Goal: Communication & Community: Answer question/provide support

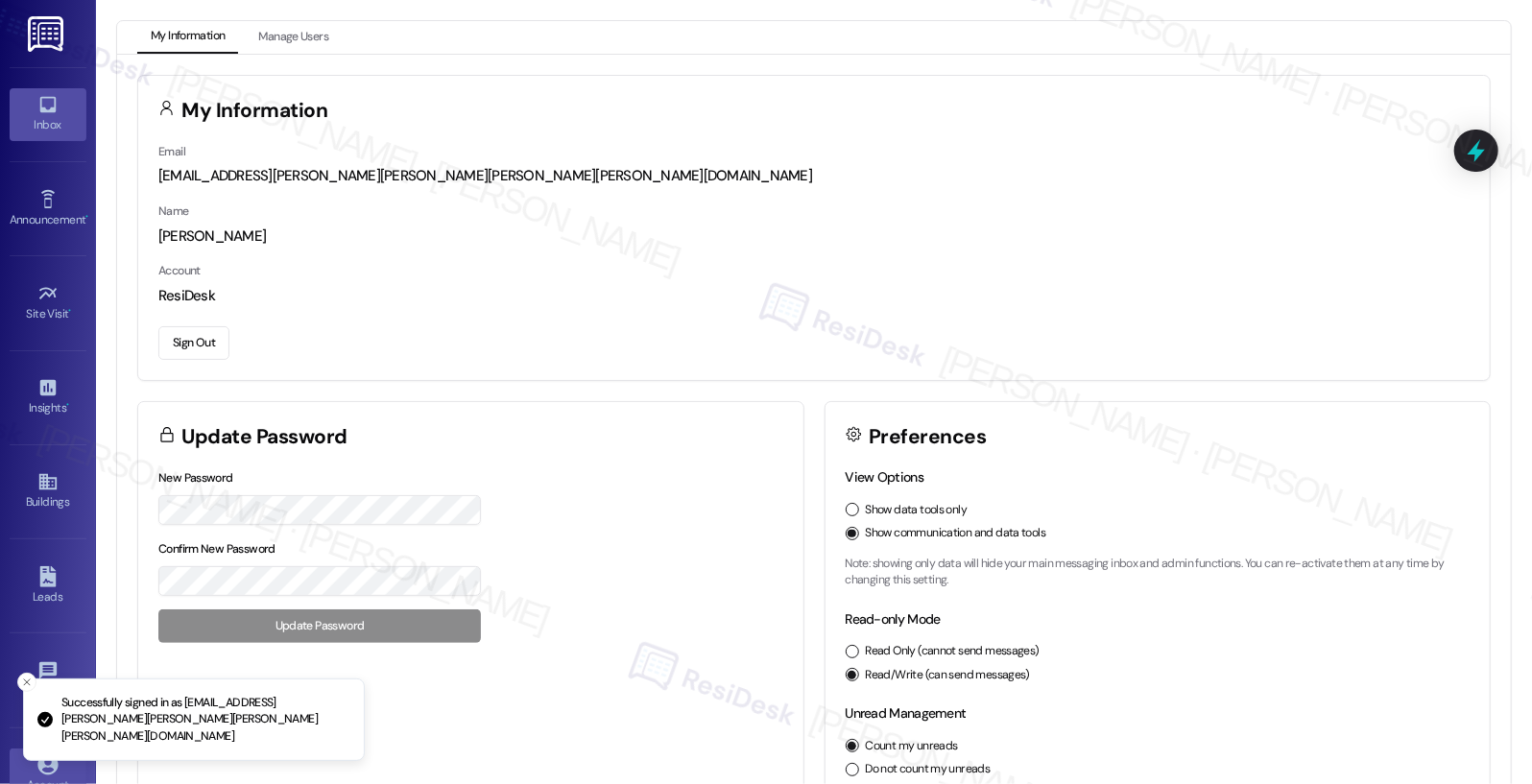
click at [43, 96] on icon at bounding box center [48, 105] width 21 height 21
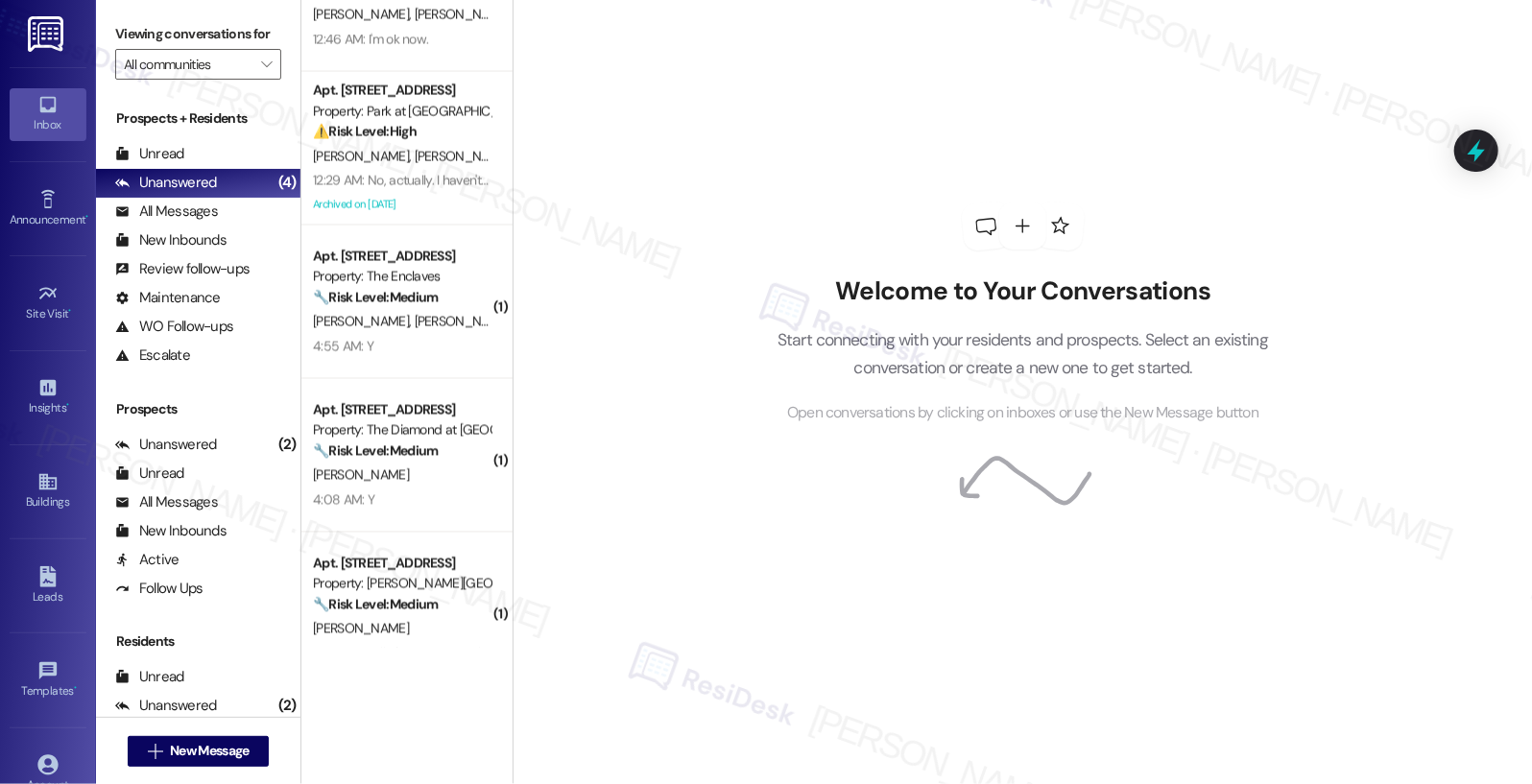
scroll to position [1942, 0]
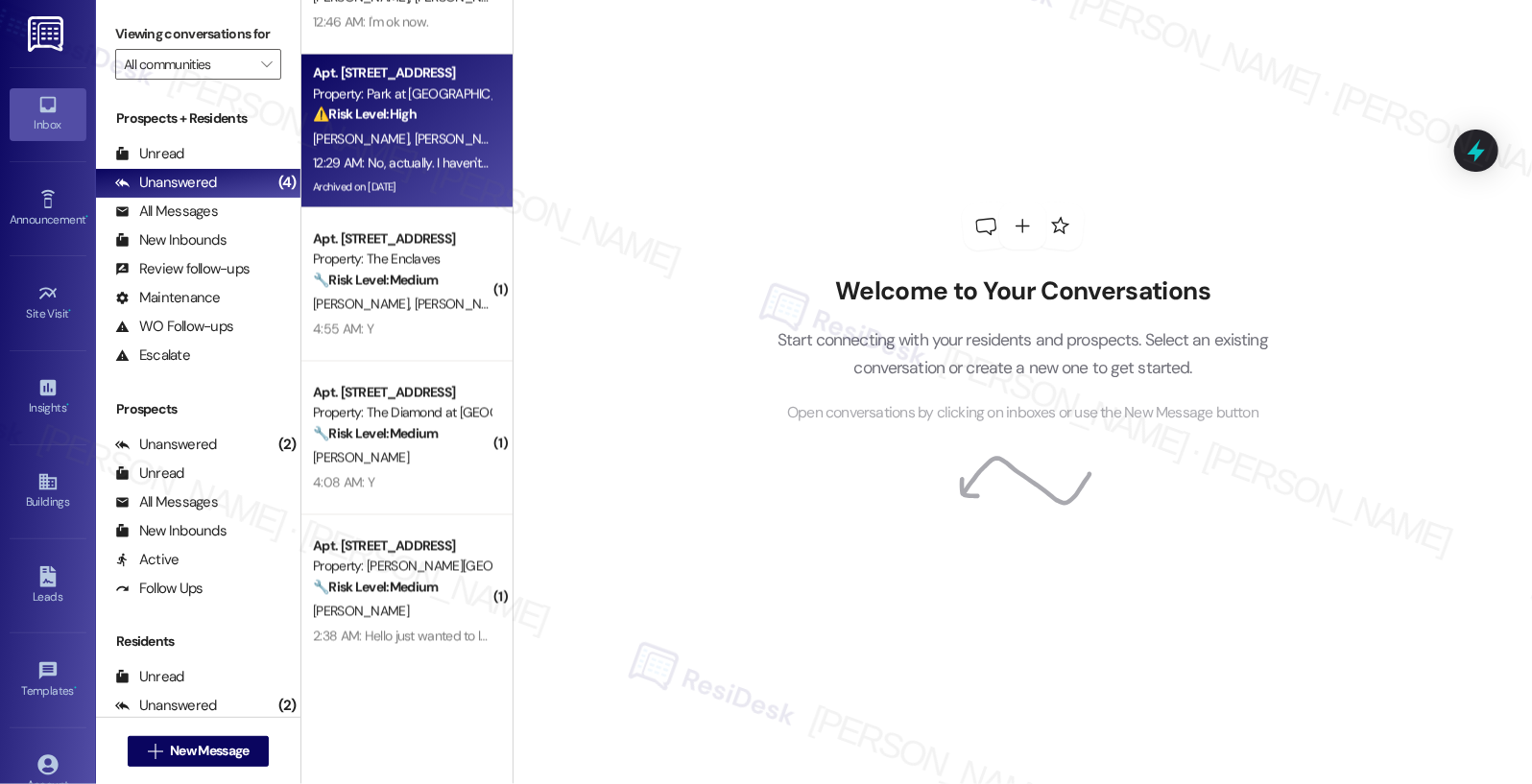
click at [405, 173] on div "12:29 AM: No, actually. I haven't heard from anyone and nothing has been done a…" at bounding box center [402, 163] width 182 height 24
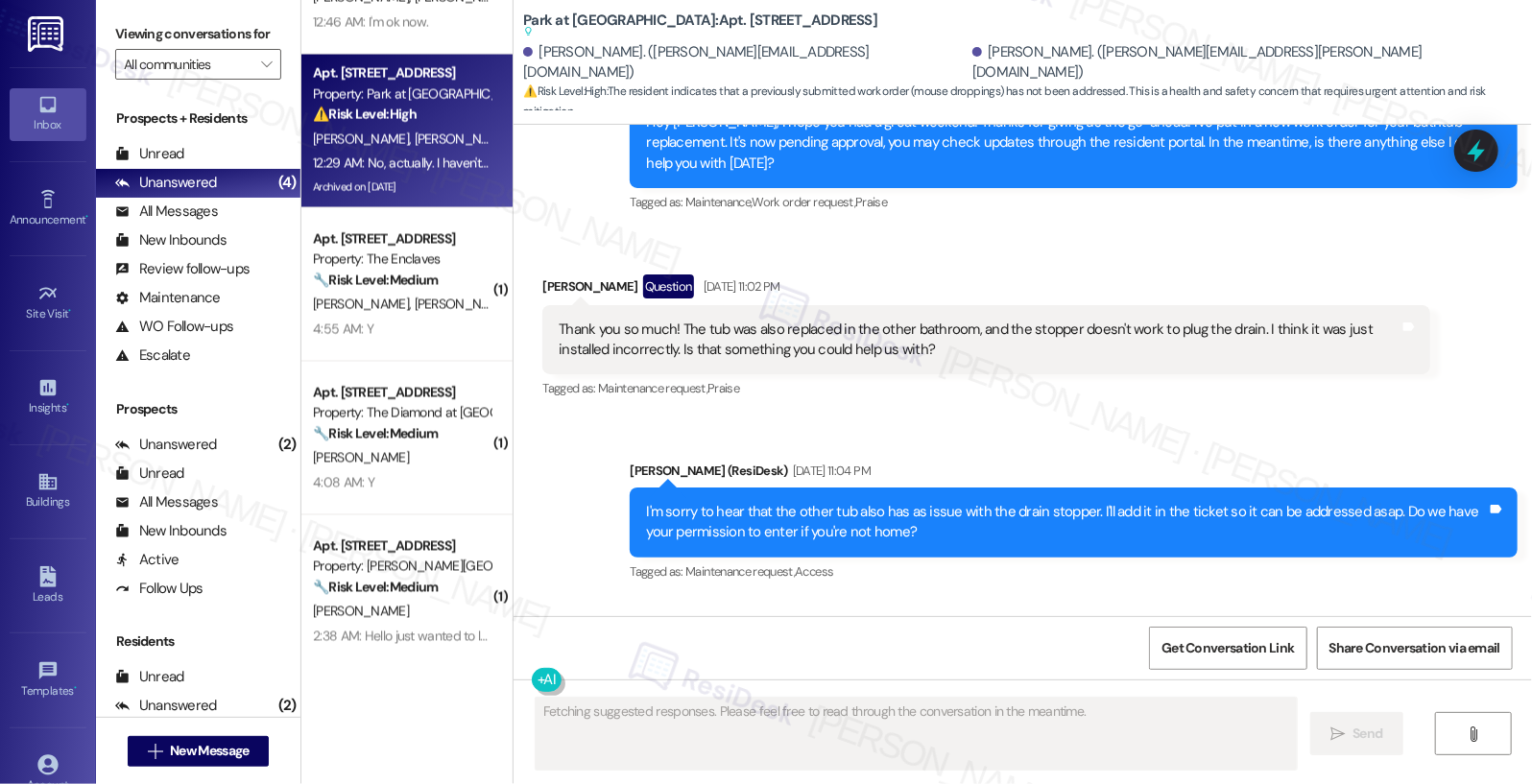
scroll to position [14606, 0]
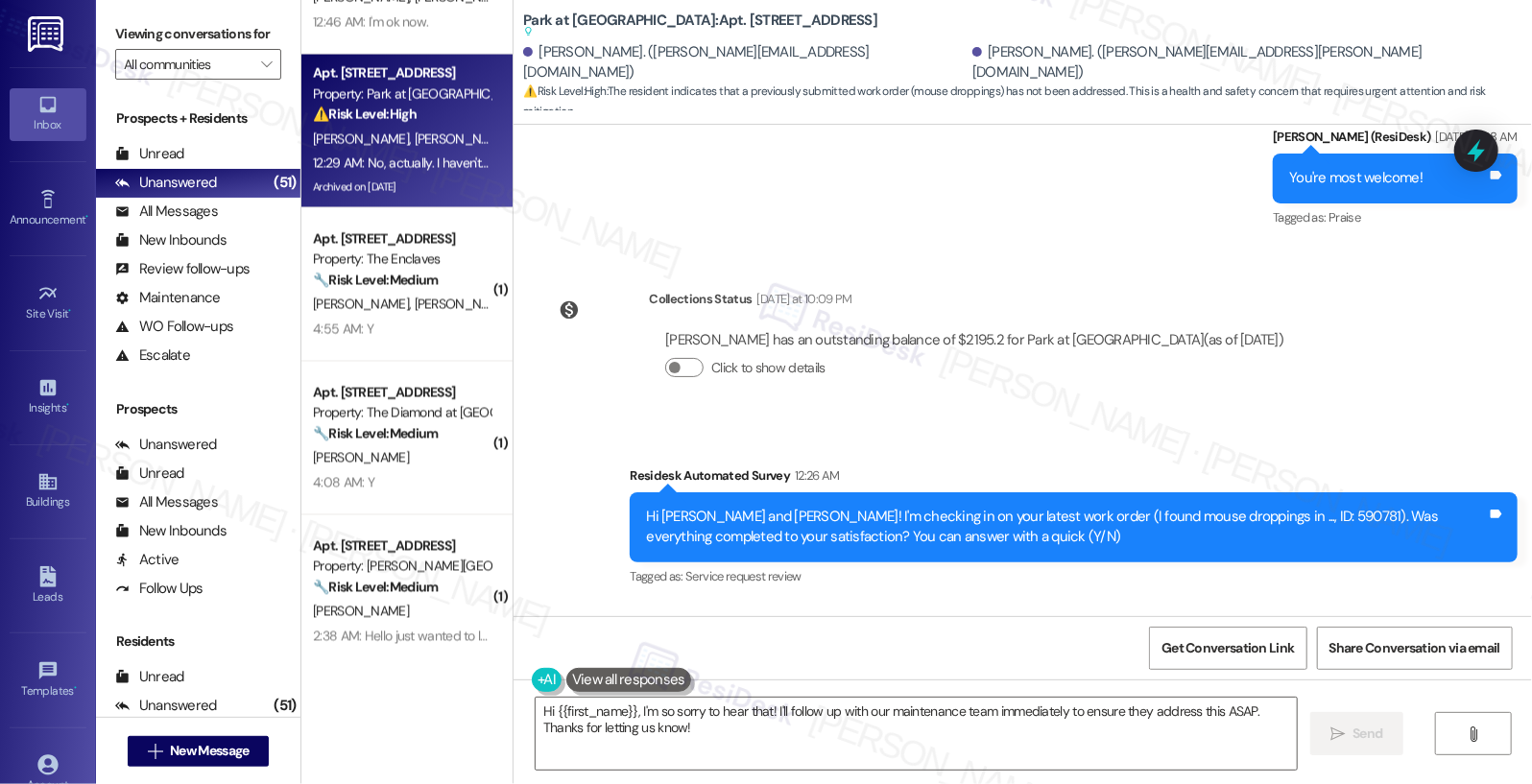
click at [591, 20] on b "Park at Westminster: Apt. D13, 600 Valley Rd Suggested actions and notes availa…" at bounding box center [700, 26] width 354 height 32
copy b "Westminster"
click at [684, 19] on b "Park at Westminster: Apt. D13, 600 Valley Rd Suggested actions and notes availa…" at bounding box center [700, 26] width 354 height 32
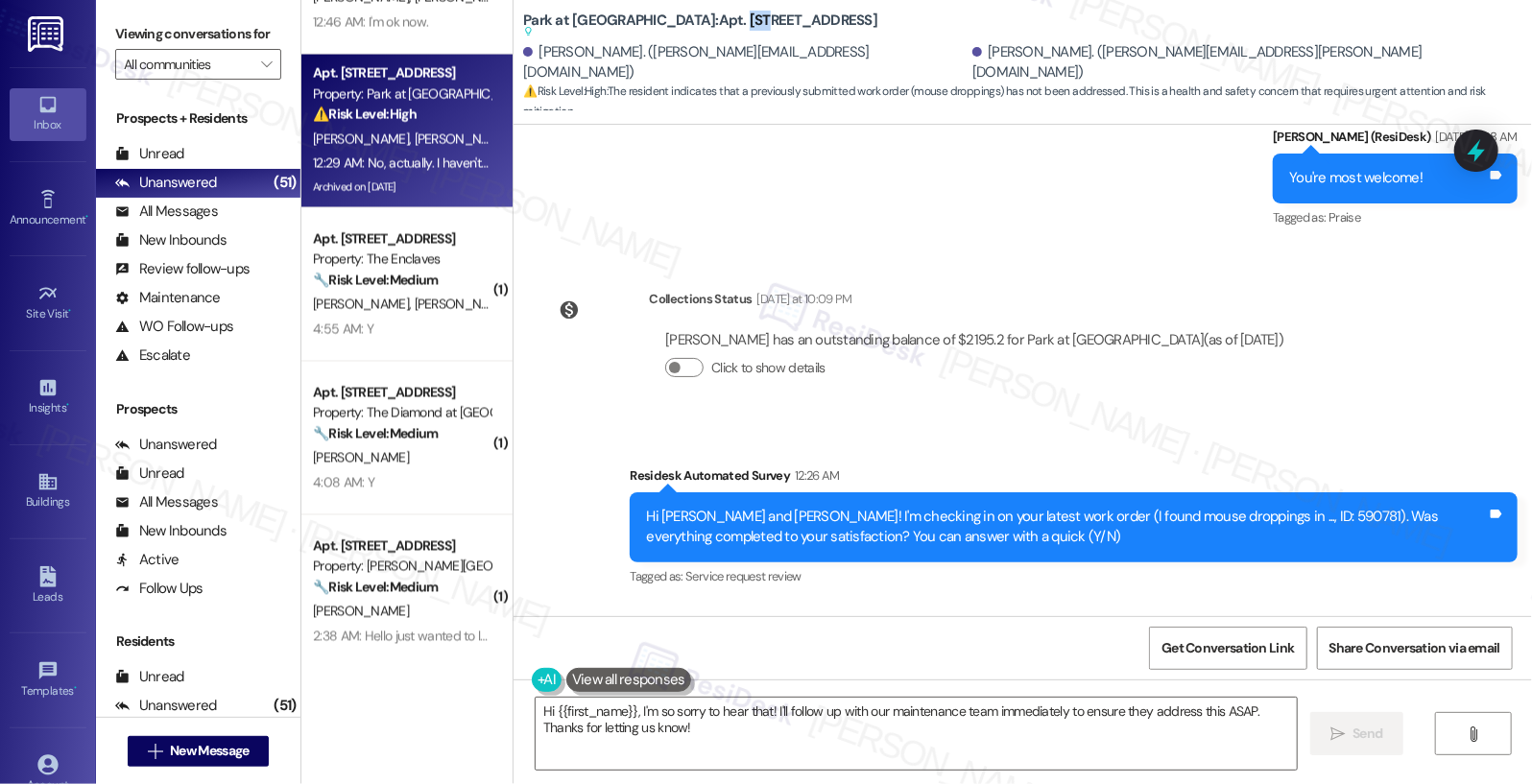
copy b "D13"
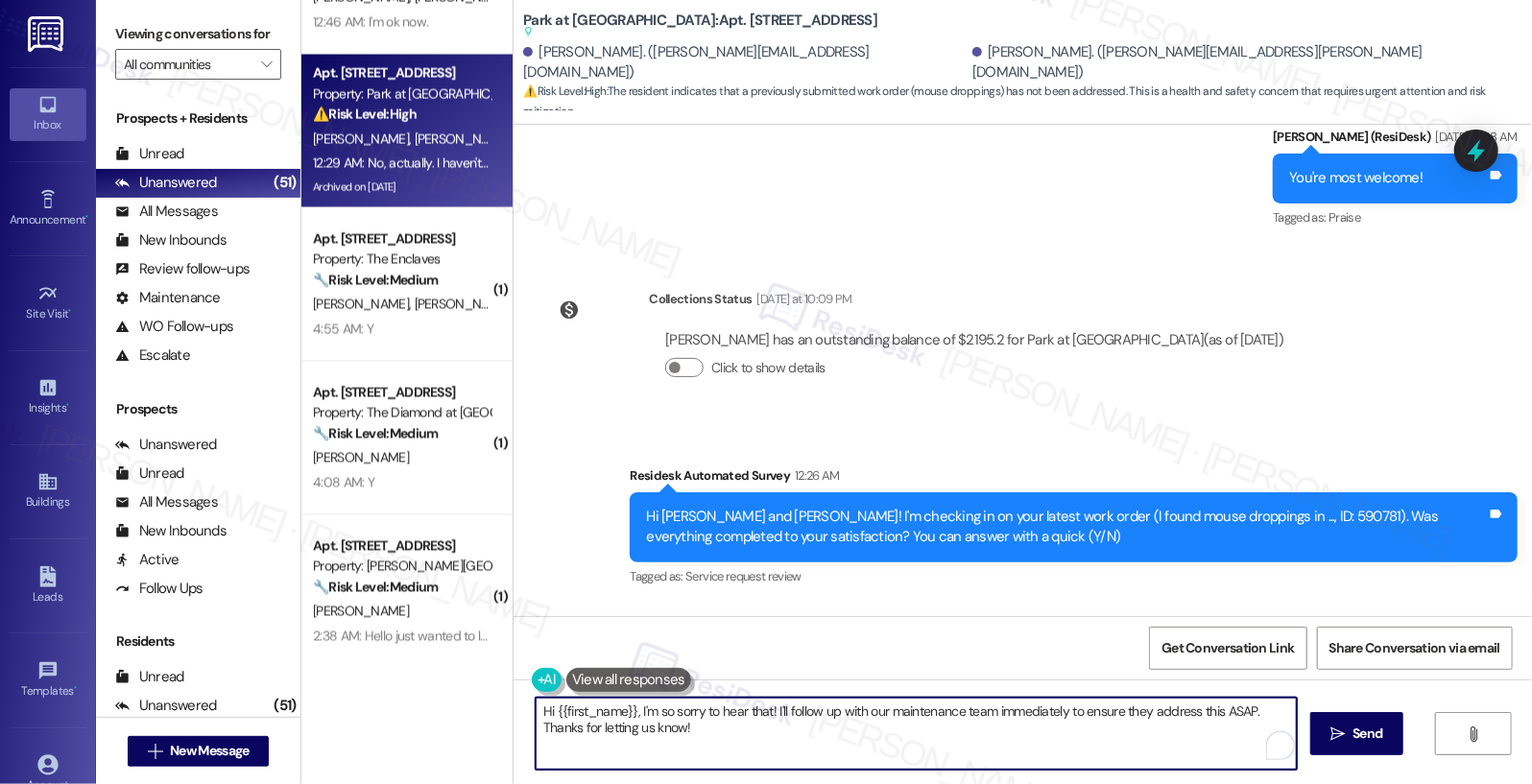
drag, startPoint x: 1118, startPoint y: 711, endPoint x: 1121, endPoint y: 723, distance: 12.4
click at [1121, 723] on textarea "Hi {{first_name}}, I'm so sorry to hear that! I'll follow up with our maintenan…" at bounding box center [917, 733] width 763 height 72
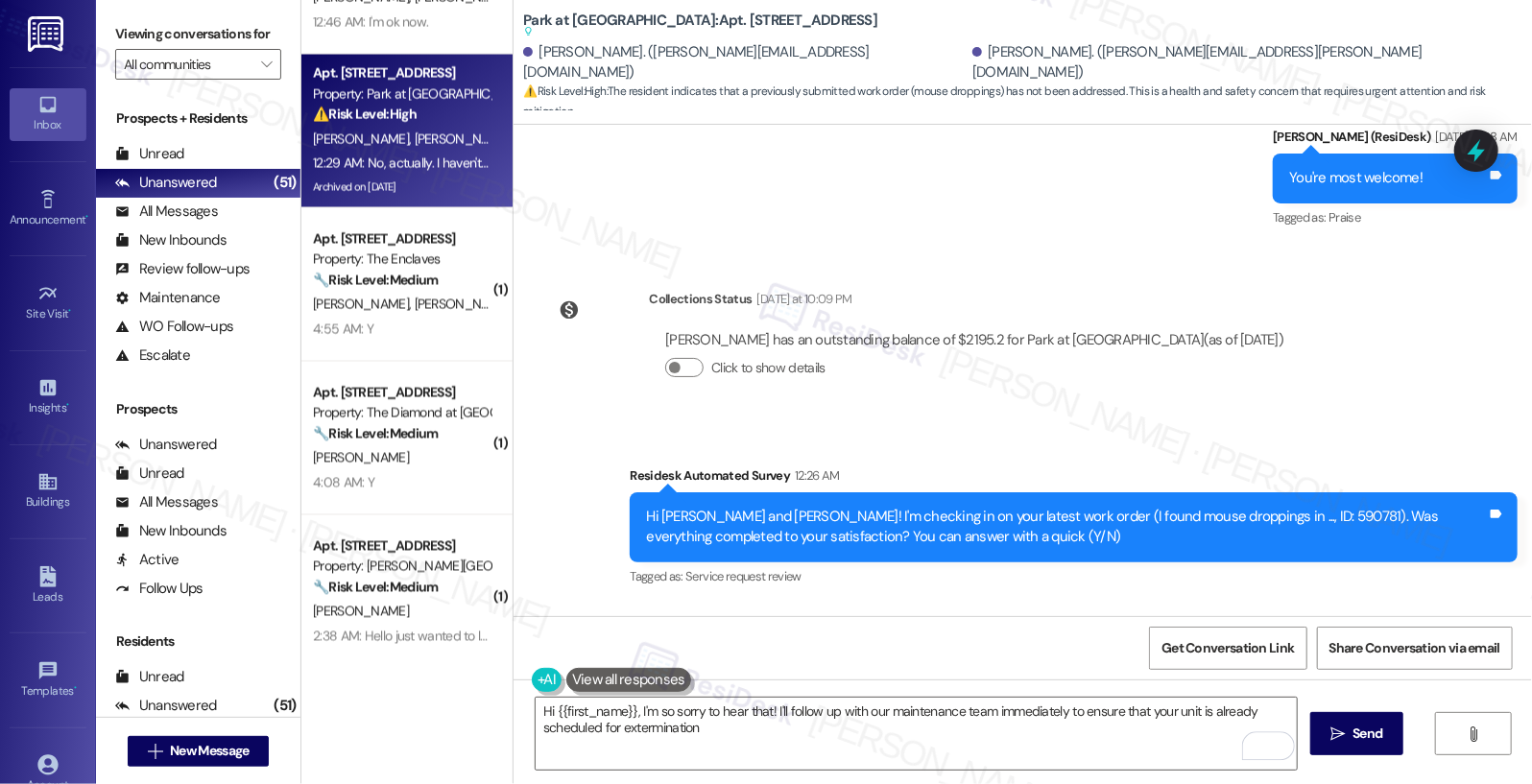
click at [550, 648] on div "Jackie Parzanese 12:29 AM" at bounding box center [812, 661] width 540 height 27
copy div "Jackie"
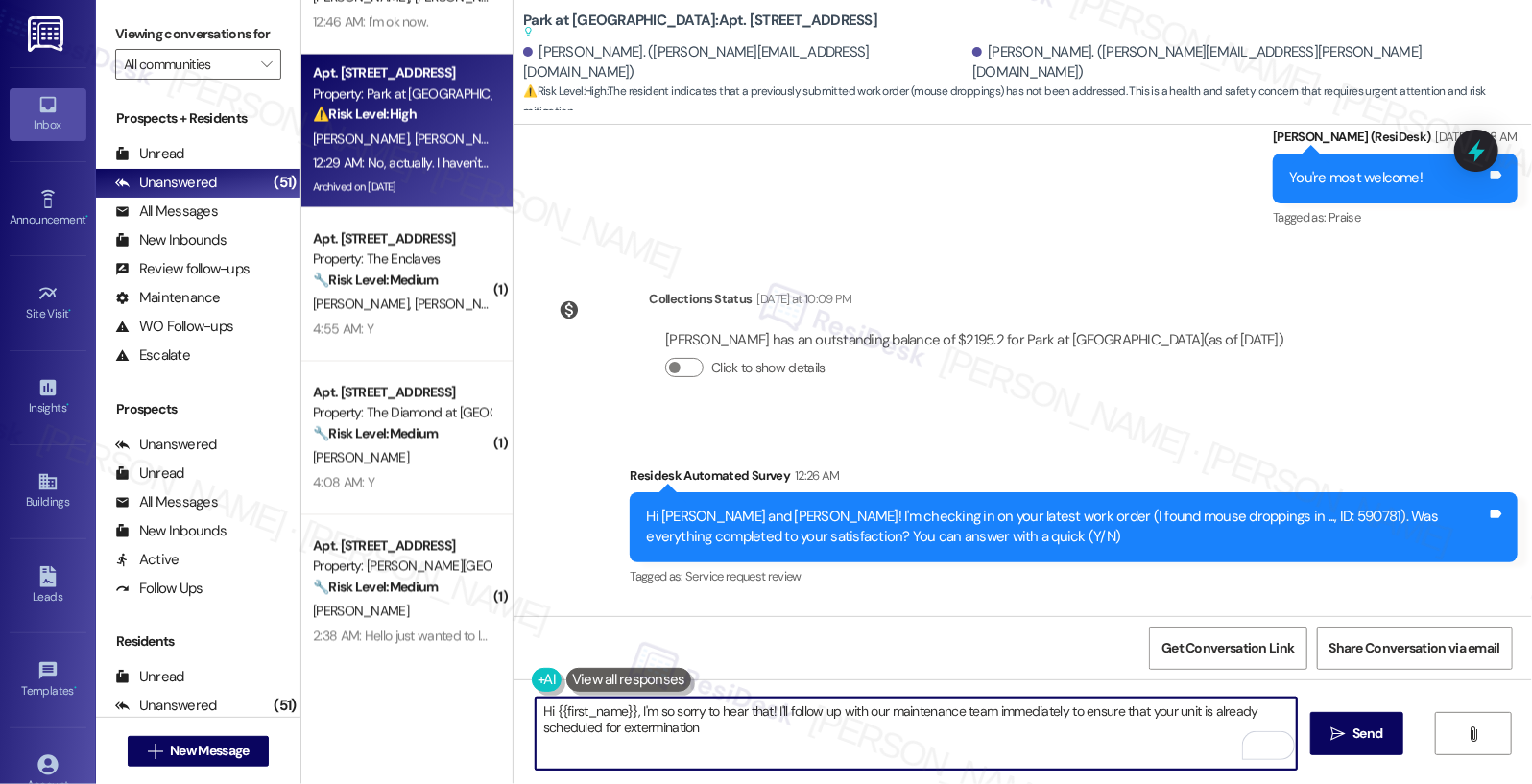
drag, startPoint x: 546, startPoint y: 709, endPoint x: 625, endPoint y: 710, distance: 79.0
click at [625, 710] on textarea "Hi {{first_name}}, I'm so sorry to hear that! I'll follow up with our maintenan…" at bounding box center [917, 733] width 763 height 72
paste textarea "Jackie"
type textarea "Hi Jackie, I'm so sorry to hear that! I'll follow up with our maintenance team …"
drag, startPoint x: 728, startPoint y: 731, endPoint x: 479, endPoint y: 697, distance: 251.3
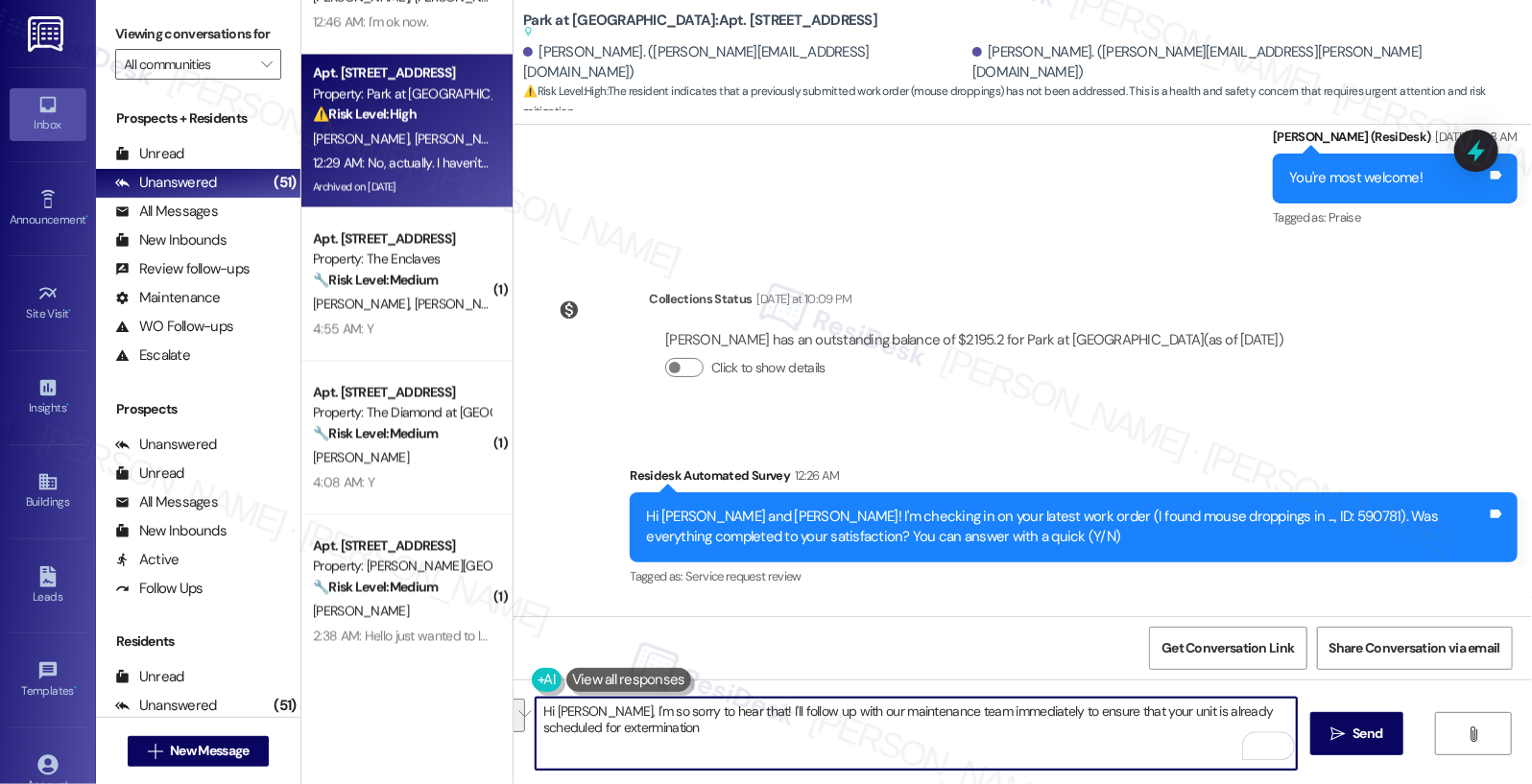
click at [479, 697] on div "Apt. 0113-1, 8440 Limekiln Pike Property: Towers at Wyncote ⚠️ Risk Level: High…" at bounding box center [916, 392] width 1230 height 784
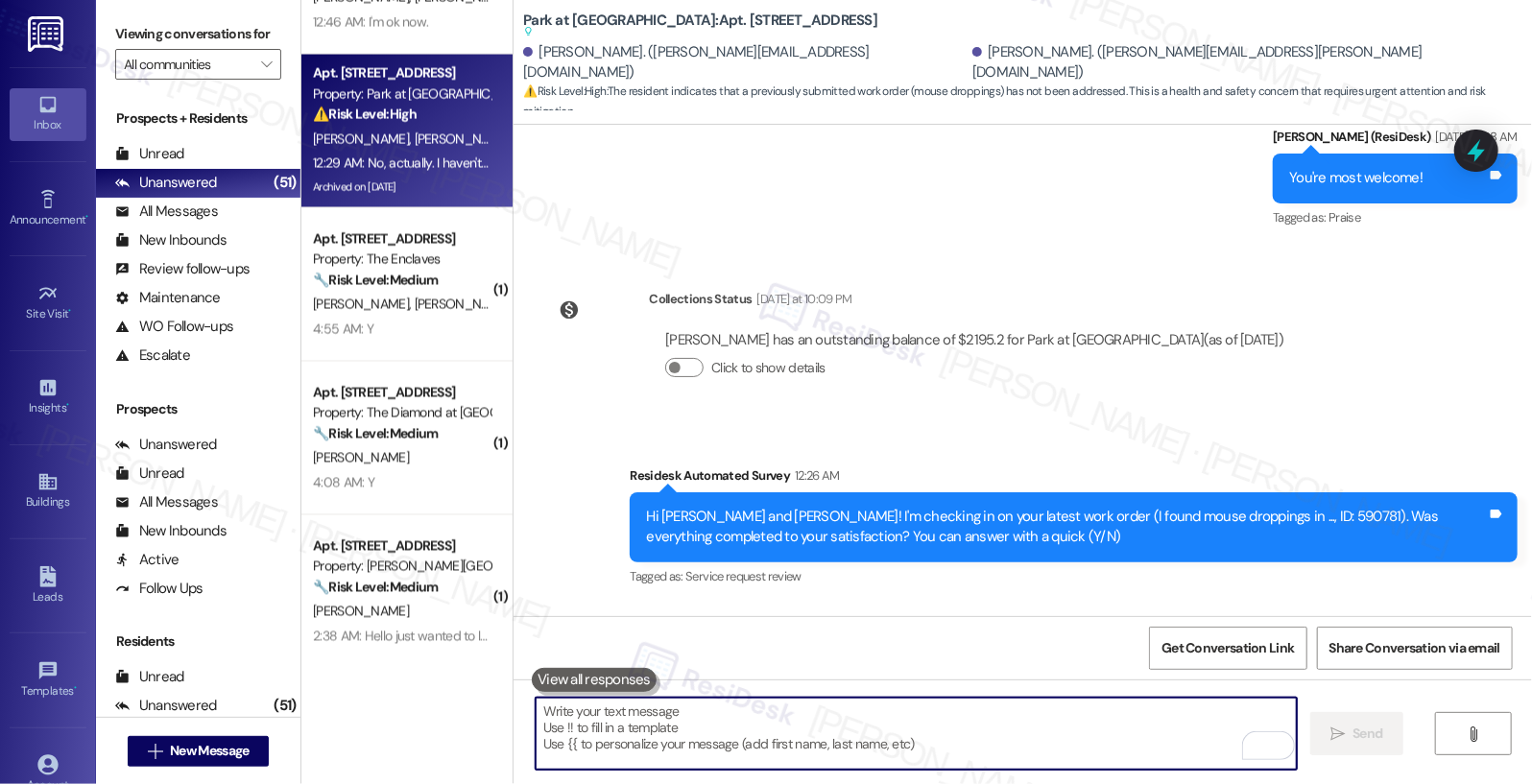
click at [562, 741] on textarea "To enrich screen reader interactions, please activate Accessibility in Grammarl…" at bounding box center [917, 733] width 763 height 72
paste textarea "Hi Jackie, I’m so sorry to hear that! I’ll follow up with our maintenance team …"
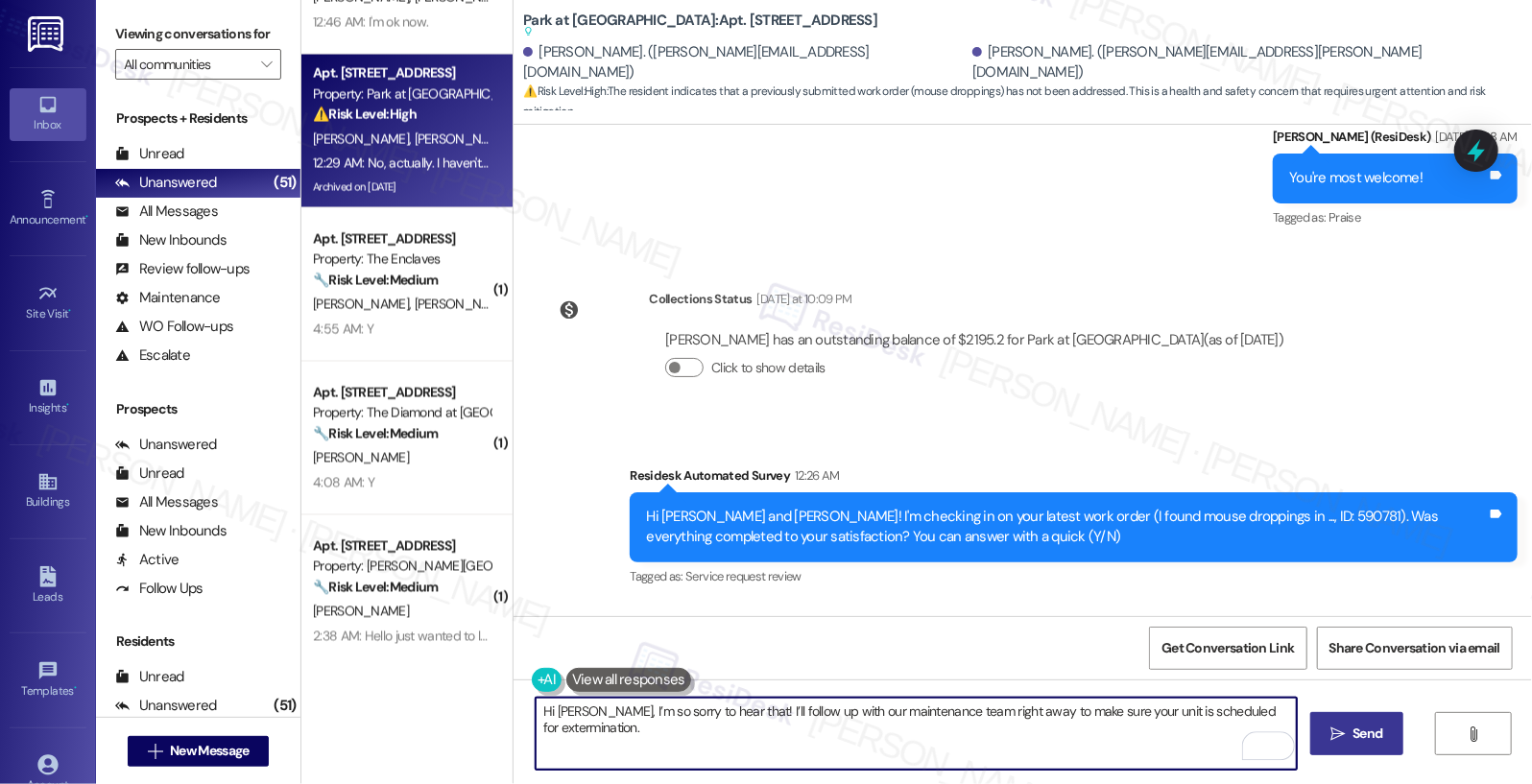
type textarea "Hi Jackie, I’m so sorry to hear that! I’ll follow up with our maintenance team …"
click at [1346, 733] on span " Send" at bounding box center [1357, 733] width 60 height 20
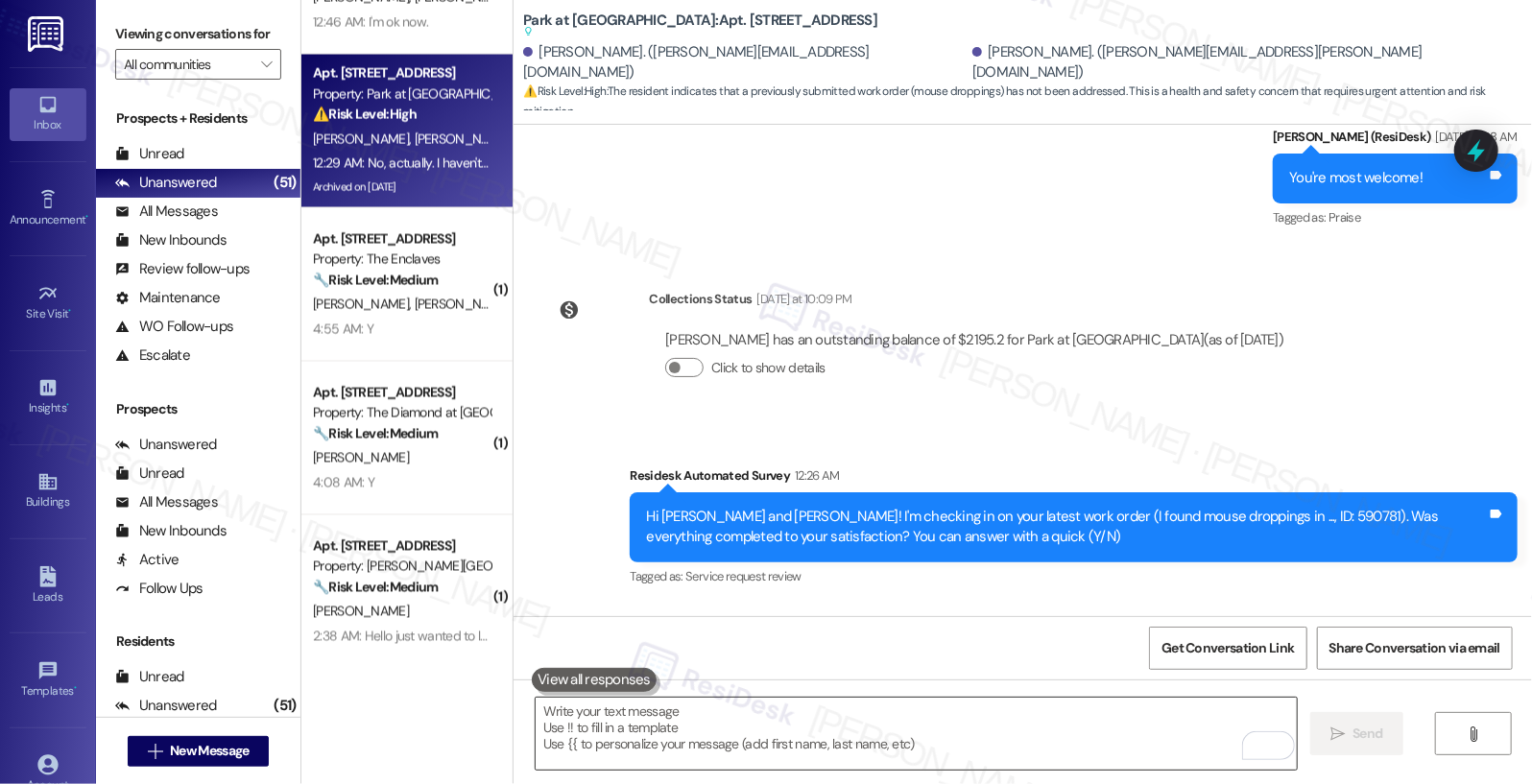
click at [547, 735] on textarea "To enrich screen reader interactions, please activate Accessibility in Grammarl…" at bounding box center [917, 733] width 763 height 72
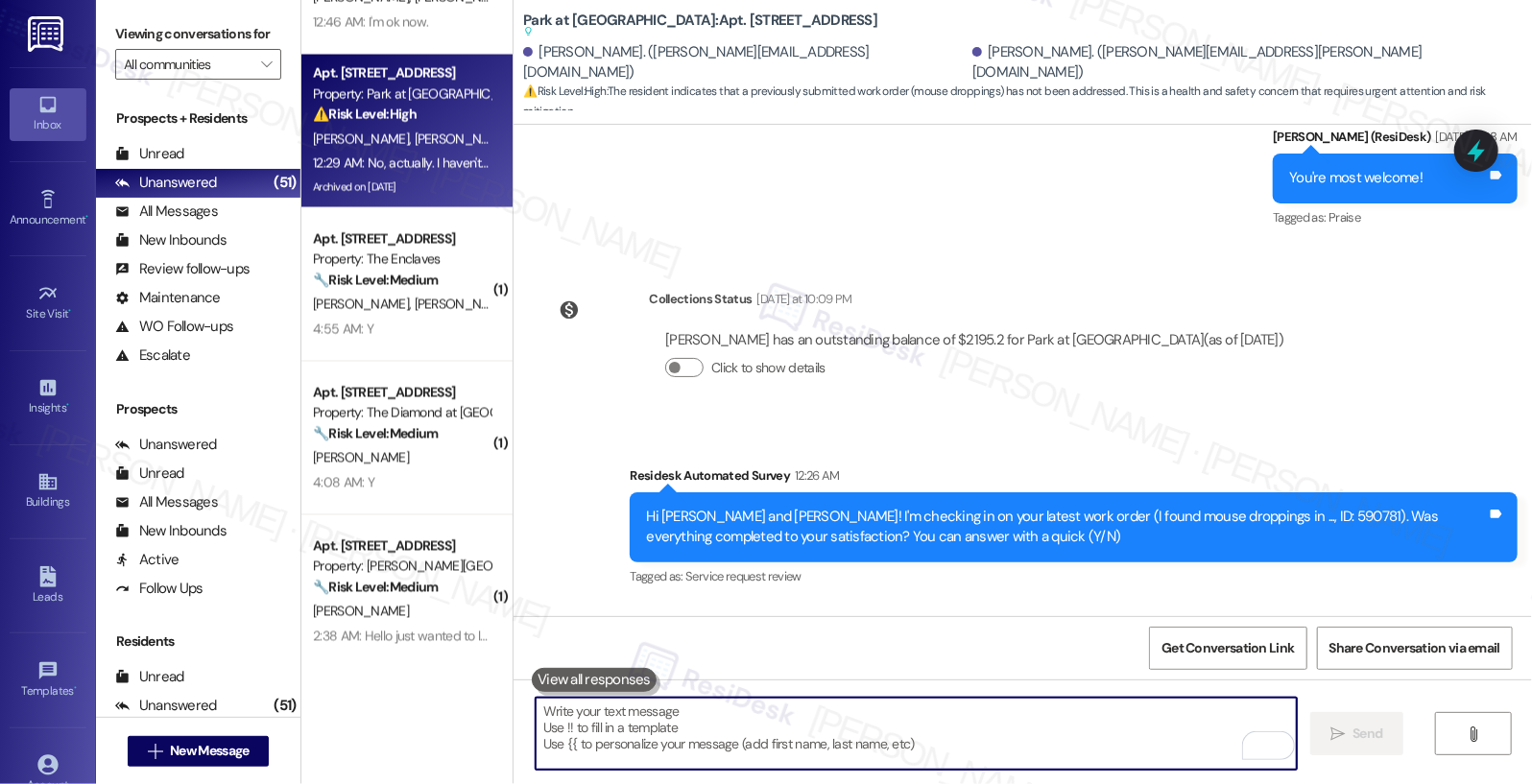
click at [547, 735] on textarea "To enrich screen reader interactions, please activate Accessibility in Grammarl…" at bounding box center [917, 733] width 763 height 72
paste textarea "Hi Jackie, I’m so sorry to hear that! I’ll follow up with our maintenance team …"
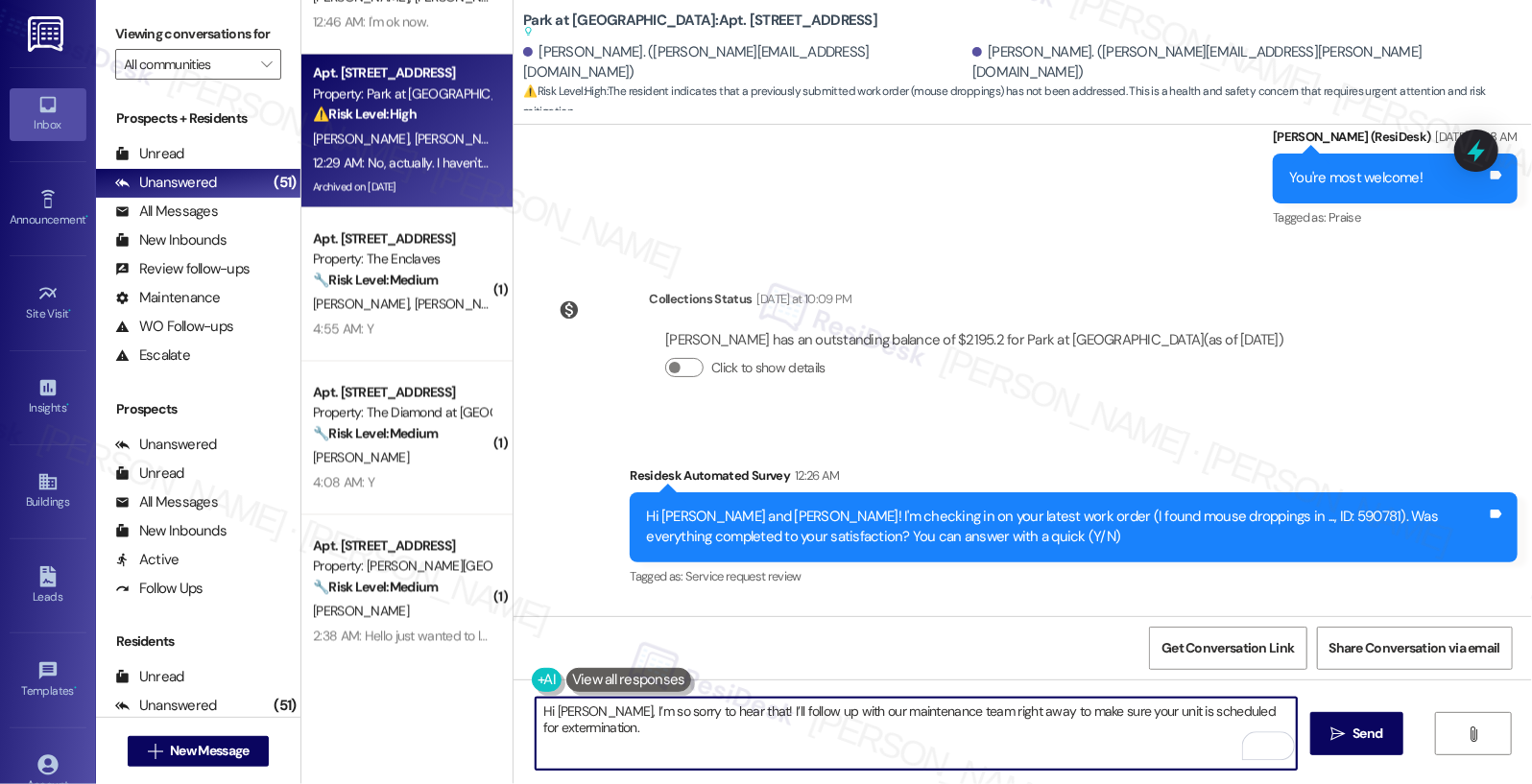
click at [585, 729] on textarea "Hi Jackie, I’m so sorry to hear that! I’ll follow up with our maintenance team …" at bounding box center [917, 733] width 763 height 72
type textarea "Hi Jackie, I’m so sorry to hear that! I’ll follow up with our maintenance team …"
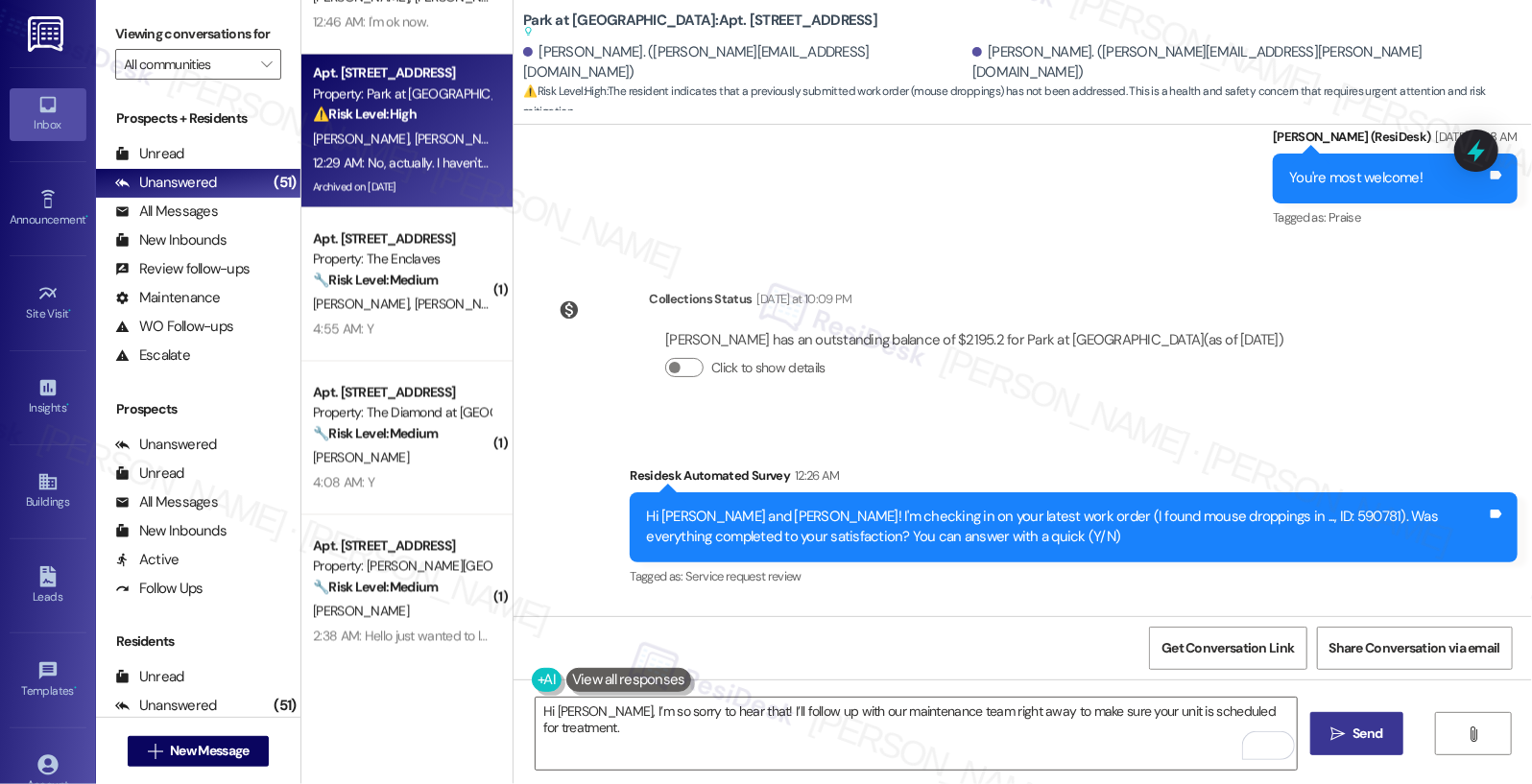
click at [1342, 727] on icon "" at bounding box center [1337, 734] width 15 height 16
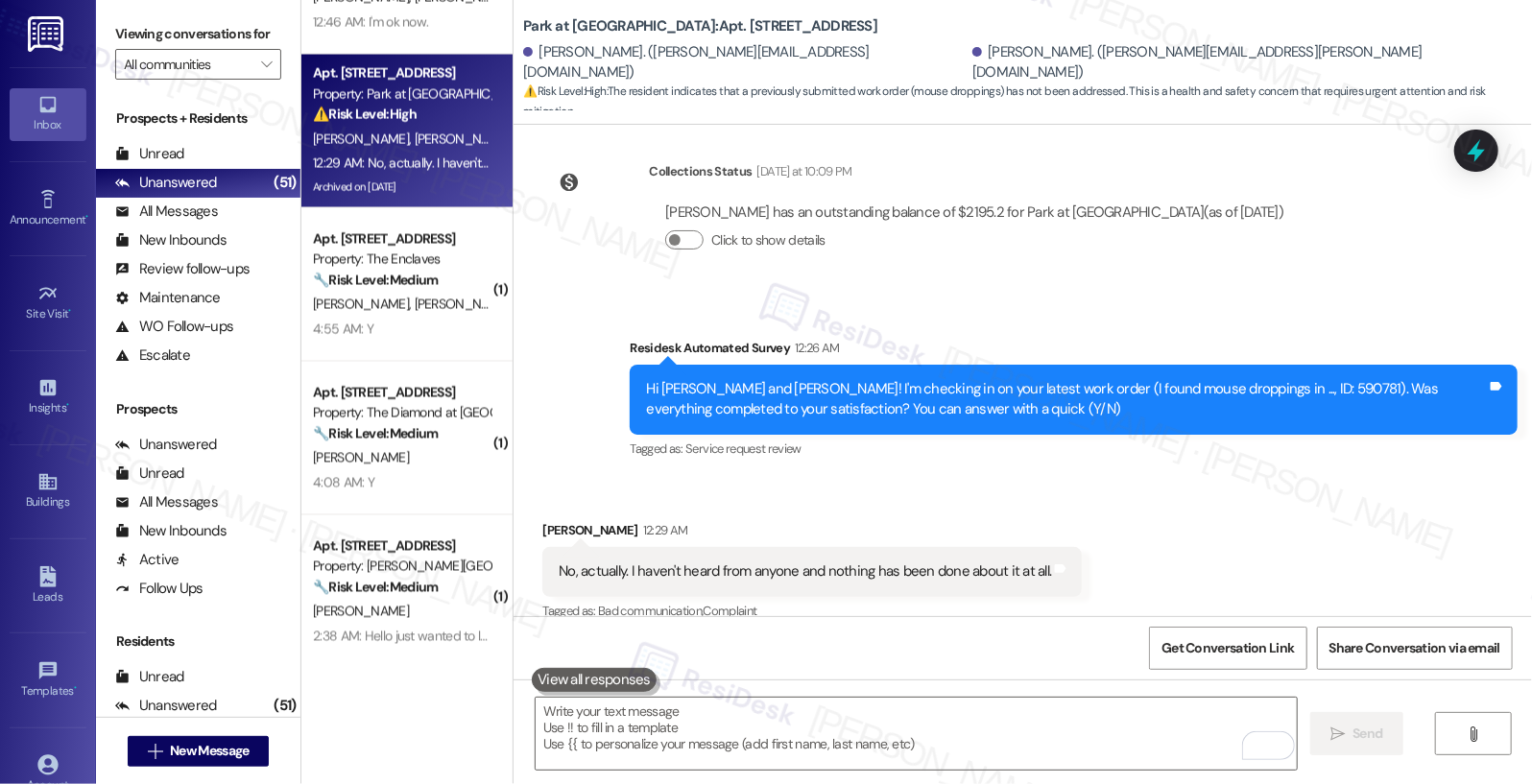
scroll to position [14739, 0]
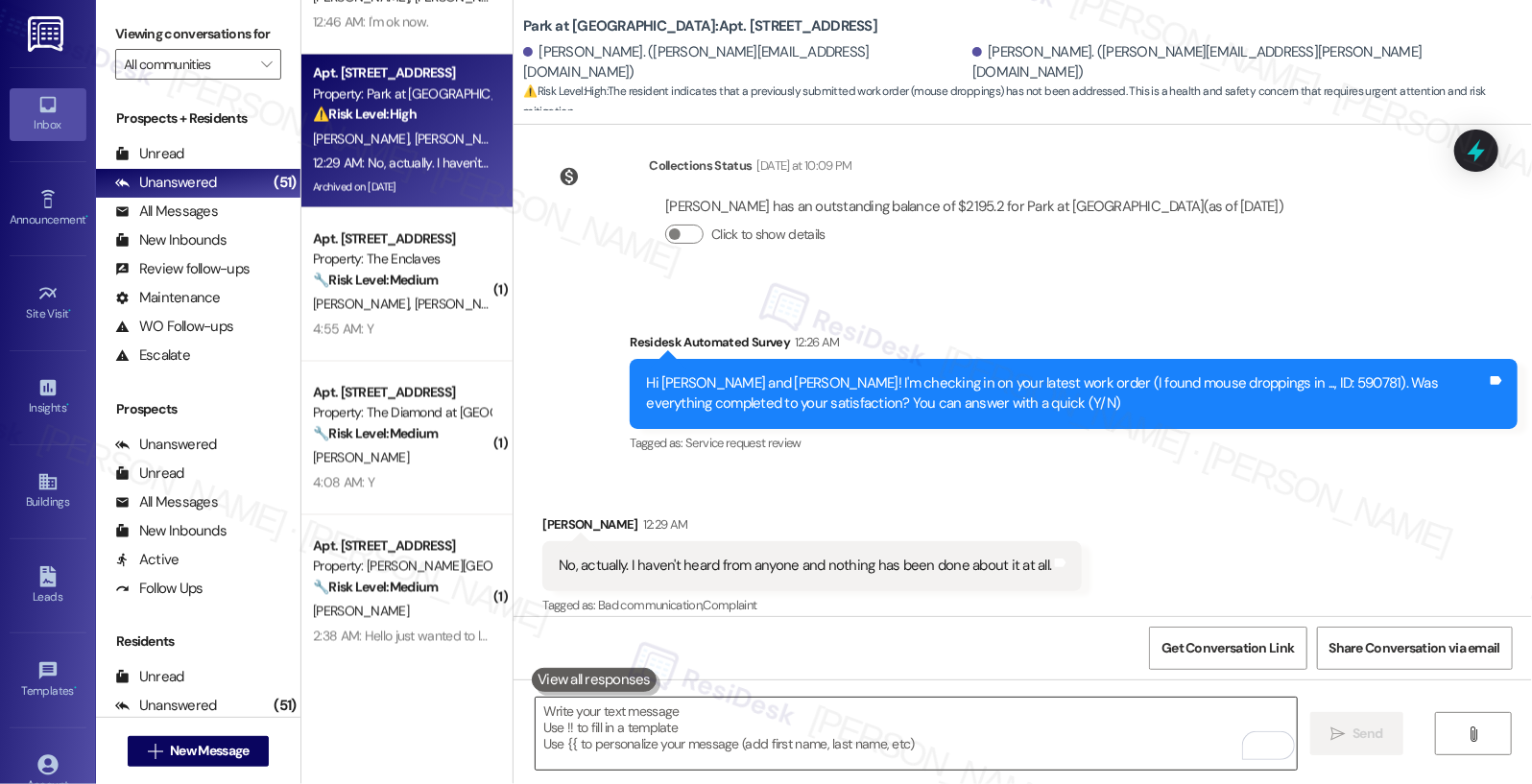
click at [612, 698] on textarea "To enrich screen reader interactions, please activate Accessibility in Grammarl…" at bounding box center [917, 733] width 763 height 72
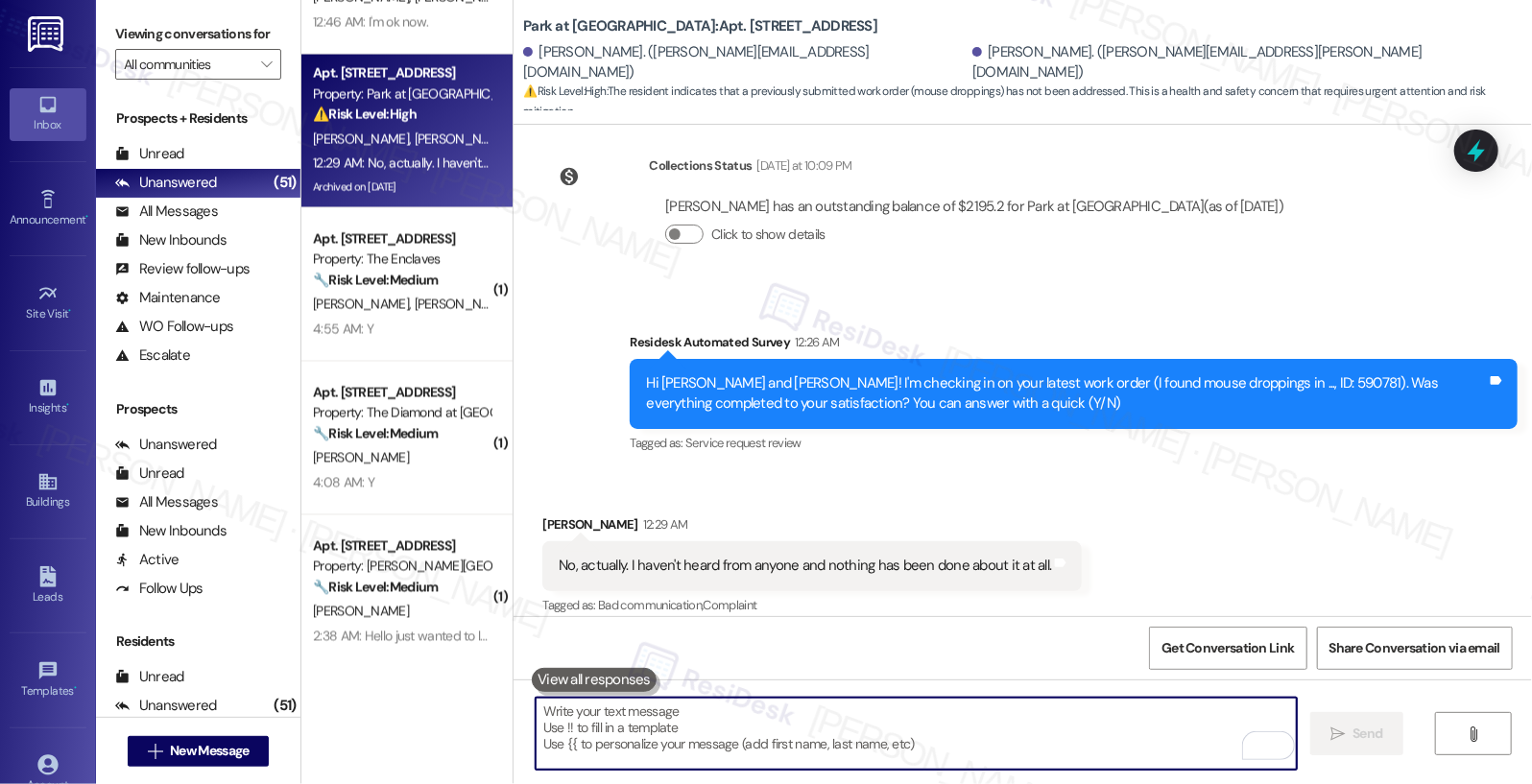
drag, startPoint x: 597, startPoint y: 716, endPoint x: 703, endPoint y: 726, distance: 106.5
click at [637, 723] on textarea "To enrich screen reader interactions, please activate Accessibility in Grammarl…" at bounding box center [917, 733] width 763 height 72
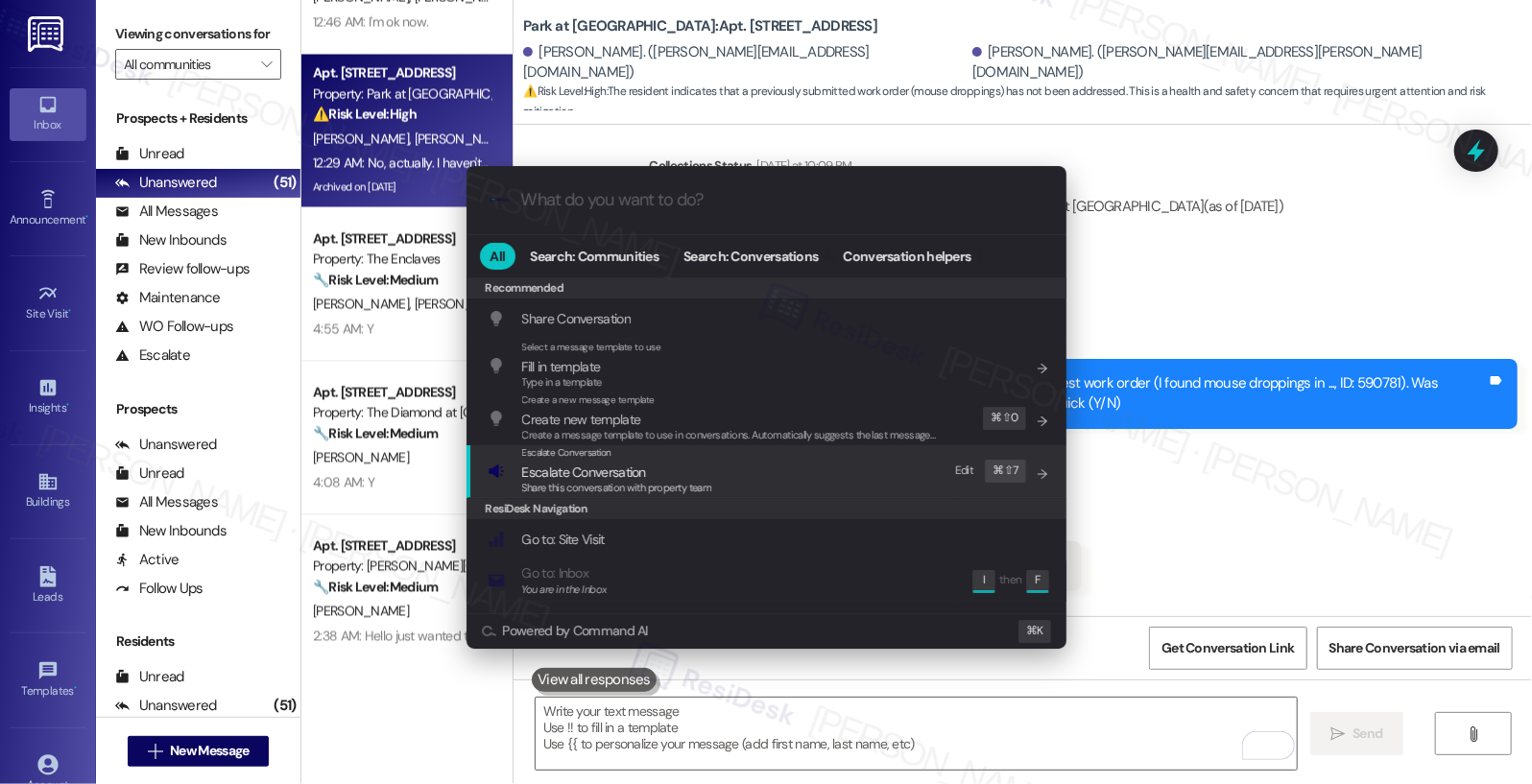
click at [623, 478] on span "Escalate Conversation" at bounding box center [584, 473] width 124 height 18
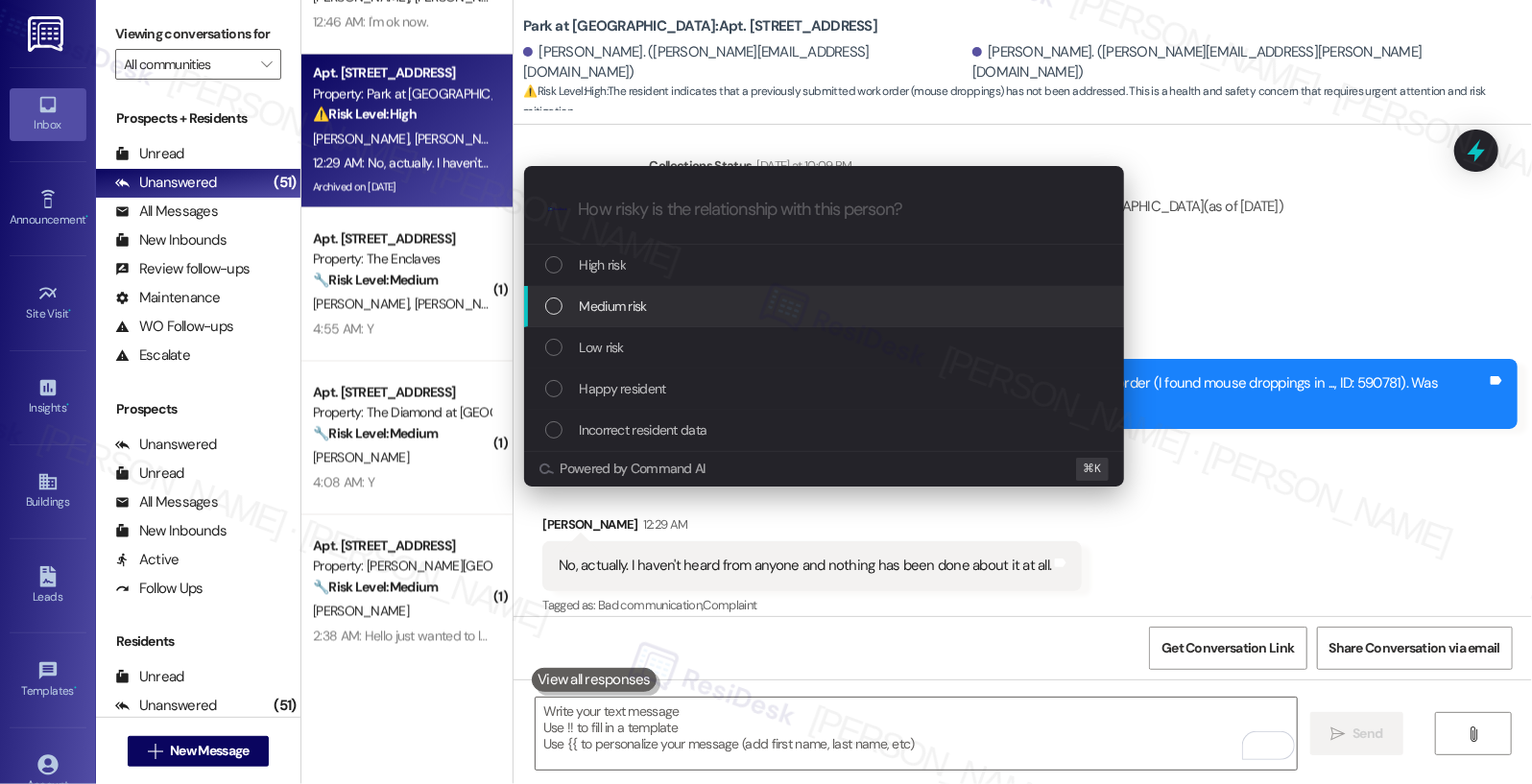
click at [628, 296] on span "Medium risk" at bounding box center [613, 306] width 67 height 21
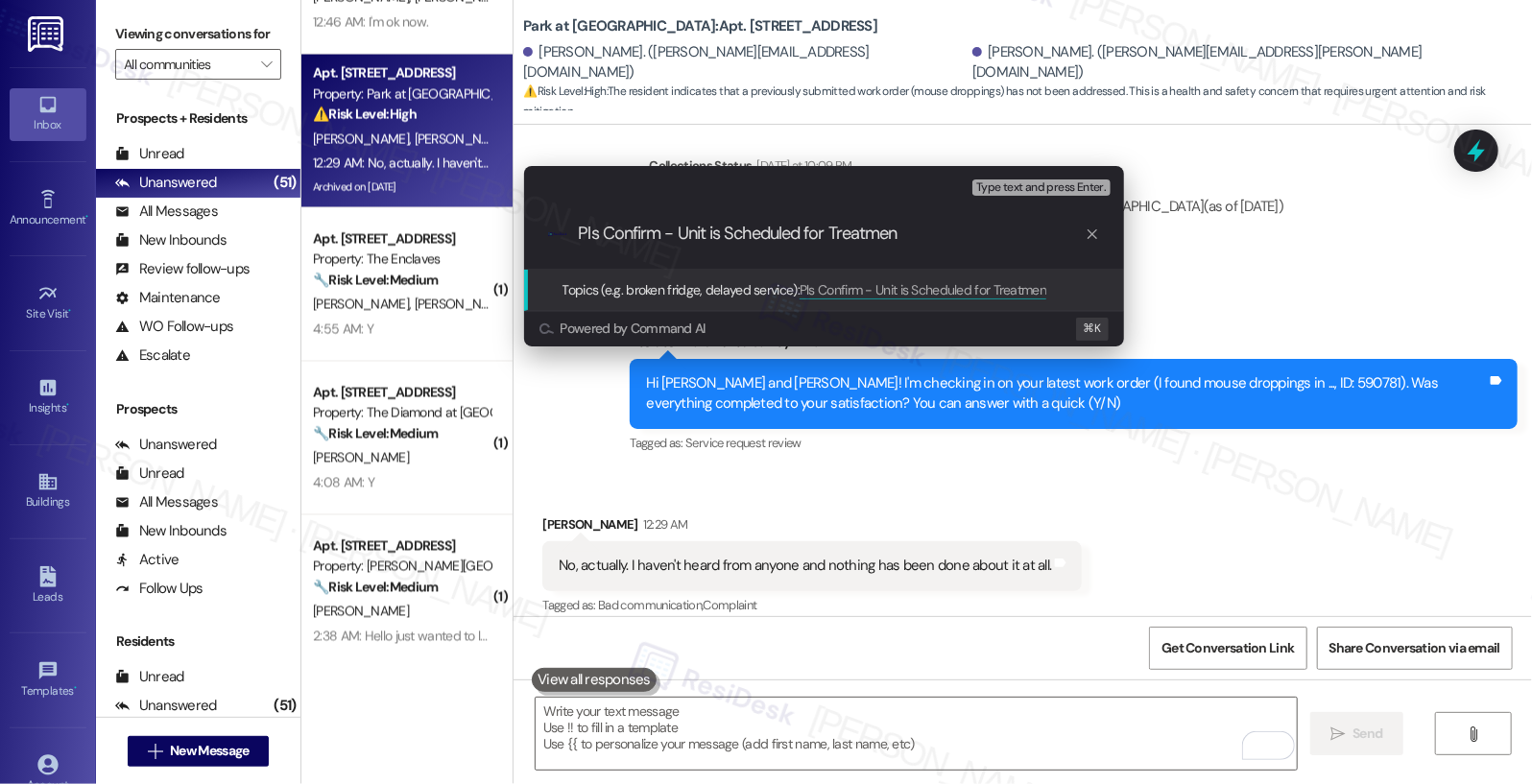
type input "Pls Confirm - Unit is Scheduled for Treatment"
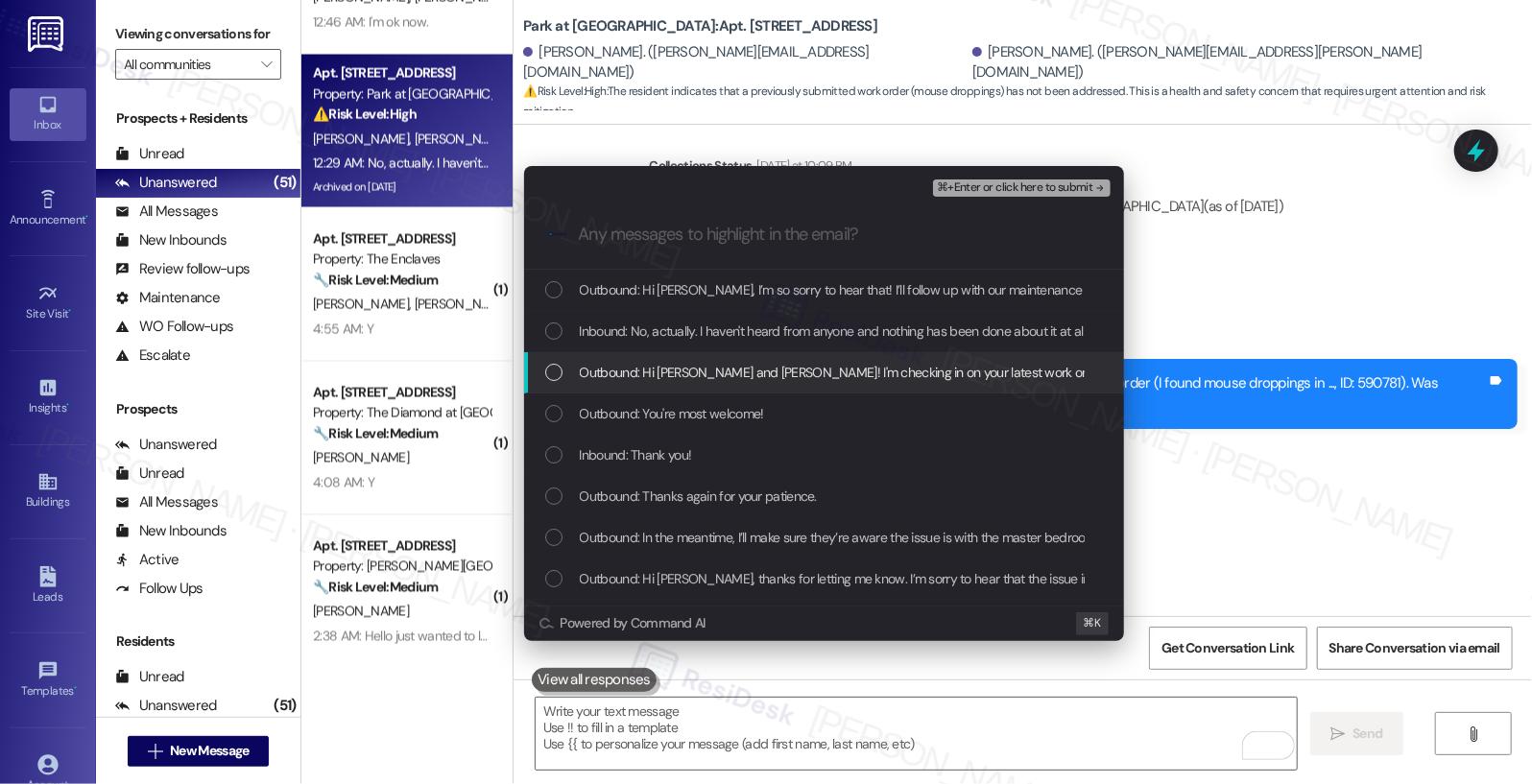
click at [634, 371] on span "Outbound: Hi Nicolas and Jackie! I'm checking in on your latest work order (I f…" at bounding box center [1194, 373] width 1228 height 21
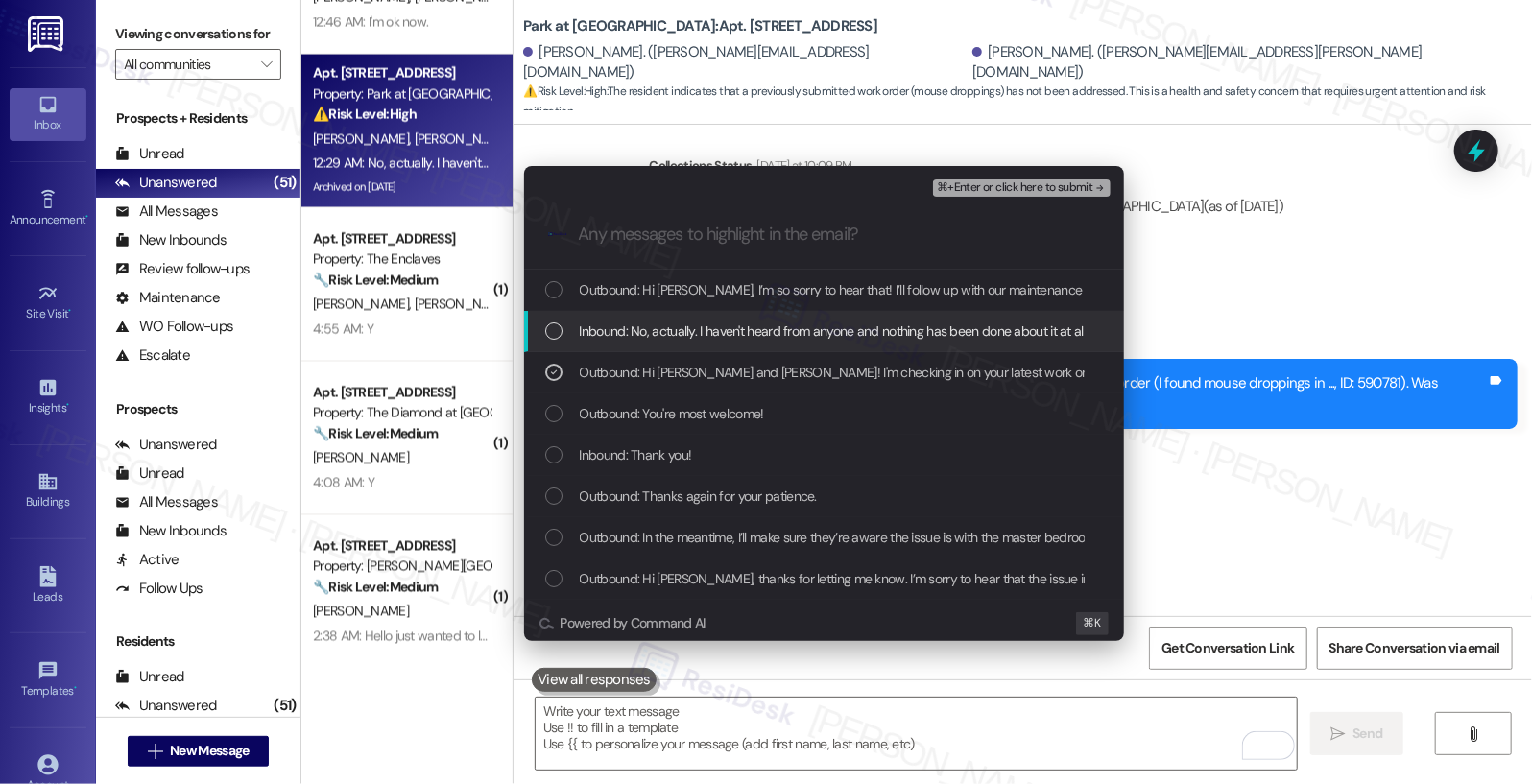
click at [675, 330] on span "Inbound: No, actually. I haven't heard from anyone and nothing has been done ab…" at bounding box center [834, 332] width 509 height 21
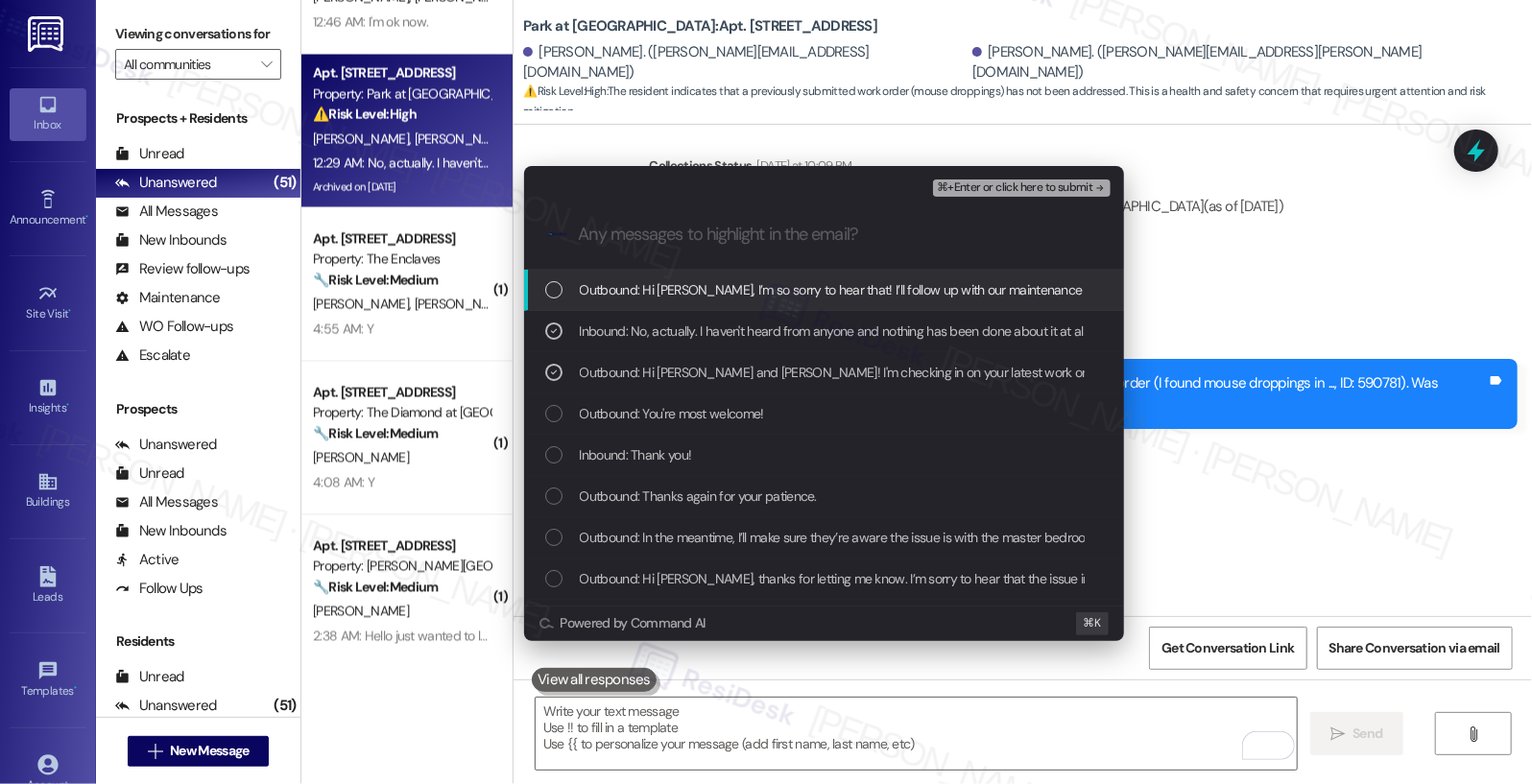
click at [713, 293] on span "Outbound: Hi Jackie, I’m so sorry to hear that! I’ll follow up with our mainten…" at bounding box center [1017, 290] width 875 height 21
click at [995, 183] on span "⌘+Enter or click here to submit" at bounding box center [1015, 189] width 156 height 14
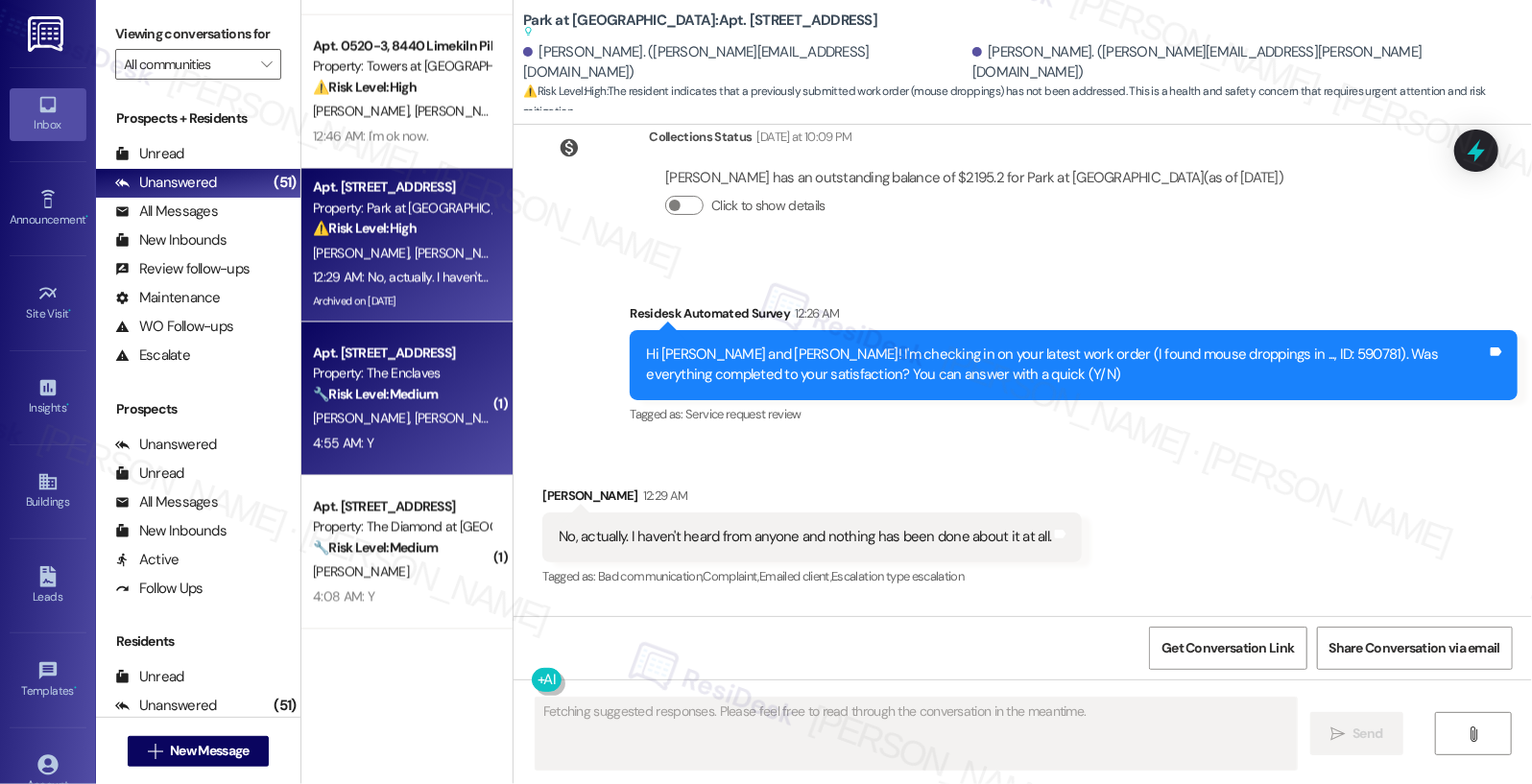
scroll to position [1699, 0]
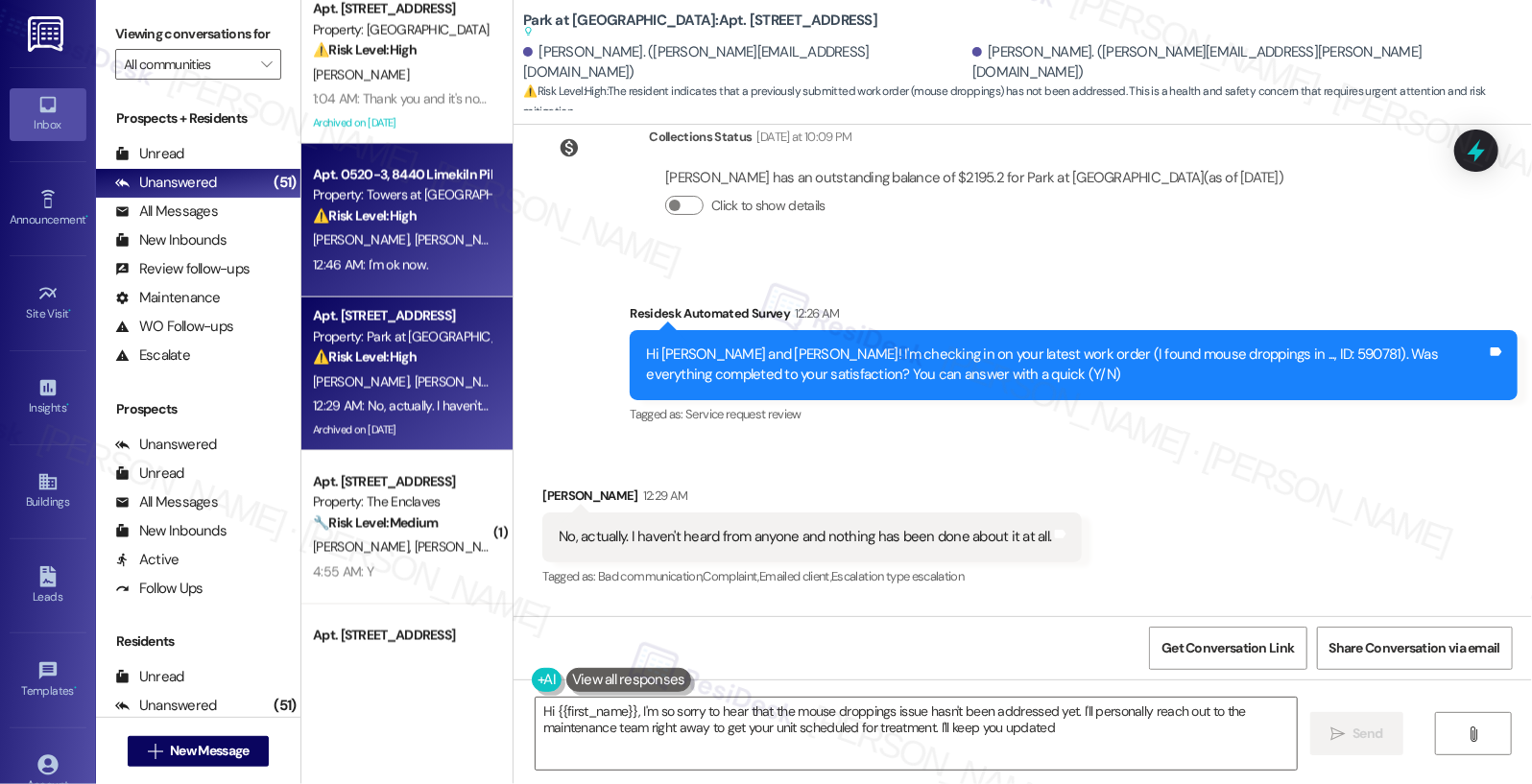
type textarea "Hi {{first_name}}, I'm so sorry to hear that the mouse droppings issue hasn't b…"
click at [414, 238] on div "C. Ukah S. Ukah" at bounding box center [402, 240] width 182 height 24
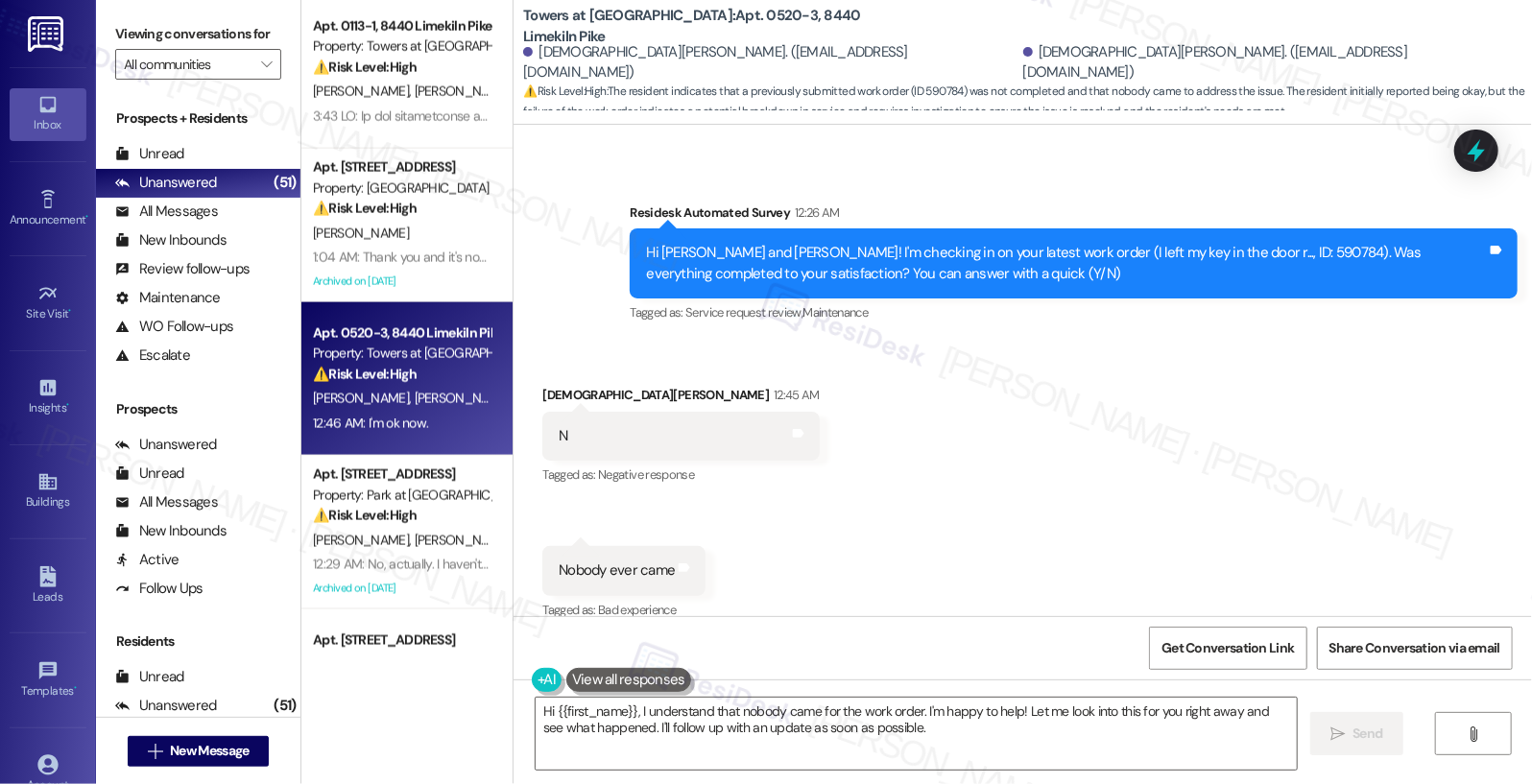
scroll to position [3503, 0]
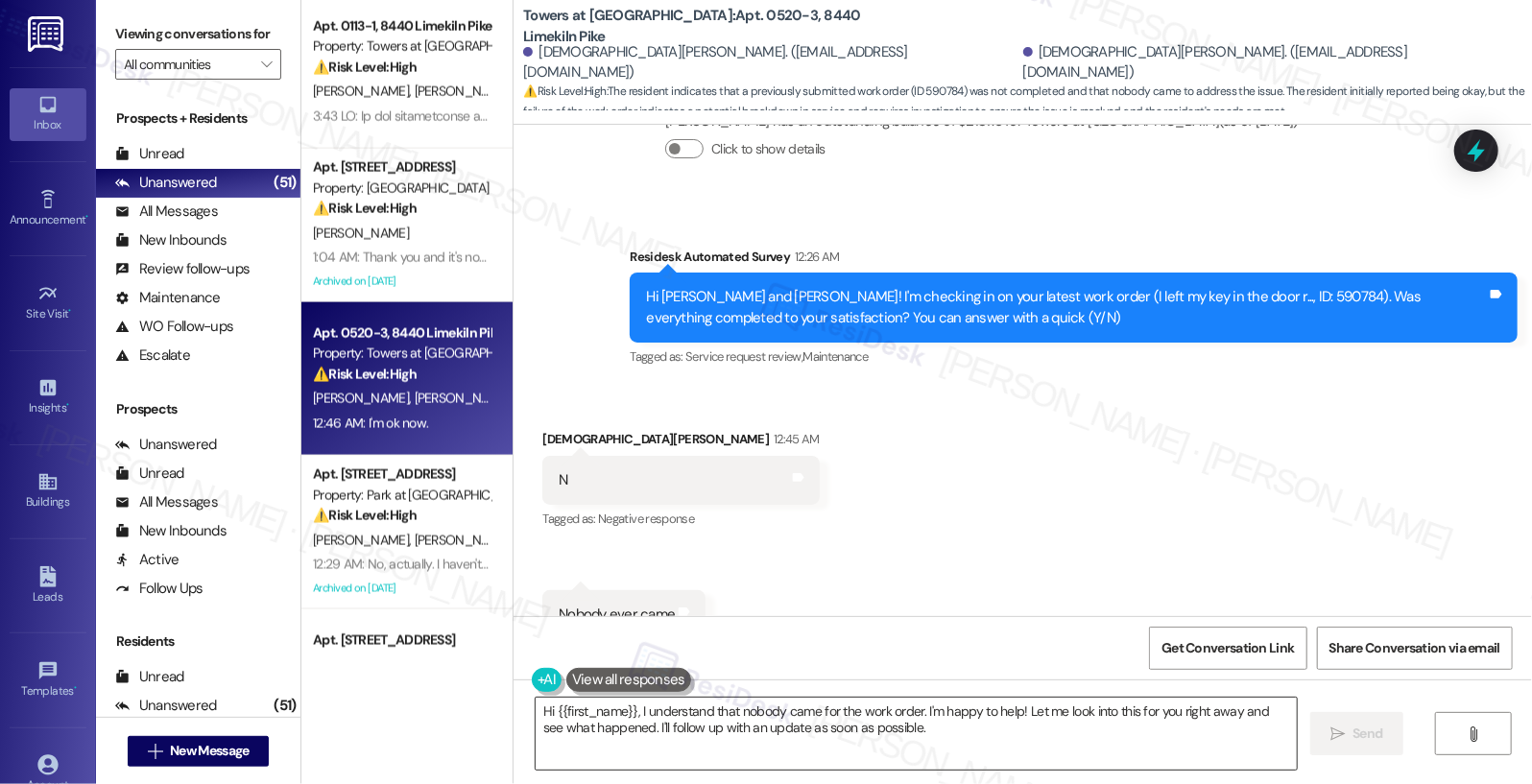
click at [830, 729] on textarea "Hi {{first_name}}, I understand that nobody came for the work order. I'm happy …" at bounding box center [917, 733] width 763 height 72
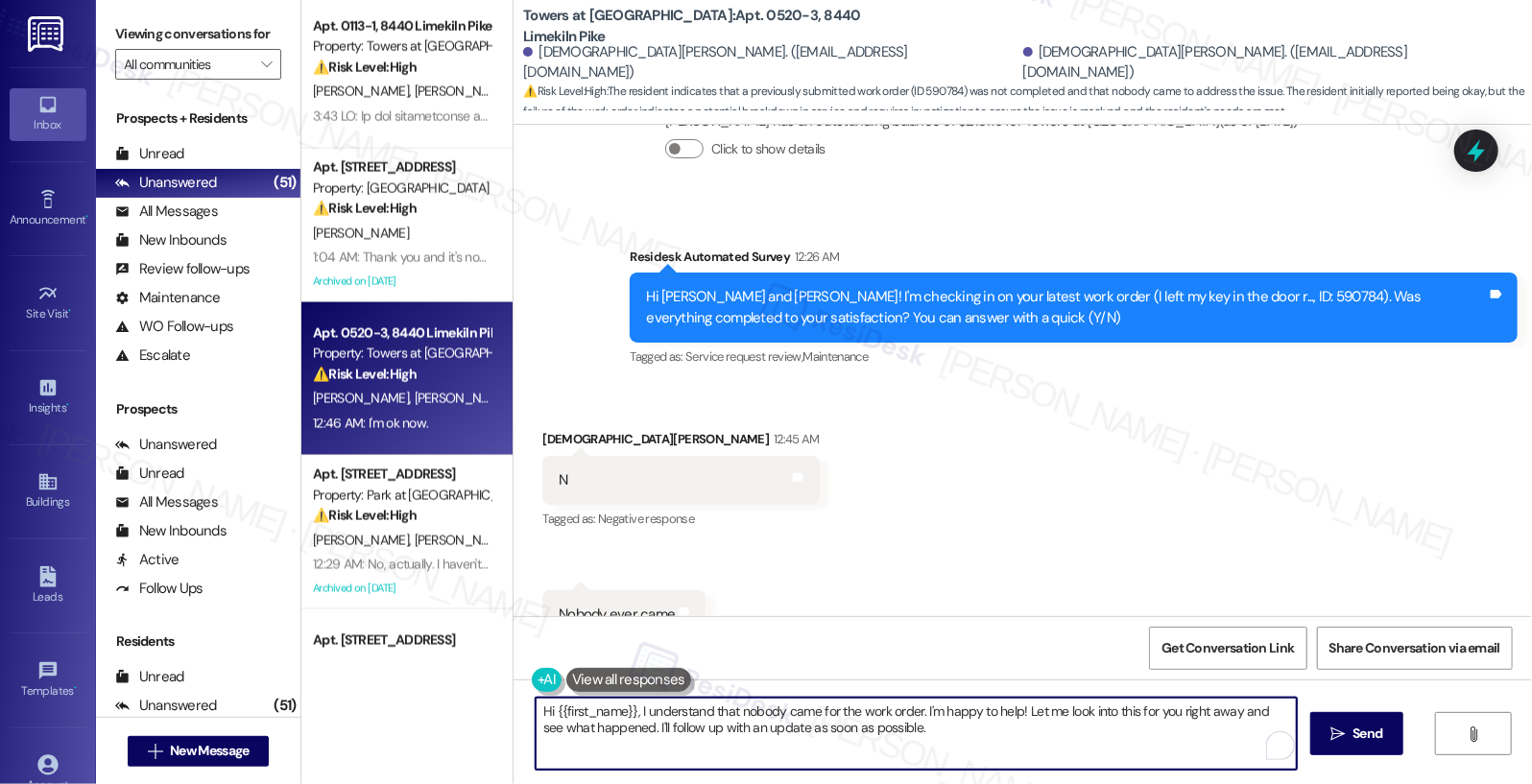
click at [830, 729] on textarea "Hi {{first_name}}, I understand that nobody came for the work order. I'm happy …" at bounding box center [917, 733] width 763 height 72
type textarea "I"
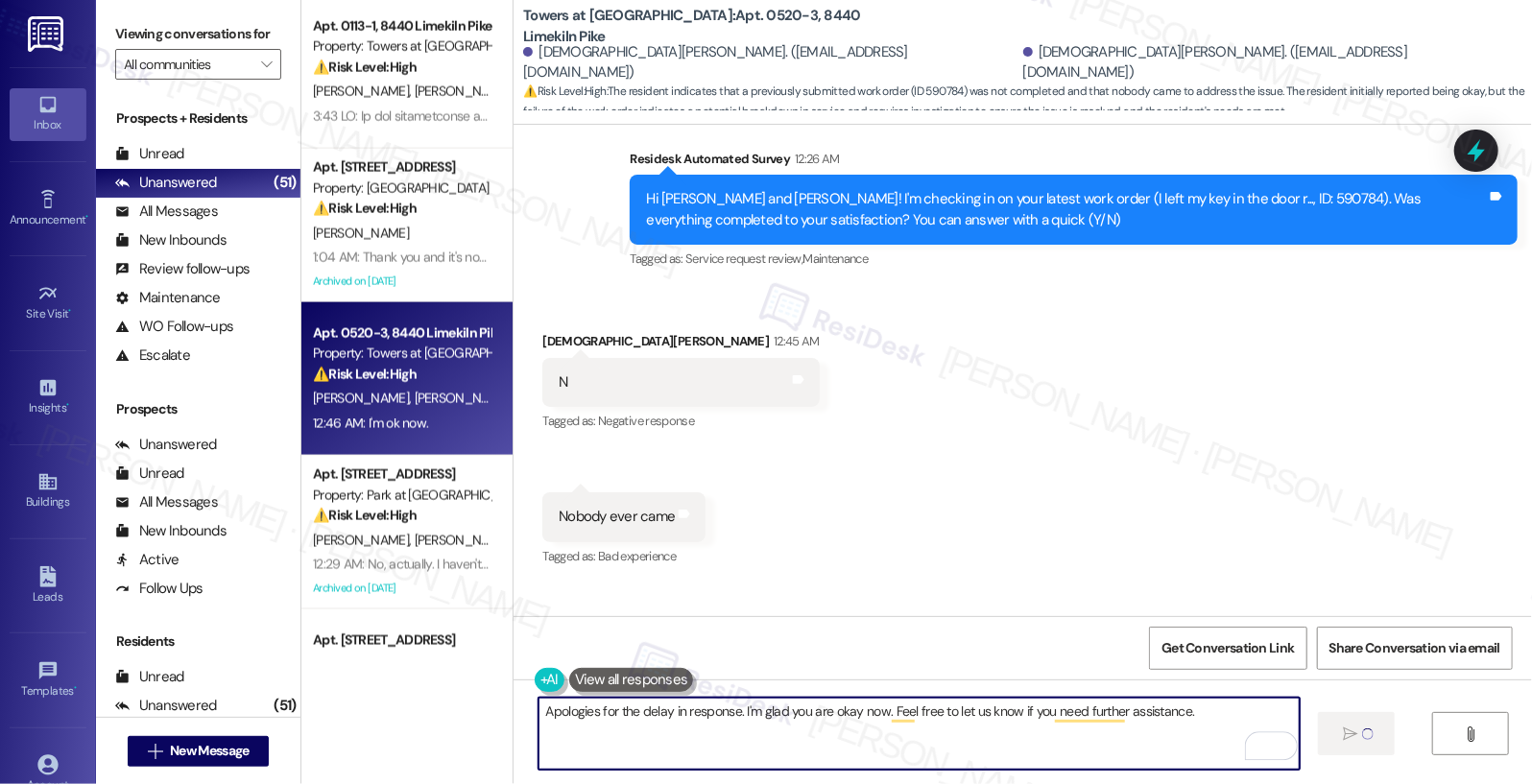
type textarea "Apologies for the delay in response. I'm glad you are okay now. Feel free to le…"
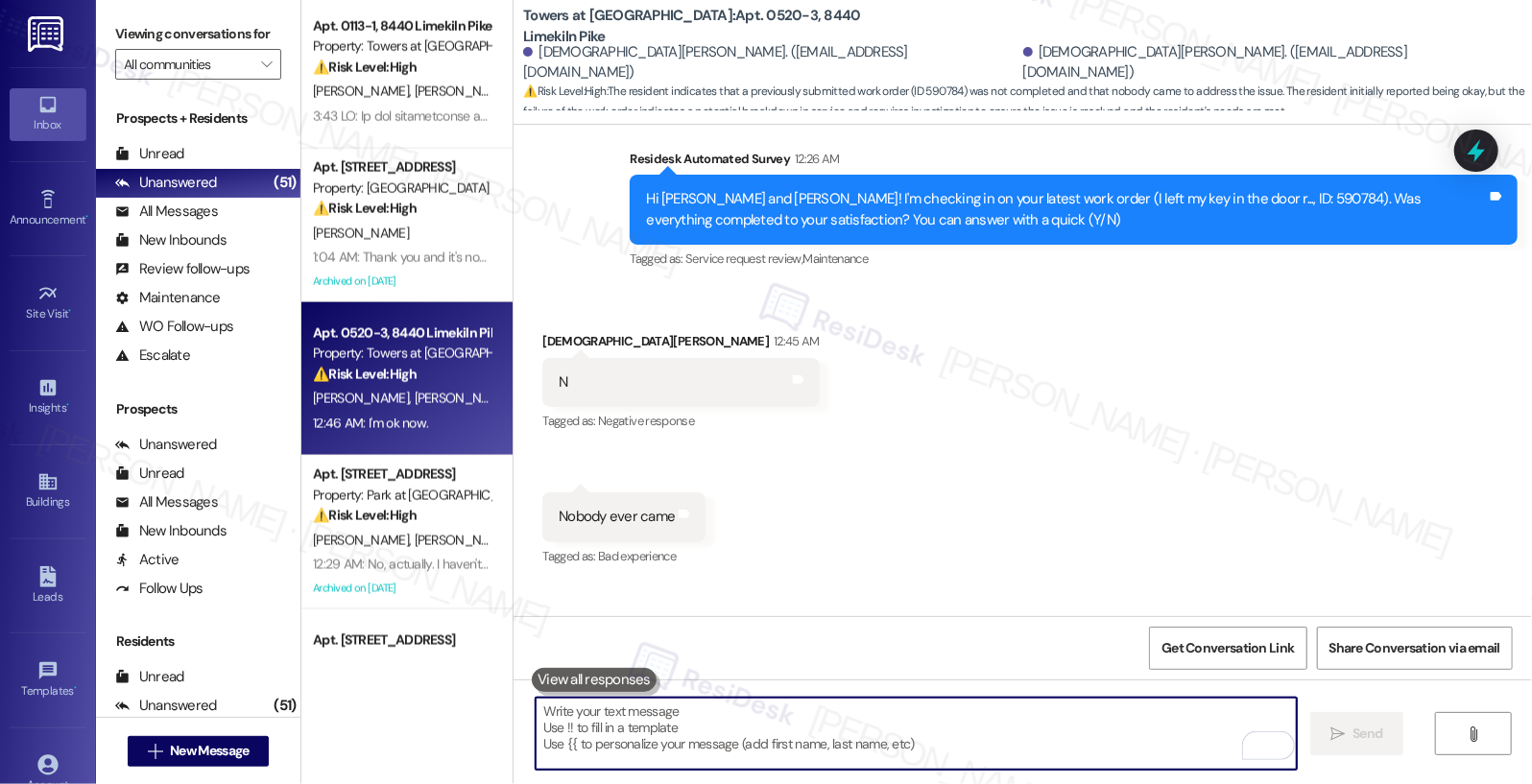
scroll to position [3734, 0]
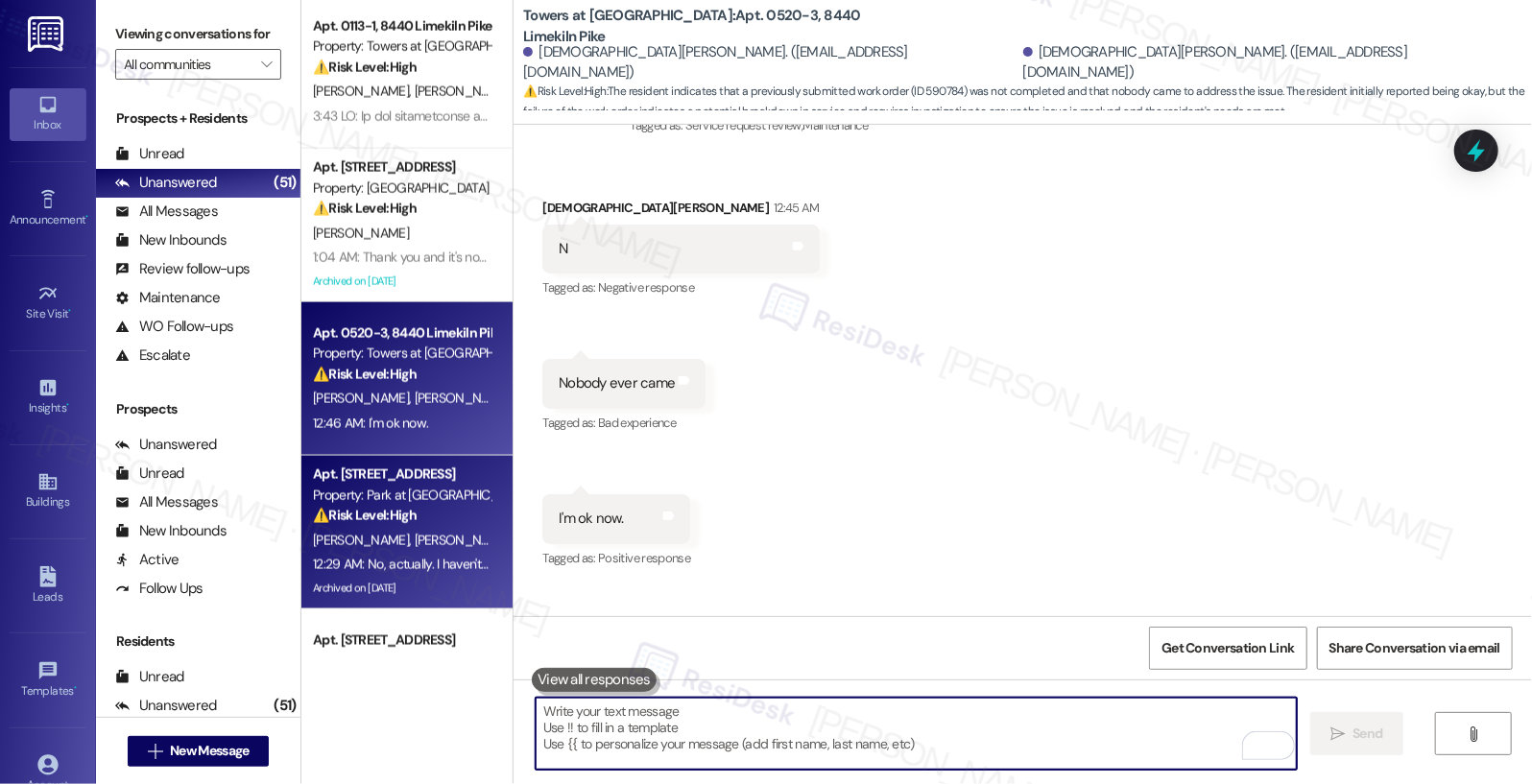
click at [399, 481] on div "Apt. D13, 600 Valley Rd" at bounding box center [402, 475] width 178 height 20
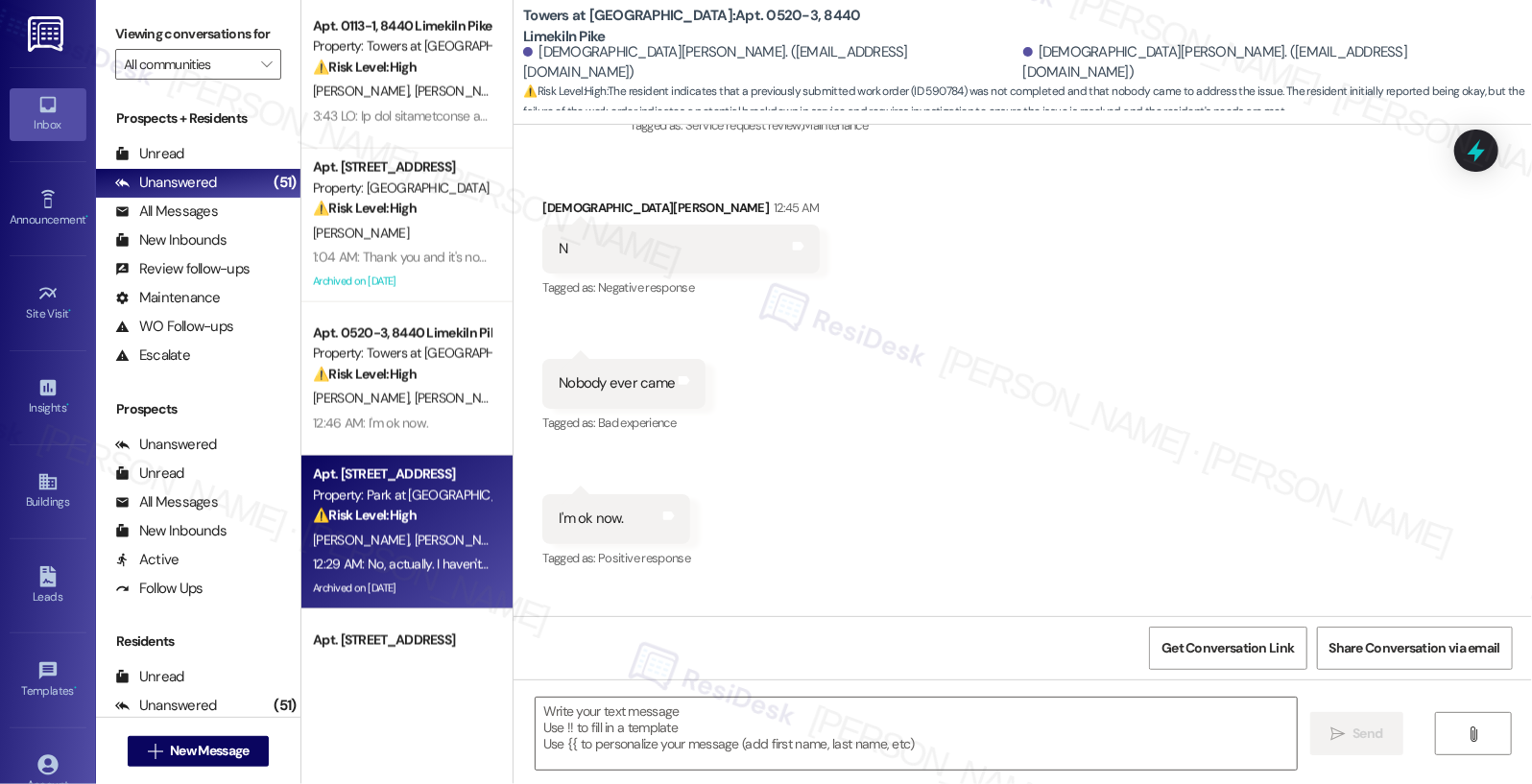
type textarea "Fetching suggested responses. Please feel free to read through the conversation…"
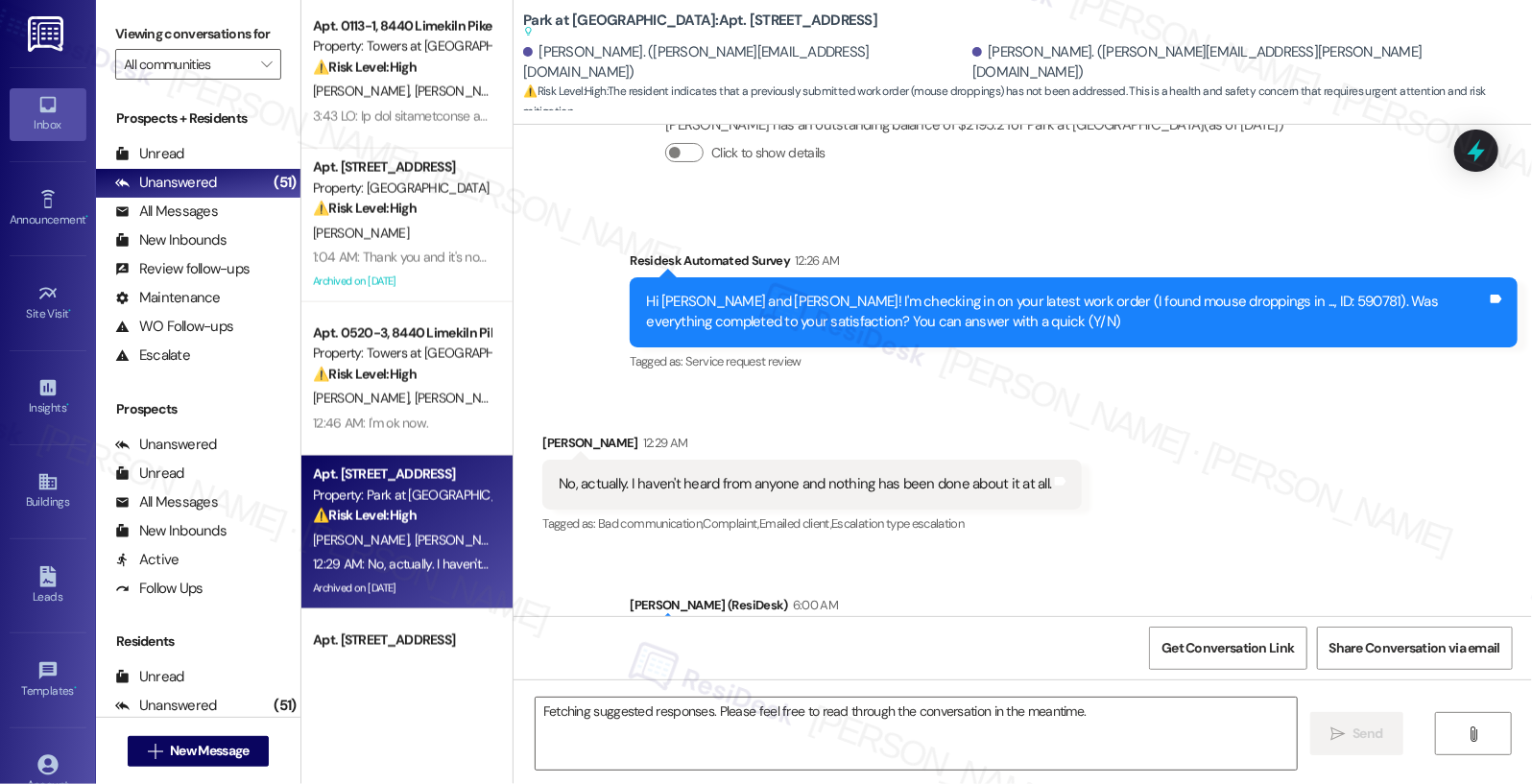
scroll to position [14606, 0]
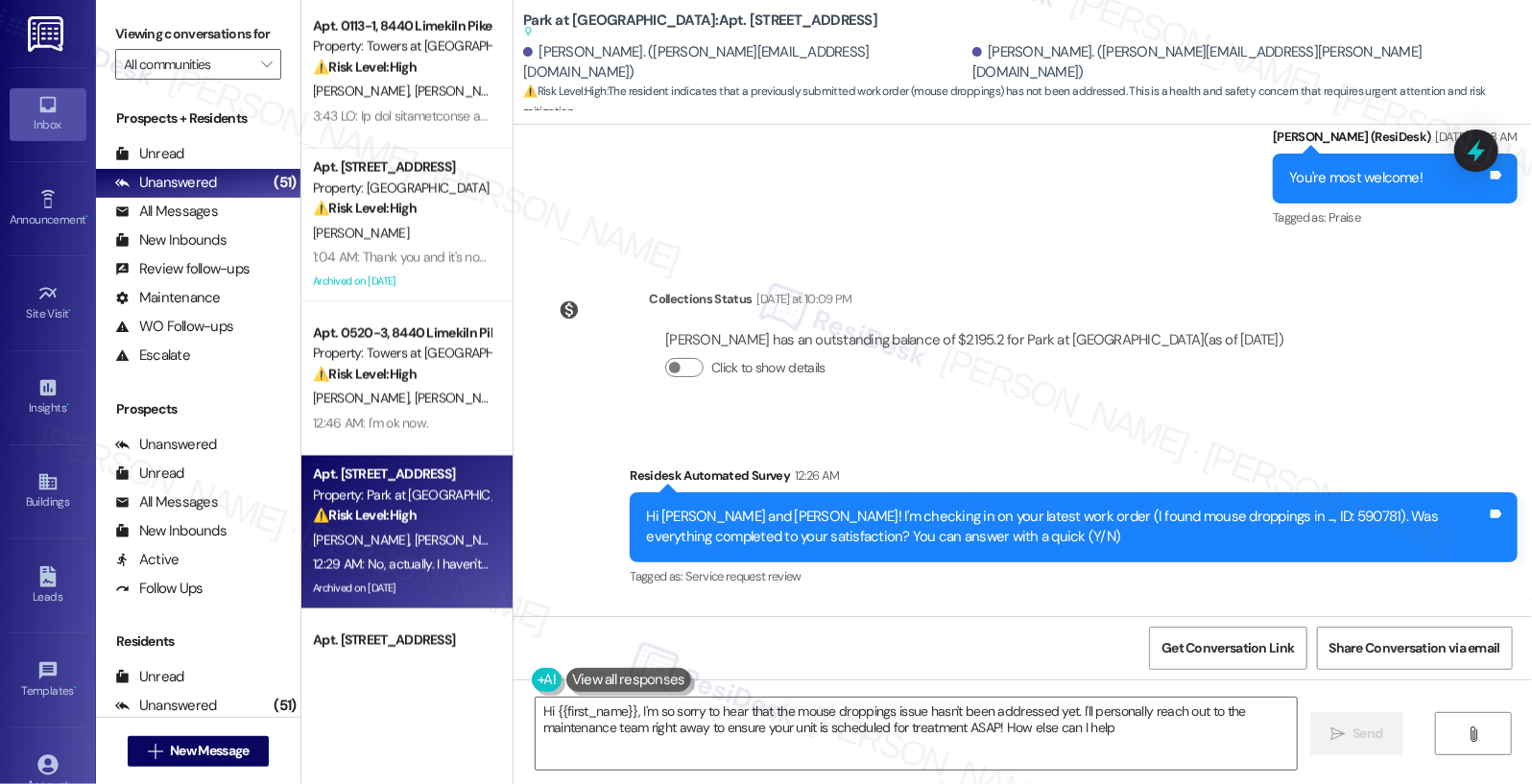
type textarea "Hi {{first_name}}, I'm so sorry to hear that the mouse droppings issue hasn't b…"
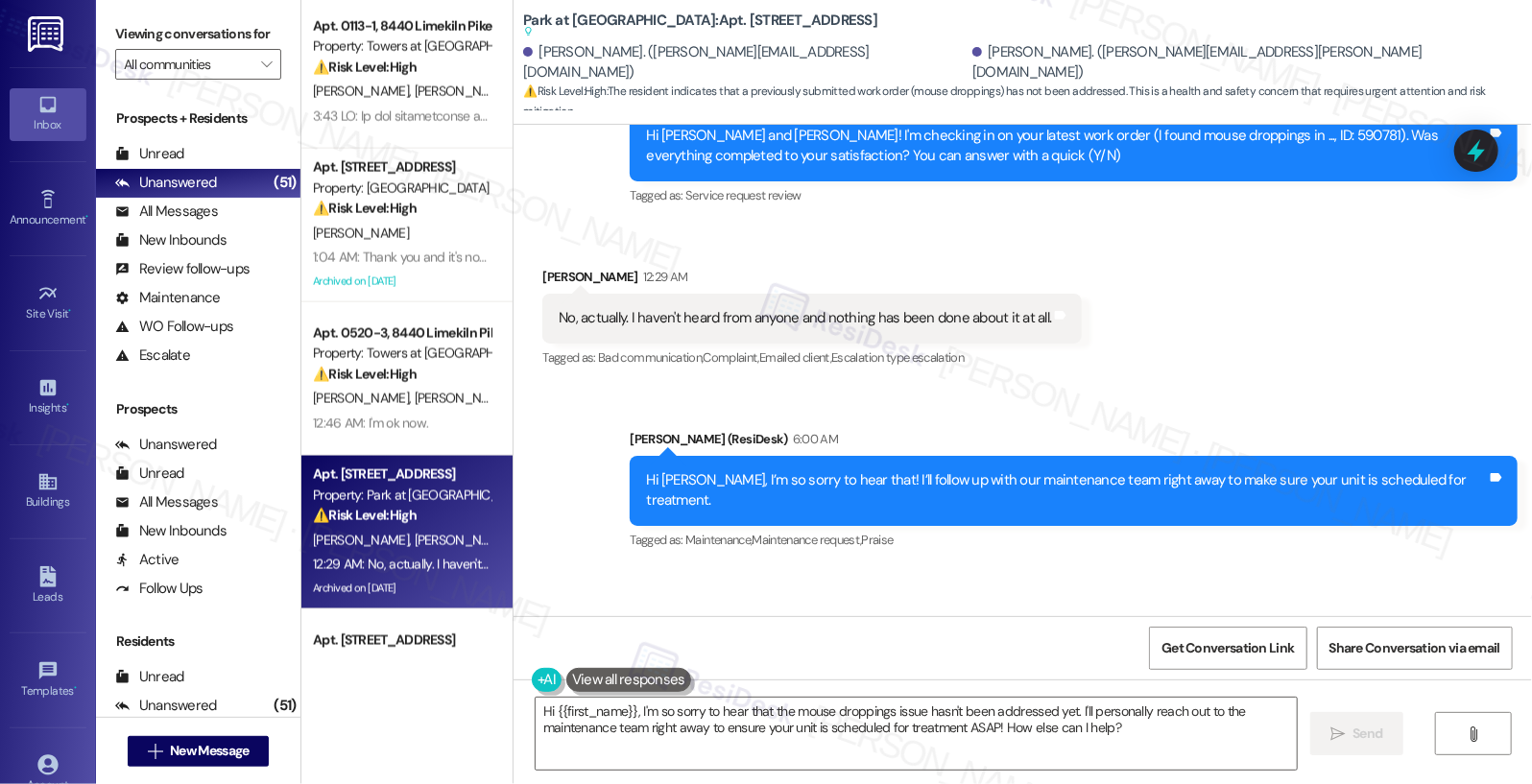
scroll to position [15004, 0]
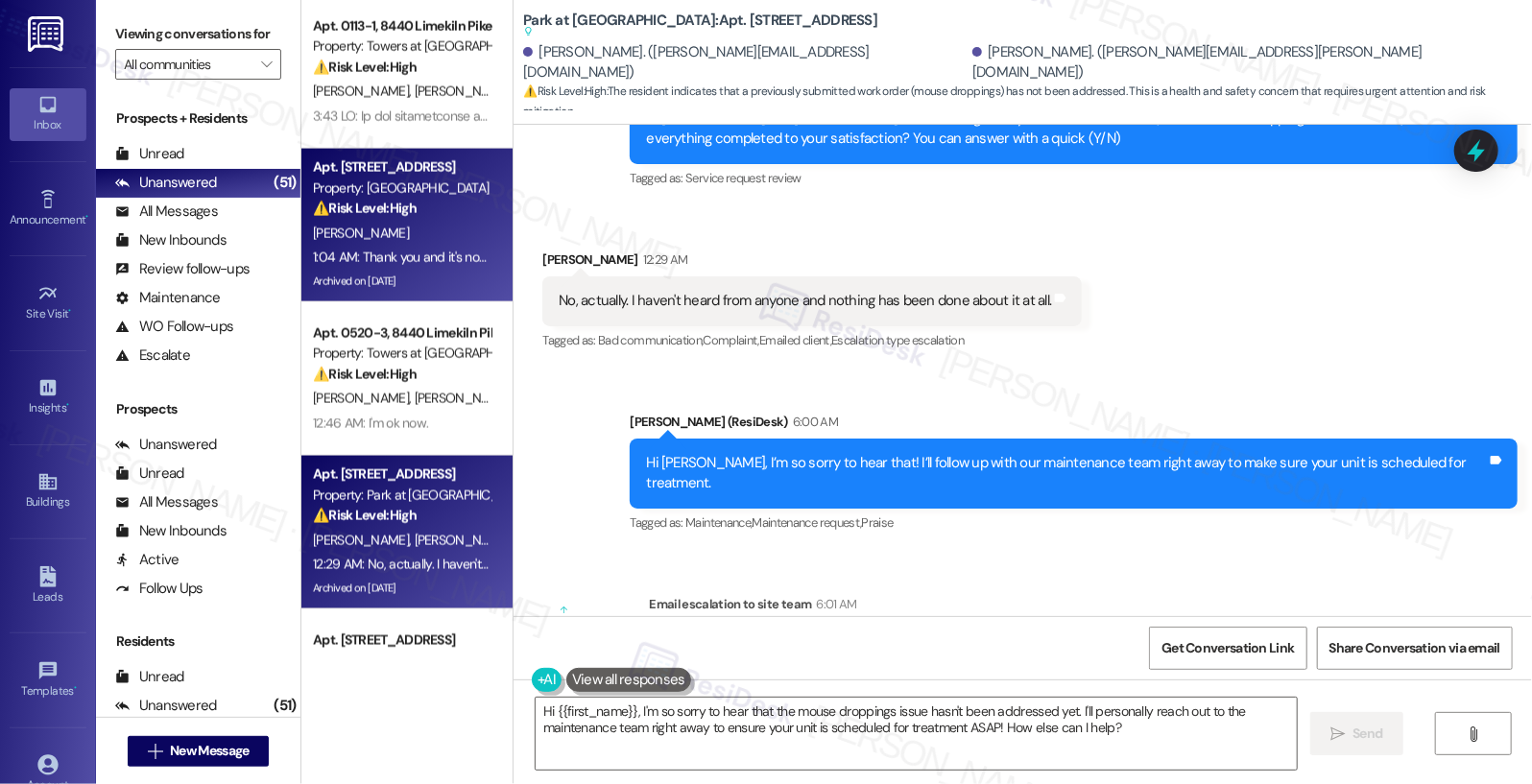
click at [395, 279] on div "Archived on 06/24/2025" at bounding box center [402, 281] width 182 height 24
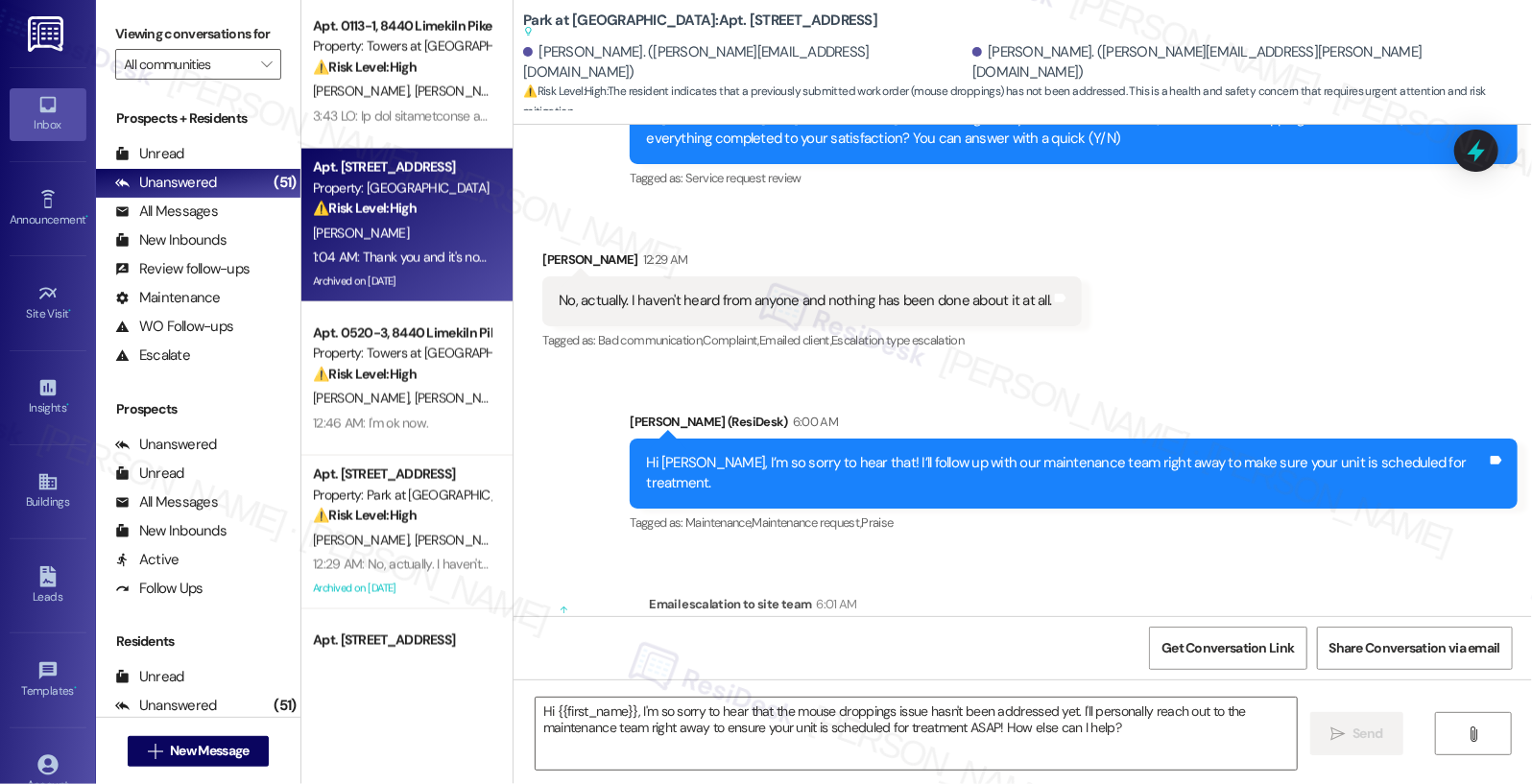
type textarea "Fetching suggested responses. Please feel free to read through the conversation…"
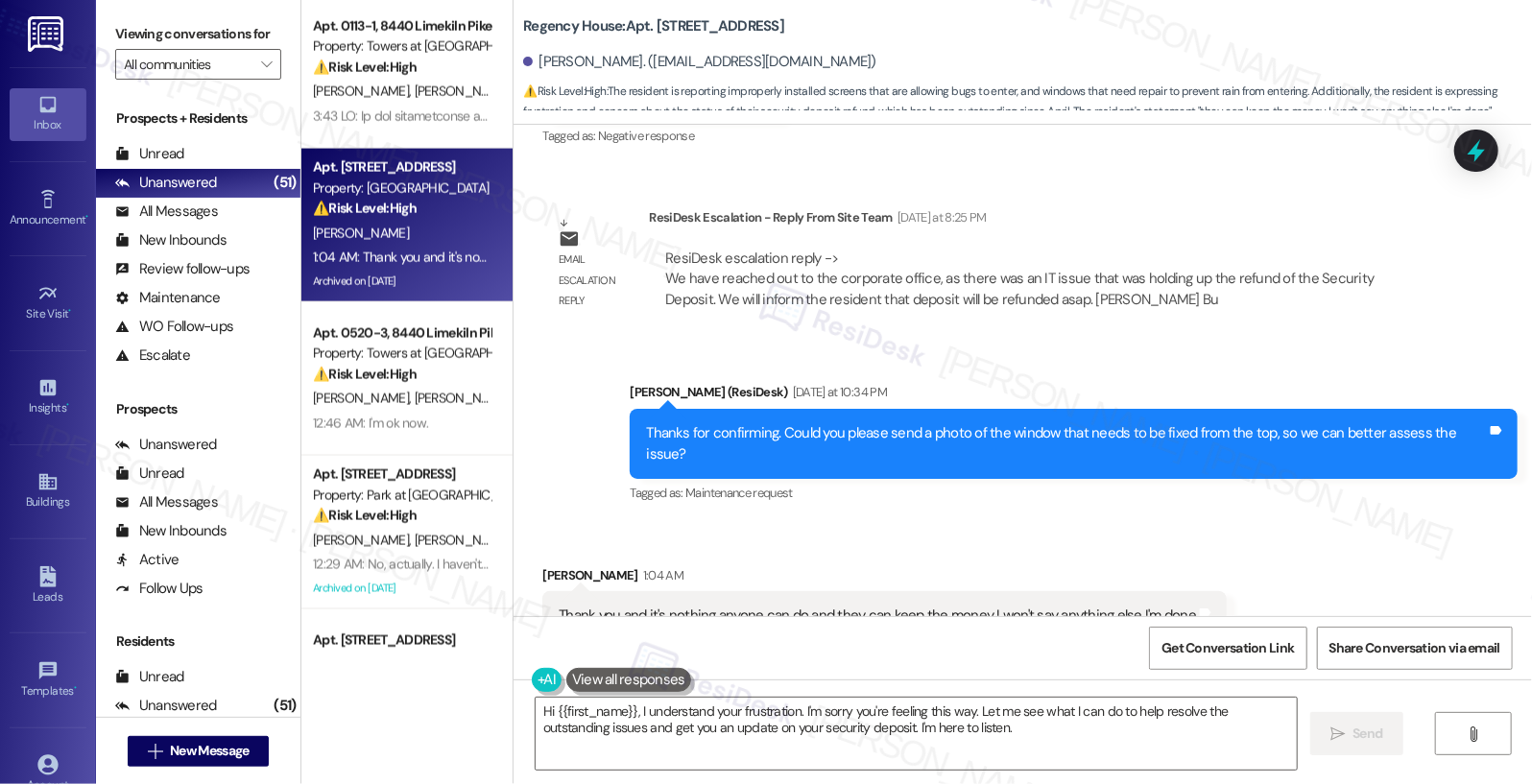
scroll to position [17308, 0]
click at [971, 733] on textarea "Hi {{first_name}}, I understand your frustration. I'm sorry you're feeling this…" at bounding box center [917, 733] width 763 height 72
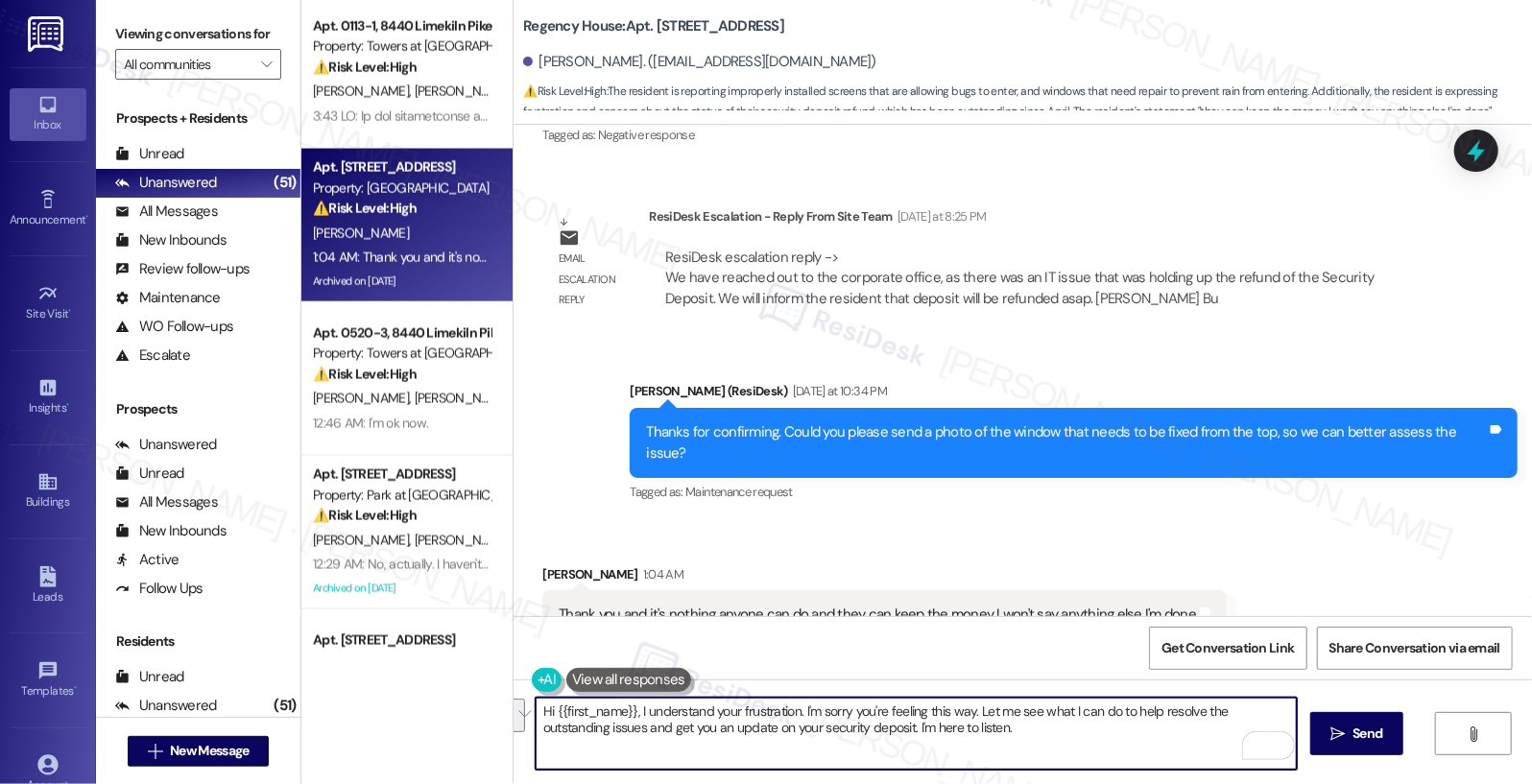
drag, startPoint x: 970, startPoint y: 713, endPoint x: 978, endPoint y: 729, distance: 17.9
click at [978, 729] on textarea "Hi {{first_name}}, I understand your frustration. I'm sorry you're feeling this…" at bounding box center [917, 733] width 763 height 72
drag, startPoint x: 630, startPoint y: 710, endPoint x: 450, endPoint y: 700, distance: 180.3
click at [450, 700] on div "Apt. 306, 6301 N. 10th St Property: Regency House ⚠️ Risk Level: High The resid…" at bounding box center [916, 392] width 1230 height 784
click at [896, 716] on textarea "I understand your frustration. I'm sorry you're feeling this way." at bounding box center [917, 733] width 763 height 72
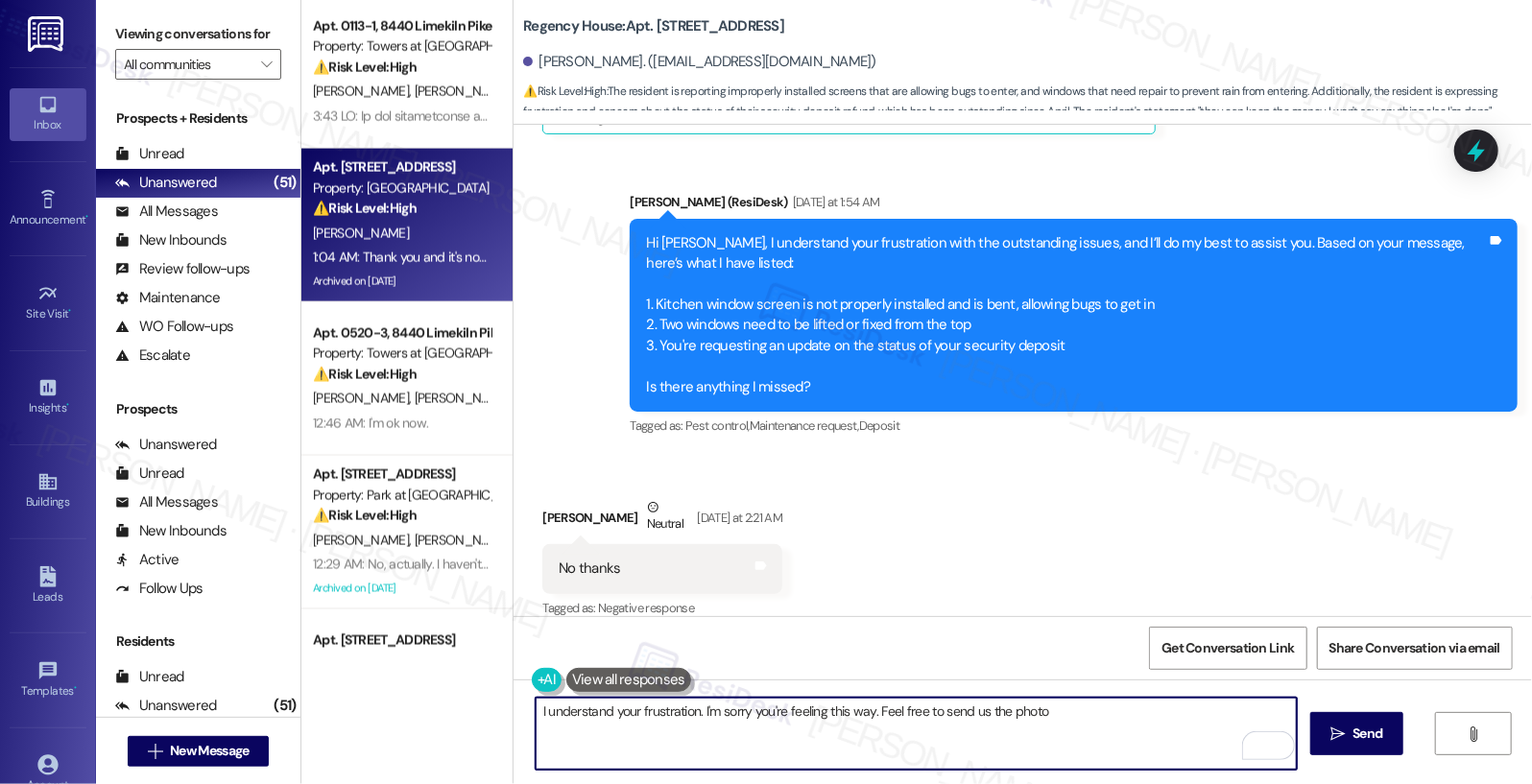
scroll to position [16827, 0]
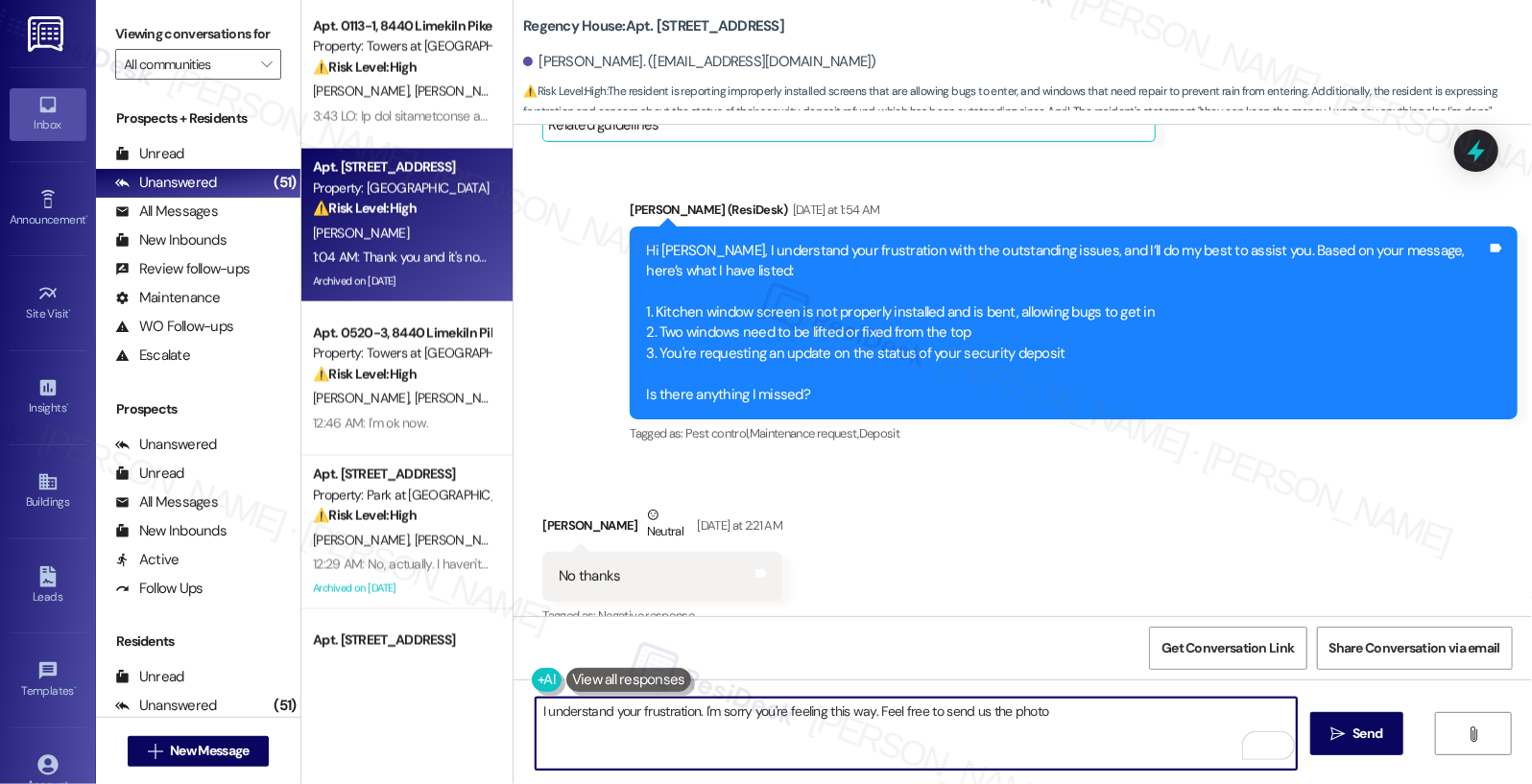
click at [740, 284] on div "Hi Diane, I understand your frustration with the outstanding issues, and I’ll d…" at bounding box center [1066, 323] width 841 height 164
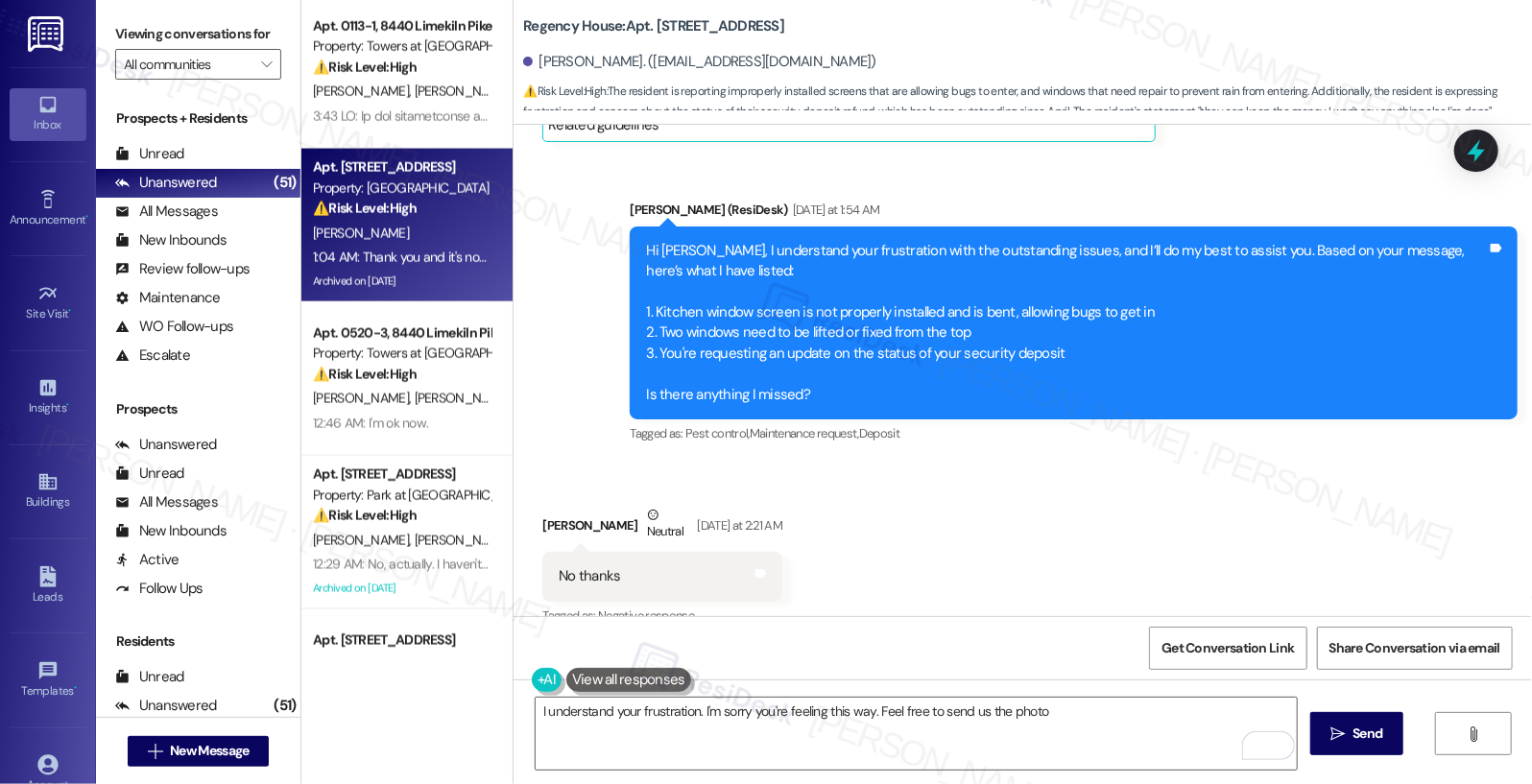
click at [740, 284] on div "Hi Diane, I understand your frustration with the outstanding issues, and I’ll d…" at bounding box center [1066, 323] width 841 height 164
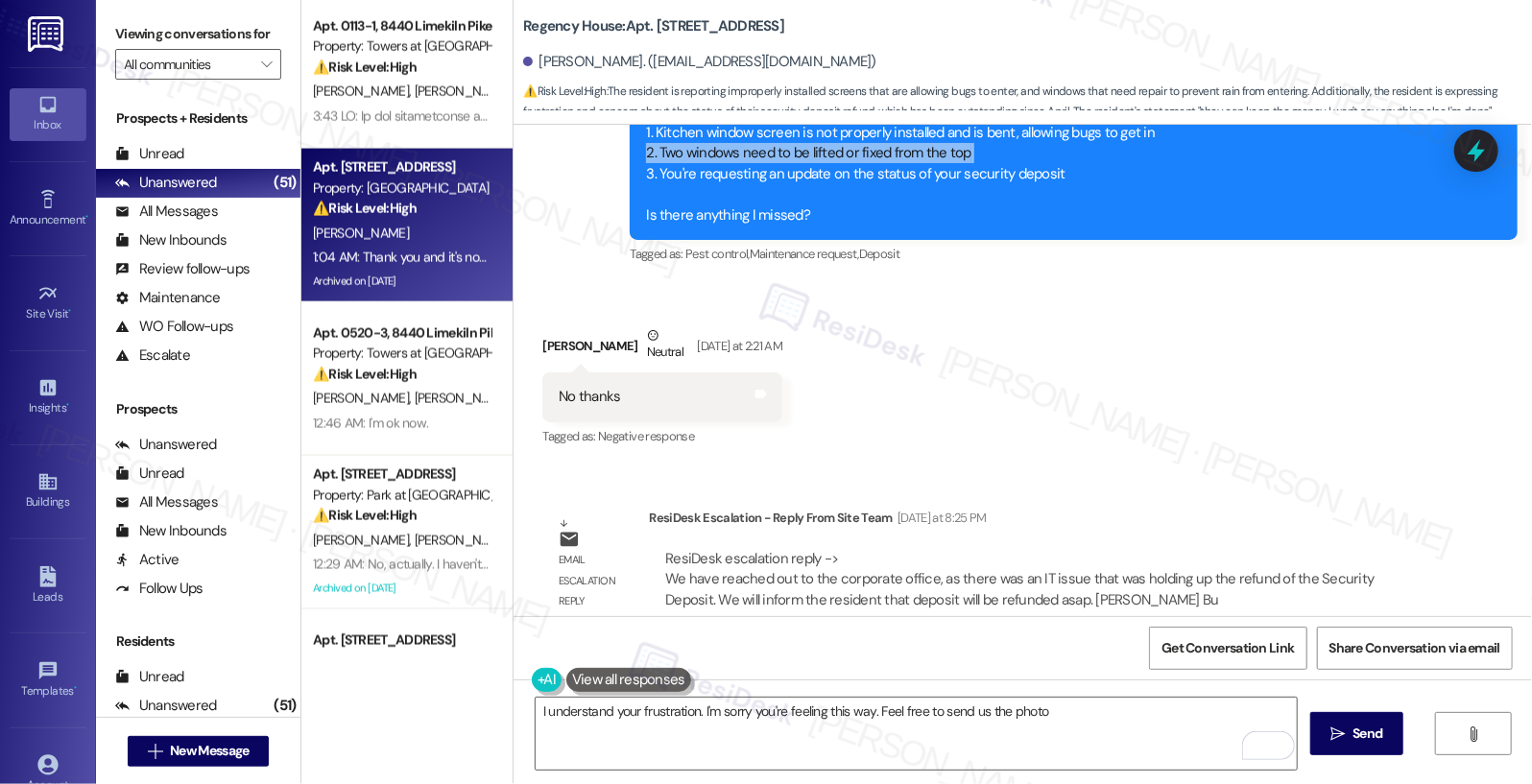
scroll to position [17012, 0]
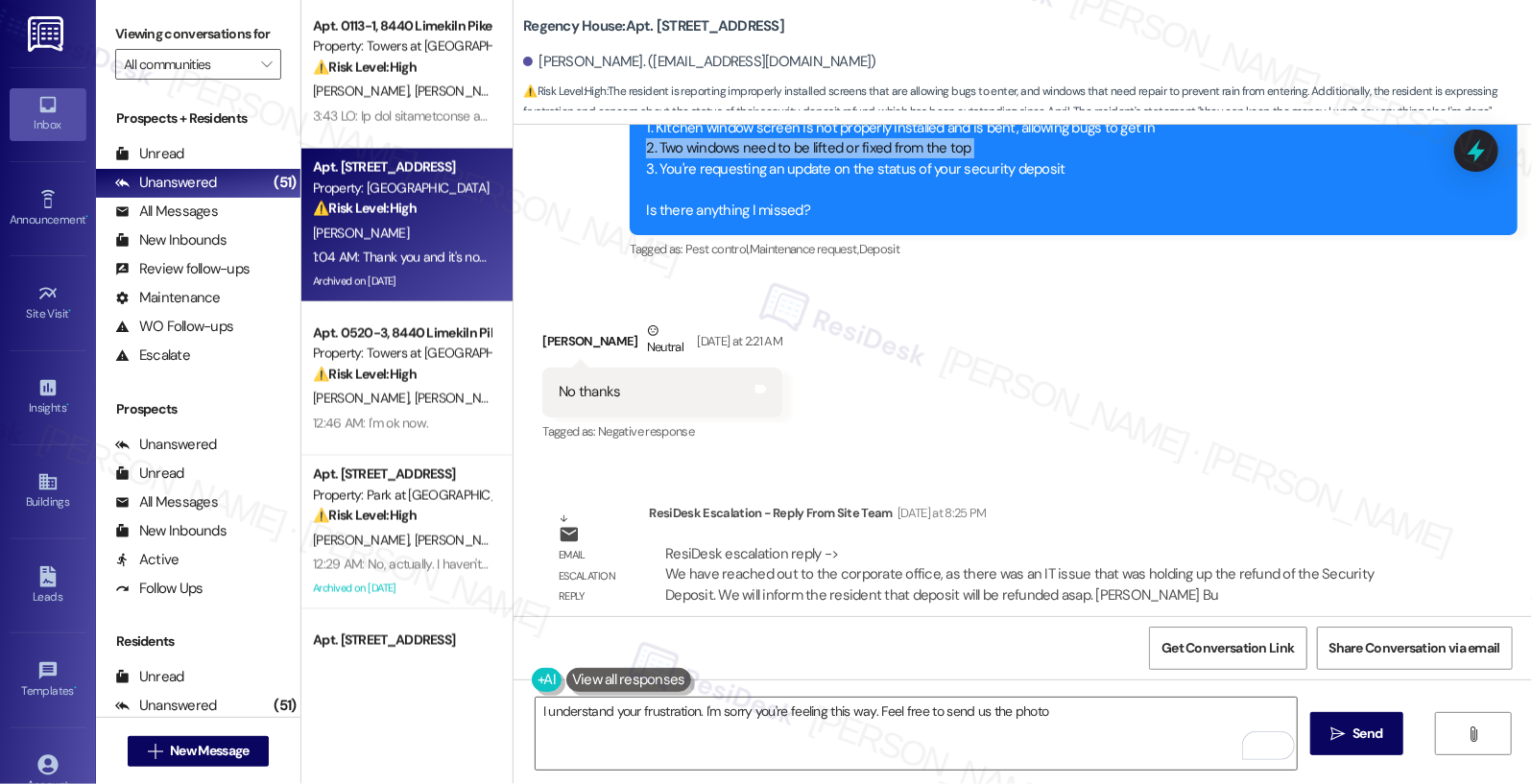
click at [826, 545] on div "ResiDesk escalation reply -> We have reached out to the corporate office, as th…" at bounding box center [1019, 575] width 708 height 60
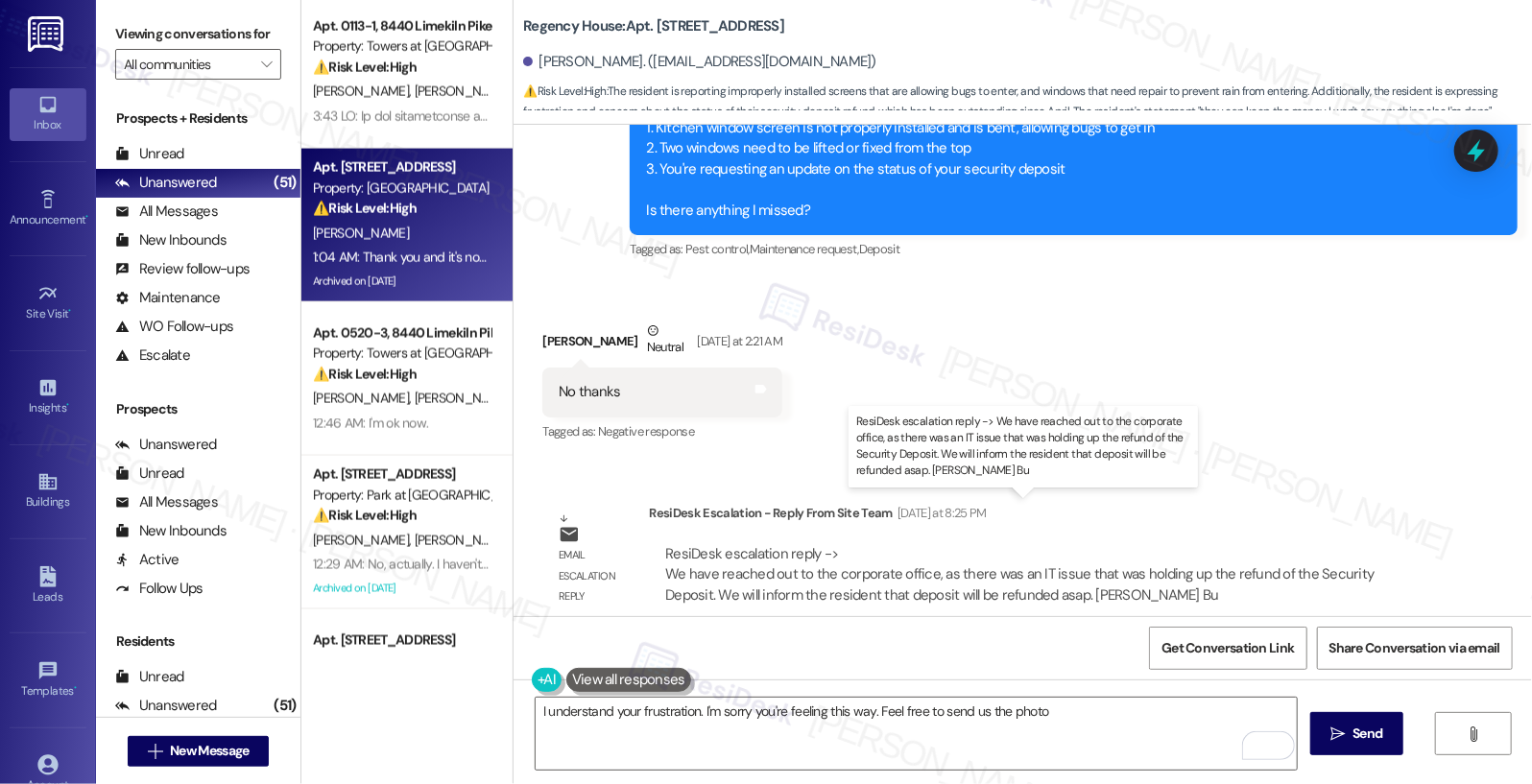
click at [826, 545] on div "ResiDesk escalation reply -> We have reached out to the corporate office, as th…" at bounding box center [1019, 575] width 708 height 60
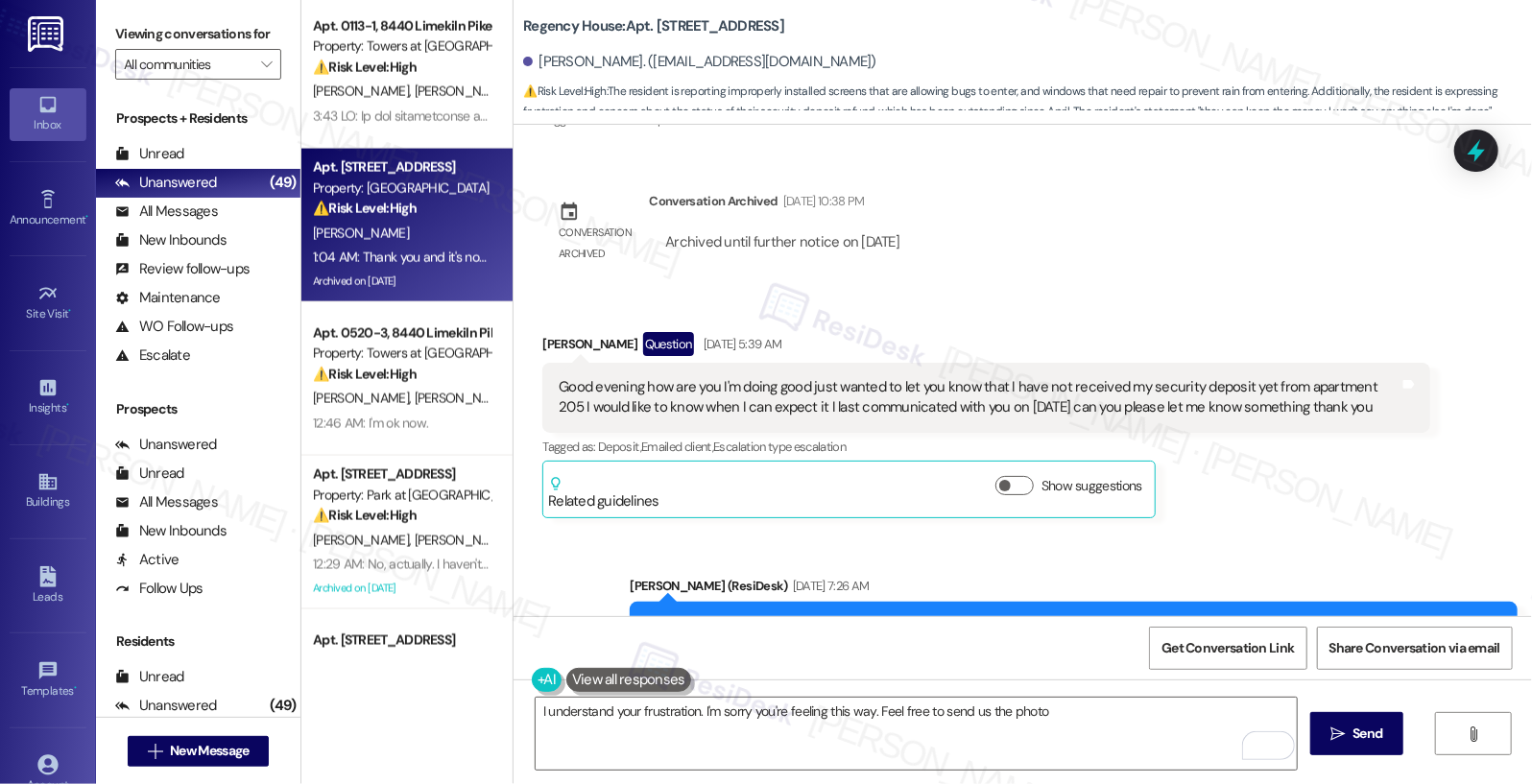
scroll to position [13392, 0]
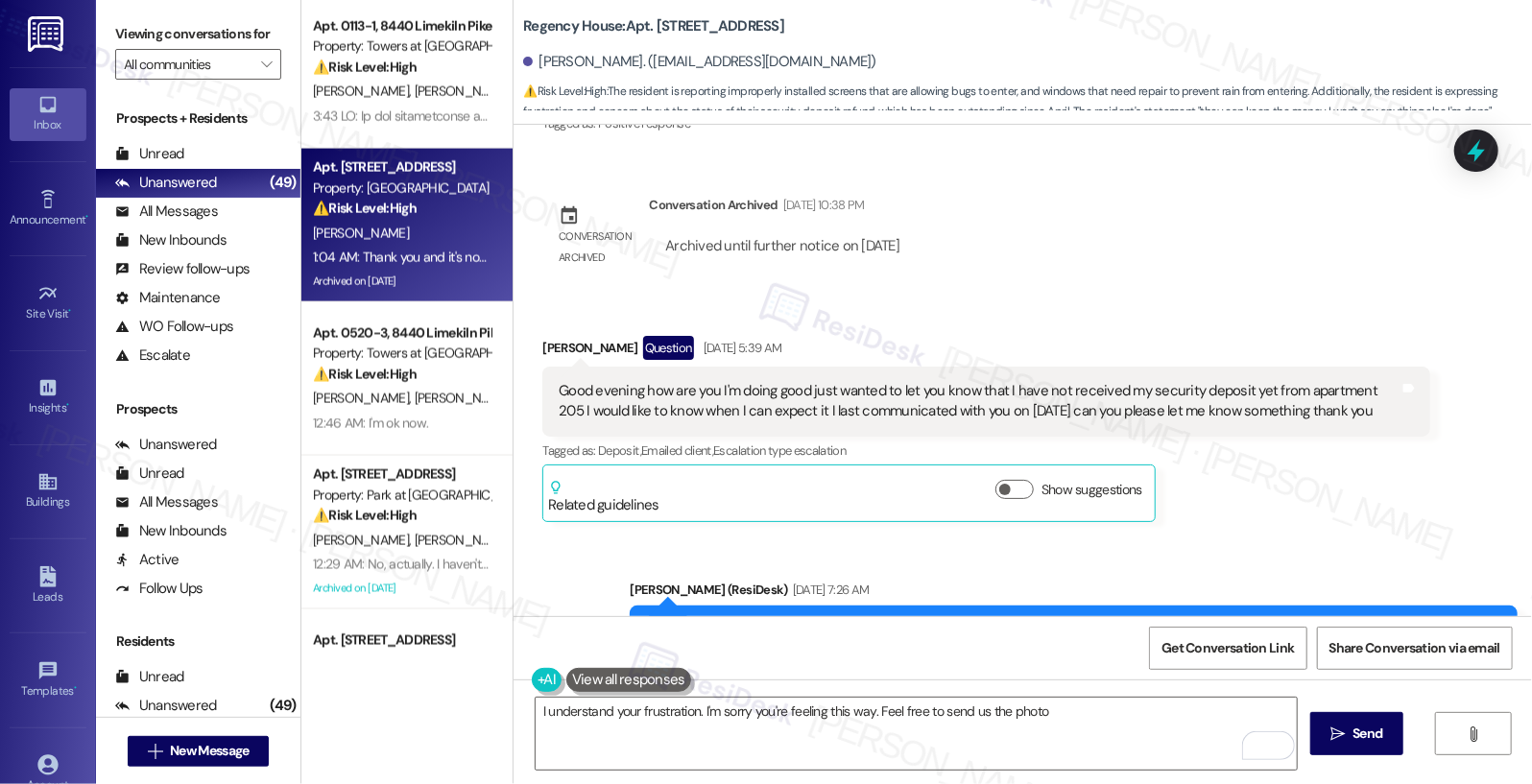
click at [867, 381] on div "Good evening how are you I'm doing good just wanted to let you know that I have…" at bounding box center [979, 402] width 841 height 41
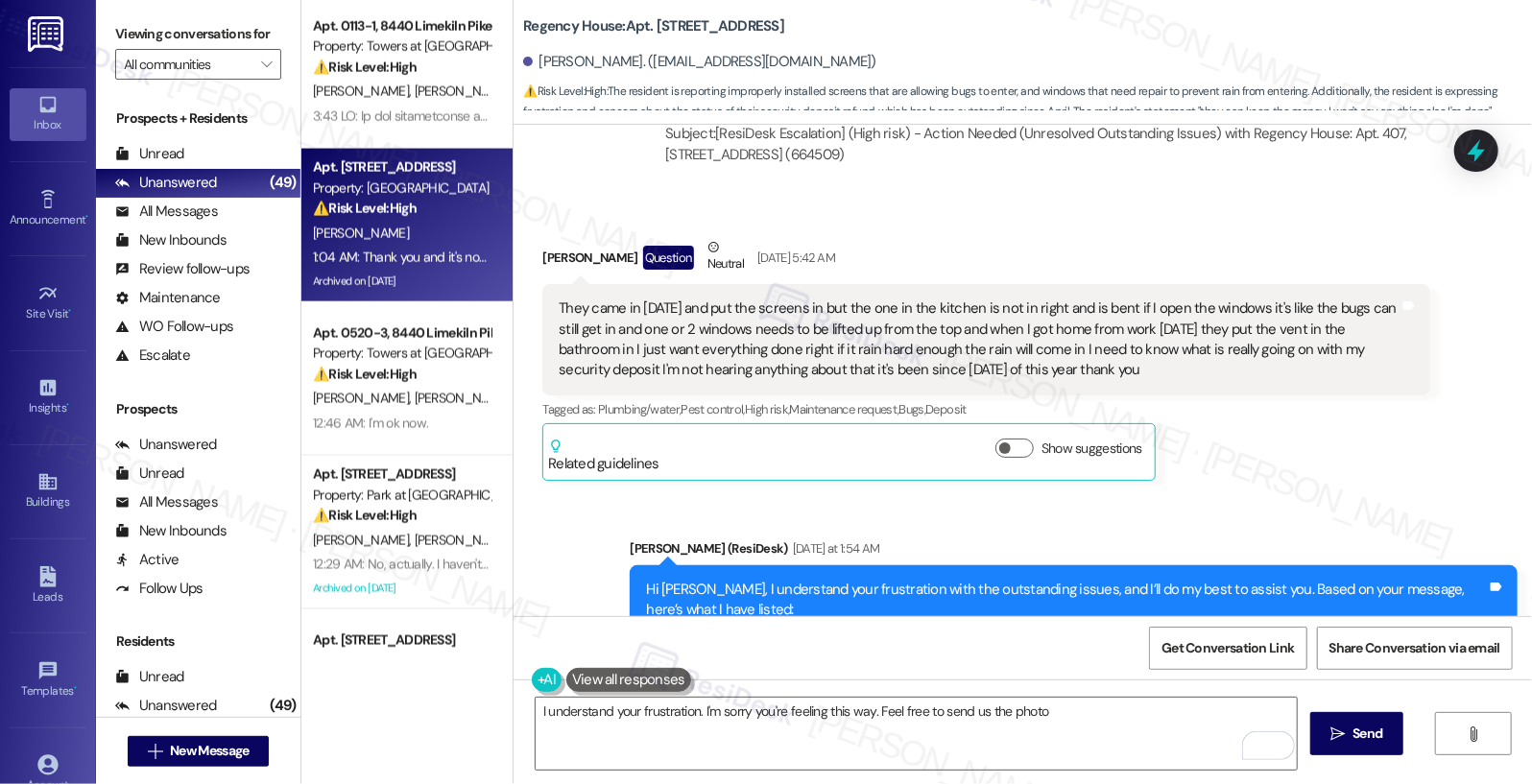
scroll to position [17308, 0]
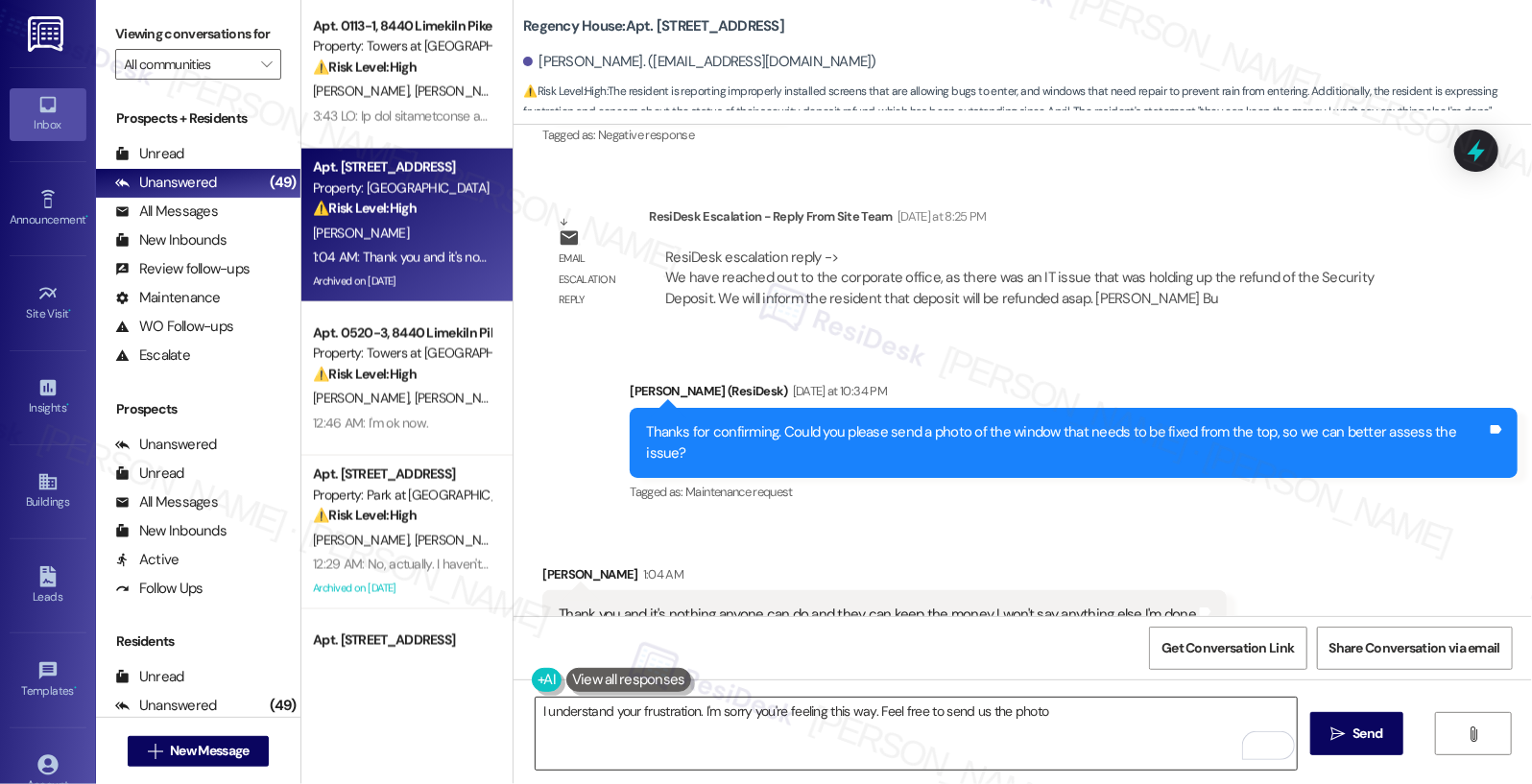
click at [1054, 711] on textarea "I understand your frustration. I'm sorry you're feeling this way. Feel free to …" at bounding box center [917, 733] width 763 height 72
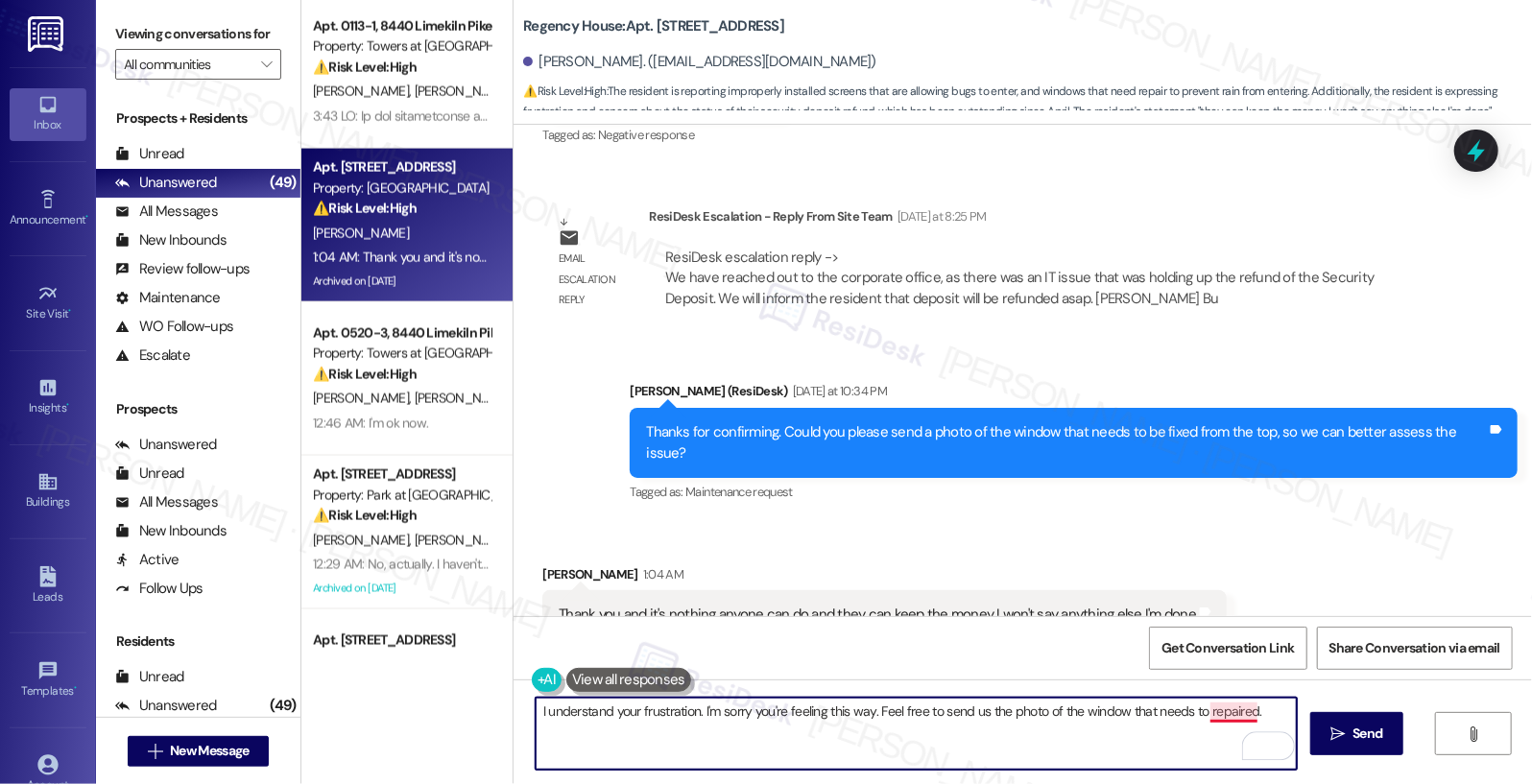
click at [1217, 717] on textarea "I understand your frustration. I'm sorry you're feeling this way. Feel free to …" at bounding box center [917, 733] width 763 height 72
click at [1170, 763] on textarea "I understand your frustration. I'm sorry you're feeling this way. Feel free to …" at bounding box center [917, 733] width 763 height 72
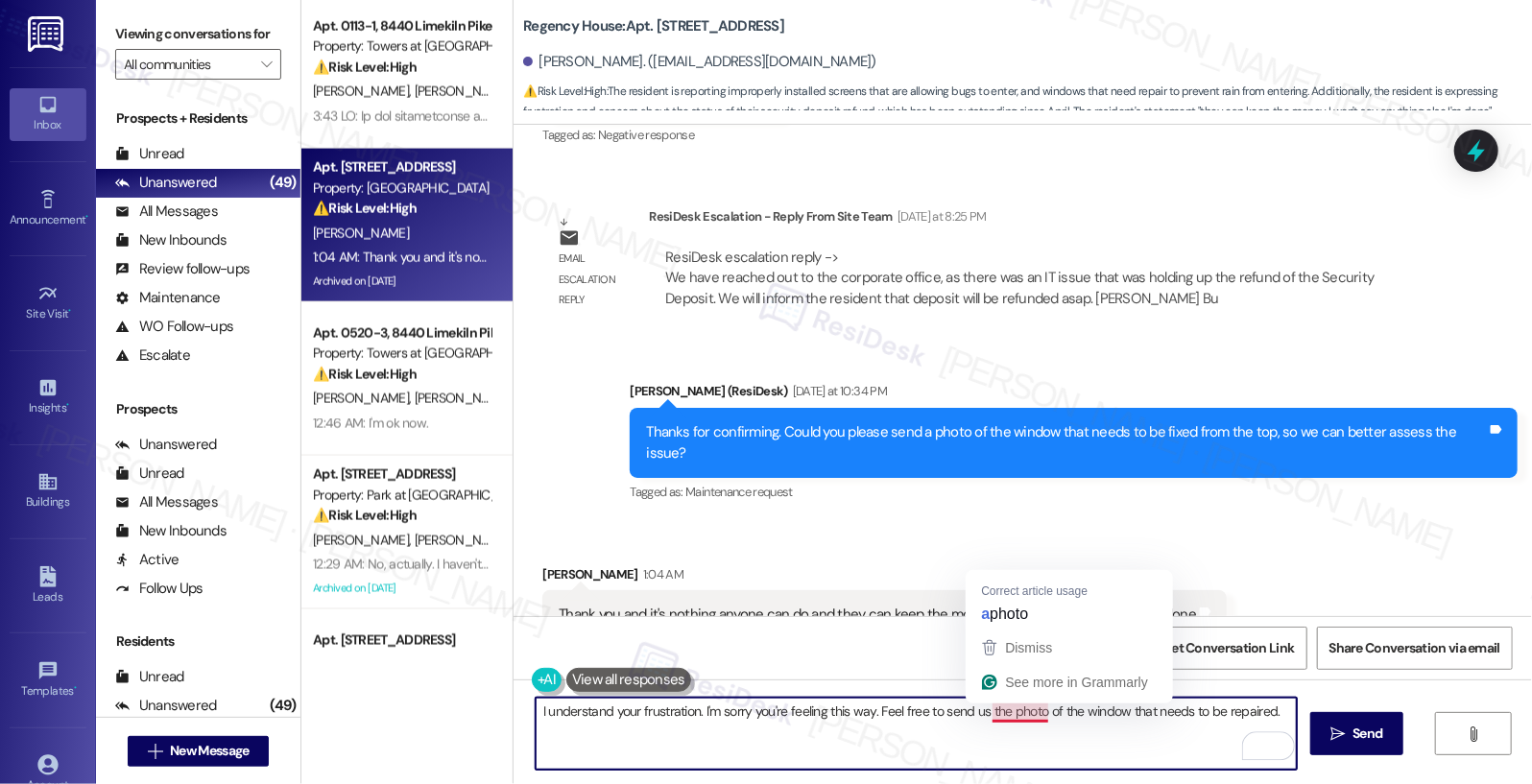
click at [998, 715] on textarea "I understand your frustration. I'm sorry you're feeling this way. Feel free to …" at bounding box center [917, 733] width 763 height 72
click at [1070, 728] on textarea "I understand your frustration. I'm sorry you're feeling this way. Feel free to …" at bounding box center [917, 733] width 763 height 72
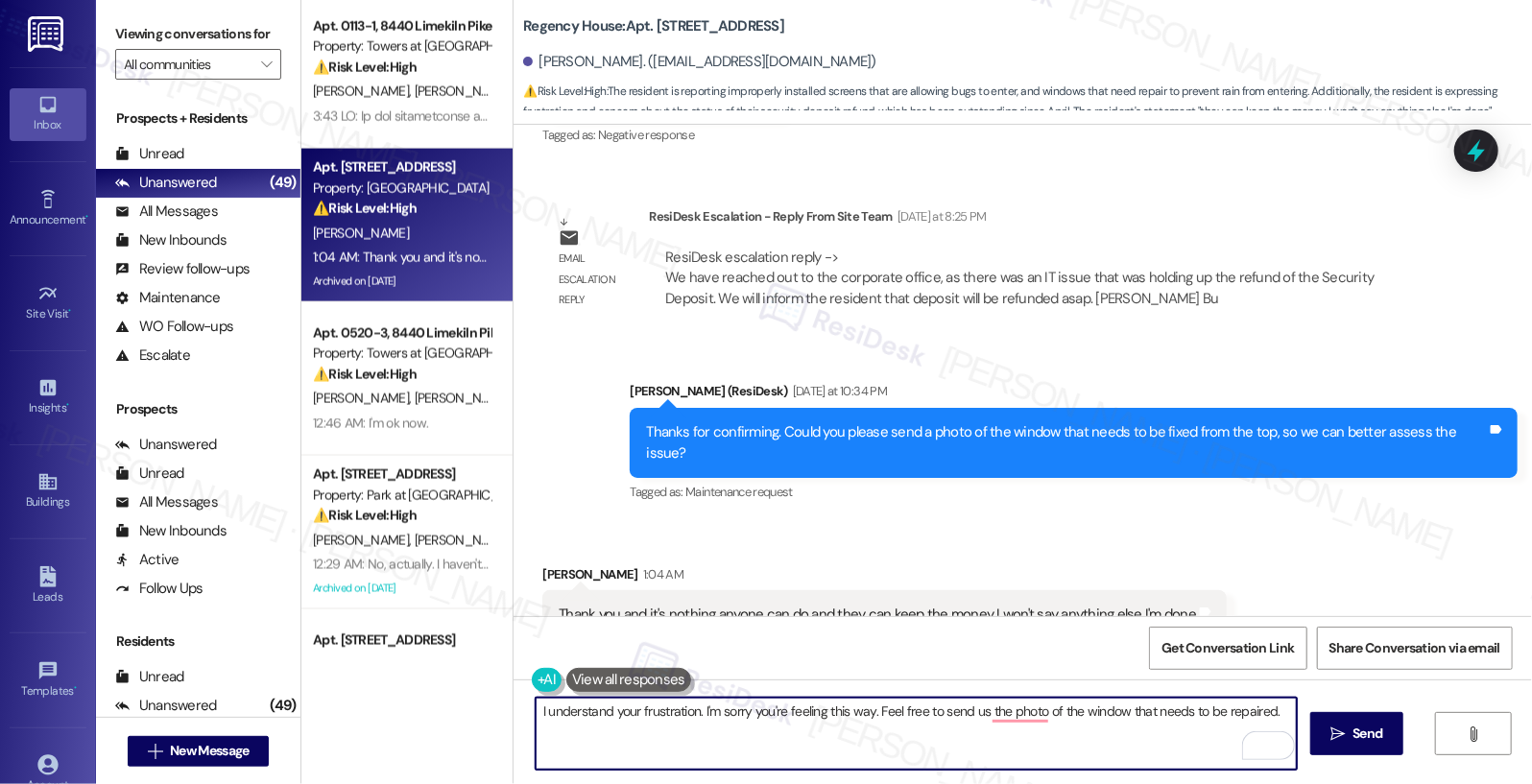
click at [665, 26] on b "Regency House: Apt. 407, 6301 N. 10th St" at bounding box center [654, 26] width 261 height 20
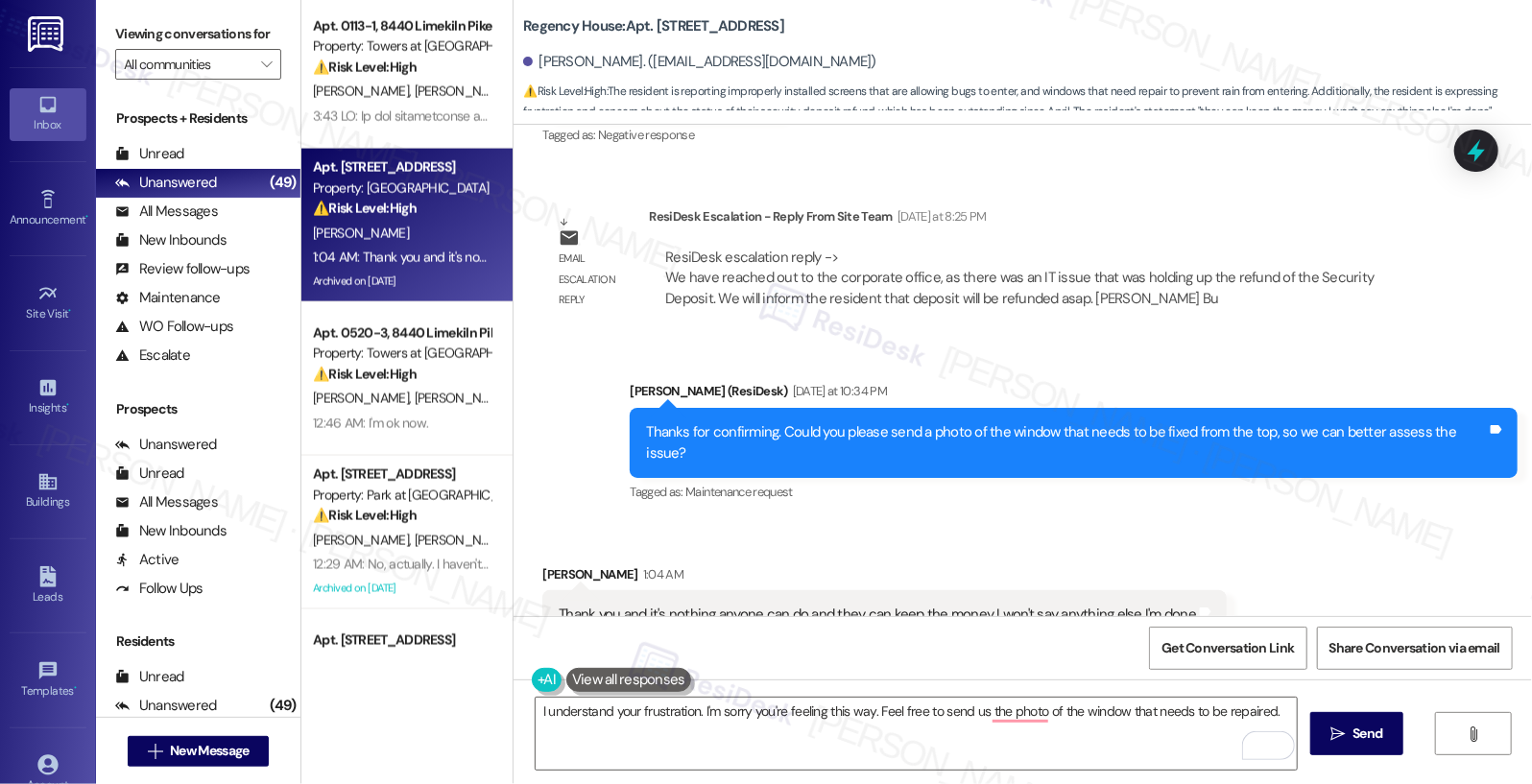
click at [665, 26] on b "Regency House: Apt. 407, 6301 N. 10th St" at bounding box center [654, 26] width 261 height 20
copy div "Regency House: Apt. 407, 6301 N. 10th St"
click at [1272, 711] on textarea "I understand your frustration. I'm sorry you're feeling this way. Feel free to …" at bounding box center [917, 733] width 763 height 72
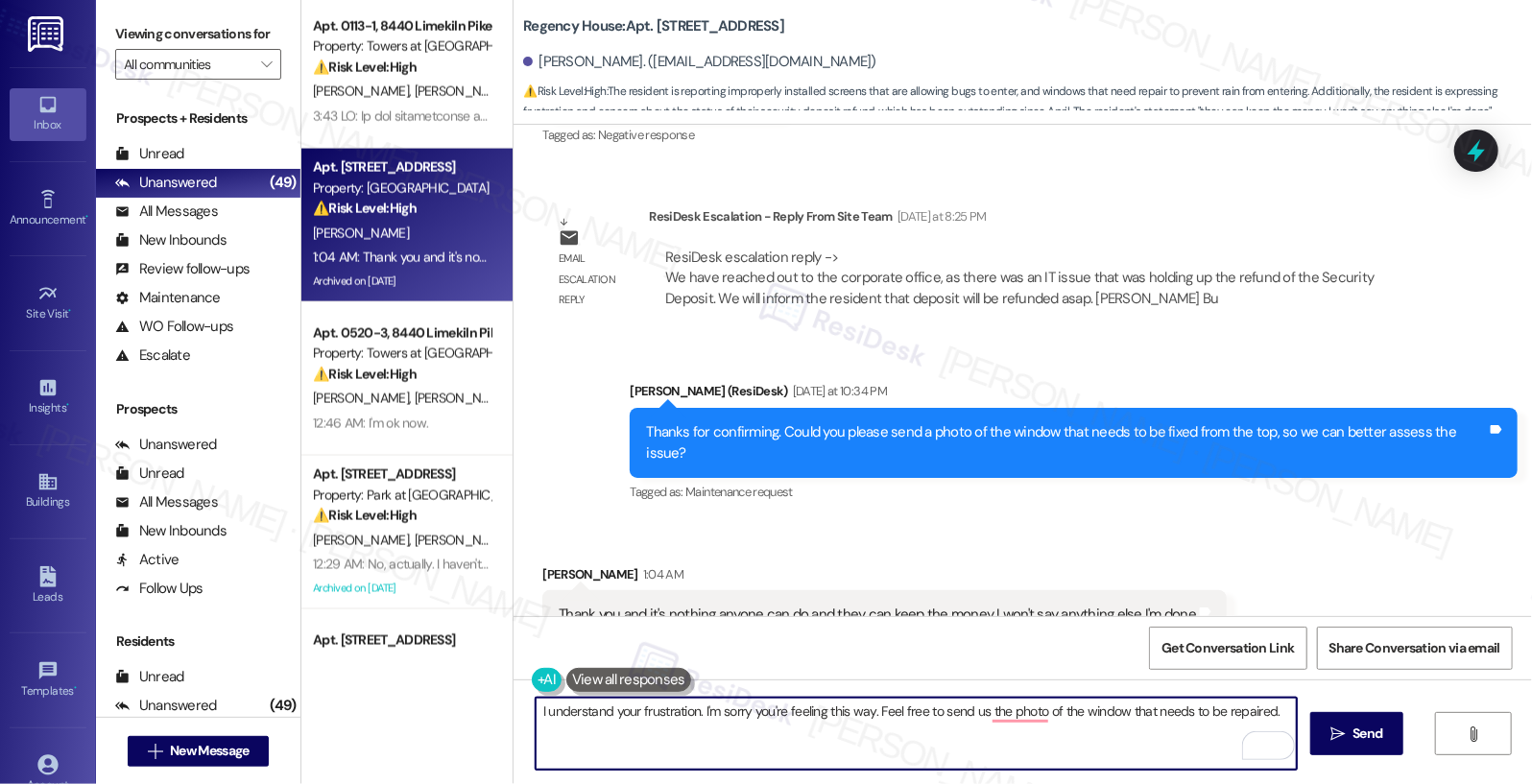
click at [874, 713] on textarea "I understand your frustration. I'm sorry you're feeling this way. Feel free to …" at bounding box center [917, 733] width 763 height 72
click at [889, 737] on textarea "I understand your frustration. I'm sorry you're feeling this way. When you're r…" at bounding box center [917, 733] width 763 height 72
type textarea "I understand your frustration. I'm sorry you're feeling this way. When you're r…"
click at [1358, 740] on span "Send" at bounding box center [1368, 733] width 30 height 20
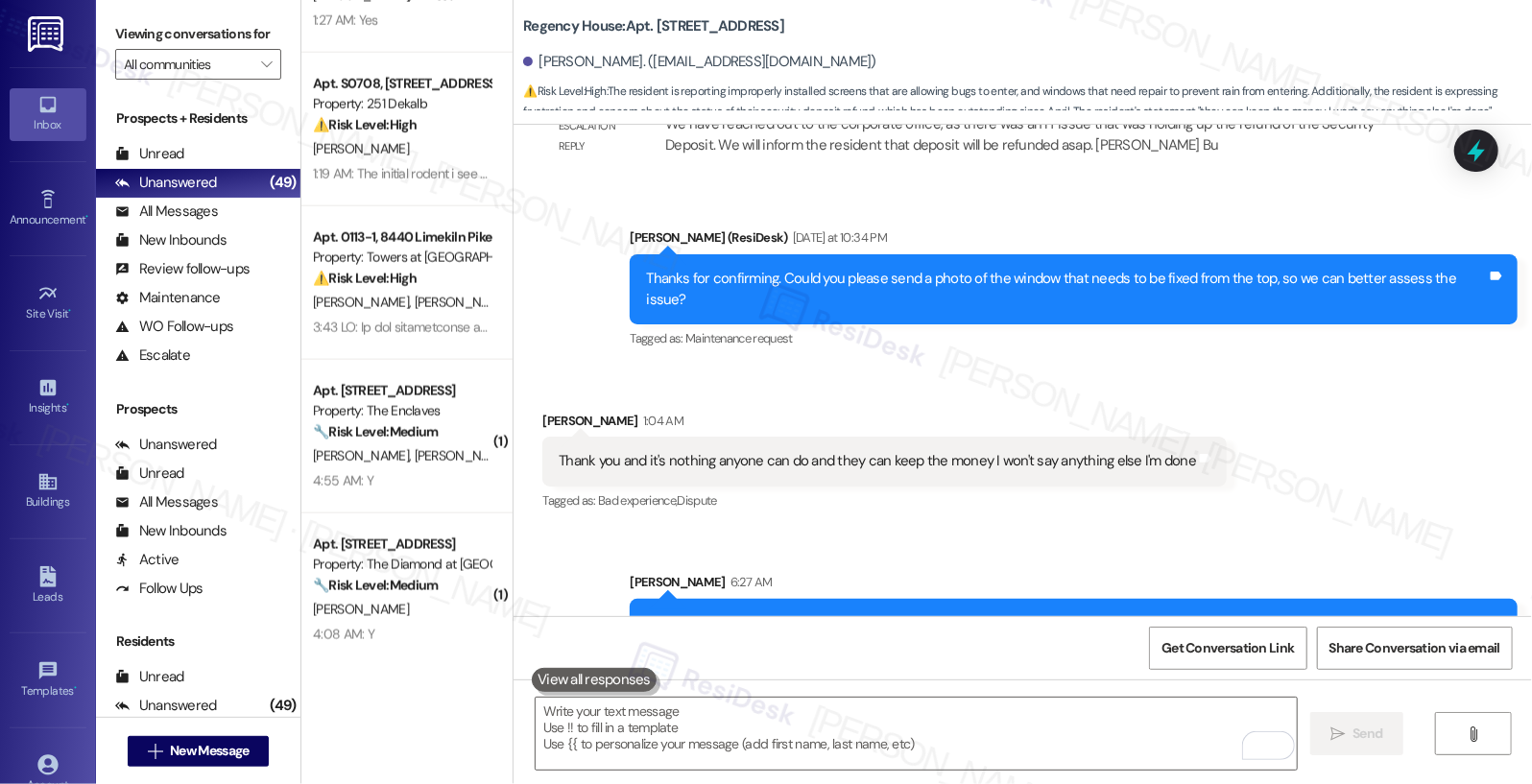
scroll to position [1333, 0]
click at [1087, 614] on div "I understand your frustration. I'm sorry you're feeling this way. When you're r…" at bounding box center [1066, 634] width 841 height 41
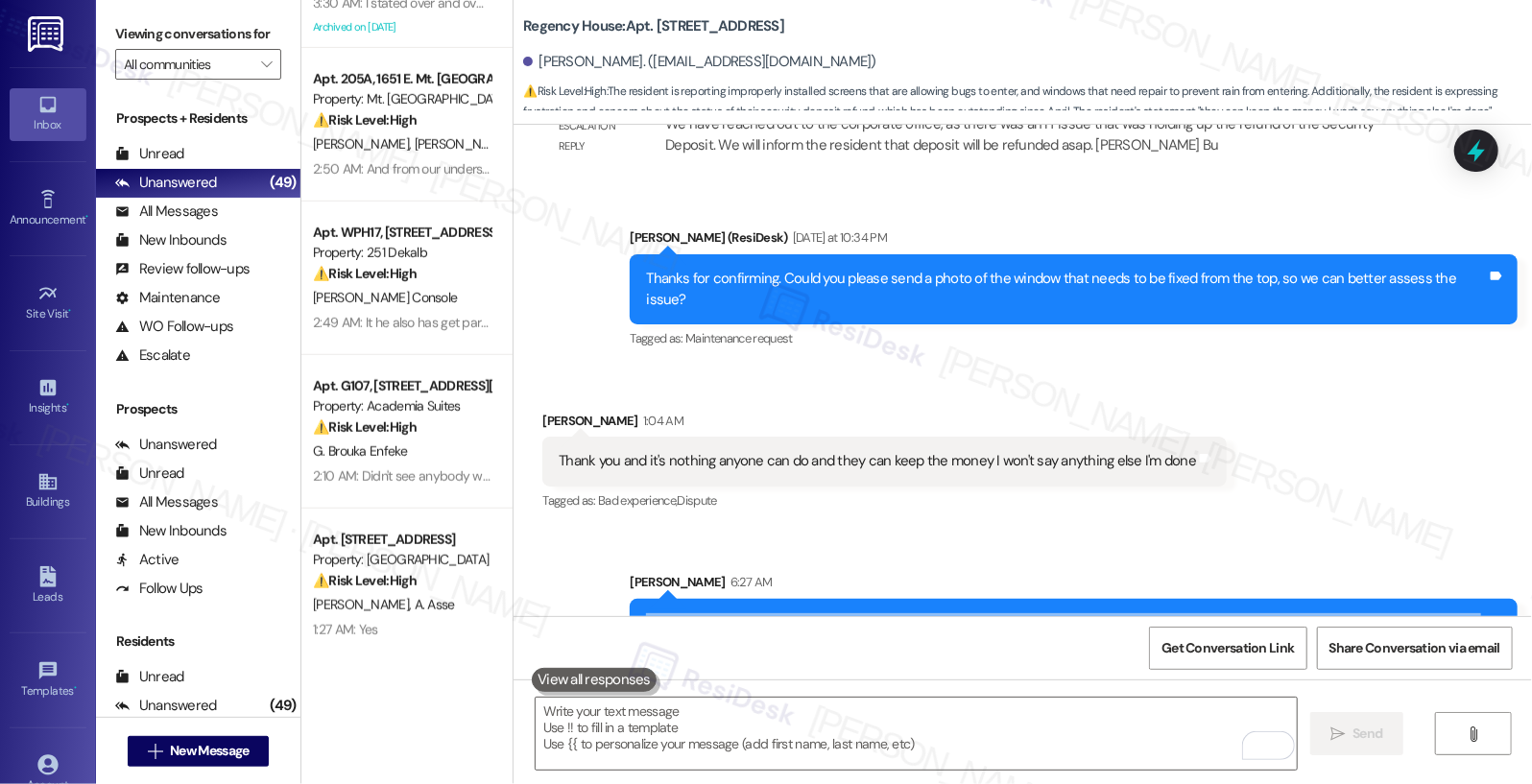
scroll to position [720, 0]
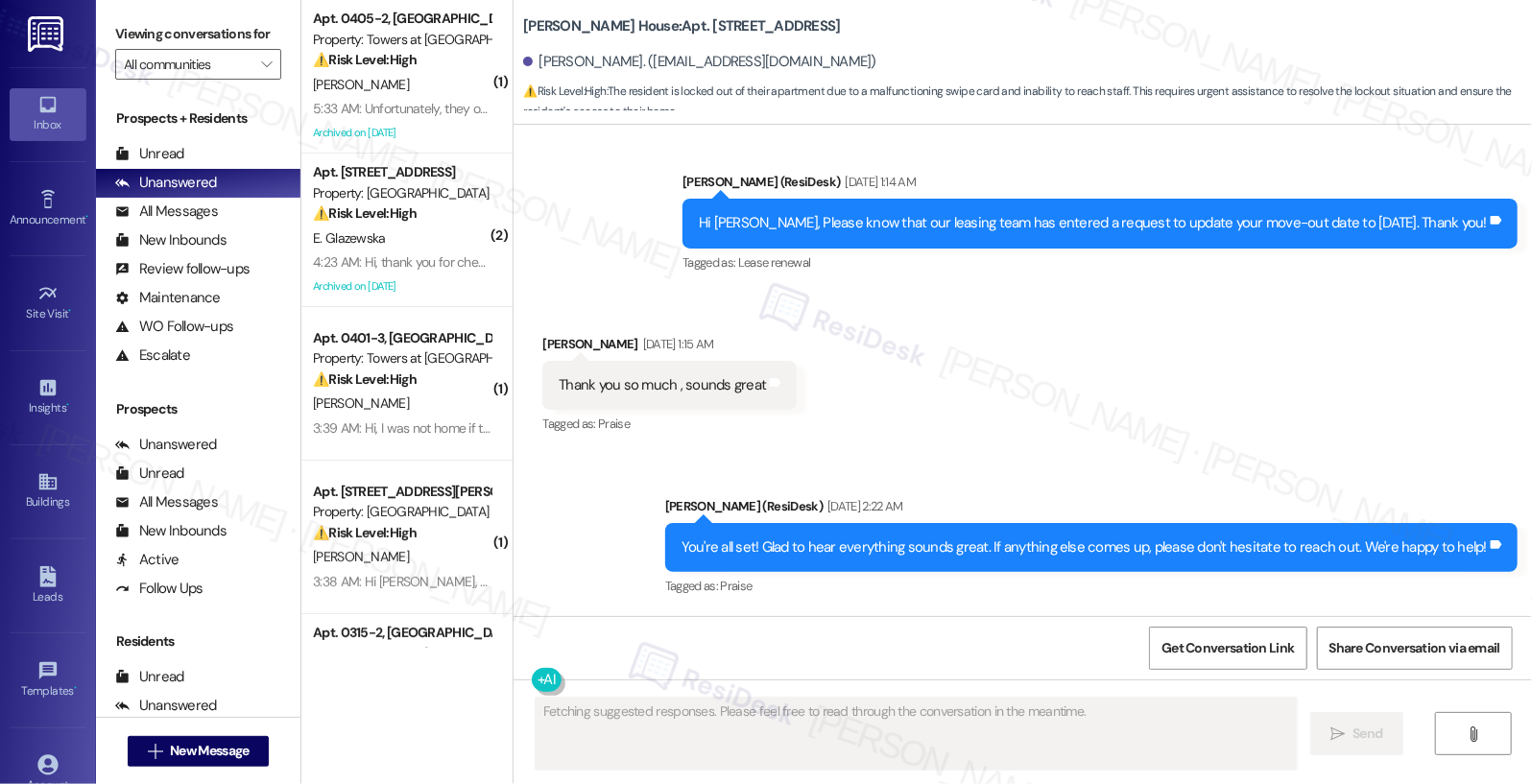
scroll to position [7750, 0]
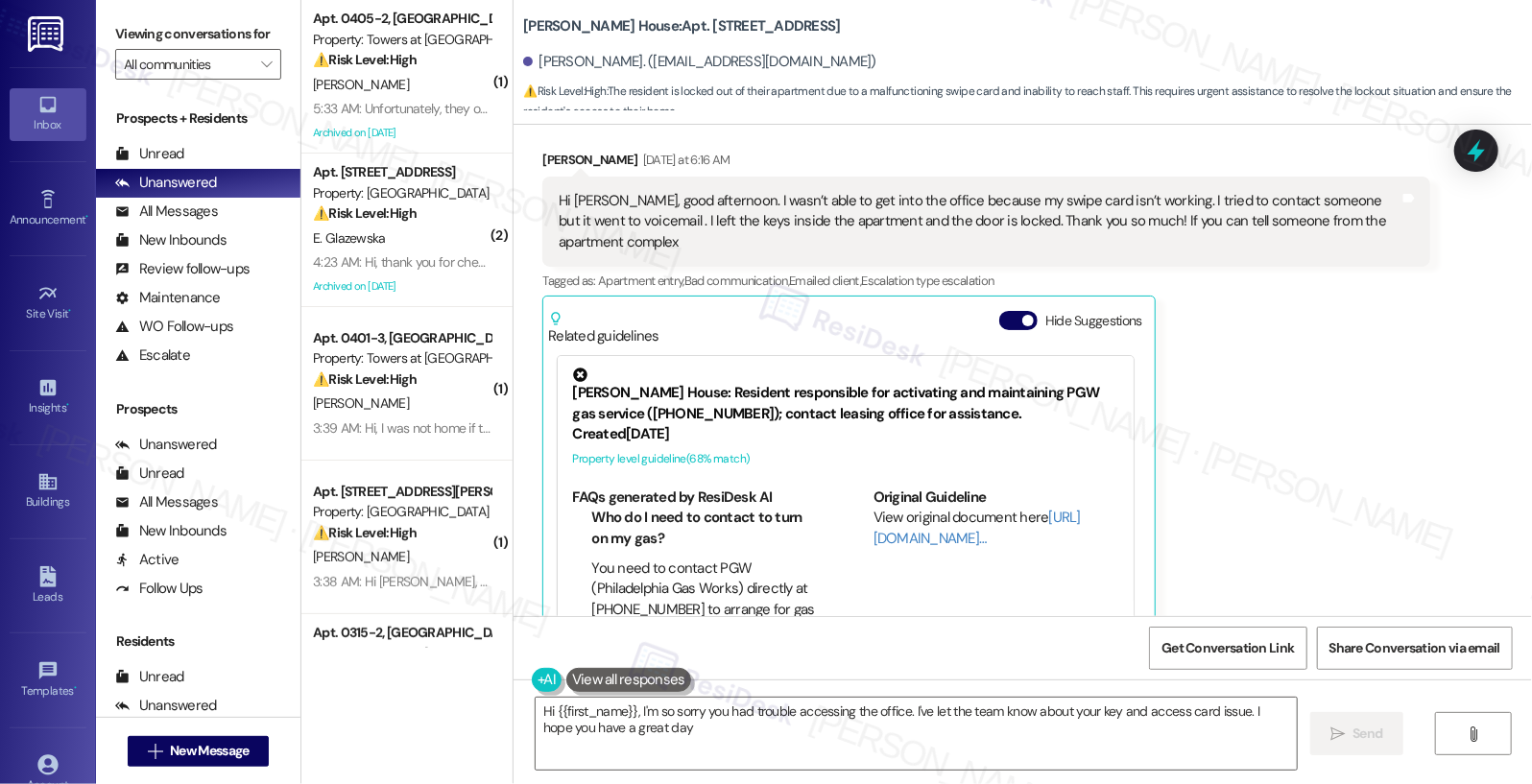
type textarea "Hi {{first_name}}, I'm so sorry you had trouble accessing the office. I've let …"
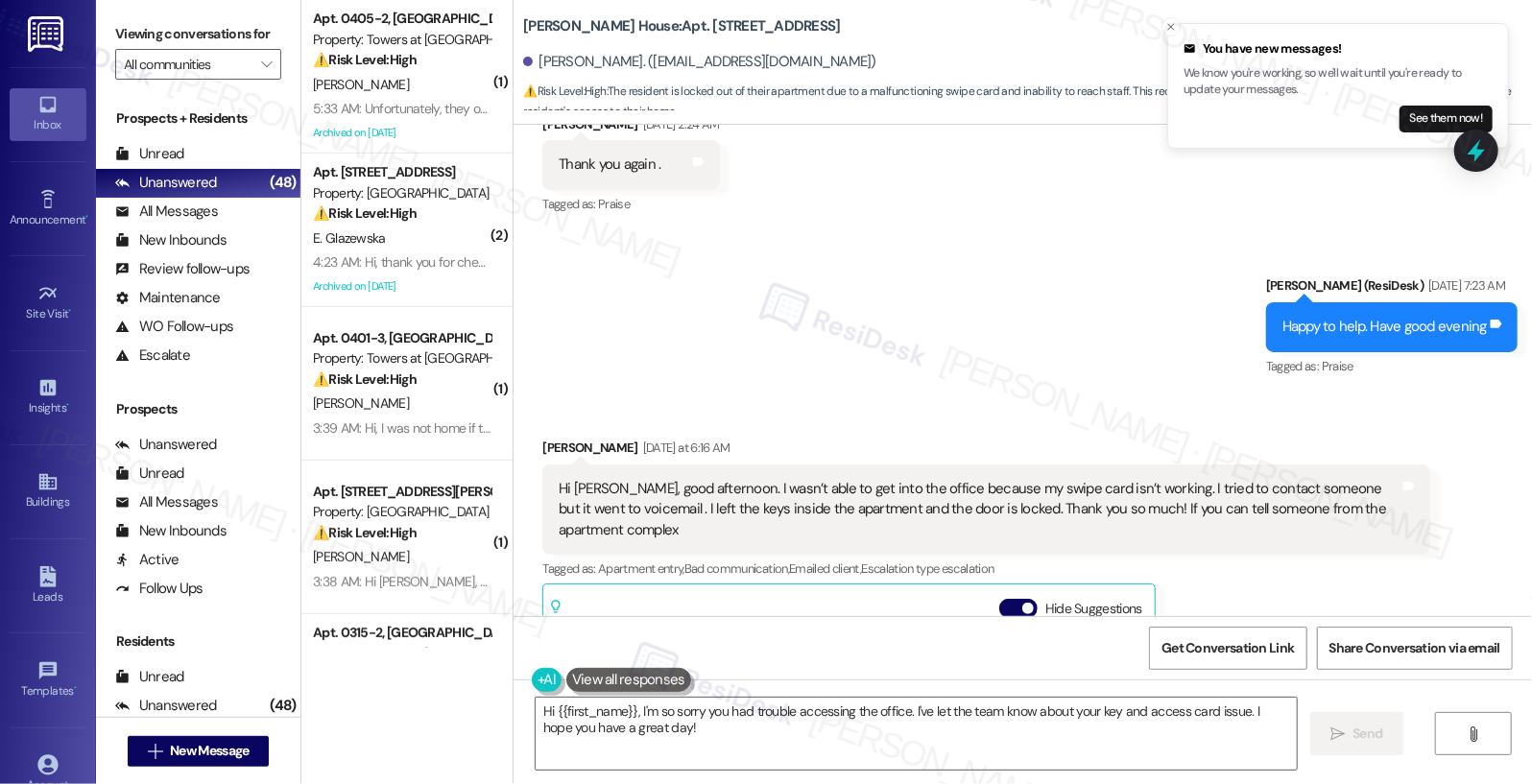
scroll to position [7456, 0]
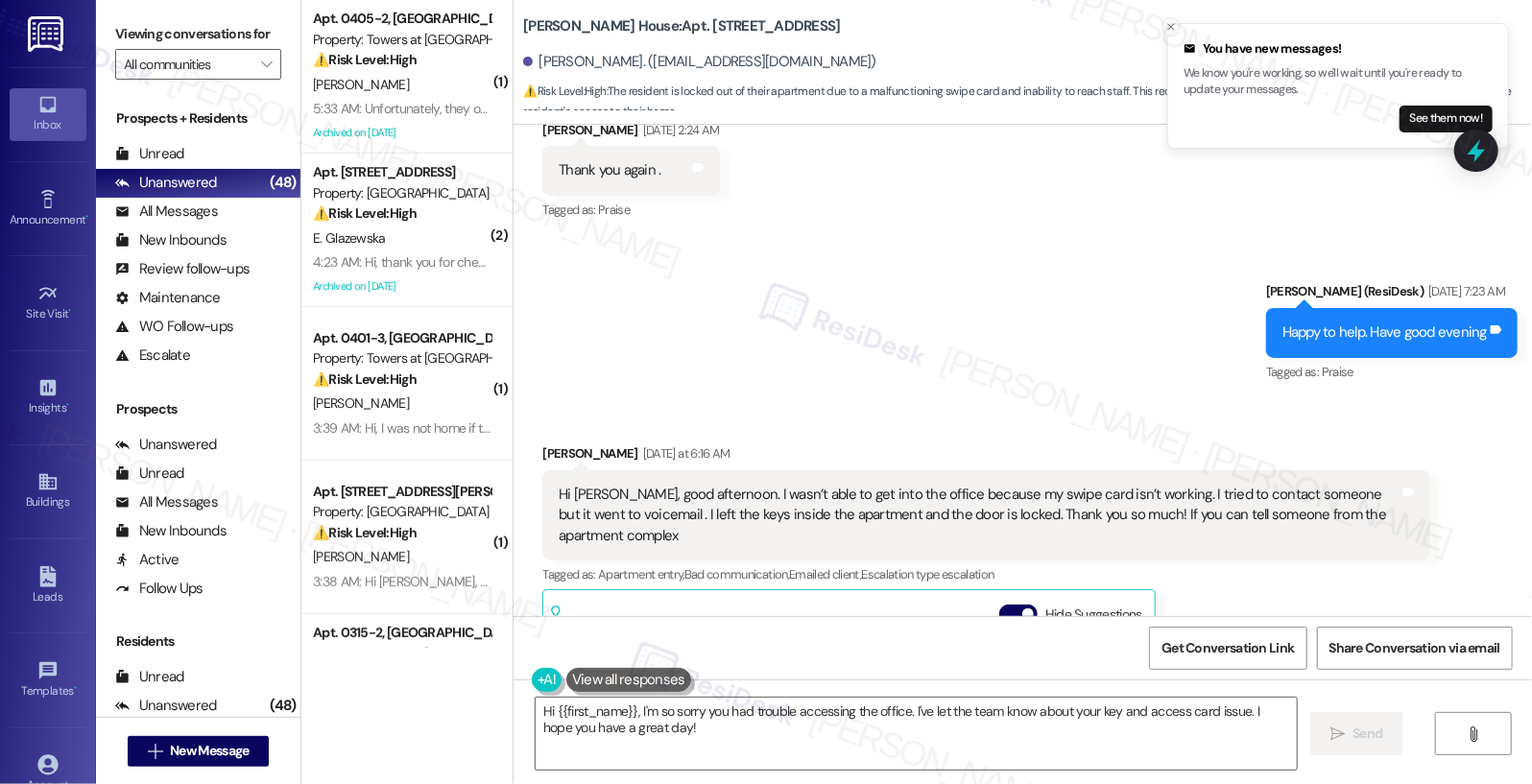
click at [1167, 24] on icon "Close toast" at bounding box center [1171, 27] width 12 height 12
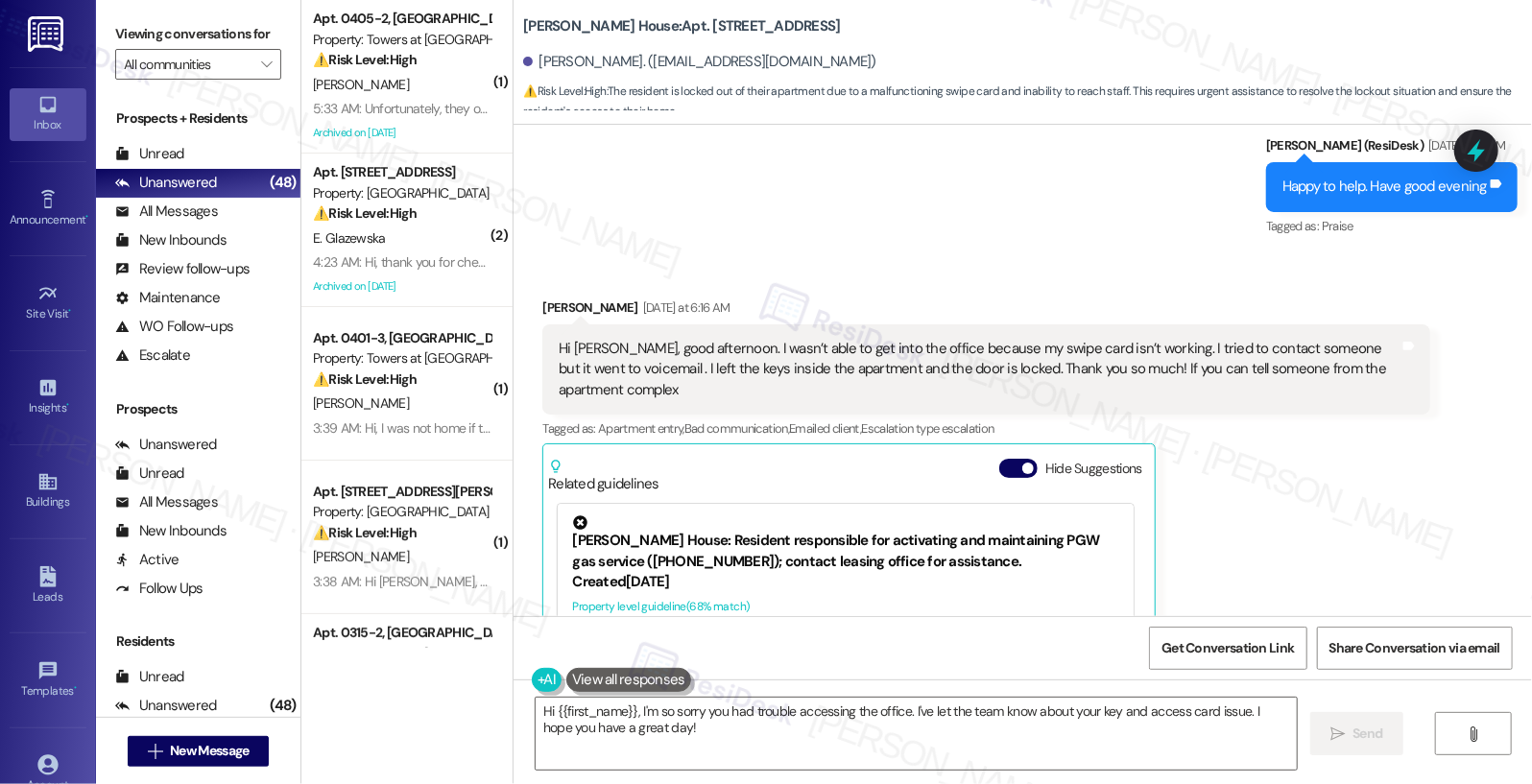
scroll to position [7680, 0]
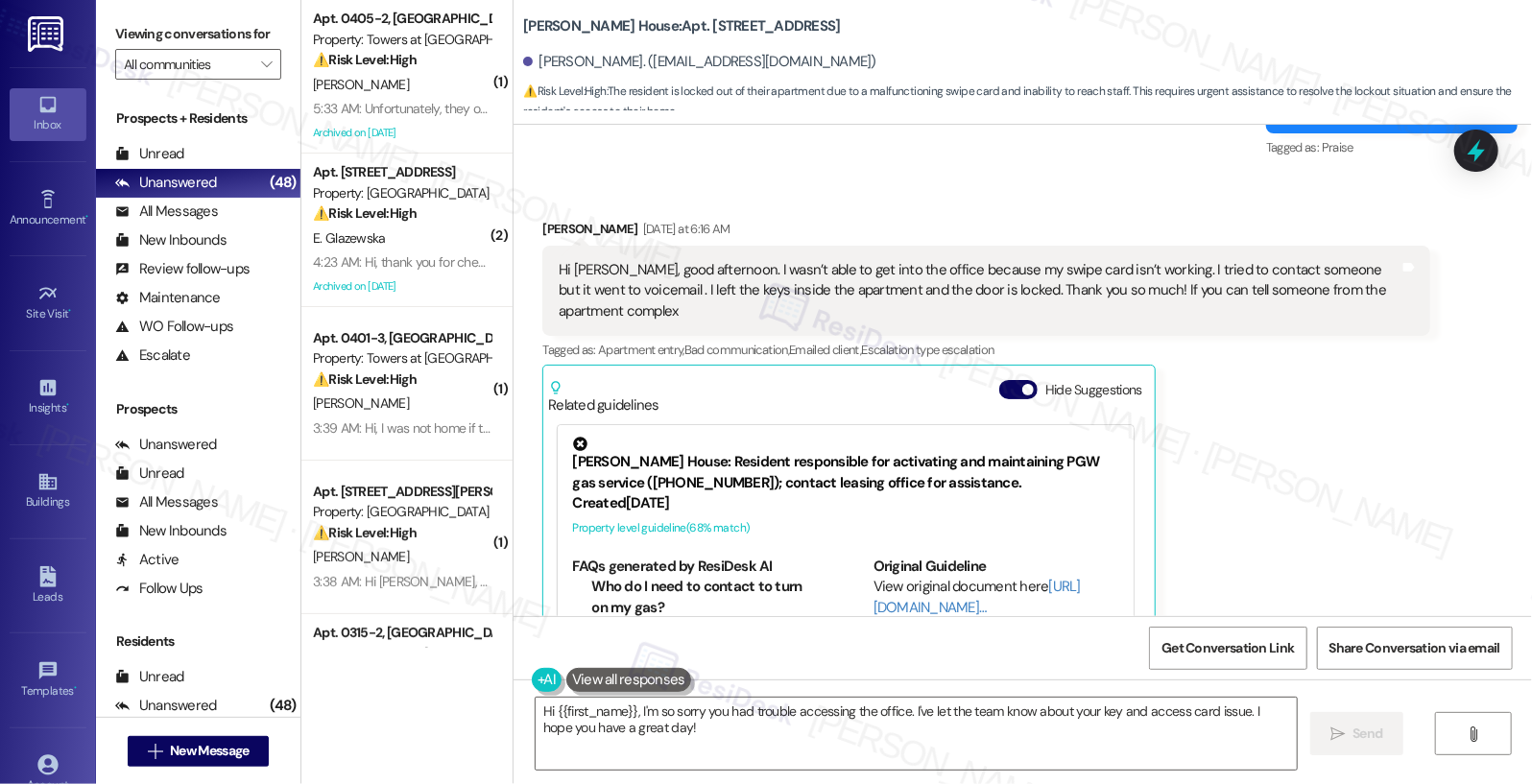
click at [845, 260] on div "Hi Emily, good afternoon. I wasn’t able to get into the office because my swipe…" at bounding box center [979, 290] width 841 height 61
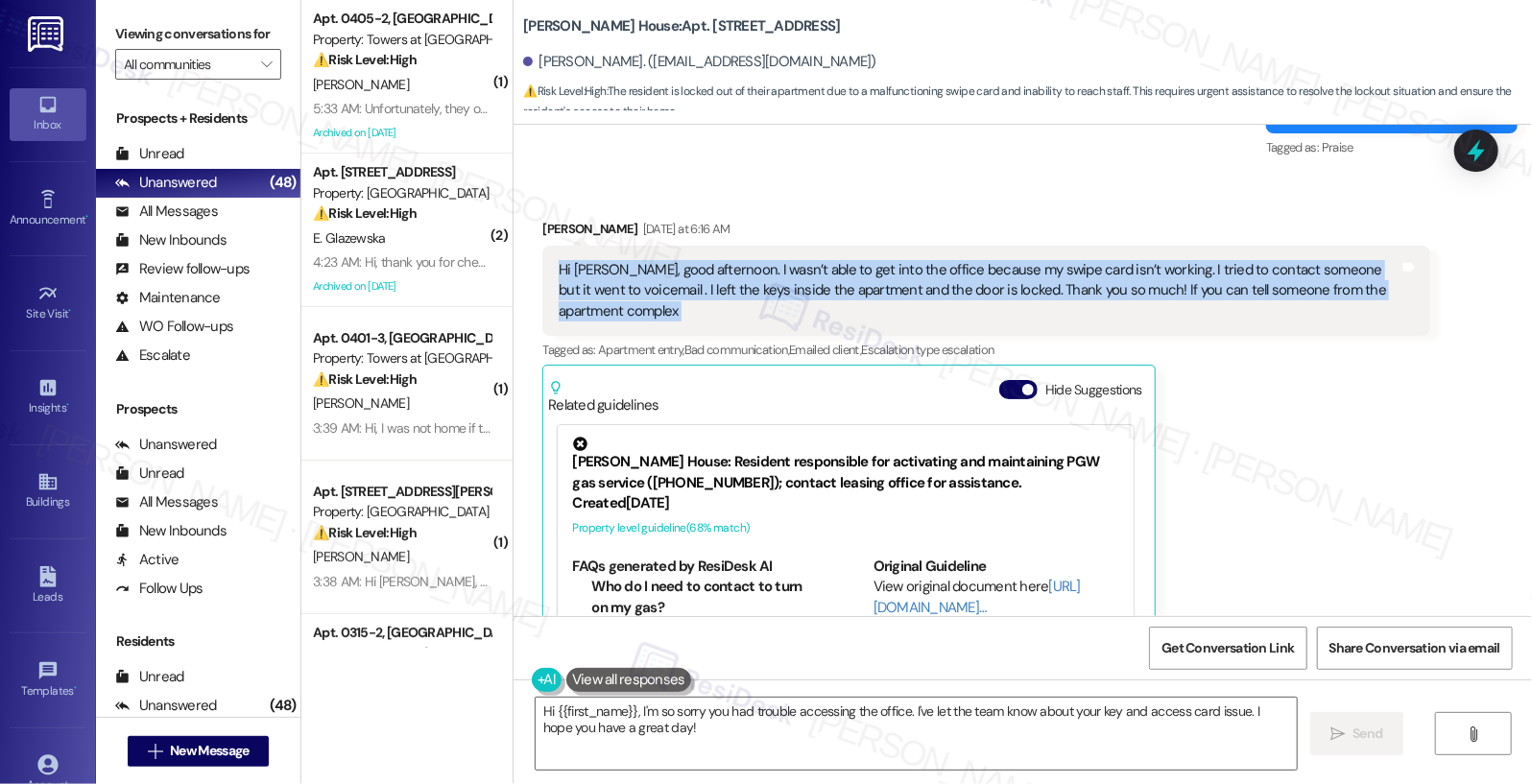
click at [742, 260] on div "Hi Emily, good afternoon. I wasn’t able to get into the office because my swipe…" at bounding box center [979, 290] width 841 height 61
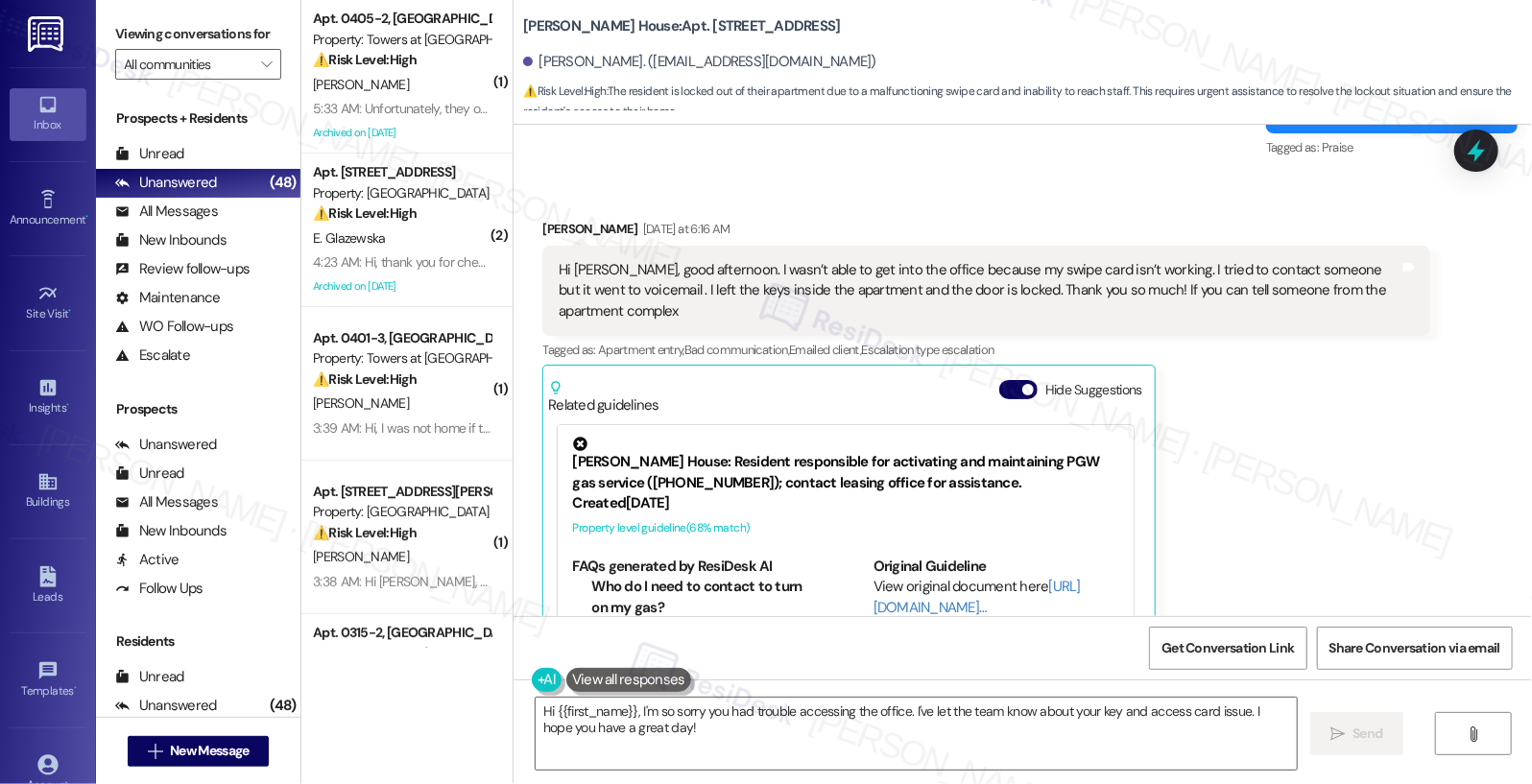
click at [760, 260] on div "Hi Emily, good afternoon. I wasn’t able to get into the office because my swipe…" at bounding box center [979, 290] width 841 height 61
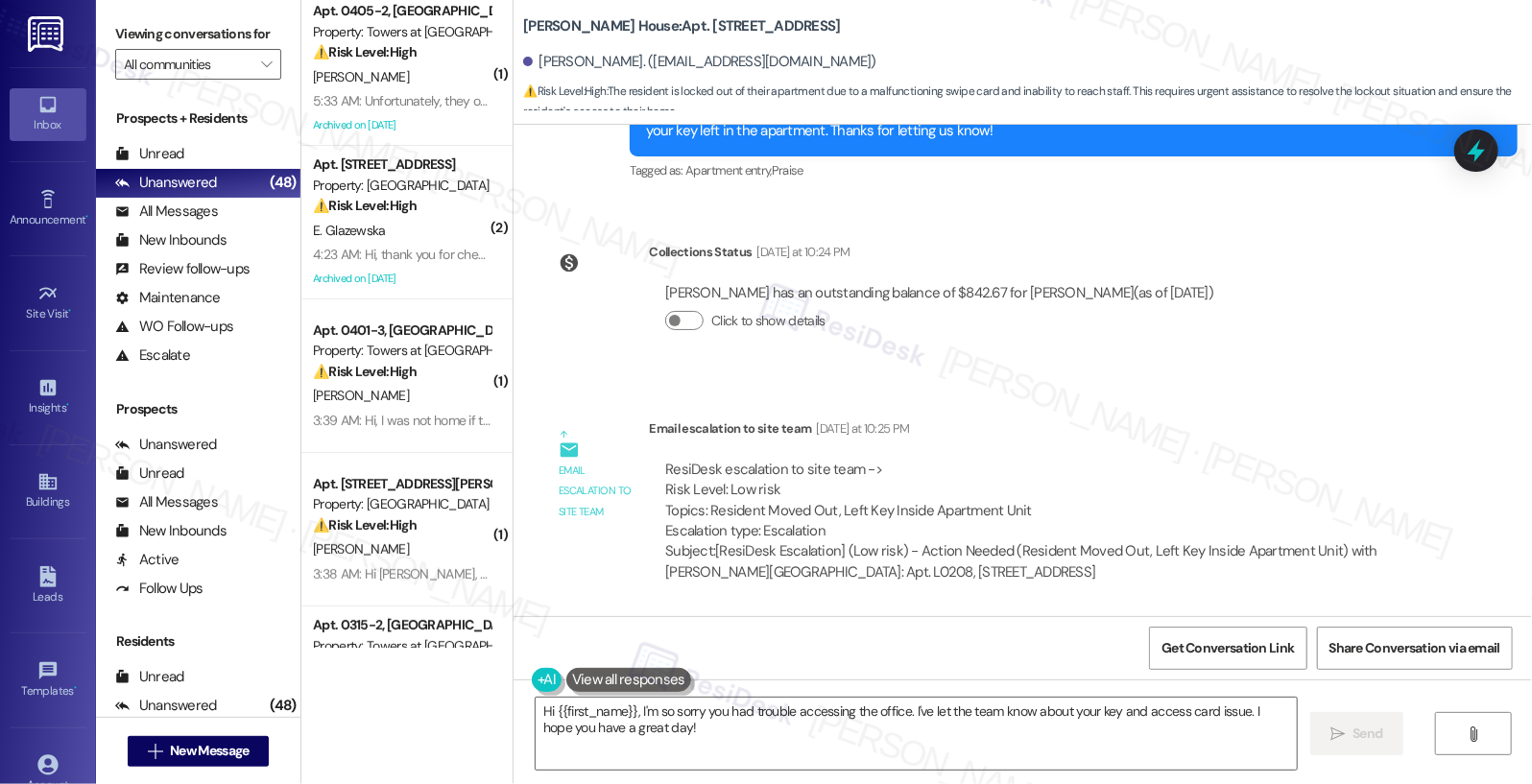
scroll to position [8521, 0]
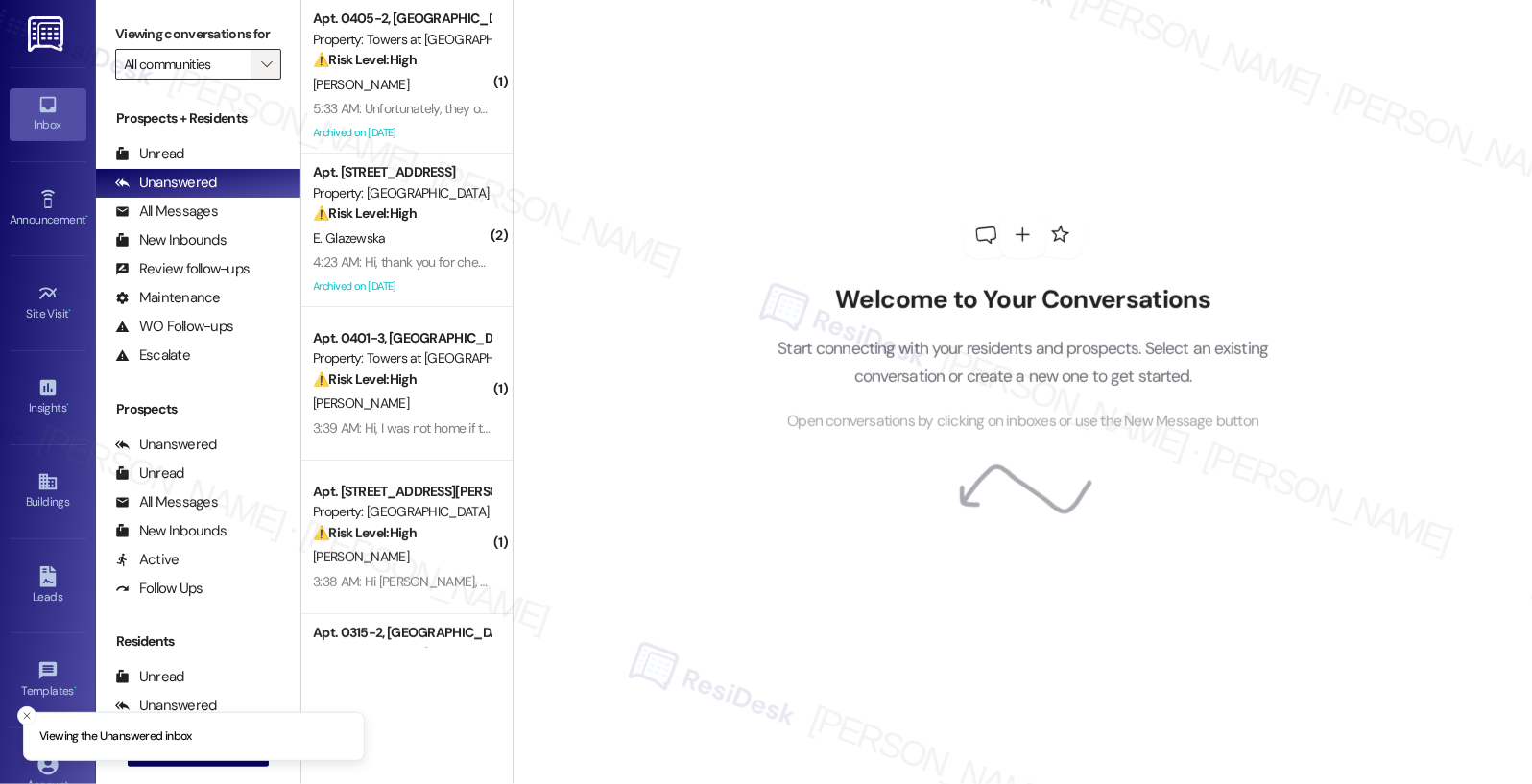
click at [262, 53] on span "" at bounding box center [266, 64] width 18 height 31
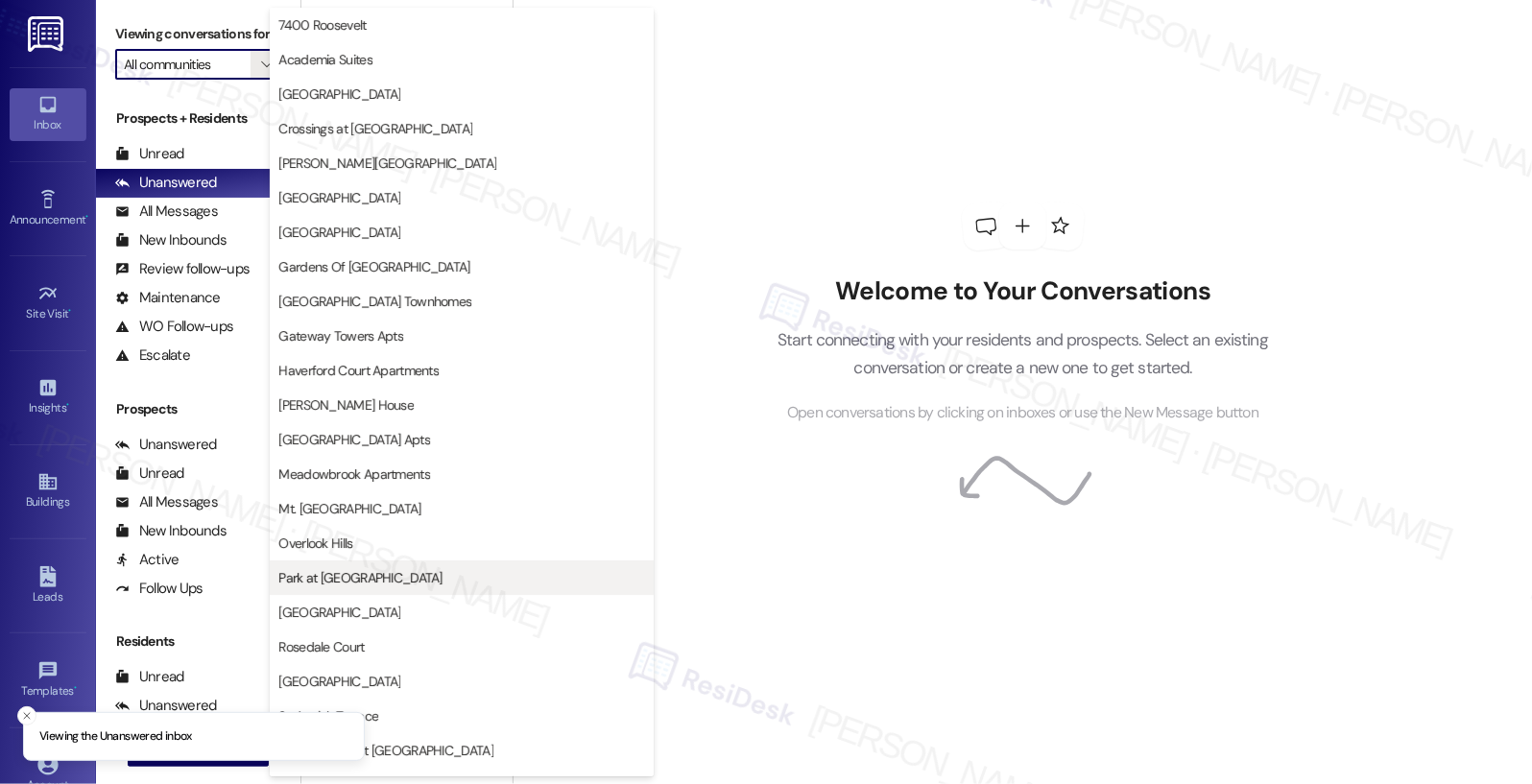
scroll to position [372, 0]
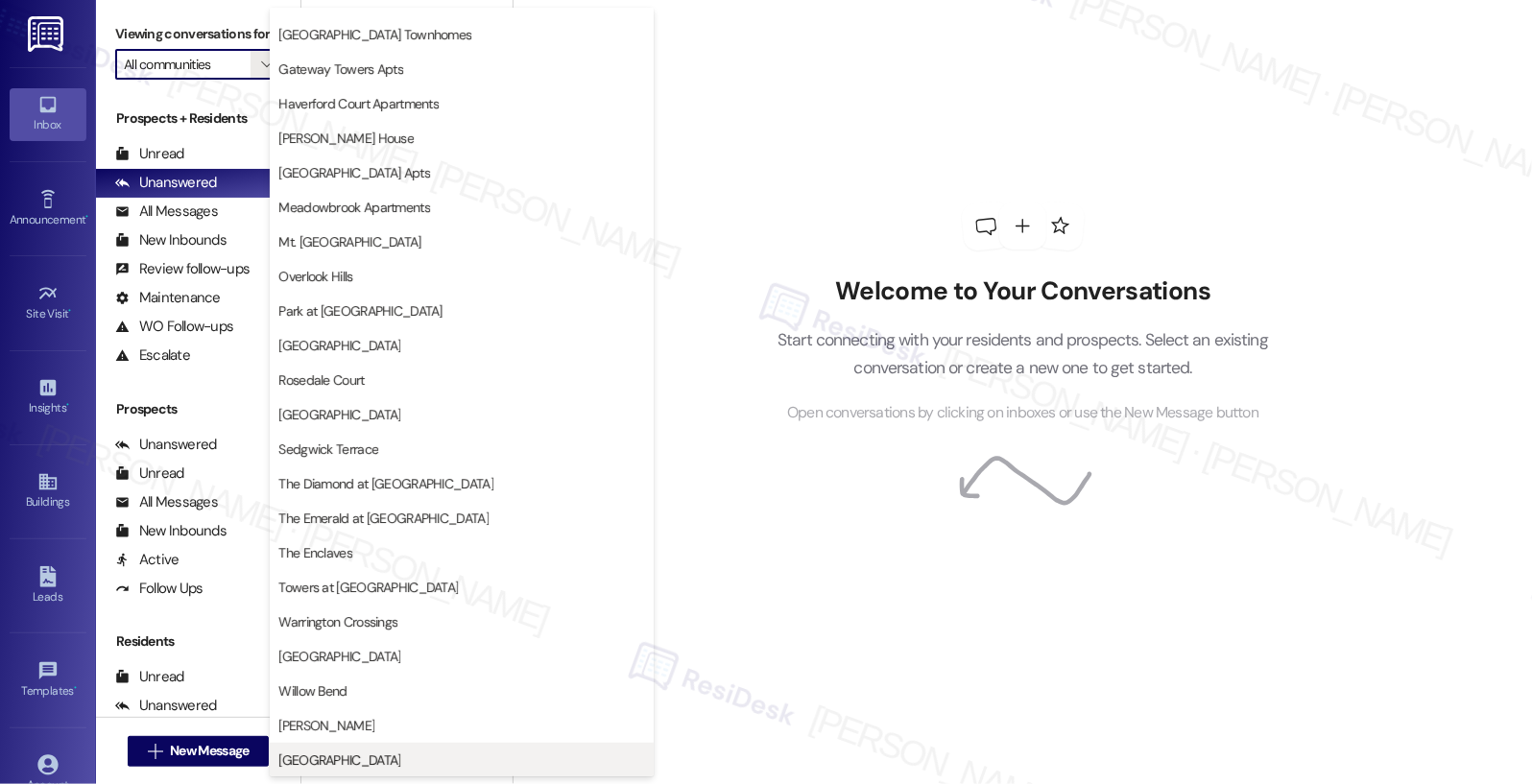
click at [395, 751] on span "York House" at bounding box center [461, 761] width 367 height 19
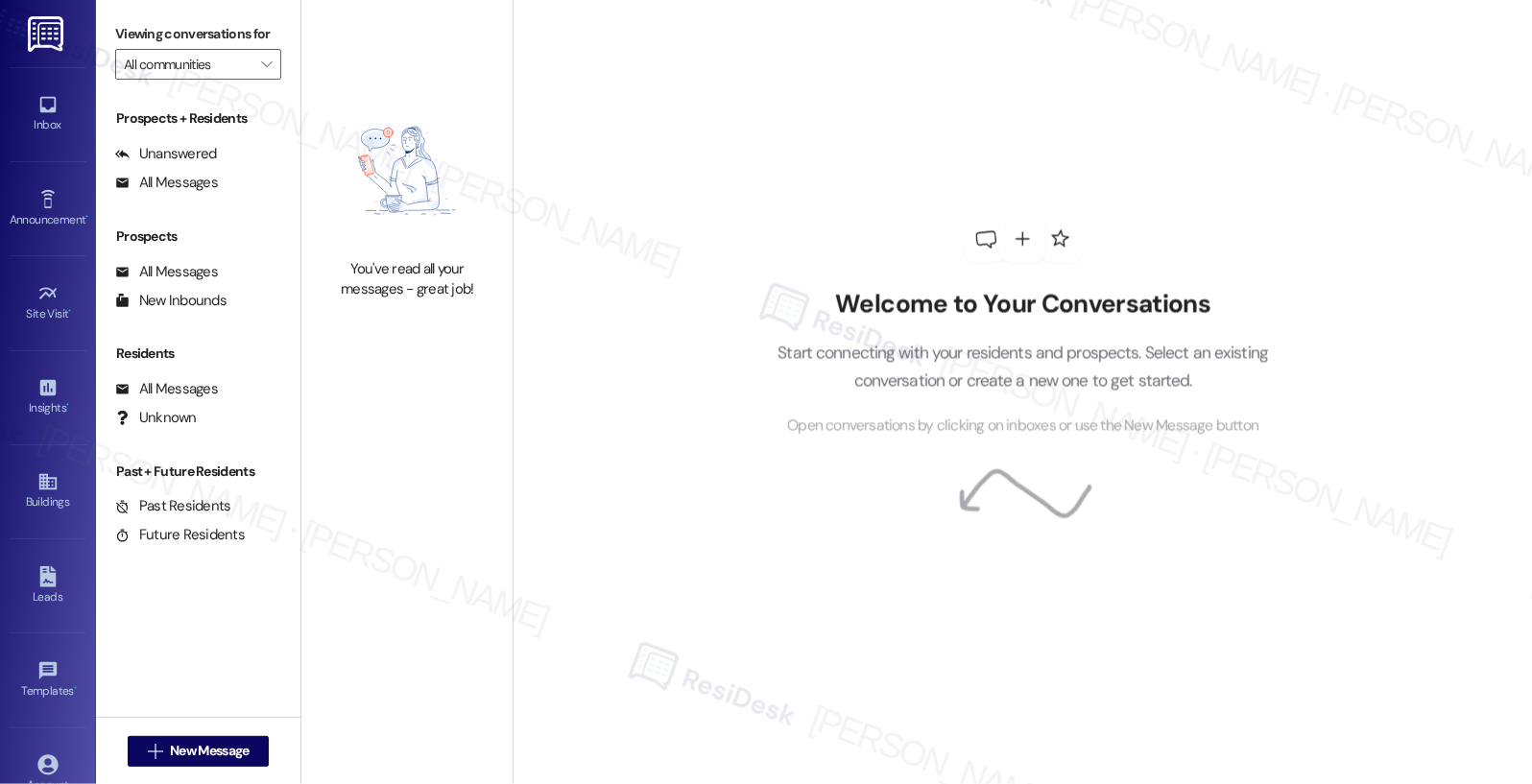
type input "York House"
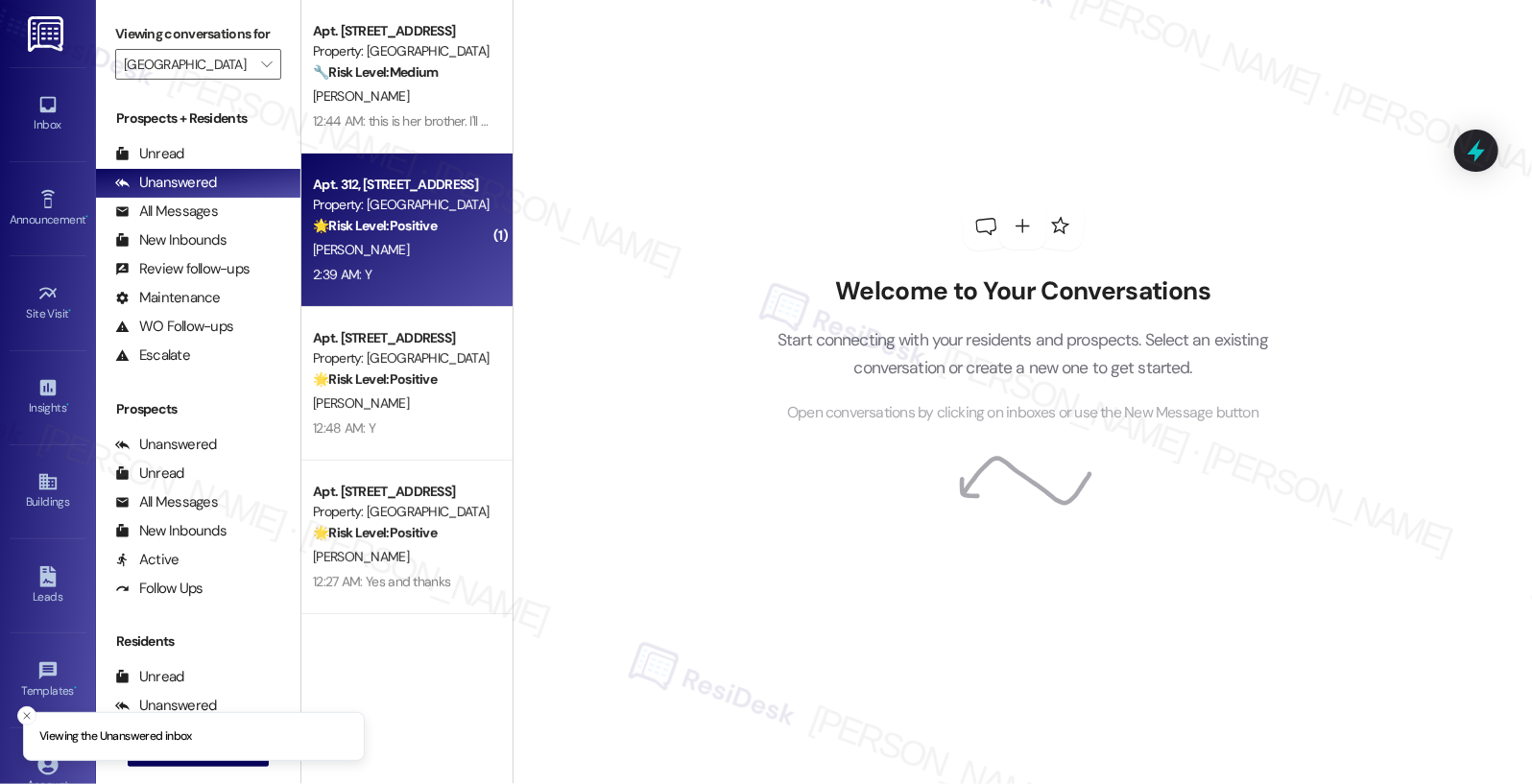
click at [399, 264] on div "2:39 AM: Y 2:39 AM: Y" at bounding box center [402, 274] width 182 height 24
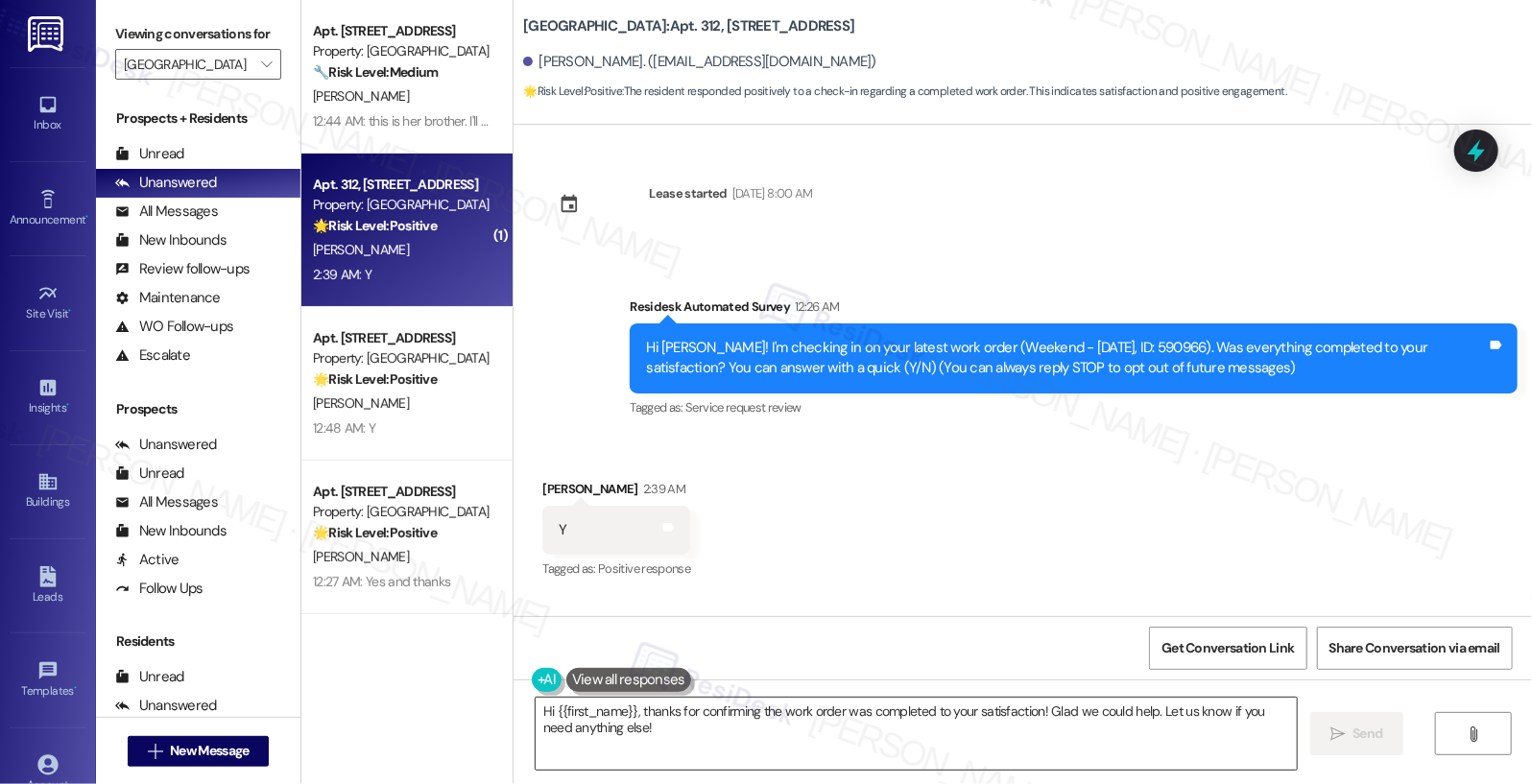
click at [684, 735] on textarea "Hi {{first_name}}, thanks for confirming the work order was completed to your s…" at bounding box center [917, 733] width 763 height 72
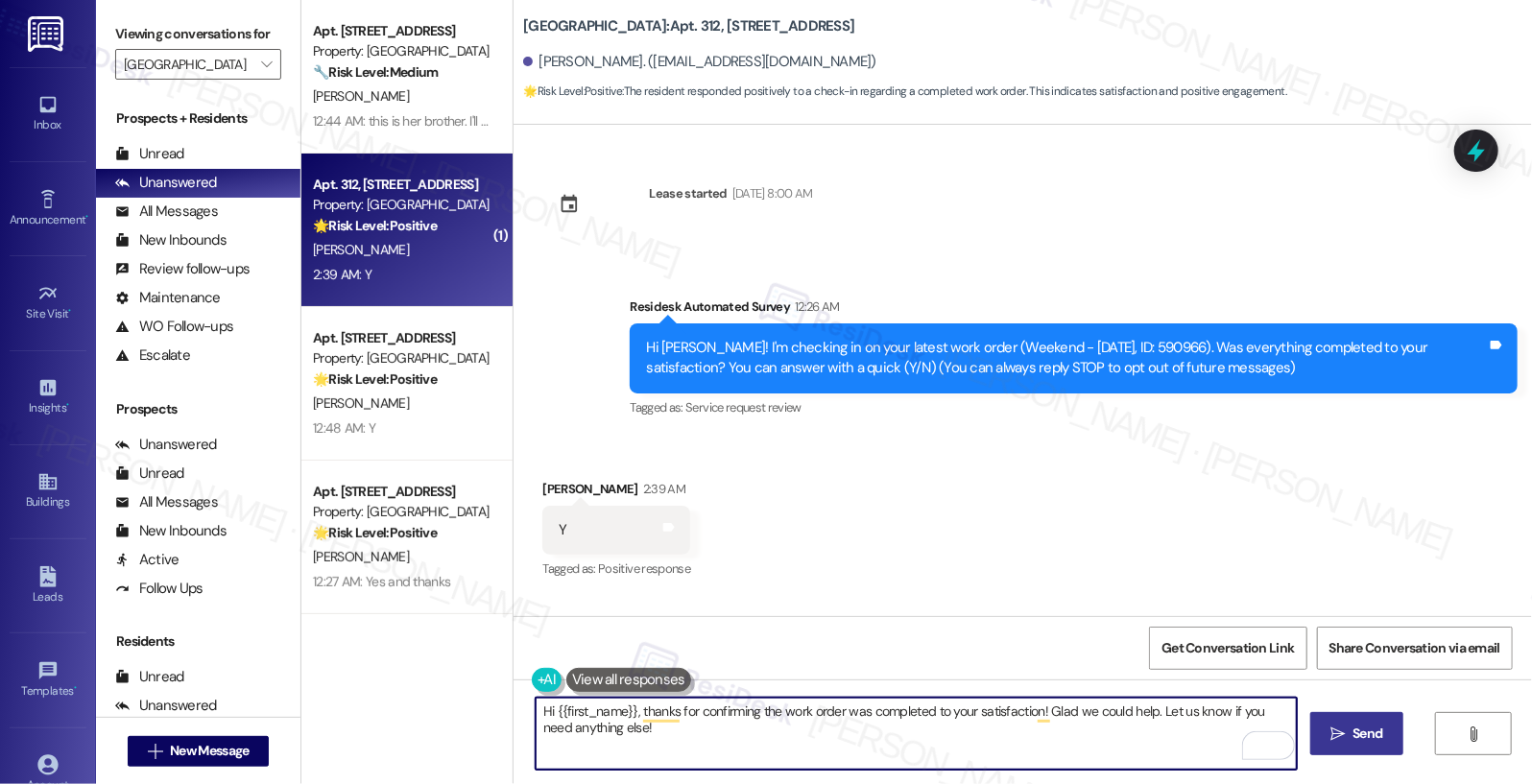
click at [1370, 733] on span "Send" at bounding box center [1368, 733] width 30 height 20
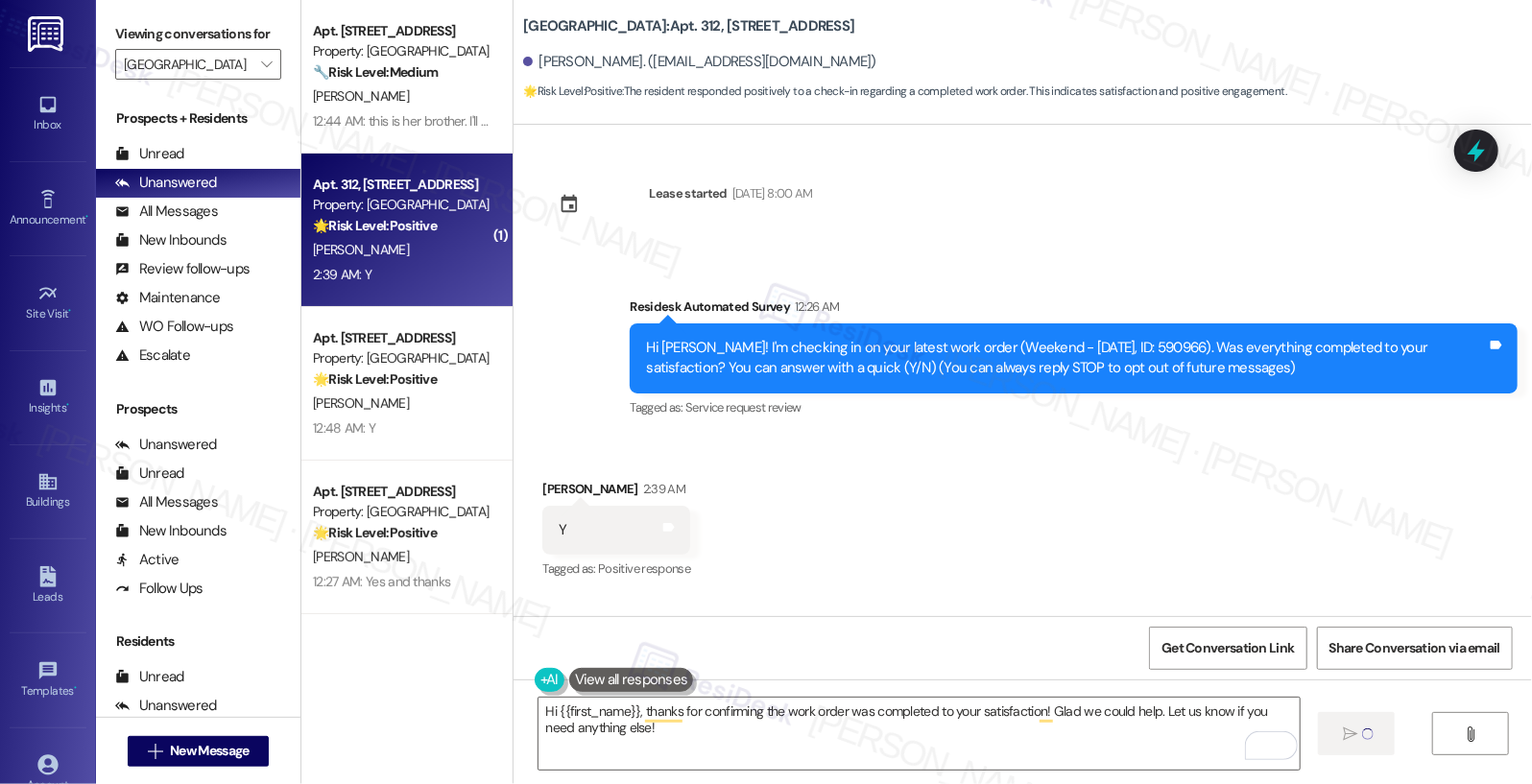
type textarea "Fetching suggested responses. Please feel free to read through the conversation…"
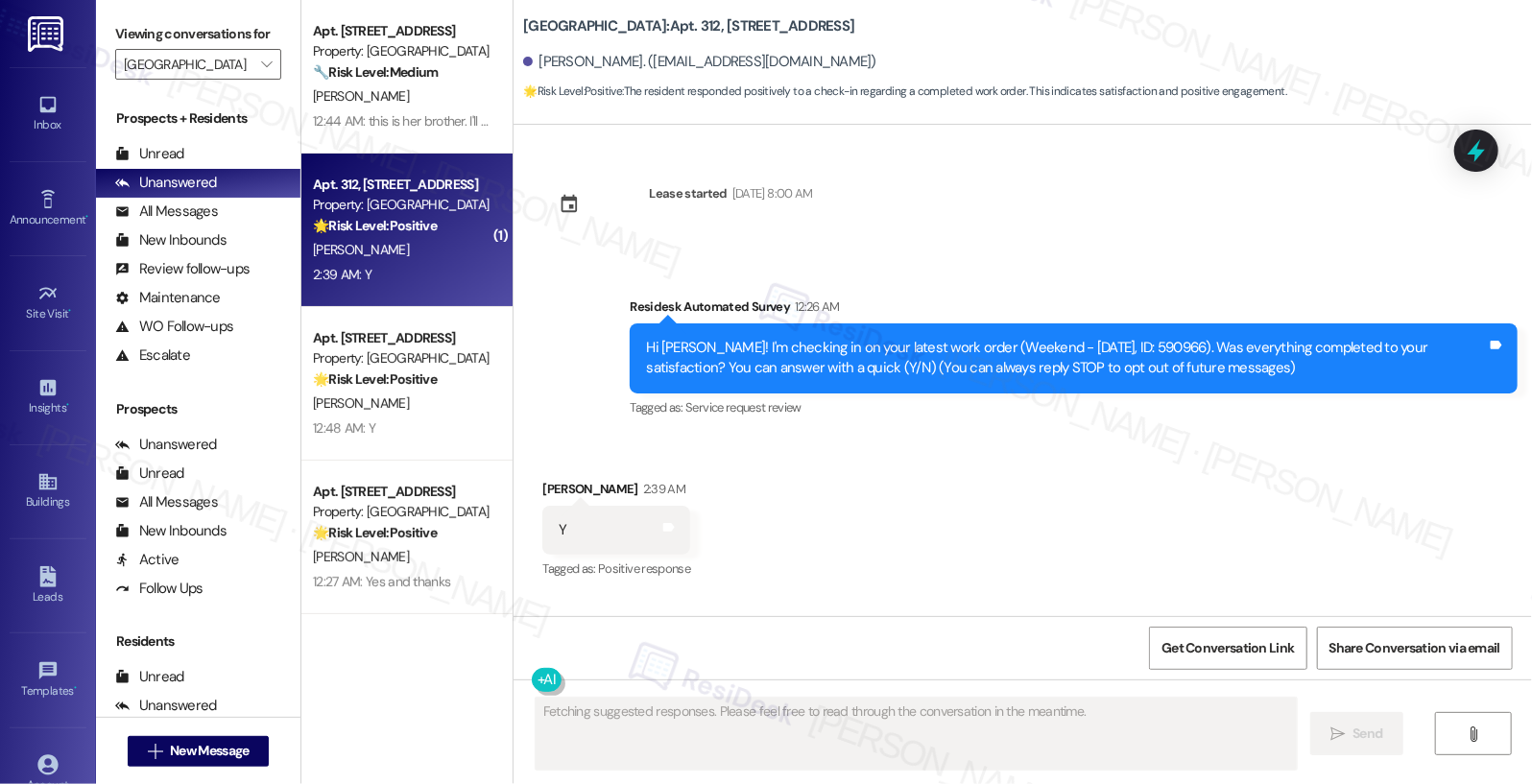
scroll to position [115, 0]
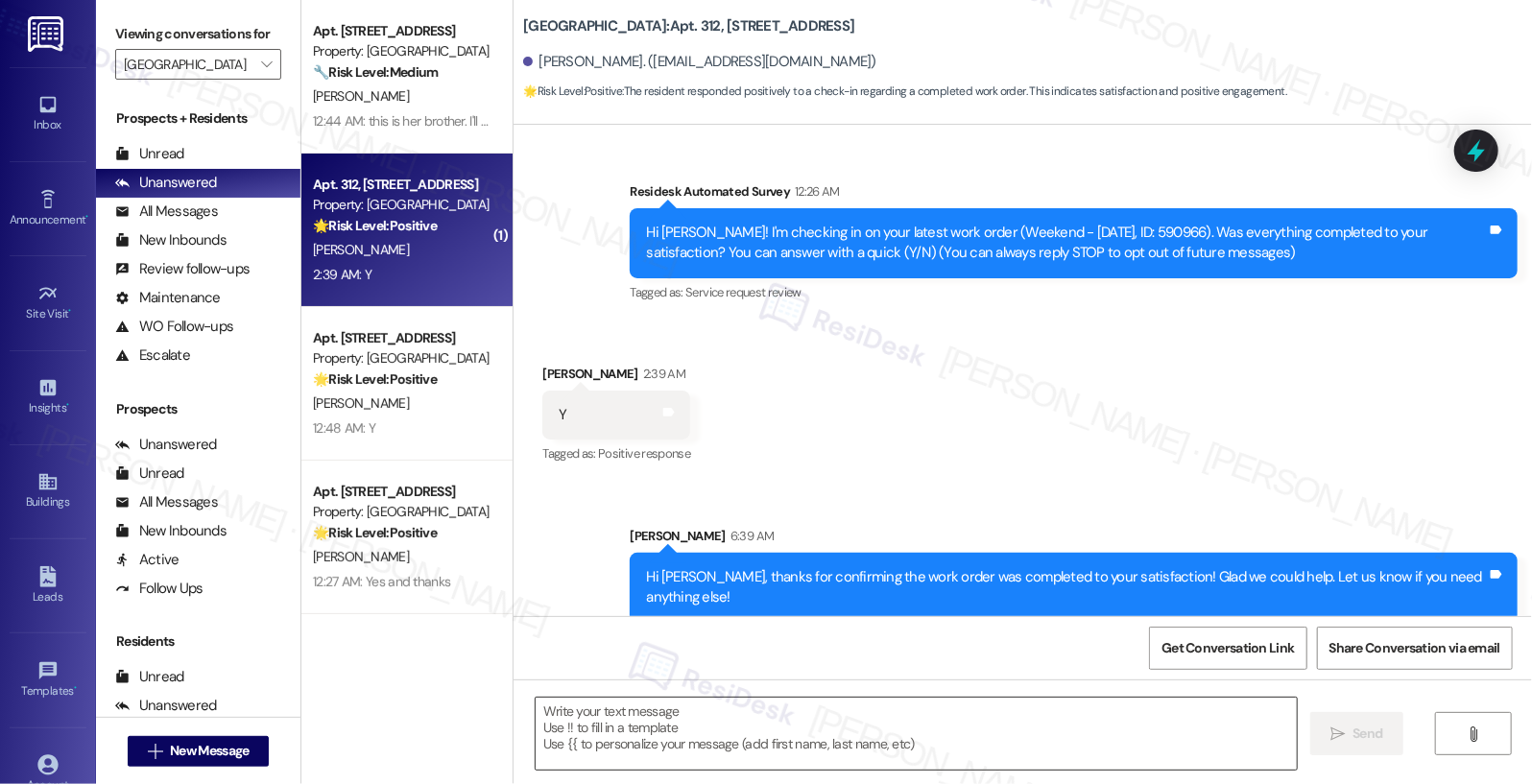
click at [802, 736] on textarea "To enrich screen reader interactions, please activate Accessibility in Grammarl…" at bounding box center [917, 733] width 763 height 72
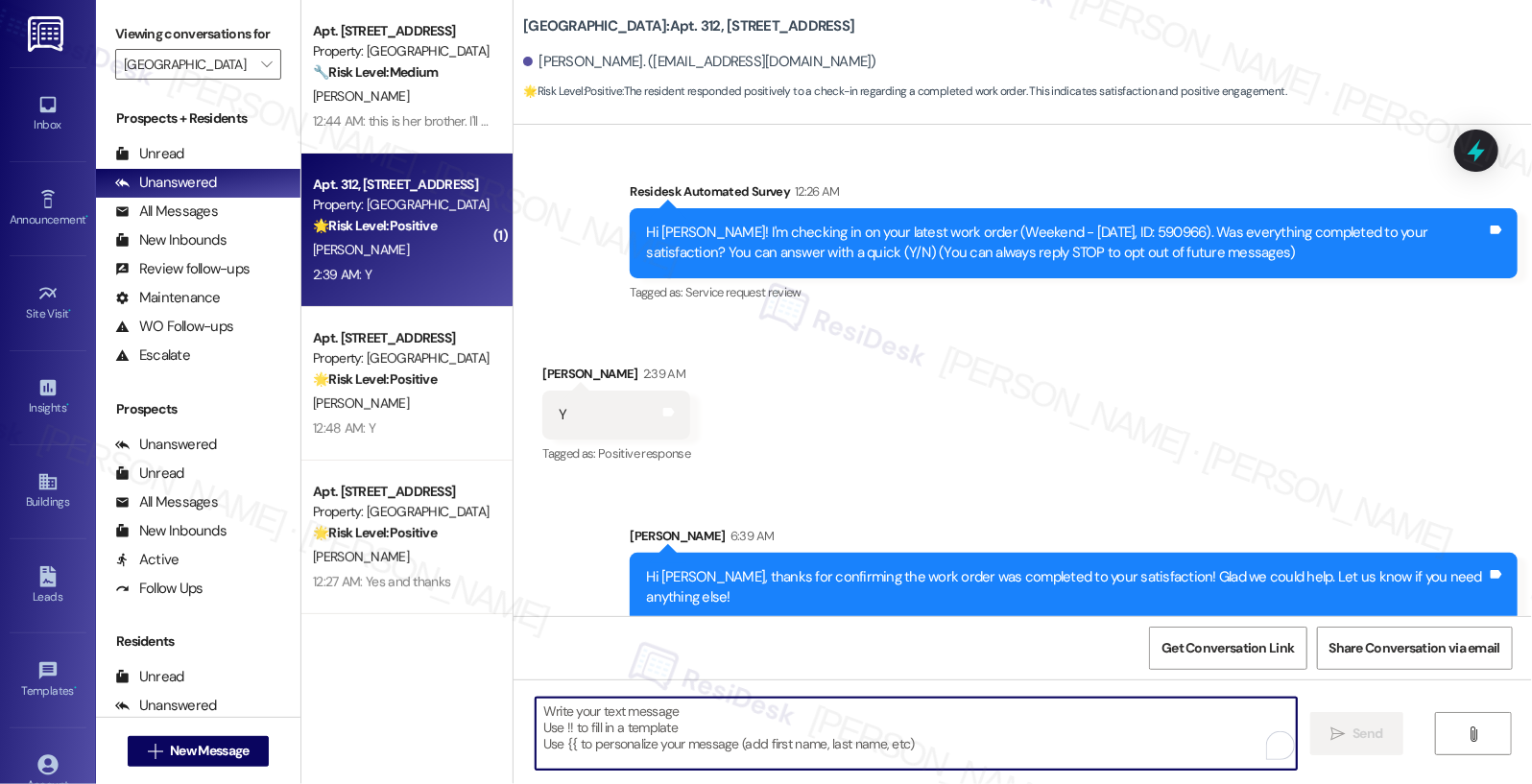
click at [802, 736] on textarea "To enrich screen reader interactions, please activate Accessibility in Grammarl…" at bounding box center [917, 733] width 763 height 72
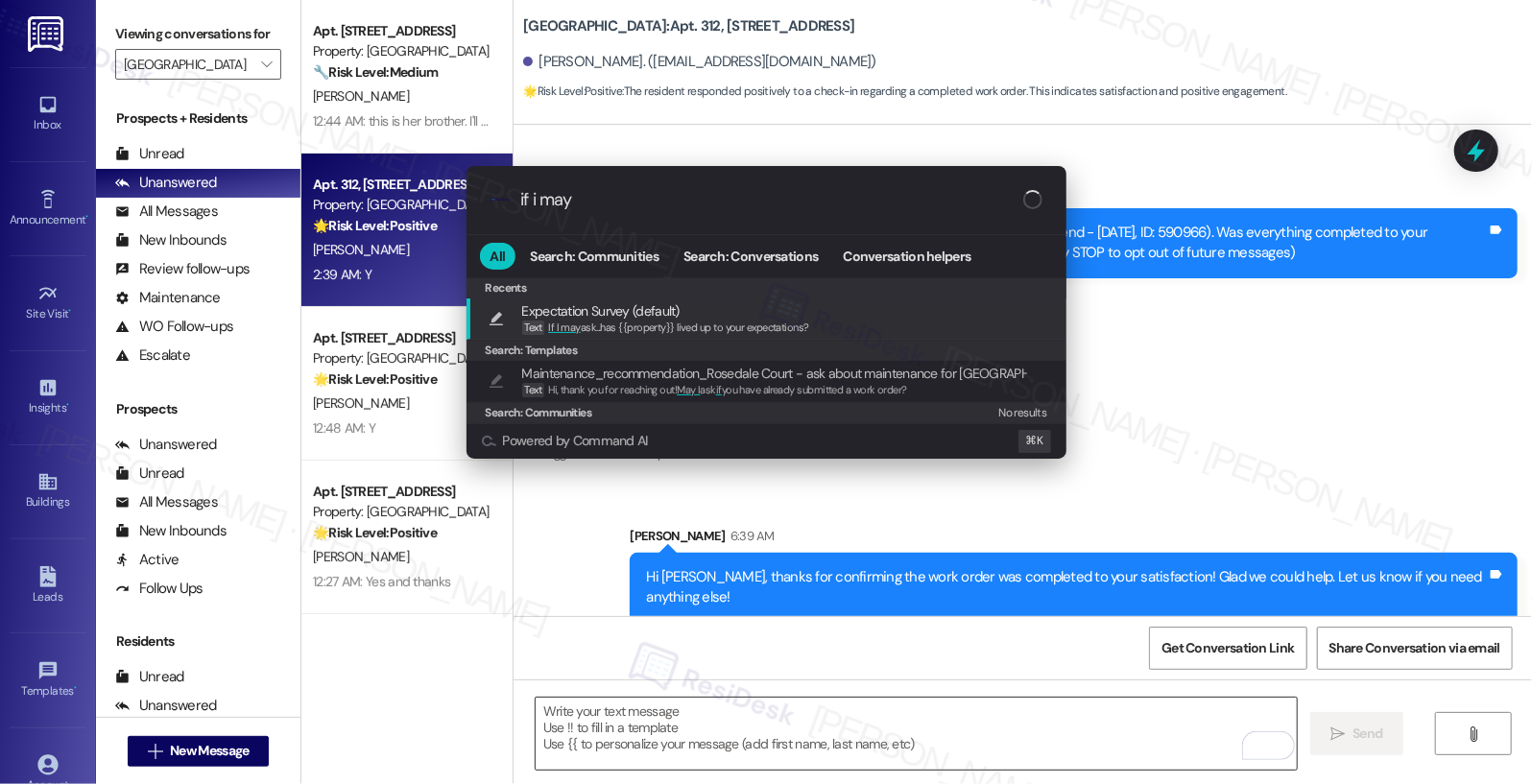
type input "if i may a"
click at [819, 329] on div "Expectation Survey (default) Text If I may a sk...has {{property}} lived up to …" at bounding box center [767, 318] width 561 height 36
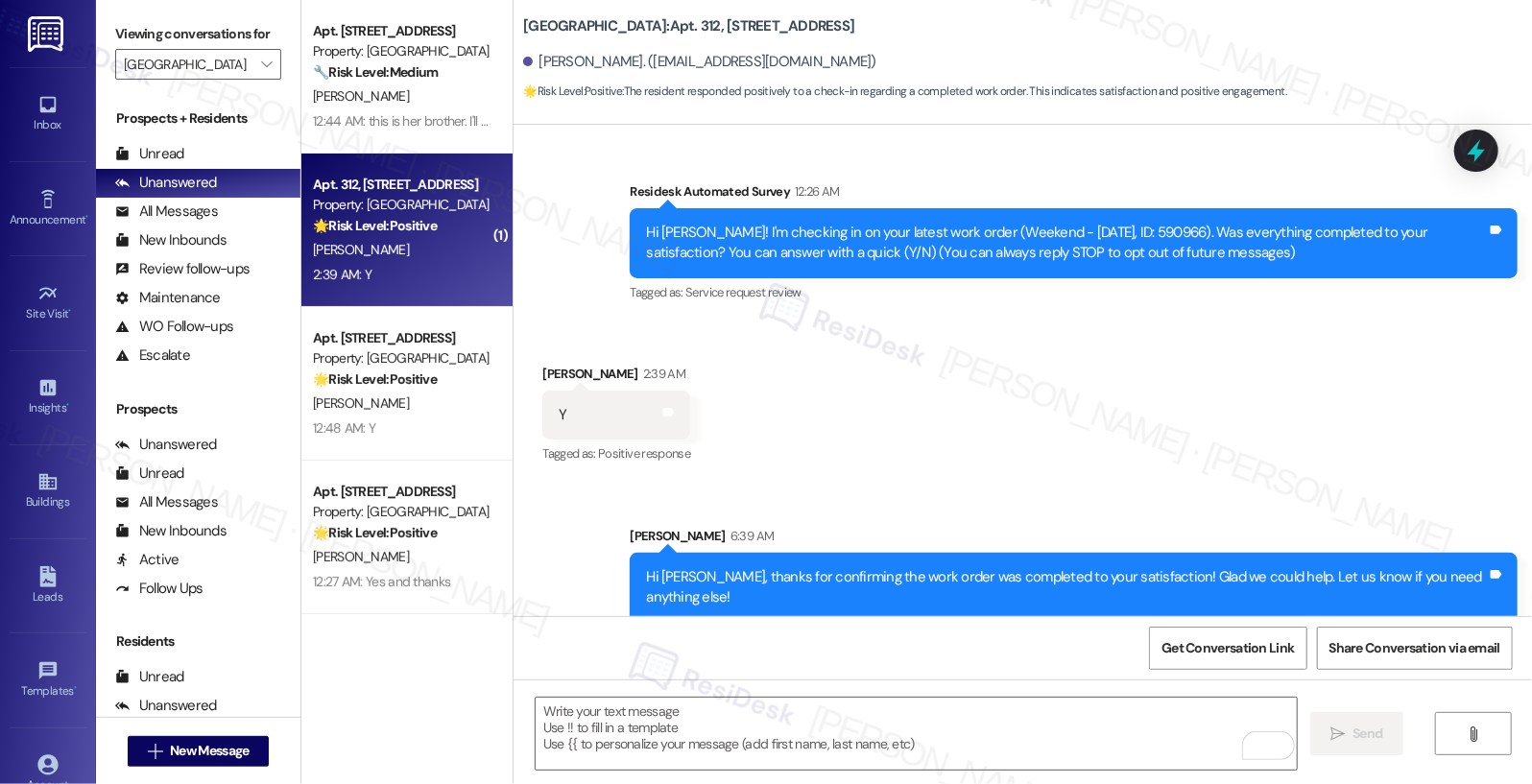
type textarea "If I may ask...has {{property}} lived up to your expectations?"
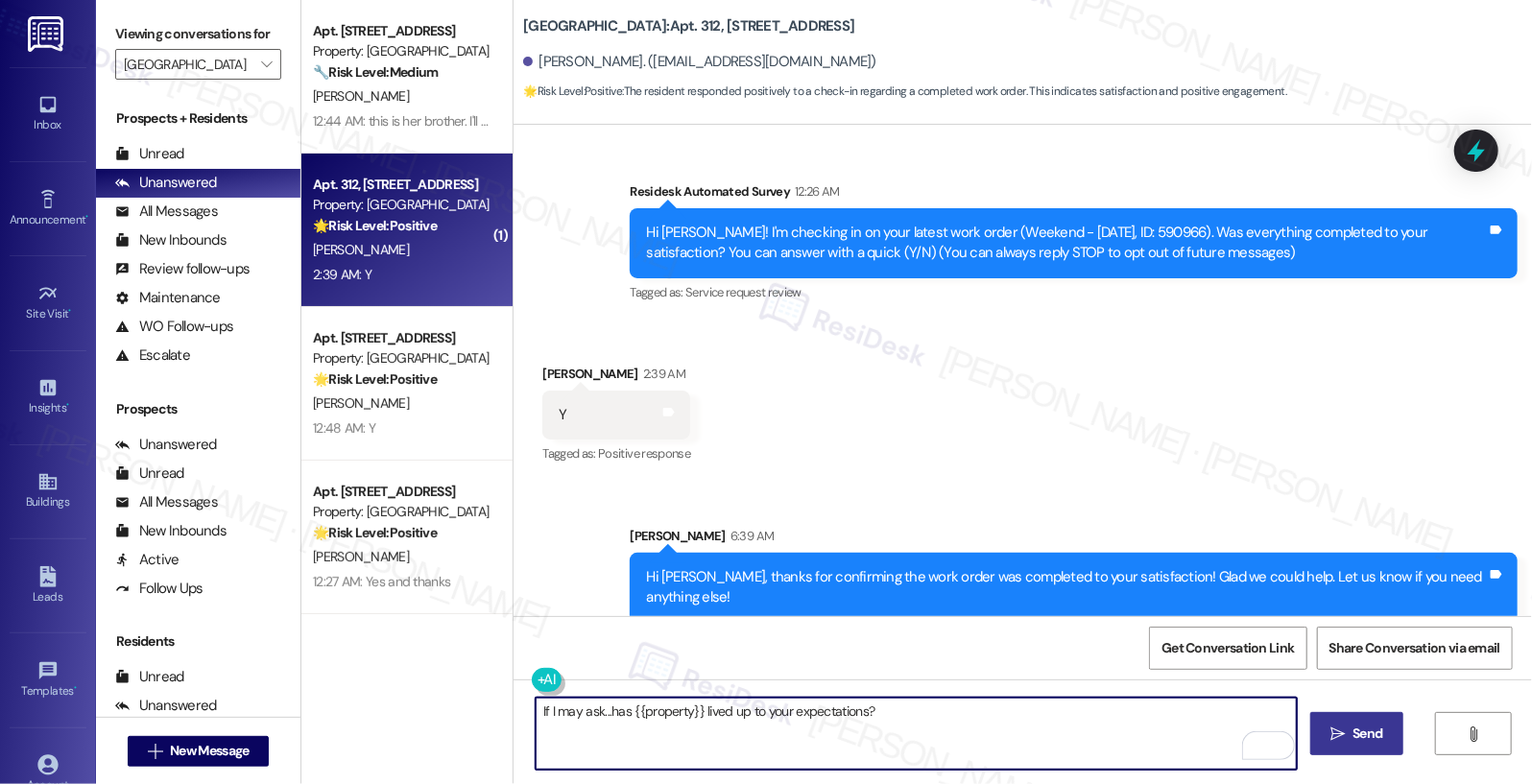
click at [1318, 730] on button " Send" at bounding box center [1357, 733] width 93 height 43
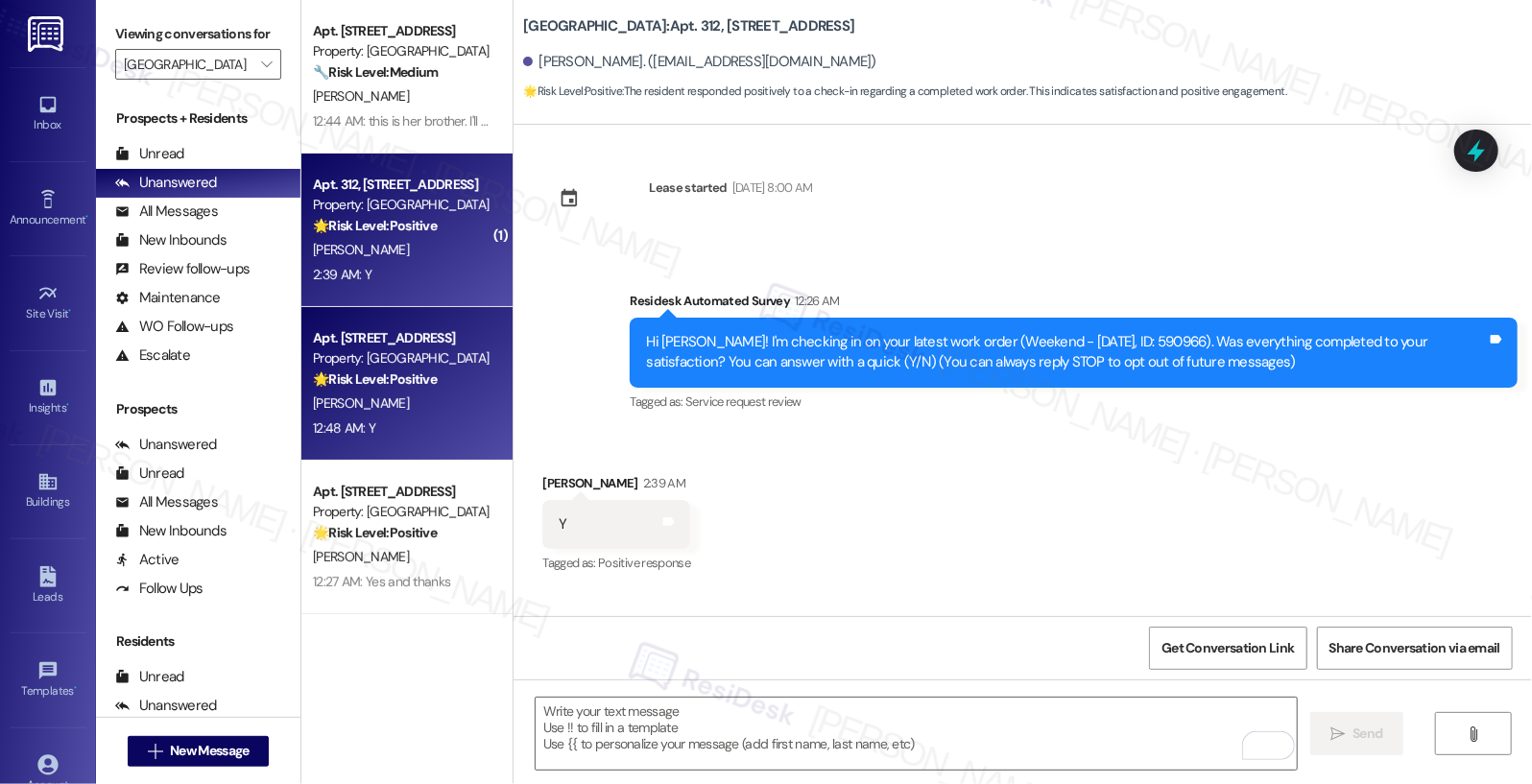
scroll to position [0, 0]
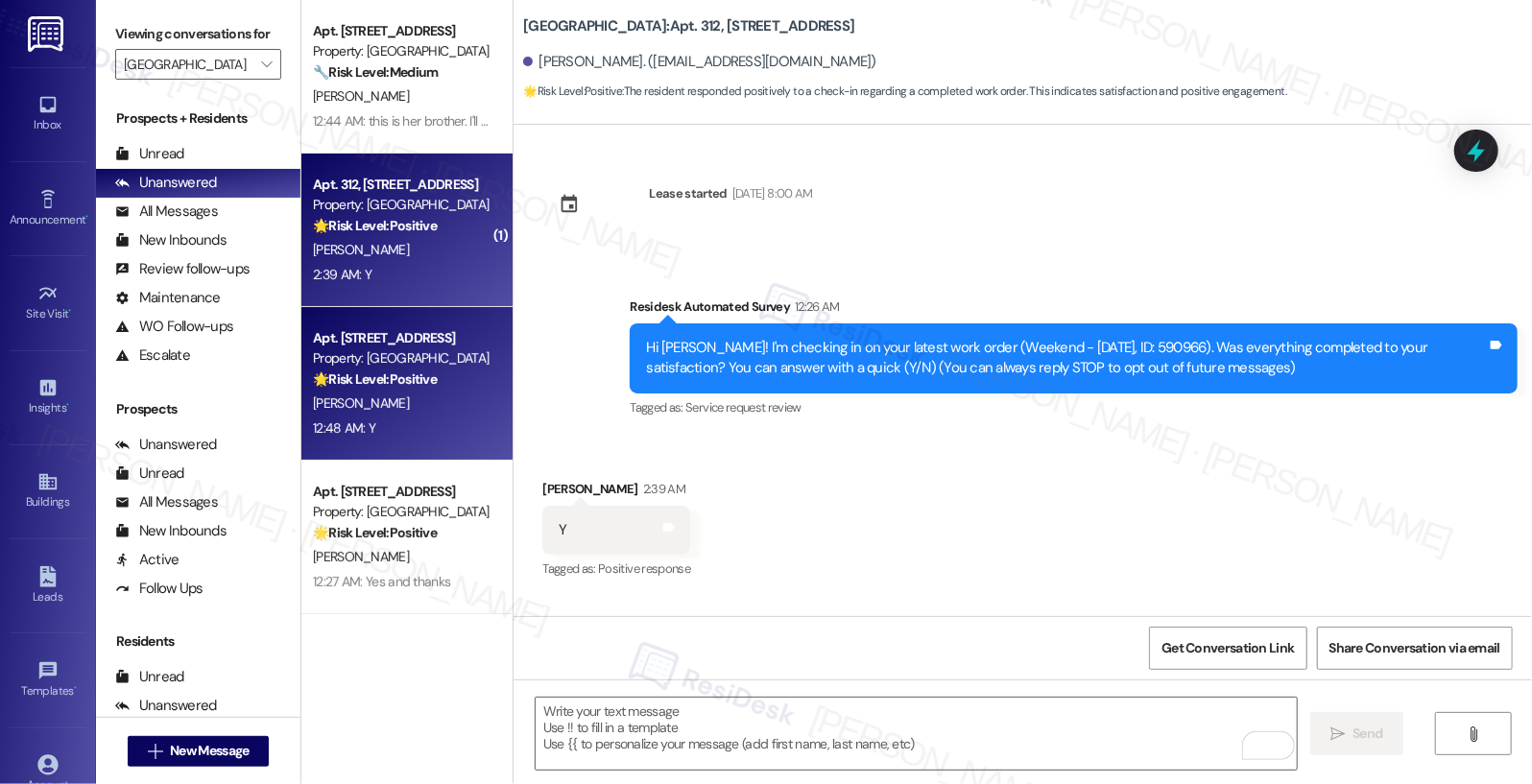
click at [419, 397] on div "D. Davis" at bounding box center [402, 404] width 182 height 24
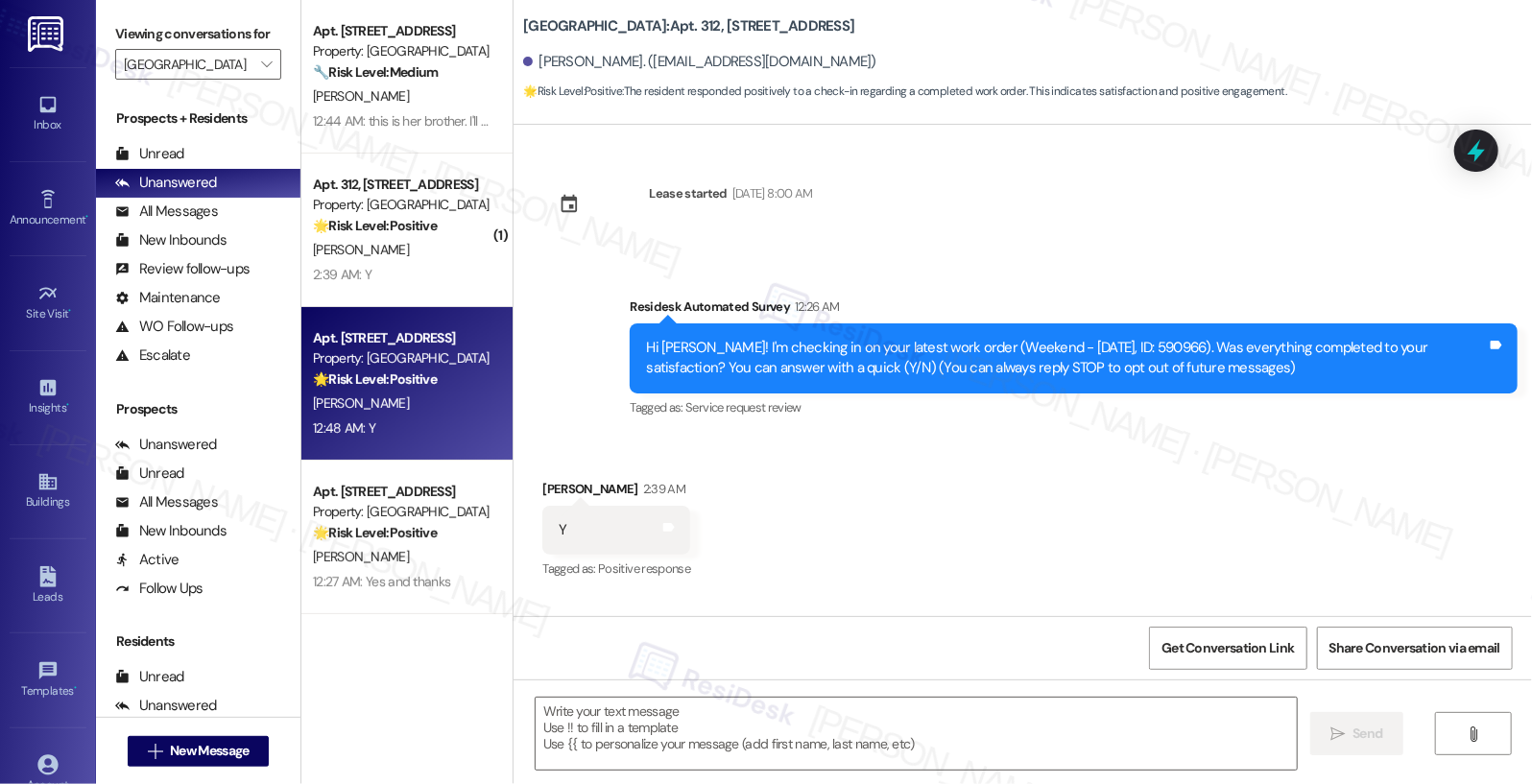
type textarea "Fetching suggested responses. Please feel free to read through the conversation…"
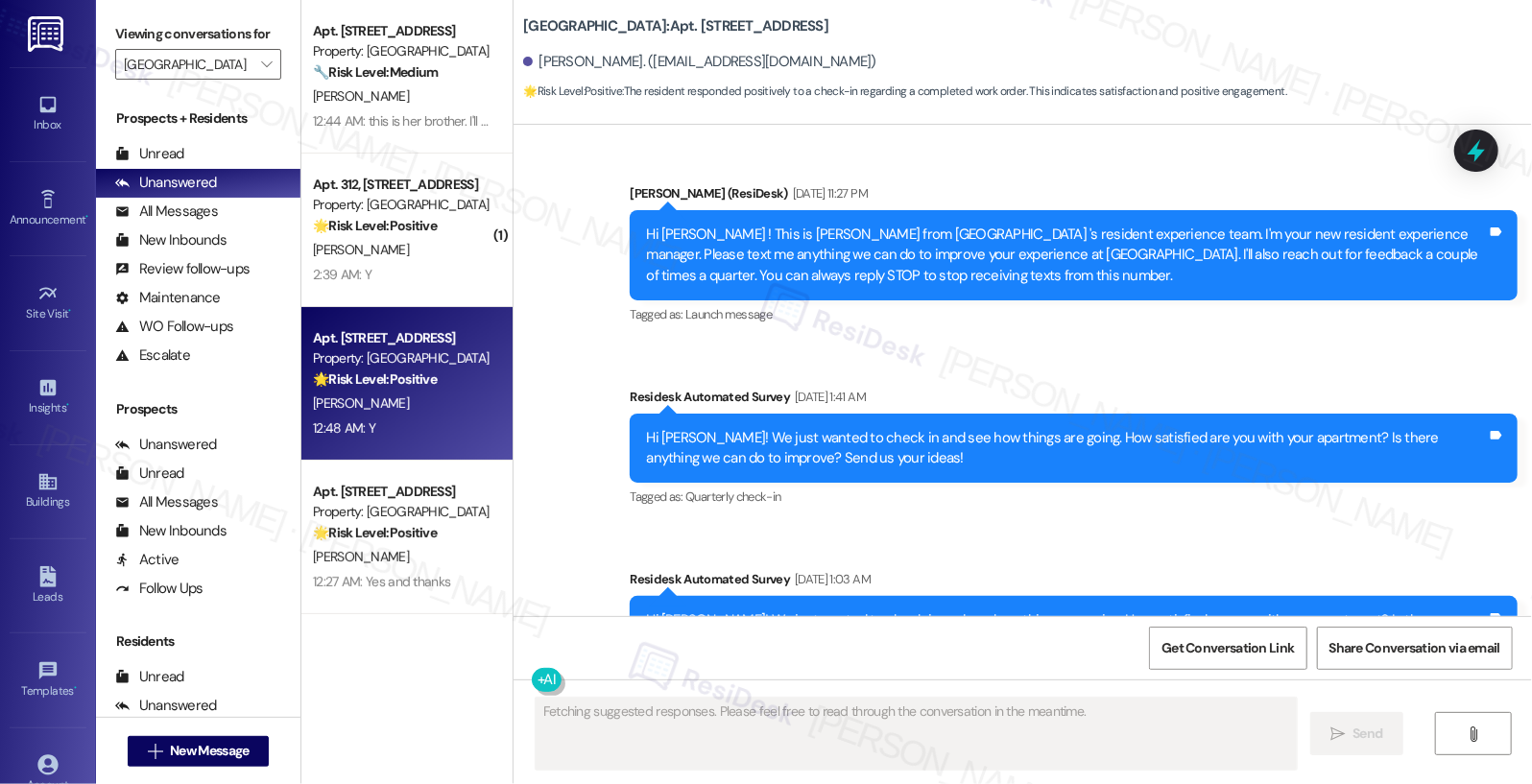
scroll to position [7860, 0]
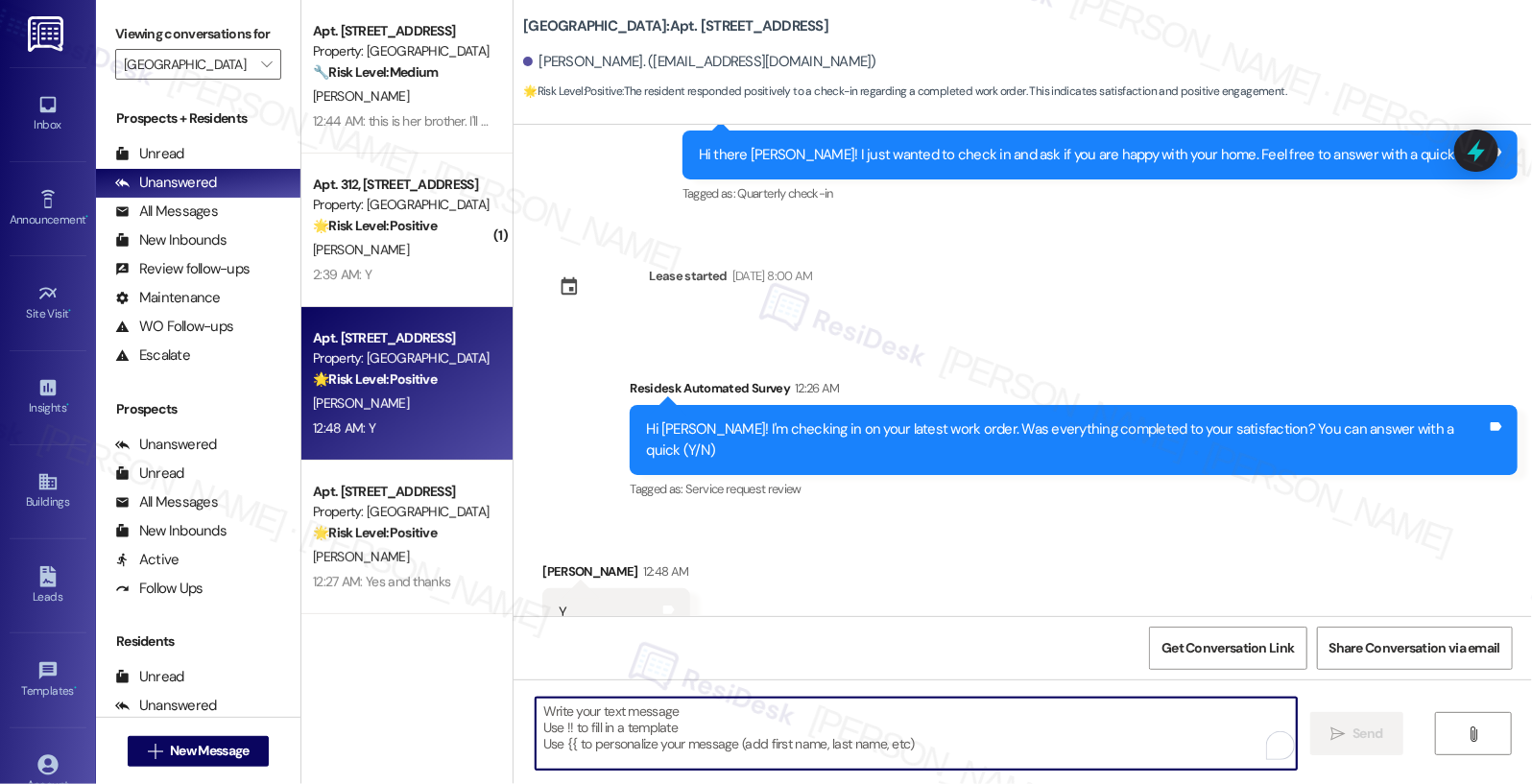
click at [654, 723] on textarea "To enrich screen reader interactions, please activate Accessibility in Grammarl…" at bounding box center [917, 733] width 763 height 72
paste textarea "Hi {{first_name}}, I'm so glad to hear the work order was completed to your sat…"
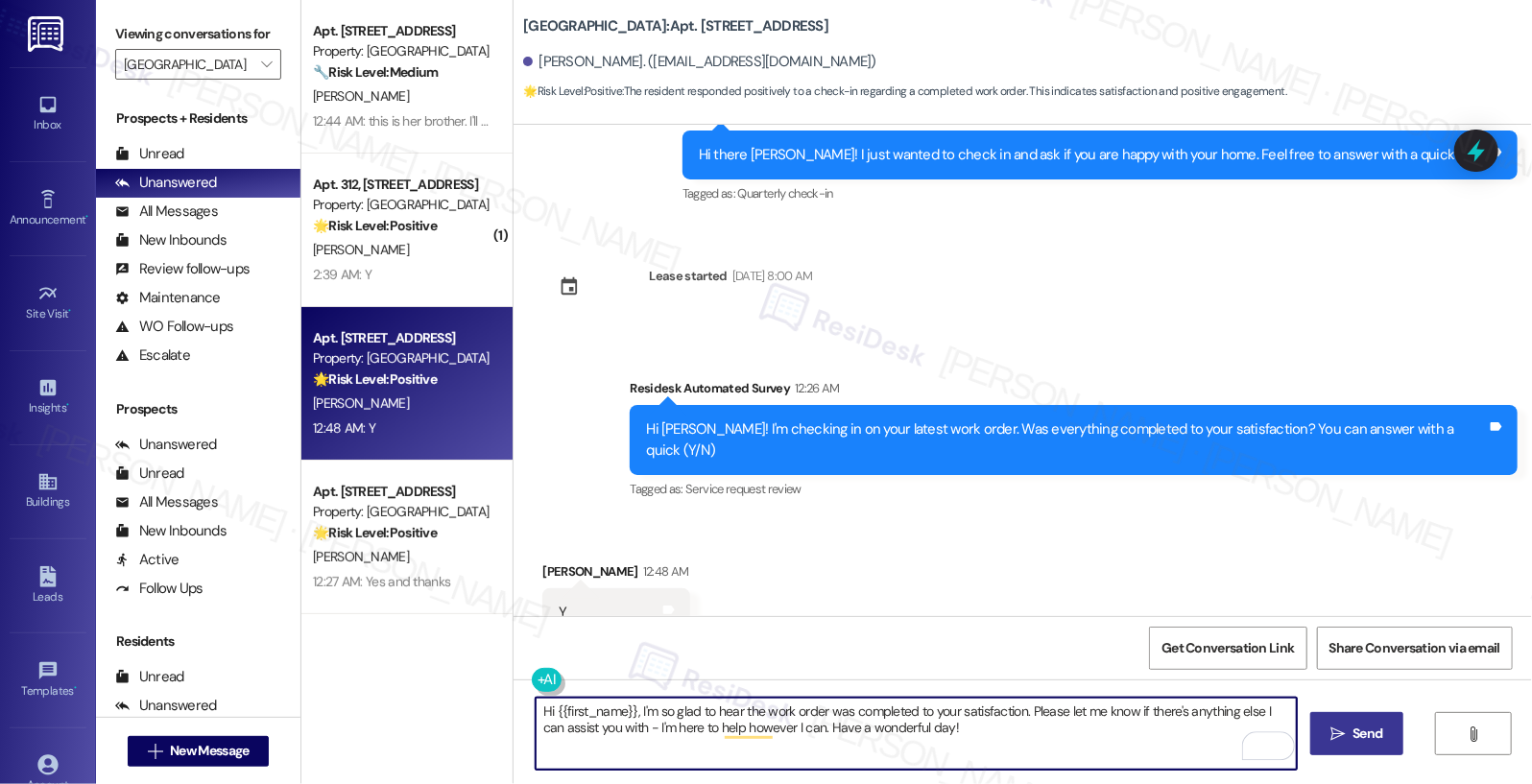
type textarea "Hi {{first_name}}, I'm so glad to hear the work order was completed to your sat…"
click at [1355, 748] on button " Send" at bounding box center [1357, 733] width 93 height 43
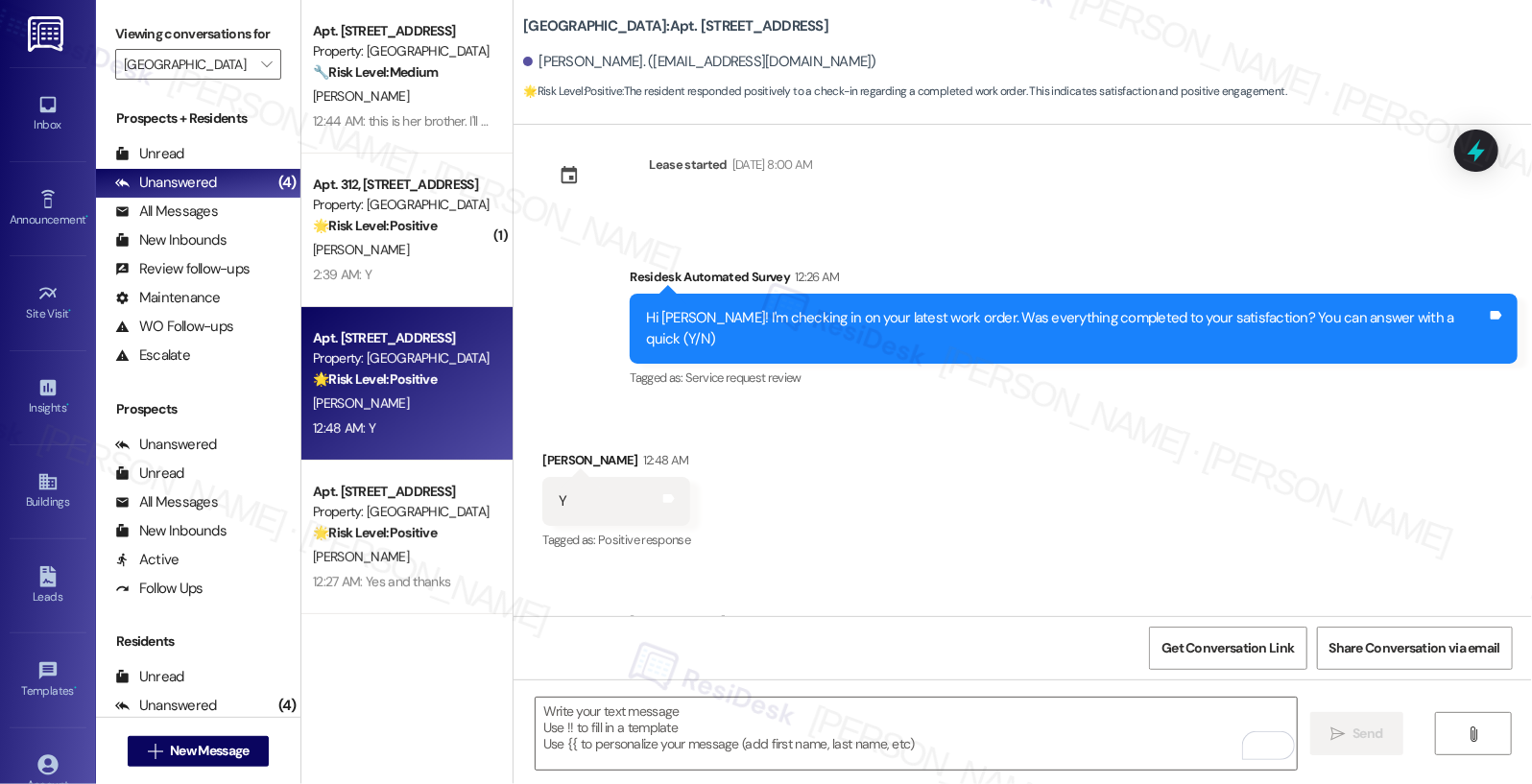
scroll to position [8015, 0]
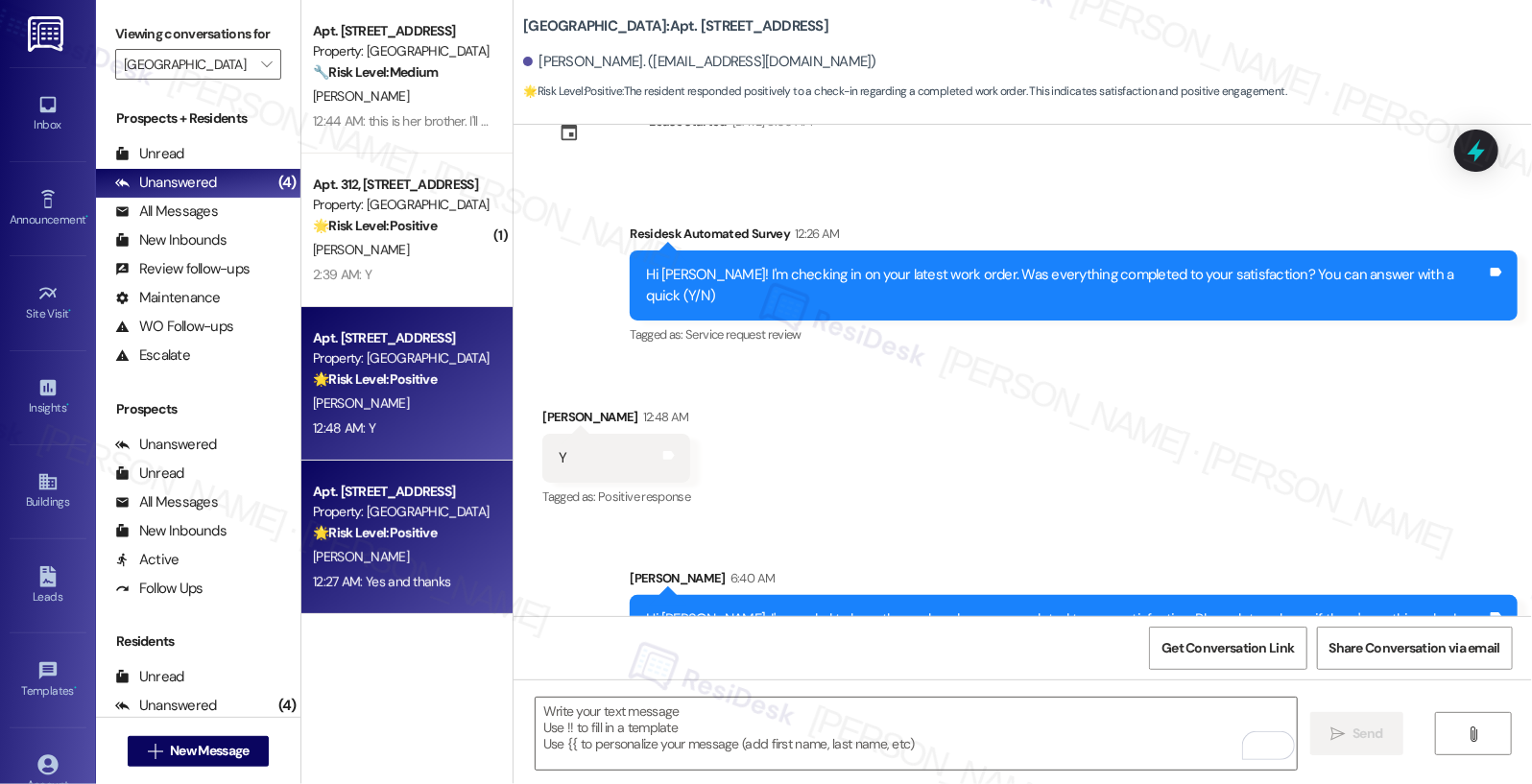
click at [416, 515] on div "Property: York House" at bounding box center [402, 512] width 178 height 20
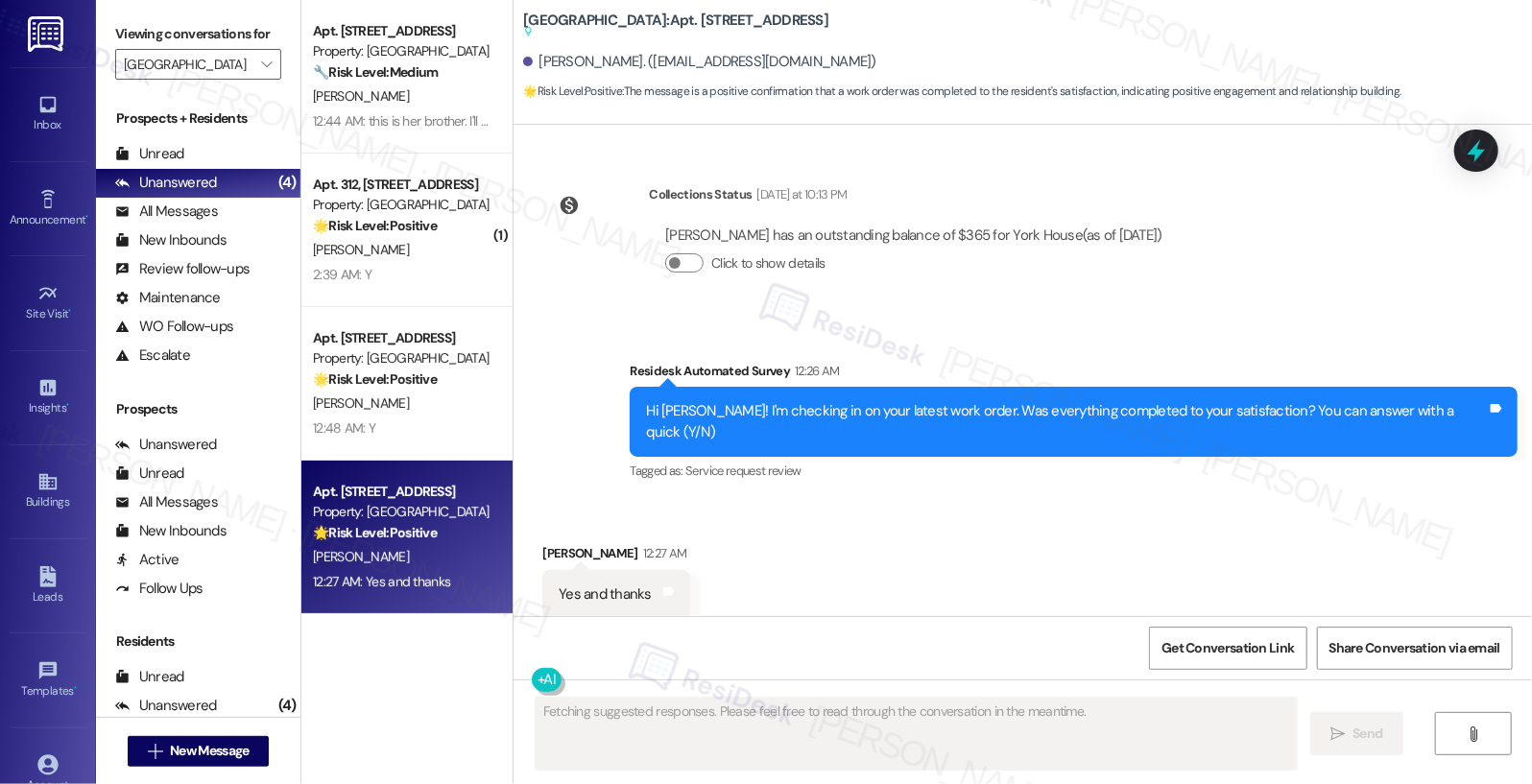
scroll to position [9174, 0]
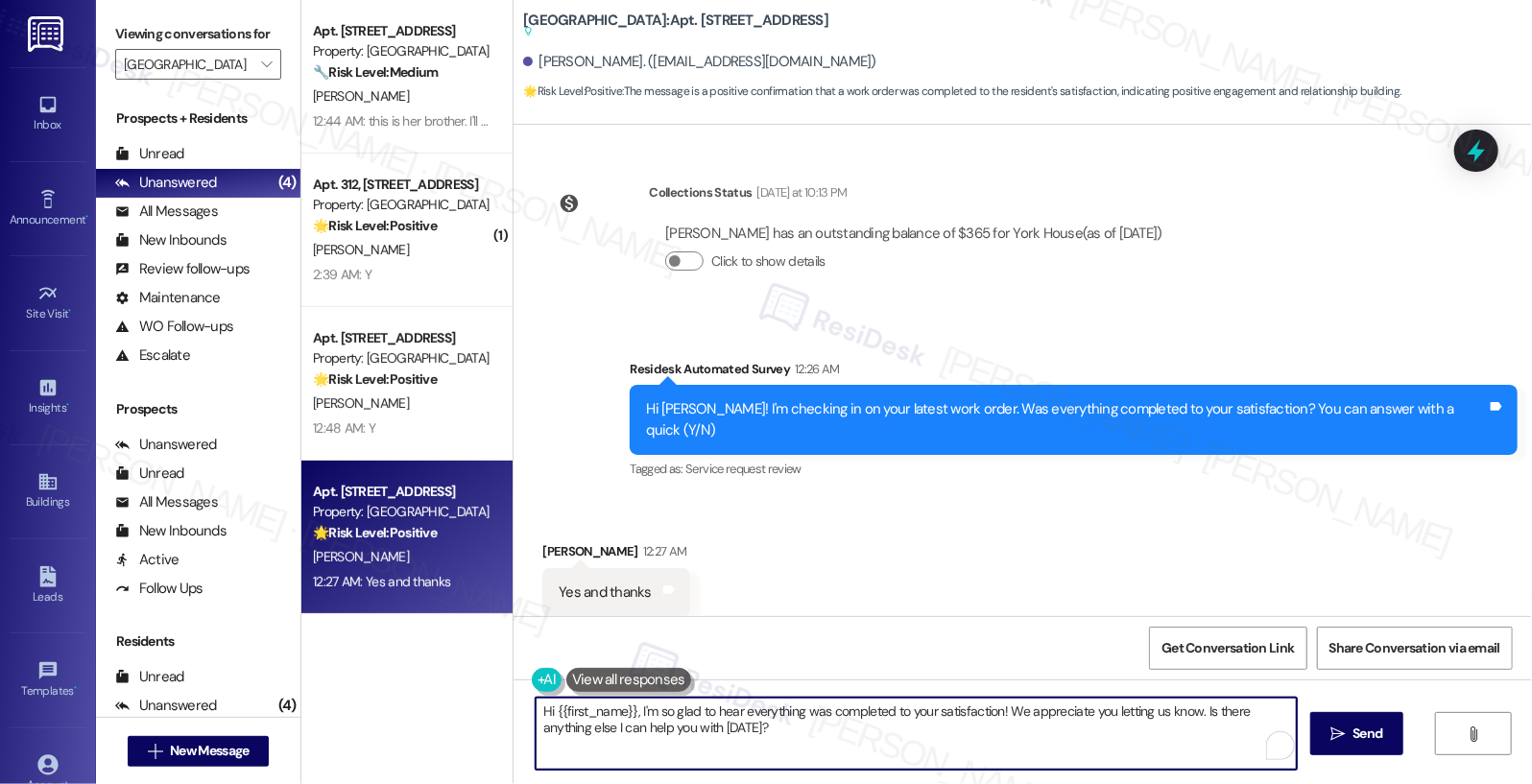
click at [751, 730] on textarea "Hi {{first_name}}, I'm so glad to hear everything was completed to your satisfa…" at bounding box center [917, 733] width 763 height 72
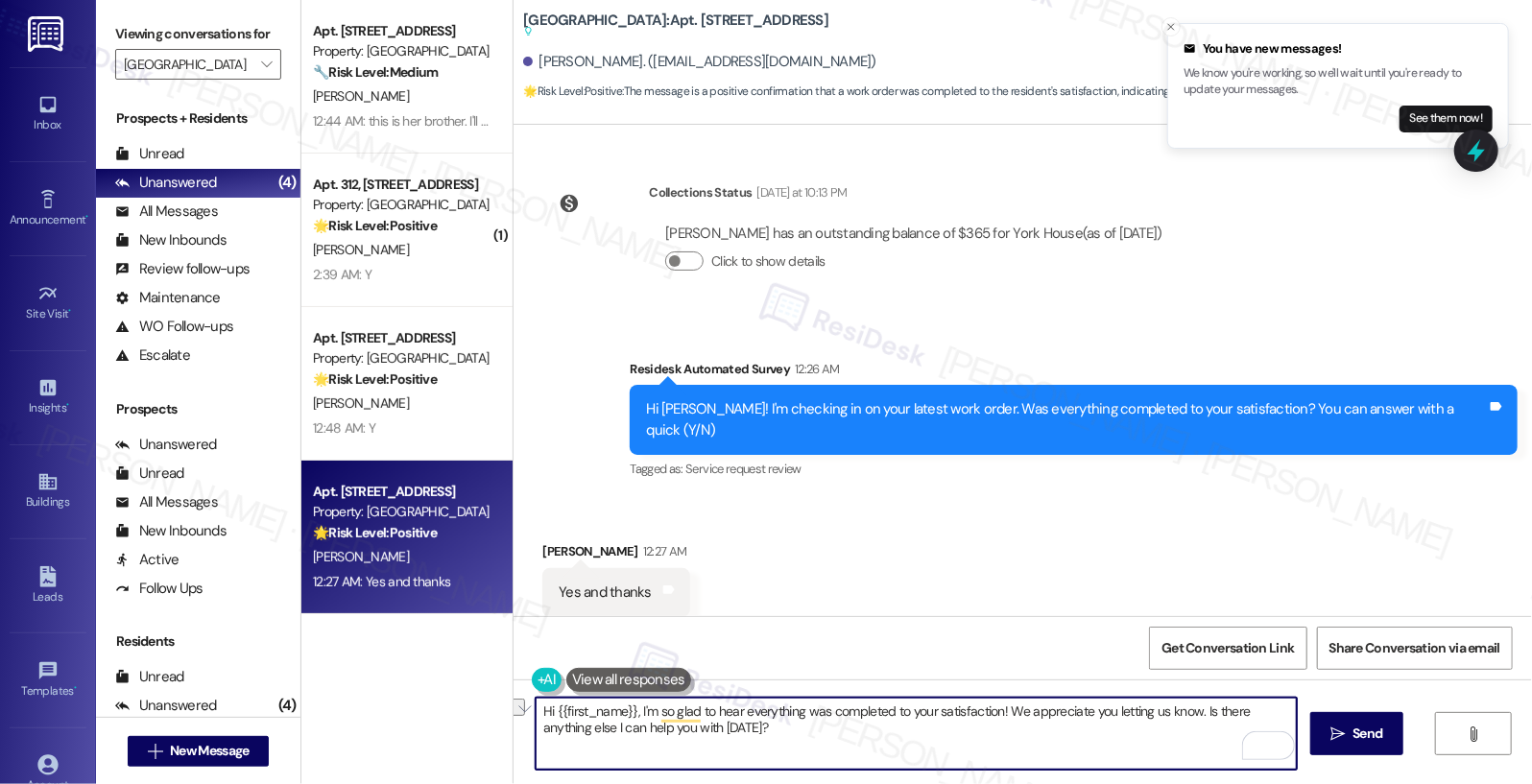
drag, startPoint x: 629, startPoint y: 708, endPoint x: 502, endPoint y: 709, distance: 127.0
click at [514, 709] on div "Hi {{first_name}}, I'm so glad to hear everything was completed to your satisfa…" at bounding box center [1022, 752] width 1018 height 144
click at [780, 742] on textarea "I'm so glad to hear everything was completed to your satisfaction! We appreciat…" at bounding box center [917, 733] width 763 height 72
drag, startPoint x: 1093, startPoint y: 712, endPoint x: 1106, endPoint y: 728, distance: 20.6
click at [1106, 728] on textarea "I'm so glad to hear everything was completed to your satisfaction! We appreciat…" at bounding box center [917, 733] width 763 height 72
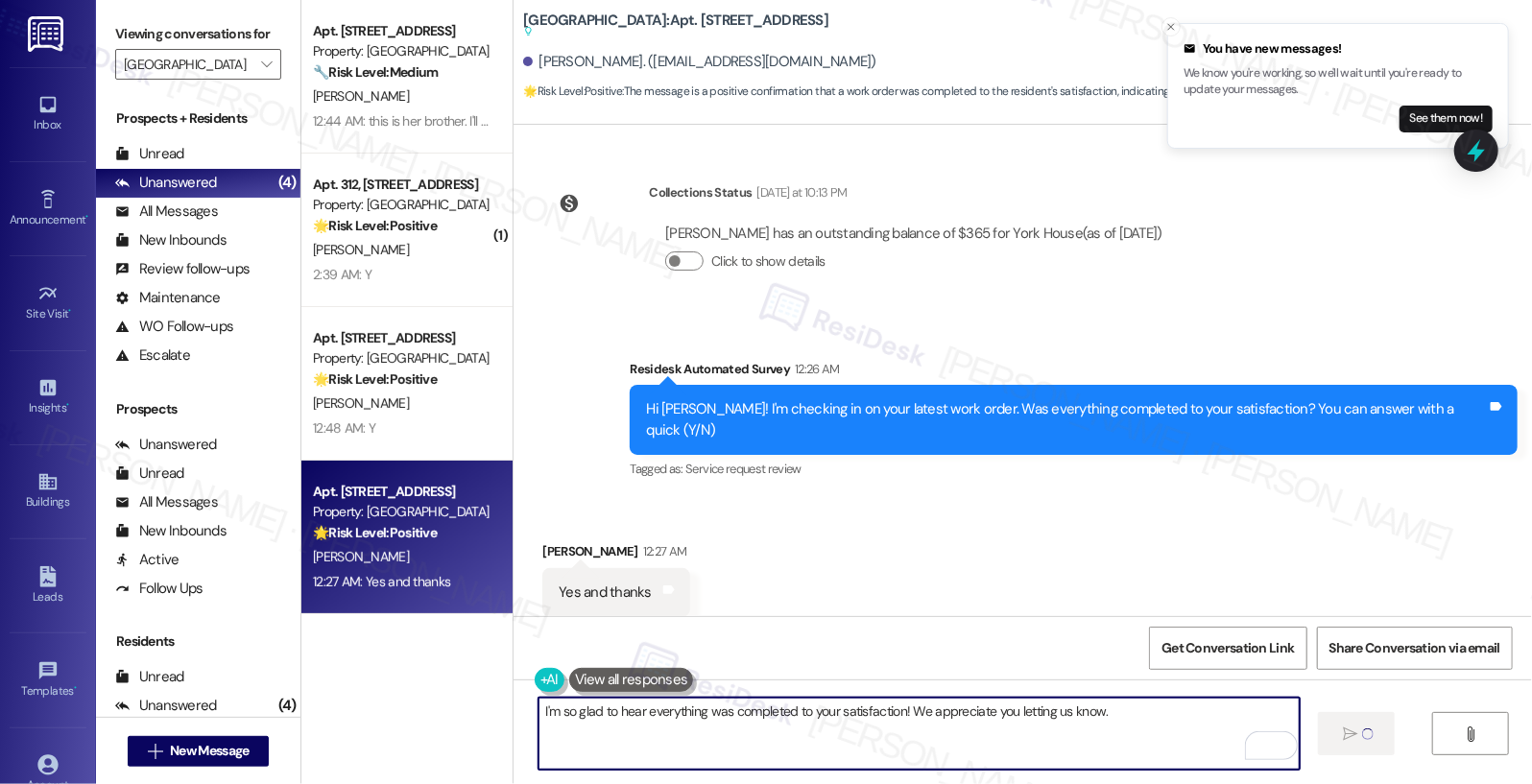
type textarea "I'm so glad to hear everything was completed to your satisfaction! We appreciat…"
click at [1035, 627] on div "Get Conversation Link Share Conversation via email" at bounding box center [1022, 648] width 1018 height 63
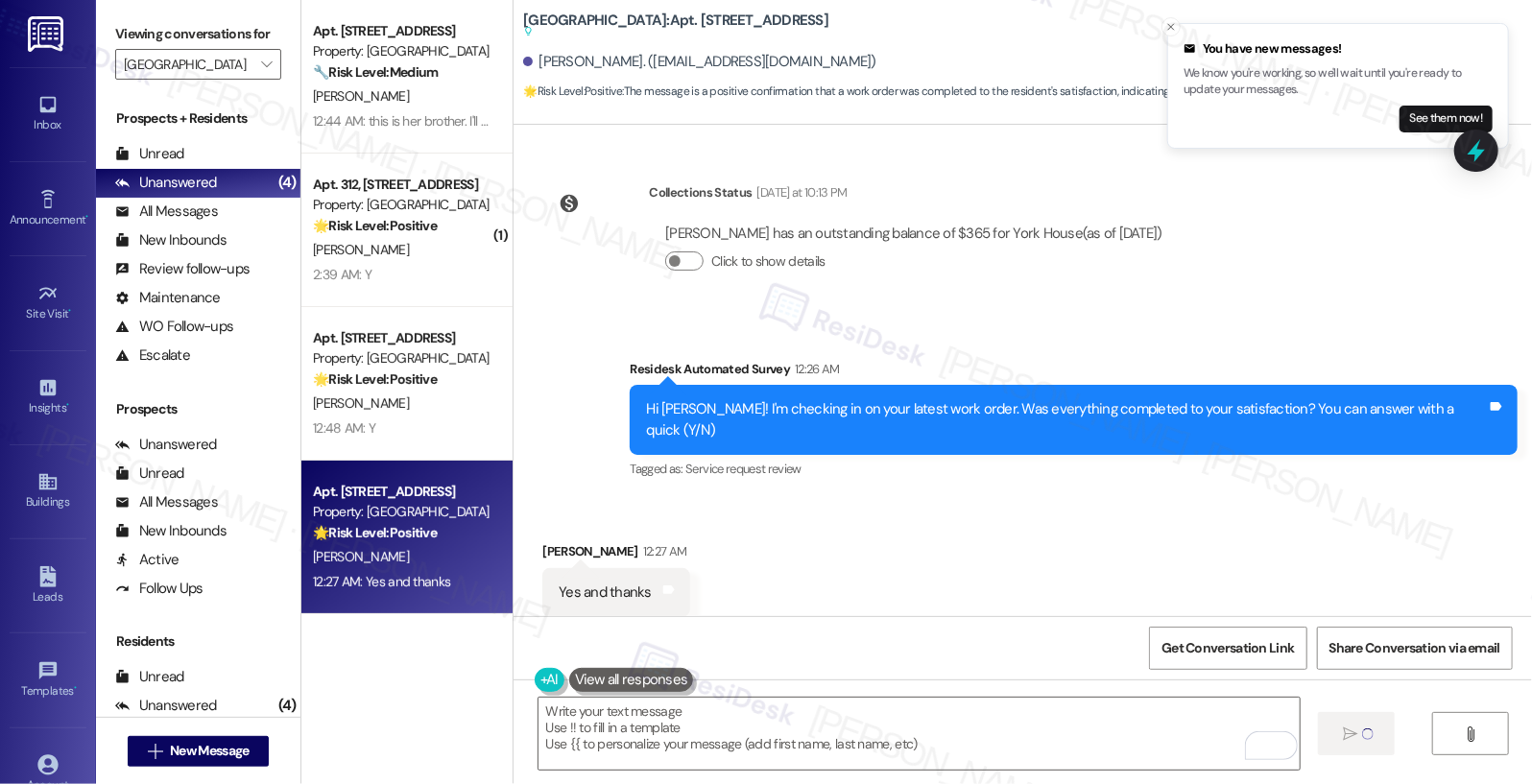
scroll to position [9117, 0]
click at [973, 757] on textarea "To enrich screen reader interactions, please activate Accessibility in Grammarl…" at bounding box center [917, 733] width 763 height 72
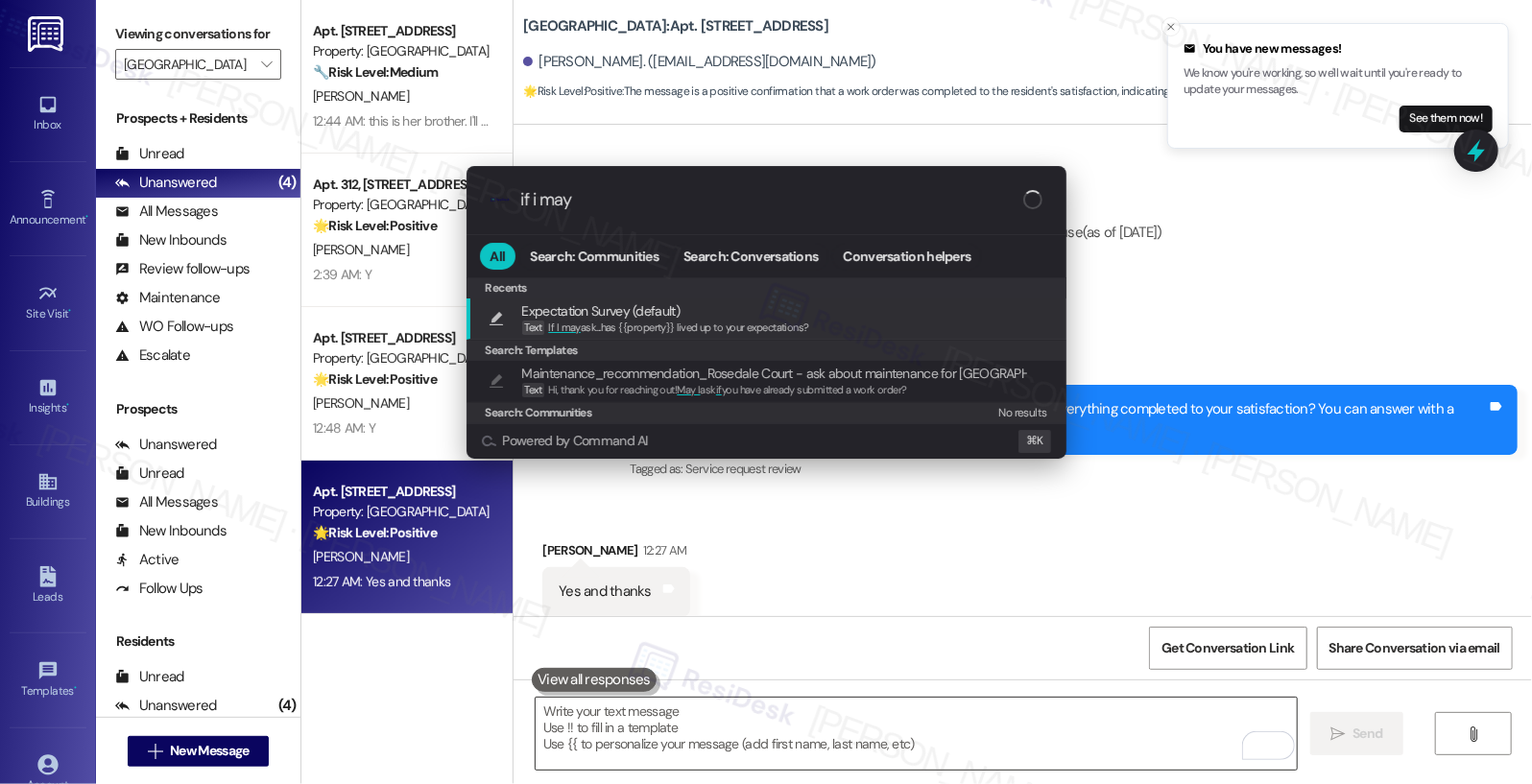
type input "if i may a"
click at [802, 329] on span "If I may a sk...has {{property}} lived up to your expectations?" at bounding box center [680, 328] width 263 height 14
type textarea "If I may ask...has {{property}} lived up to your expectations?"
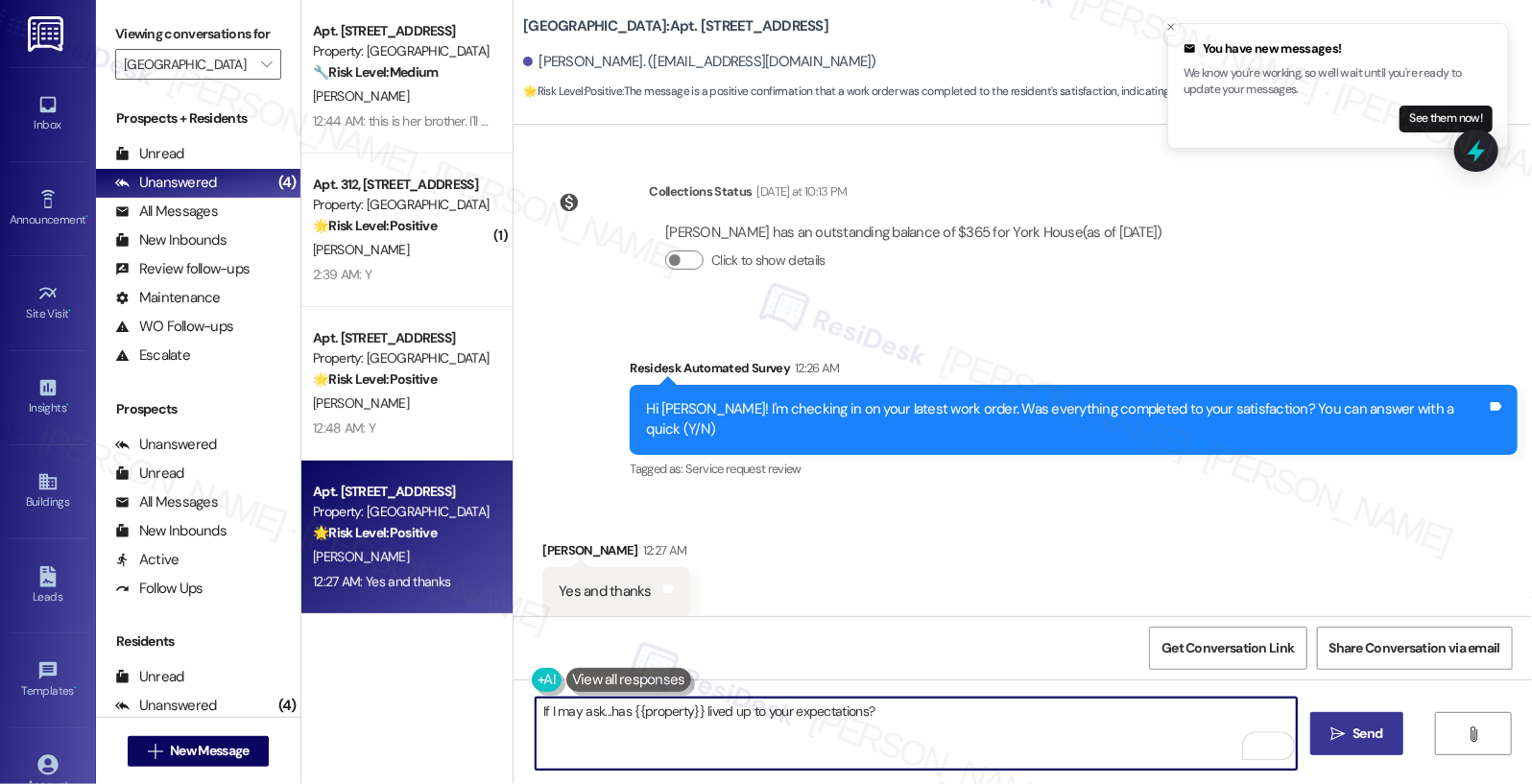
click at [1344, 744] on button " Send" at bounding box center [1357, 733] width 93 height 43
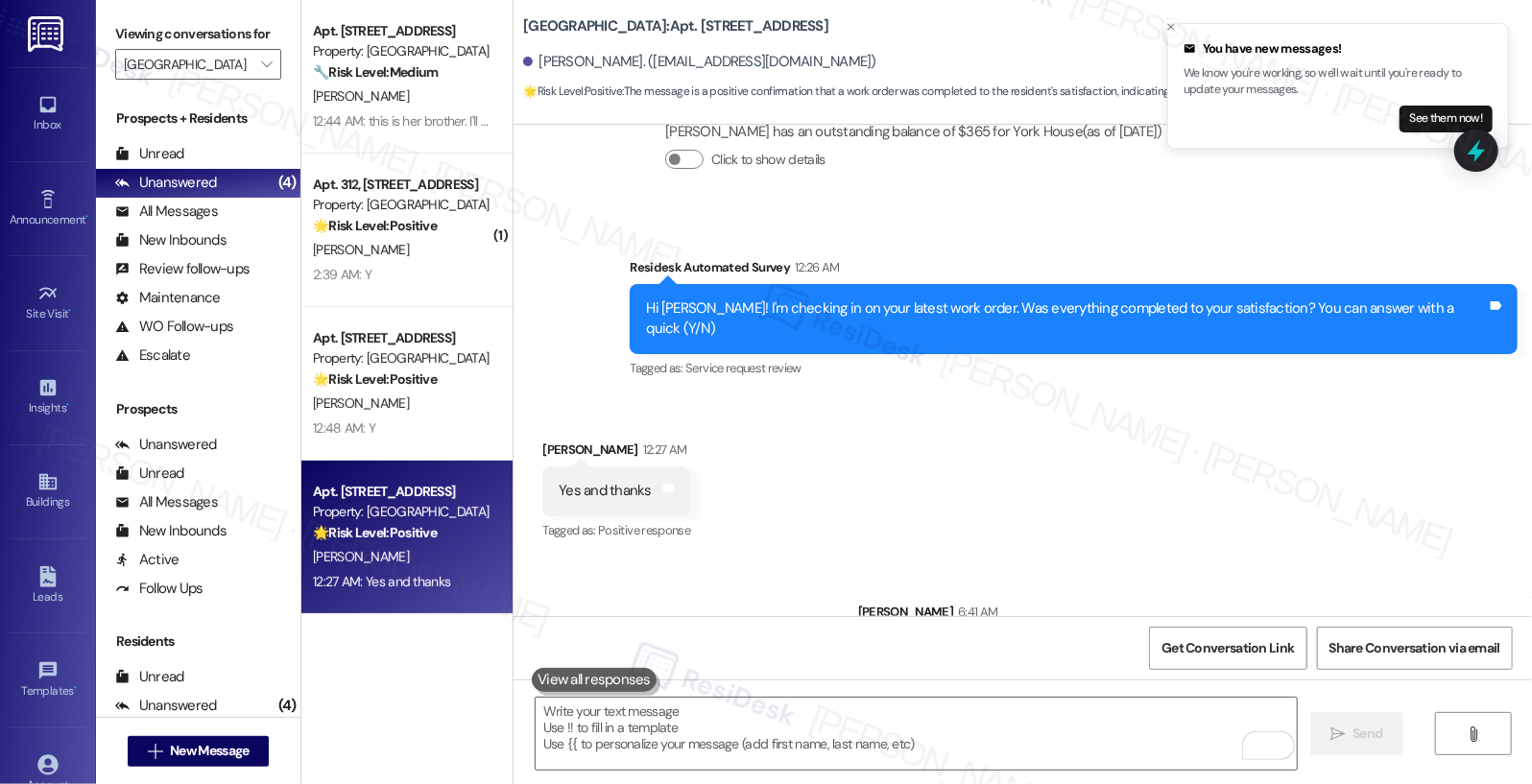
scroll to position [9385, 0]
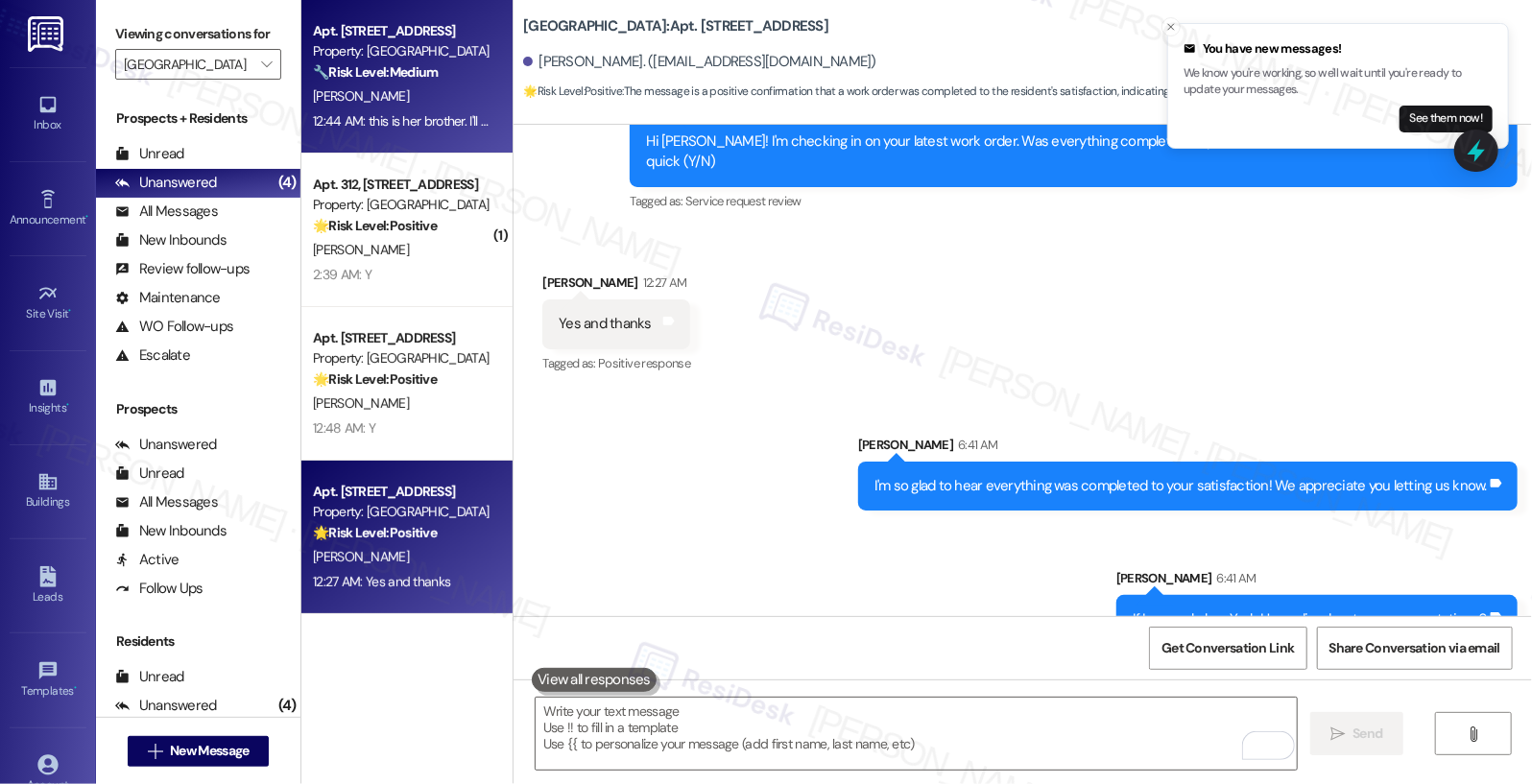
click at [373, 78] on strong "🔧 Risk Level: Medium" at bounding box center [375, 72] width 125 height 18
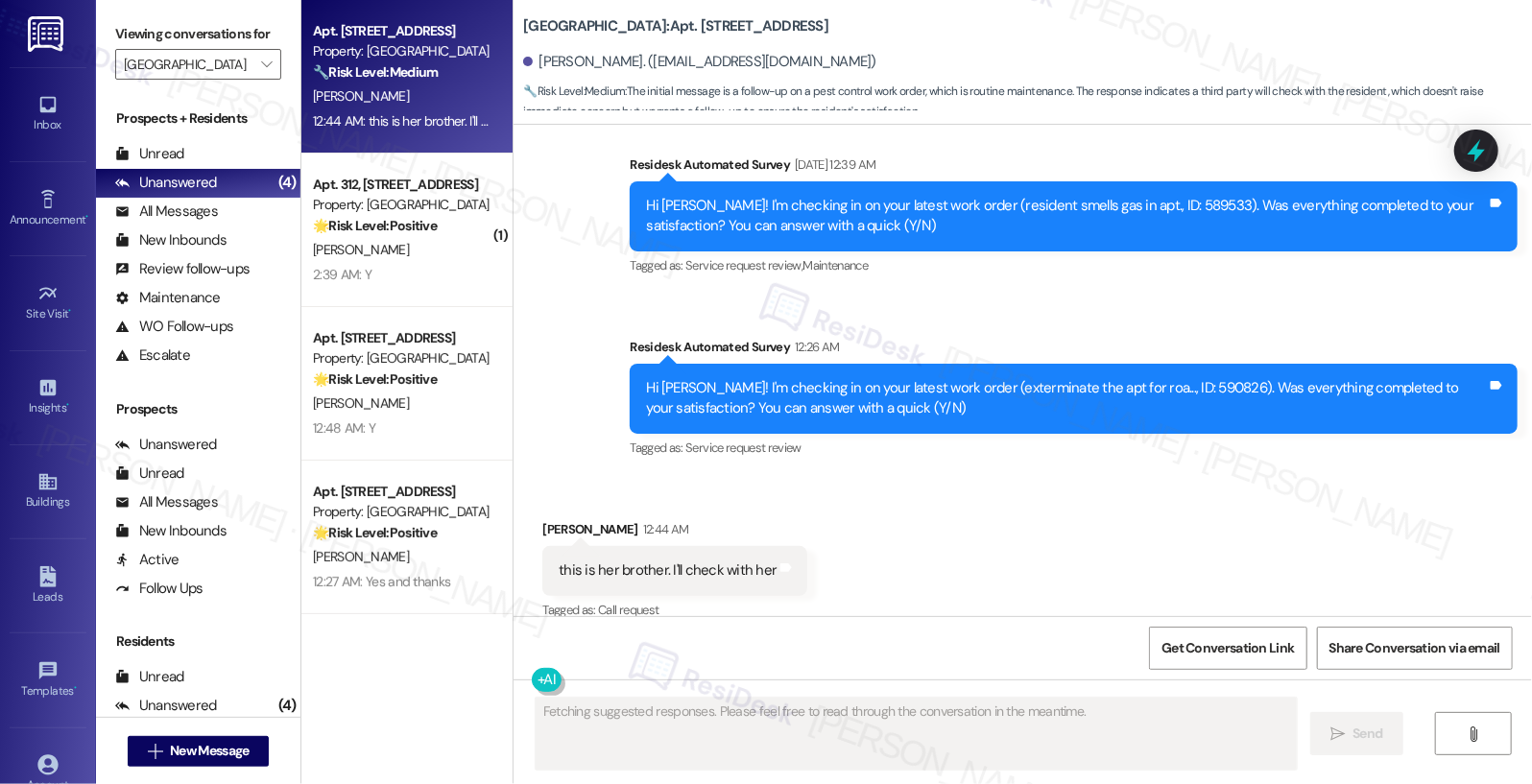
scroll to position [846, 0]
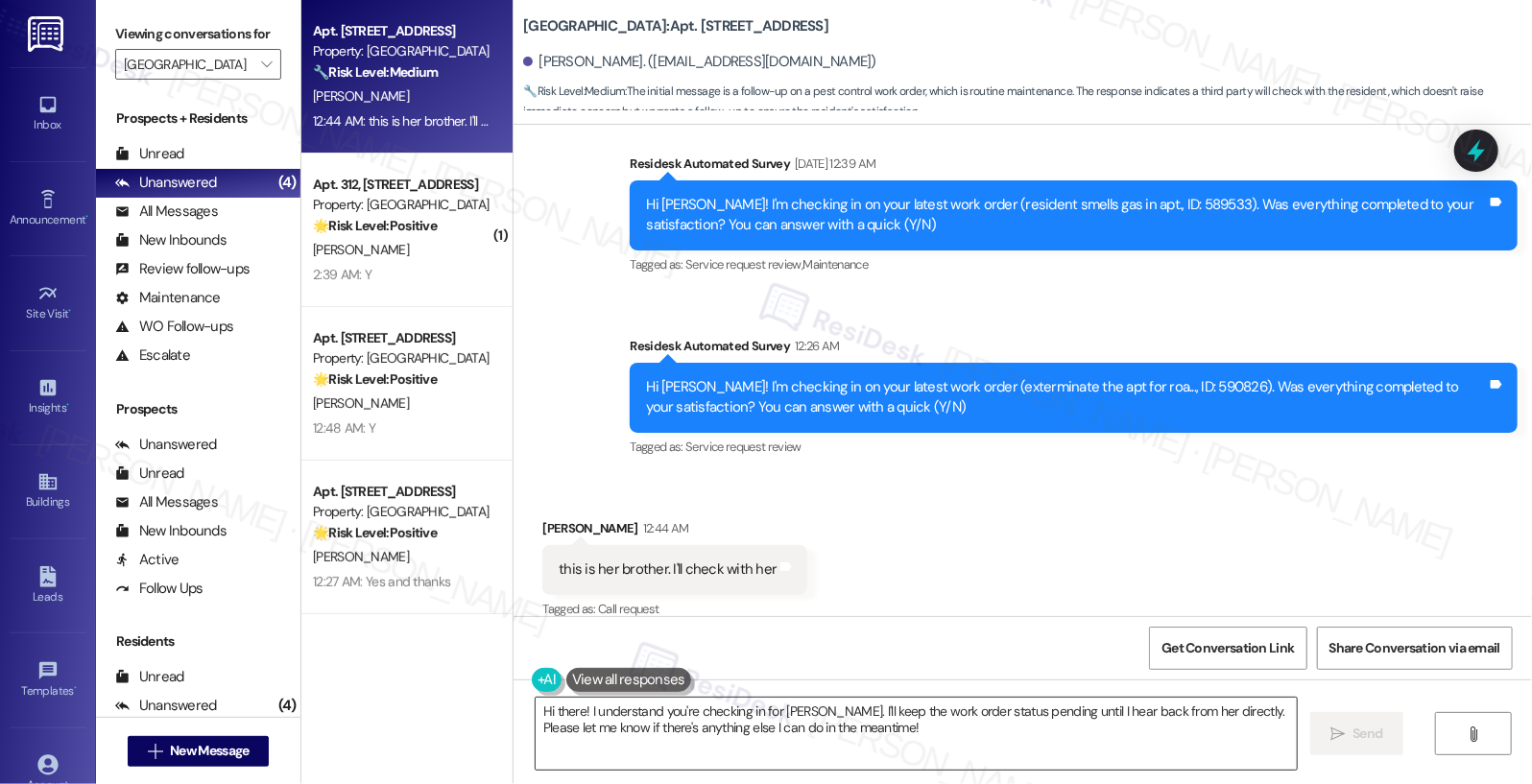
click at [589, 728] on textarea "Hi there! I understand you're checking in for Loretta. I'll keep the work order…" at bounding box center [917, 733] width 763 height 72
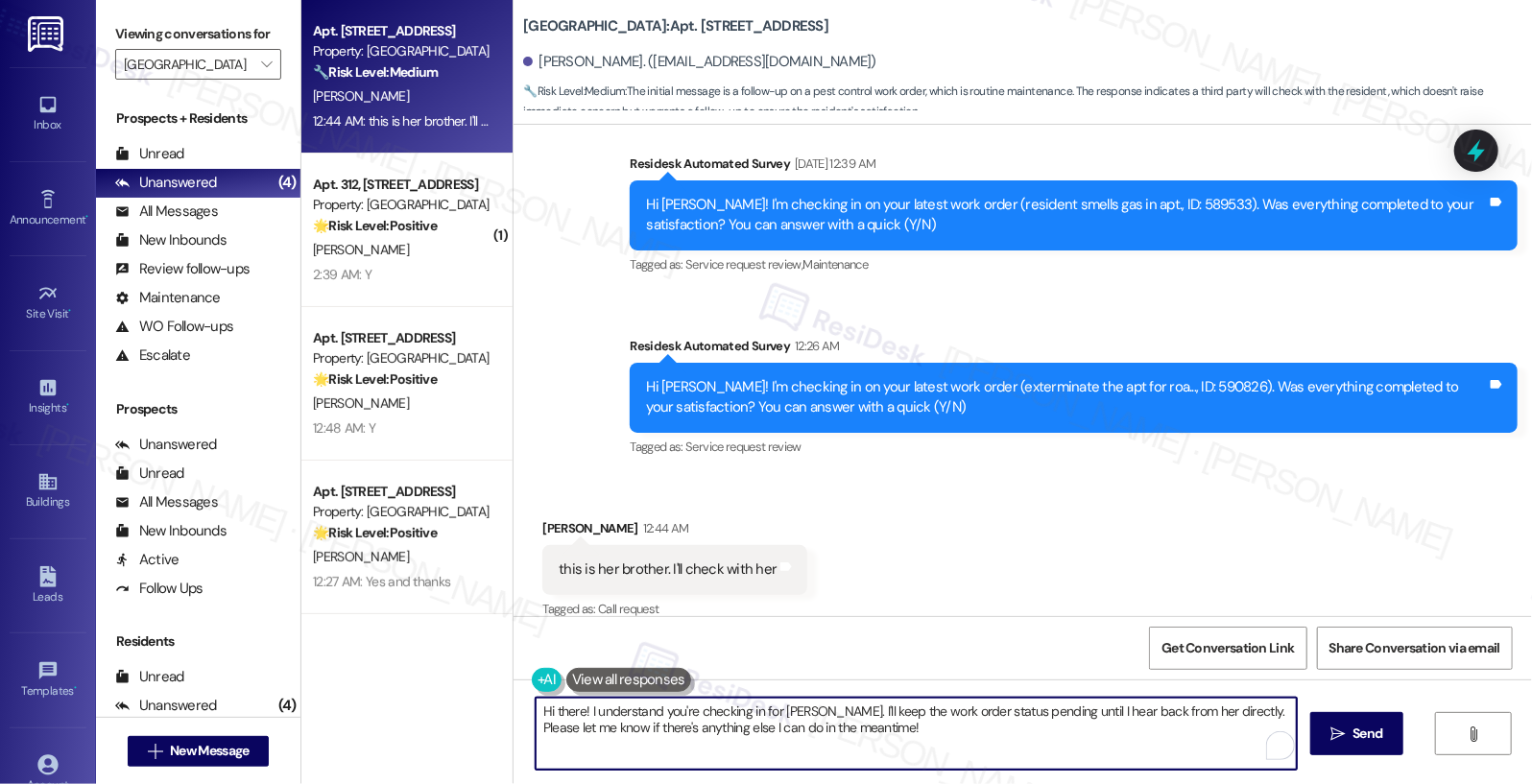
click at [589, 728] on textarea "Hi there! I understand you're checking in for Loretta. I'll keep the work order…" at bounding box center [917, 733] width 763 height 72
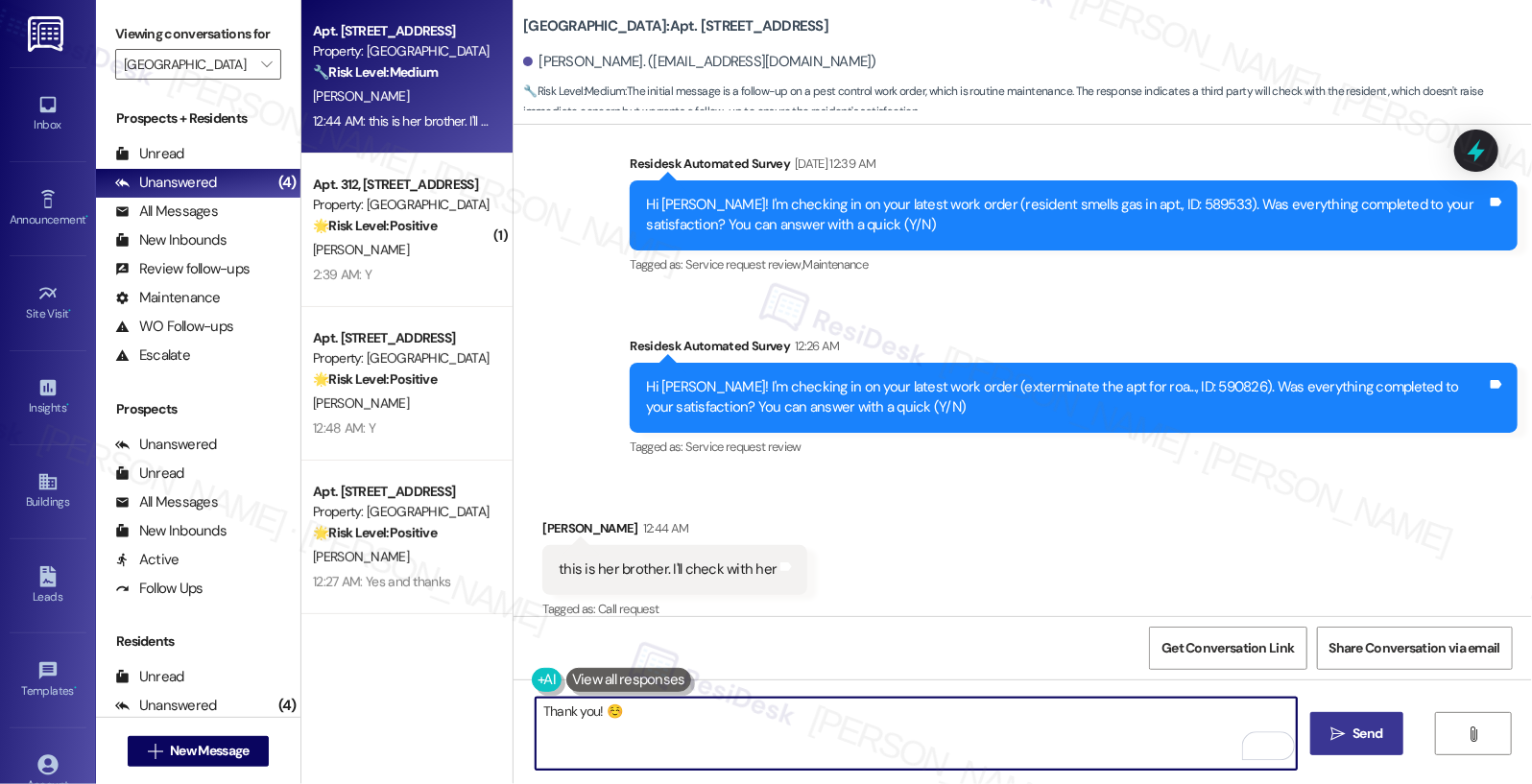
type textarea "Thank you! ☺️"
click at [1345, 739] on span " Send" at bounding box center [1357, 733] width 60 height 20
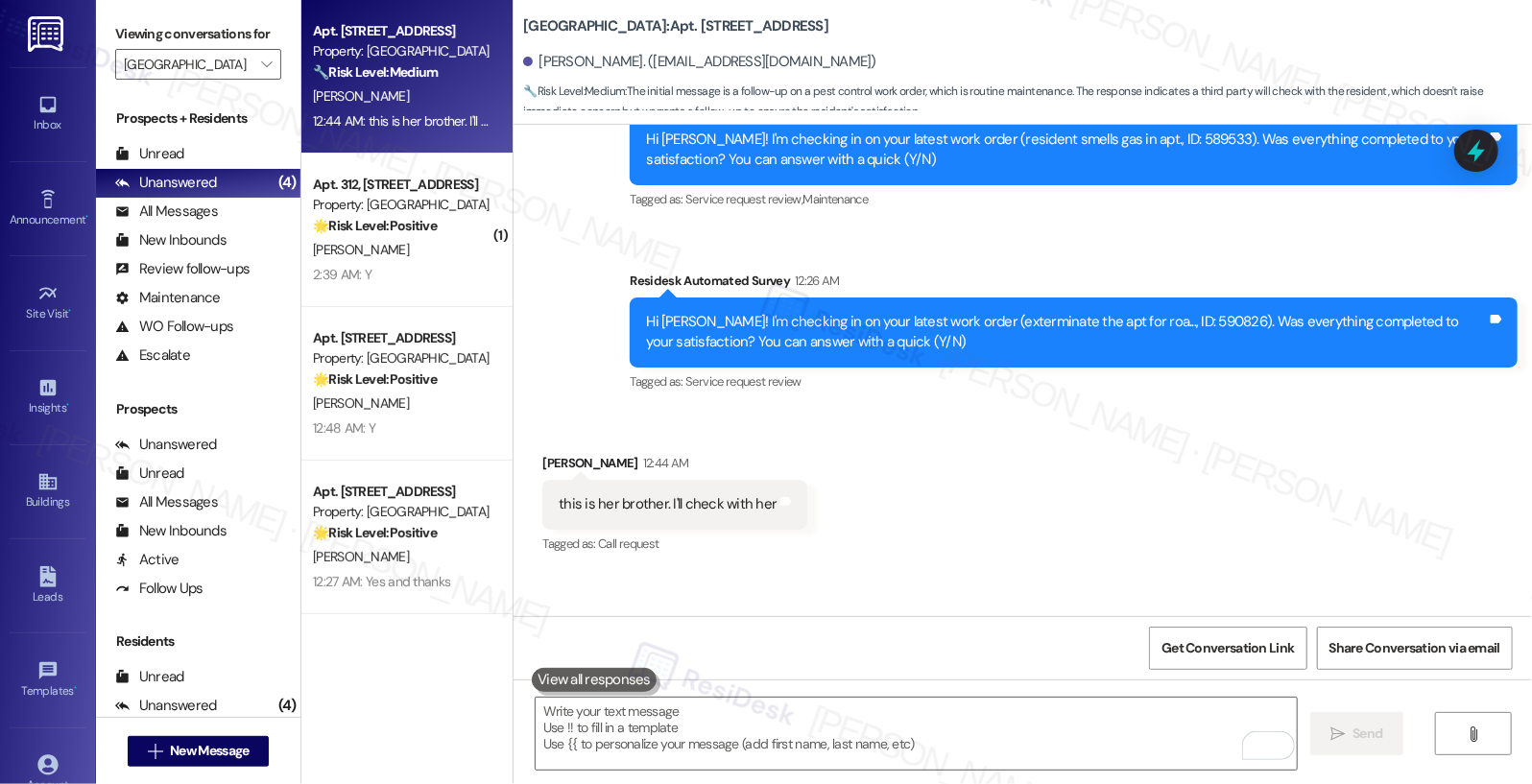
scroll to position [980, 0]
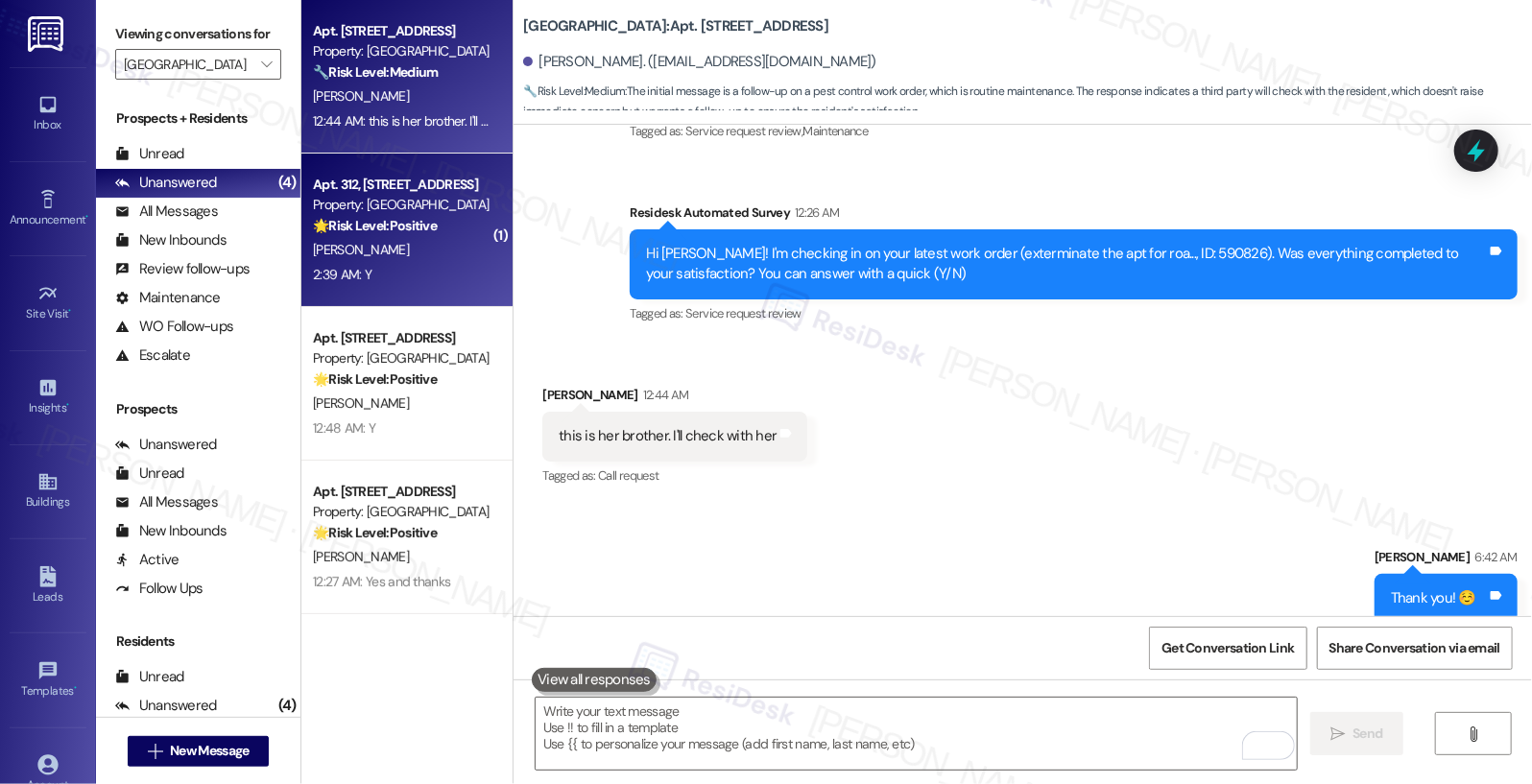
click at [343, 263] on div "2:39 AM: Y 2:39 AM: Y" at bounding box center [402, 274] width 182 height 24
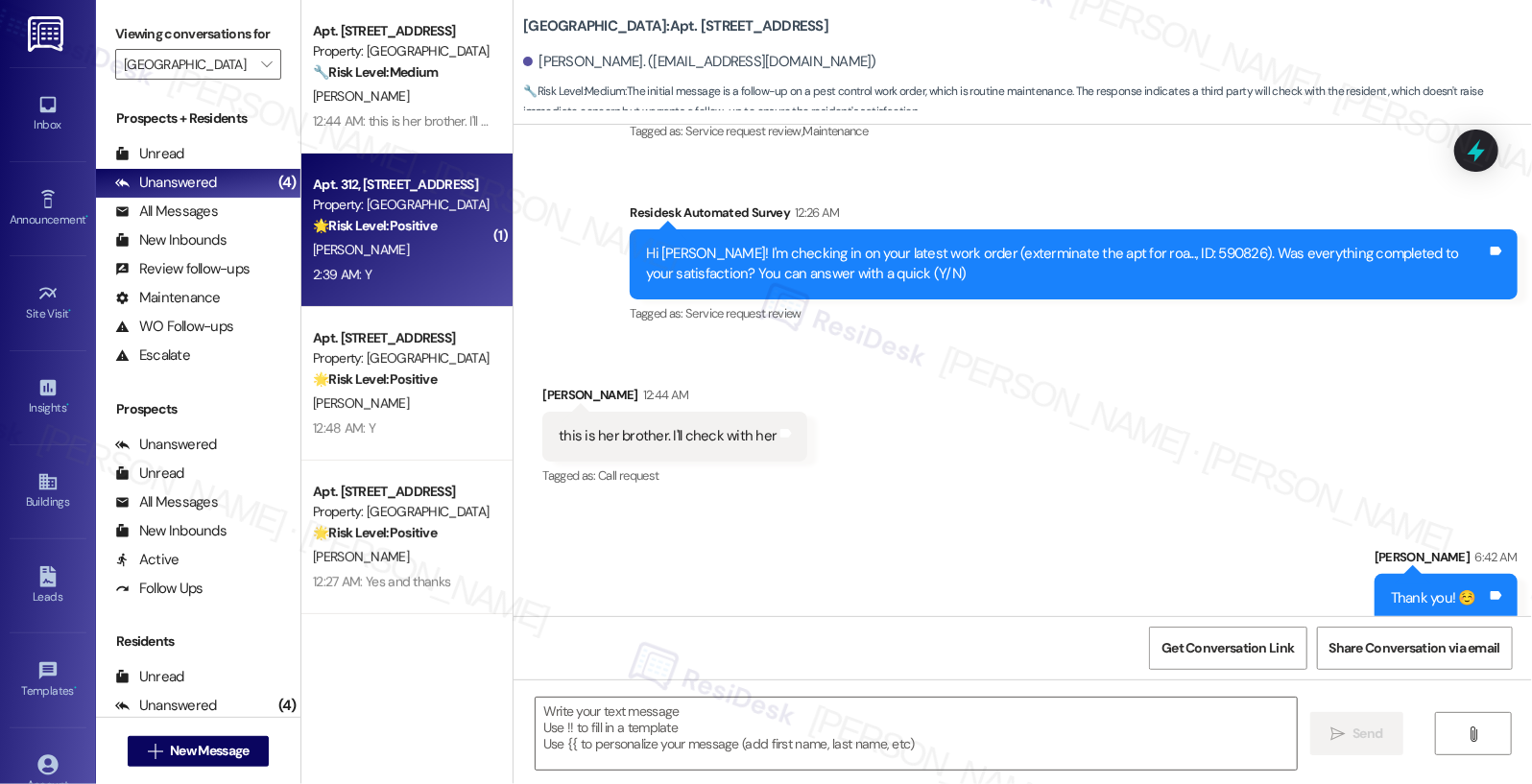
type textarea "Fetching suggested responses. Please feel free to read through the conversation…"
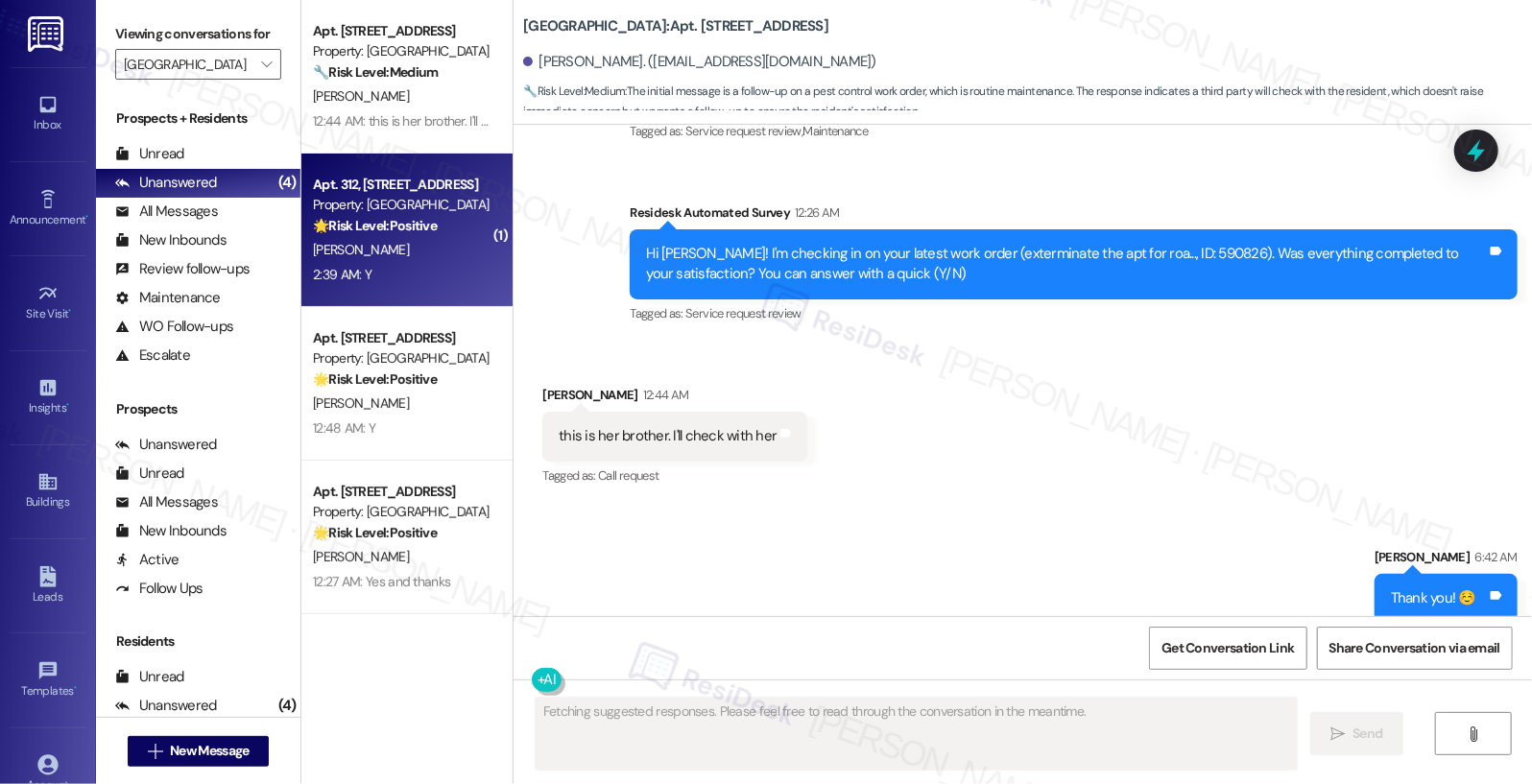
scroll to position [278, 0]
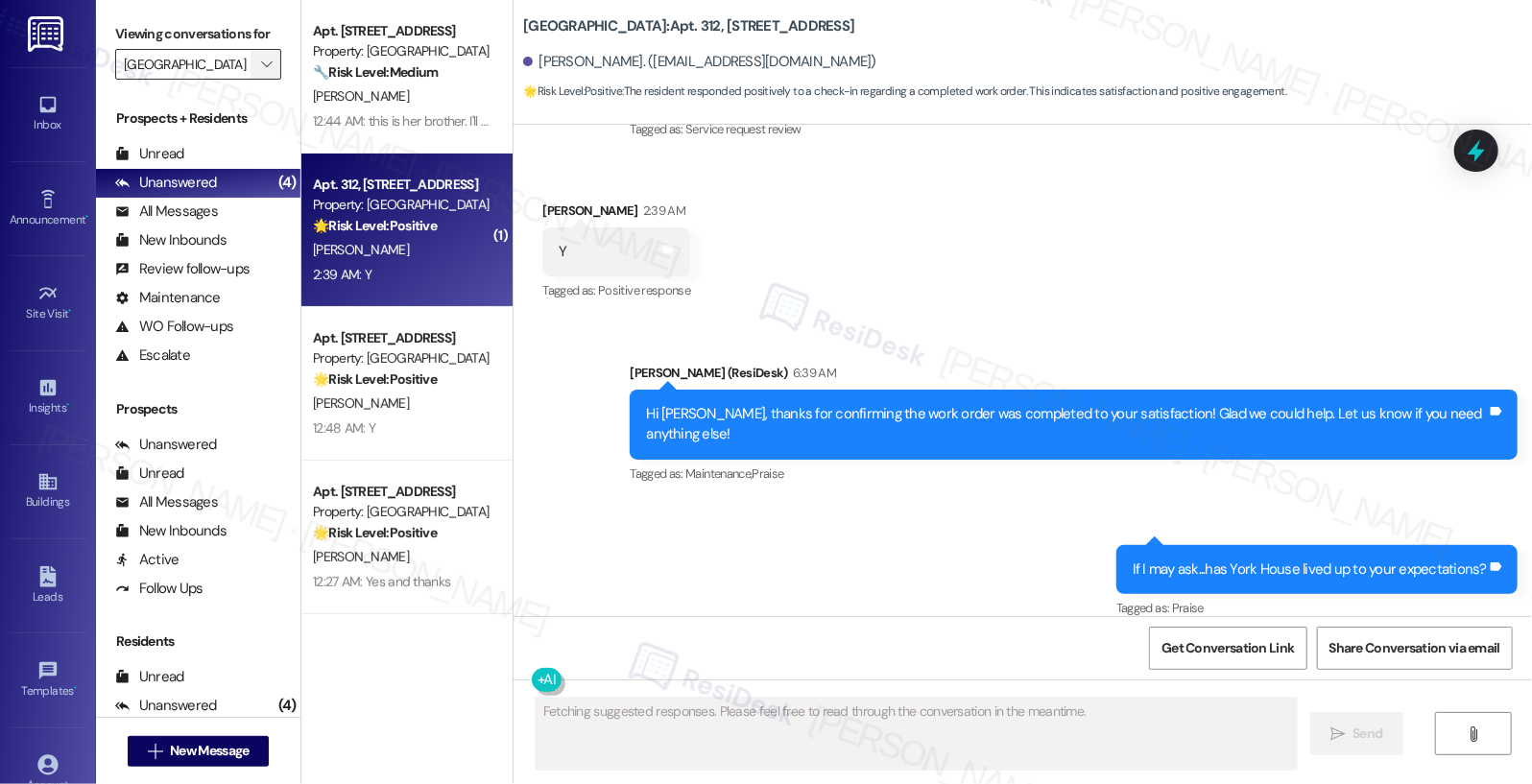
click at [263, 70] on span "" at bounding box center [266, 64] width 18 height 31
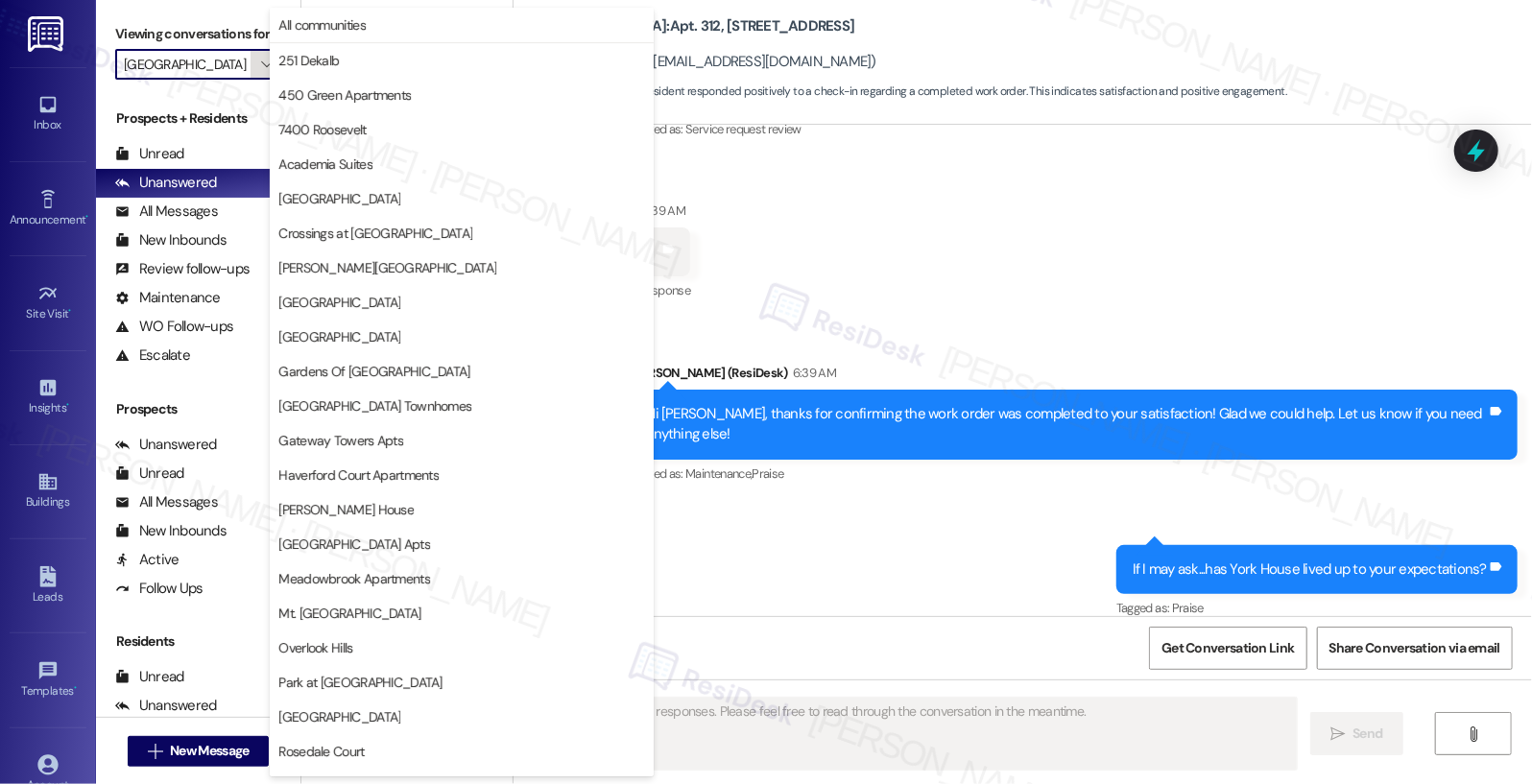
scroll to position [373, 0]
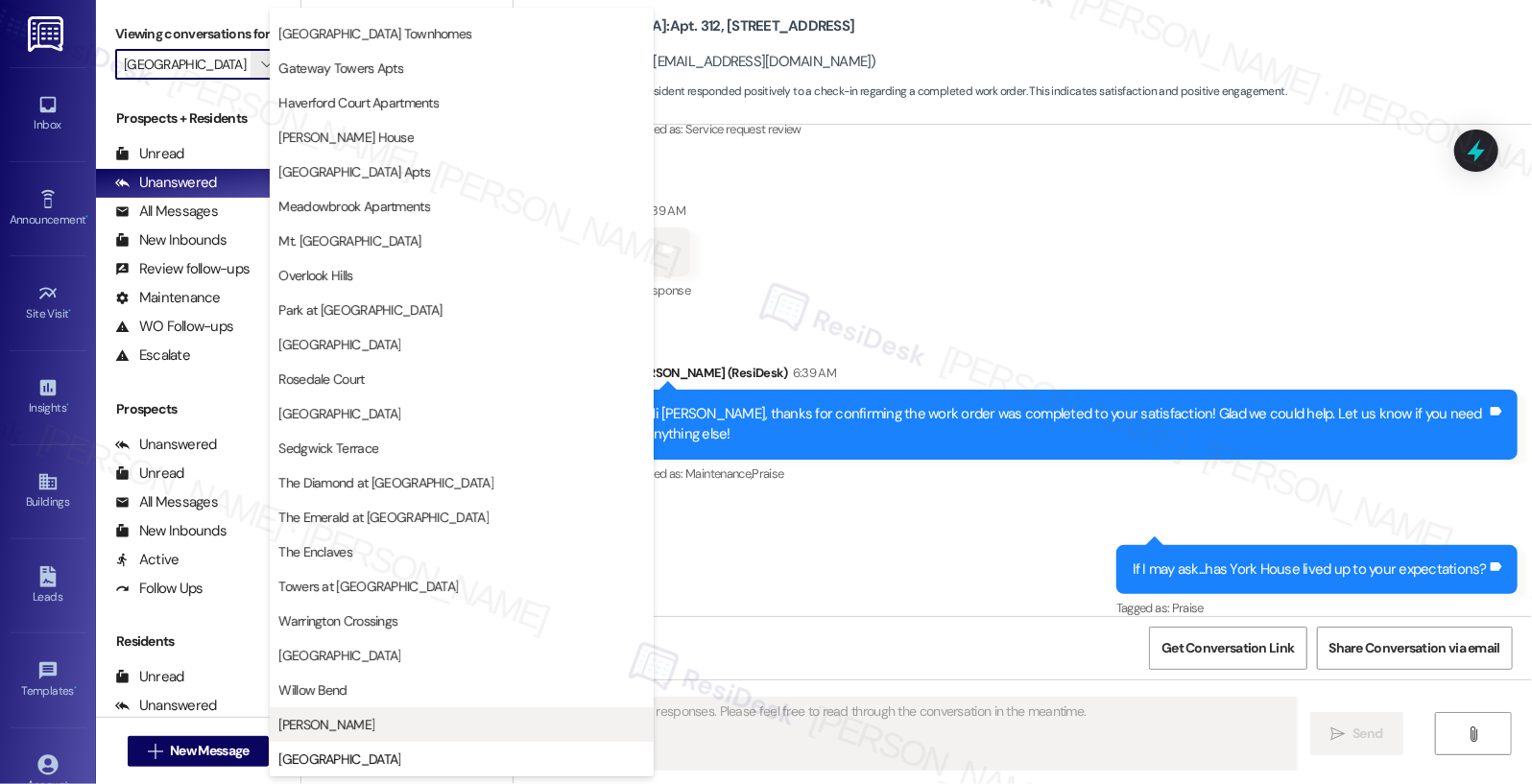
click at [384, 715] on span "YONO" at bounding box center [461, 725] width 367 height 19
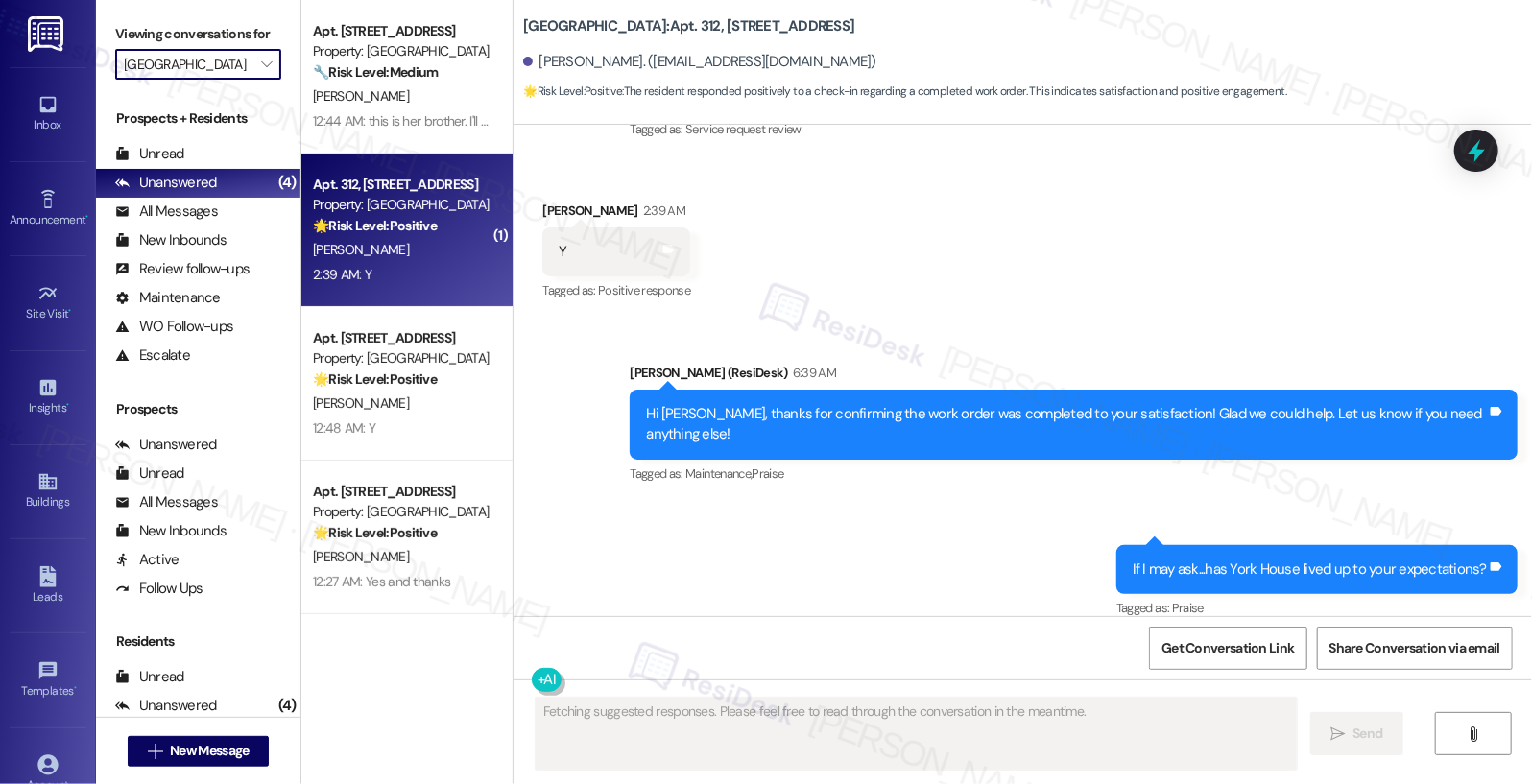
type input "YONO"
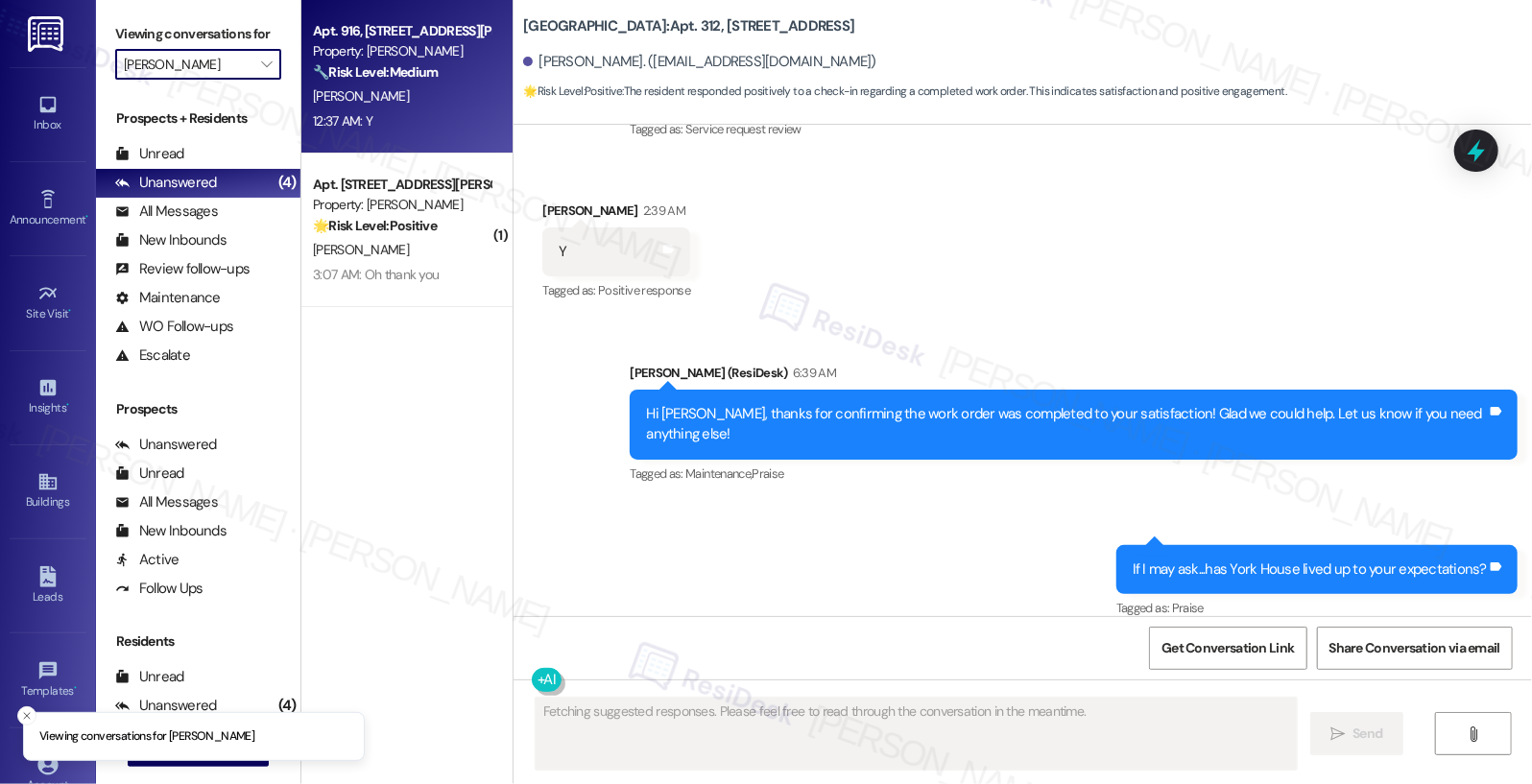
click at [413, 79] on strong "🔧 Risk Level: Medium" at bounding box center [375, 72] width 125 height 18
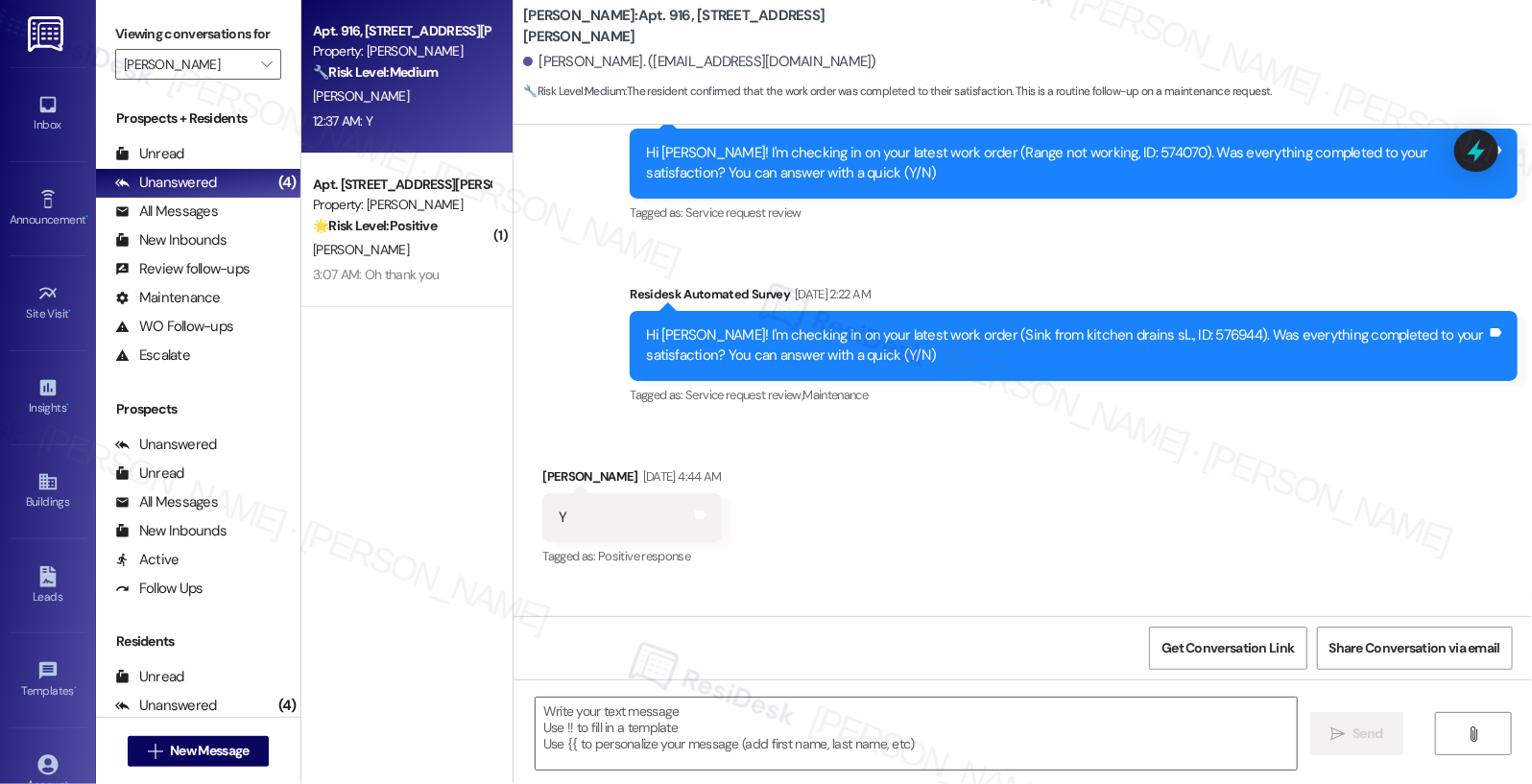
type textarea "Fetching suggested responses. Please feel free to read through the conversation…"
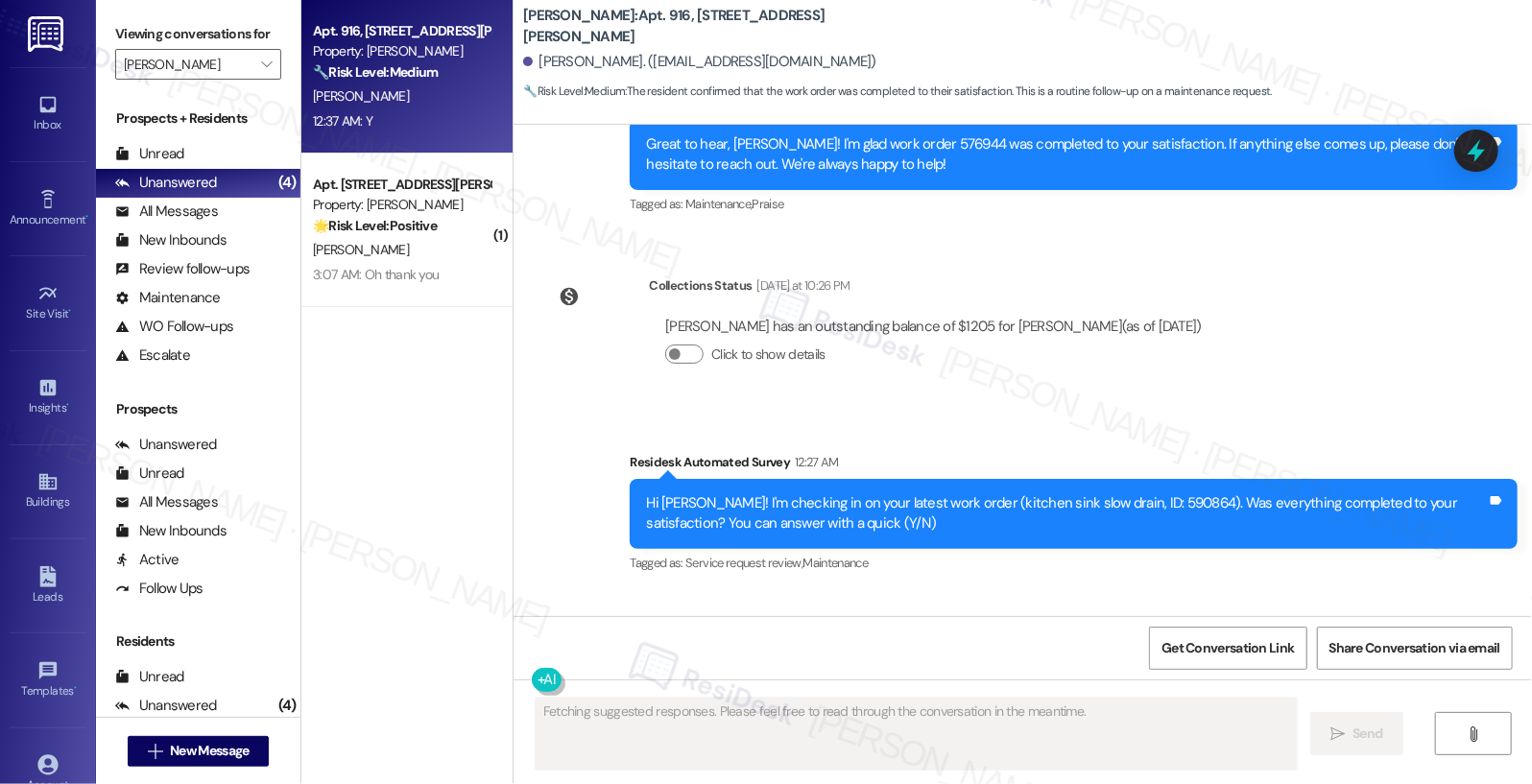
scroll to position [1477, 0]
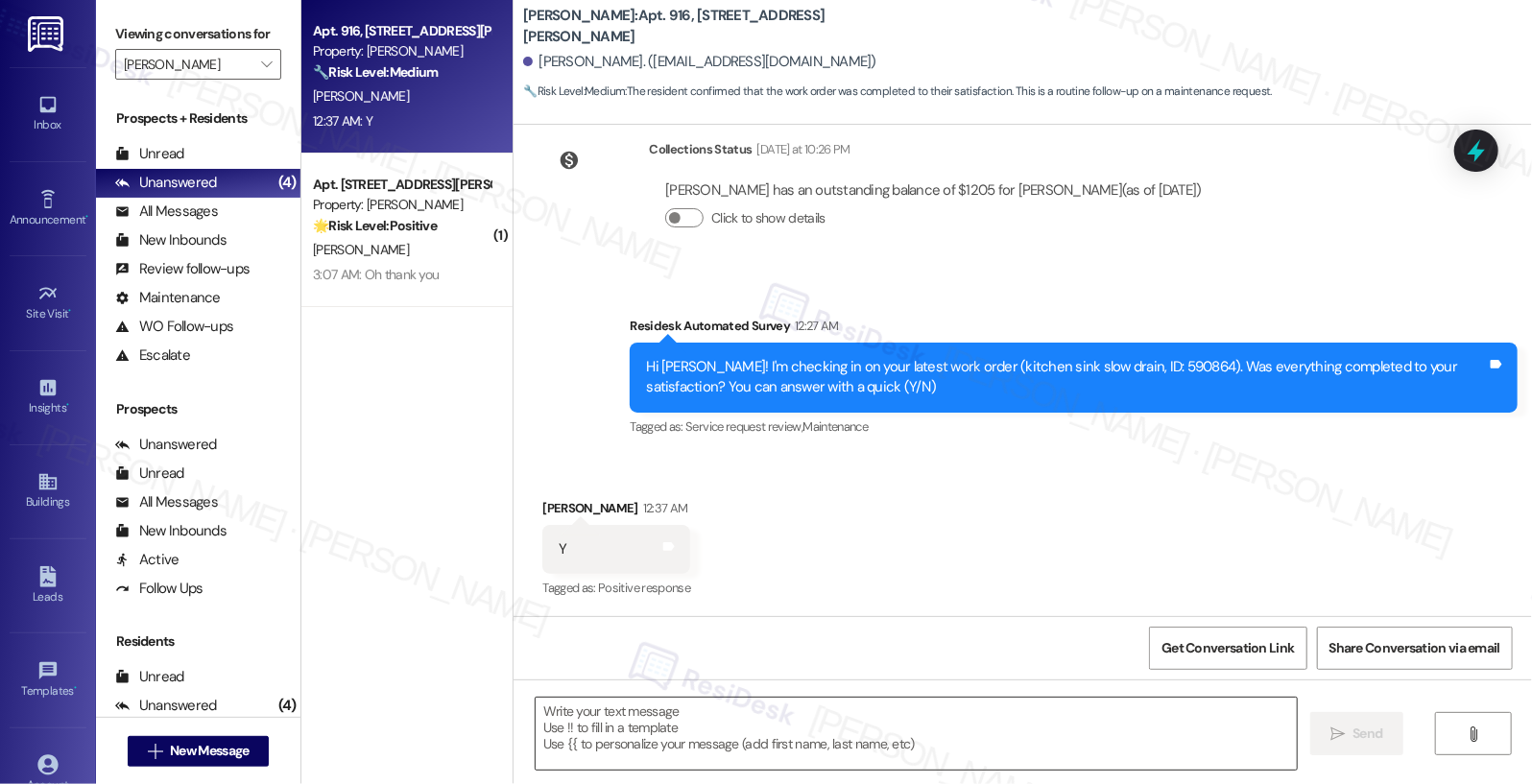
click at [696, 713] on textarea at bounding box center [917, 733] width 763 height 72
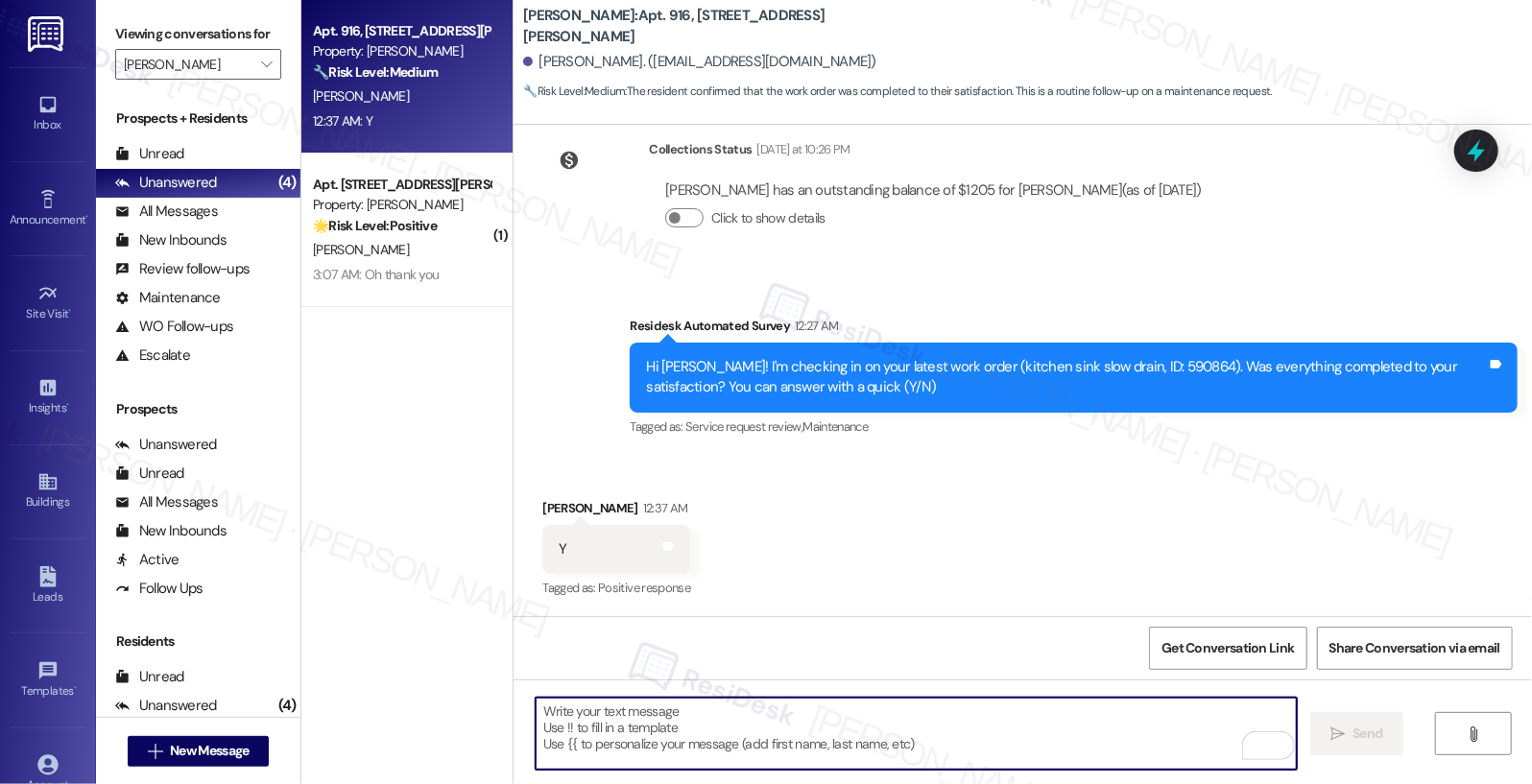
paste textarea "Hi {{first_name}}, I'm so glad to hear the work order was completed to your sat…"
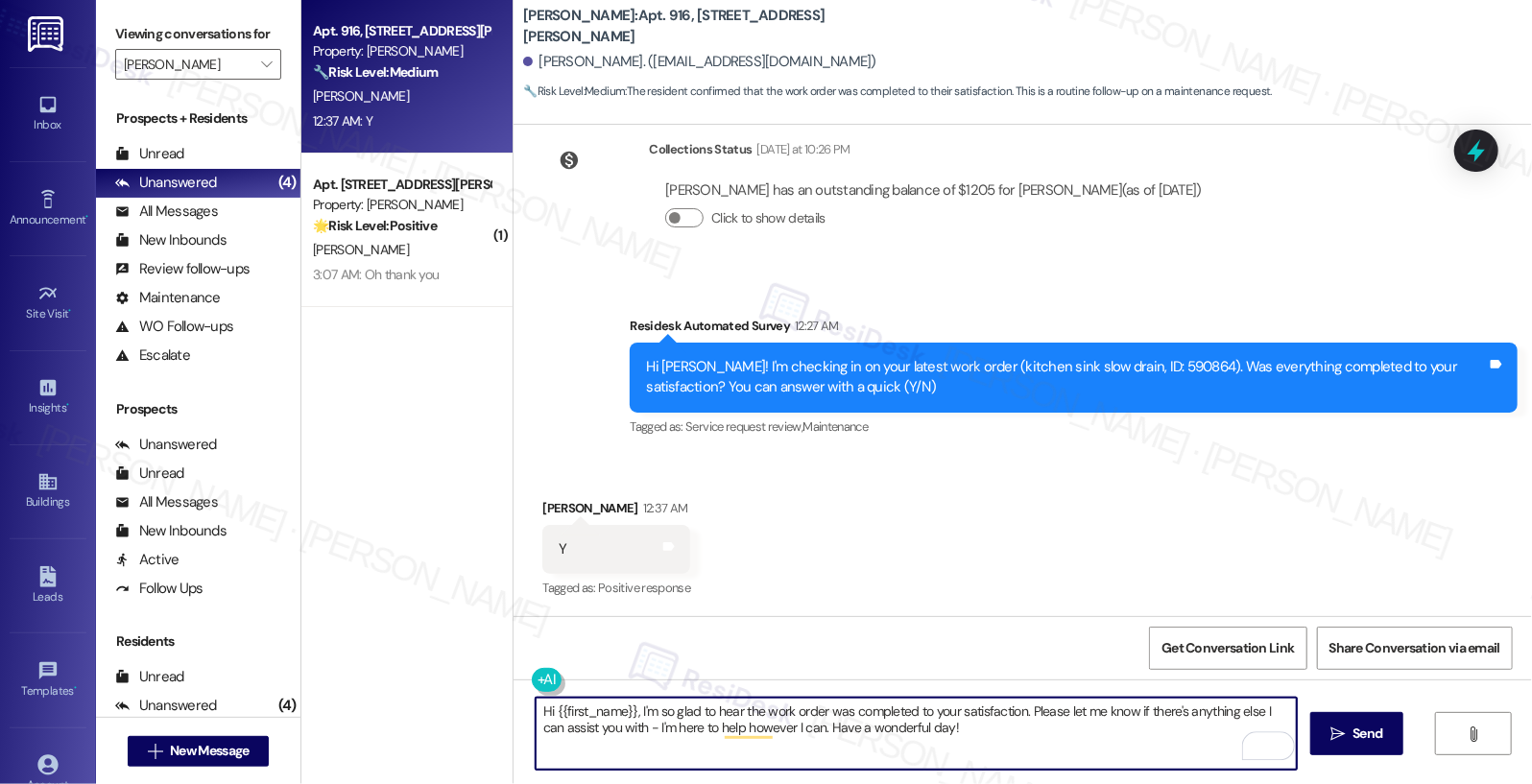
click at [634, 714] on textarea "Hi {{first_name}}, I'm so glad to hear the work order was completed to your sat…" at bounding box center [917, 733] width 763 height 72
drag, startPoint x: 629, startPoint y: 712, endPoint x: 455, endPoint y: 698, distance: 174.6
click at [455, 698] on div "Apt. 916, 1320 W. Somerville Ave Property: YONO 🔧 Risk Level: Medium The reside…" at bounding box center [916, 392] width 1230 height 784
click at [908, 735] on textarea "I'm so glad to hear the work order was completed to your satisfaction. Please l…" at bounding box center [917, 733] width 763 height 72
click at [920, 732] on textarea "I'm so glad to hear the work order was completed to your satisfaction. Please l…" at bounding box center [917, 733] width 763 height 72
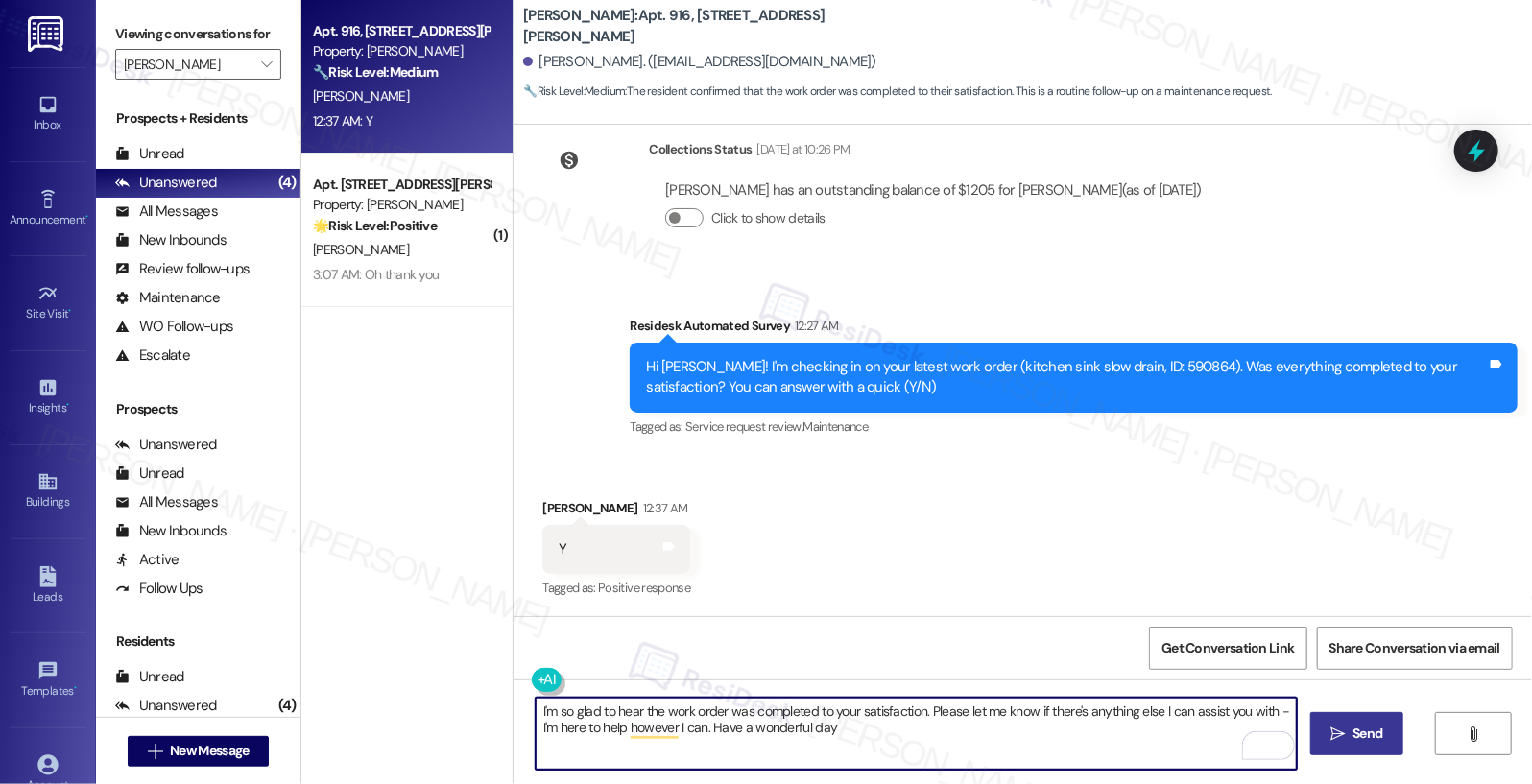
type textarea "I'm so glad to hear the work order was completed to your satisfaction. Please l…"
click at [1346, 734] on span " Send" at bounding box center [1357, 733] width 60 height 20
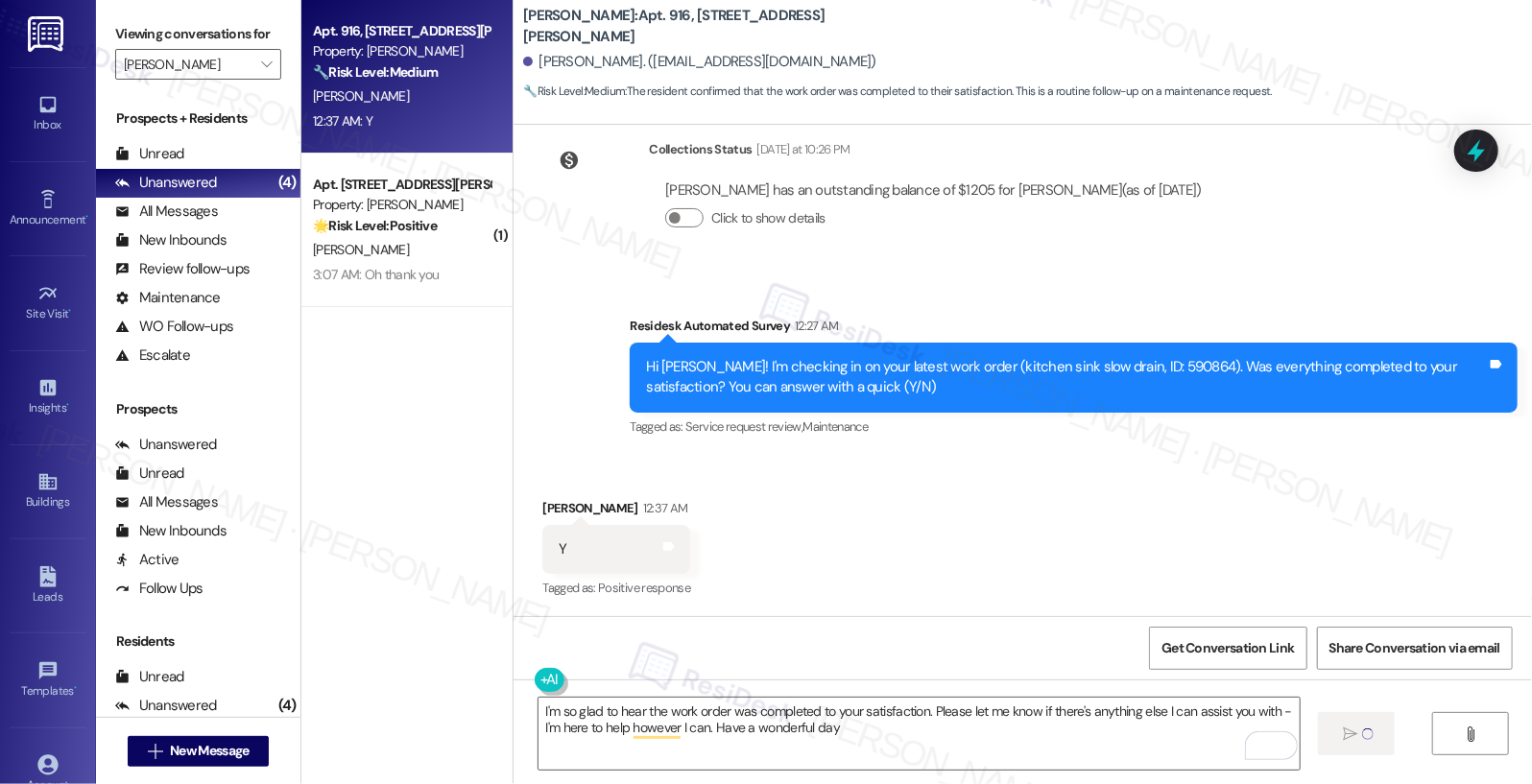
click at [1140, 489] on div "Received via SMS James Matthew Flores 12:37 AM Y Tags and notes Tagged as: Posi…" at bounding box center [1022, 536] width 1018 height 162
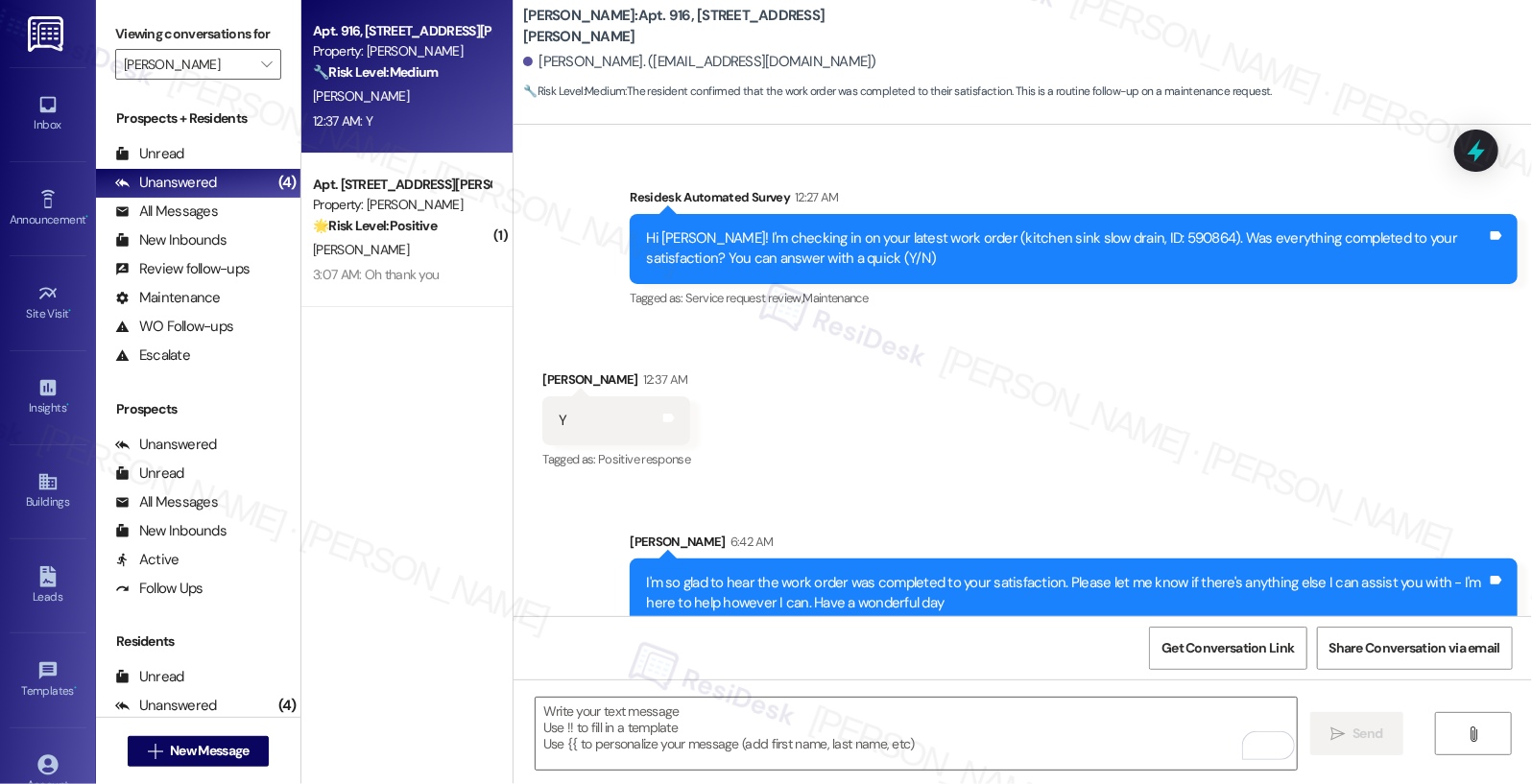
scroll to position [1631, 0]
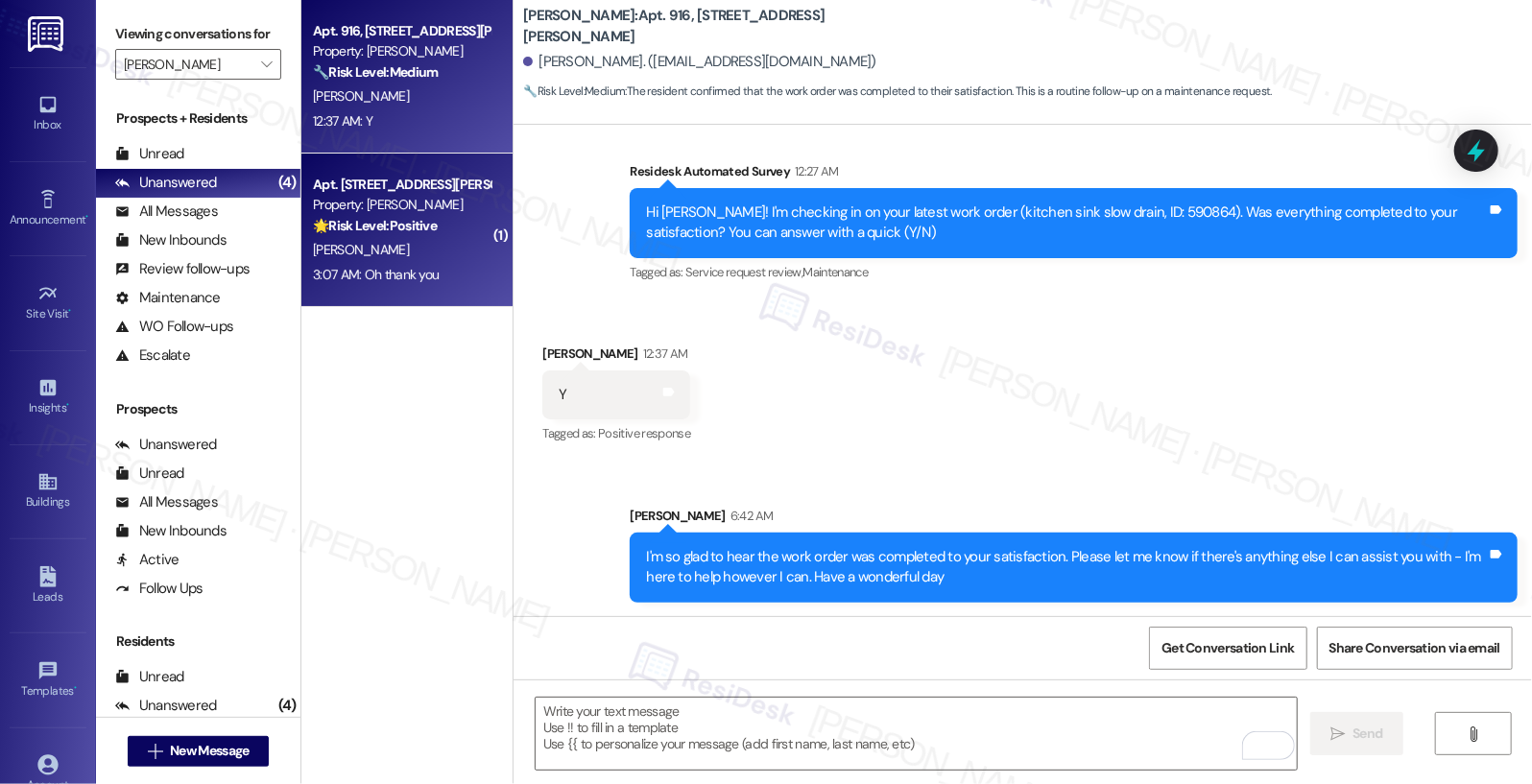
click at [448, 253] on div "A. Bayona" at bounding box center [402, 250] width 182 height 24
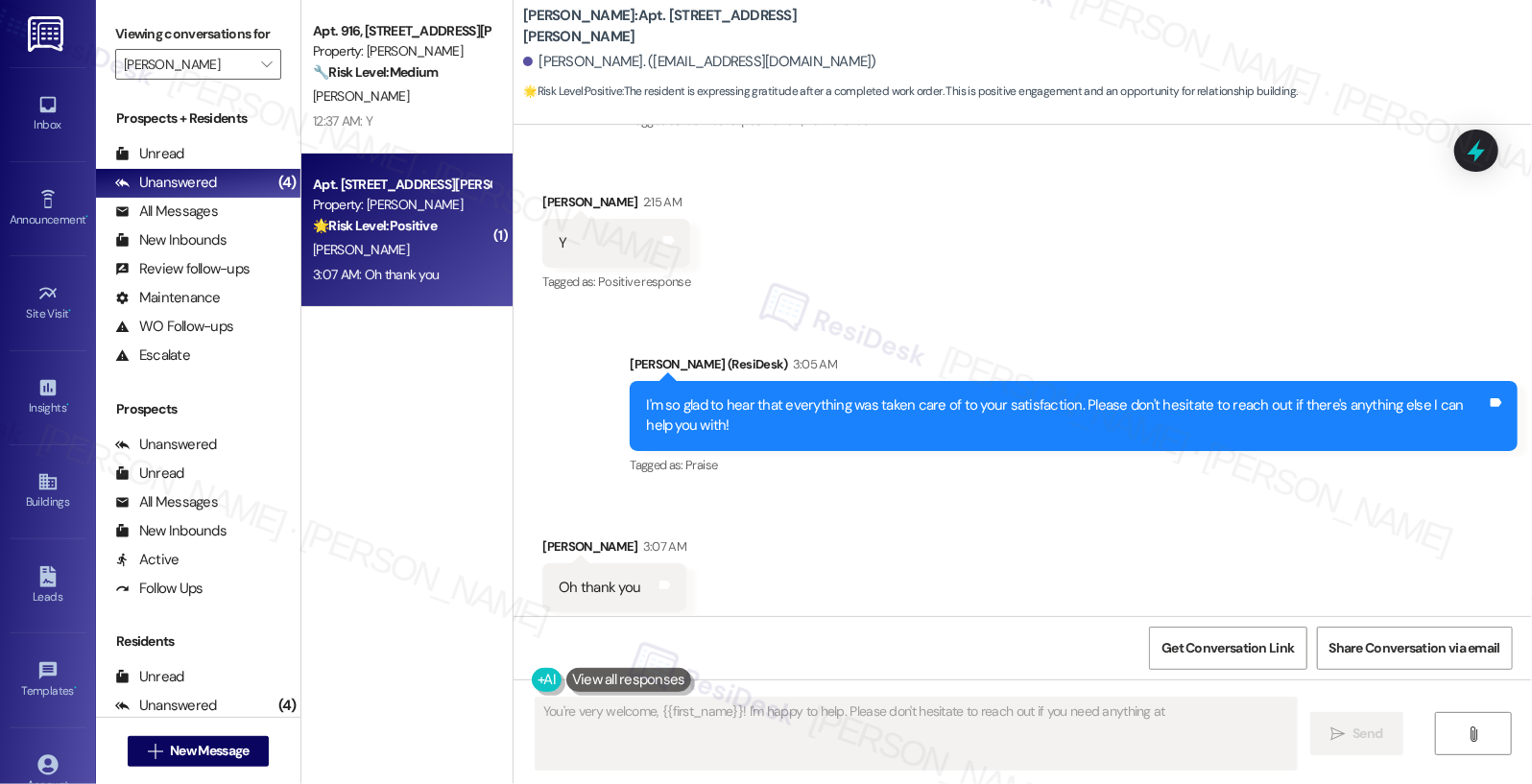
click at [448, 253] on div "A. Bayona" at bounding box center [402, 250] width 182 height 24
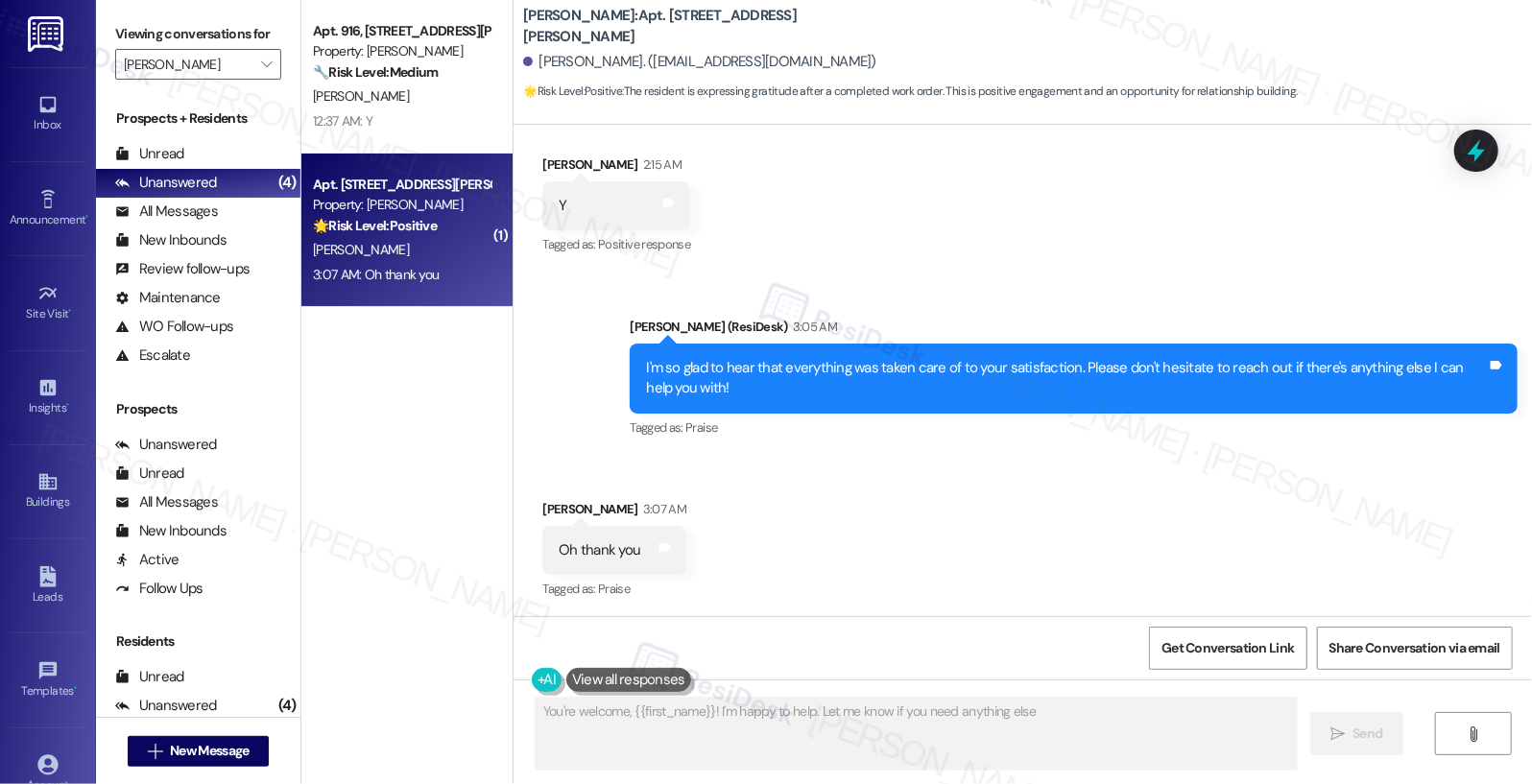
type textarea "You're welcome, {{first_name}}! I'm happy to help. Let me know if you need anyt…"
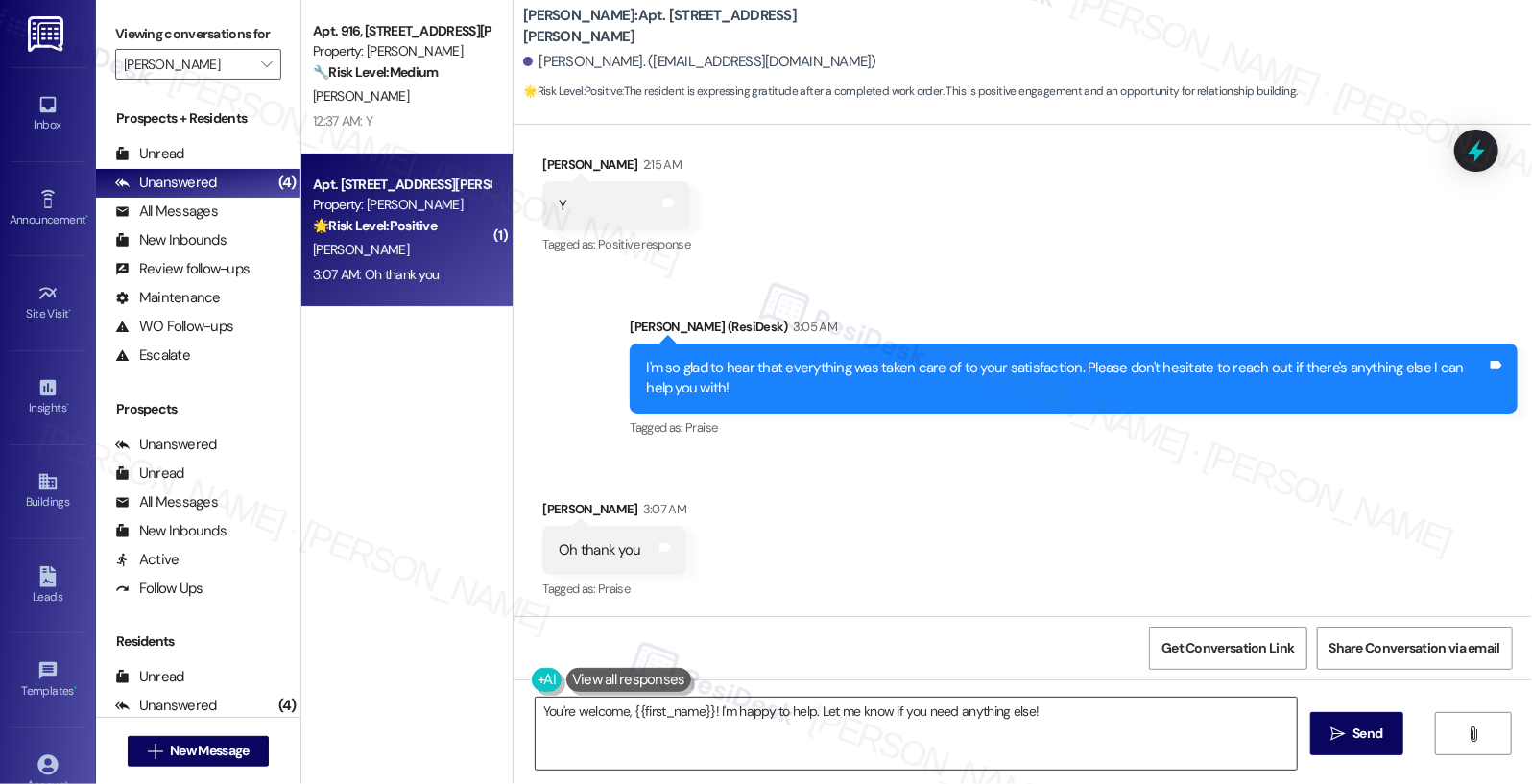
click at [1052, 714] on textarea "You're welcome, {{first_name}}! I'm happy to help. Let me know if you need anyt…" at bounding box center [917, 733] width 763 height 72
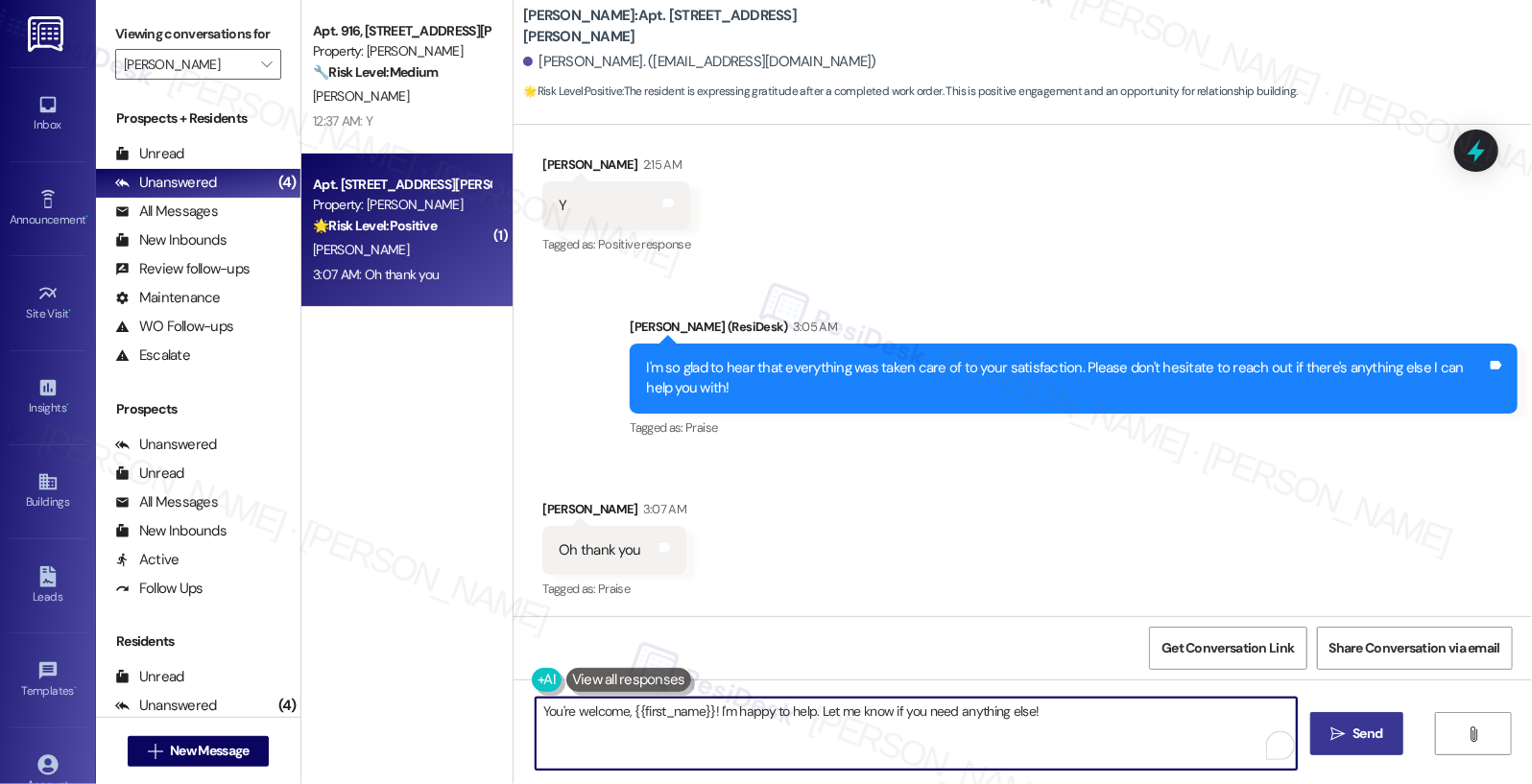
click at [1381, 745] on button " Send" at bounding box center [1357, 733] width 93 height 43
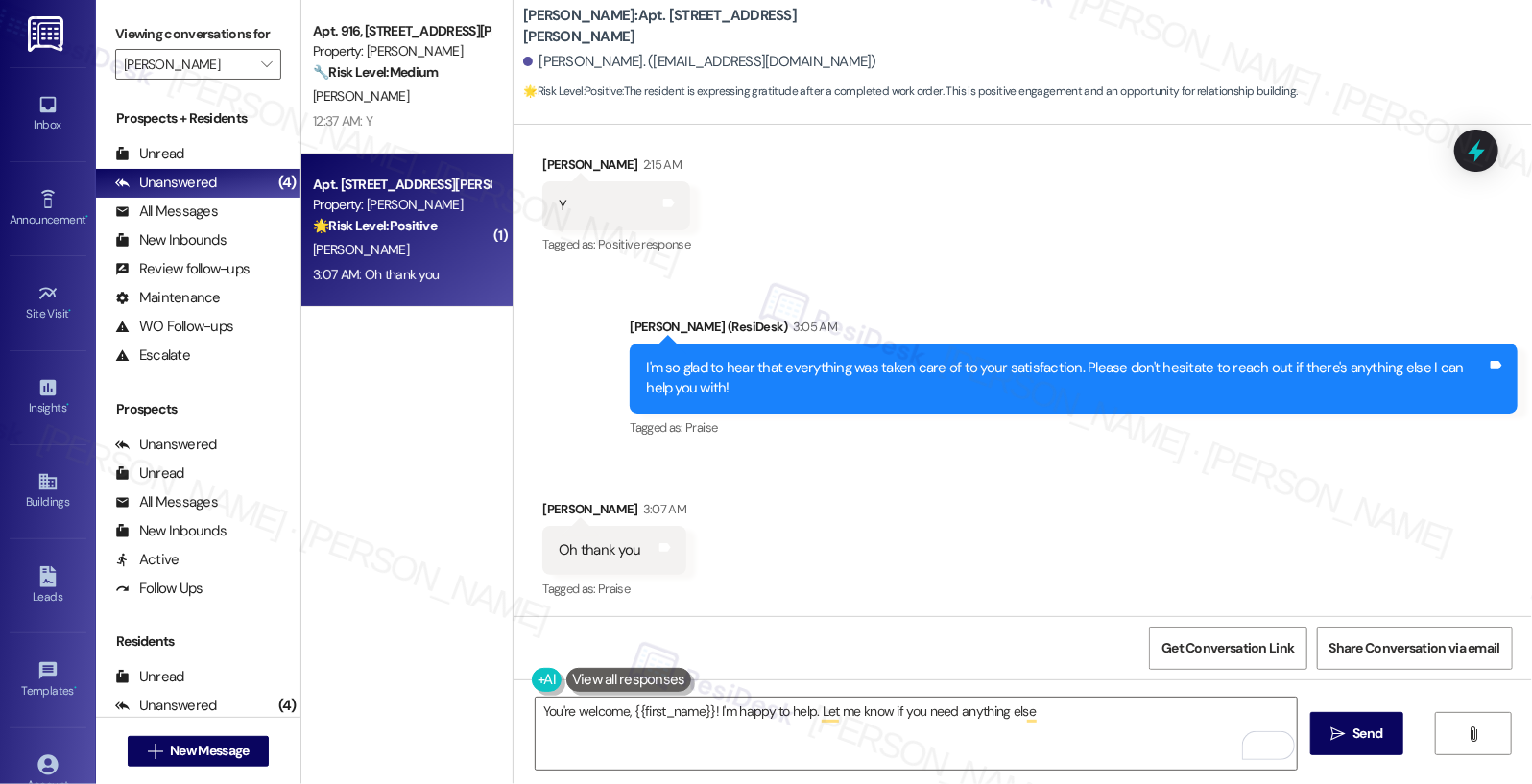
type textarea "You're welcome, {{first_name}}! I'm happy to help. Let me know if you need anyt…"
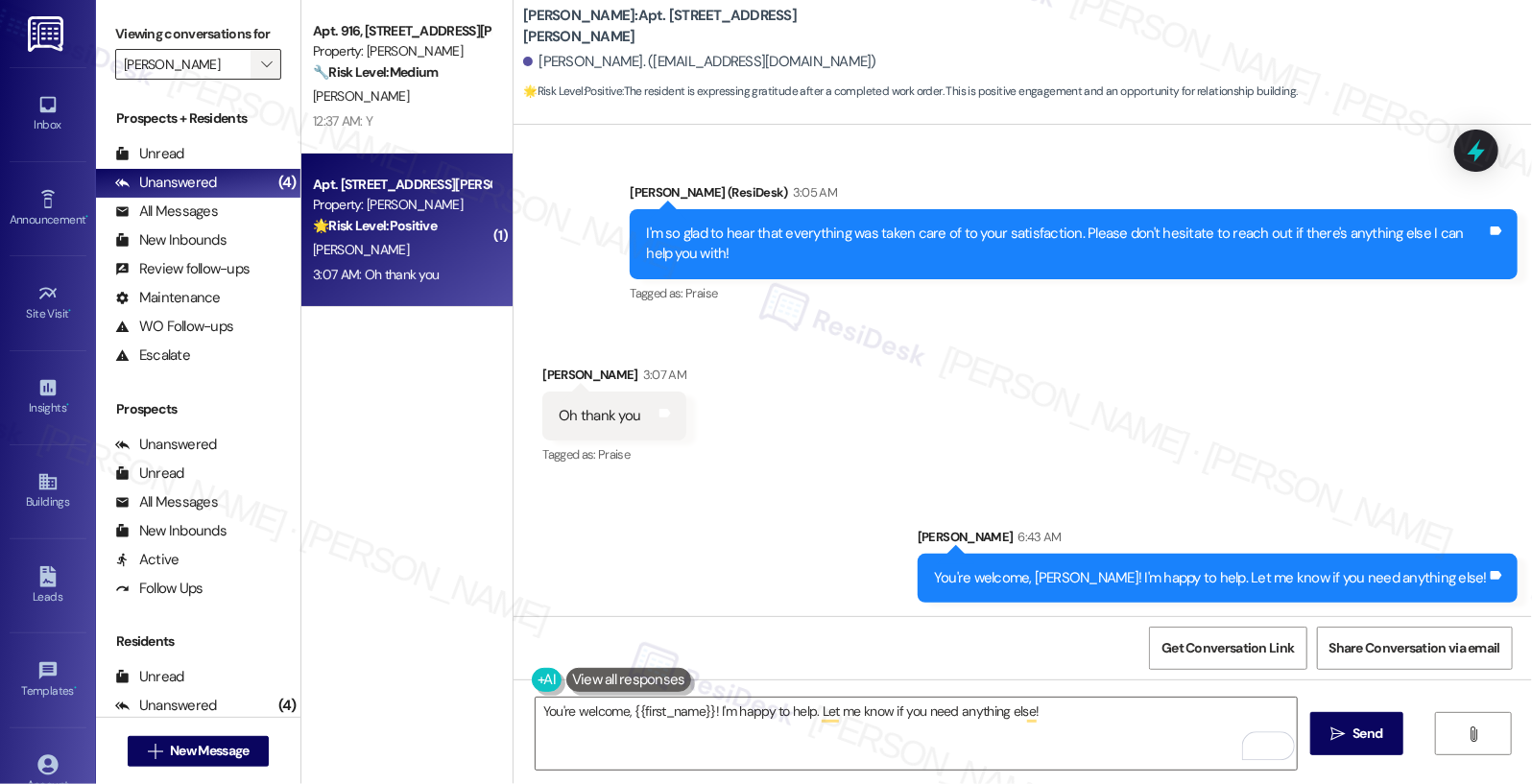
click at [261, 72] on icon "" at bounding box center [266, 64] width 11 height 16
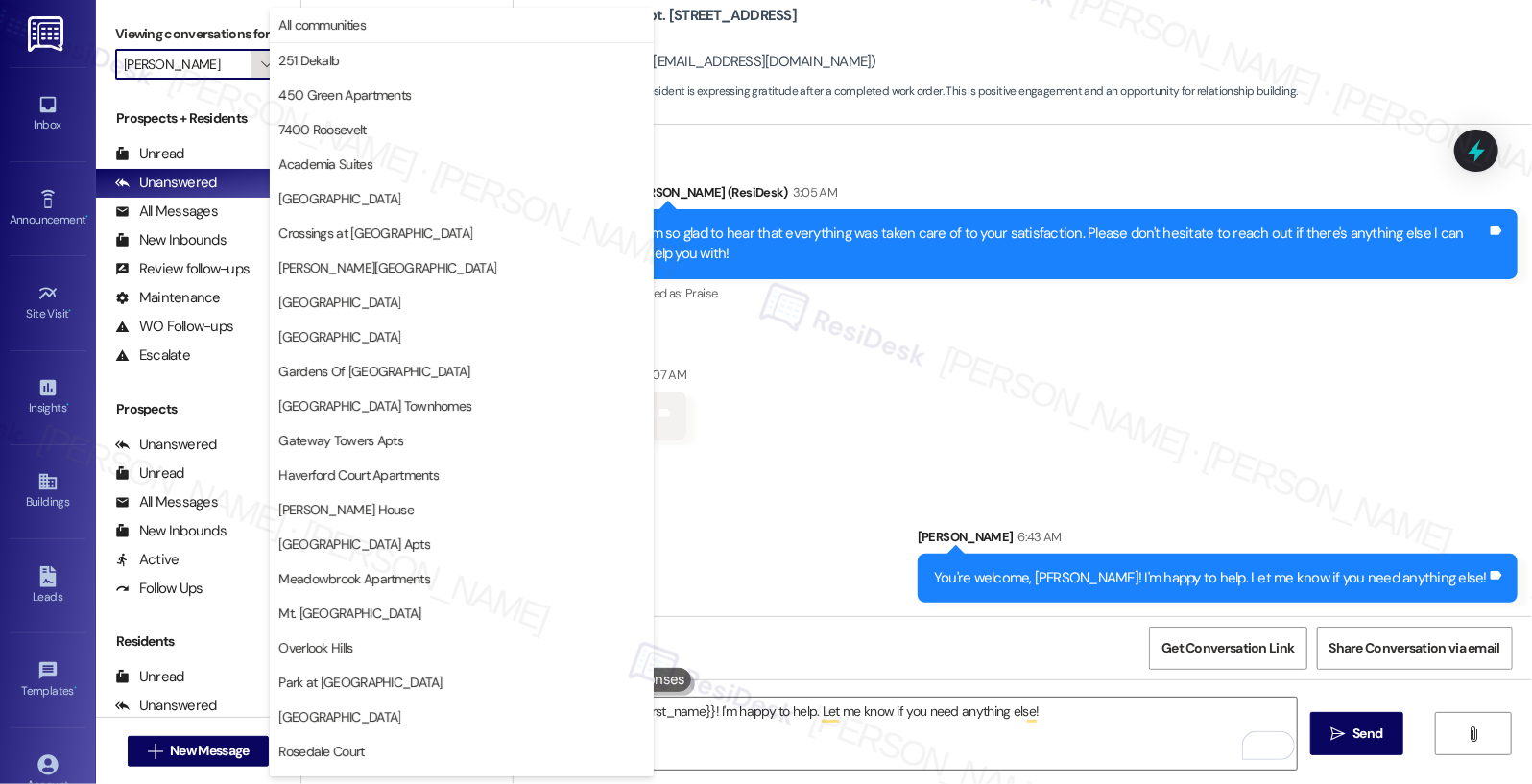
scroll to position [373, 0]
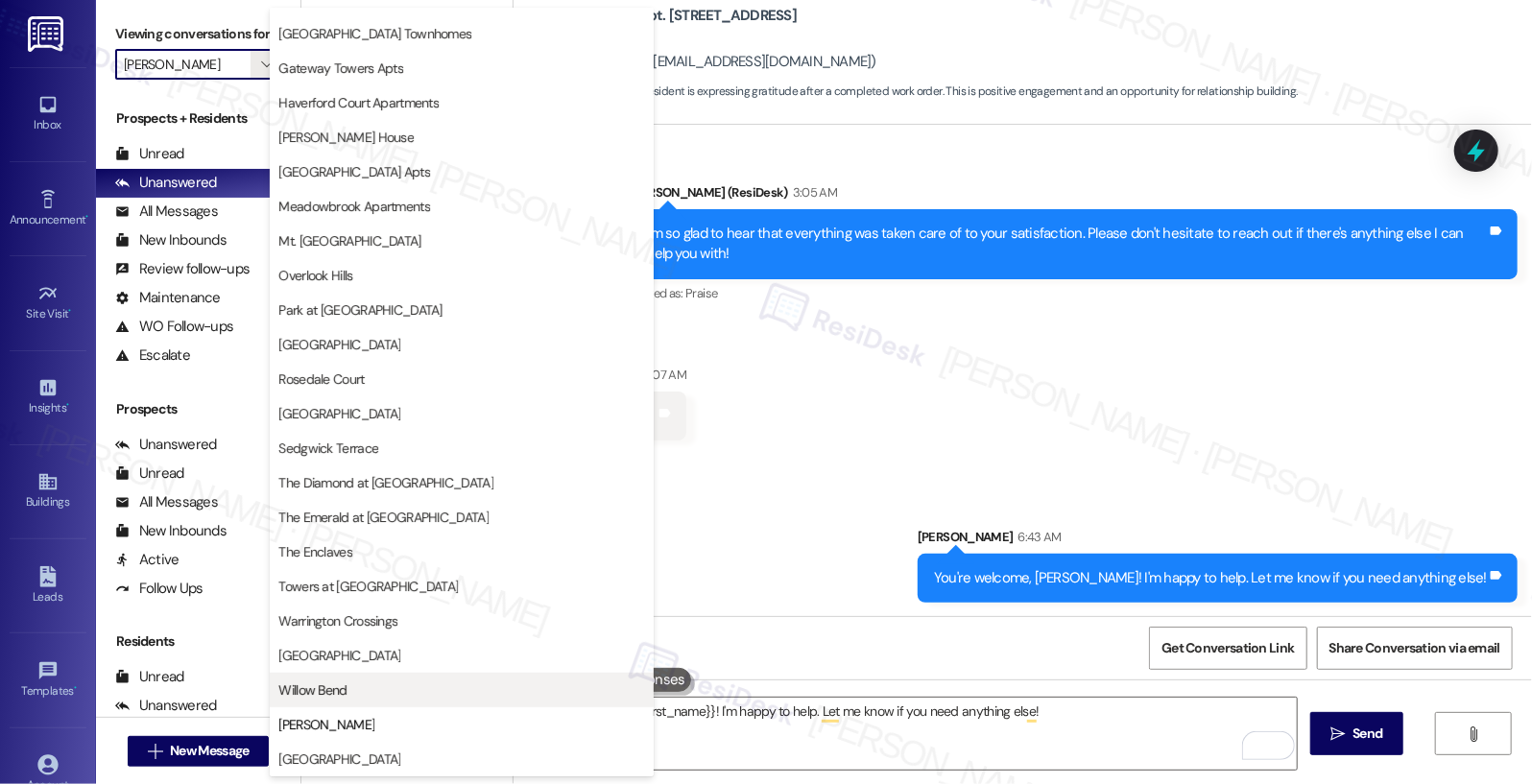
click at [313, 685] on span "Willow Bend" at bounding box center [312, 691] width 68 height 19
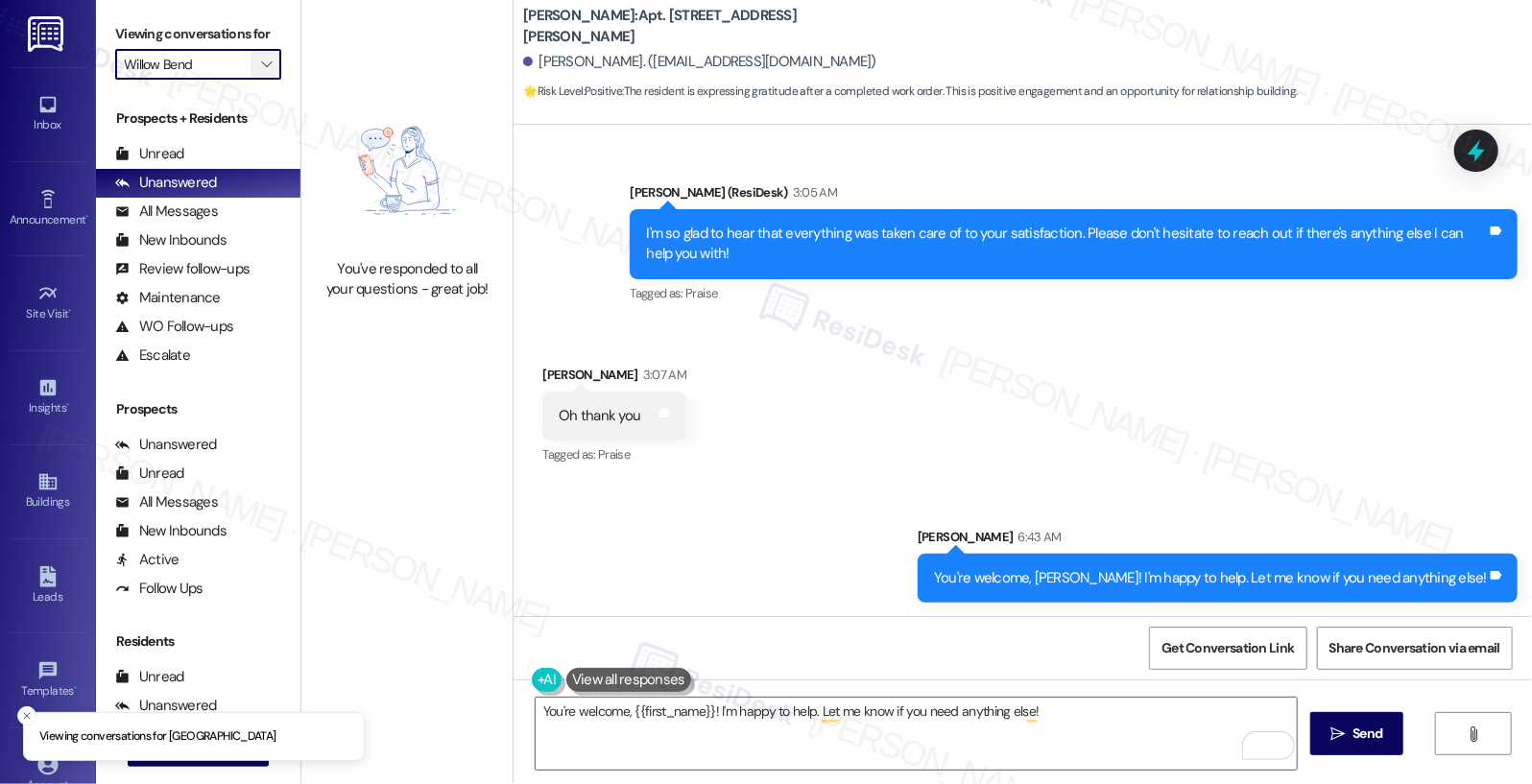
click at [261, 63] on icon "" at bounding box center [266, 64] width 11 height 16
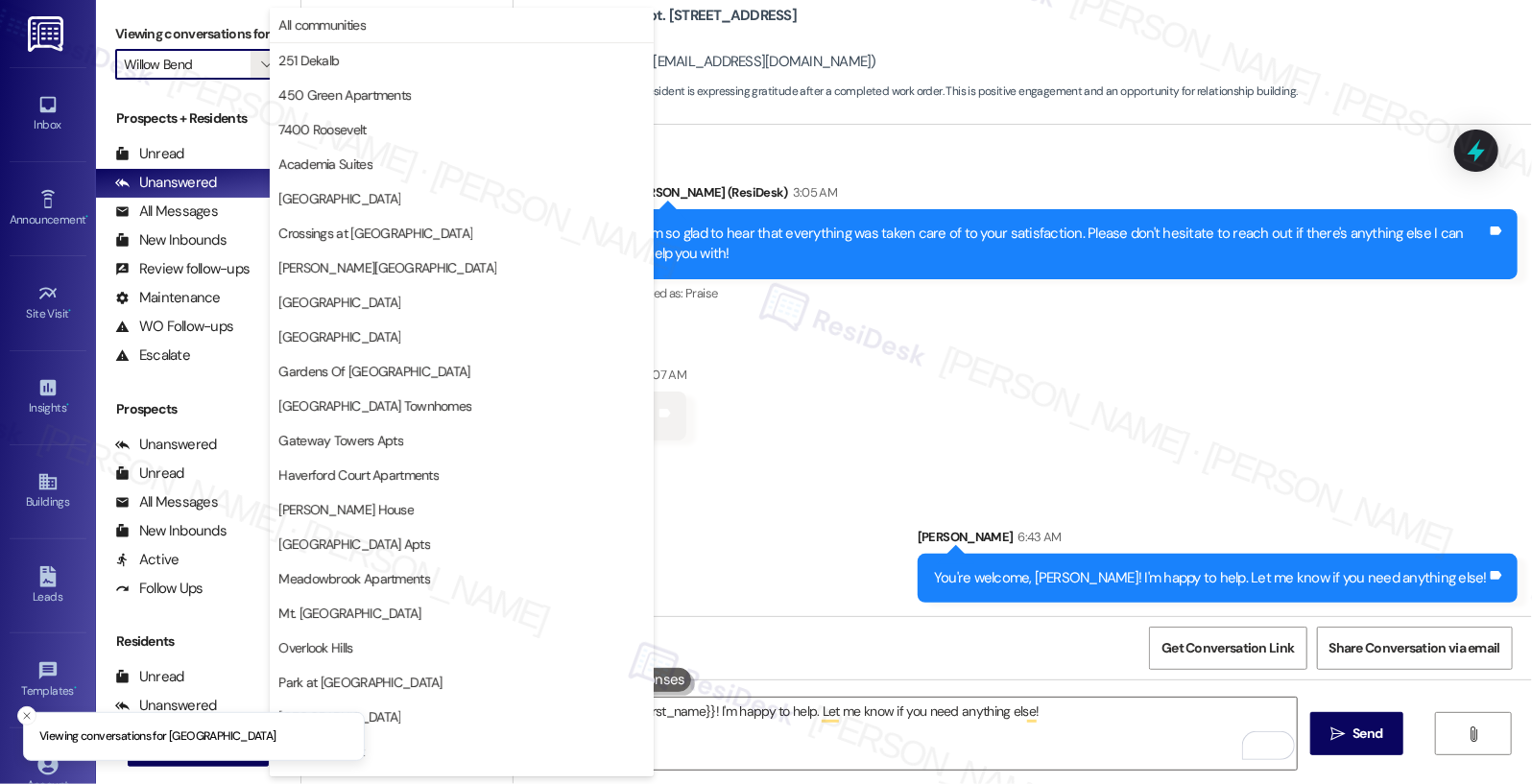
scroll to position [373, 0]
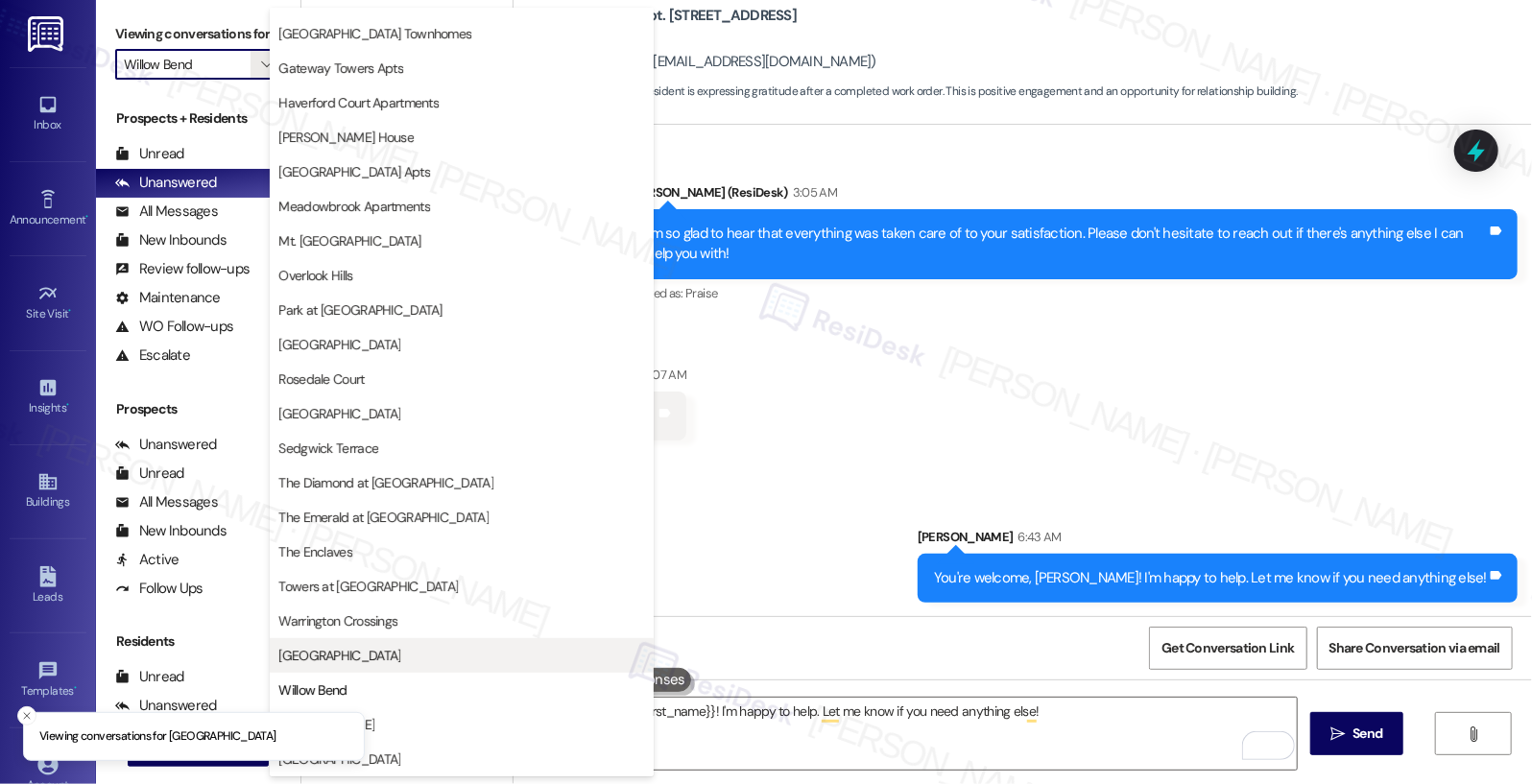
click at [372, 661] on span "West Gate Arms" at bounding box center [461, 656] width 367 height 19
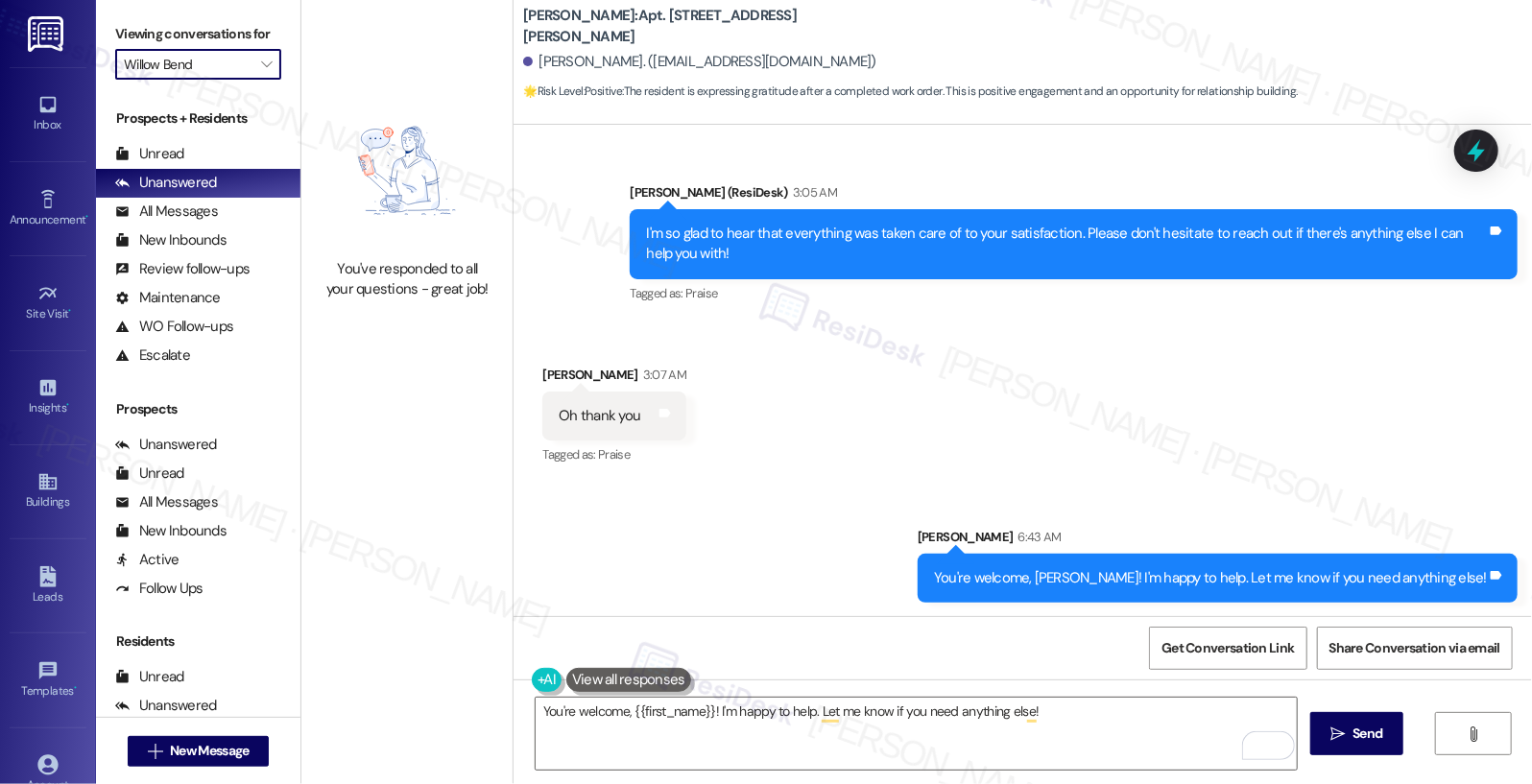
type input "West Gate Arms"
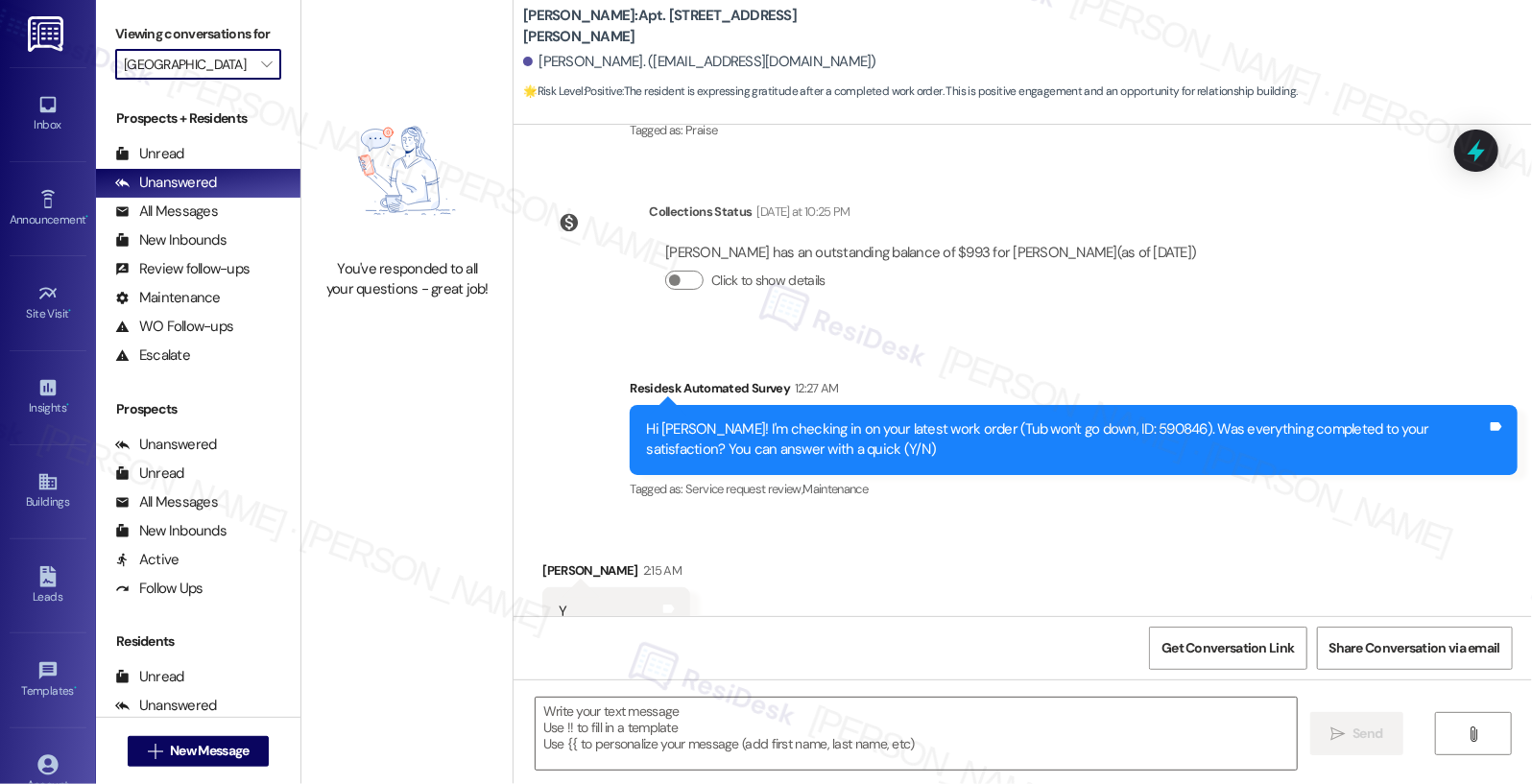
type textarea "Fetching suggested responses. Please feel free to read through the conversation…"
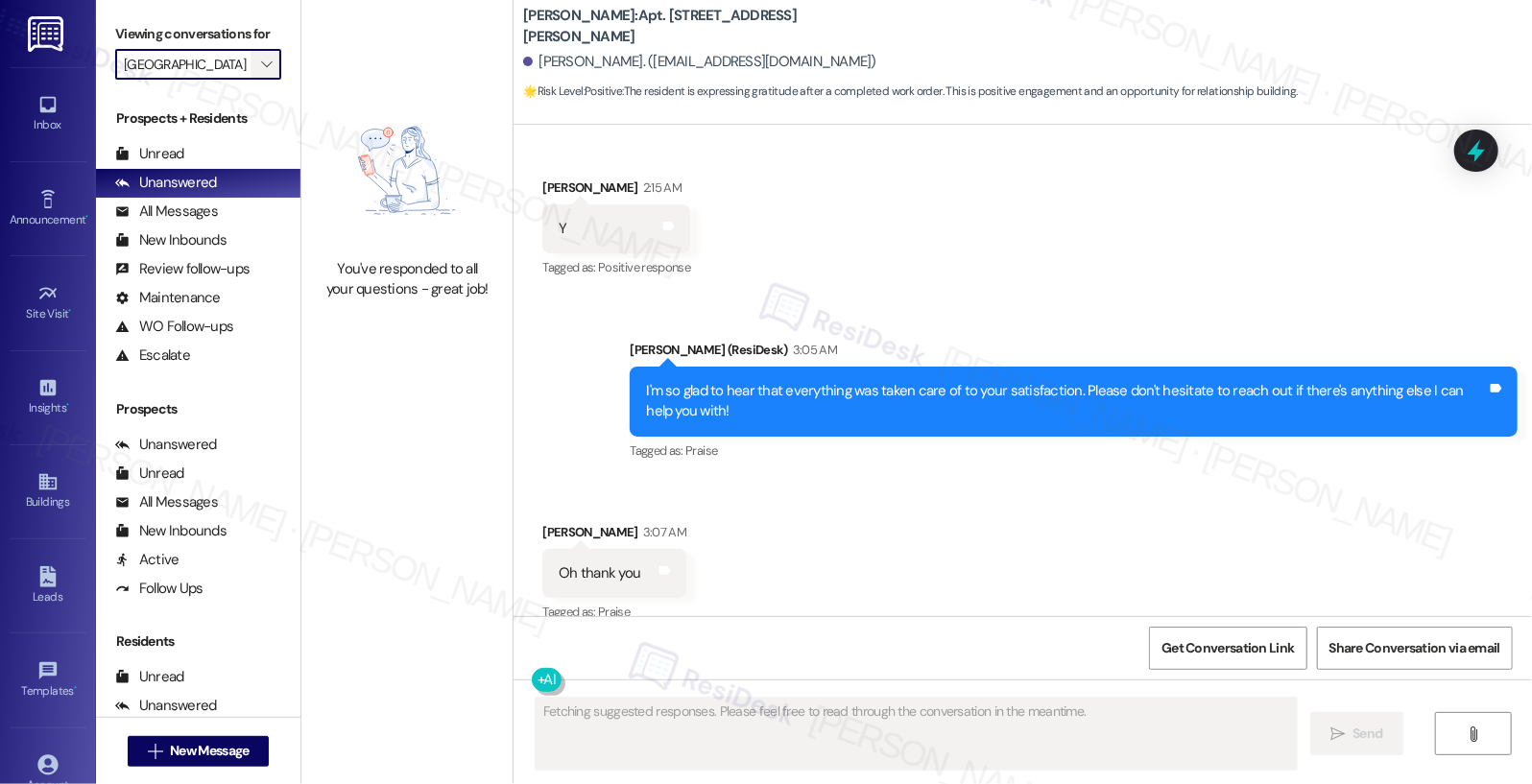
scroll to position [1028, 0]
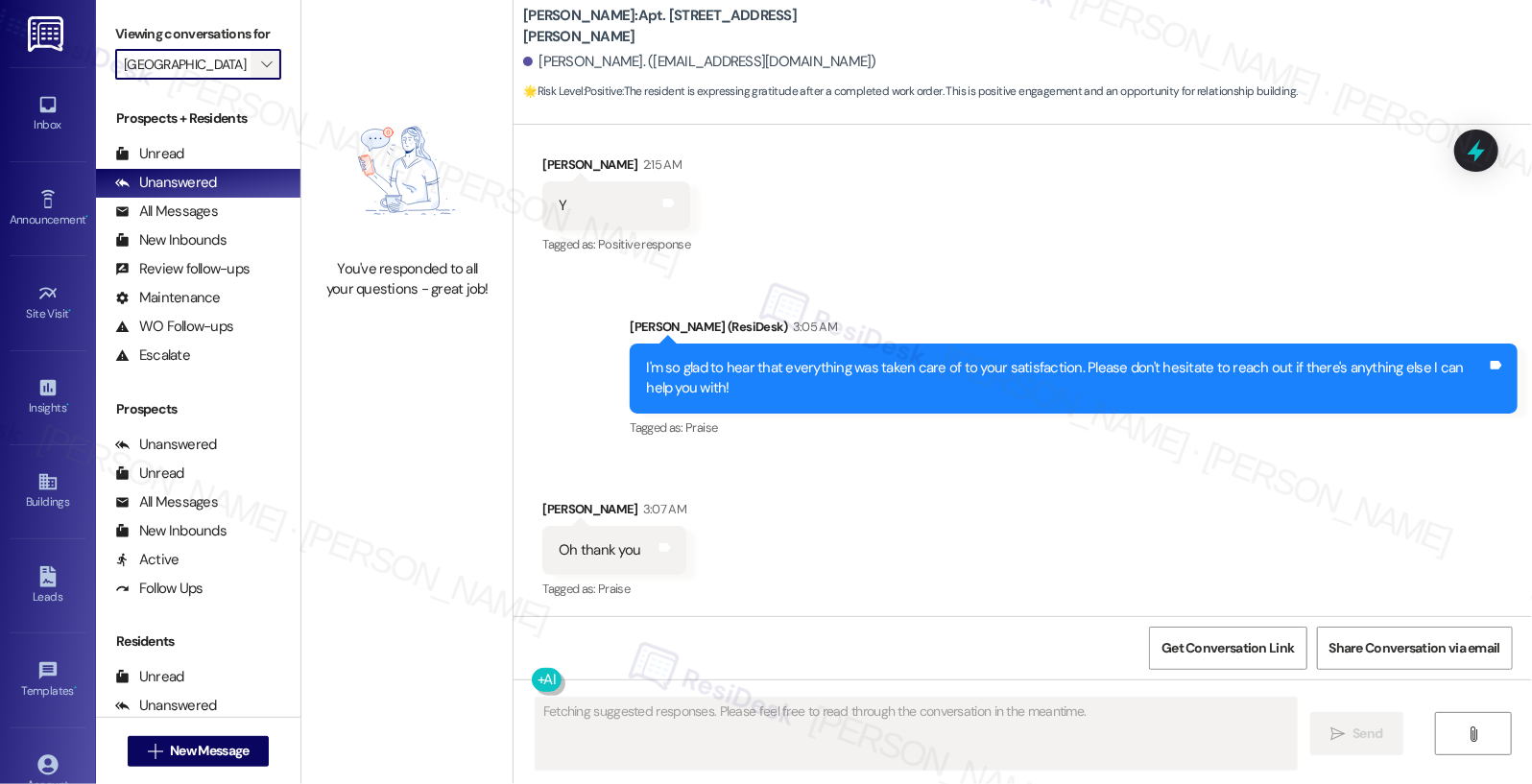
click at [265, 61] on button "" at bounding box center [267, 64] width 31 height 31
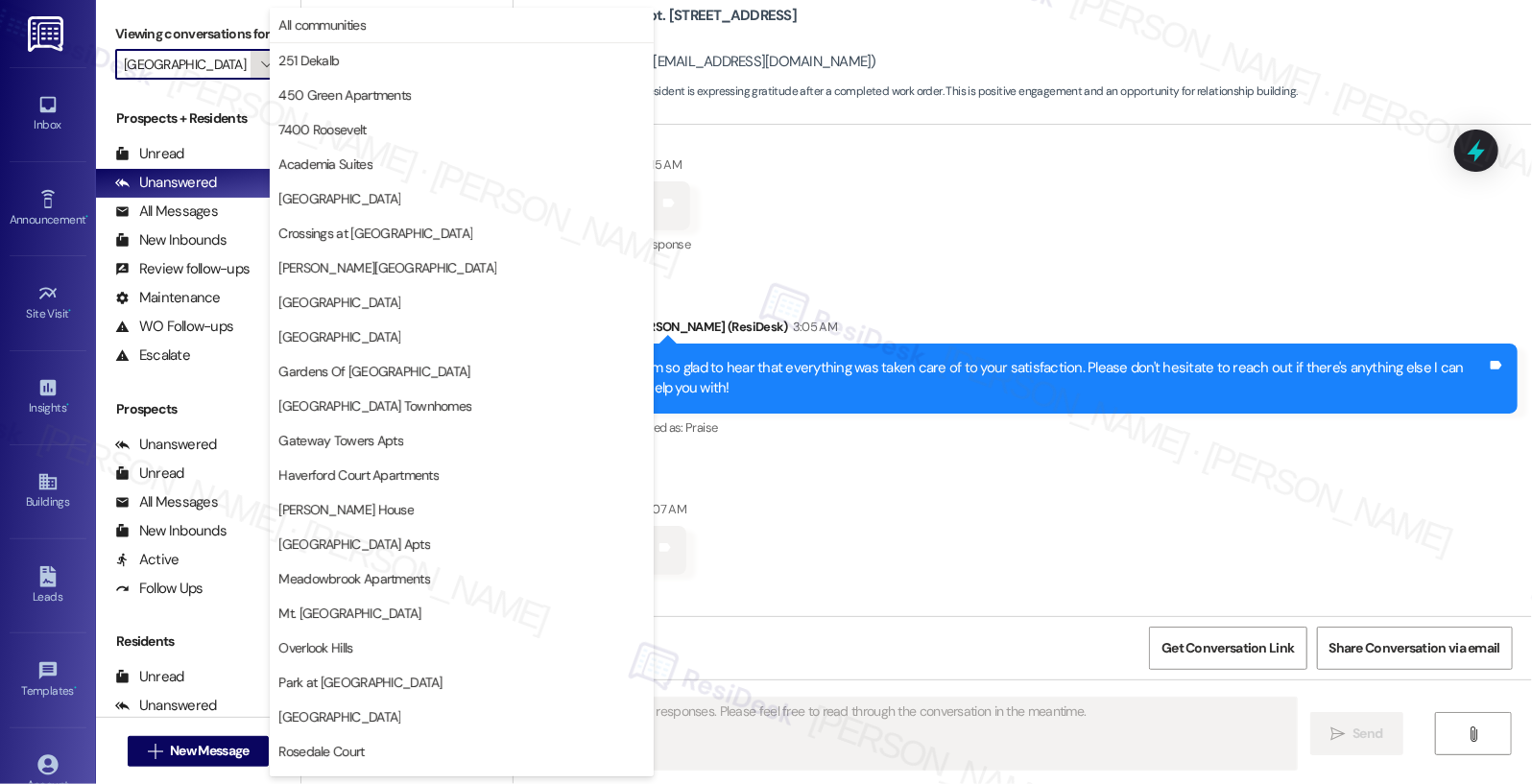
scroll to position [373, 0]
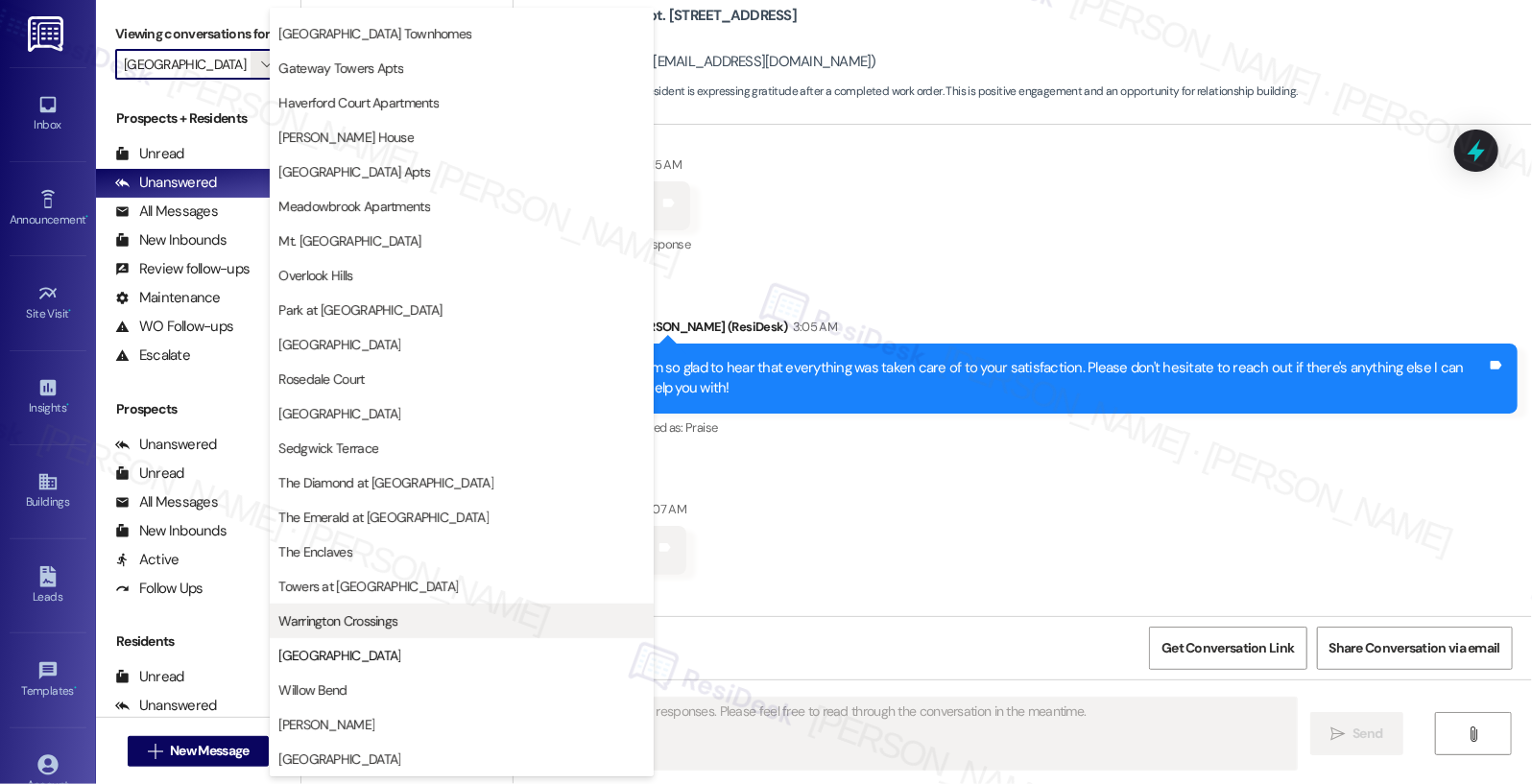
click at [362, 613] on span "Warrington Crossings" at bounding box center [338, 622] width 119 height 19
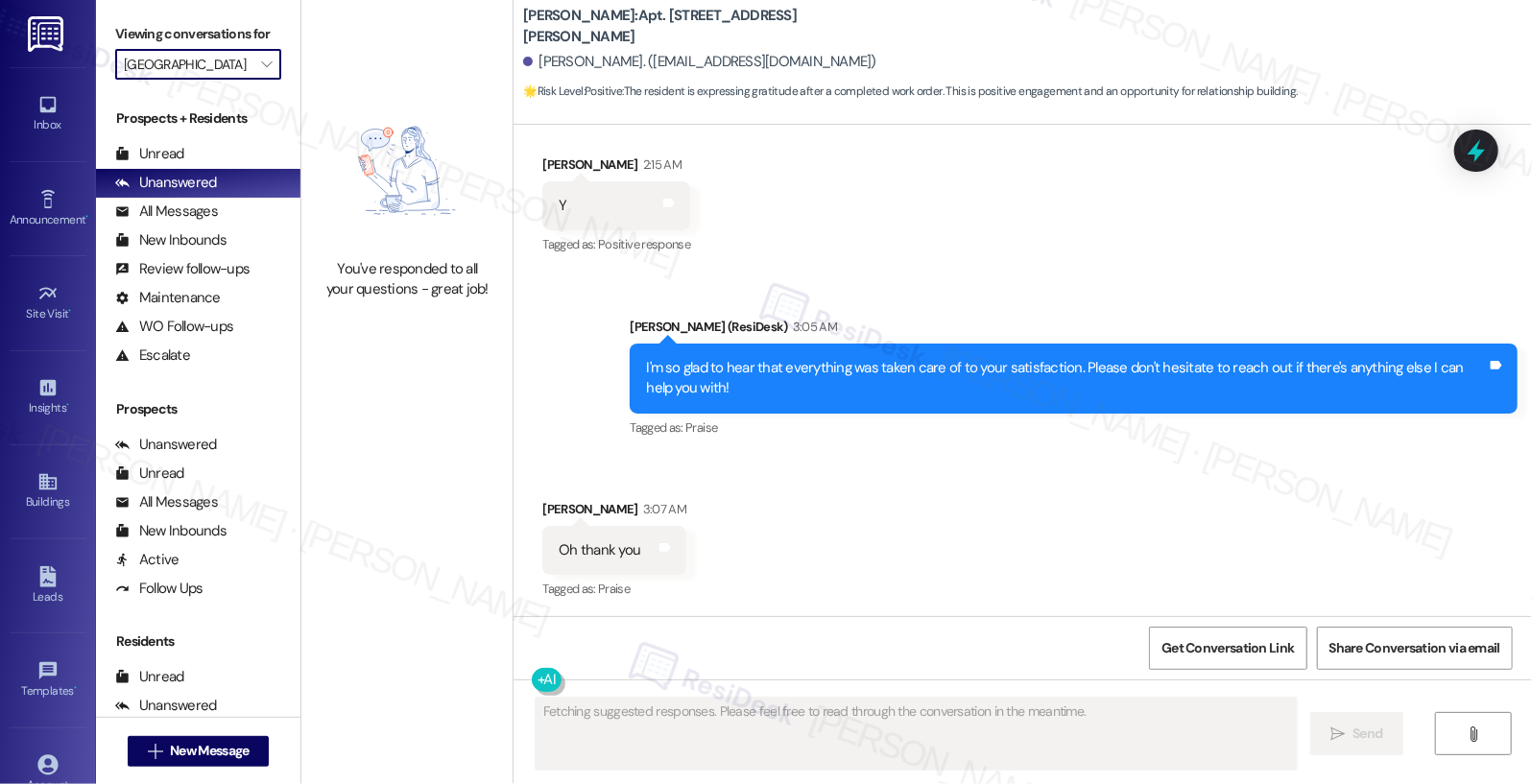
type input "Warrington Crossings"
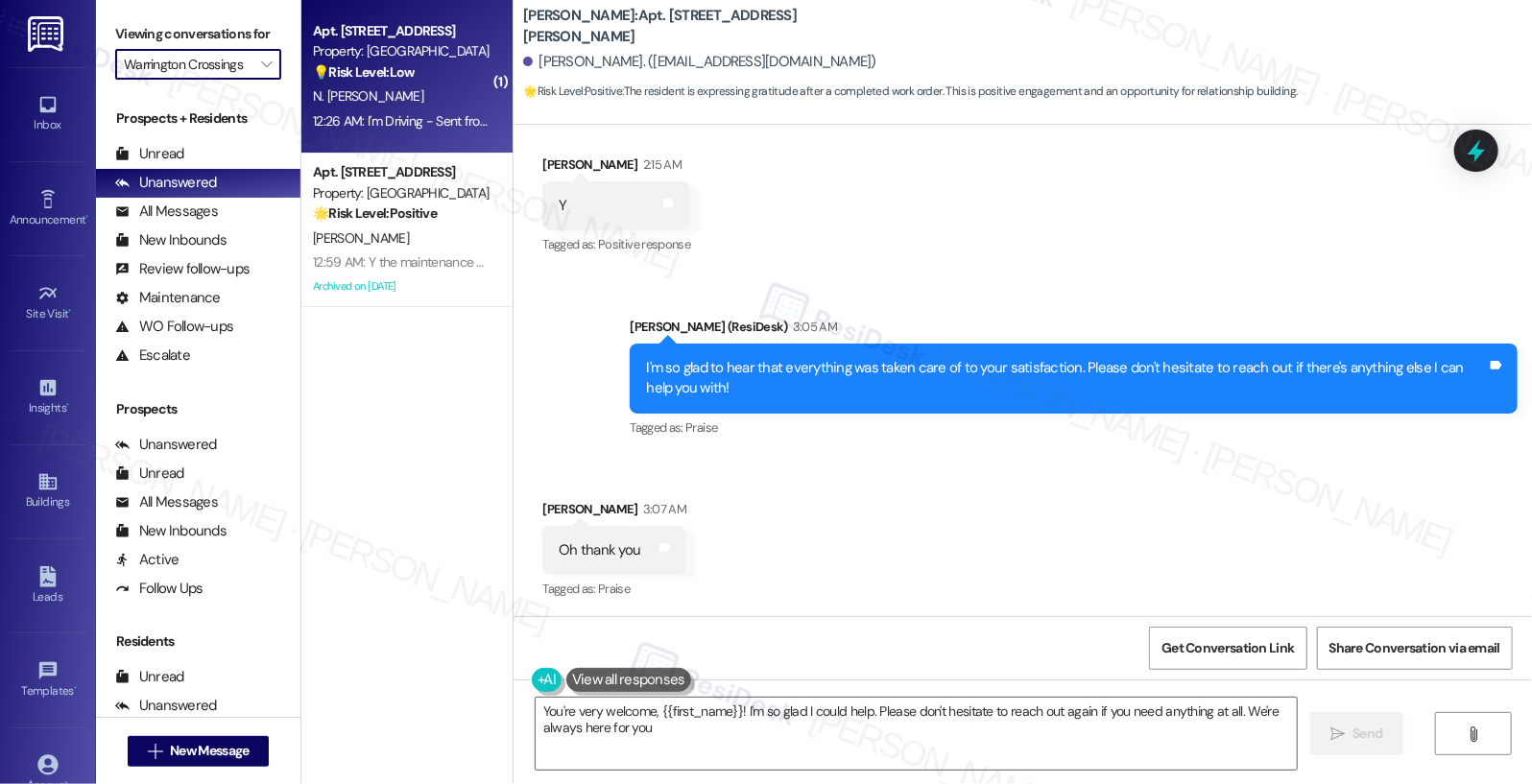
type textarea "You're very welcome, {{first_name}}! I'm so glad I could help. Please don't hes…"
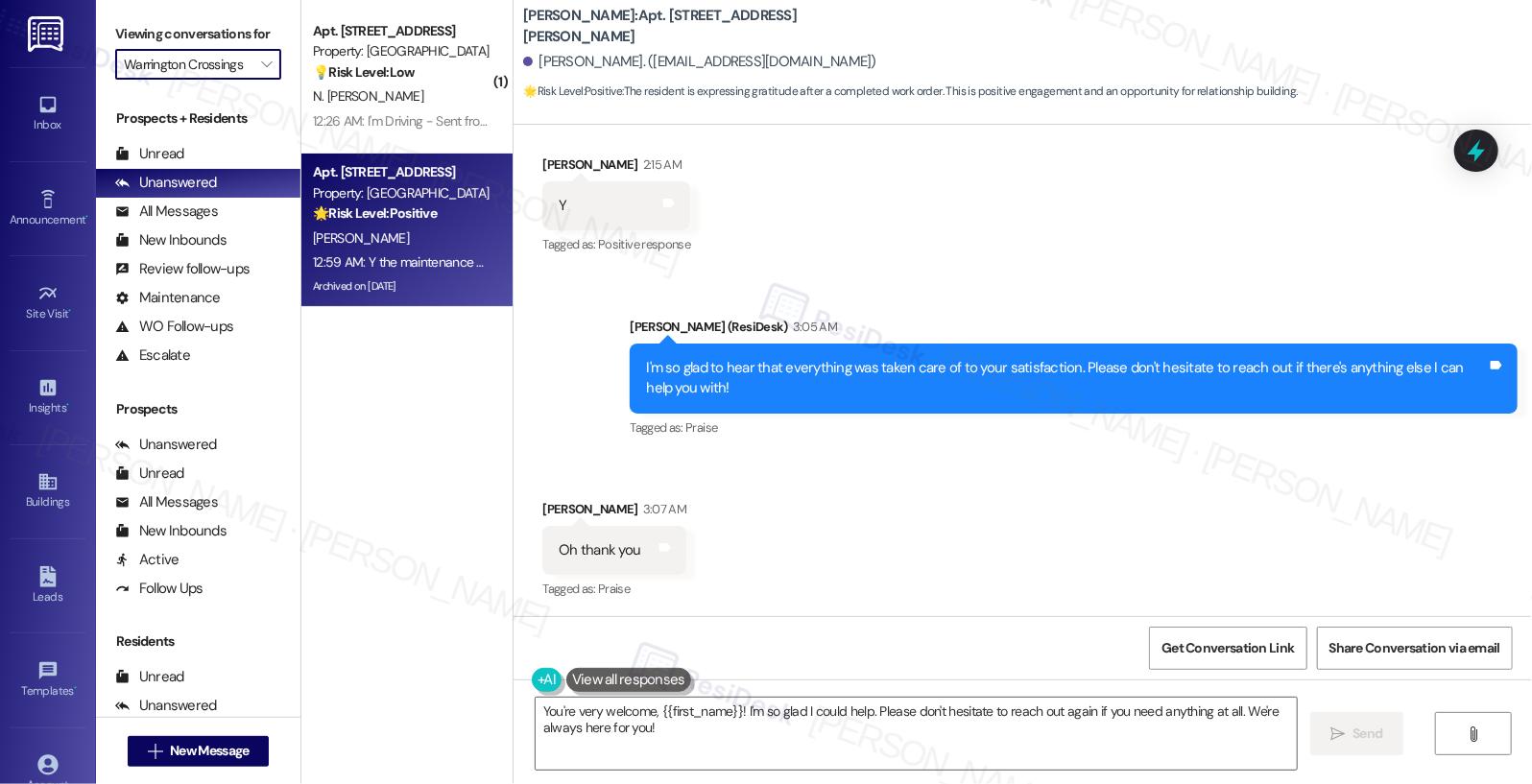
click at [403, 221] on strong "🌟 Risk Level: Positive" at bounding box center [374, 213] width 124 height 18
type textarea "Fetching suggested responses. Please feel free to read through the conversation…"
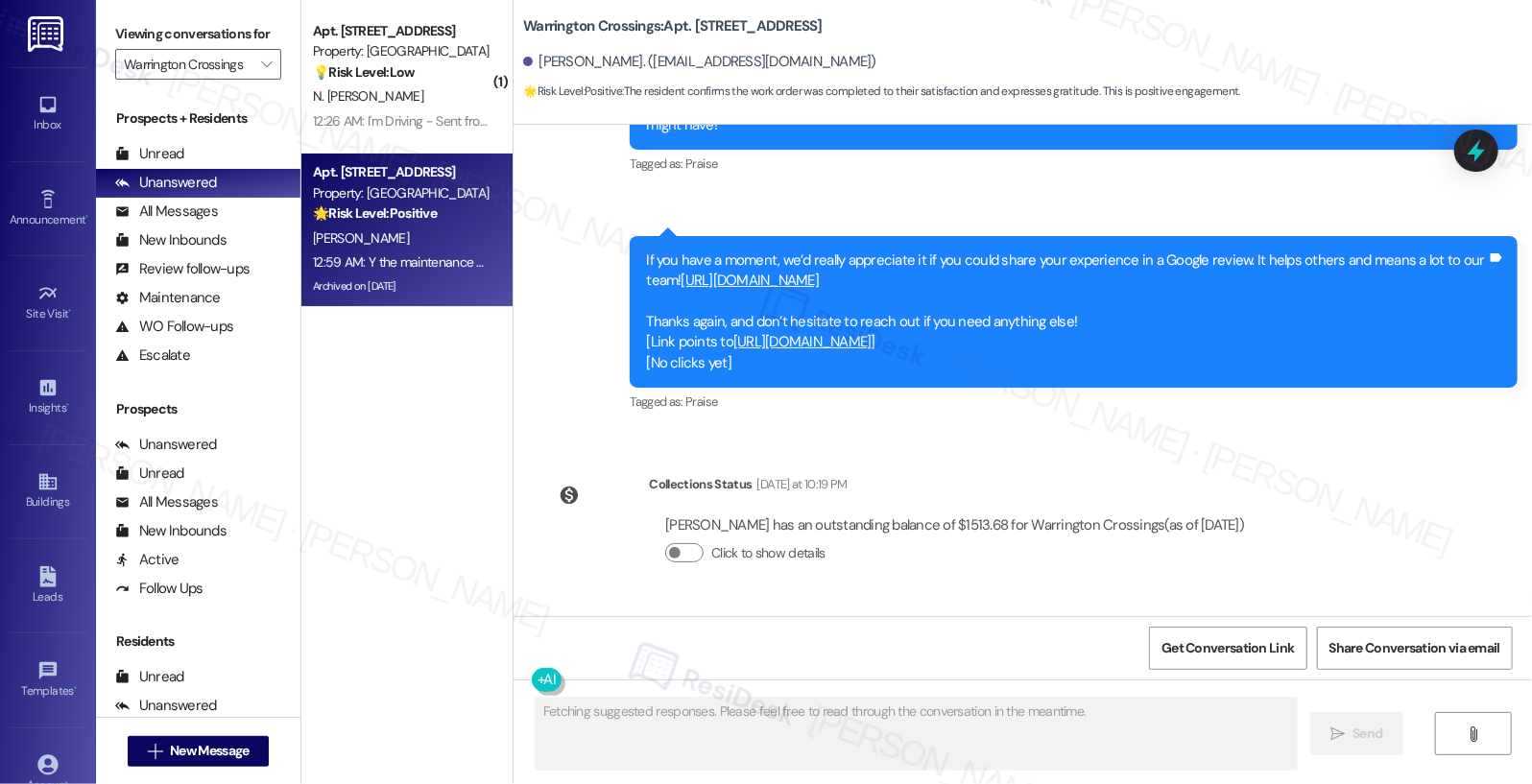
scroll to position [17043, 0]
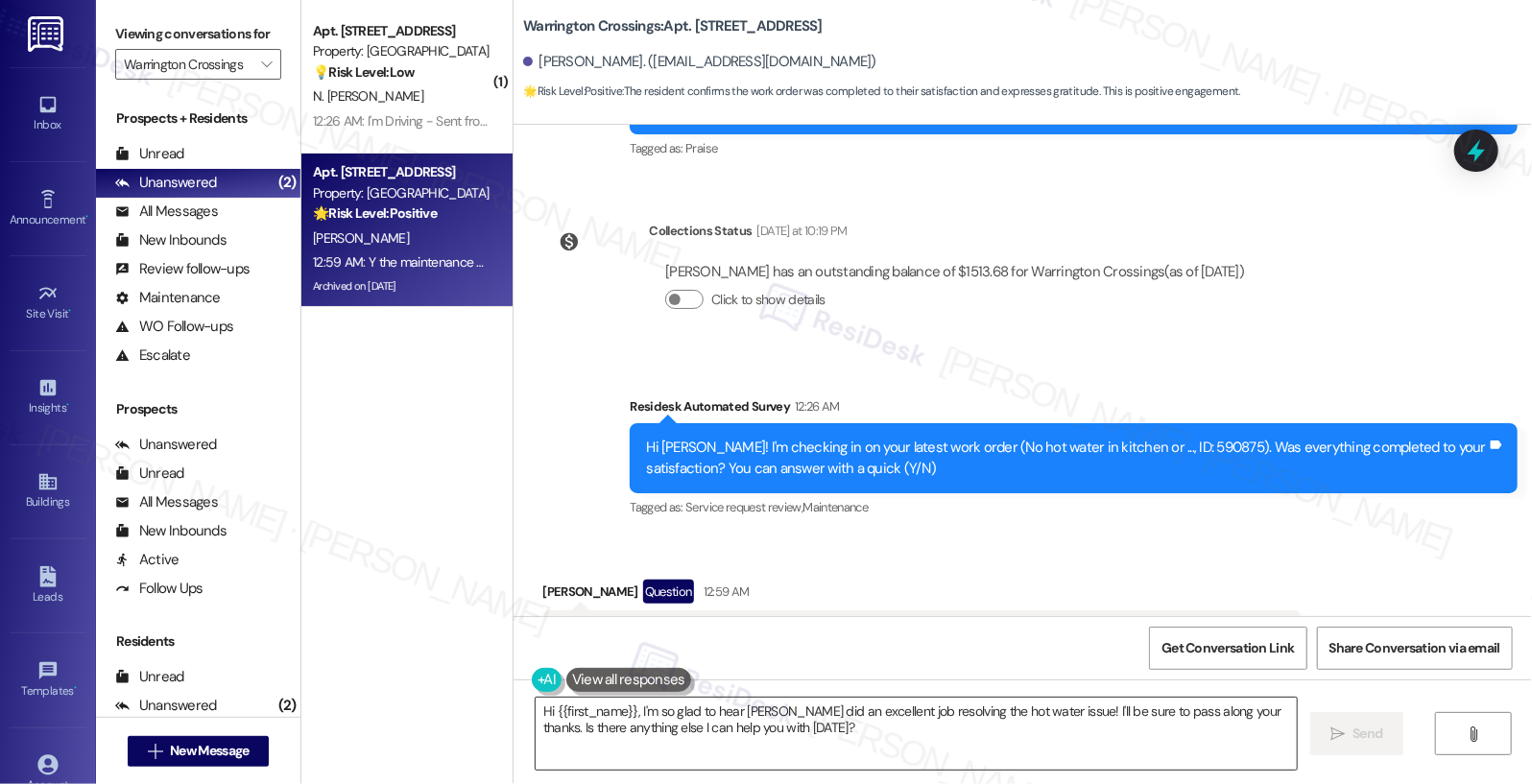
click at [850, 722] on textarea "Hi {{first_name}}, I'm so glad to hear Calvin did an excellent job resolving th…" at bounding box center [917, 733] width 763 height 72
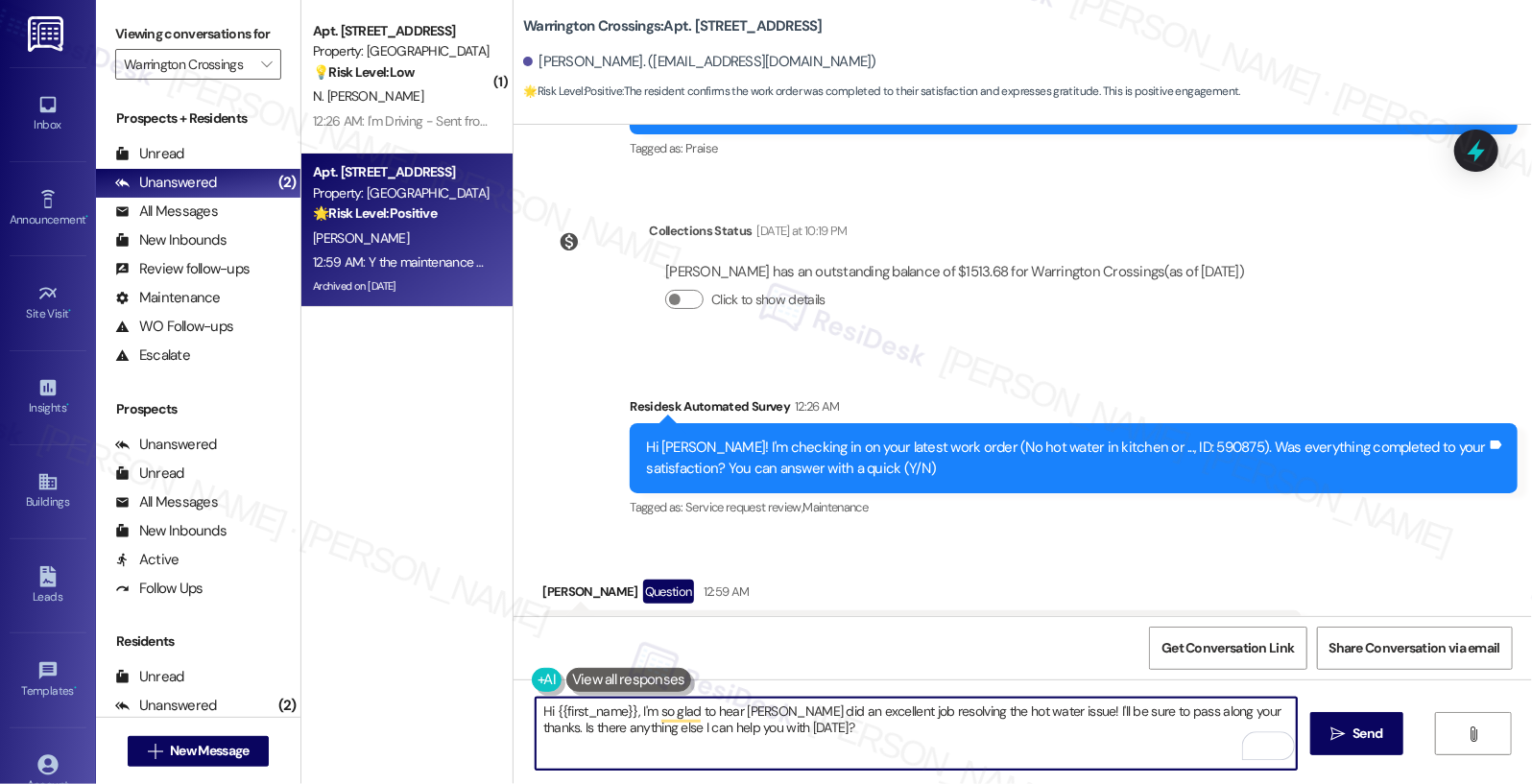
drag, startPoint x: 632, startPoint y: 709, endPoint x: 415, endPoint y: 716, distance: 217.1
click at [415, 716] on div "( 1 ) Apt. I06, 1700 Street Rd B05 Property: Warrington Crossings 💡 Risk Level:…" at bounding box center [916, 392] width 1230 height 784
drag, startPoint x: 1148, startPoint y: 711, endPoint x: 1150, endPoint y: 747, distance: 36.1
click at [1150, 747] on textarea "I'm so glad to hear Calvin did an excellent job resolving the hot water issue! …" at bounding box center [917, 733] width 763 height 72
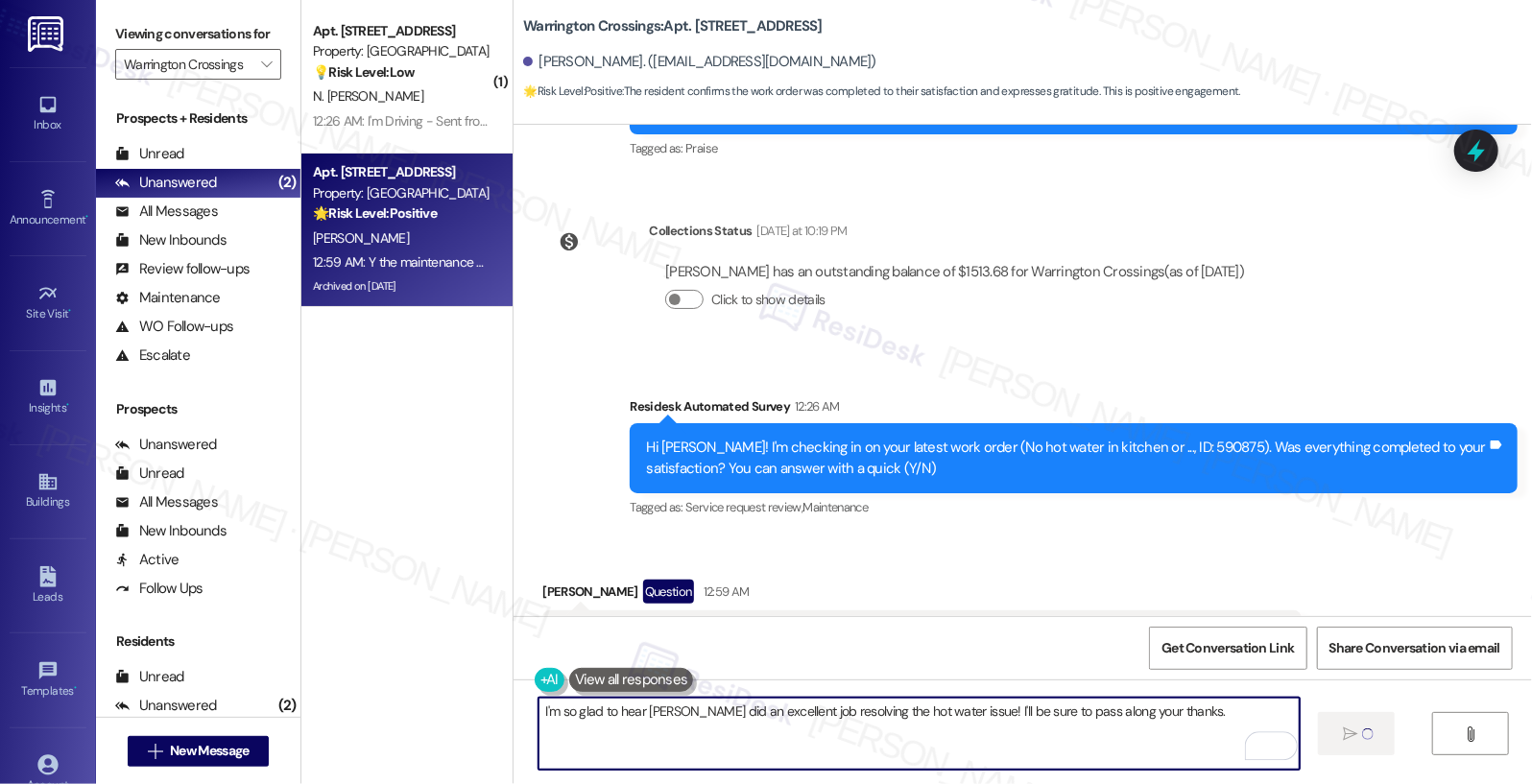
type textarea "I'm so glad to hear Calvin did an excellent job resolving the hot water issue! …"
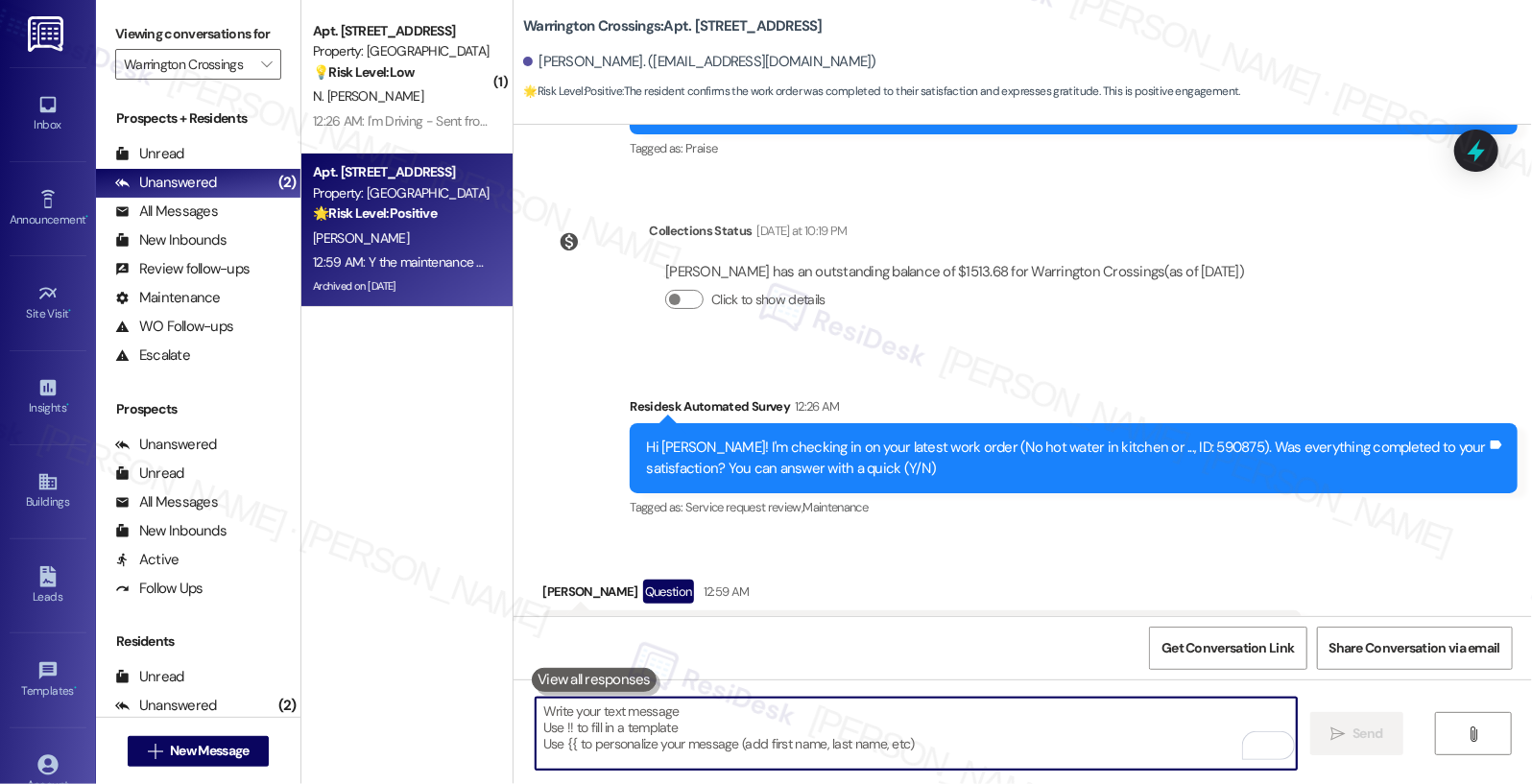
paste textarea "Can I ask a quick favor? If you have a moment, would you mind leaving us a Goog…"
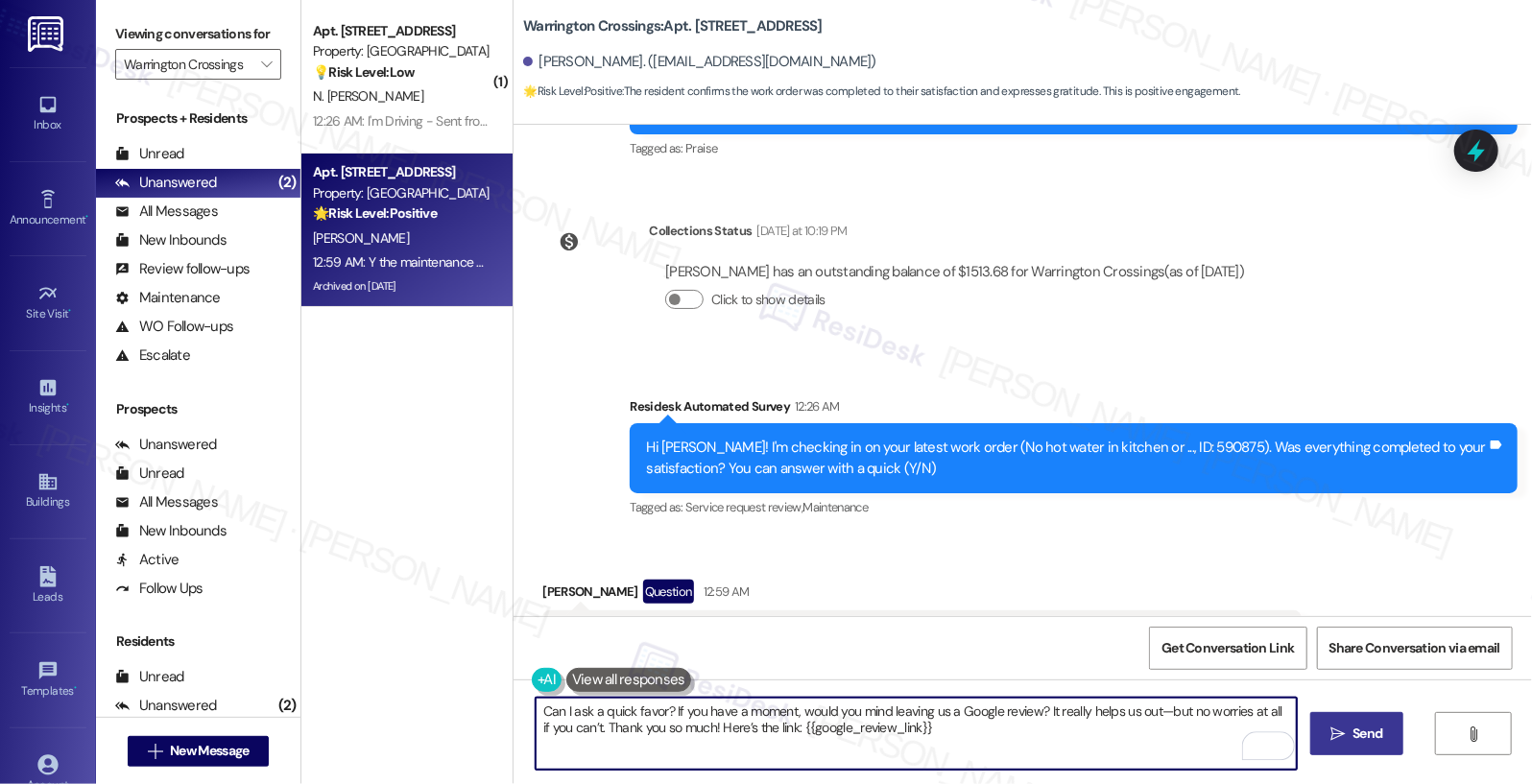
type textarea "Can I ask a quick favor? If you have a moment, would you mind leaving us a Goog…"
click at [1331, 751] on button " Send" at bounding box center [1357, 733] width 93 height 43
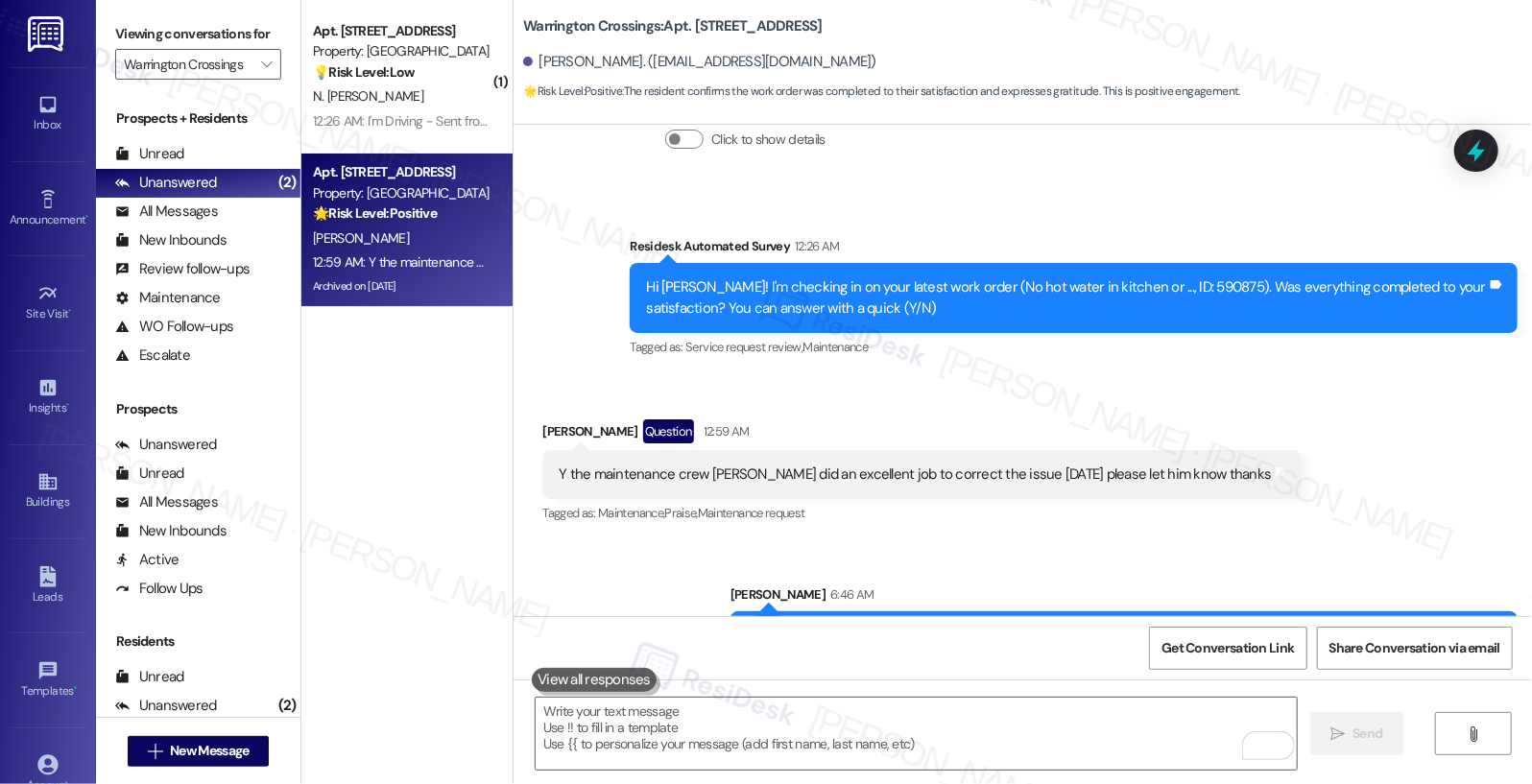
scroll to position [17331, 0]
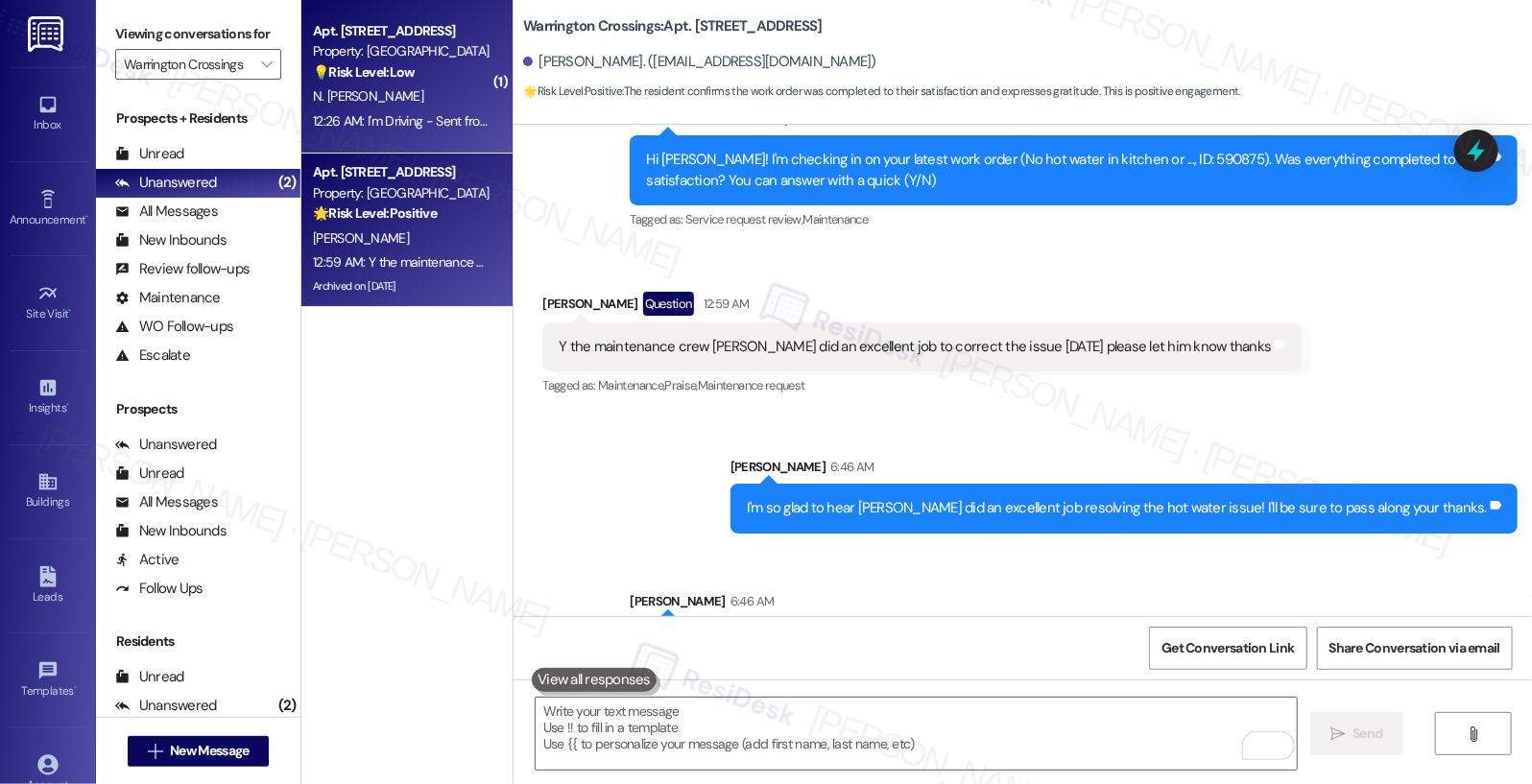
click at [412, 68] on div "💡 Risk Level: Low The resident's response 'I'm Driving' to a satisfaction check…" at bounding box center [402, 72] width 178 height 20
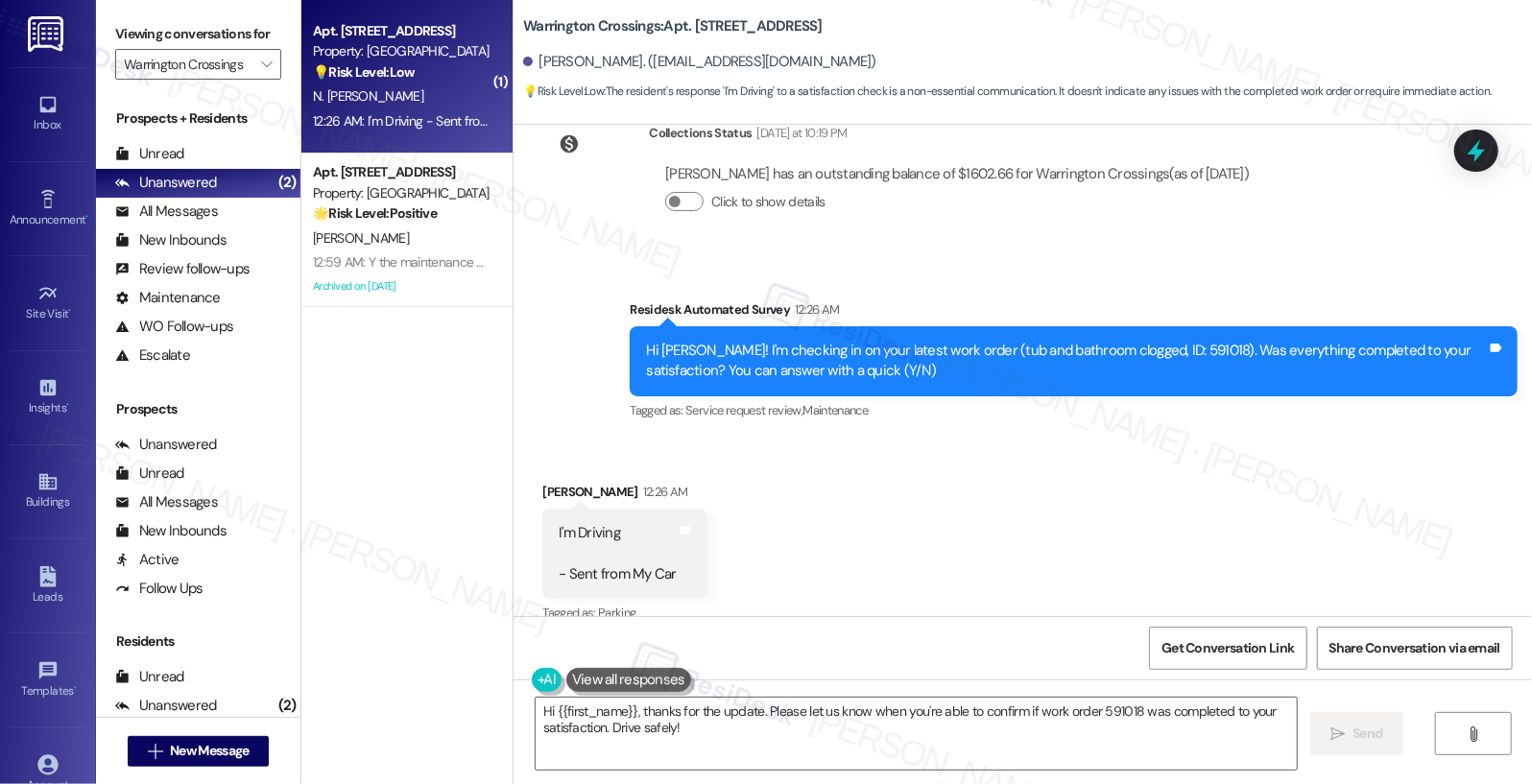
scroll to position [3800, 0]
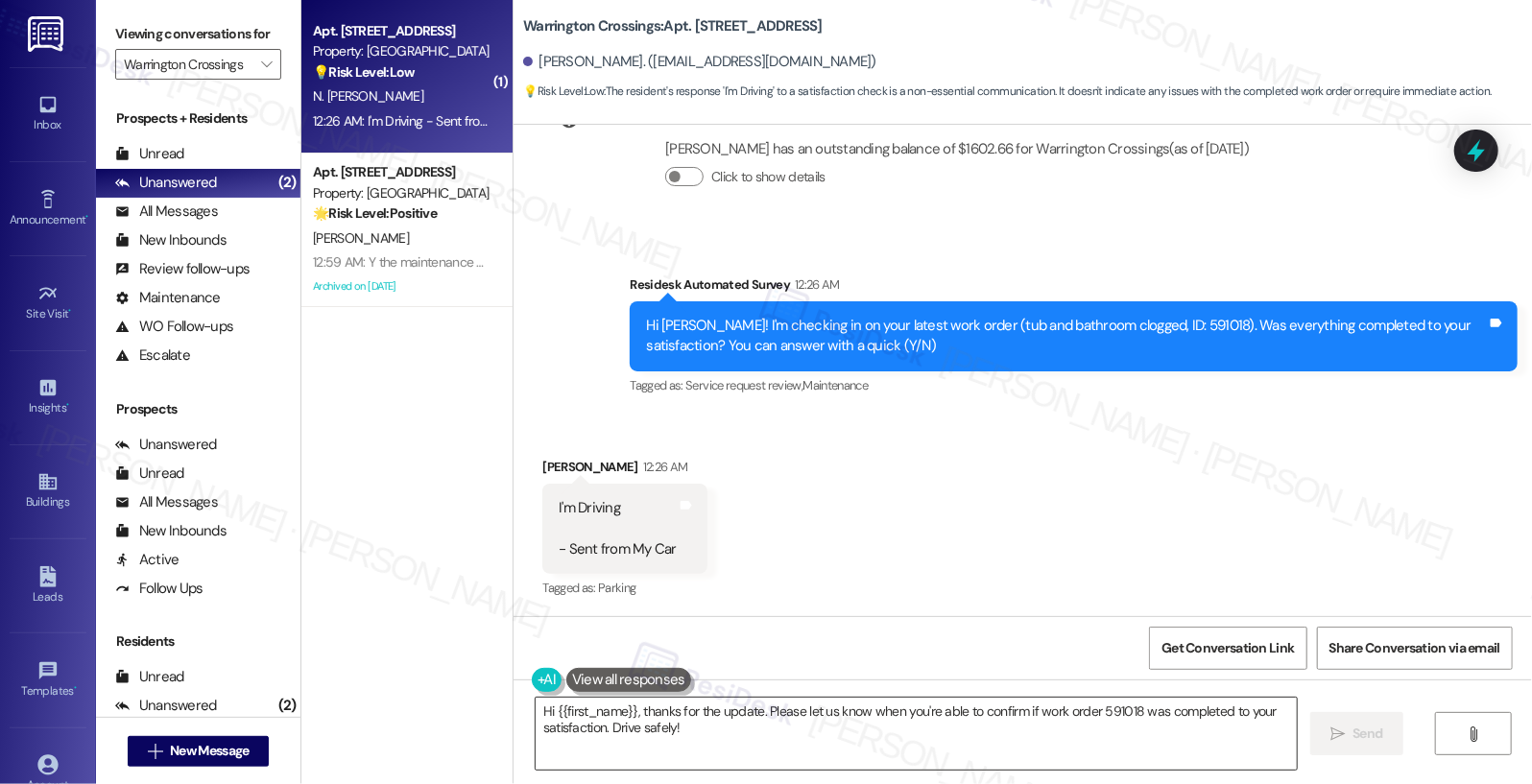
click at [716, 727] on textarea "Hi {{first_name}}, thanks for the update. Please let us know when you're able t…" at bounding box center [917, 733] width 763 height 72
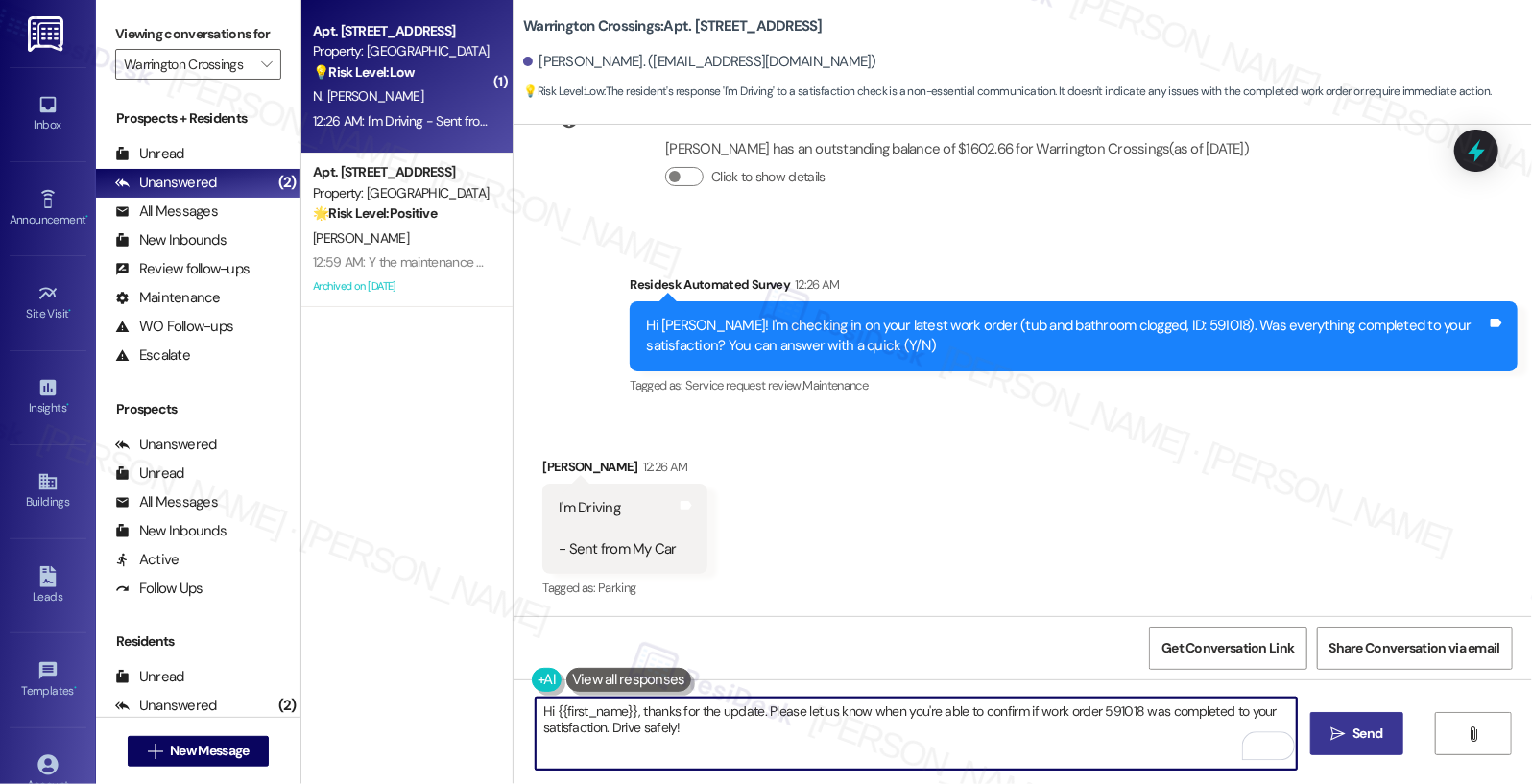
click at [1331, 731] on icon "" at bounding box center [1337, 734] width 15 height 16
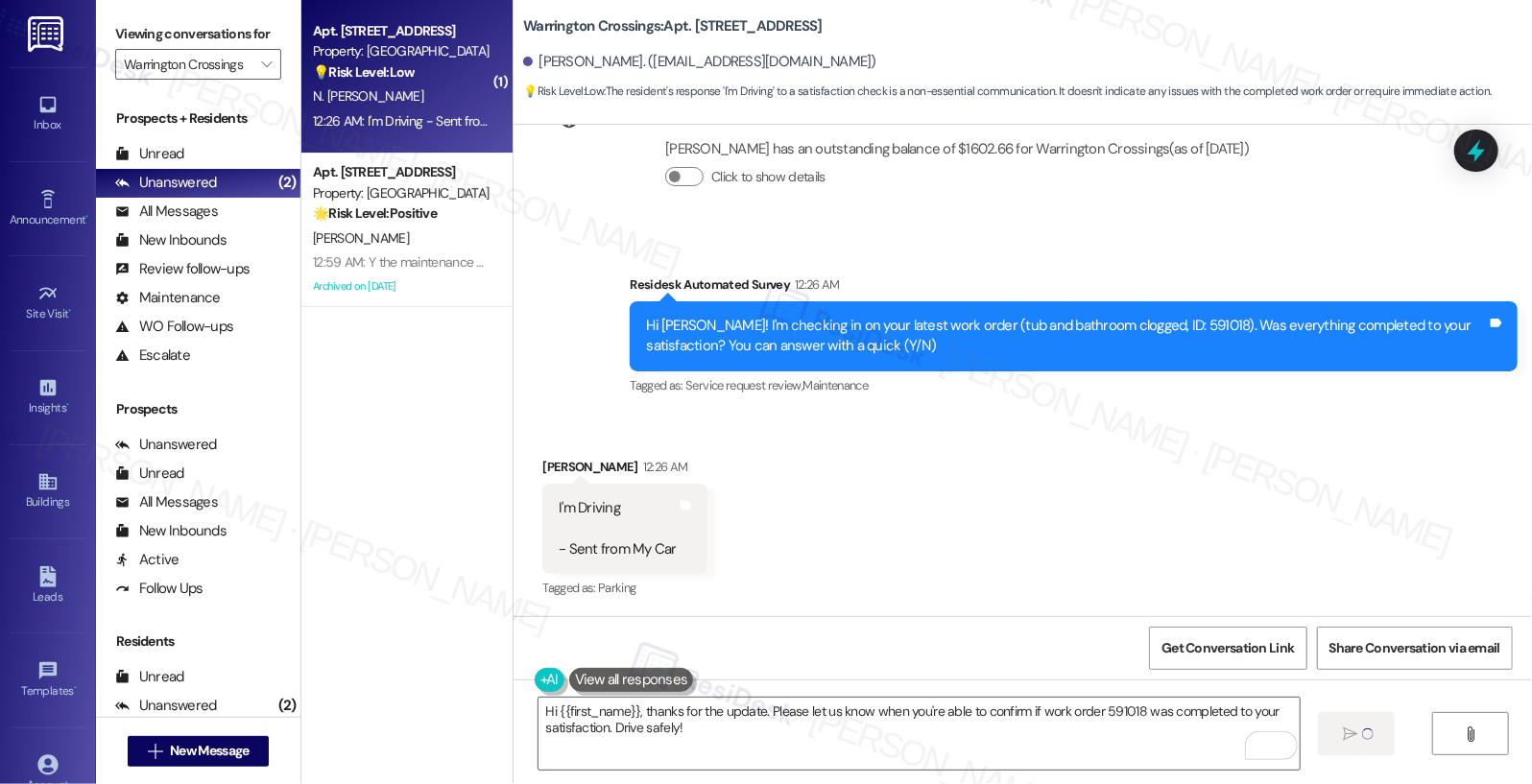
click at [886, 415] on div "Received via SMS Naveen Seth 12:26 AM I'm Driving - Sent from My Car Tags and n…" at bounding box center [1022, 515] width 1018 height 203
type textarea "Fetching suggested responses. Please feel free to read through the conversation…"
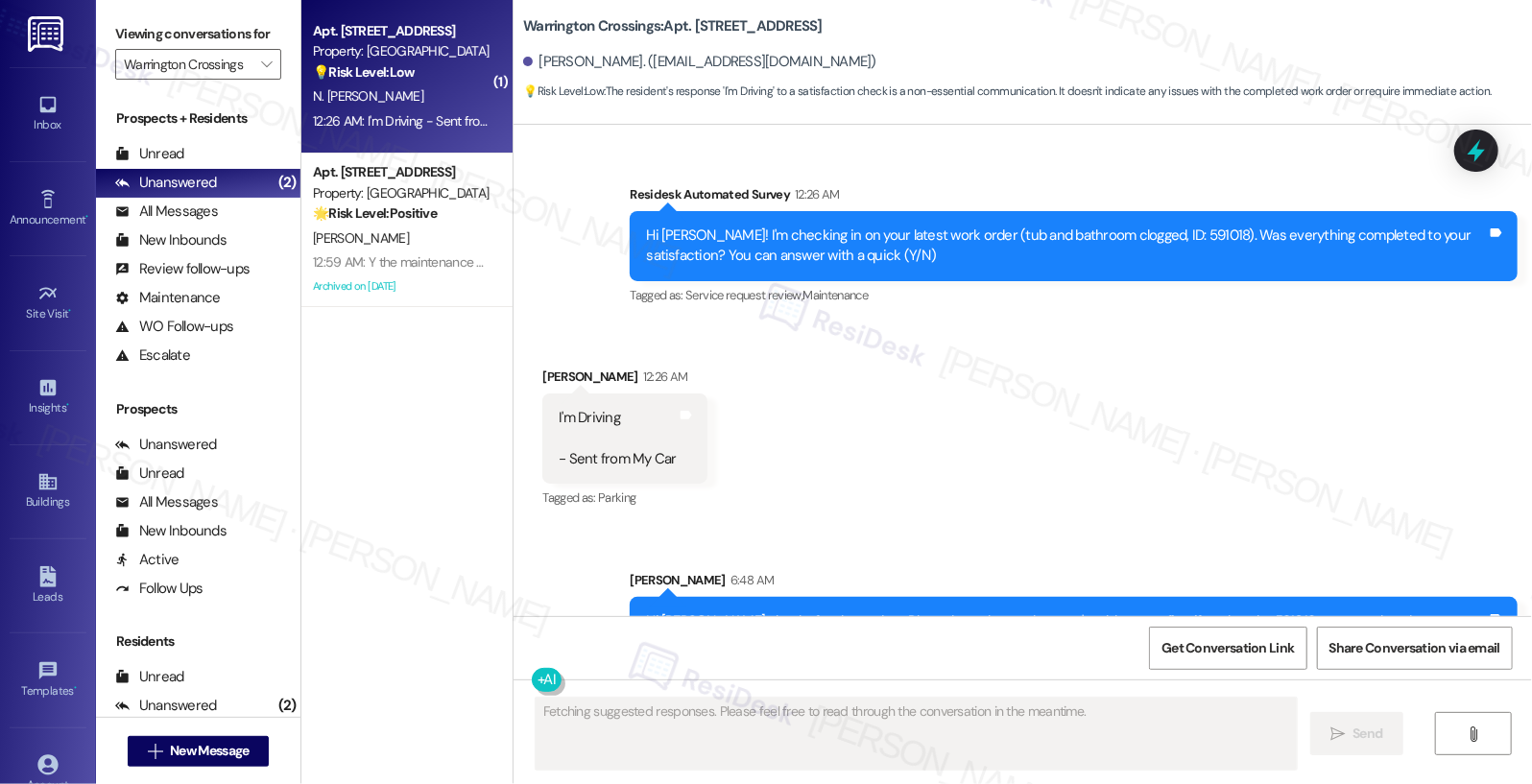
scroll to position [3955, 0]
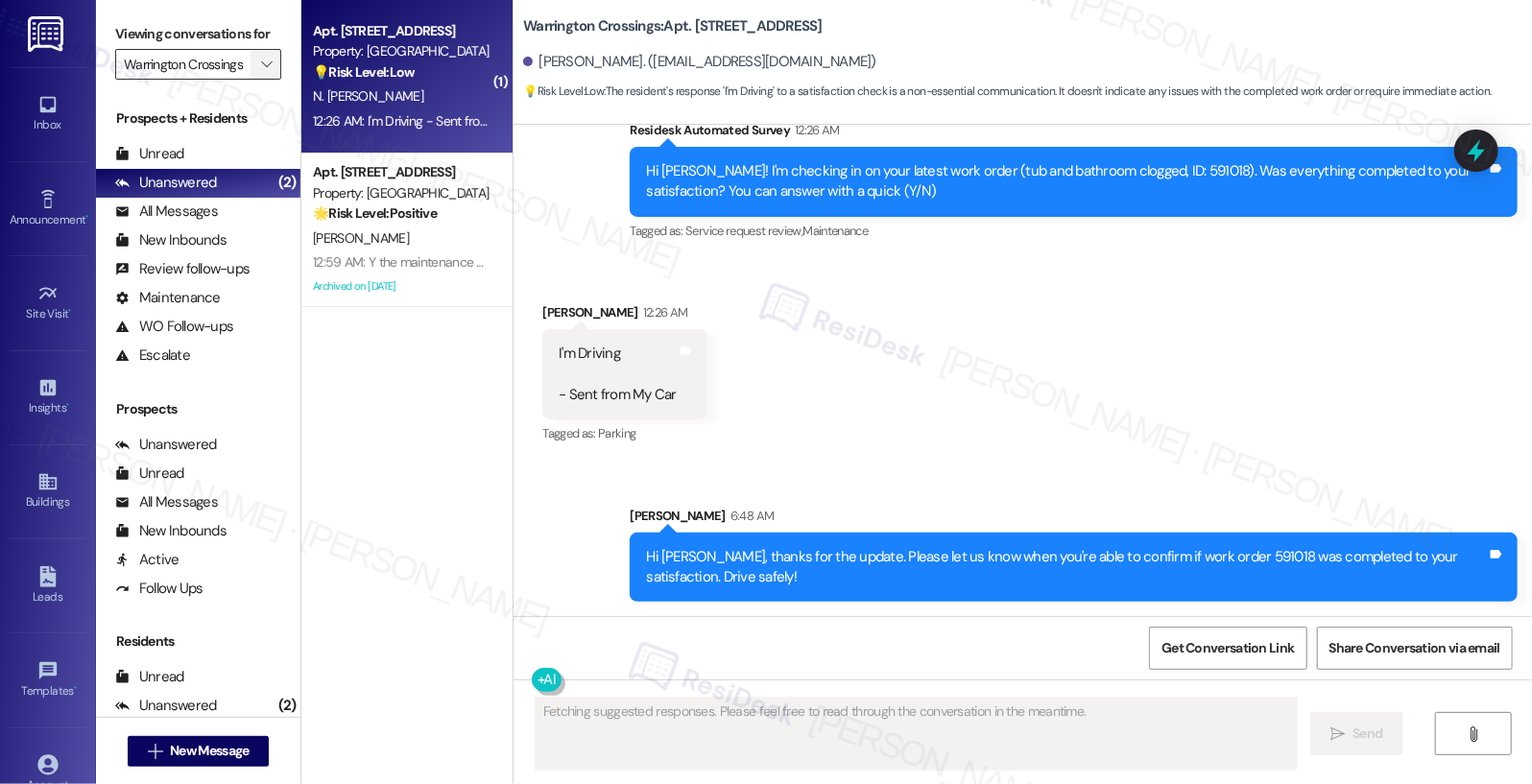
click at [268, 64] on button "" at bounding box center [267, 64] width 31 height 31
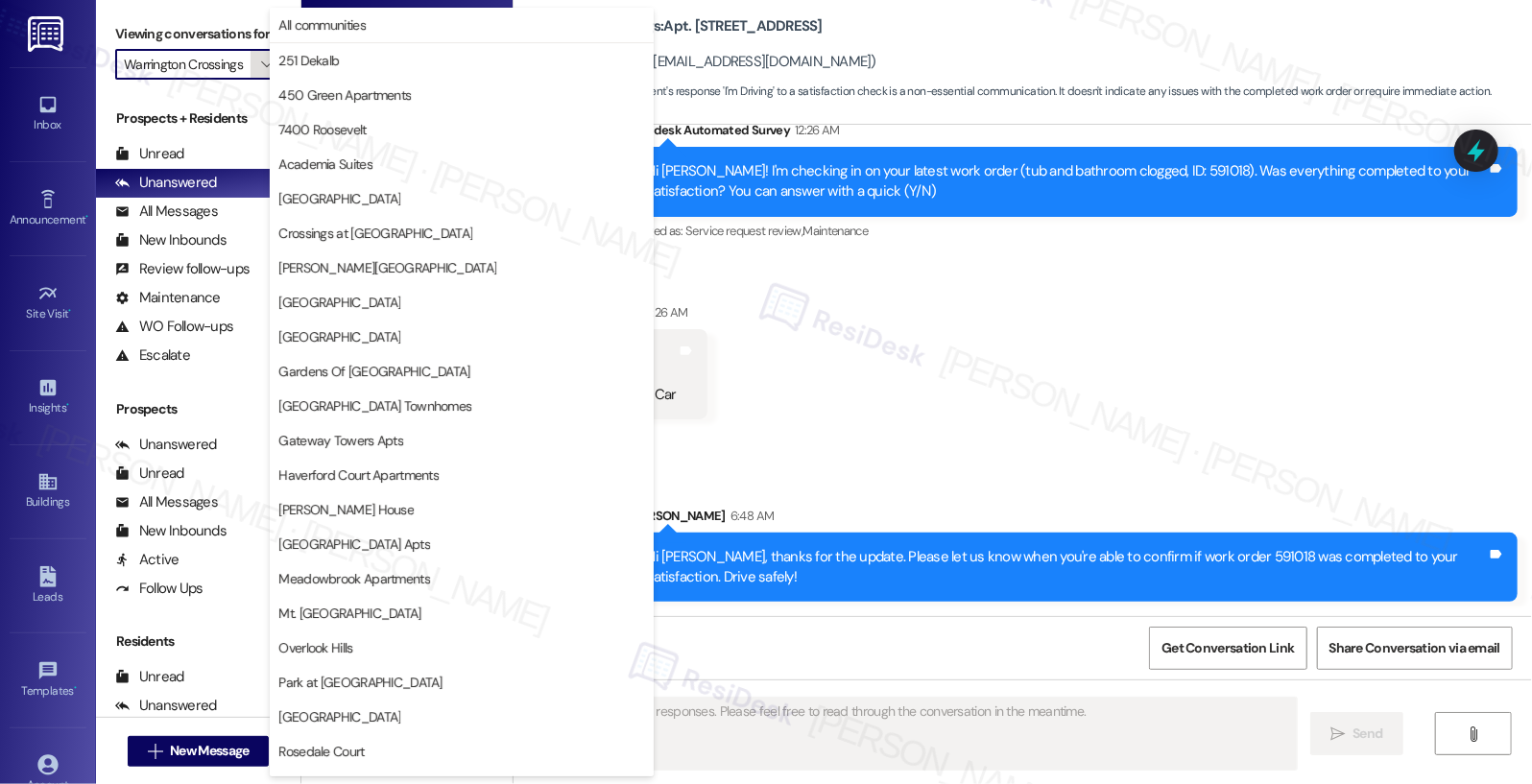
scroll to position [373, 0]
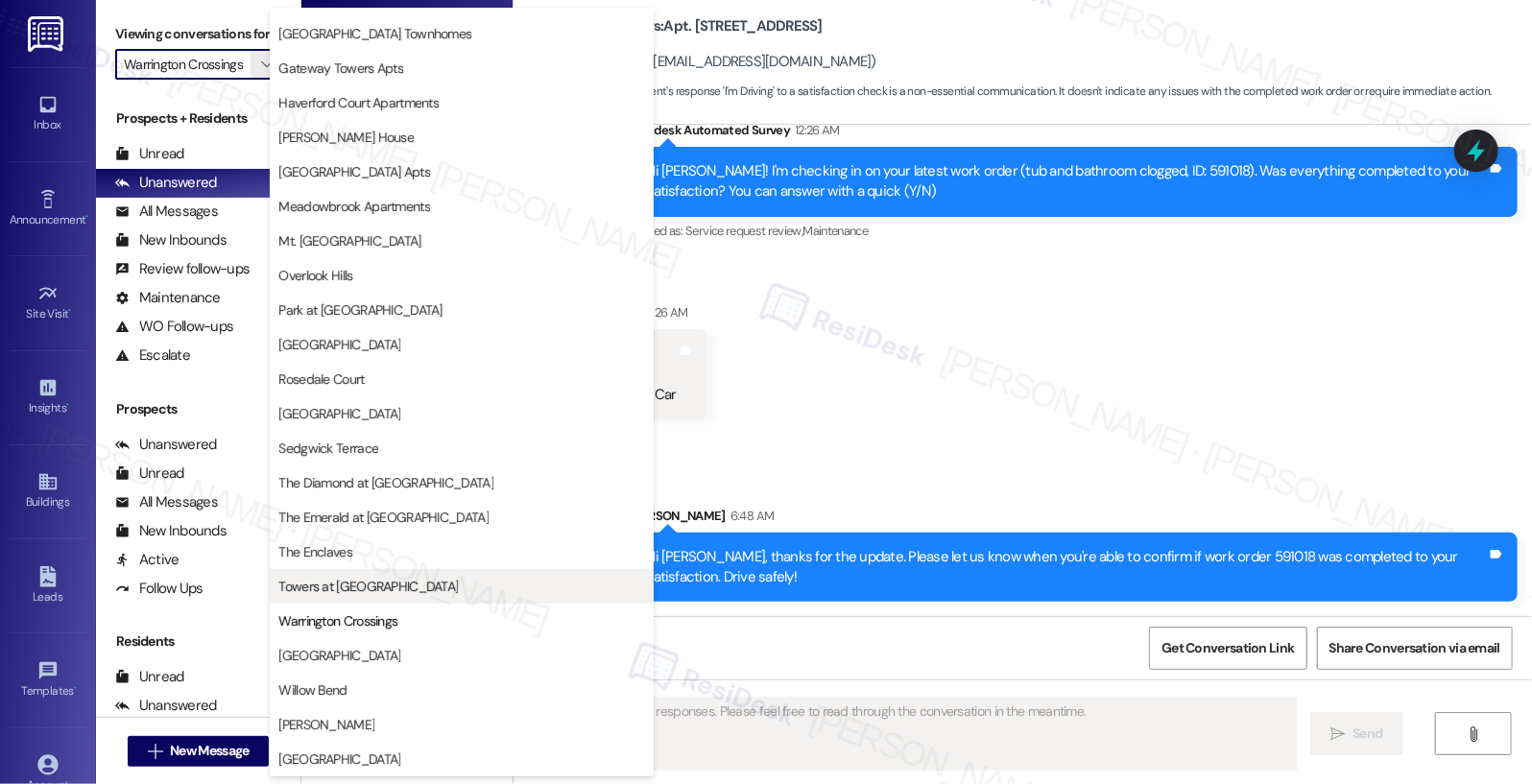
click at [327, 590] on span "Towers at [GEOGRAPHIC_DATA]" at bounding box center [368, 587] width 180 height 19
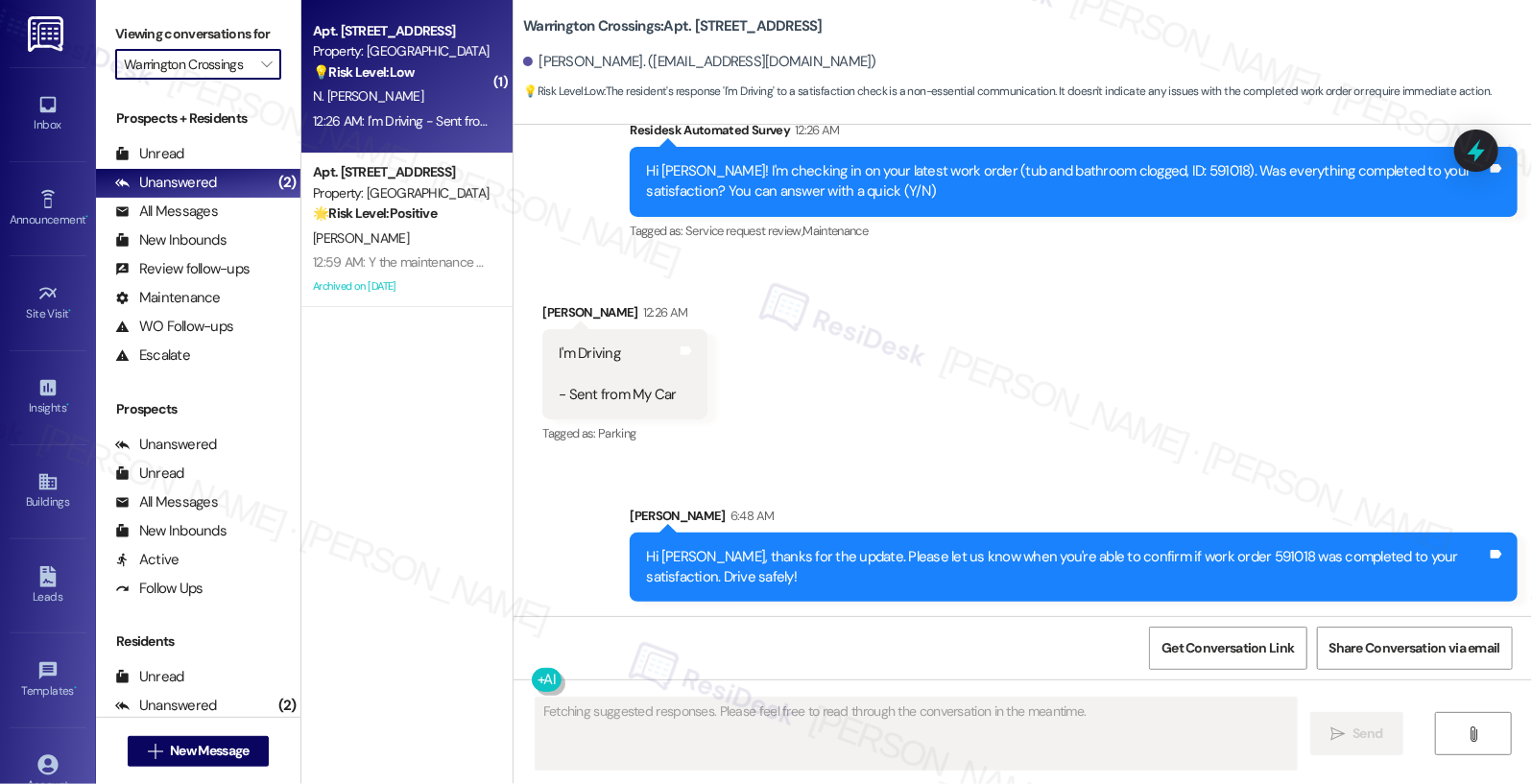
type input "Towers at [GEOGRAPHIC_DATA]"
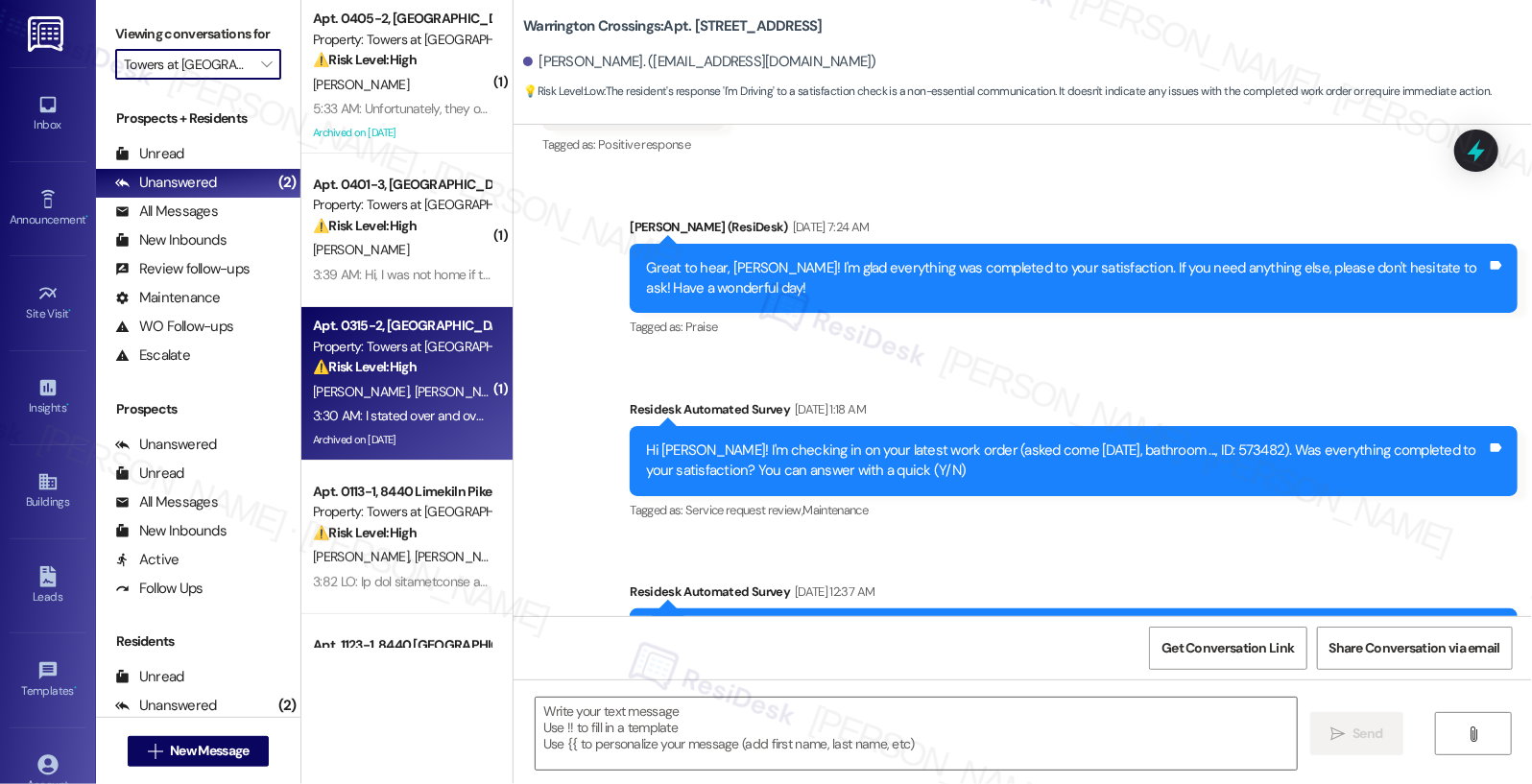
type textarea "Fetching suggested responses. Please feel free to read through the conversation…"
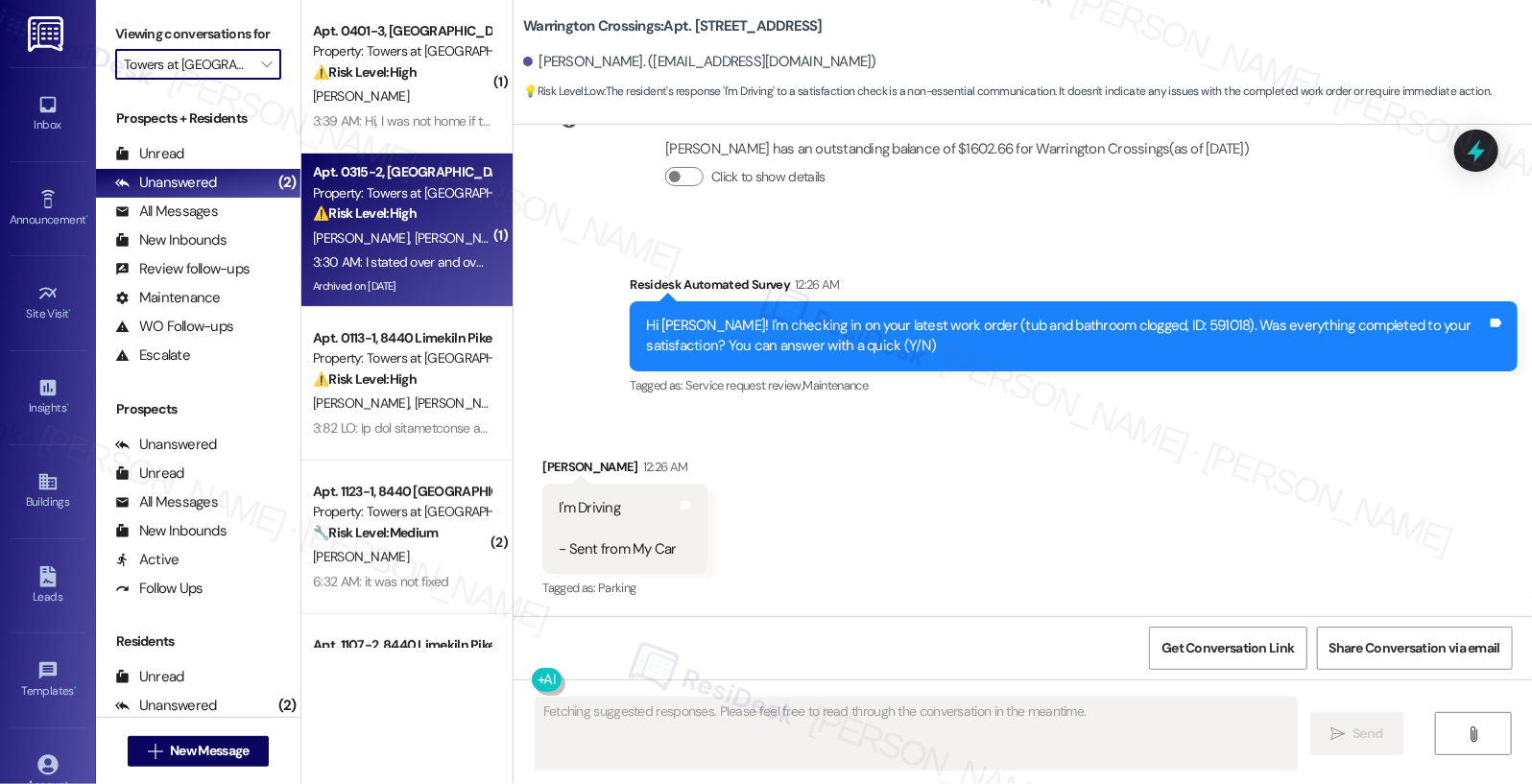
scroll to position [133, 0]
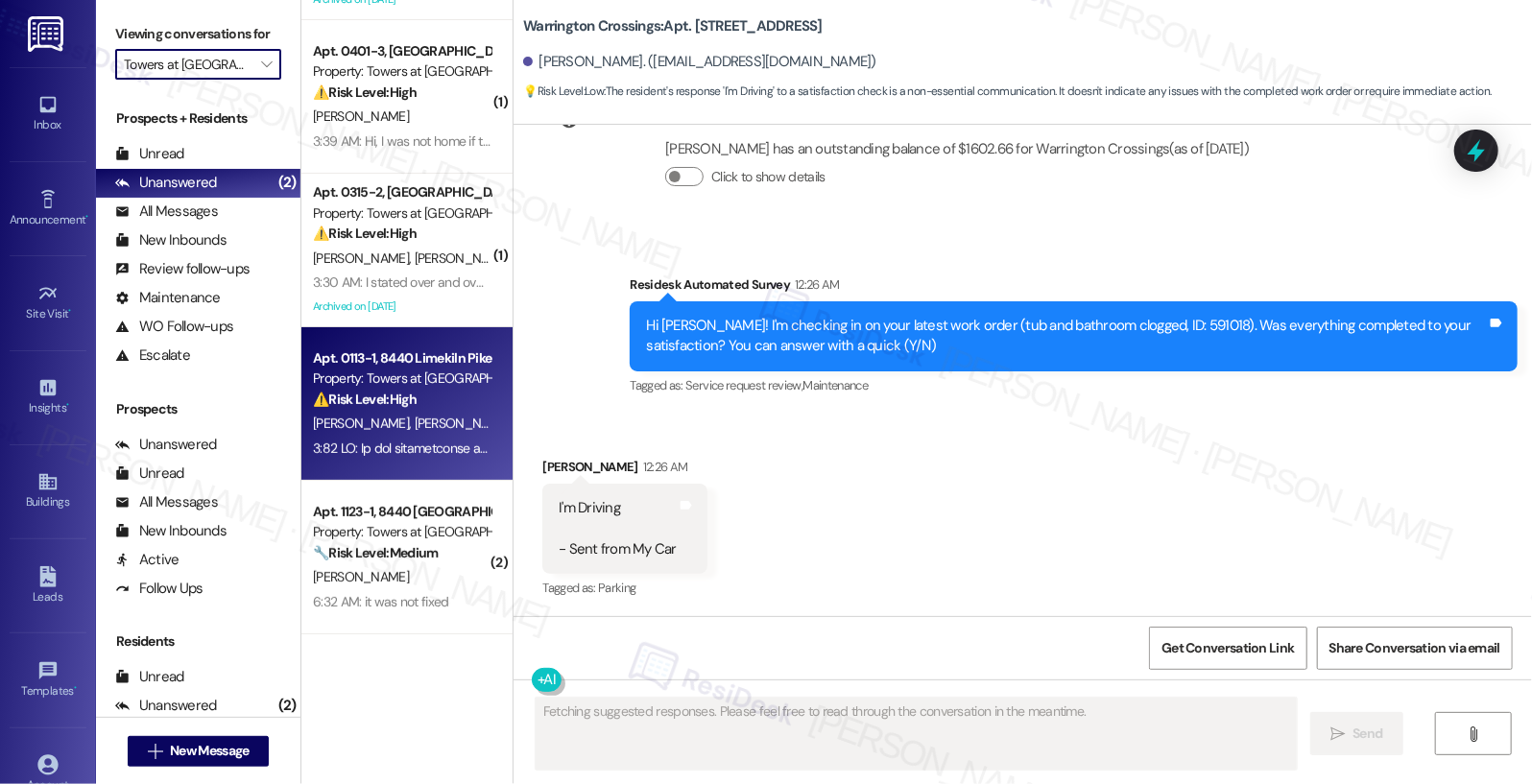
click at [381, 415] on span "R. Griffin-Jones" at bounding box center [364, 423] width 102 height 18
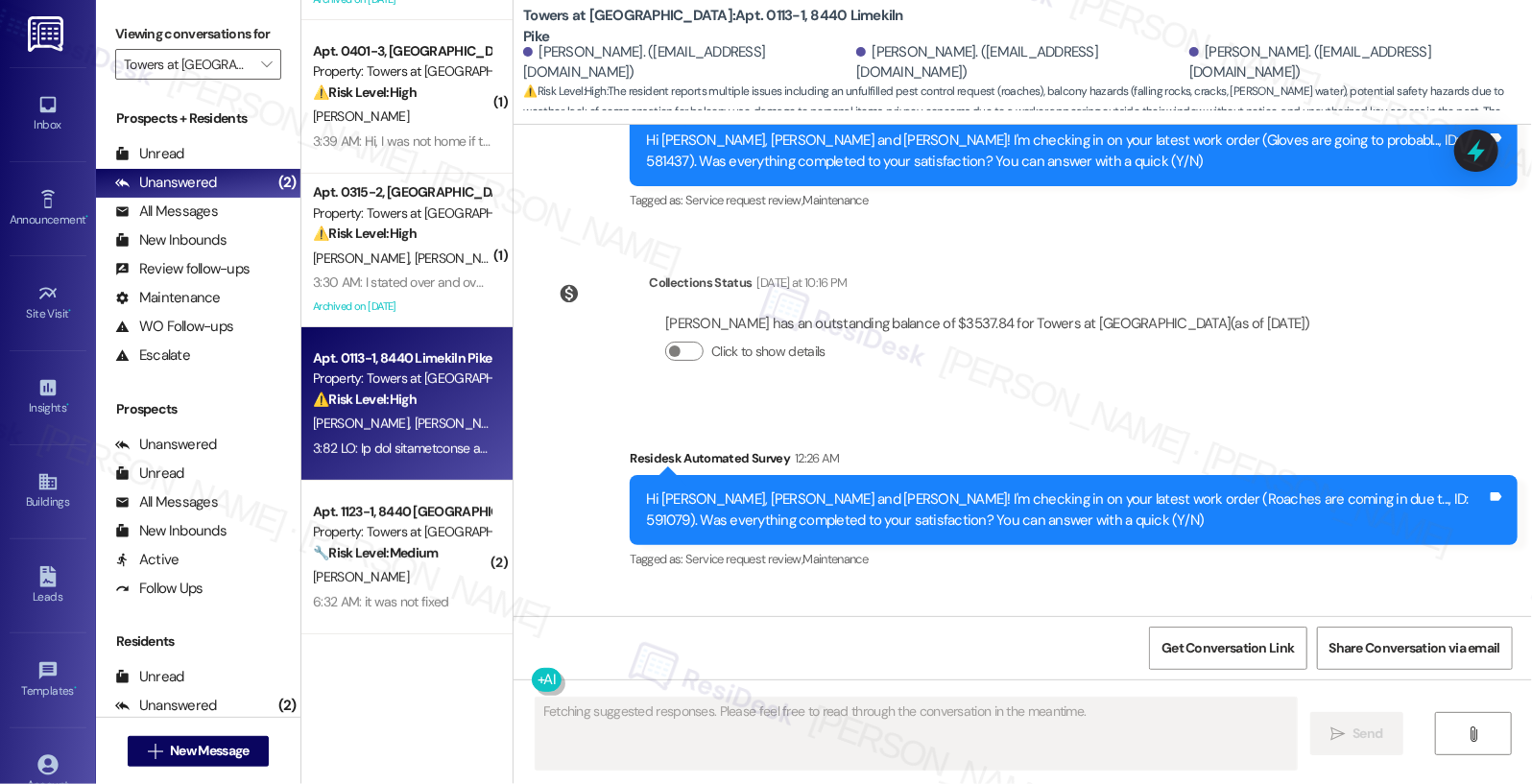
scroll to position [13718, 0]
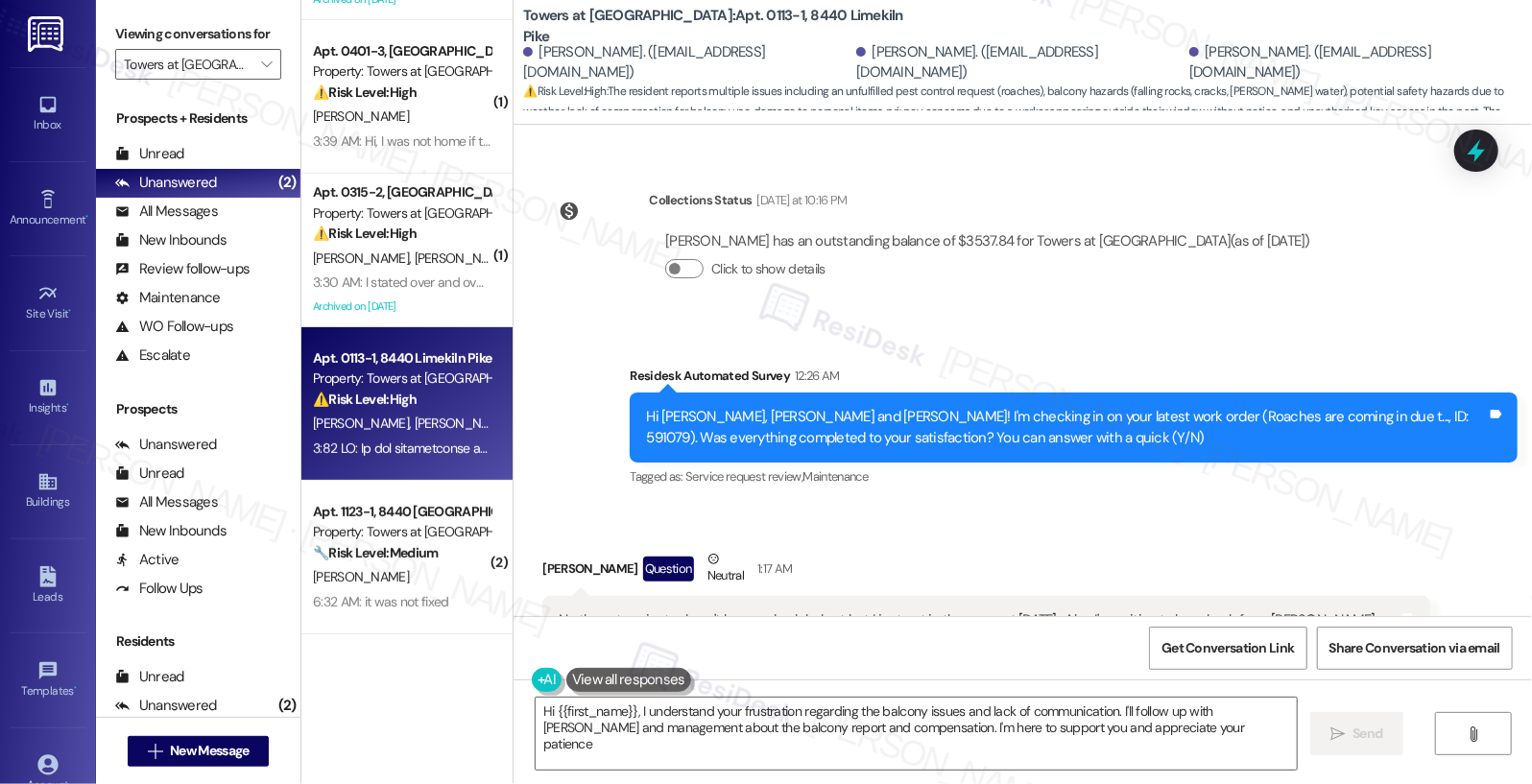
type textarea "Hi {{first_name}}, I understand your frustration regarding the balcony issues a…"
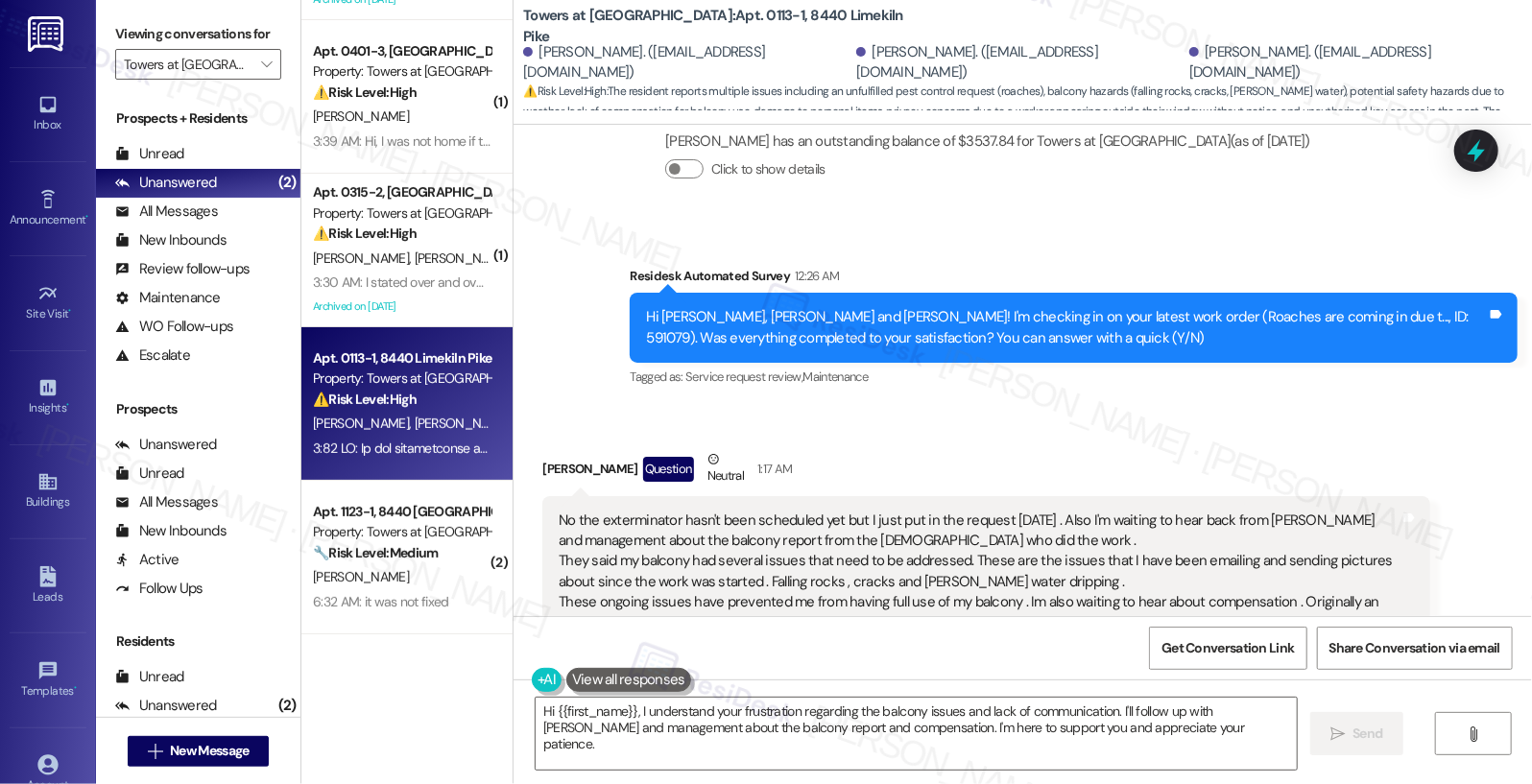
scroll to position [13936, 0]
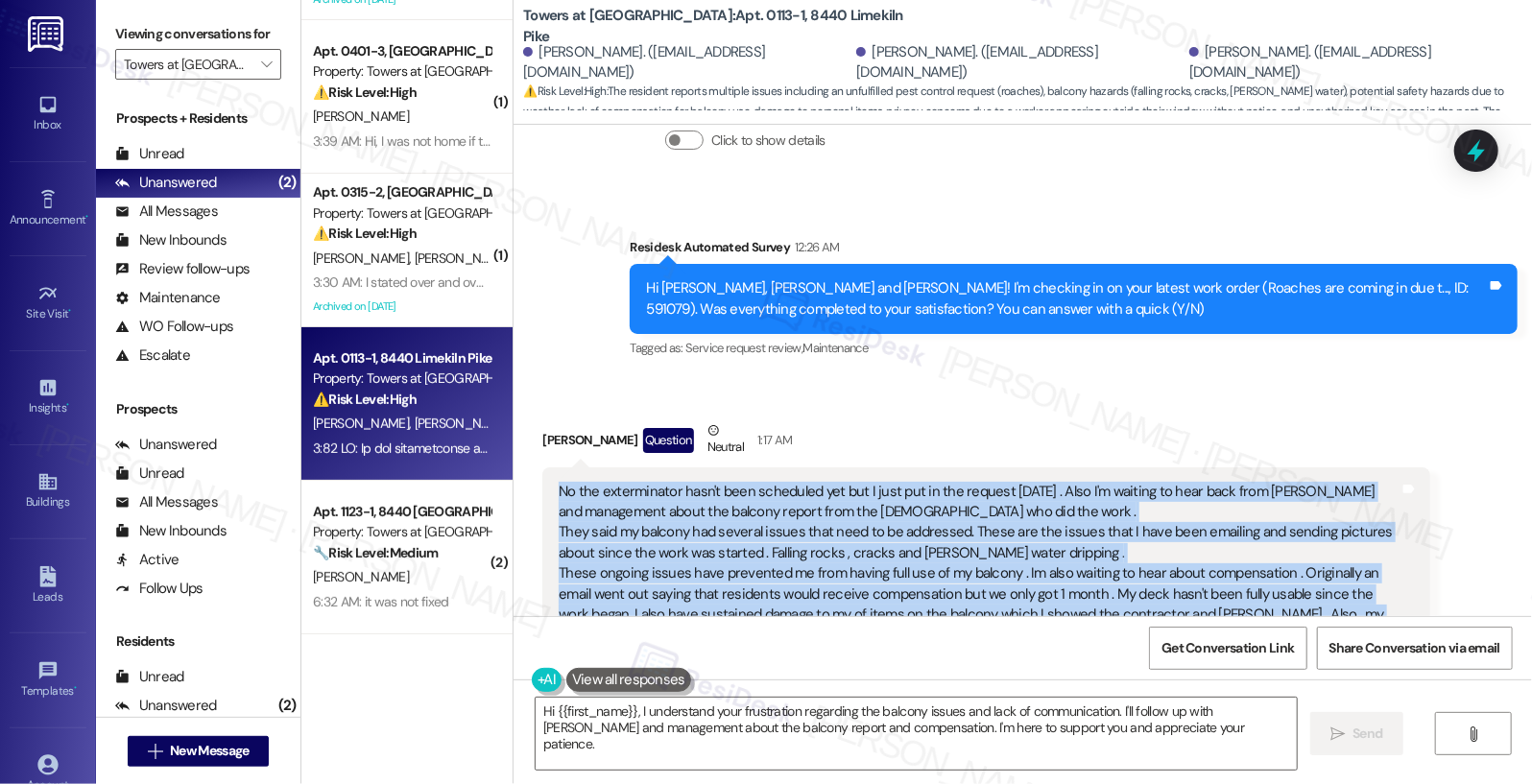
drag, startPoint x: 546, startPoint y: 159, endPoint x: 734, endPoint y: 523, distance: 409.7
click at [734, 524] on div "No the exterminator hasn't been scheduled yet but I just put in the request yes…" at bounding box center [979, 677] width 844 height 391
copy div "No the exterminator hasn't been scheduled yet but I just put in the request yes…"
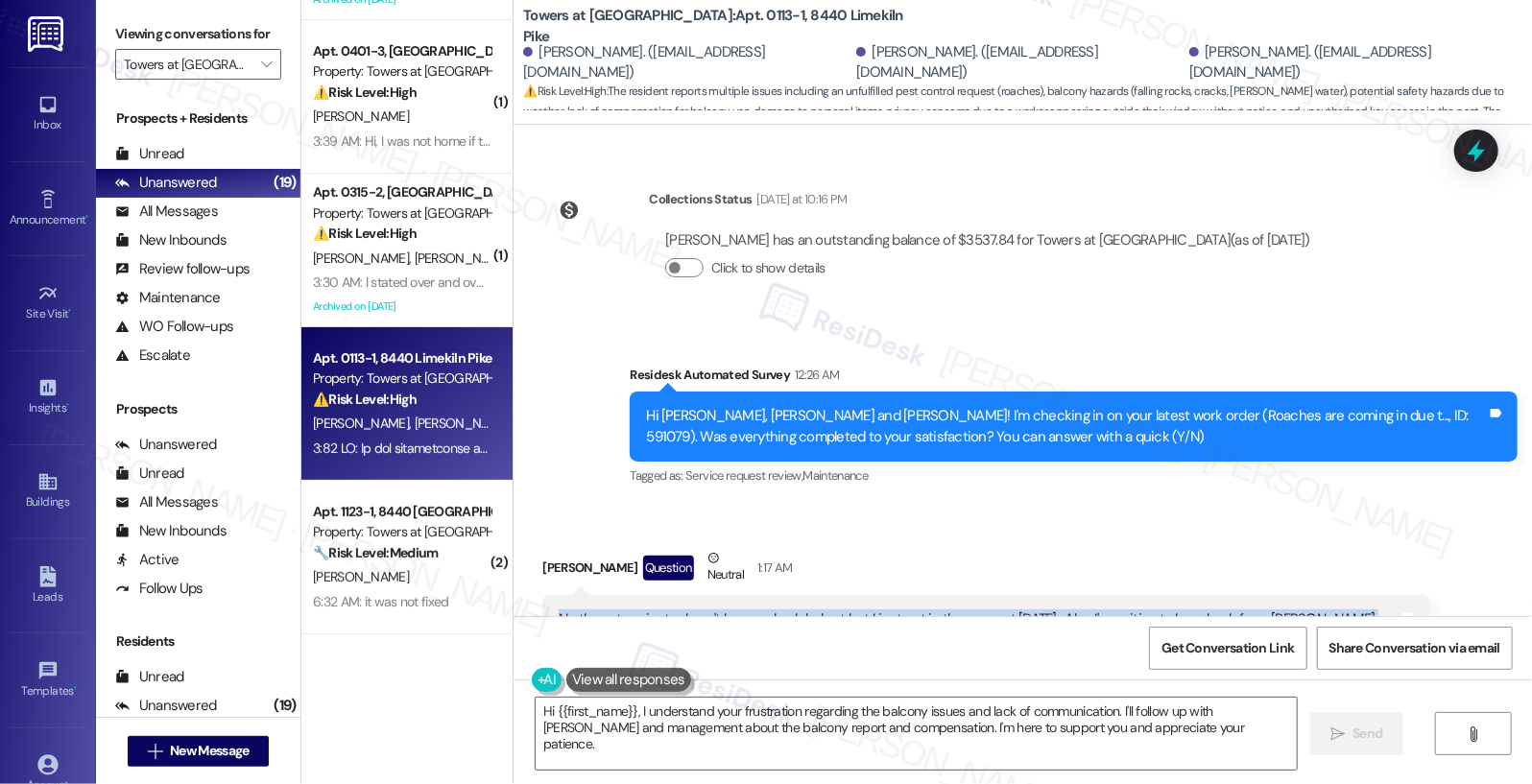
scroll to position [13802, 0]
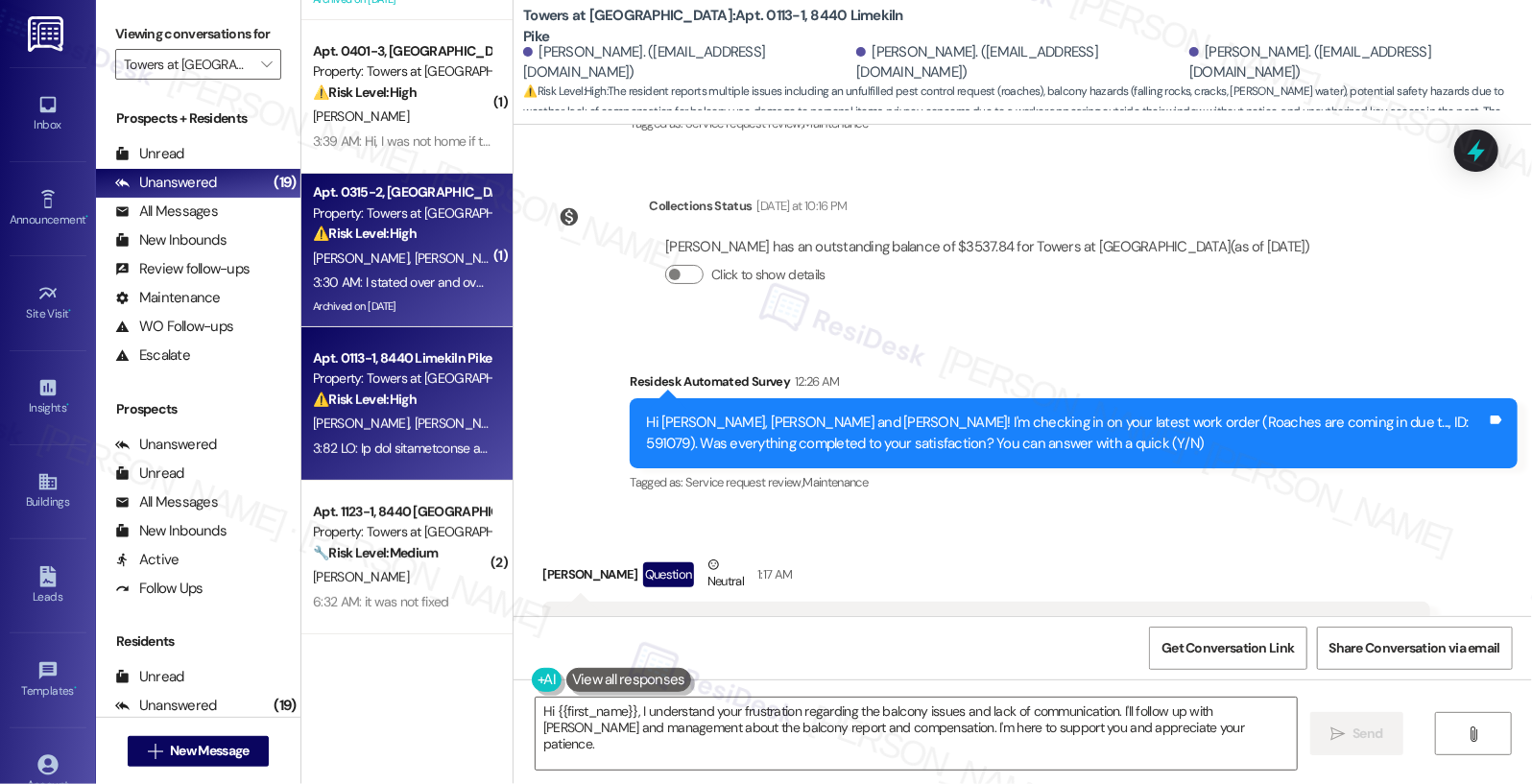
click at [381, 223] on div "Property: Towers at [GEOGRAPHIC_DATA]" at bounding box center [402, 213] width 178 height 20
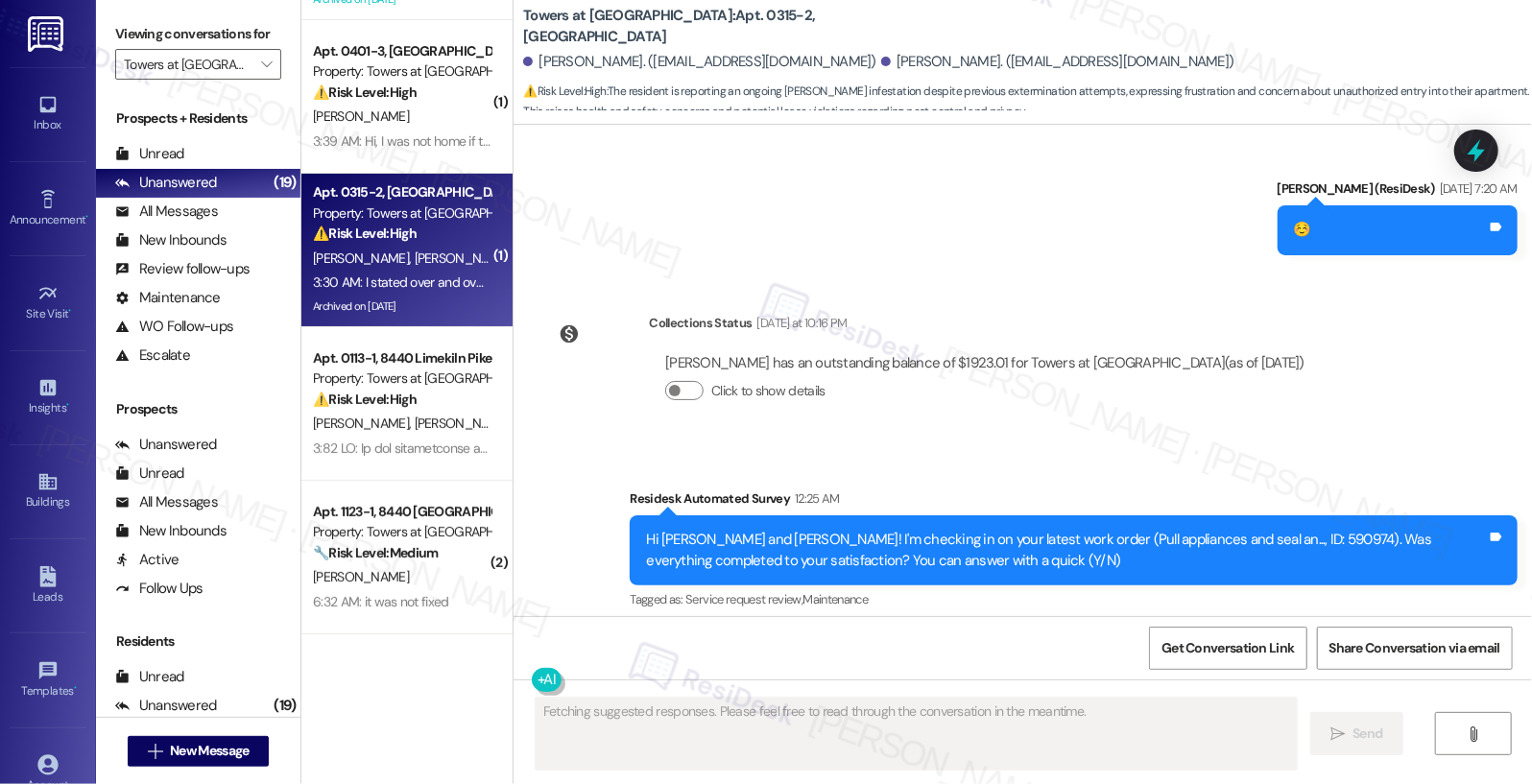
scroll to position [16440, 0]
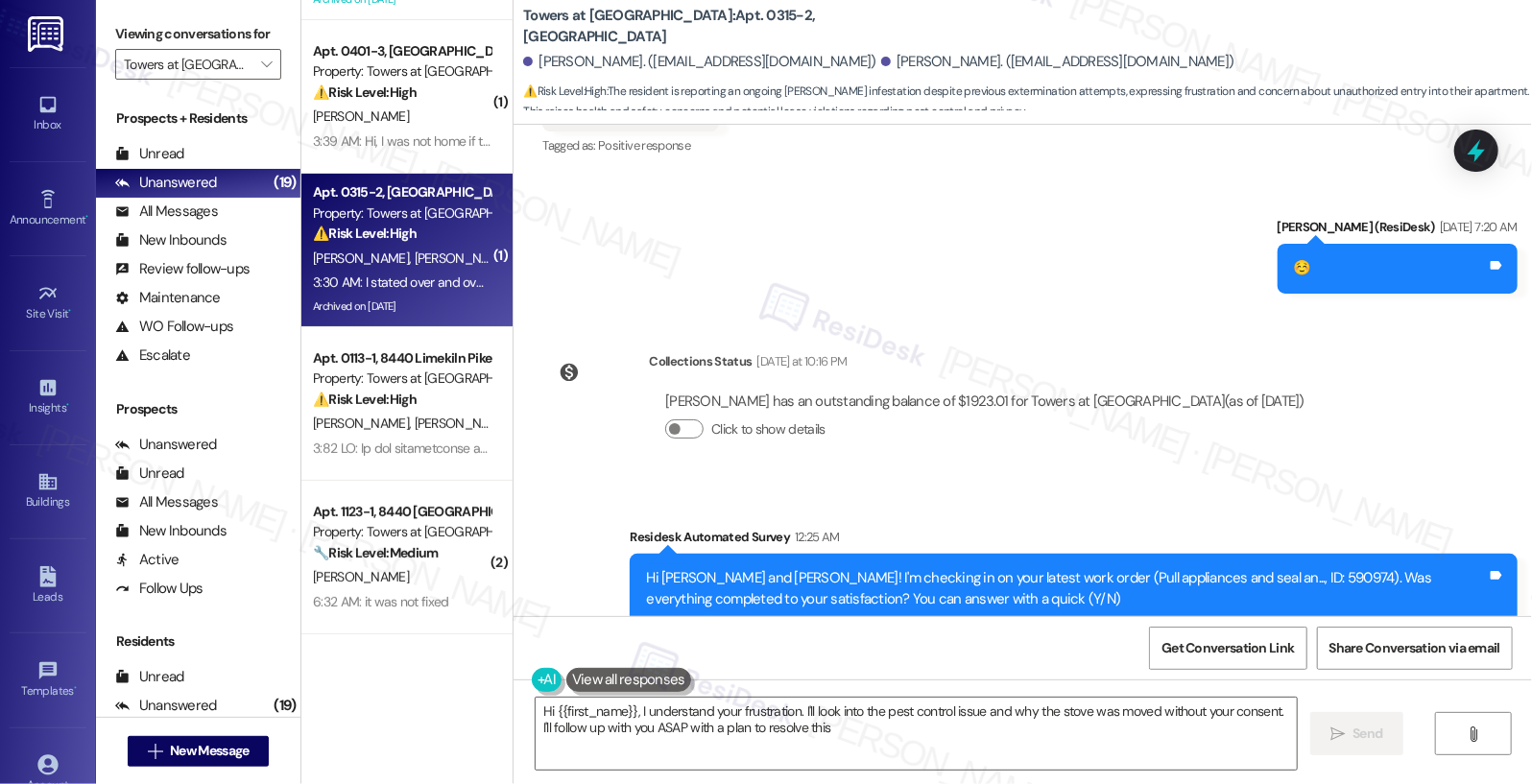
type textarea "Hi {{first_name}}, I understand your frustration. I'll look into the pest contr…"
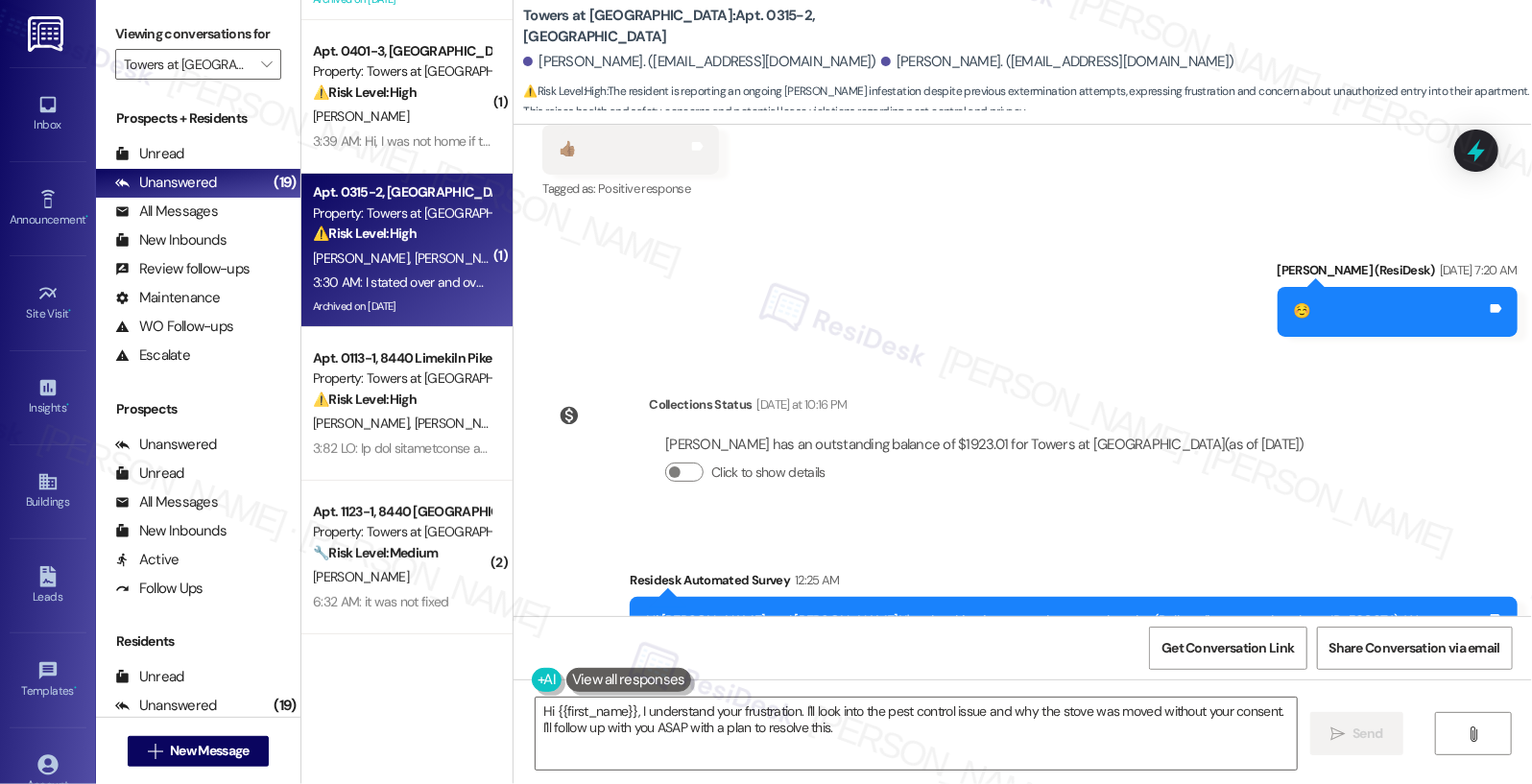
click at [592, 23] on b "Towers at Wyncote: Apt. 0315-2, 8440 Limekiln Pike" at bounding box center [715, 26] width 384 height 41
copy b "Wyncote"
drag, startPoint x: 670, startPoint y: 22, endPoint x: 713, endPoint y: 21, distance: 43.0
click at [713, 21] on b "Towers at Wyncote: Apt. 0315-2, 8440 Limekiln Pike" at bounding box center [715, 26] width 384 height 41
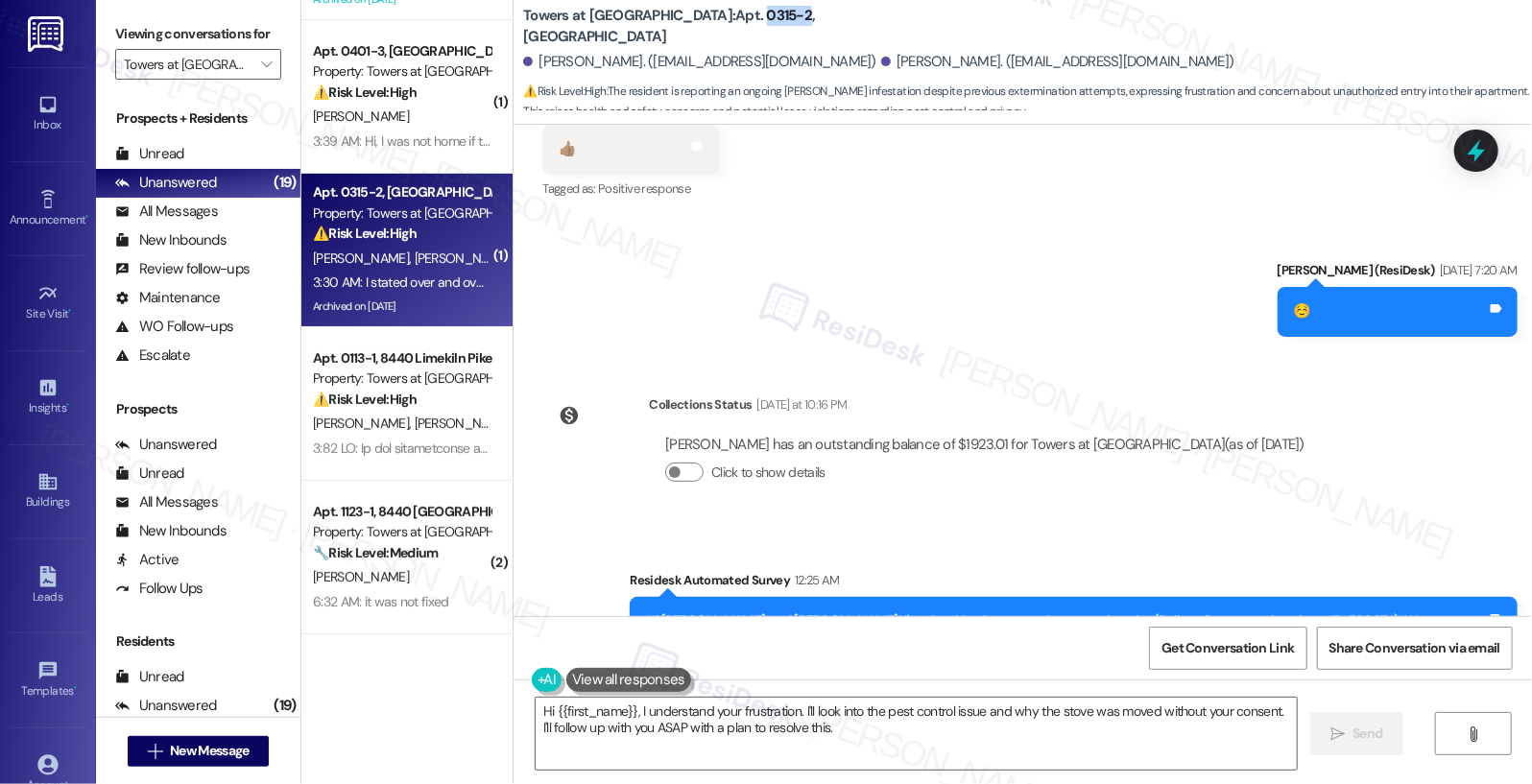
copy b "0315-2"
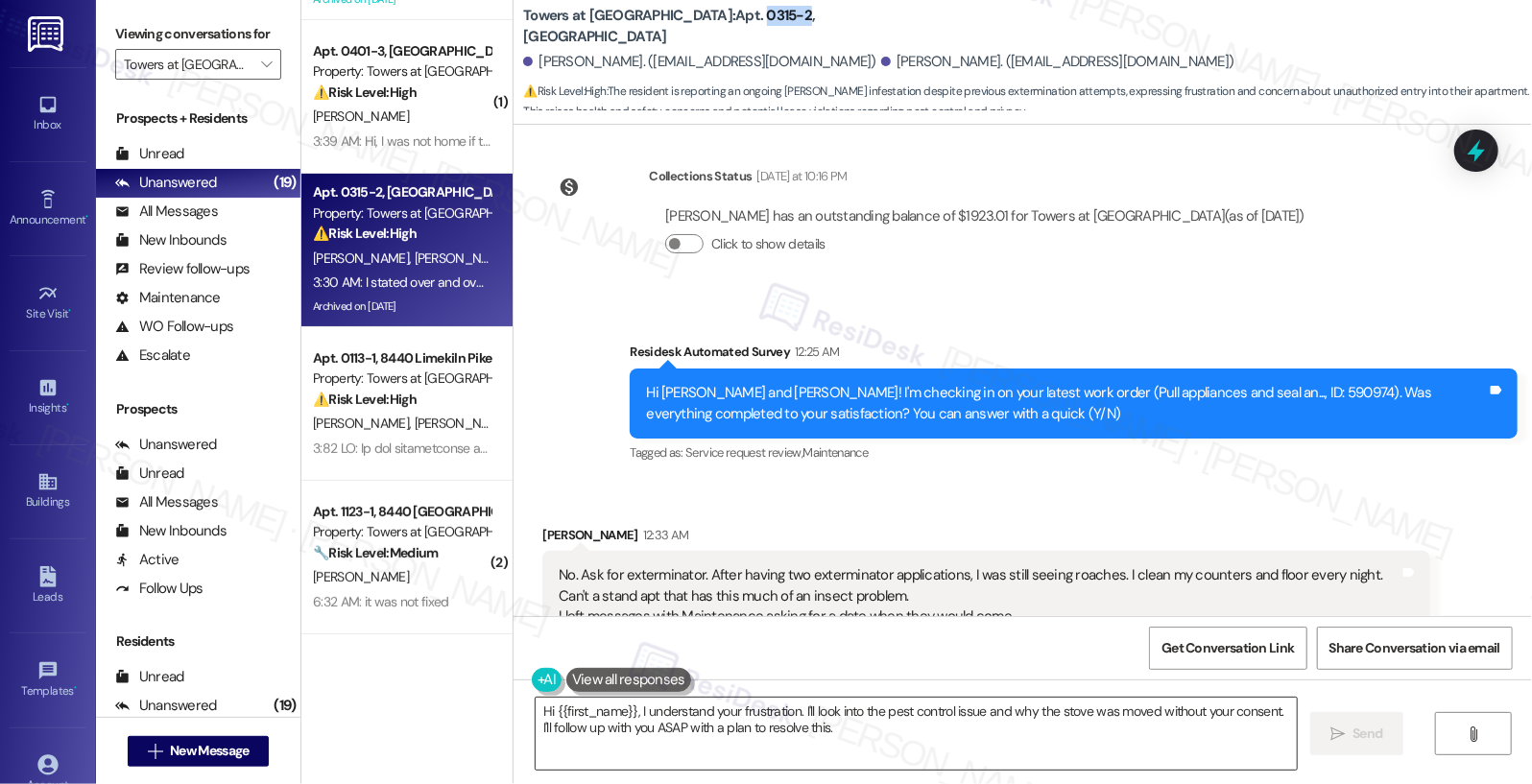
scroll to position [16820, 0]
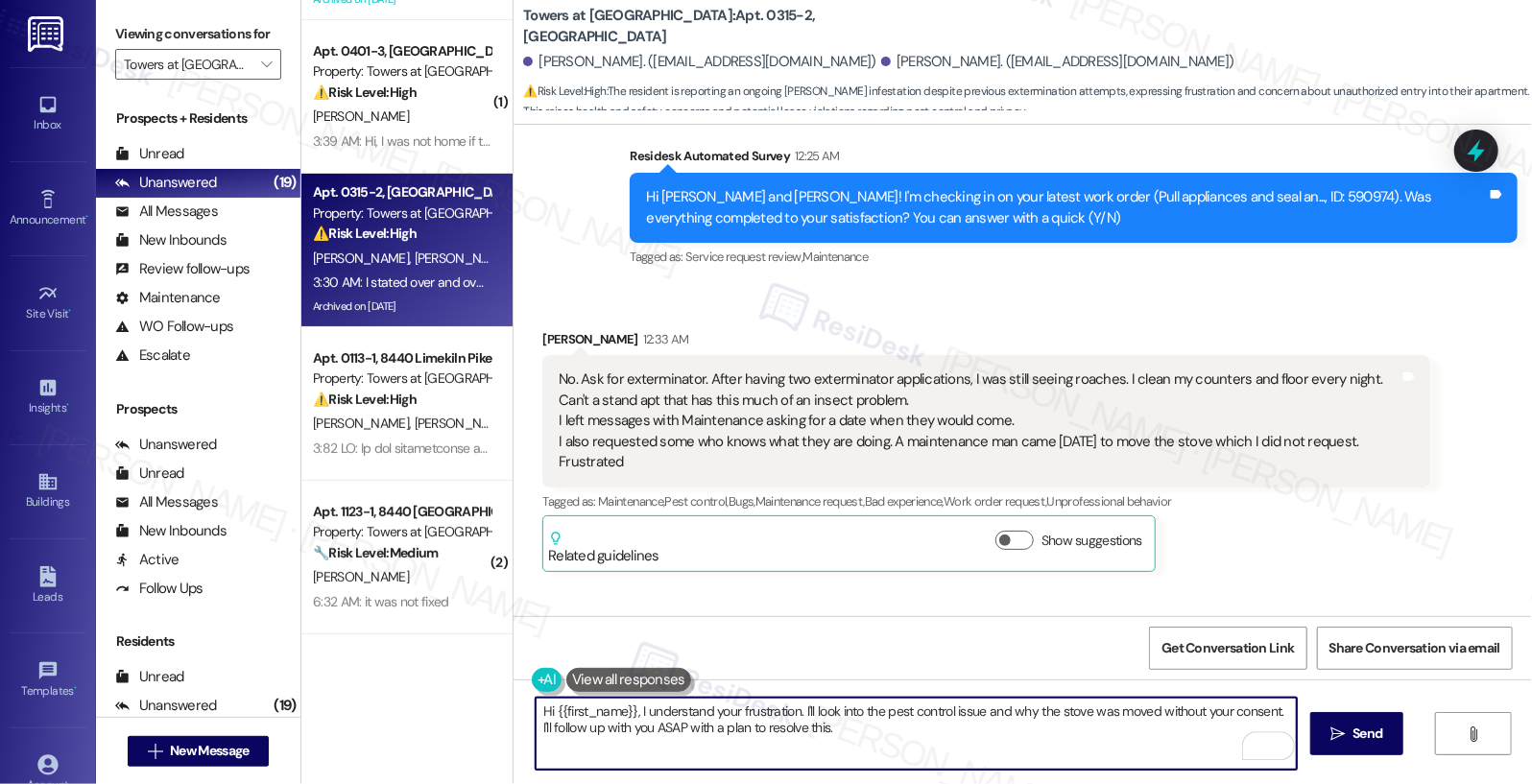
drag, startPoint x: 804, startPoint y: 711, endPoint x: 1152, endPoint y: 720, distance: 348.1
click at [1152, 720] on textarea "Hi {{first_name}}, I understand your frustration. I'll look into the pest contr…" at bounding box center [917, 733] width 763 height 72
click at [1153, 720] on textarea "Hi {{first_name}}, I understand your frustration. I'll look into the pest contr…" at bounding box center [917, 733] width 763 height 72
click at [925, 721] on textarea "Hi {{first_name}}, I understand your frustration. I'll look into the pest contr…" at bounding box center [917, 733] width 763 height 72
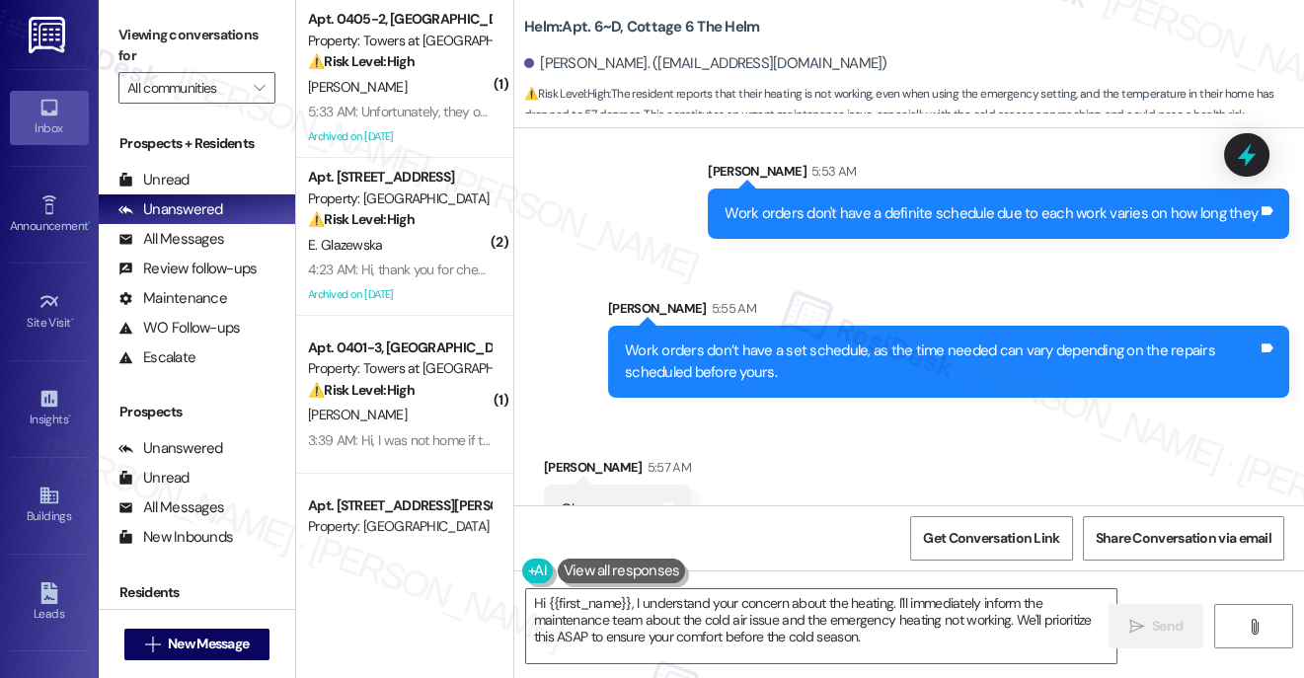
scroll to position [9732, 0]
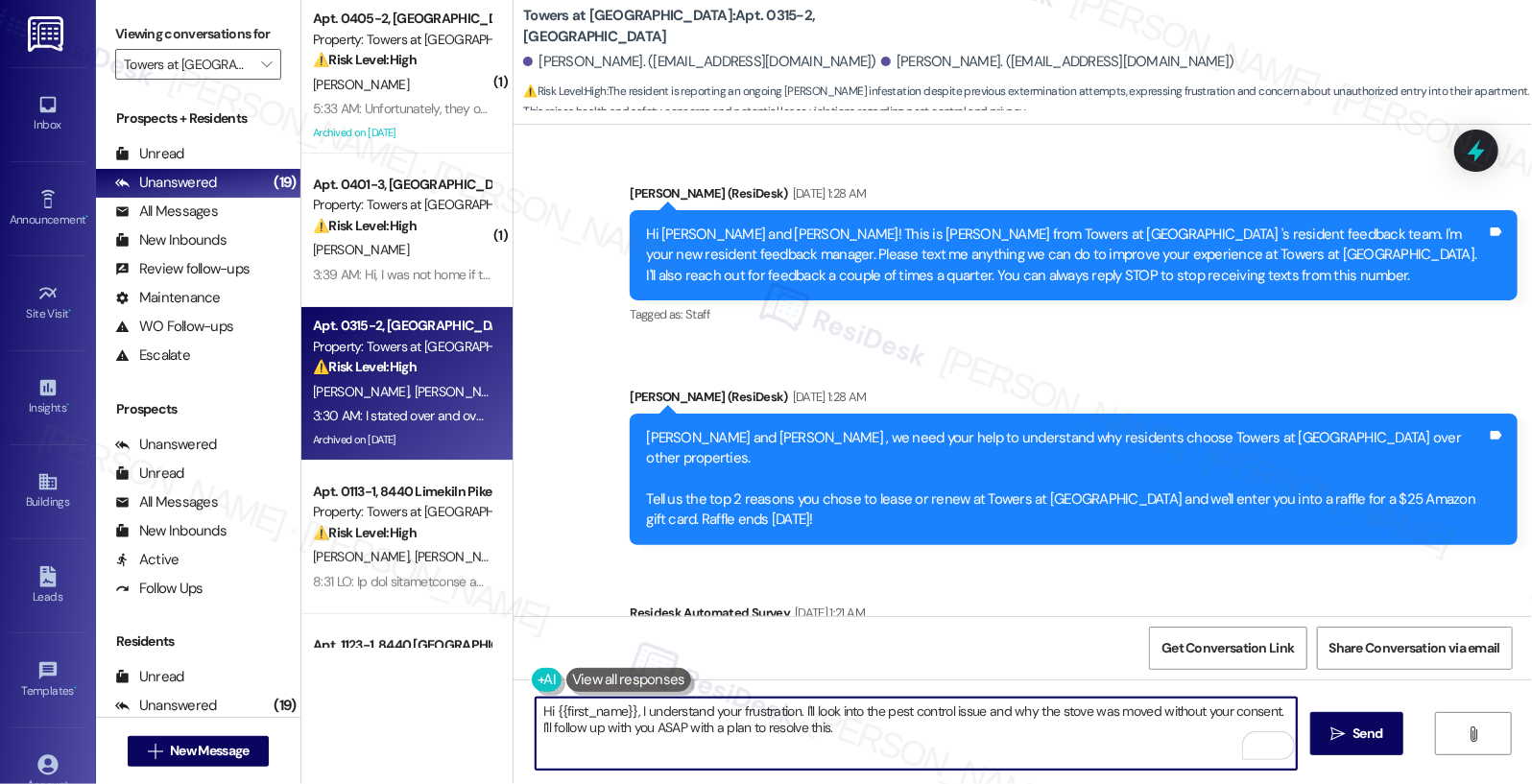
scroll to position [16820, 0]
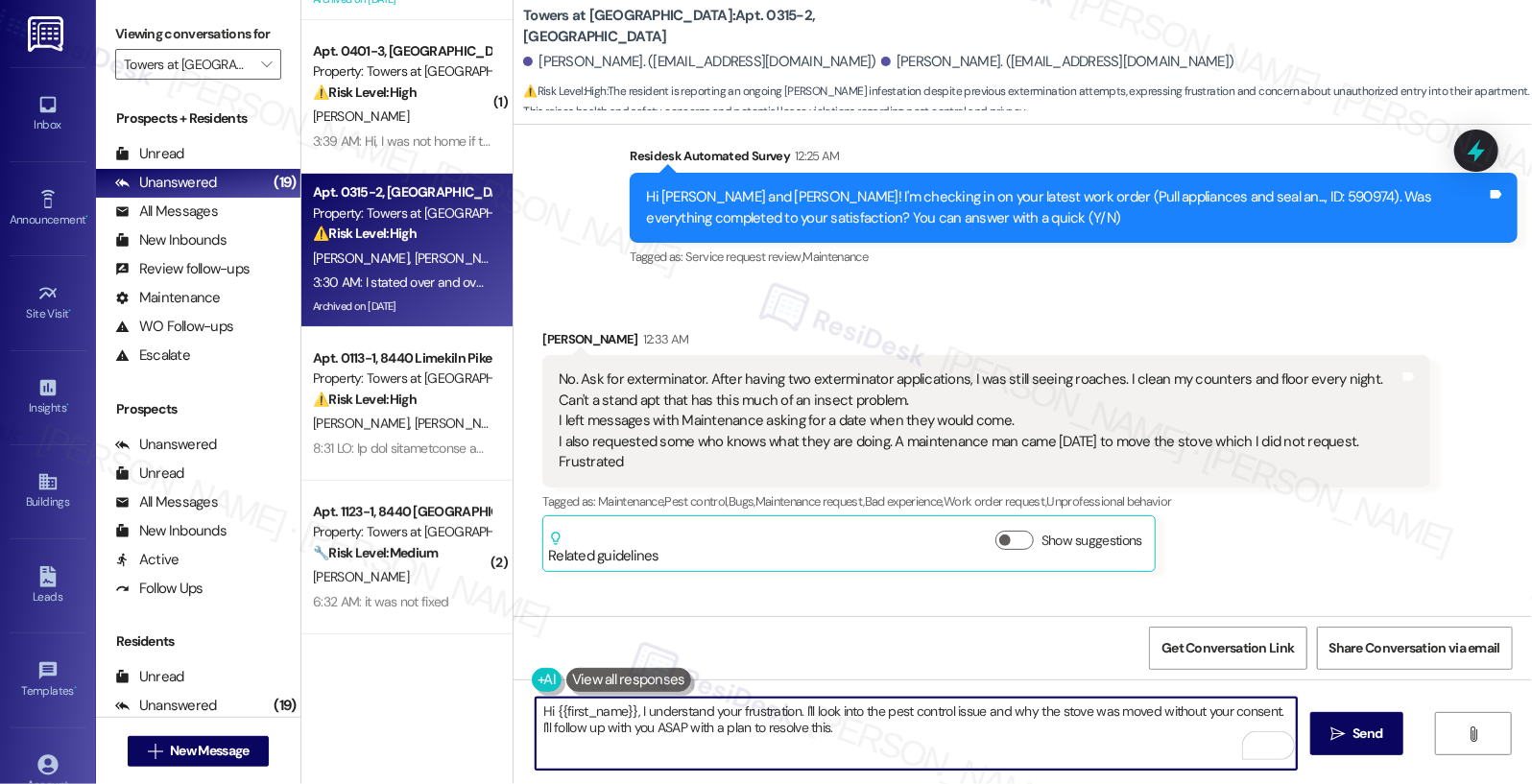
click at [802, 710] on textarea "Hi {{first_name}}, I understand your frustration. I'll look into the pest contr…" at bounding box center [917, 733] width 763 height 72
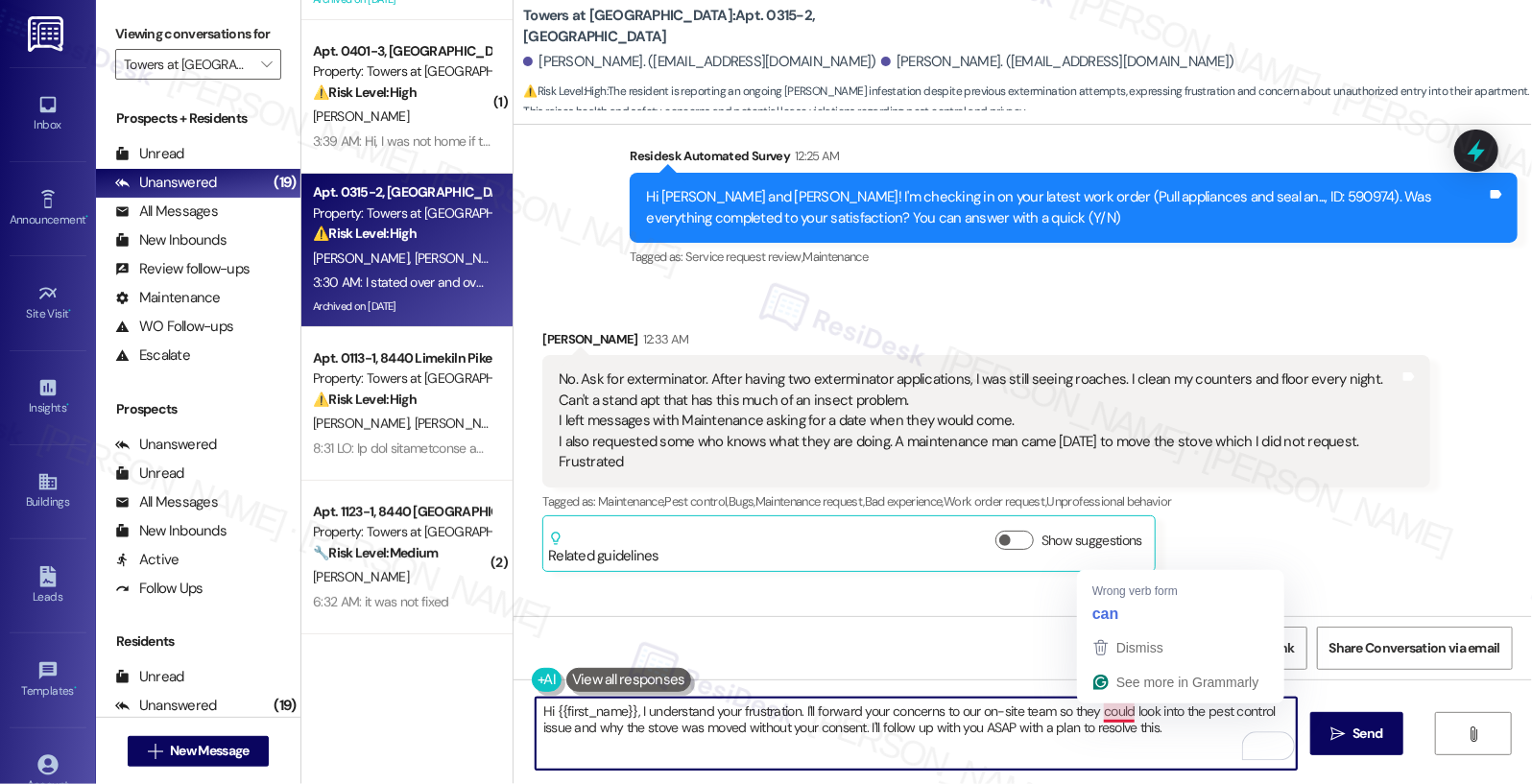
click at [1120, 713] on textarea "Hi {{first_name}}, I understand your frustration. I'll forward your concerns to…" at bounding box center [917, 733] width 763 height 72
drag, startPoint x: 1143, startPoint y: 732, endPoint x: 943, endPoint y: 735, distance: 200.0
click at [943, 735] on textarea "Hi {{first_name}}, I understand your frustration. I'll forward your concerns to…" at bounding box center [917, 733] width 763 height 72
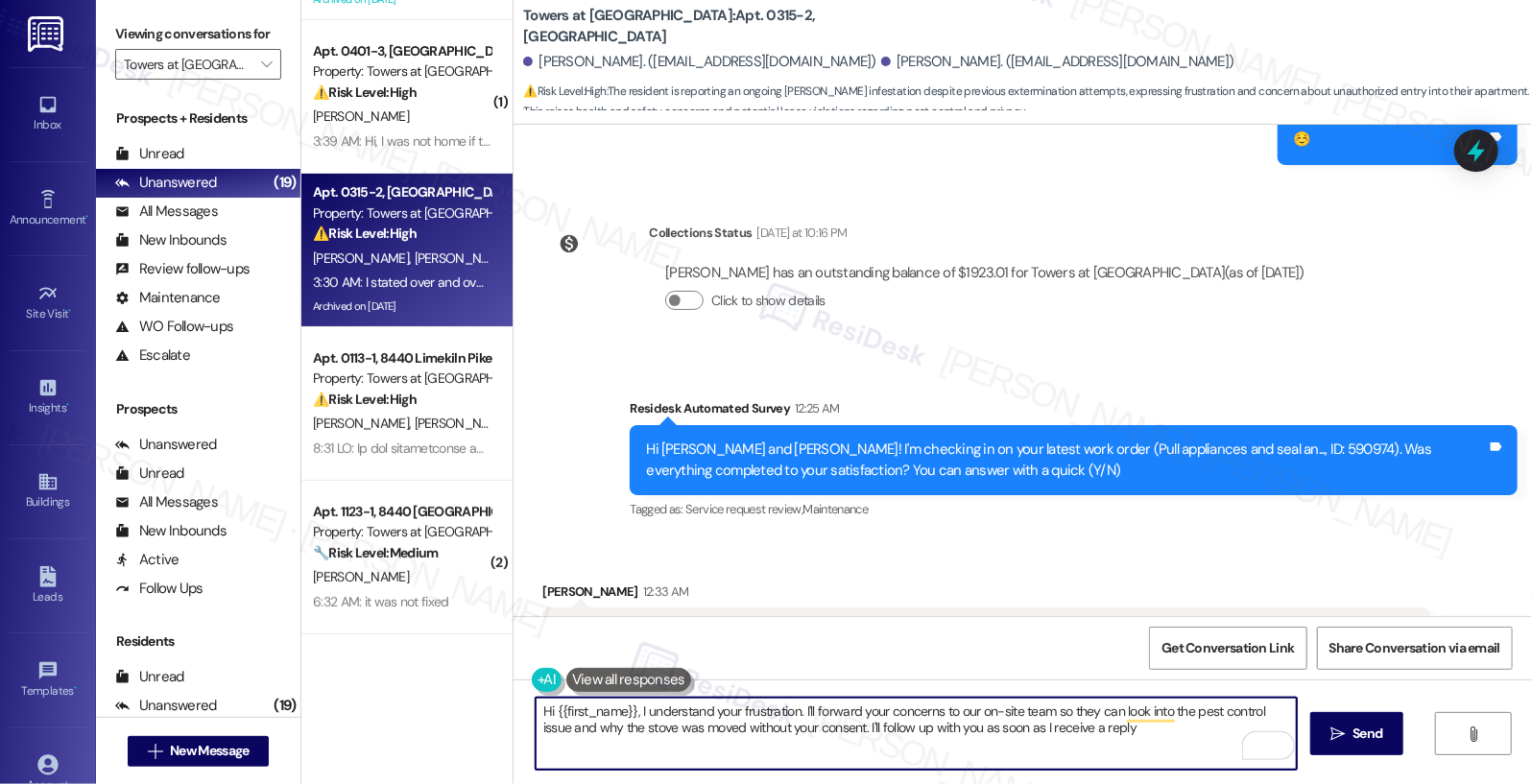
scroll to position [16552, 0]
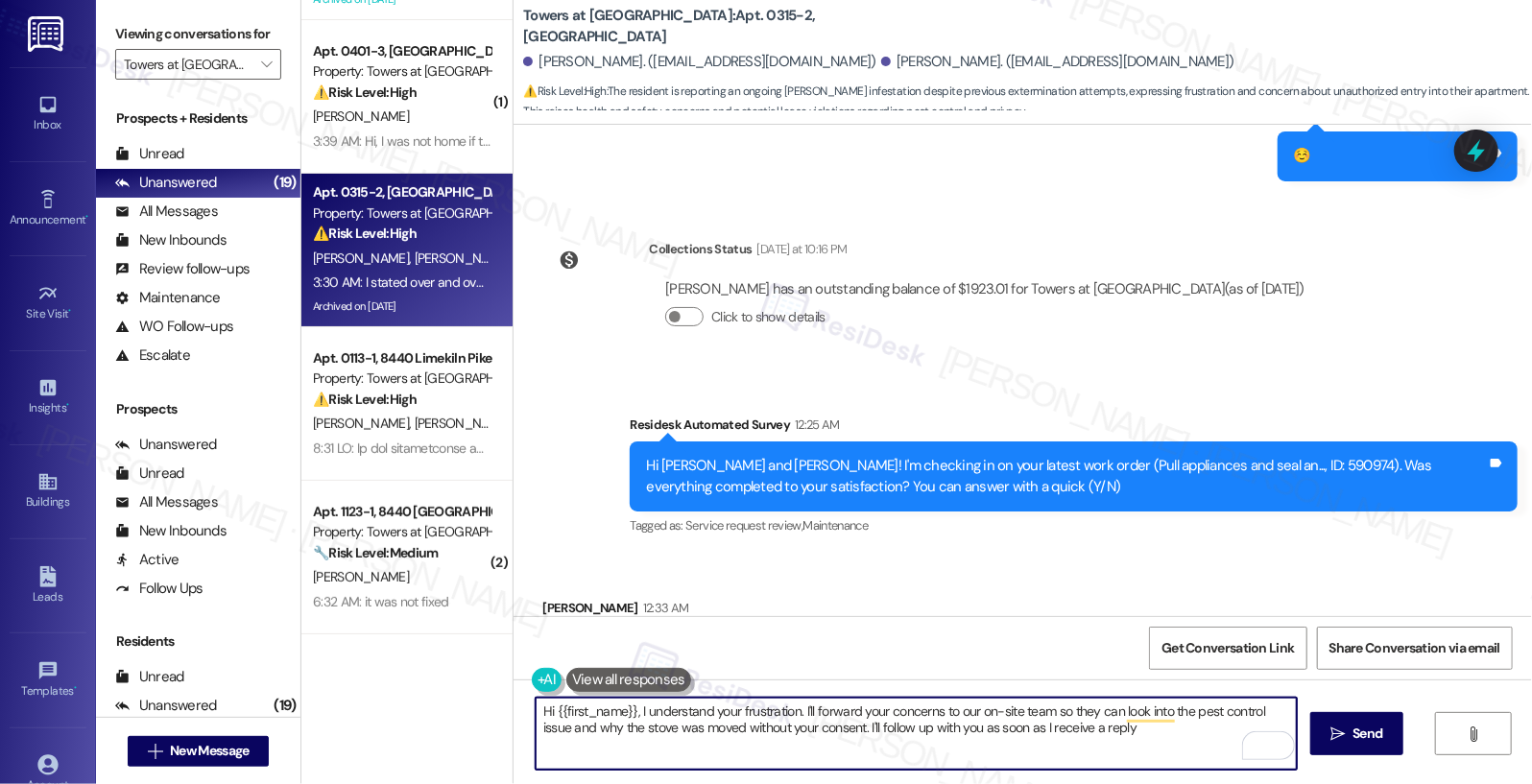
drag, startPoint x: 671, startPoint y: 711, endPoint x: 892, endPoint y: 718, distance: 221.1
click at [893, 718] on textarea "Hi {{first_name}}, I understand your frustration. I'll forward your concerns to…" at bounding box center [917, 733] width 763 height 72
drag, startPoint x: 629, startPoint y: 715, endPoint x: 498, endPoint y: 702, distance: 131.6
click at [498, 702] on div "( 1 ) Apt. 0405-2, 8440 Limekiln Pike Property: Towers at Wyncote ⚠️ Risk Level…" at bounding box center [916, 392] width 1230 height 784
click at [1054, 725] on textarea "I understand your frustration. I'll forward your concerns to our on-site team s…" at bounding box center [917, 733] width 763 height 72
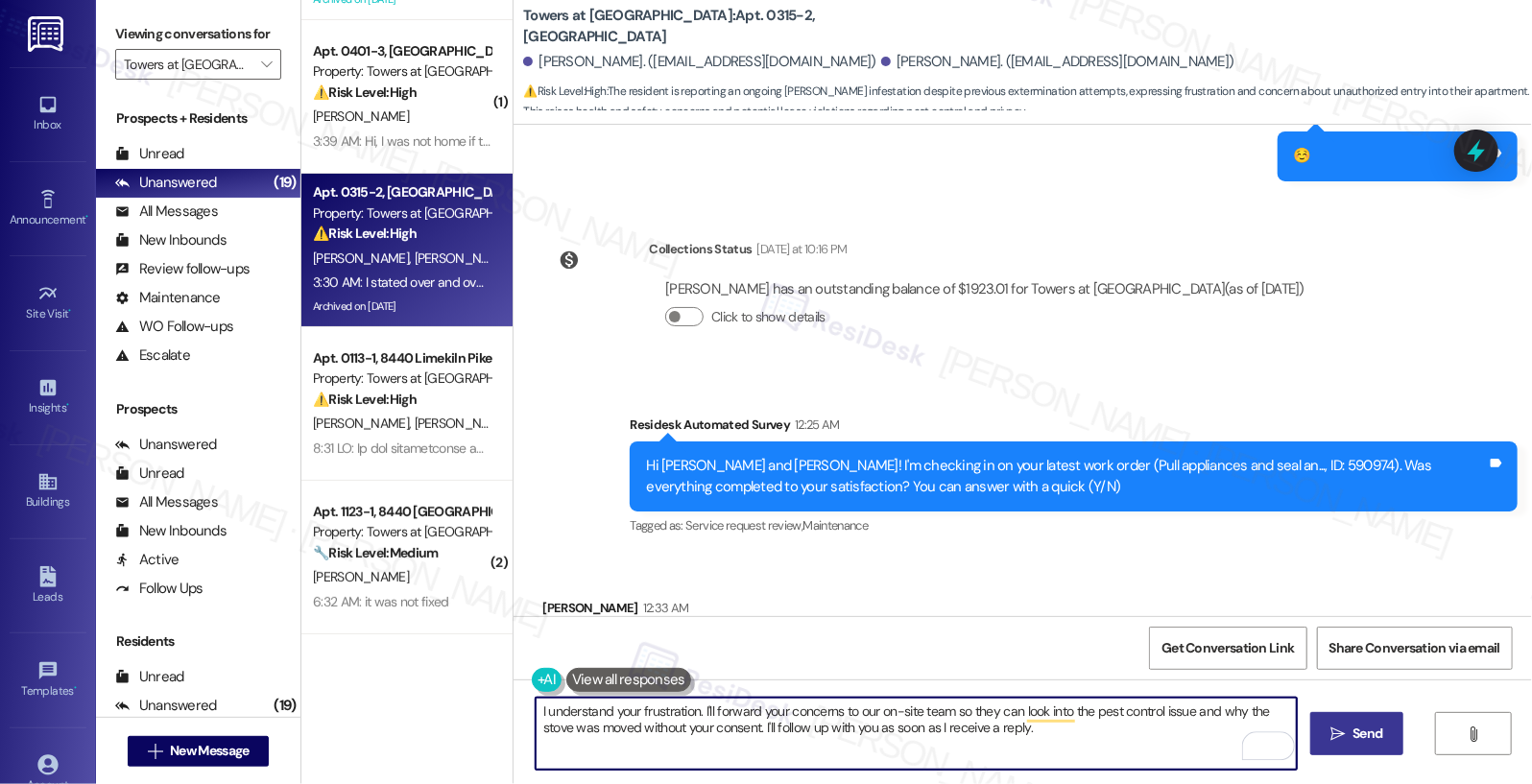
type textarea "I understand your frustration. I'll forward your concerns to our on-site team s…"
click at [1362, 734] on span "Send" at bounding box center [1368, 733] width 30 height 20
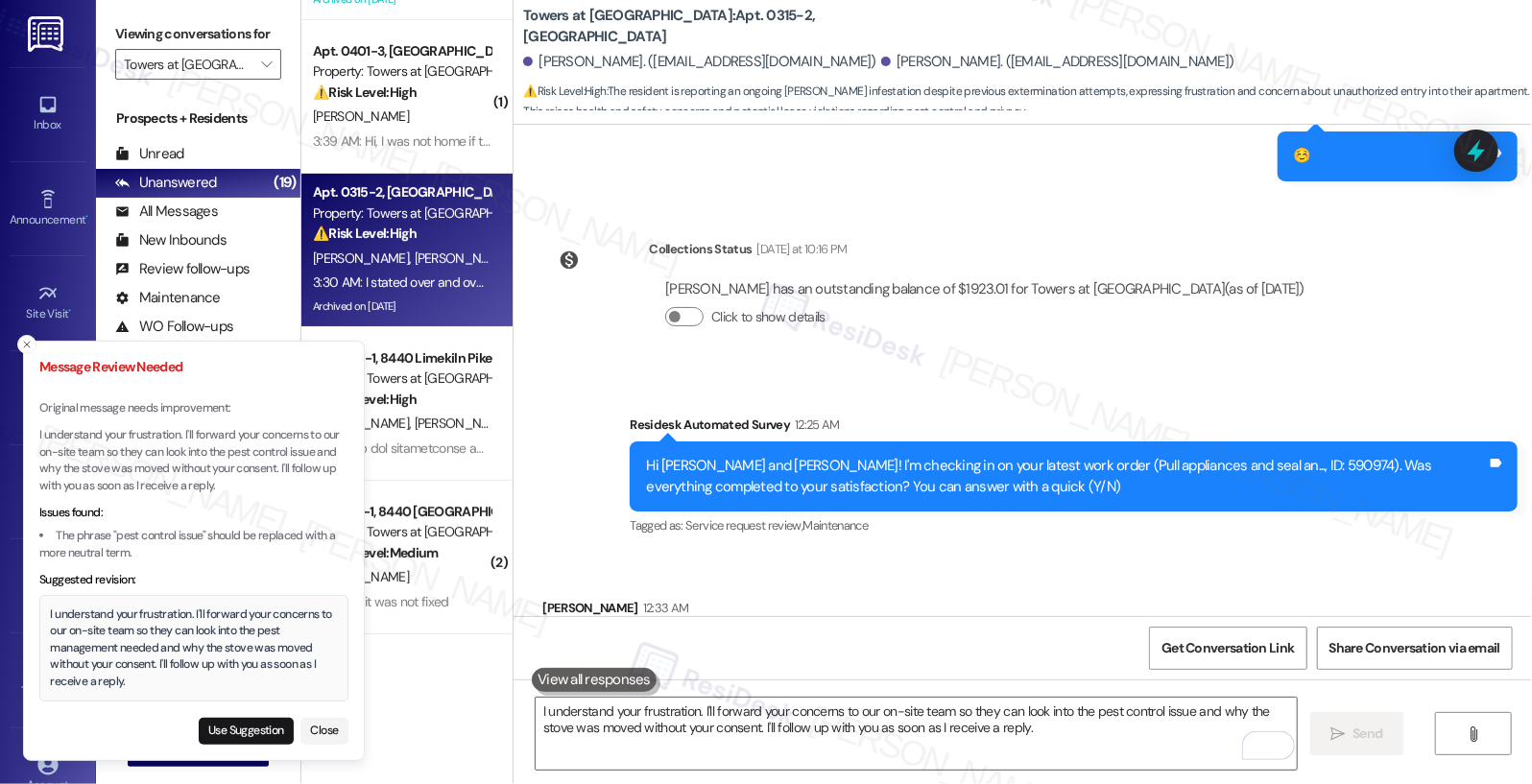
click at [236, 721] on button "Use Suggestion" at bounding box center [246, 731] width 95 height 27
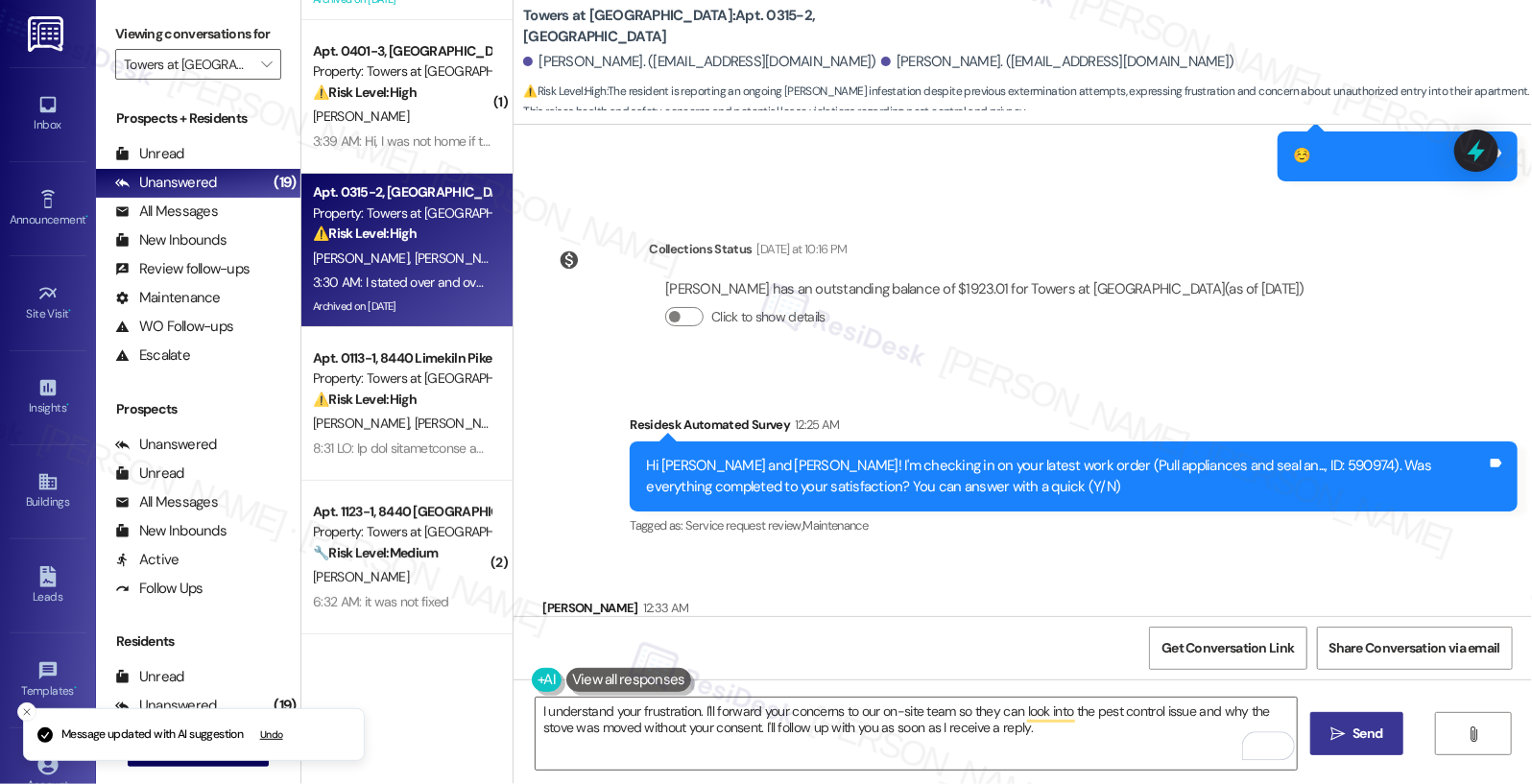
click at [1360, 730] on span "Send" at bounding box center [1368, 733] width 30 height 20
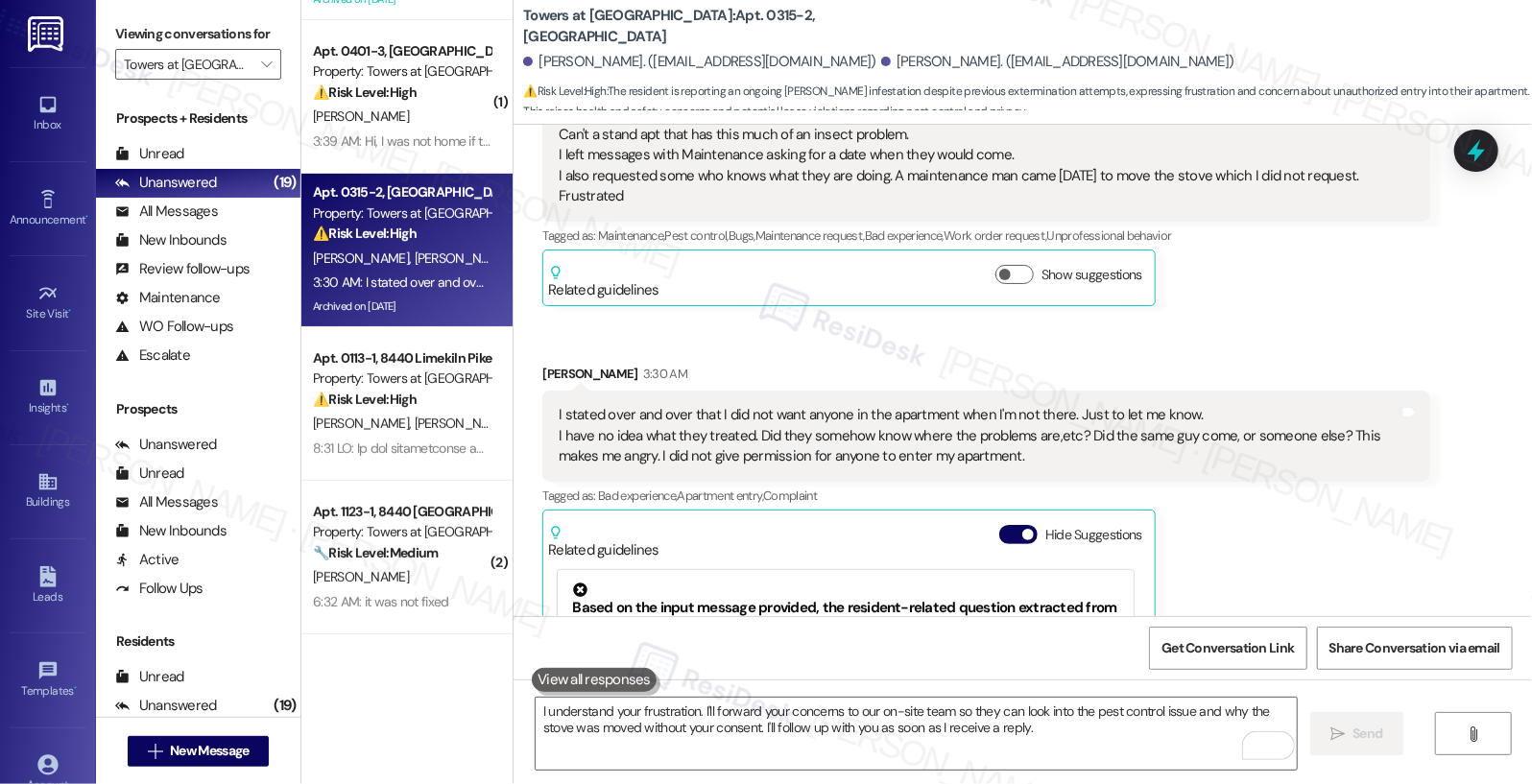
scroll to position [17226, 0]
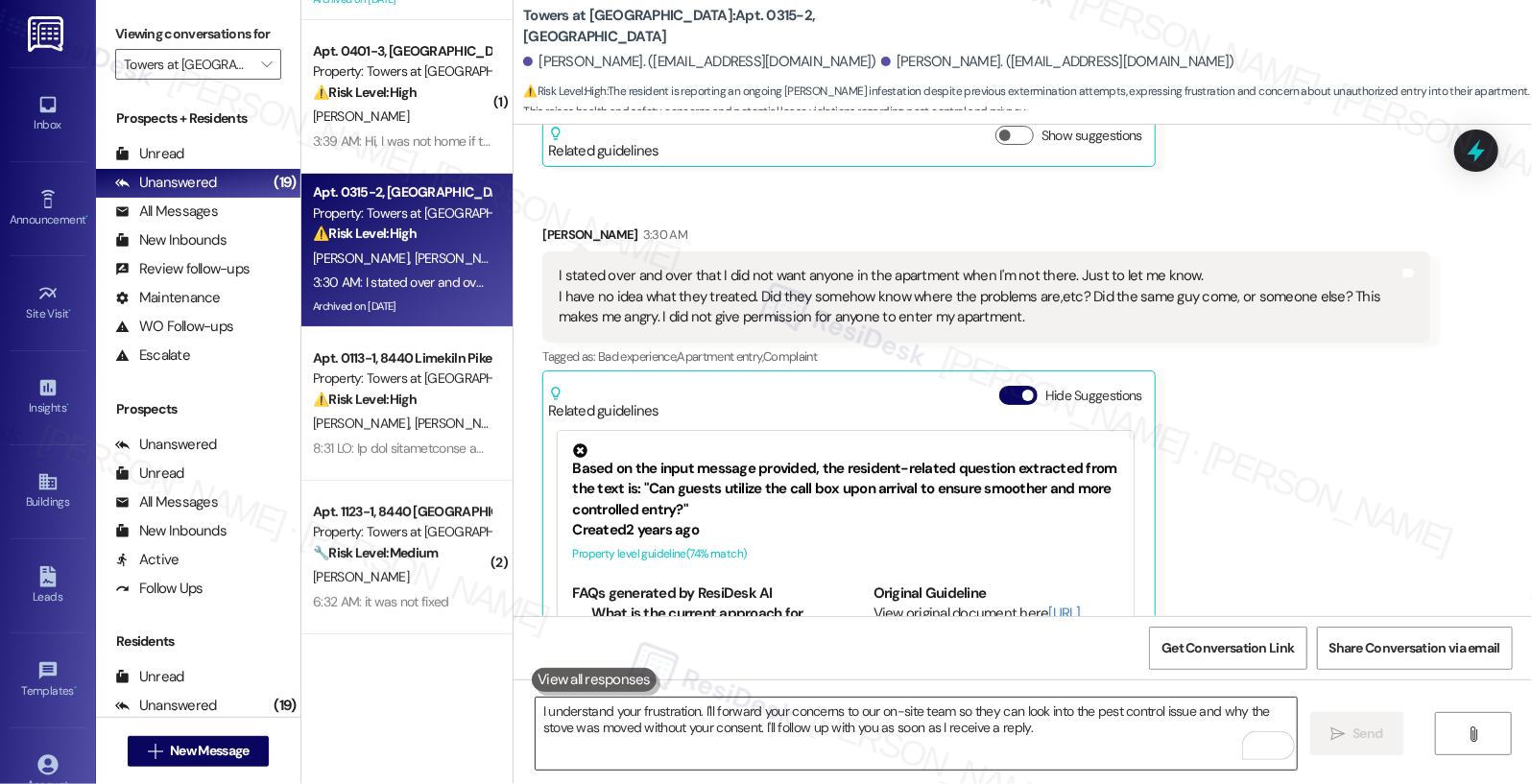
click at [801, 731] on textarea "I understand your frustration. I'll forward your concerns to our on-site team s…" at bounding box center [917, 733] width 763 height 72
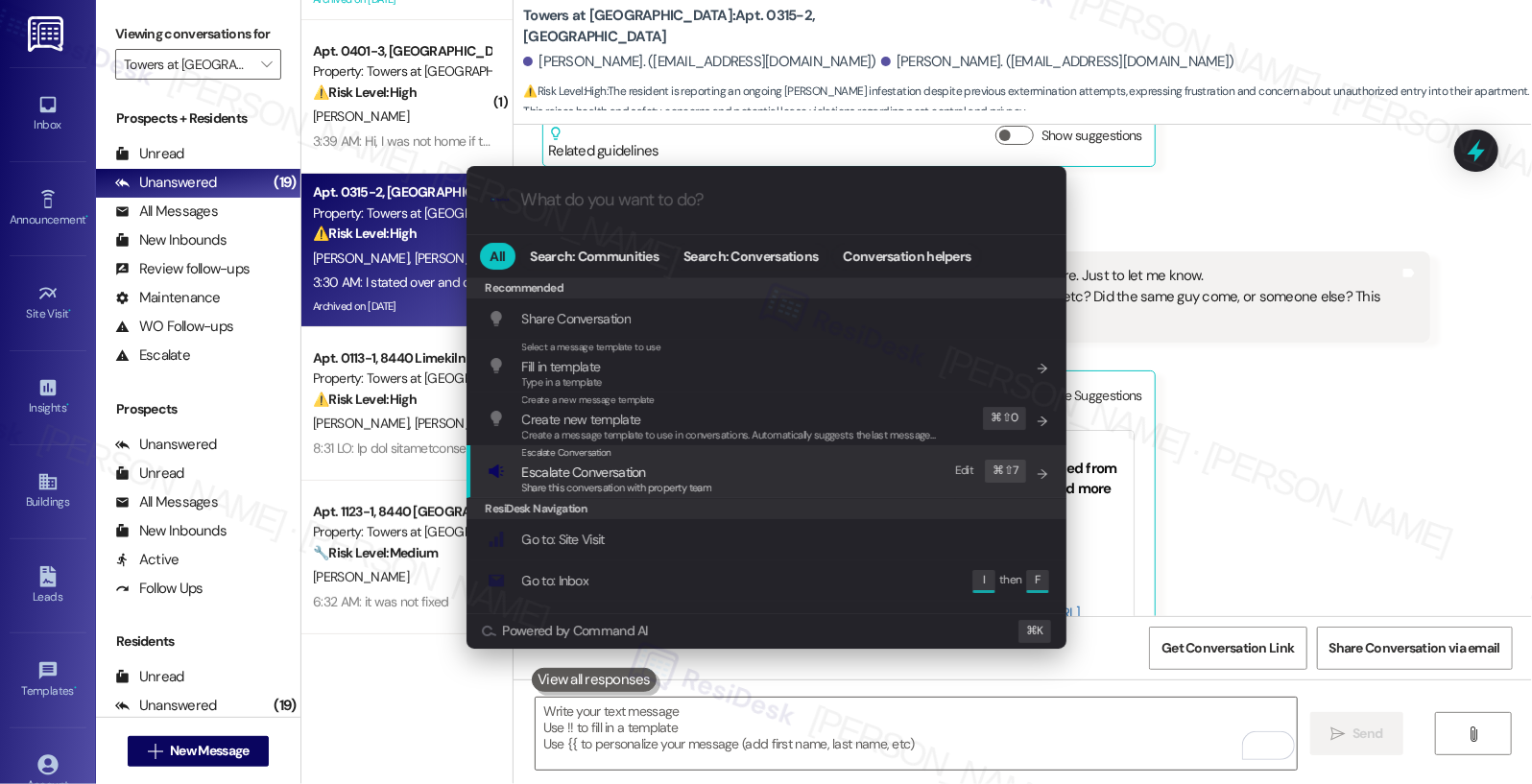
click at [635, 477] on span "Escalate Conversation" at bounding box center [584, 473] width 124 height 18
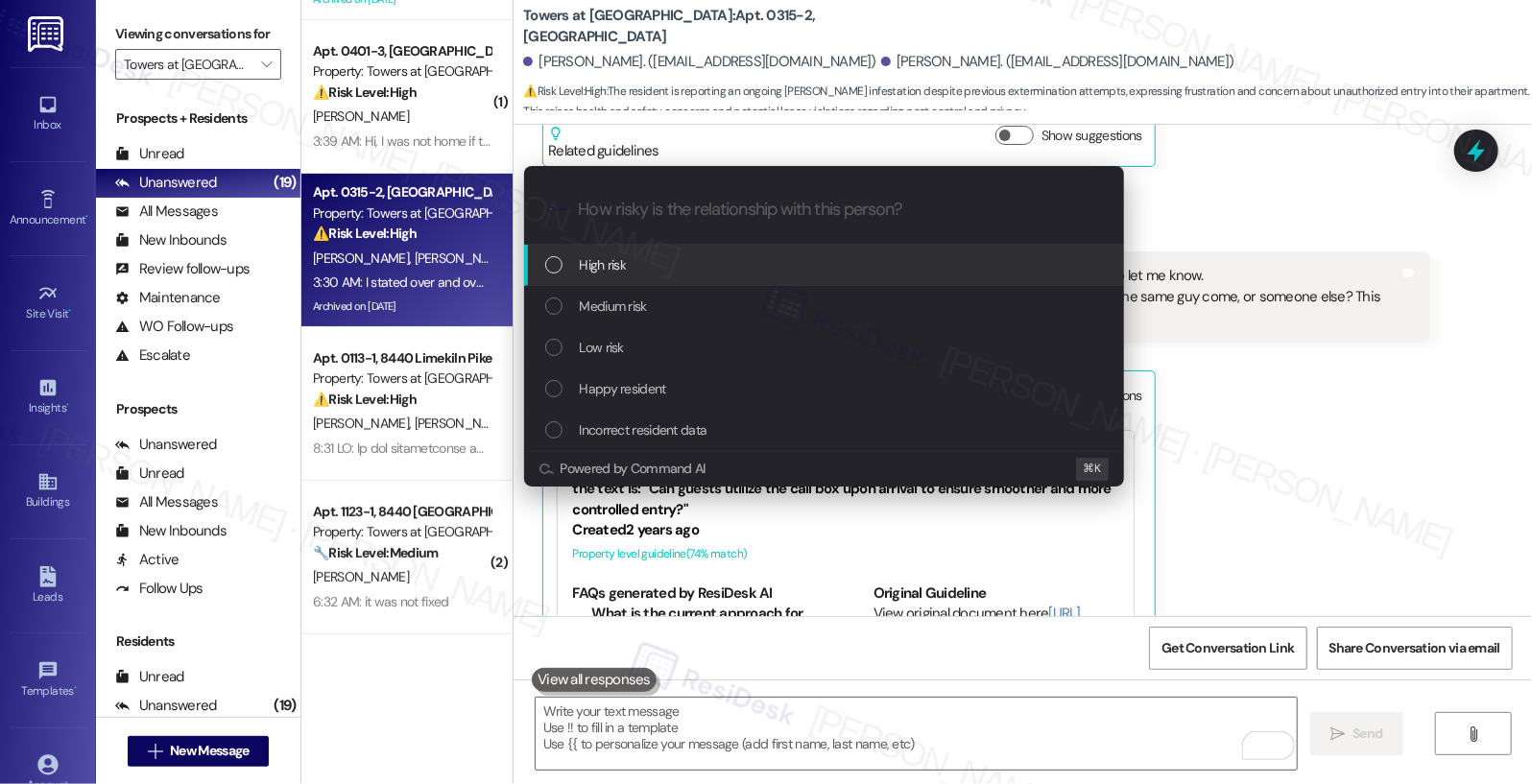
click at [656, 275] on div "High risk" at bounding box center [824, 266] width 600 height 41
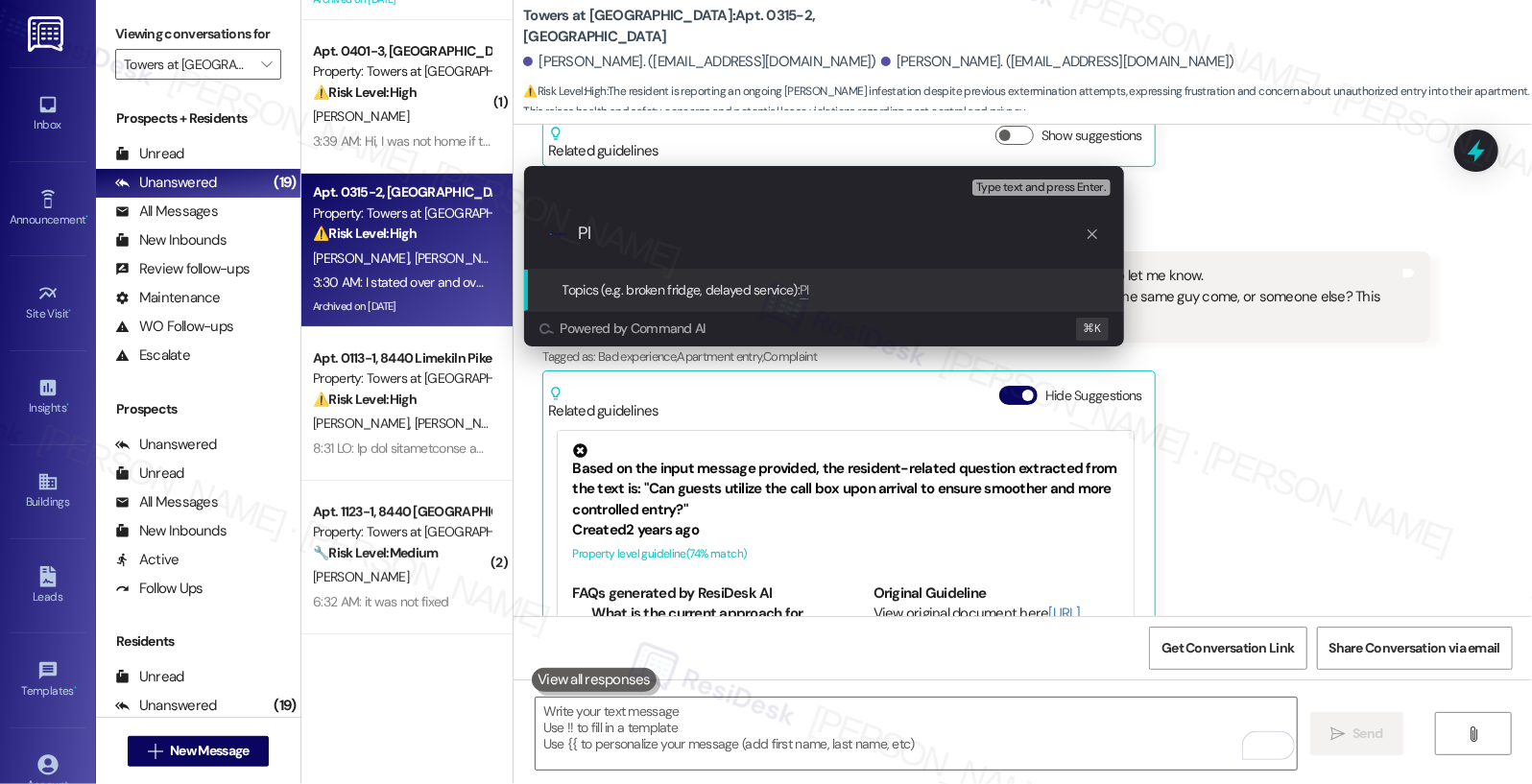
type input "P"
click at [916, 235] on input "Resident Complaint - Requesting for Reply" at bounding box center [832, 233] width 506 height 20
type input "Resident Complaint - Requesting for Response/Action"
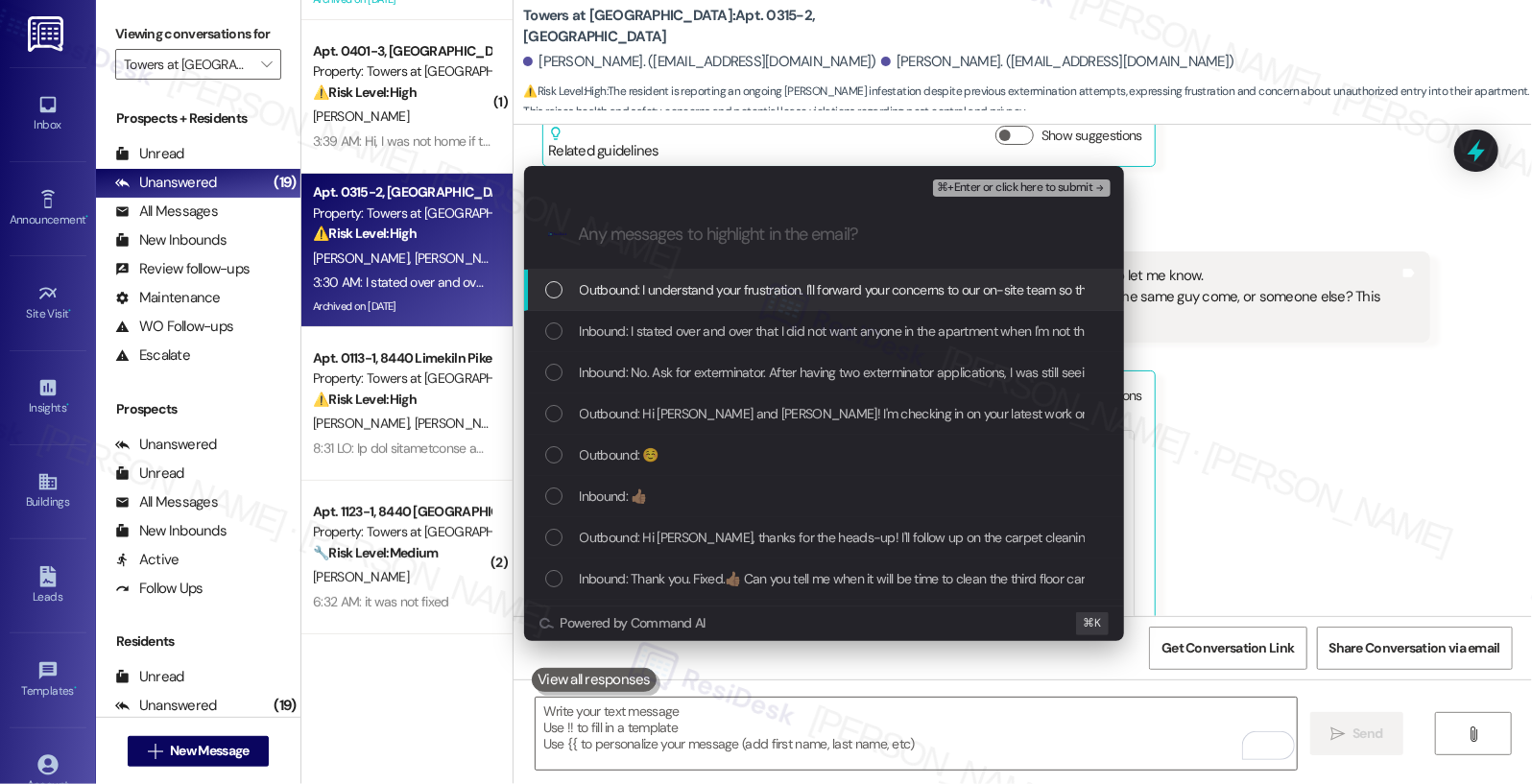
click at [925, 291] on span "Outbound: I understand your frustration. I'll forward your concerns to our on-s…" at bounding box center [1247, 290] width 1336 height 21
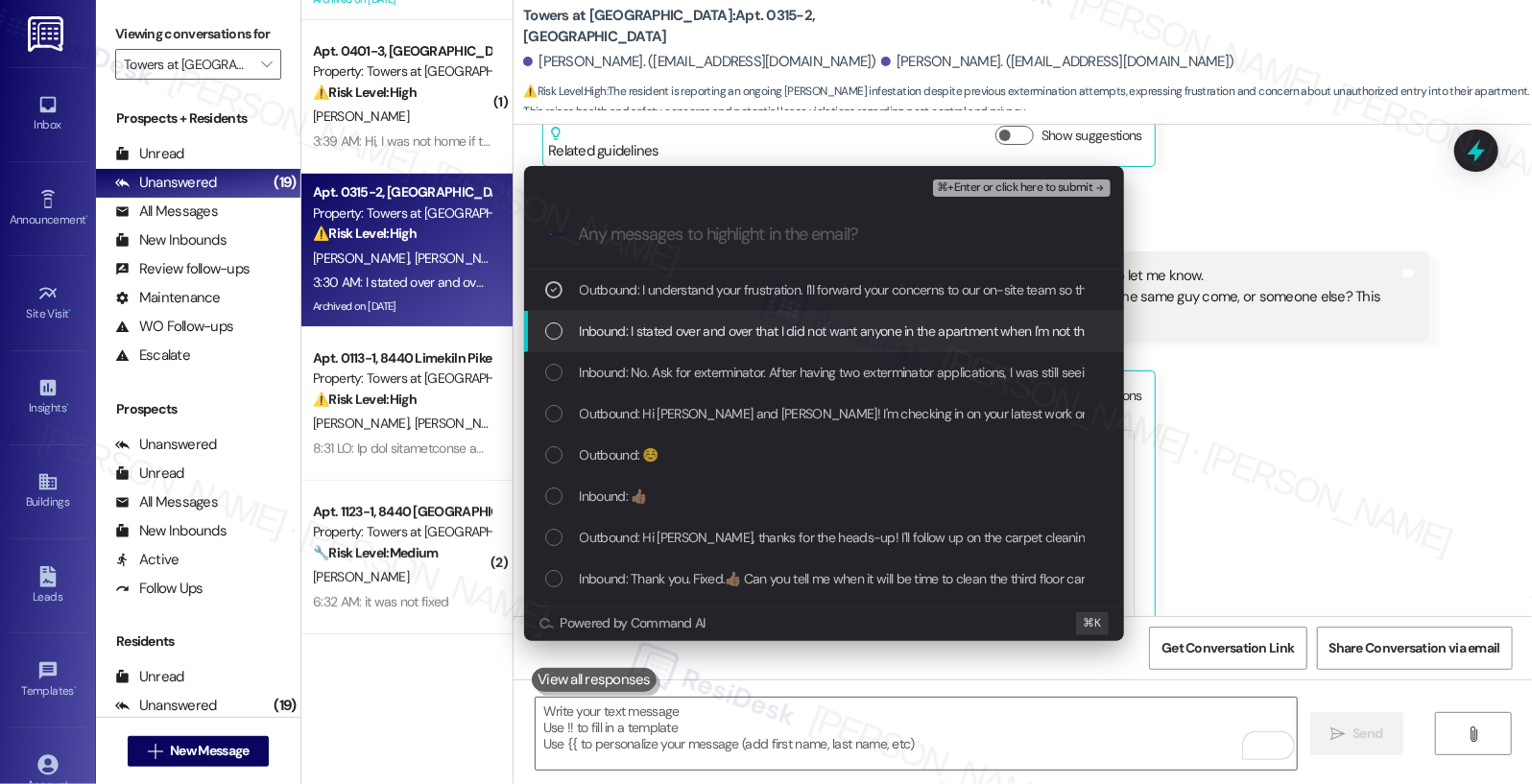
click at [907, 318] on div "Inbound: I stated over and over that I did not want anyone in the apartment whe…" at bounding box center [824, 332] width 600 height 41
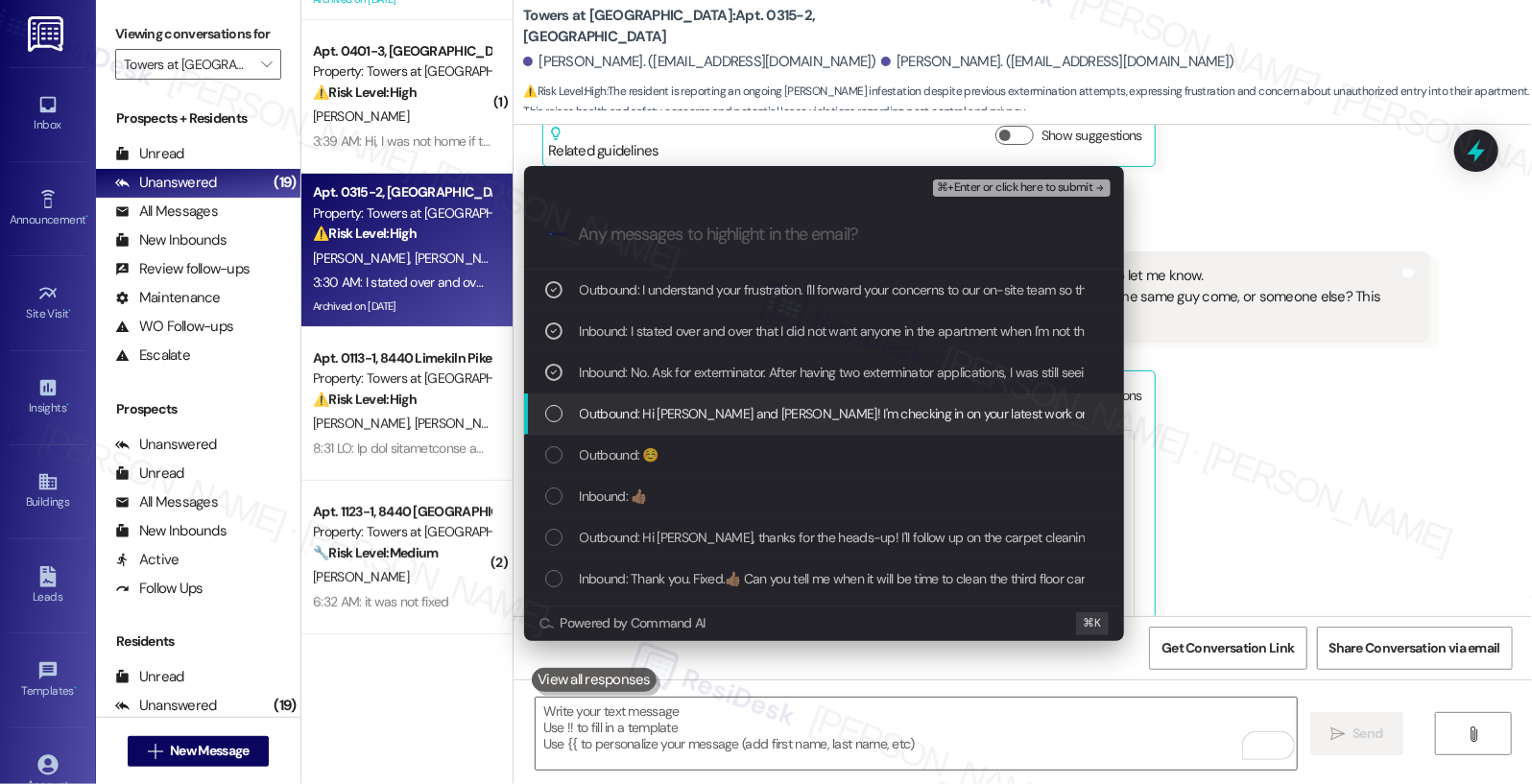
click at [884, 426] on div "Outbound: Hi Ruth and Donna! I'm checking in on your latest work order (Pull ap…" at bounding box center [824, 414] width 600 height 41
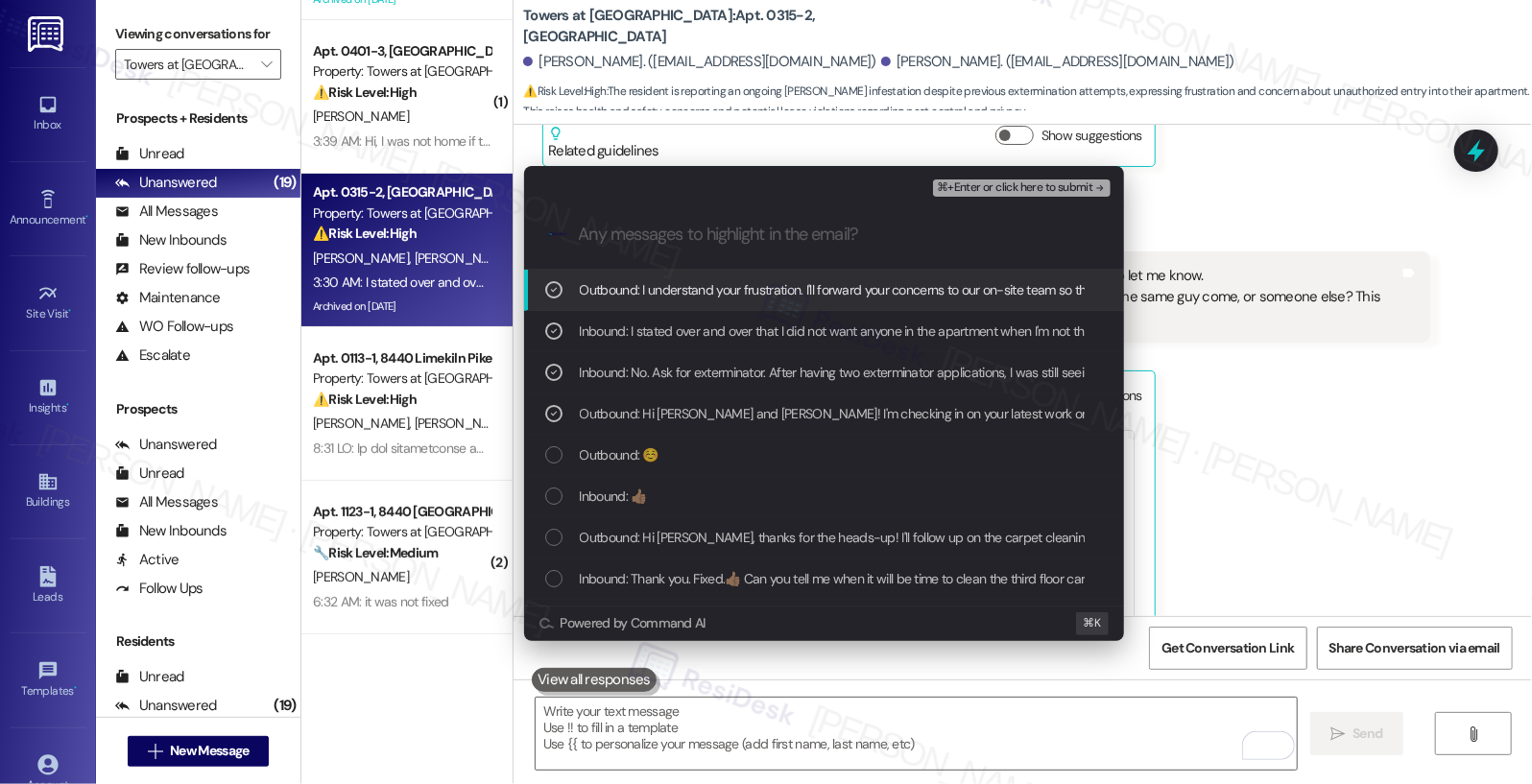
click at [1017, 186] on span "⌘+Enter or click here to submit" at bounding box center [1015, 189] width 156 height 14
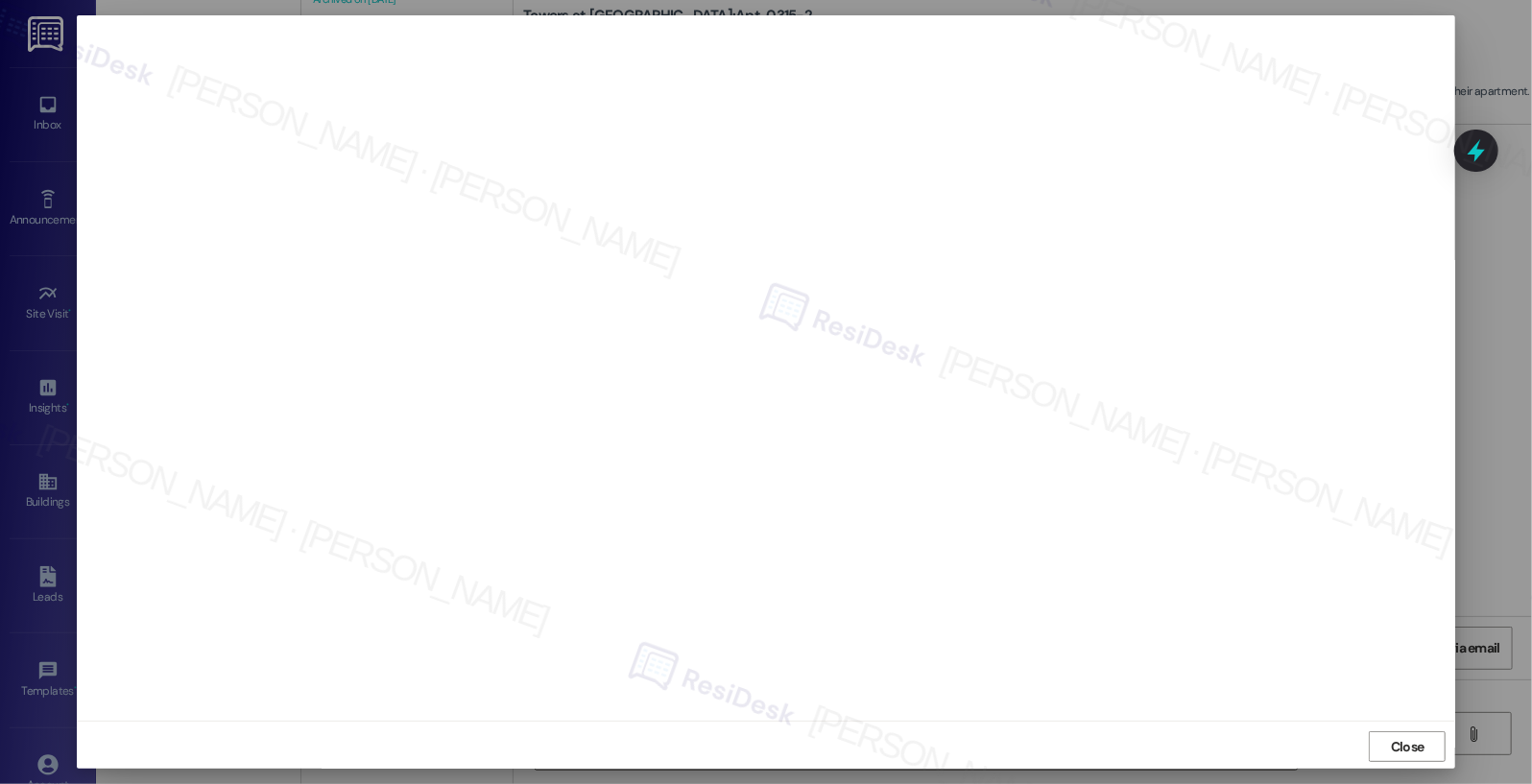
click at [1406, 750] on span "Close" at bounding box center [1407, 747] width 34 height 20
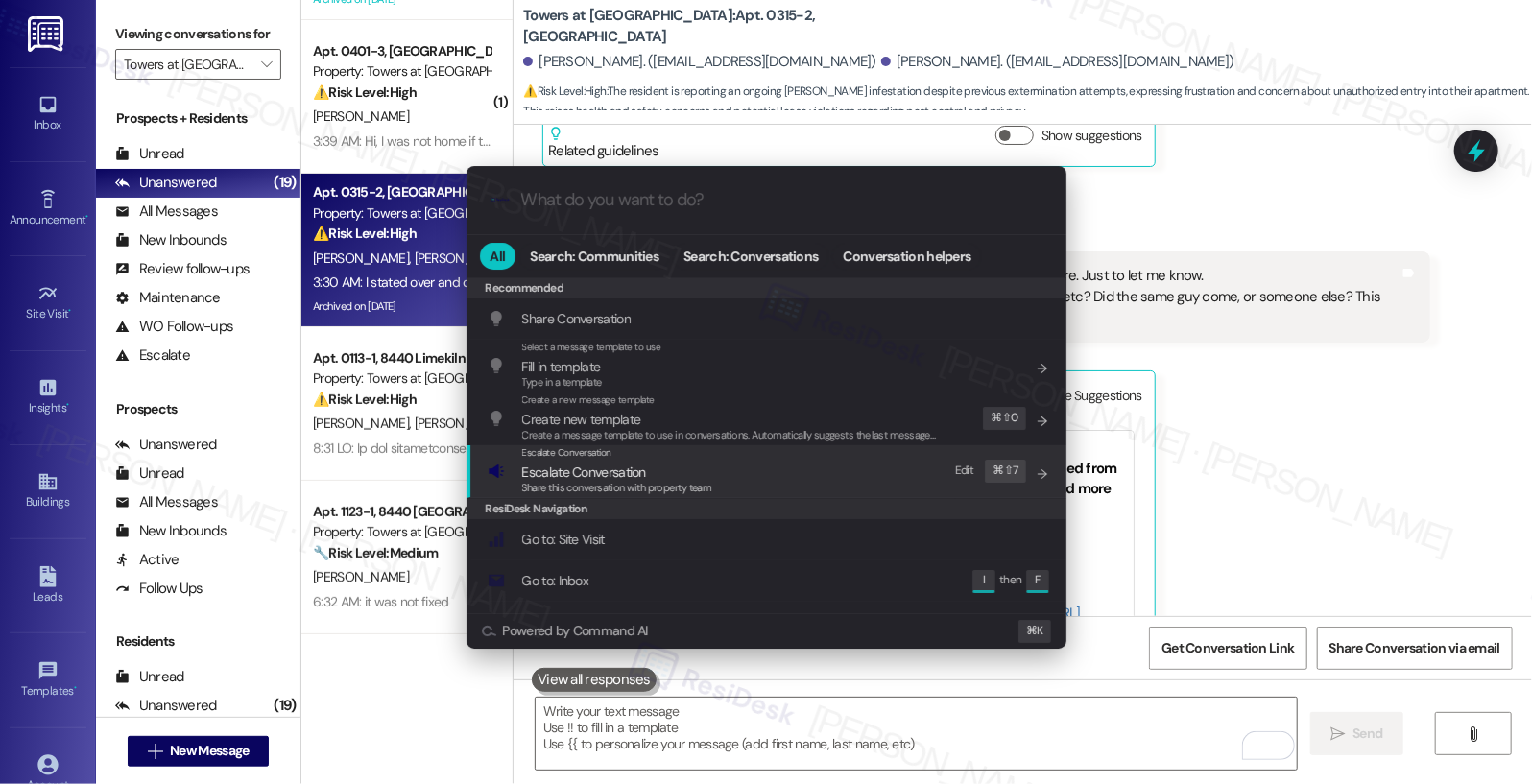
click at [711, 472] on div "Escalate Conversation Escalate Conversation Share this conversation with proper…" at bounding box center [767, 471] width 561 height 52
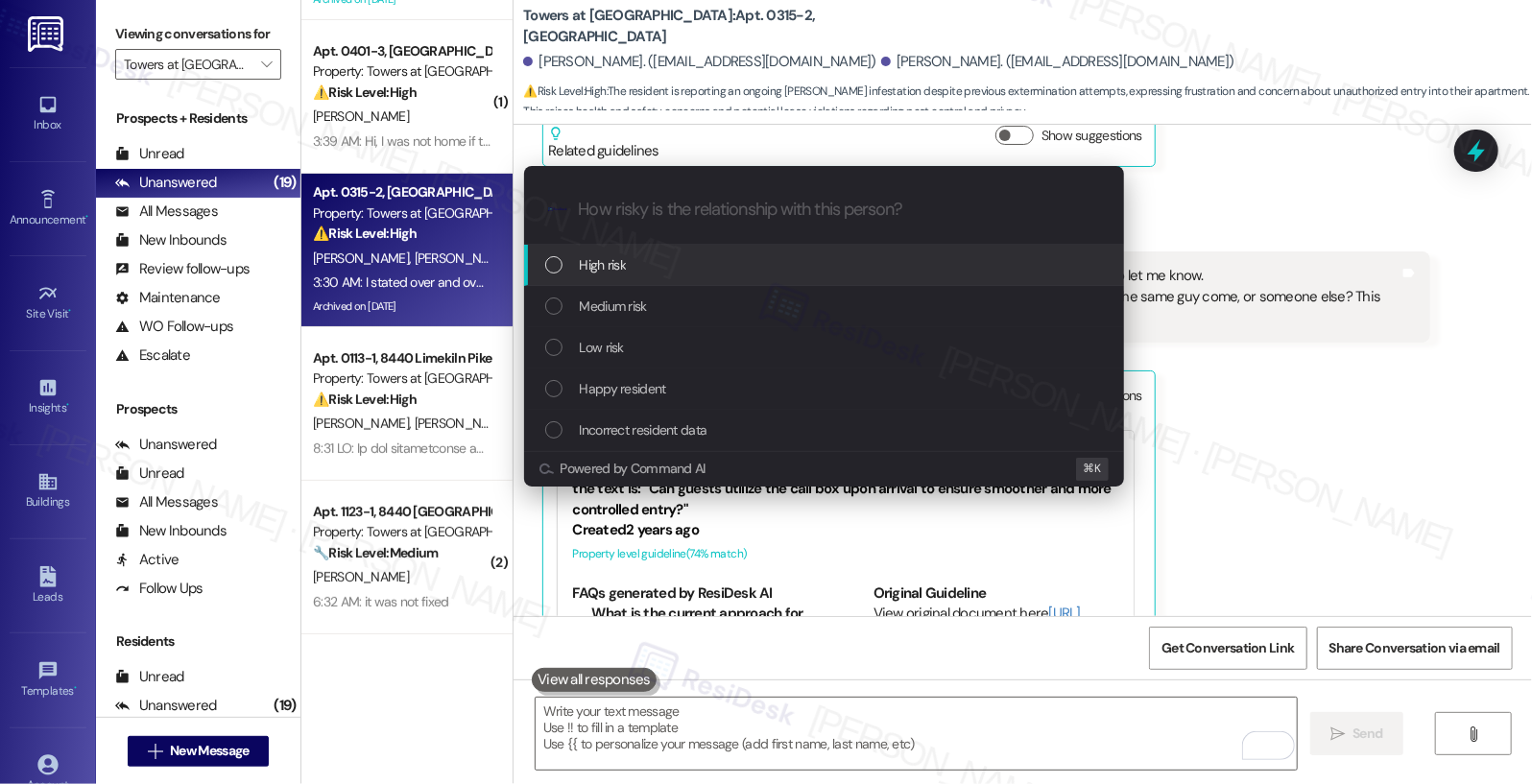
click at [713, 260] on div "High risk" at bounding box center [826, 266] width 561 height 21
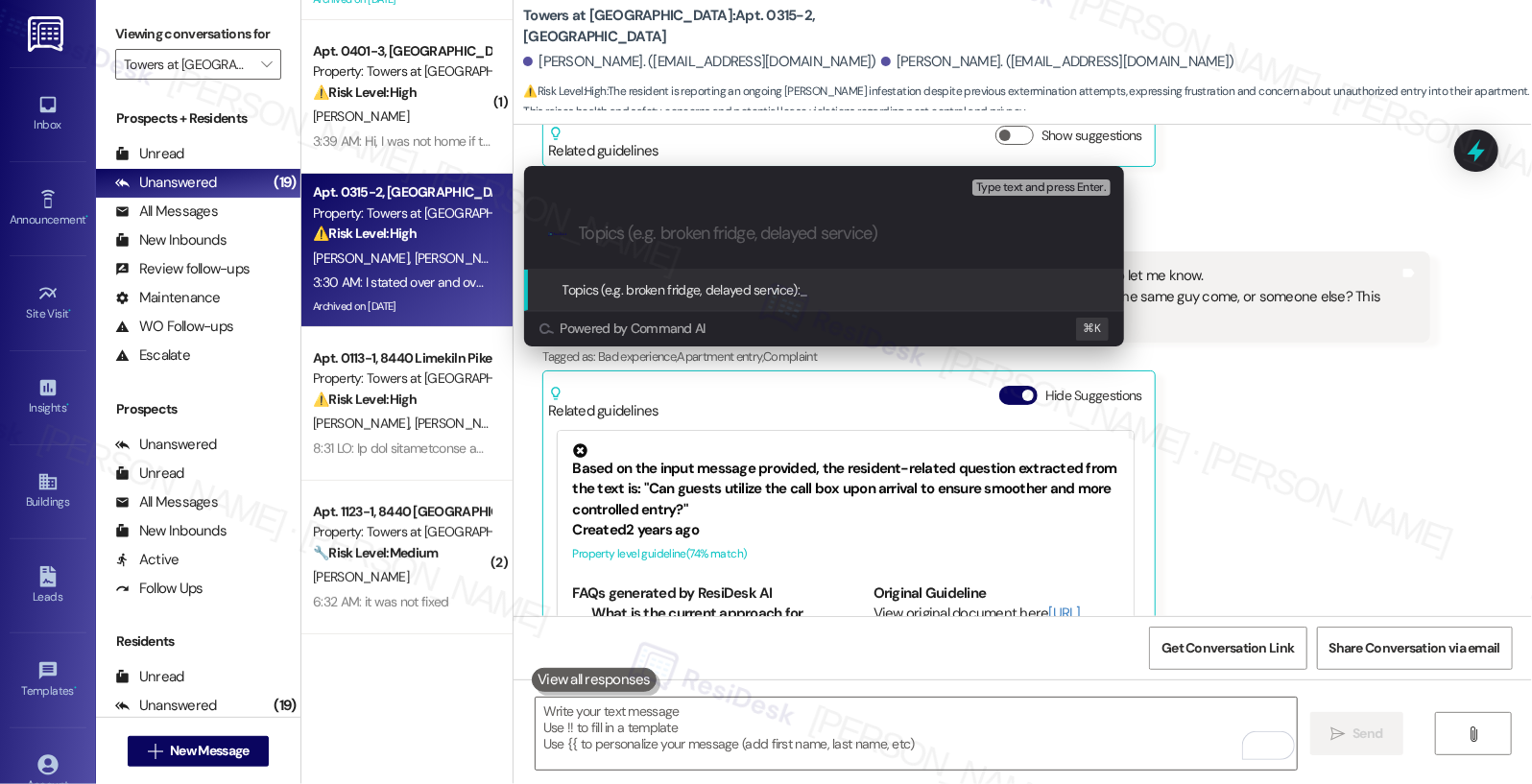
paste input "Resident Complaint - Requesting for Response/Action"
type input "Resident Complaint - Requesting for Response/Action"
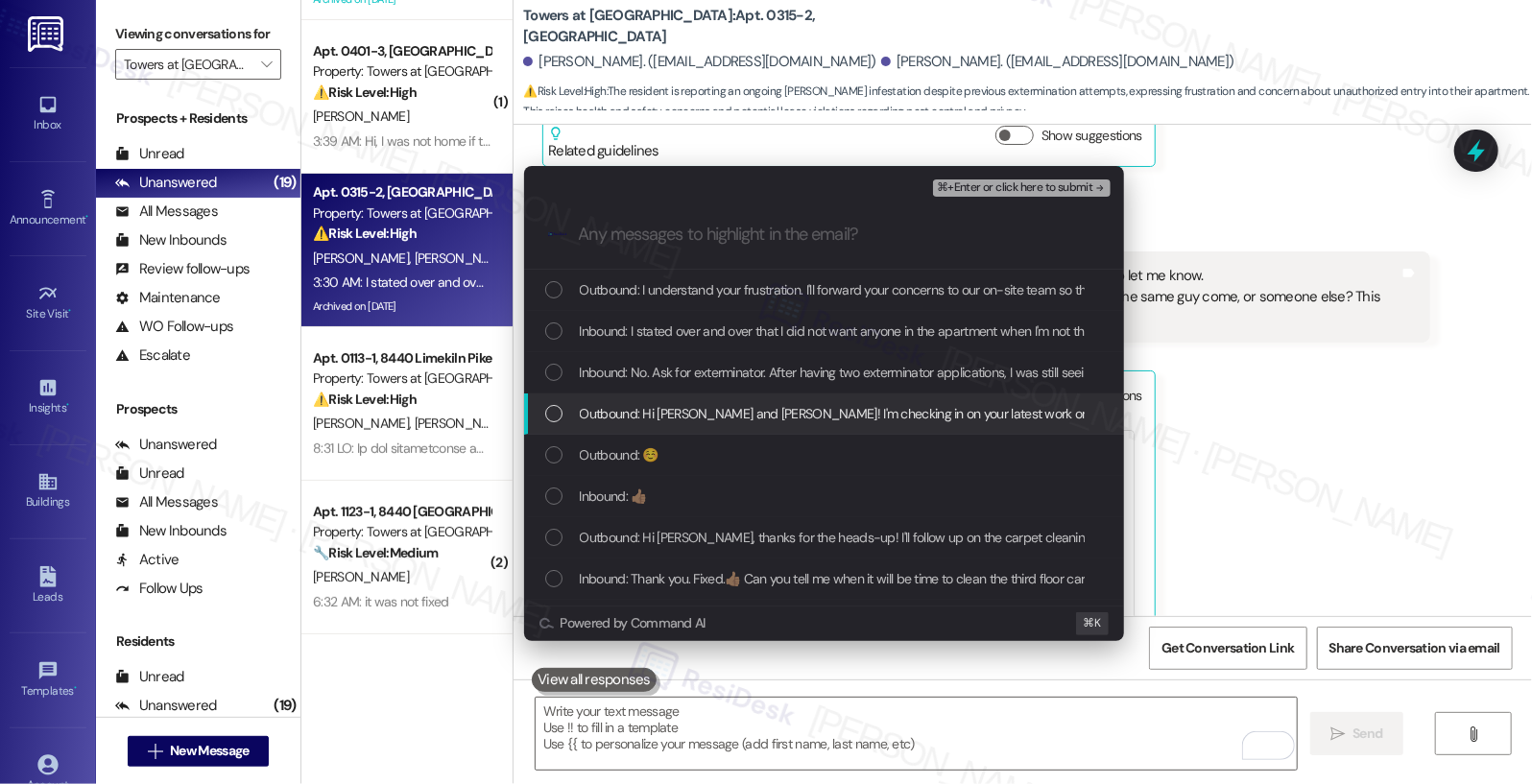
click at [697, 419] on span "Outbound: Hi Ruth and Donna! I'm checking in on your latest work order (Pull ap…" at bounding box center [1193, 413] width 1227 height 21
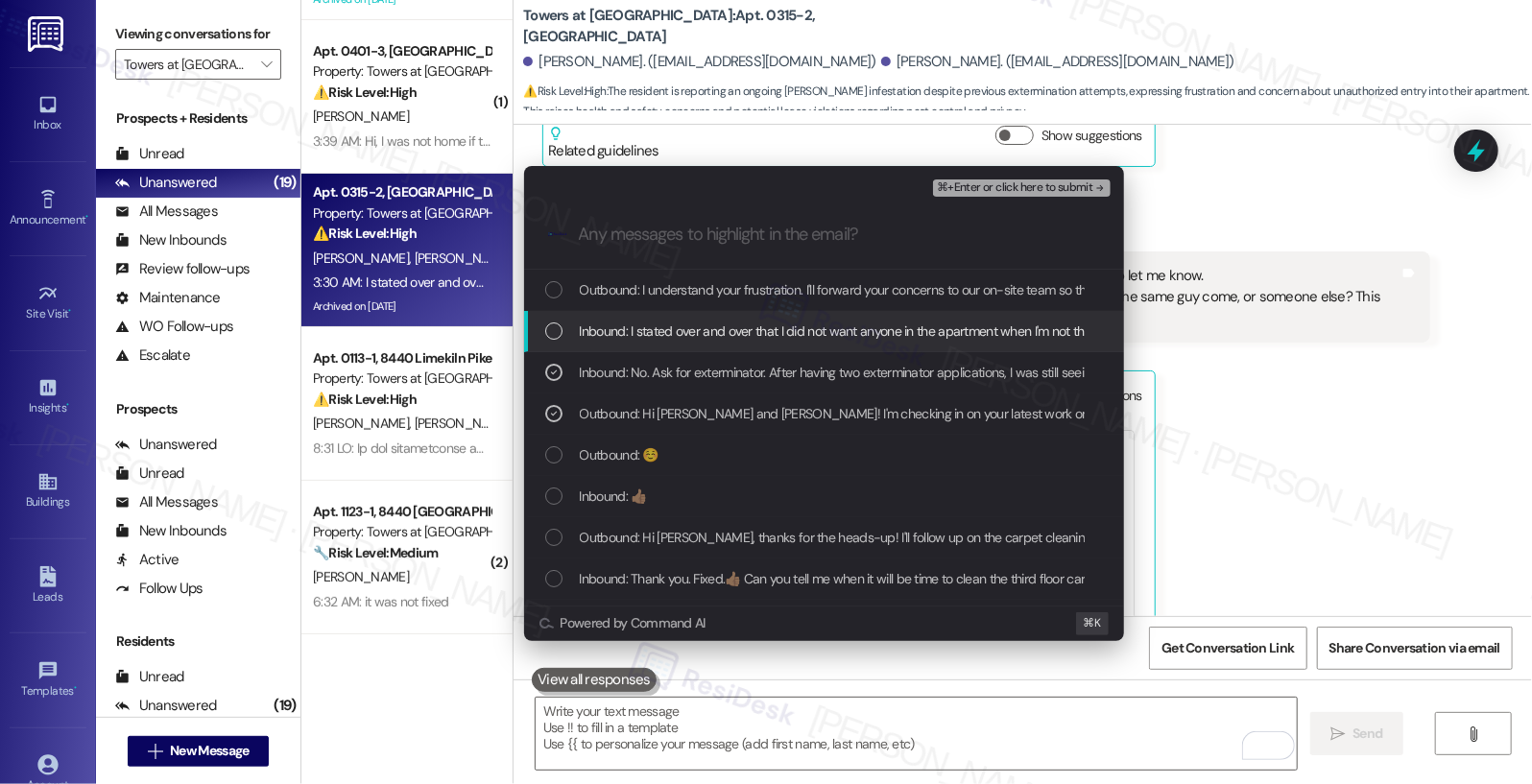
click at [748, 331] on span "Inbound: I stated over and over that I did not want anyone in the apartment whe…" at bounding box center [1492, 332] width 1825 height 21
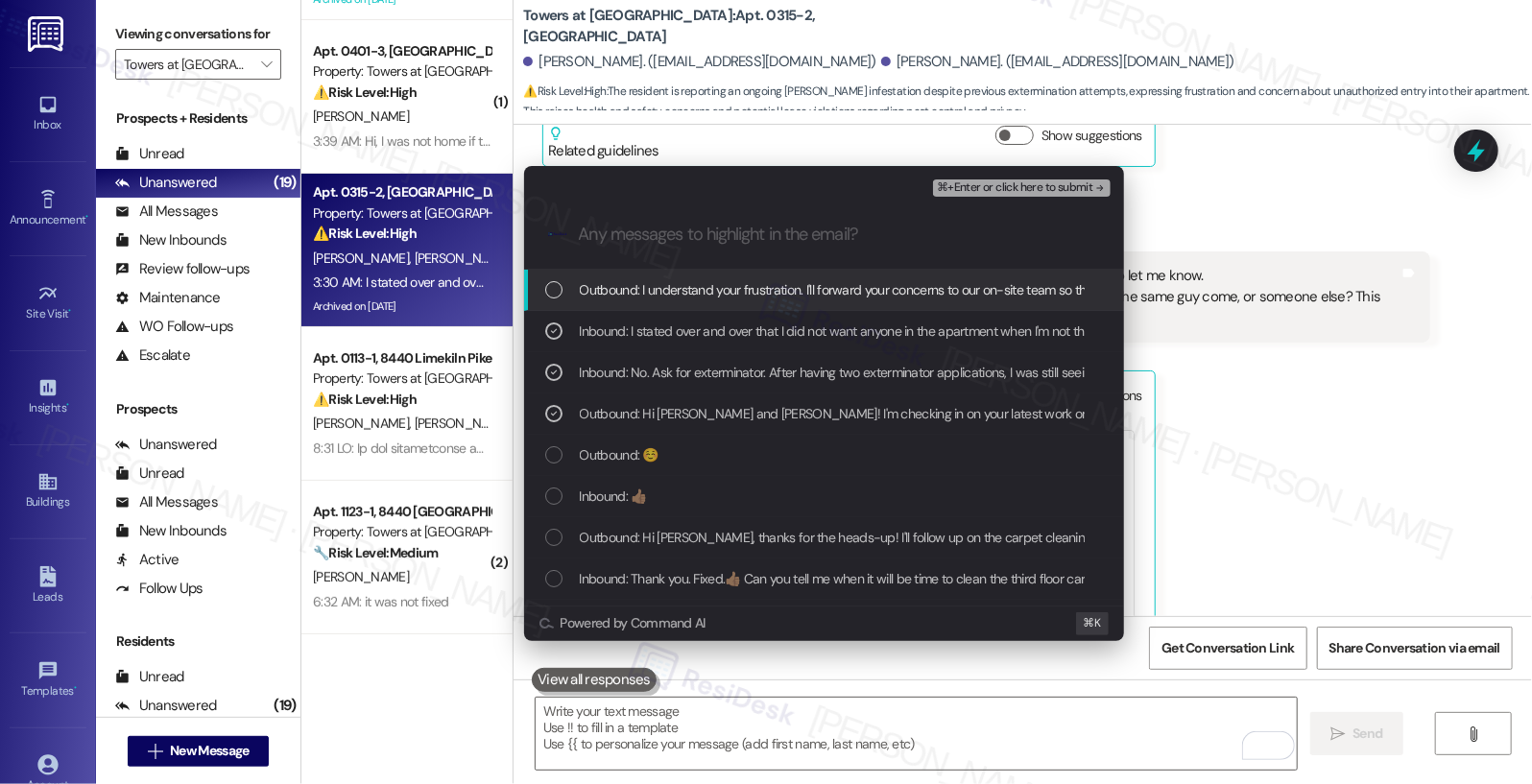
click at [776, 295] on span "Outbound: I understand your frustration. I'll forward your concerns to our on-s…" at bounding box center [1247, 290] width 1336 height 21
click at [1010, 184] on span "⌘+Enter or click here to submit" at bounding box center [1015, 189] width 156 height 14
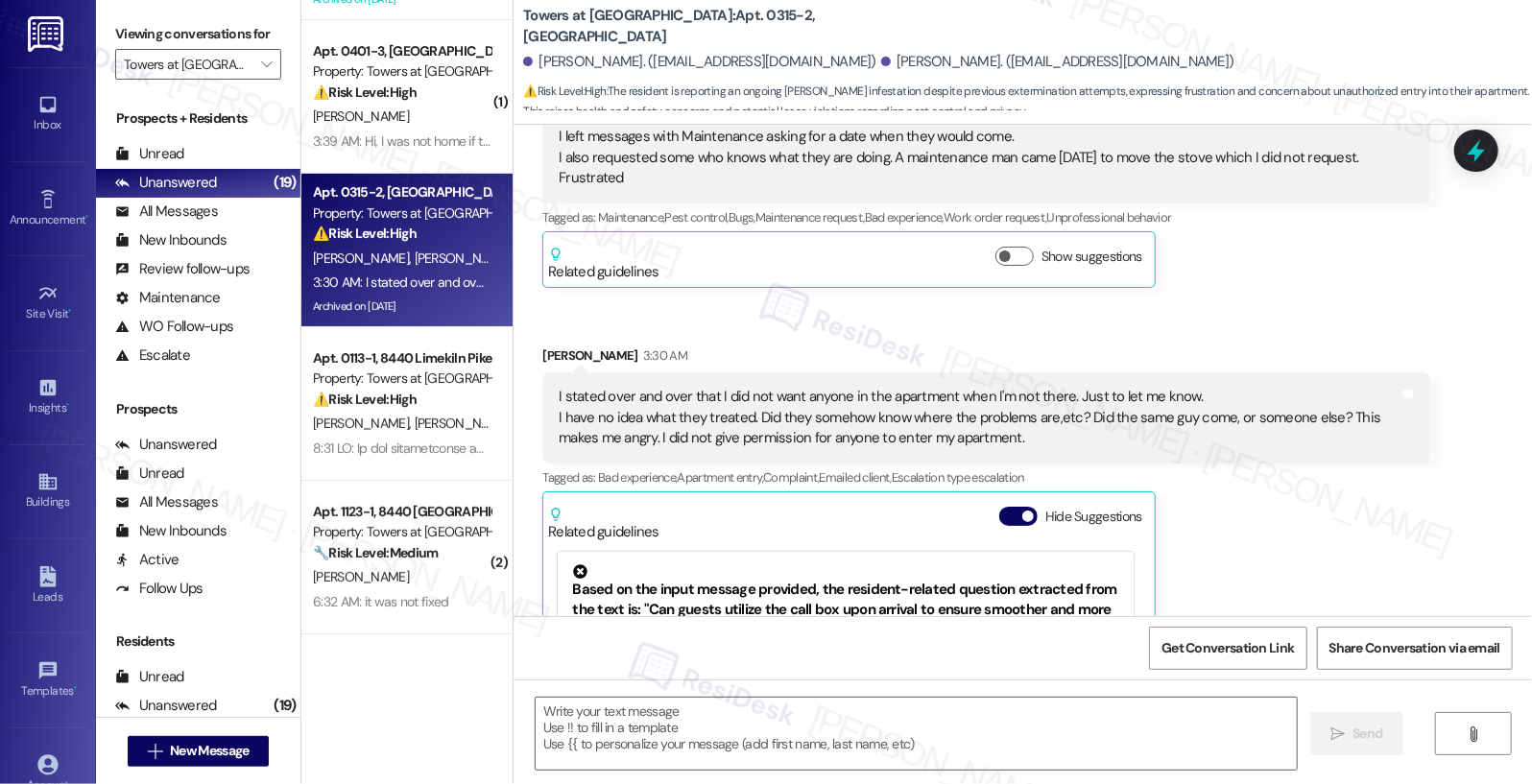
scroll to position [17071, 0]
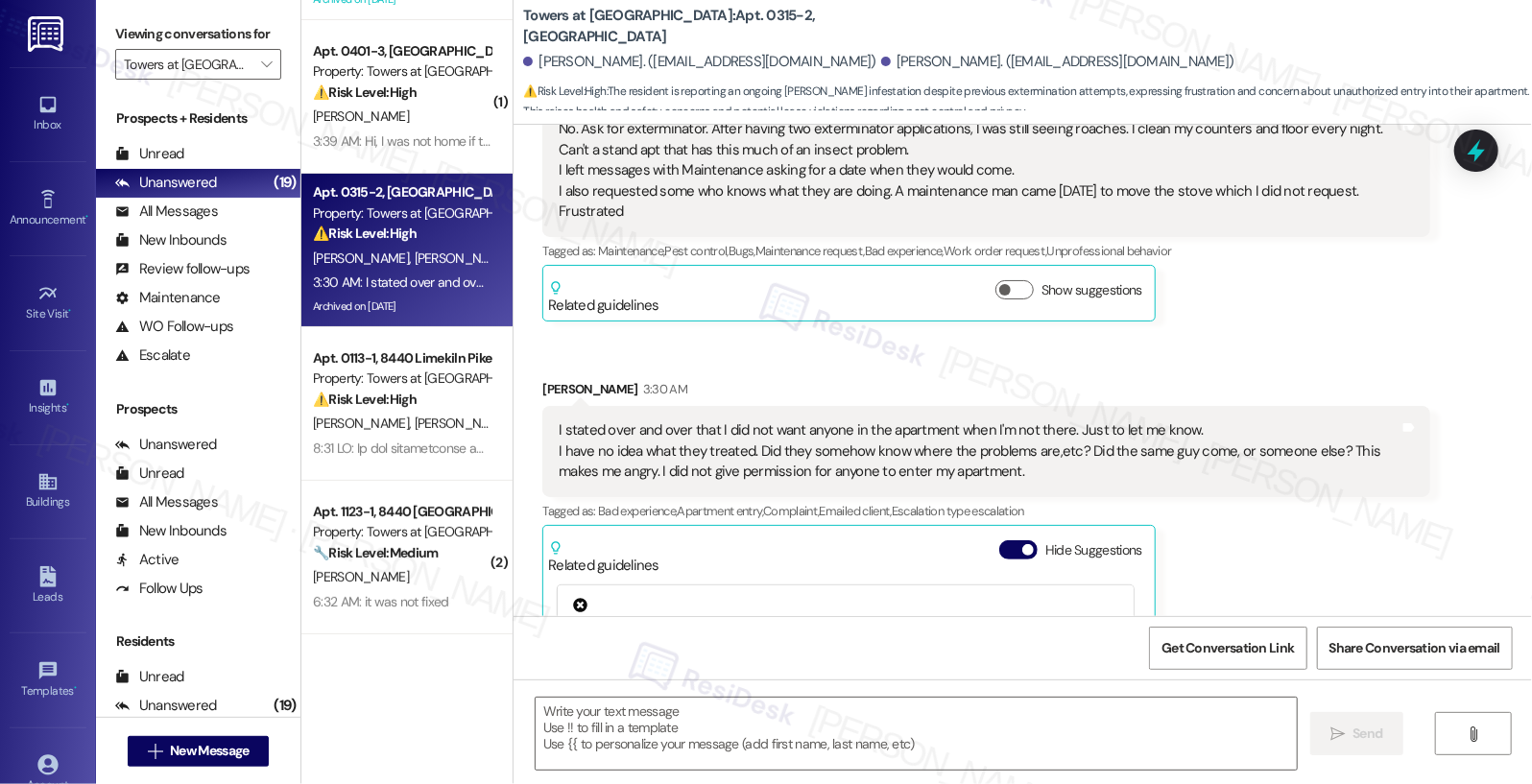
type textarea "Fetching suggested responses. Please feel free to read through the conversation…"
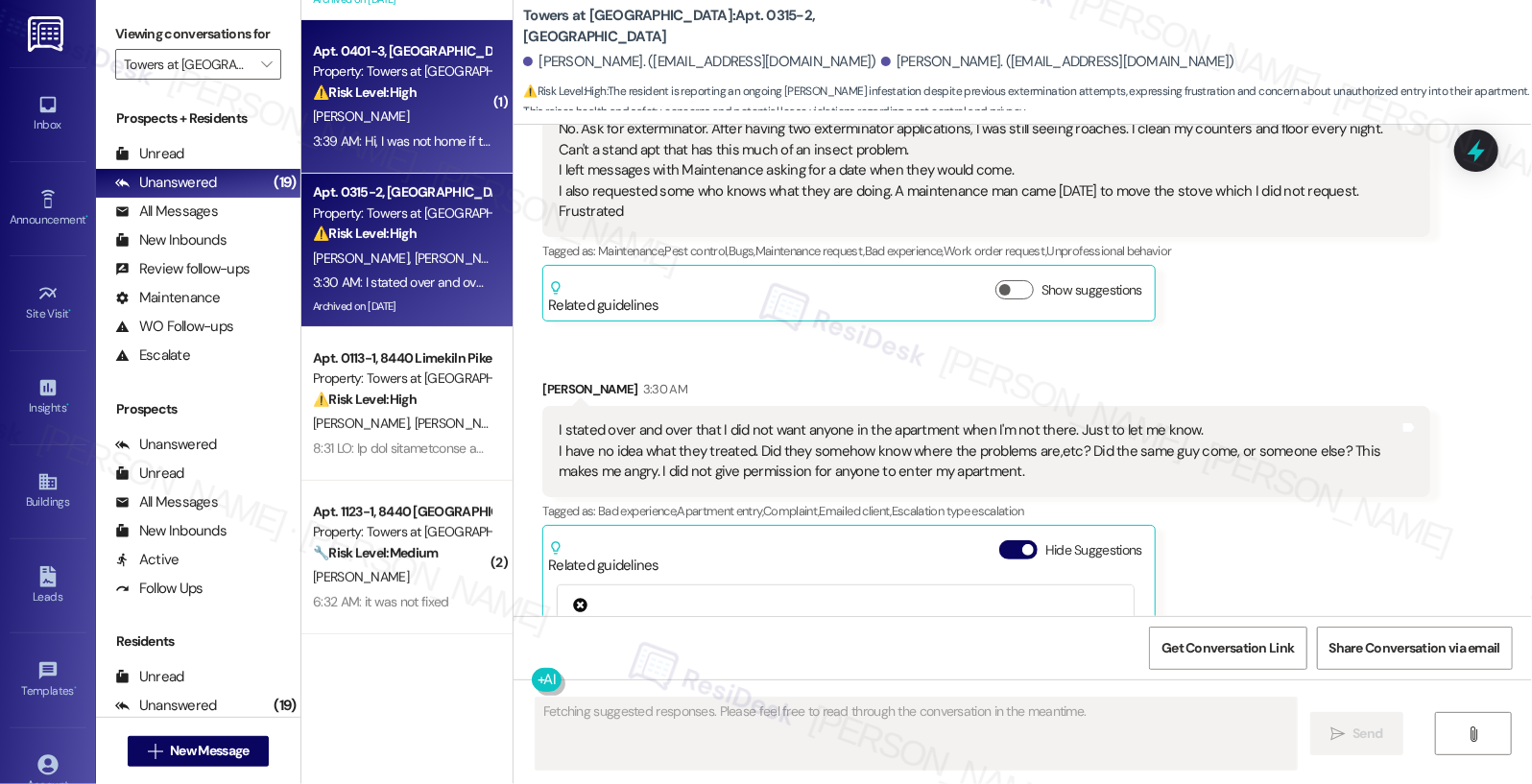
click at [471, 125] on div "[PERSON_NAME]" at bounding box center [402, 117] width 182 height 24
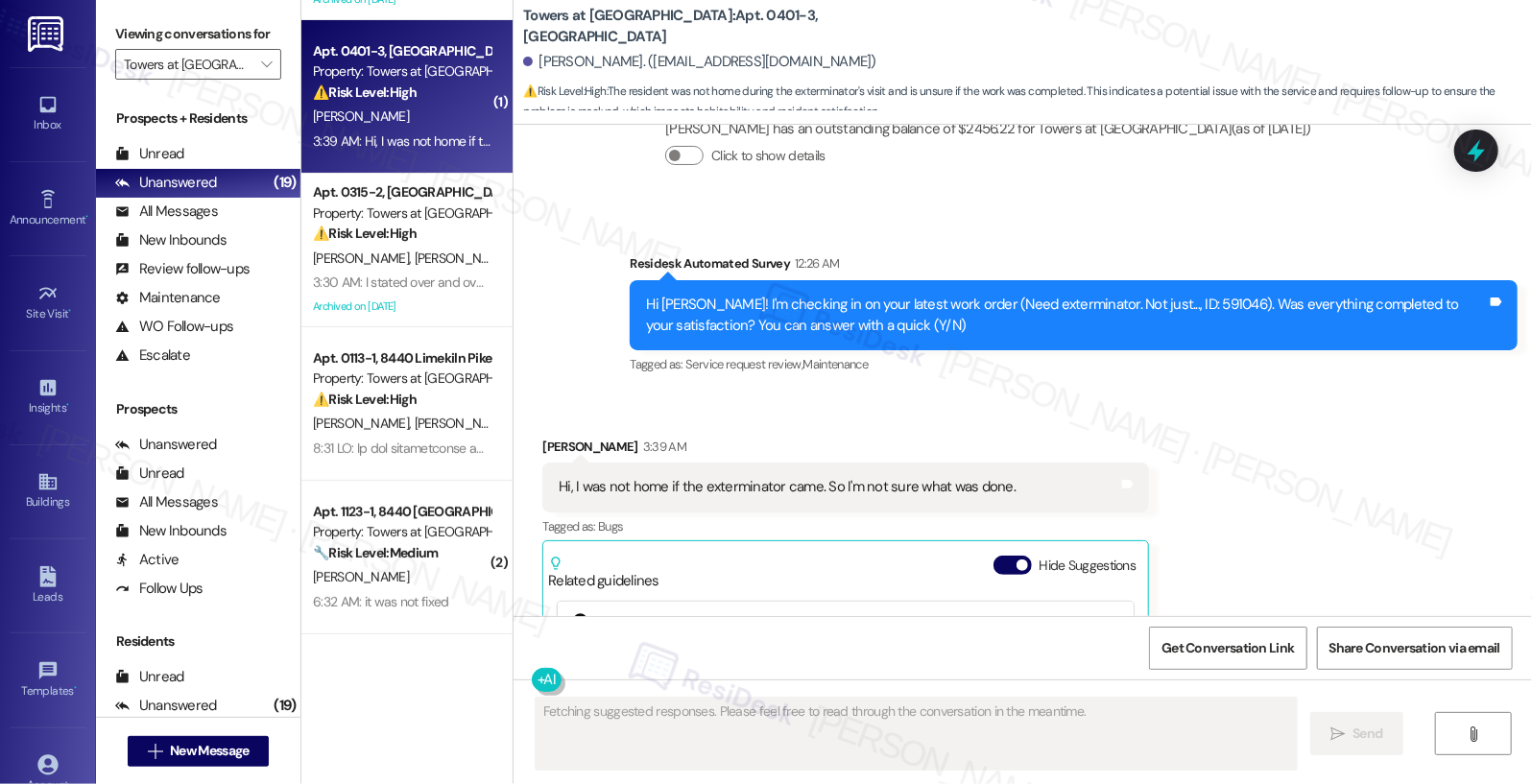
scroll to position [9969, 0]
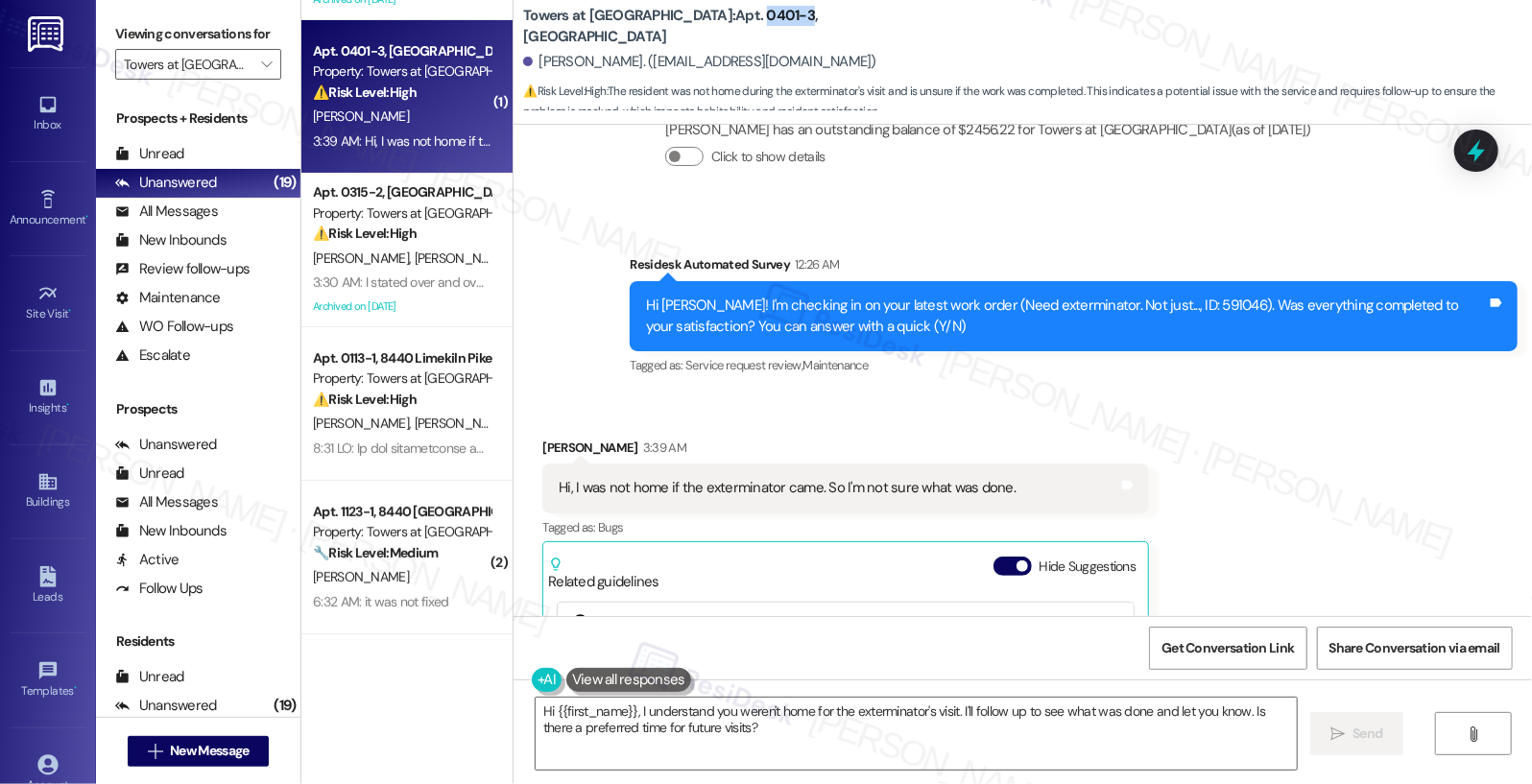
drag, startPoint x: 668, startPoint y: 25, endPoint x: 715, endPoint y: 27, distance: 47.0
click at [715, 27] on b "Towers at Wyncote: Apt. 0401-3, 8440 Limekiln Pike" at bounding box center [715, 26] width 384 height 41
copy b "0401-3"
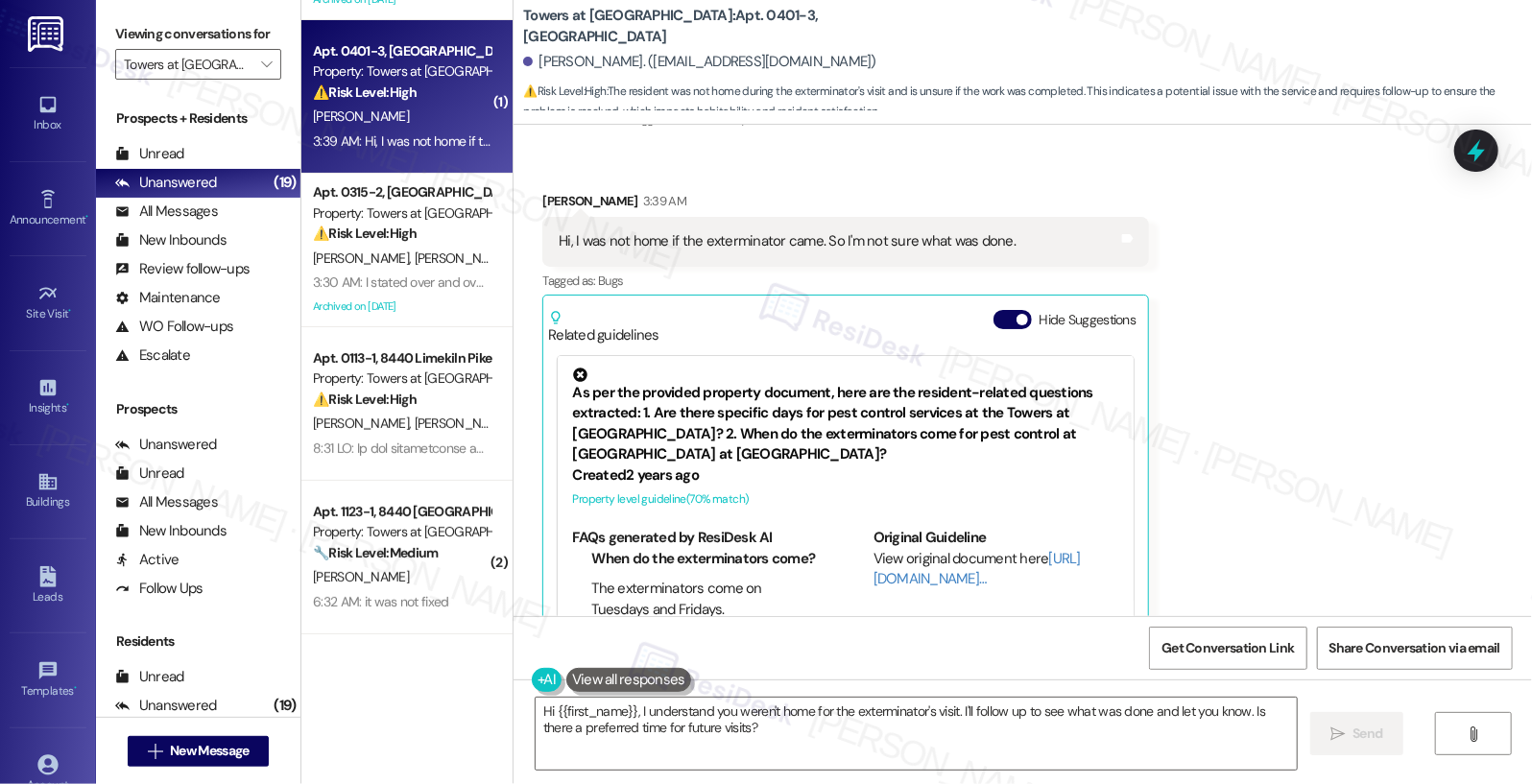
scroll to position [55, 0]
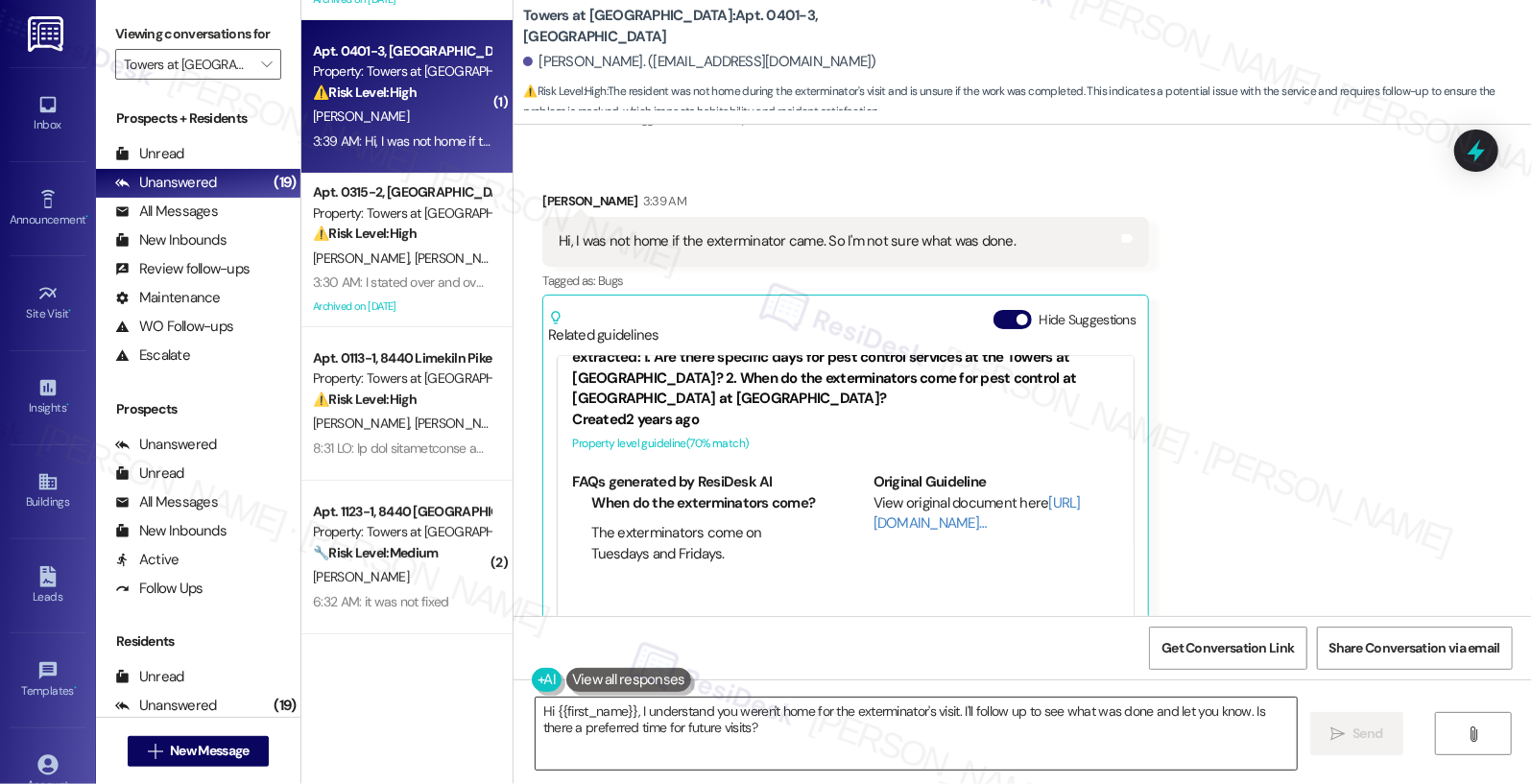
click at [633, 711] on textarea "Hi {{first_name}}, I understand you weren't home for the exterminator's visit. …" at bounding box center [917, 733] width 763 height 72
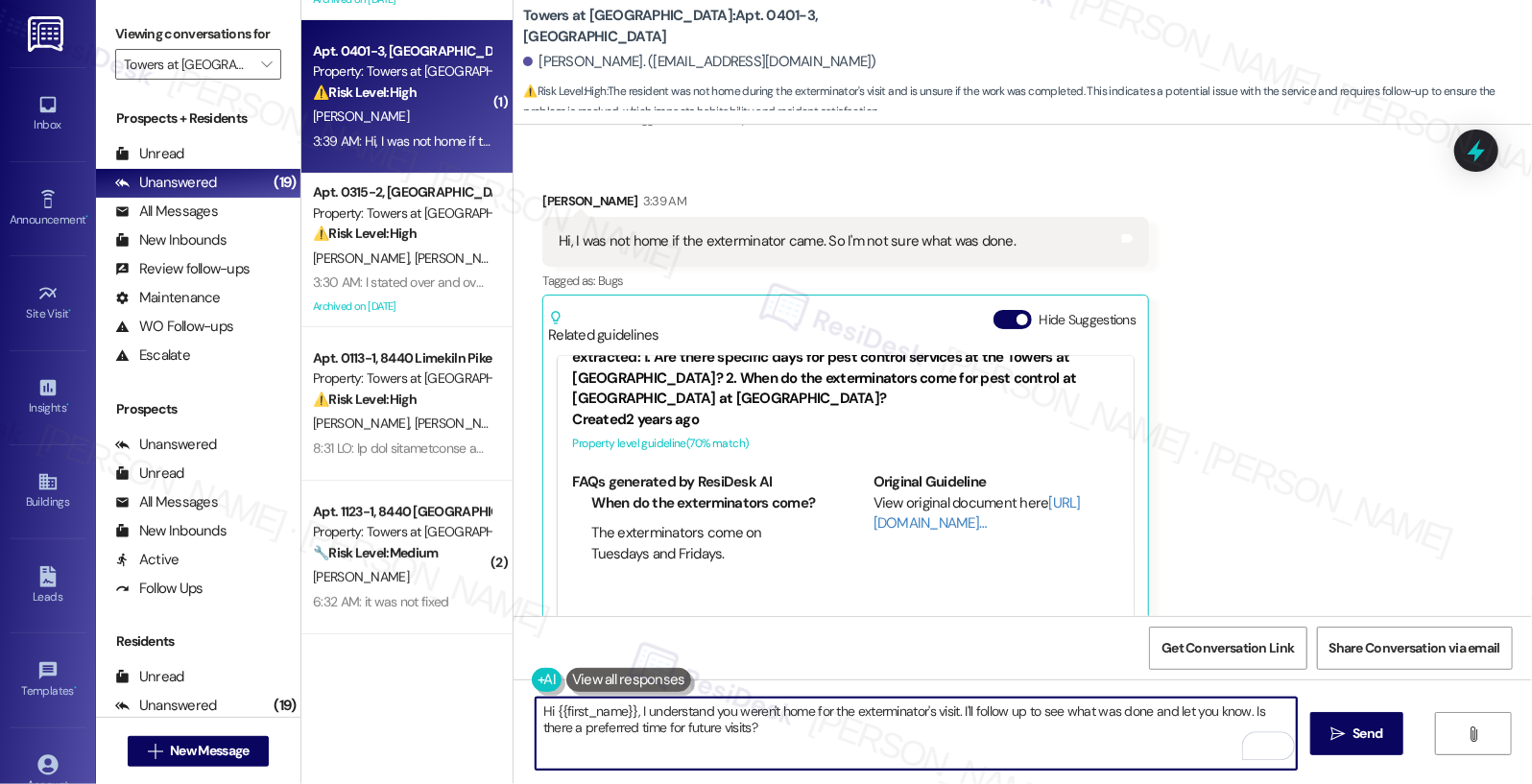
drag, startPoint x: 629, startPoint y: 709, endPoint x: 701, endPoint y: 595, distance: 134.8
click at [741, 732] on textarea "Hi {{first_name}}, I understand you weren't home for the exterminator's visit. …" at bounding box center [917, 733] width 763 height 72
paste textarea "my apologies for the confusion. Work orders are automatically marked complete o…"
type textarea "Hi {{first_name}}, my apologies for the confusion. Work orders are automaticall…"
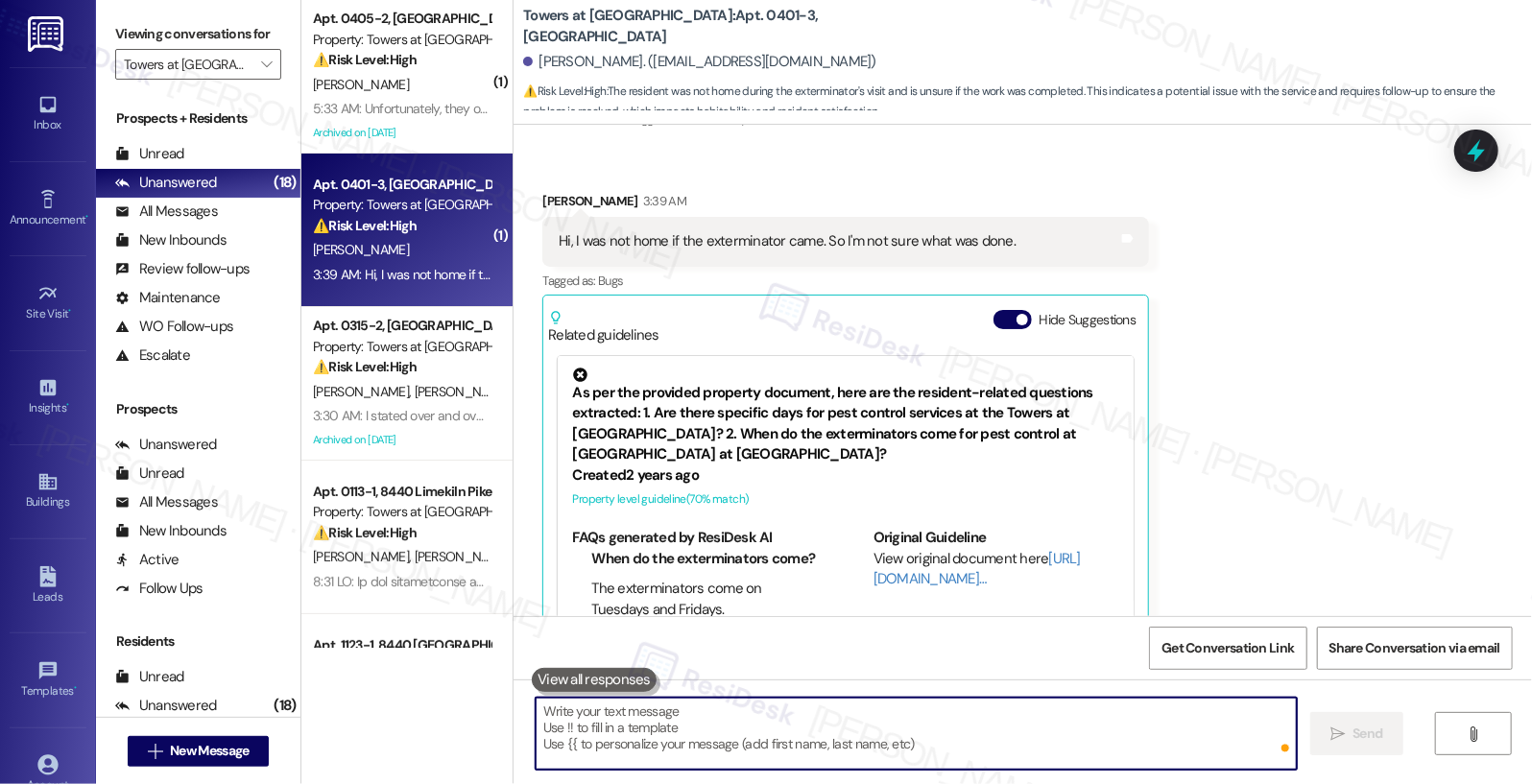
scroll to position [10215, 0]
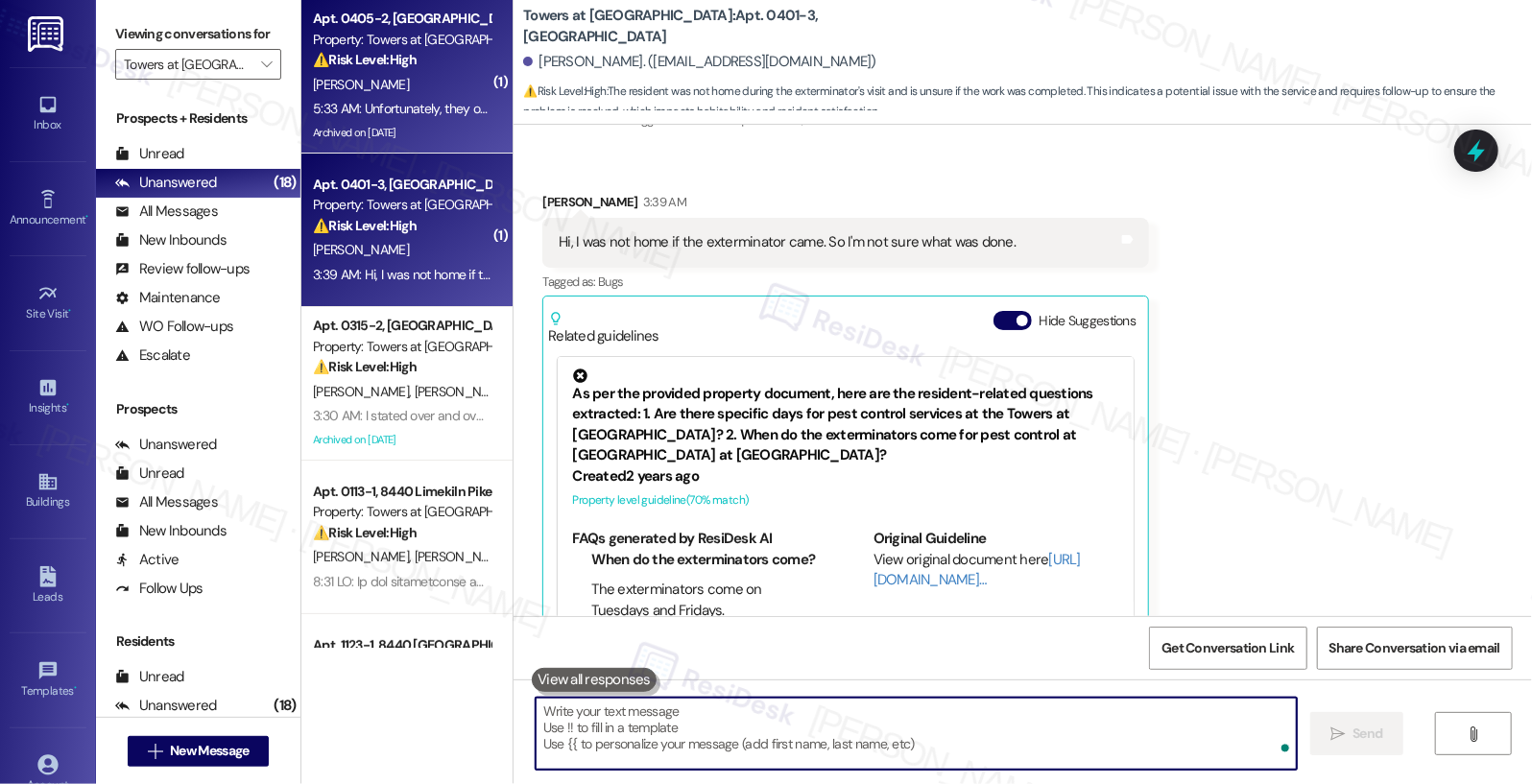
click at [422, 115] on div "5:33 AM: Unfortunately, they once again ignored what I noted on the work order …" at bounding box center [657, 109] width 688 height 18
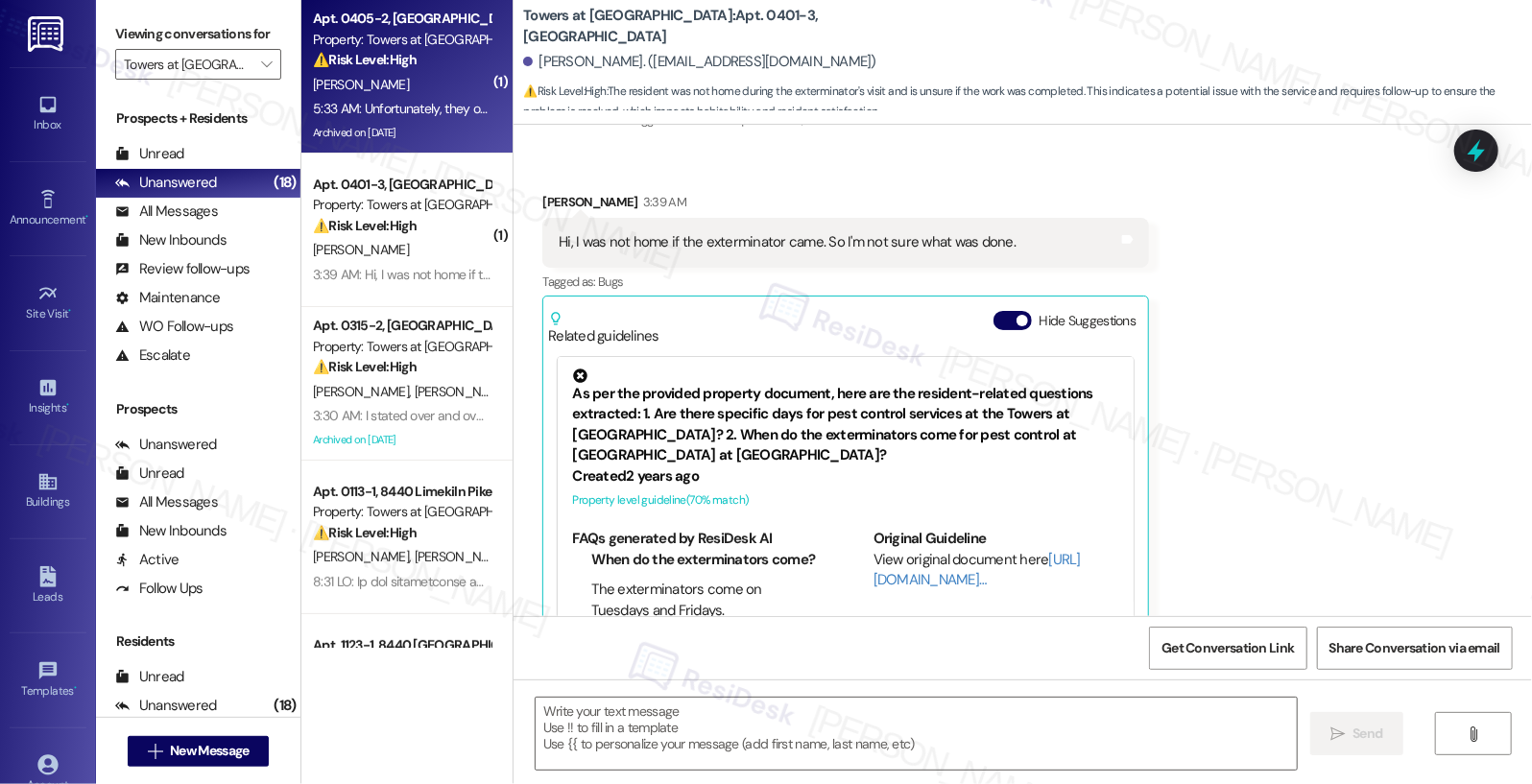
type textarea "Fetching suggested responses. Please feel free to read through the conversation…"
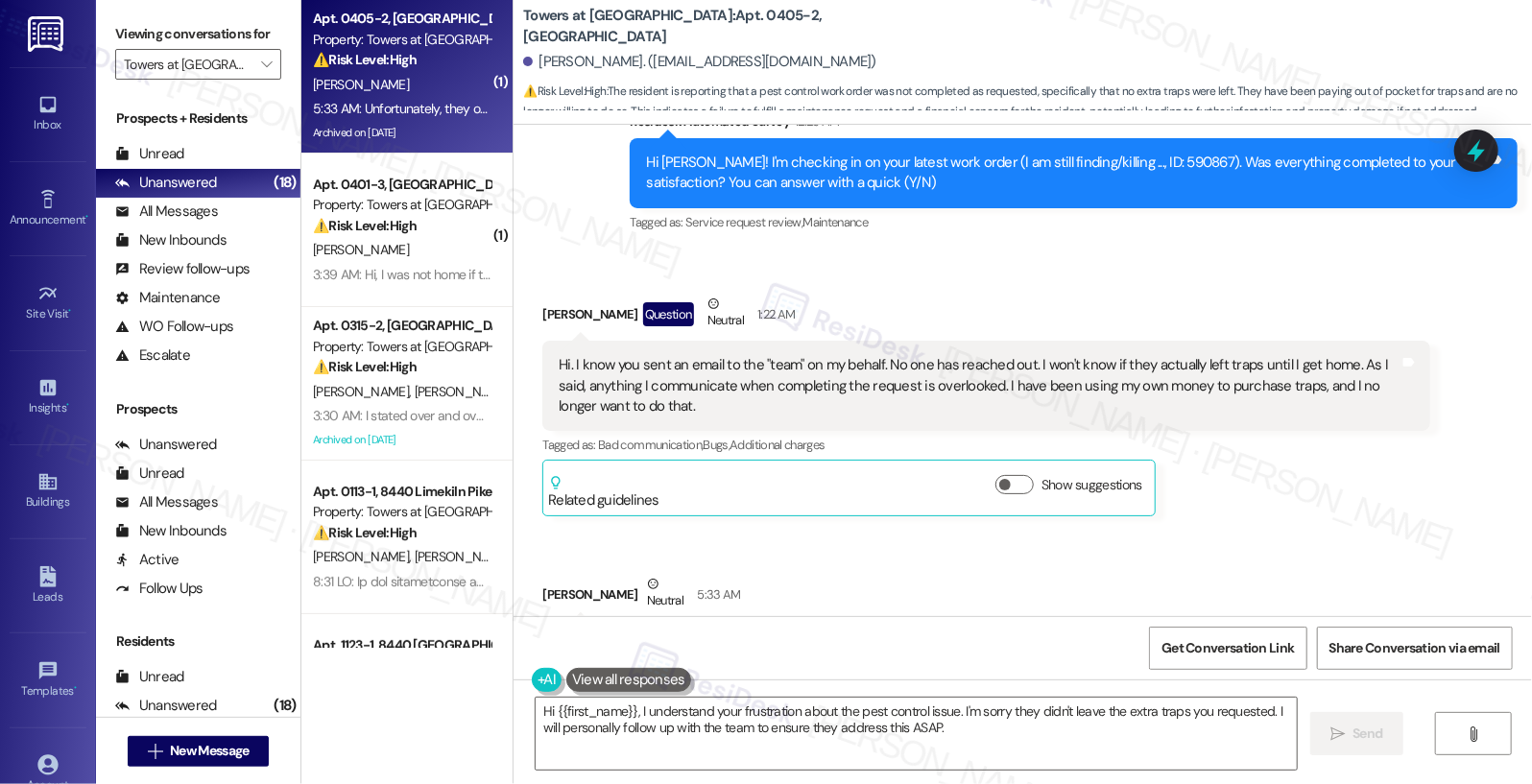
scroll to position [20064, 0]
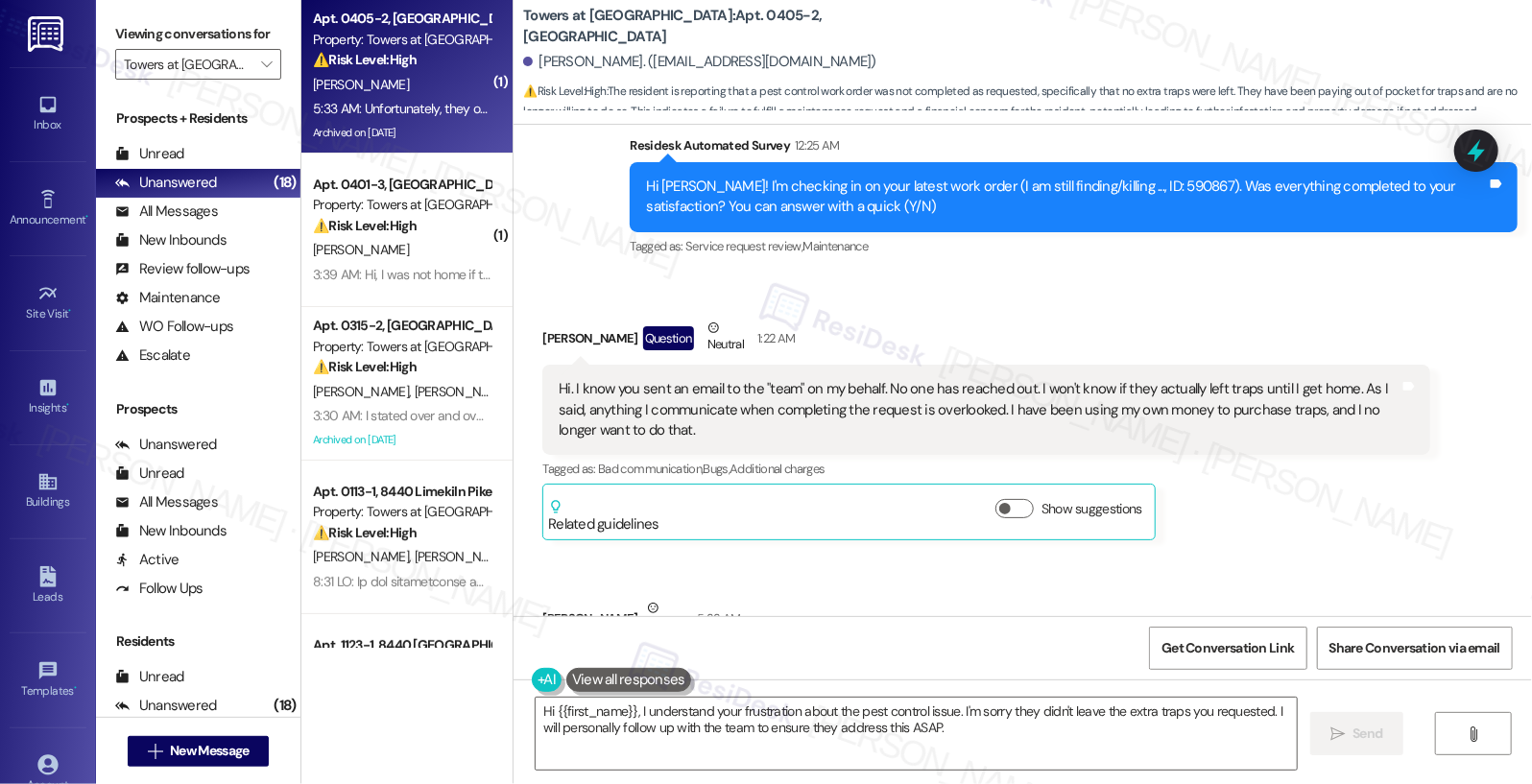
click at [776, 379] on div "Hi. I know you sent an email to the "team" on my behalf. No one has reached out…" at bounding box center [979, 410] width 841 height 61
click at [777, 379] on div "Hi. I know you sent an email to the "team" on my behalf. No one has reached out…" at bounding box center [979, 410] width 841 height 61
click at [778, 379] on div "Hi. I know you sent an email to the "team" on my behalf. No one has reached out…" at bounding box center [979, 410] width 841 height 61
click at [797, 379] on div "Hi. I know you sent an email to the "team" on my behalf. No one has reached out…" at bounding box center [979, 410] width 841 height 61
click at [798, 379] on div "Hi. I know you sent an email to the "team" on my behalf. No one has reached out…" at bounding box center [979, 410] width 841 height 61
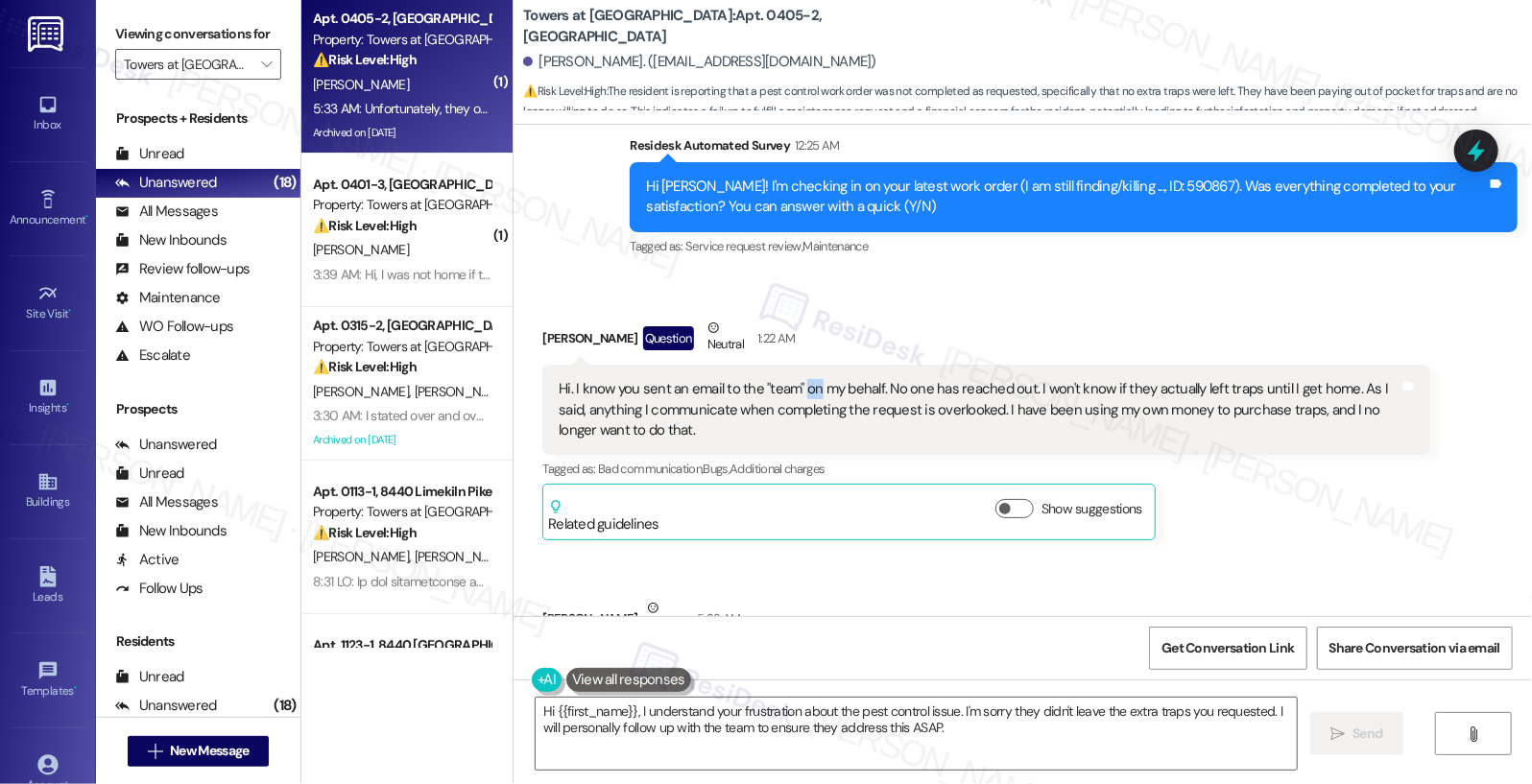
click at [797, 379] on div "Hi. I know you sent an email to the "team" on my behalf. No one has reached out…" at bounding box center [979, 410] width 841 height 61
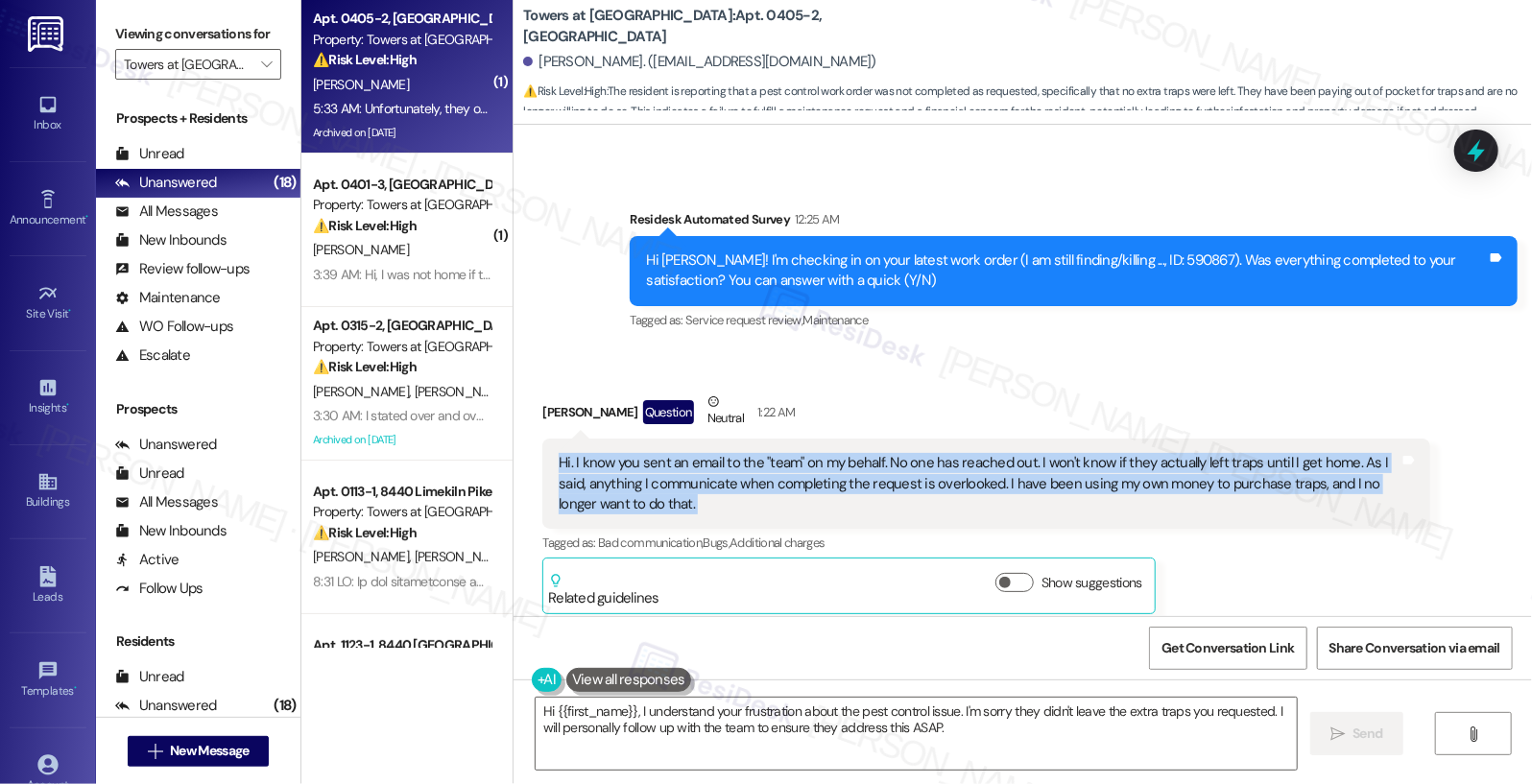
scroll to position [19944, 0]
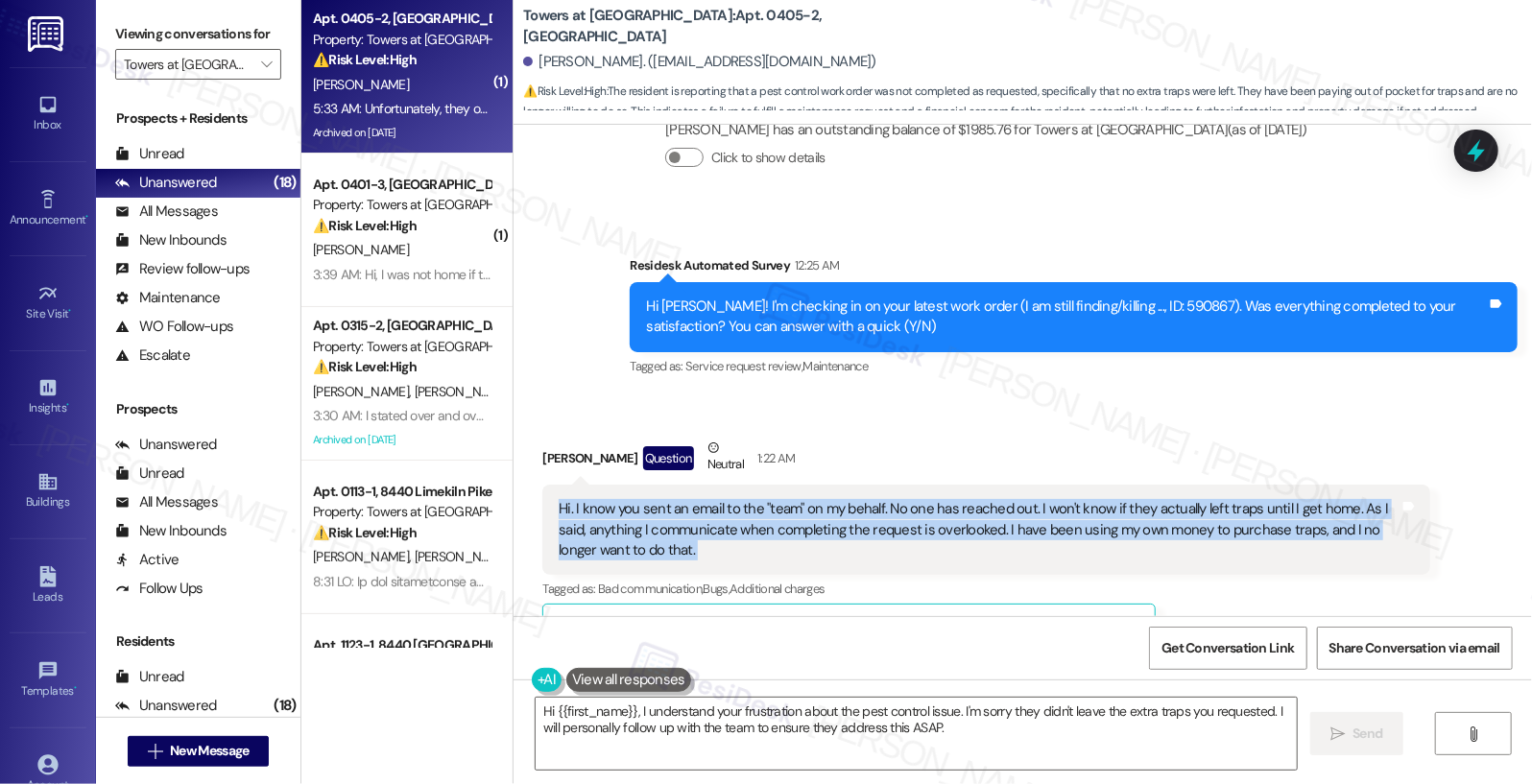
click at [663, 26] on b "Towers at Wyncote: Apt. 0405-2, 8440 Limekiln Pike" at bounding box center [715, 26] width 384 height 41
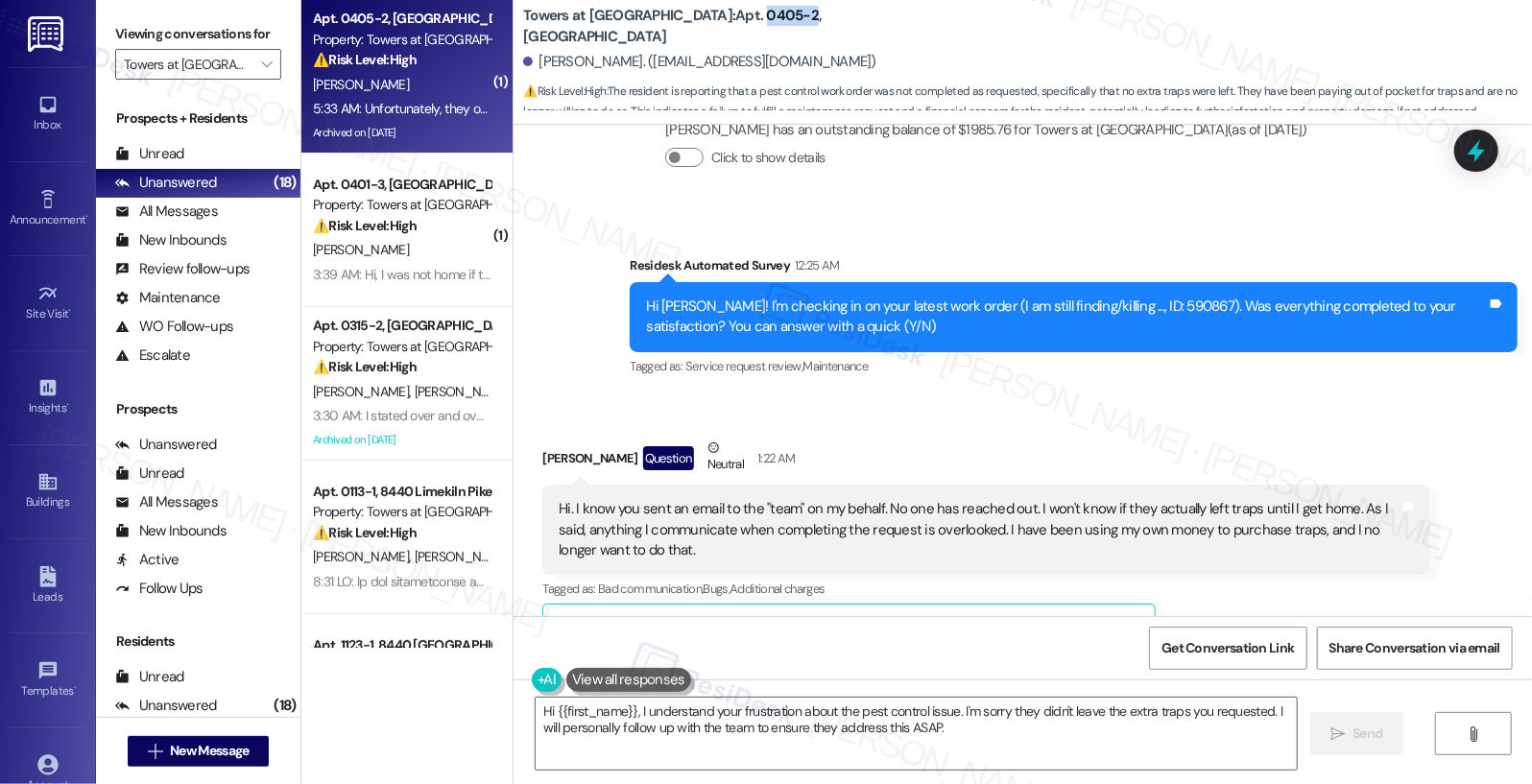
drag, startPoint x: 670, startPoint y: 25, endPoint x: 721, endPoint y: 26, distance: 51.0
click at [721, 26] on b "Towers at Wyncote: Apt. 0405-2, 8440 Limekiln Pike" at bounding box center [715, 26] width 384 height 41
copy b "0405-2"
click at [592, 769] on textarea "Hi {{first_name}}, I understand your frustration about the pest control issue. …" at bounding box center [917, 733] width 763 height 72
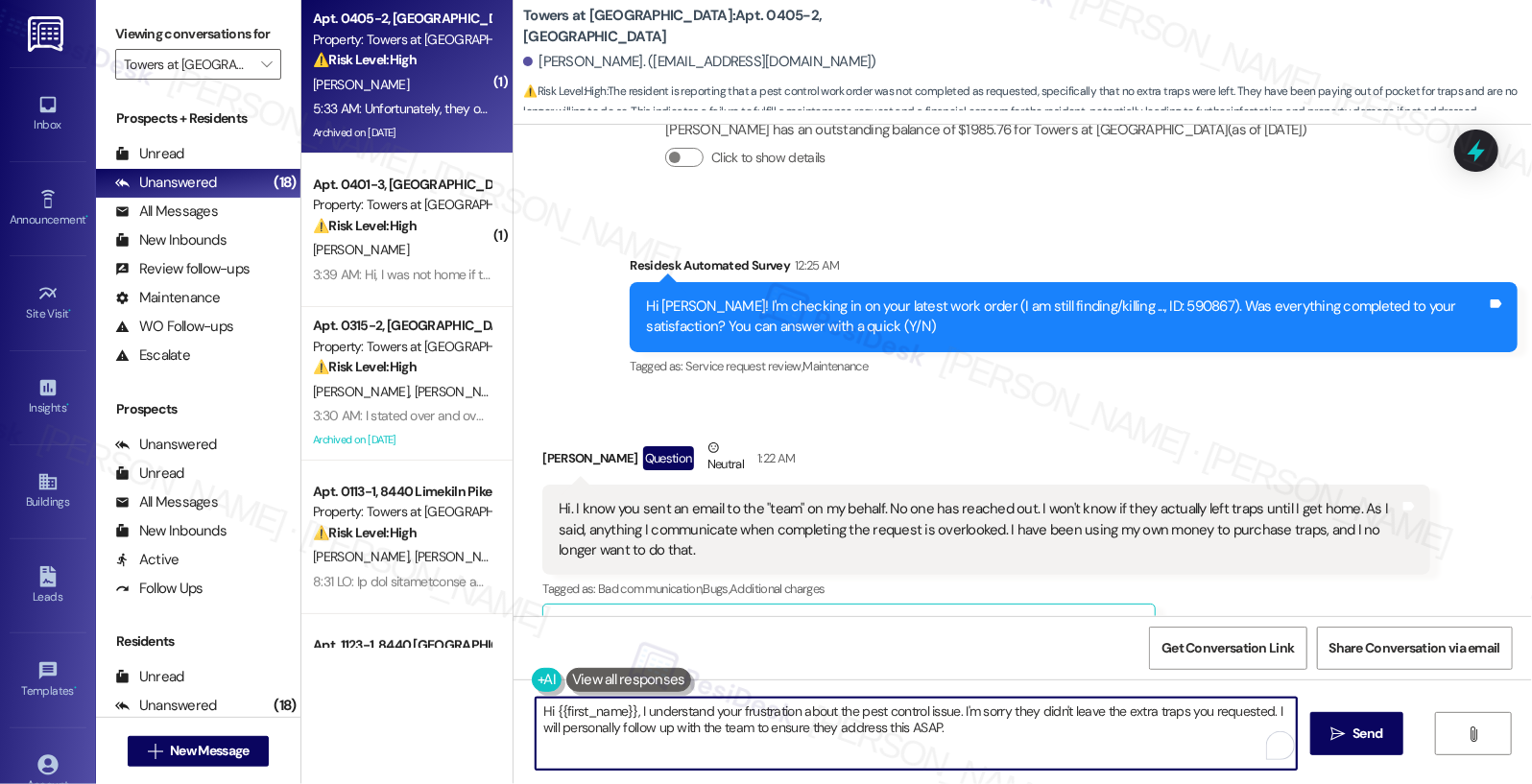
click at [592, 769] on textarea "Hi {{first_name}}, I understand your frustration about the pest control issue. …" at bounding box center [917, 733] width 763 height 72
drag, startPoint x: 630, startPoint y: 710, endPoint x: 928, endPoint y: 766, distance: 303.2
click at [928, 766] on textarea "Hi {{first_name}}, I understand your frustration about the pest control issue. …" at bounding box center [917, 733] width 763 height 72
paste textarea "my apologies for the confusion. Work orders are automatically marked complete o…"
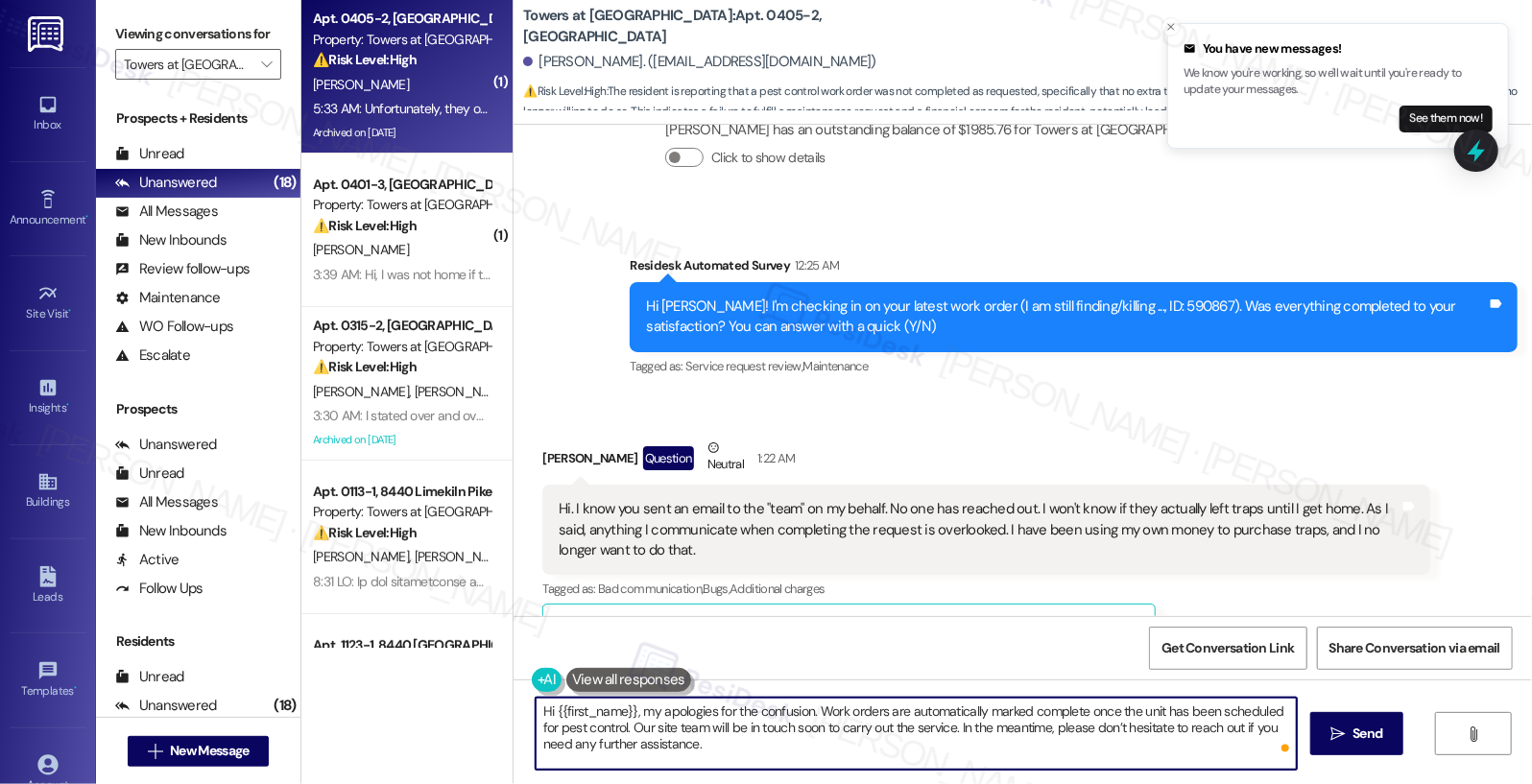
click at [923, 740] on textarea "Hi {{first_name}}, my apologies for the confusion. Work orders are automaticall…" at bounding box center [917, 733] width 763 height 72
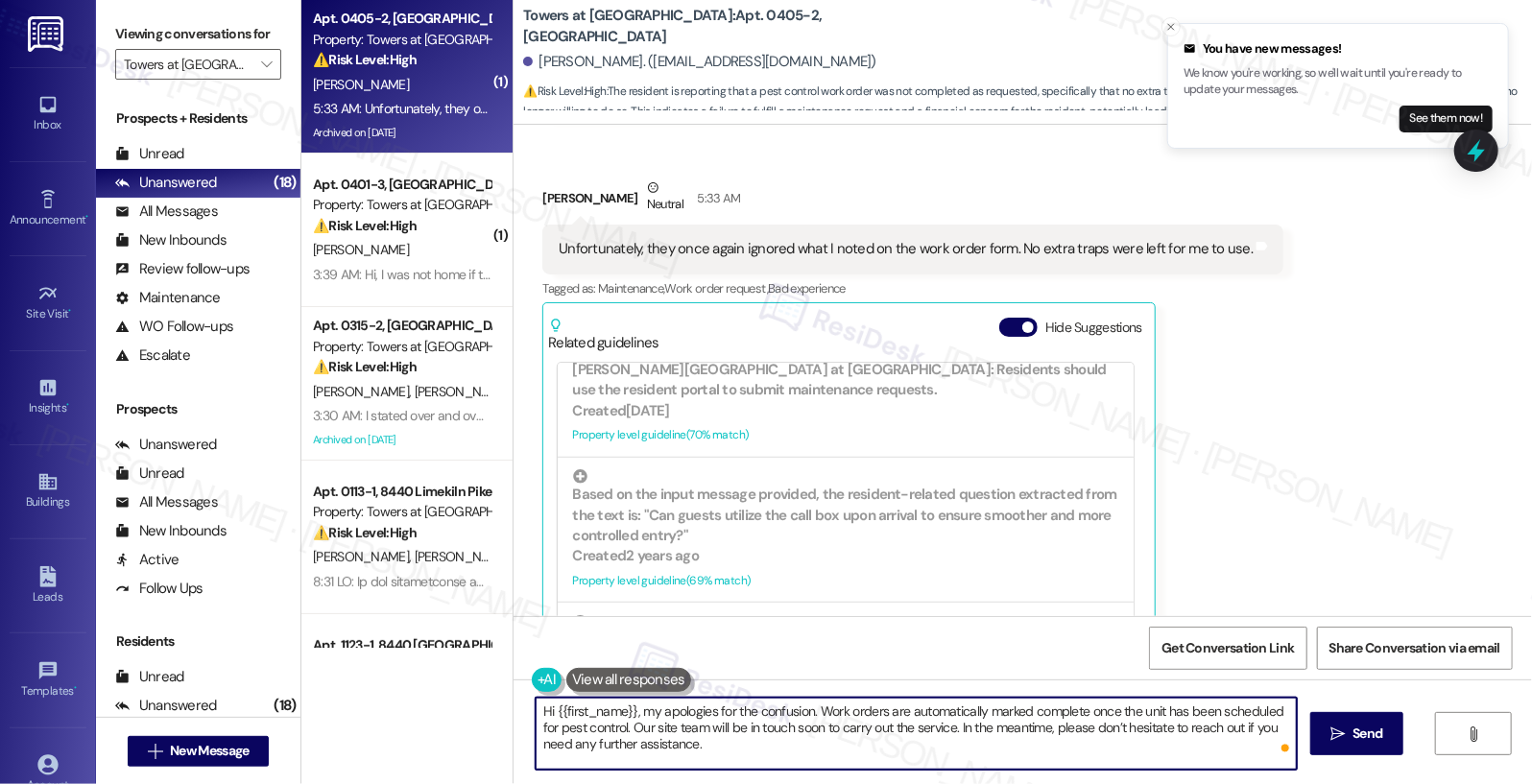
scroll to position [674, 0]
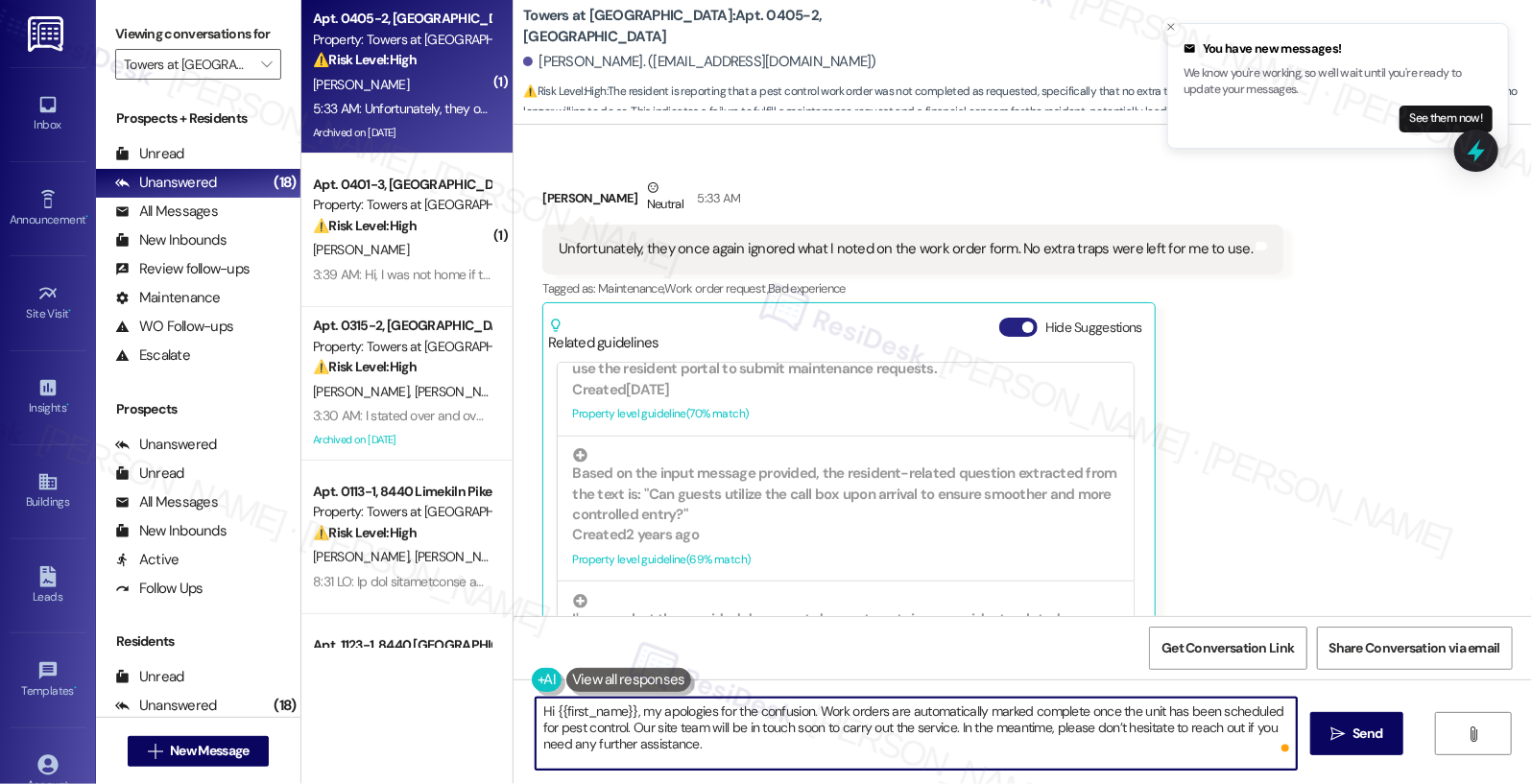
click at [999, 318] on button "Hide Suggestions" at bounding box center [1017, 328] width 38 height 19
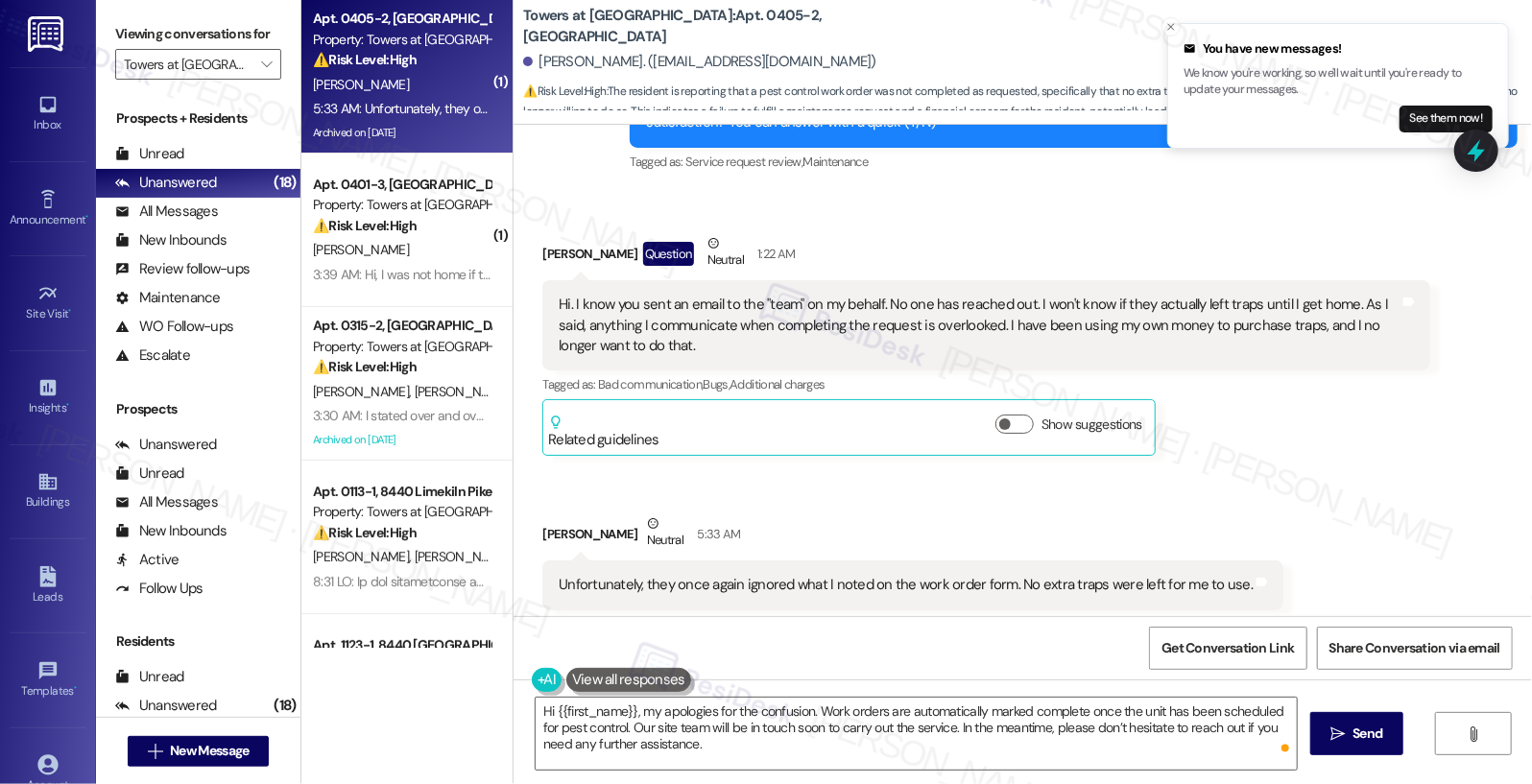
scroll to position [20158, 0]
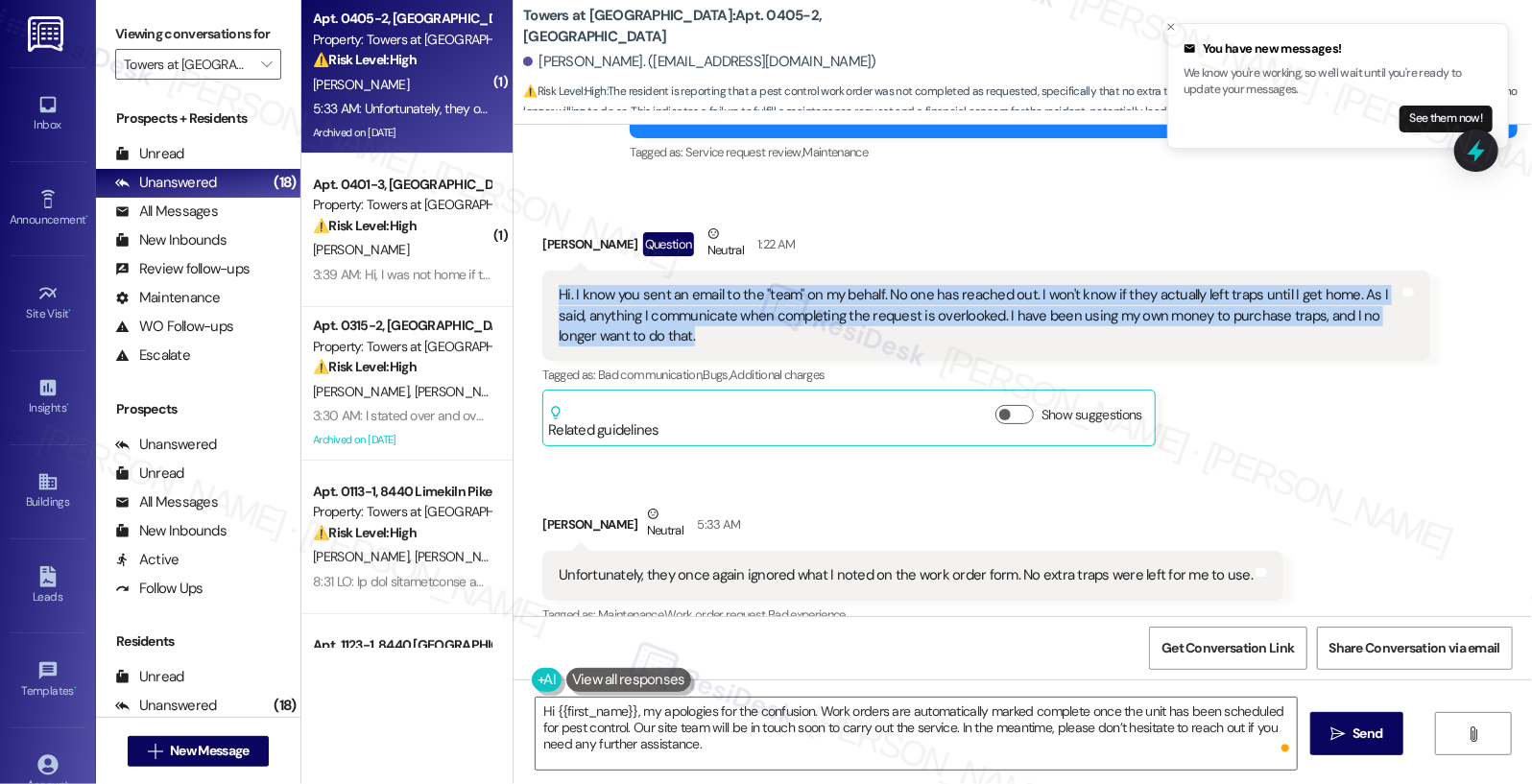
drag, startPoint x: 549, startPoint y: 224, endPoint x: 646, endPoint y: 267, distance: 106.1
click at [646, 285] on div "Hi. I know you sent an email to the "team" on my behalf. No one has reached out…" at bounding box center [979, 315] width 841 height 61
copy div "Hi. I know you sent an email to the "team" on my behalf. No one has reached out…"
click at [769, 565] on div "Unfortunately, they once again ignored what I noted on the work order form. No …" at bounding box center [906, 575] width 695 height 20
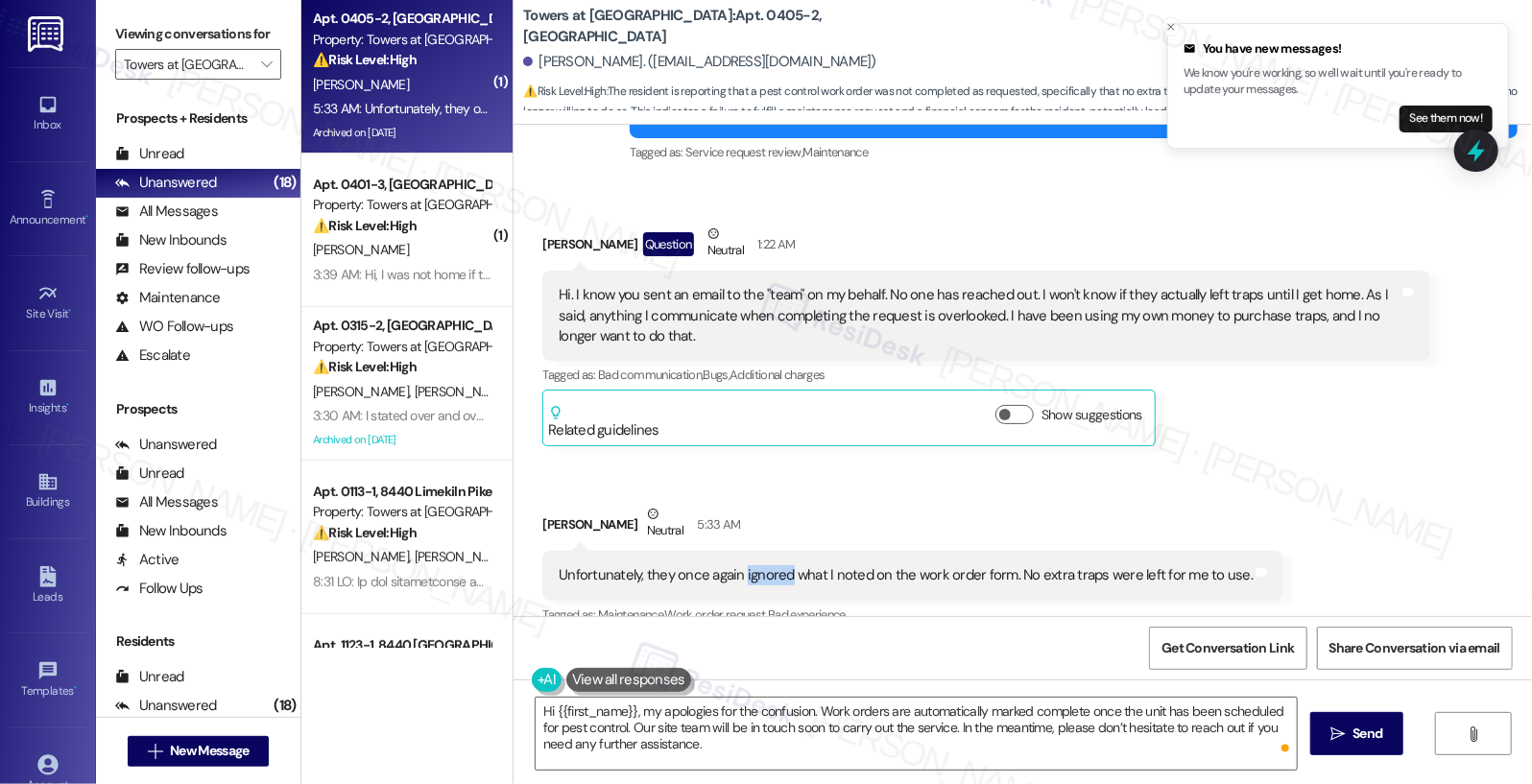
click at [769, 565] on div "Unfortunately, they once again ignored what I noted on the work order form. No …" at bounding box center [906, 575] width 695 height 20
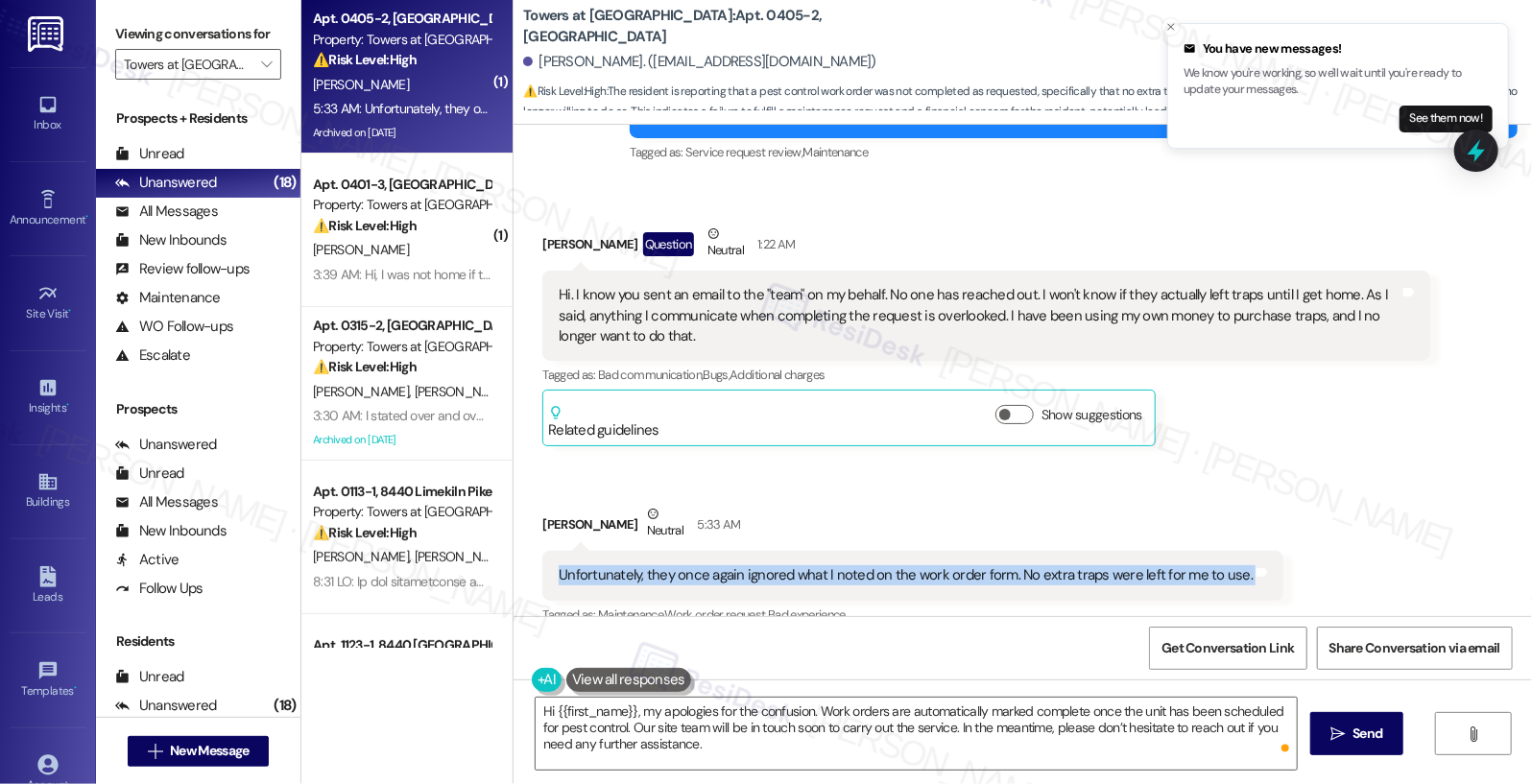
copy div "Unfortunately, they once again ignored what I noted on the work order form. No …"
click at [690, 727] on textarea "Hi {{first_name}}, my apologies for the confusion. Work orders are automaticall…" at bounding box center [917, 733] width 763 height 72
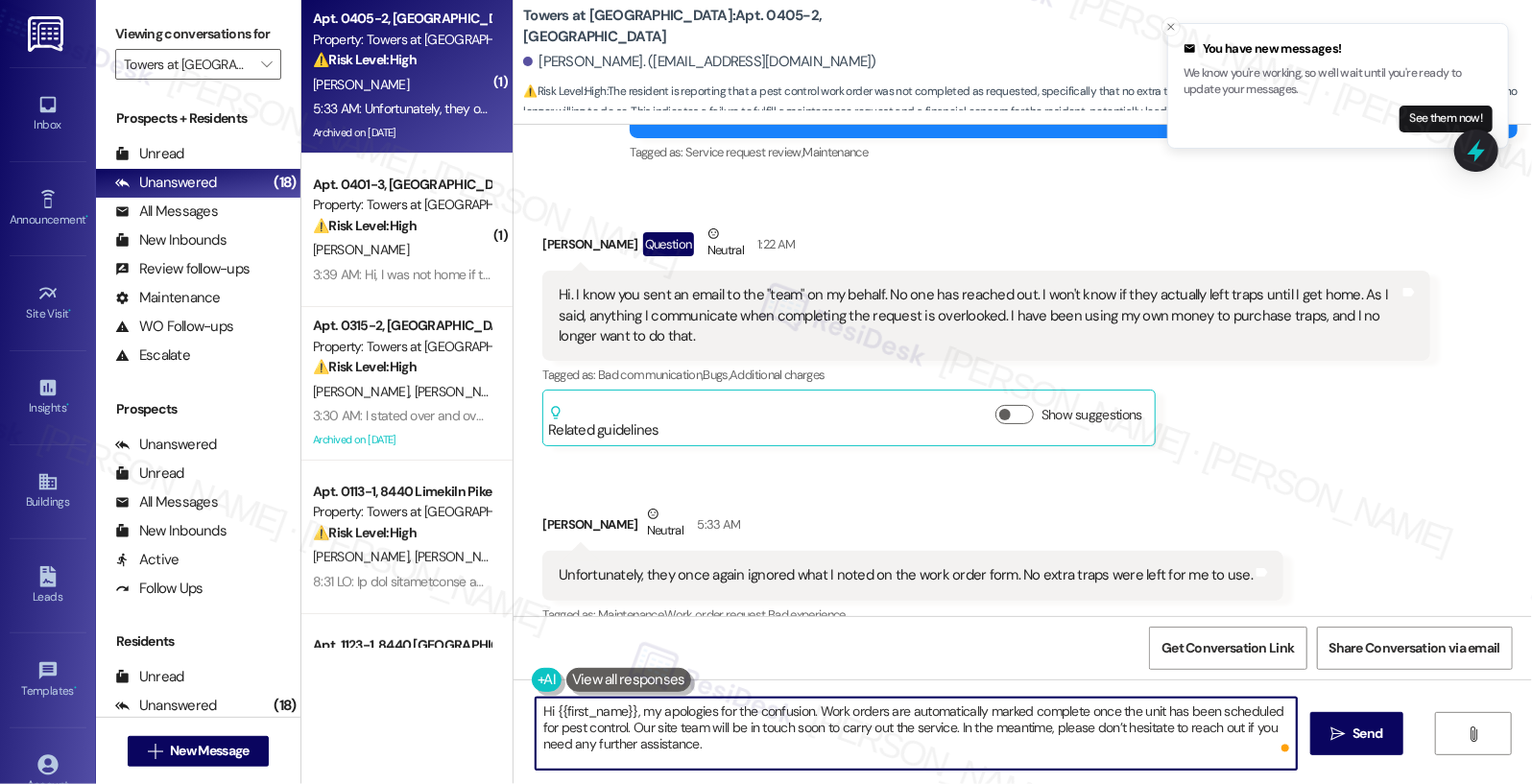
click at [690, 727] on textarea "Hi {{first_name}}, my apologies for the confusion. Work orders are automaticall…" at bounding box center [917, 733] width 763 height 72
click at [642, 716] on textarea "Hi {{first_name}}, my apologies for the confusion. Work orders are automaticall…" at bounding box center [917, 733] width 763 height 72
drag, startPoint x: 633, startPoint y: 713, endPoint x: 724, endPoint y: 766, distance: 105.3
click at [724, 766] on textarea "Hi {{first_name}}, my apologies for the confusion. Work orders are automaticall…" at bounding box center [917, 733] width 763 height 72
paste textarea "I’m sorry this was overlooked. I’ll follow up with the team to make sure extra …"
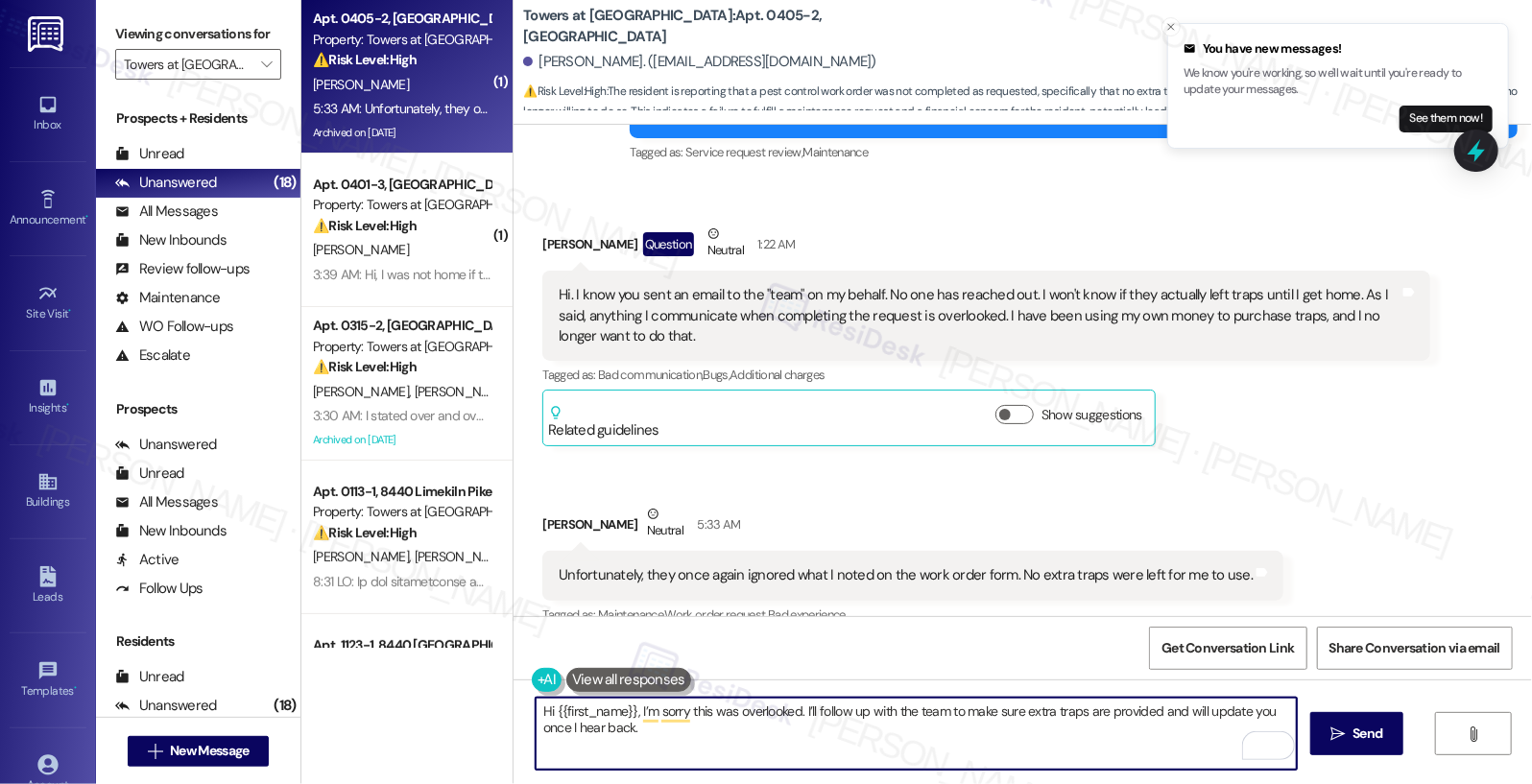
click at [701, 721] on textarea "Hi {{first_name}}, I’m sorry this was overlooked. I’ll follow up with the team …" at bounding box center [917, 733] width 763 height 72
paste textarea "To enrich screen reader interactions, please activate Accessibility in Grammarl…"
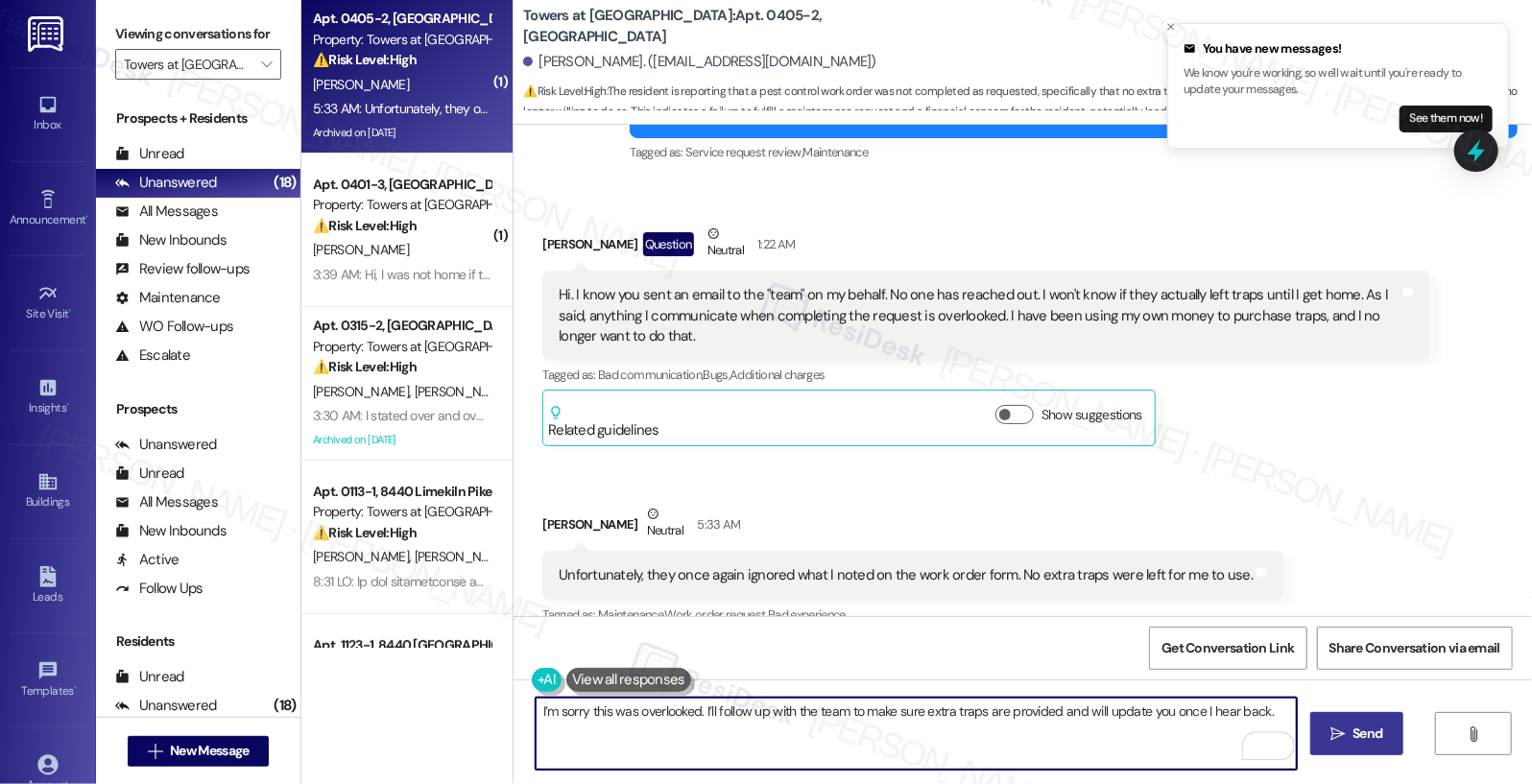
click at [1340, 731] on icon "" at bounding box center [1337, 734] width 15 height 16
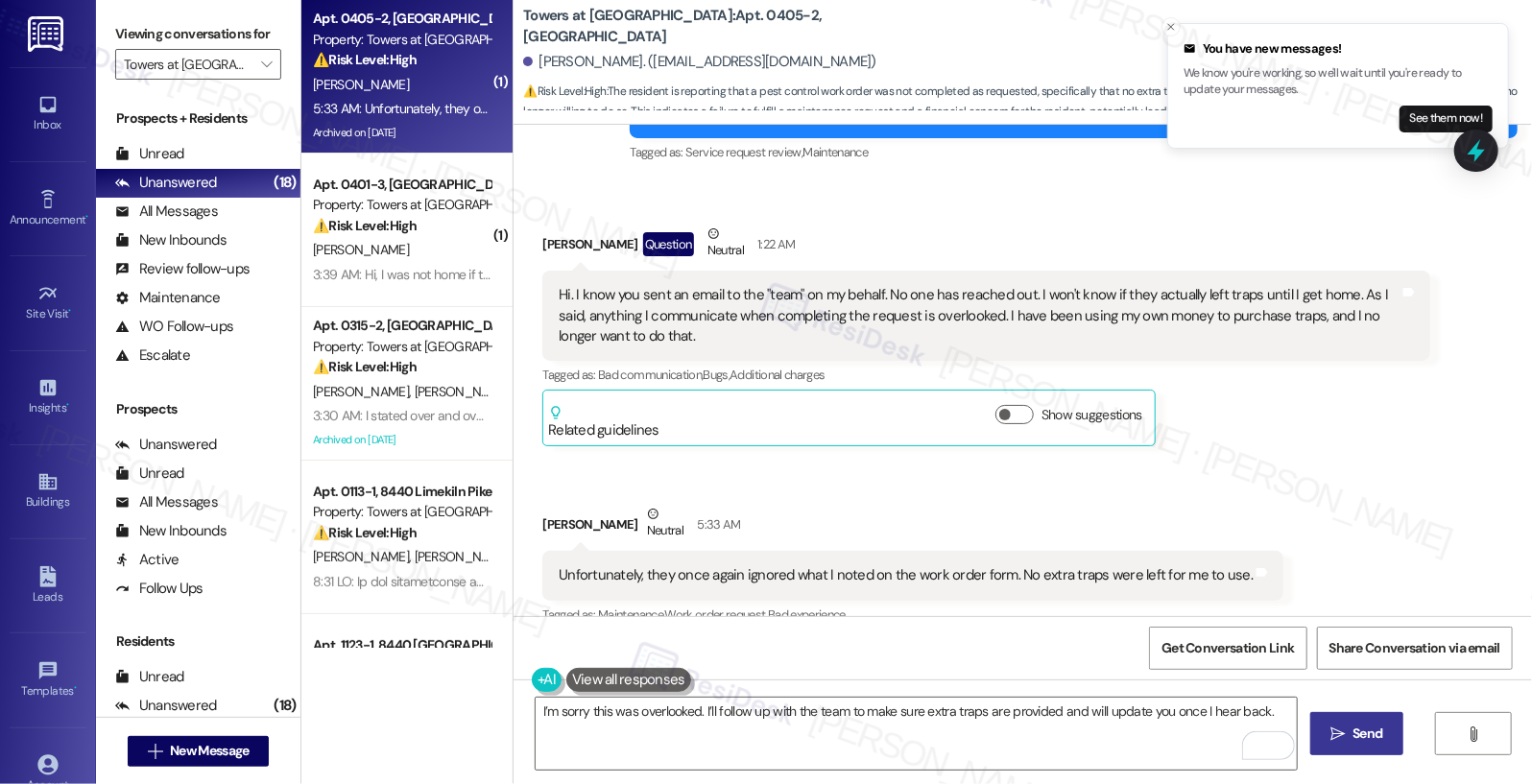
click at [1353, 731] on span "Send" at bounding box center [1368, 733] width 30 height 20
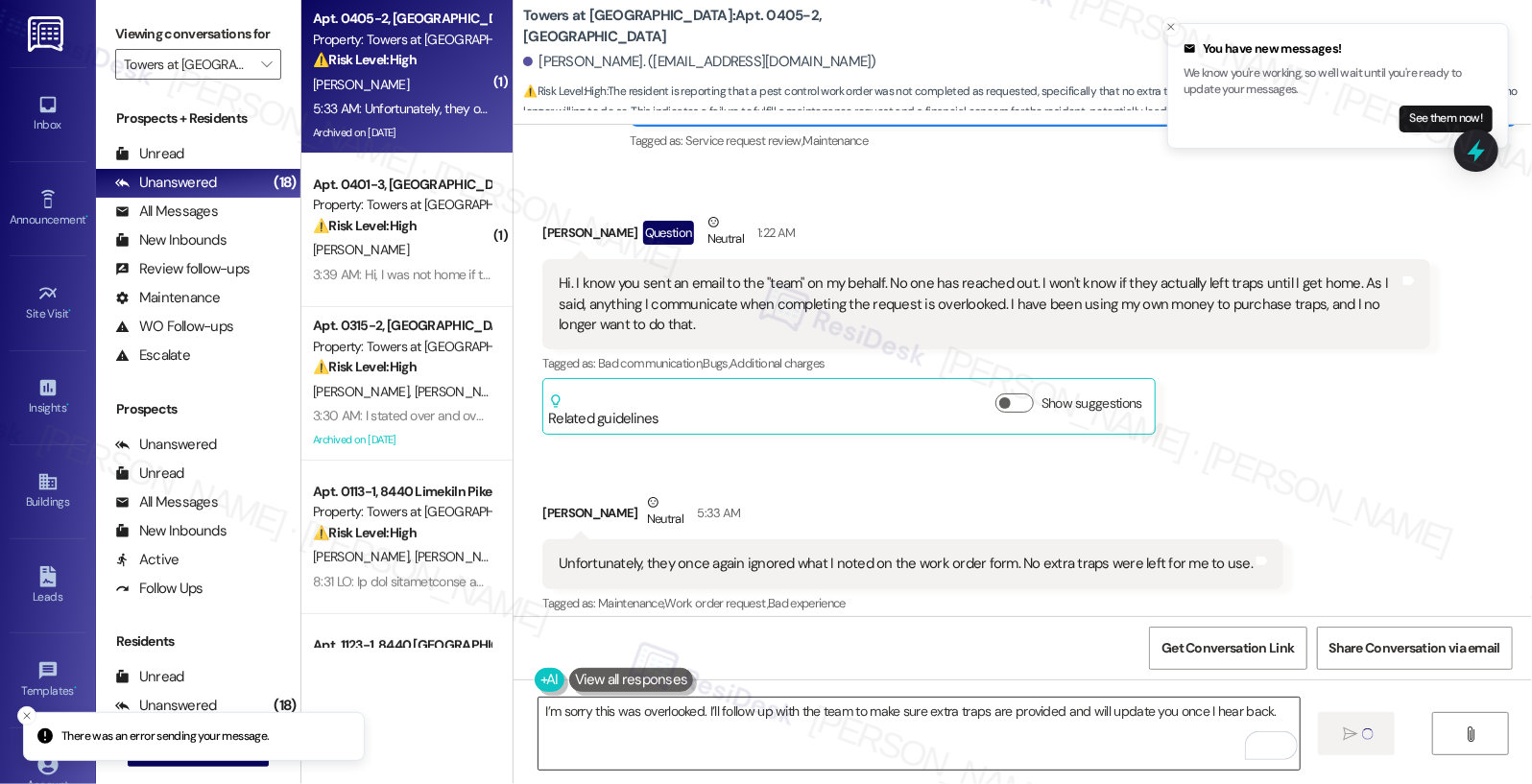
click at [594, 721] on textarea "I’m sorry this was overlooked. I’ll follow up with the team to make sure extra …" at bounding box center [920, 733] width 763 height 72
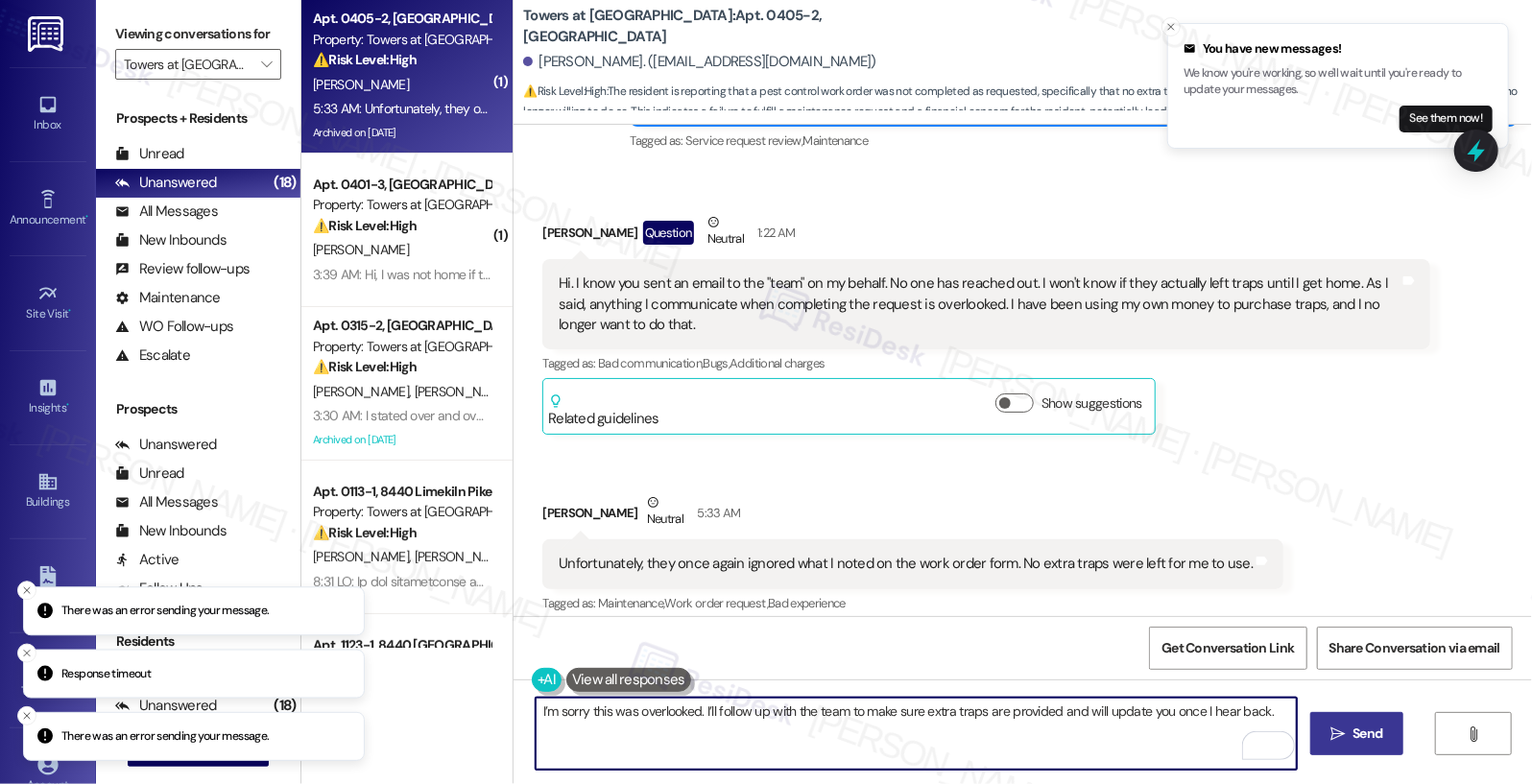
click at [594, 721] on textarea "I’m sorry this was overlooked. I’ll follow up with the team to make sure extra …" at bounding box center [917, 733] width 763 height 72
paste textarea "Thanks for letting me know. I’ll follow up with the team to ensure extra traps …"
type textarea "Thanks for letting me know. I’ll follow up with the team to ensure extra traps …"
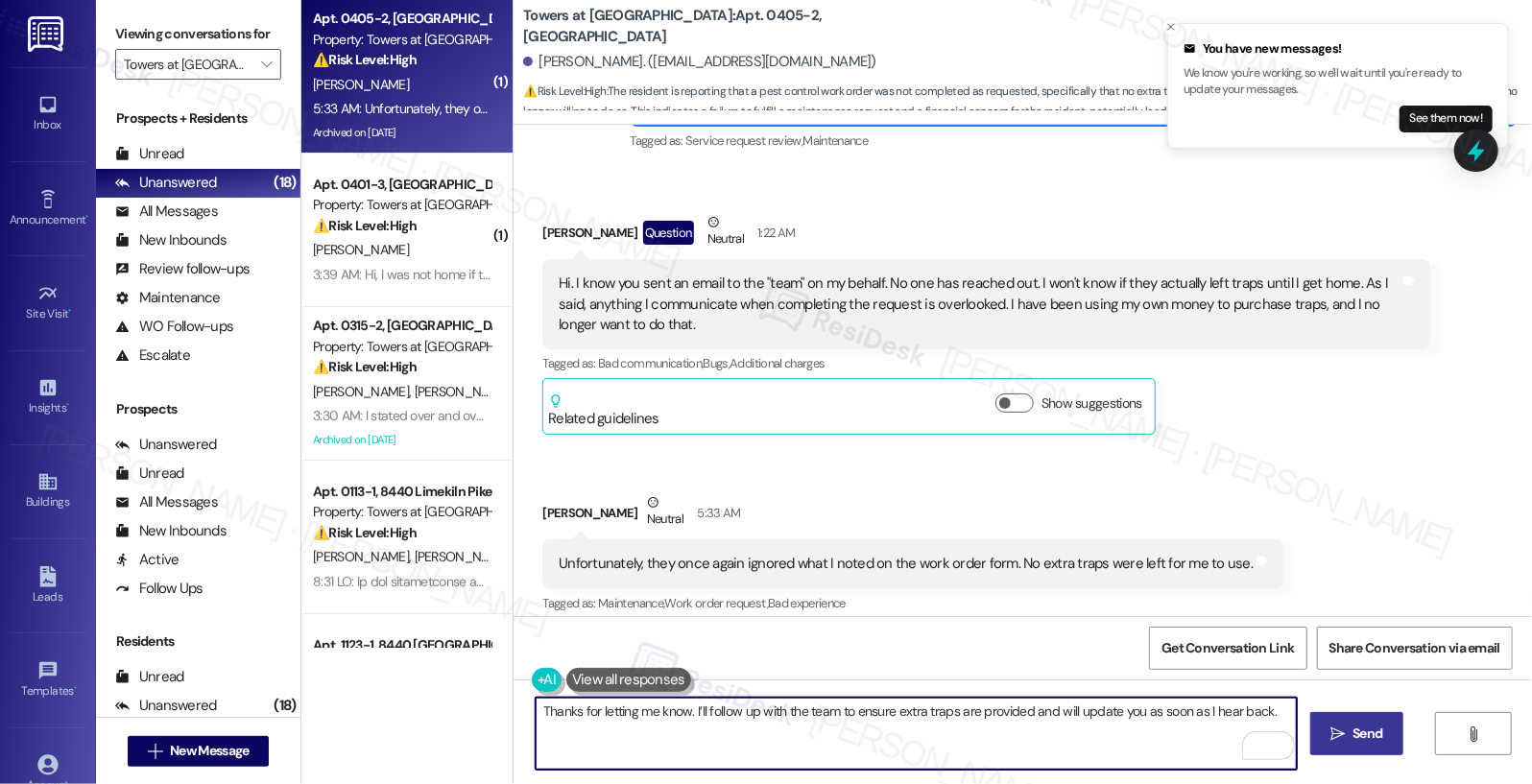
scroll to position [20304, 0]
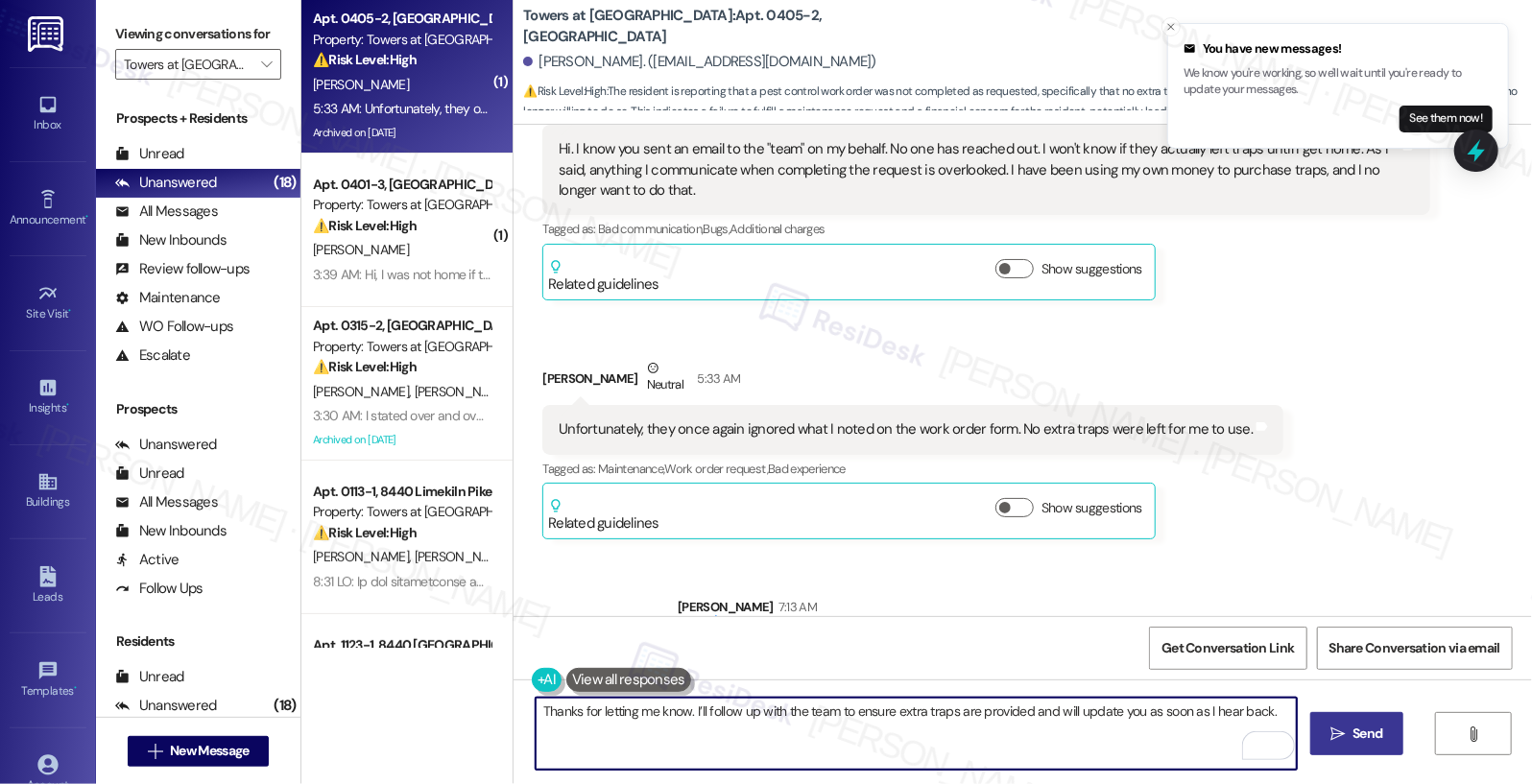
click at [878, 724] on textarea "Thanks for letting me know. I’ll follow up with the team to ensure extra traps …" at bounding box center [917, 733] width 763 height 72
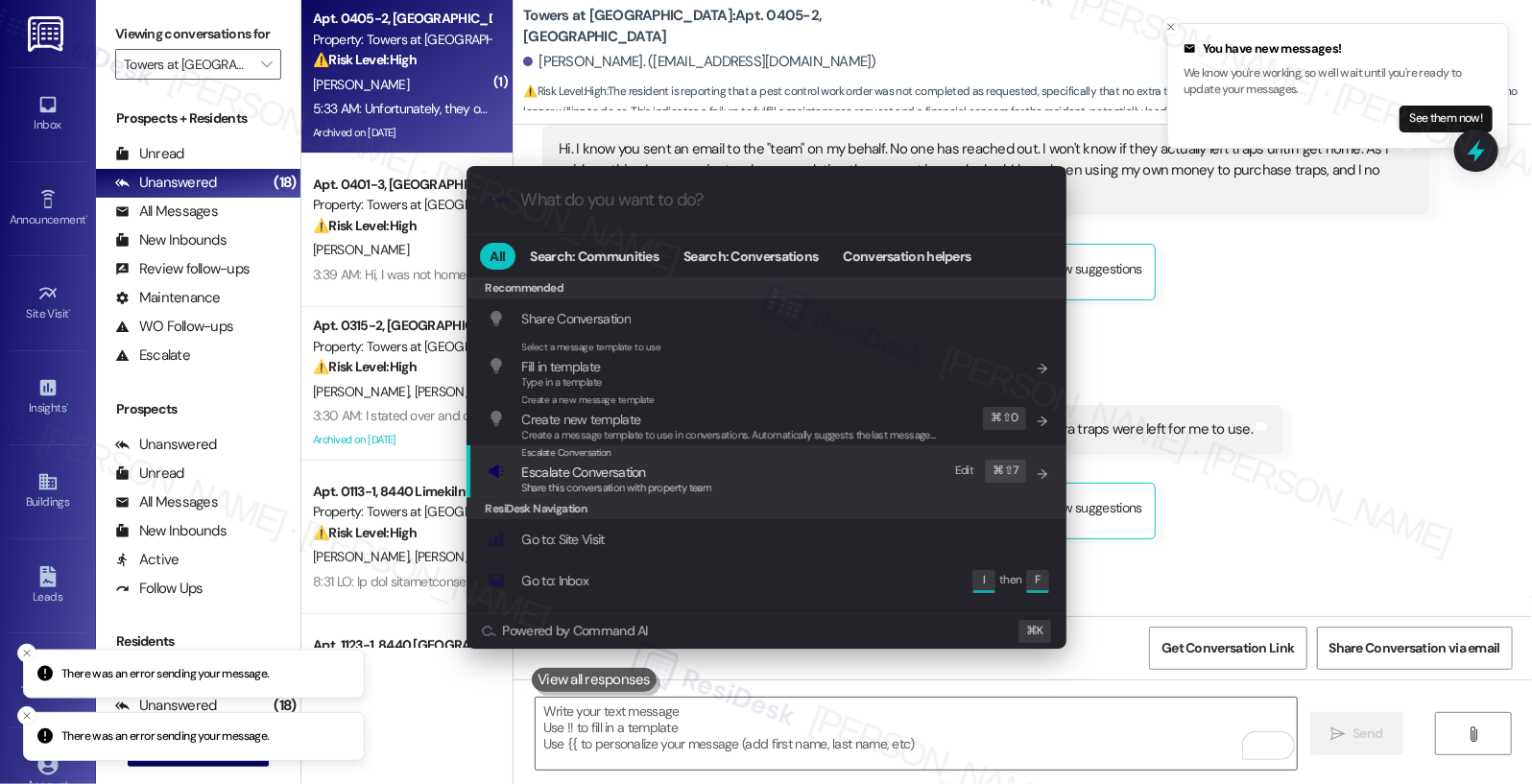
click at [623, 462] on span "Escalate Conversation" at bounding box center [584, 473] width 124 height 21
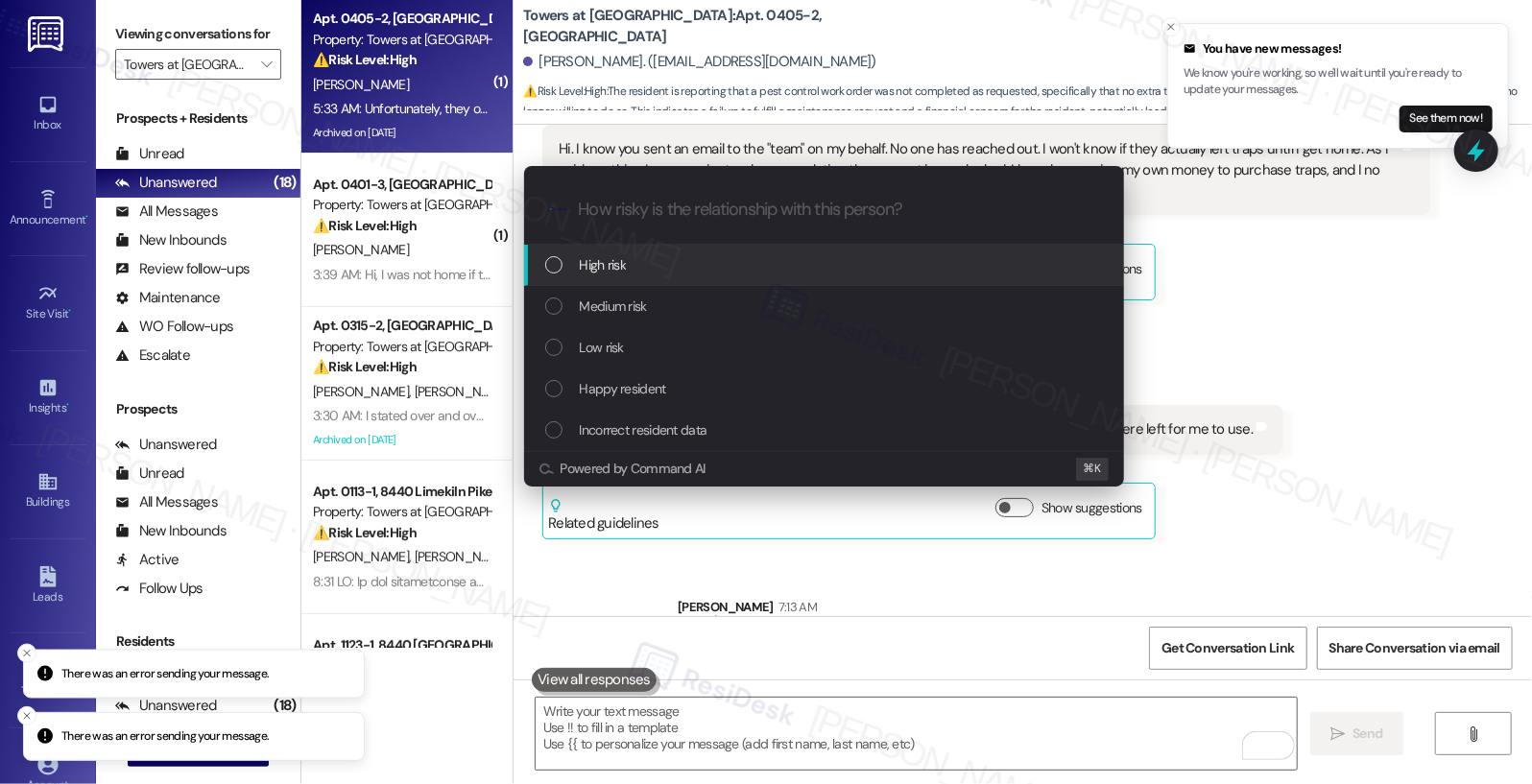
click at [647, 276] on div "High risk" at bounding box center [824, 266] width 600 height 41
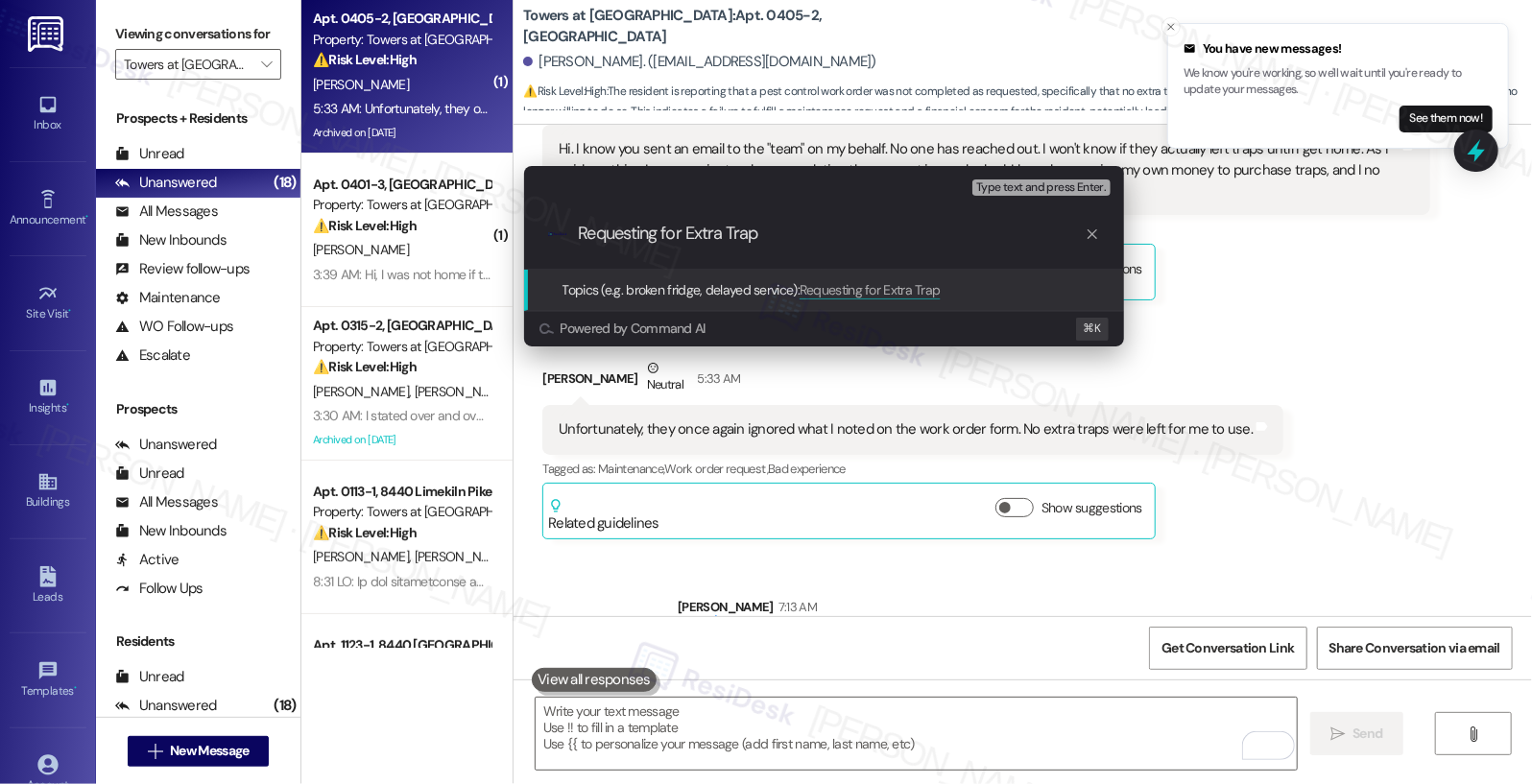
type input "Requesting for Extra Traps"
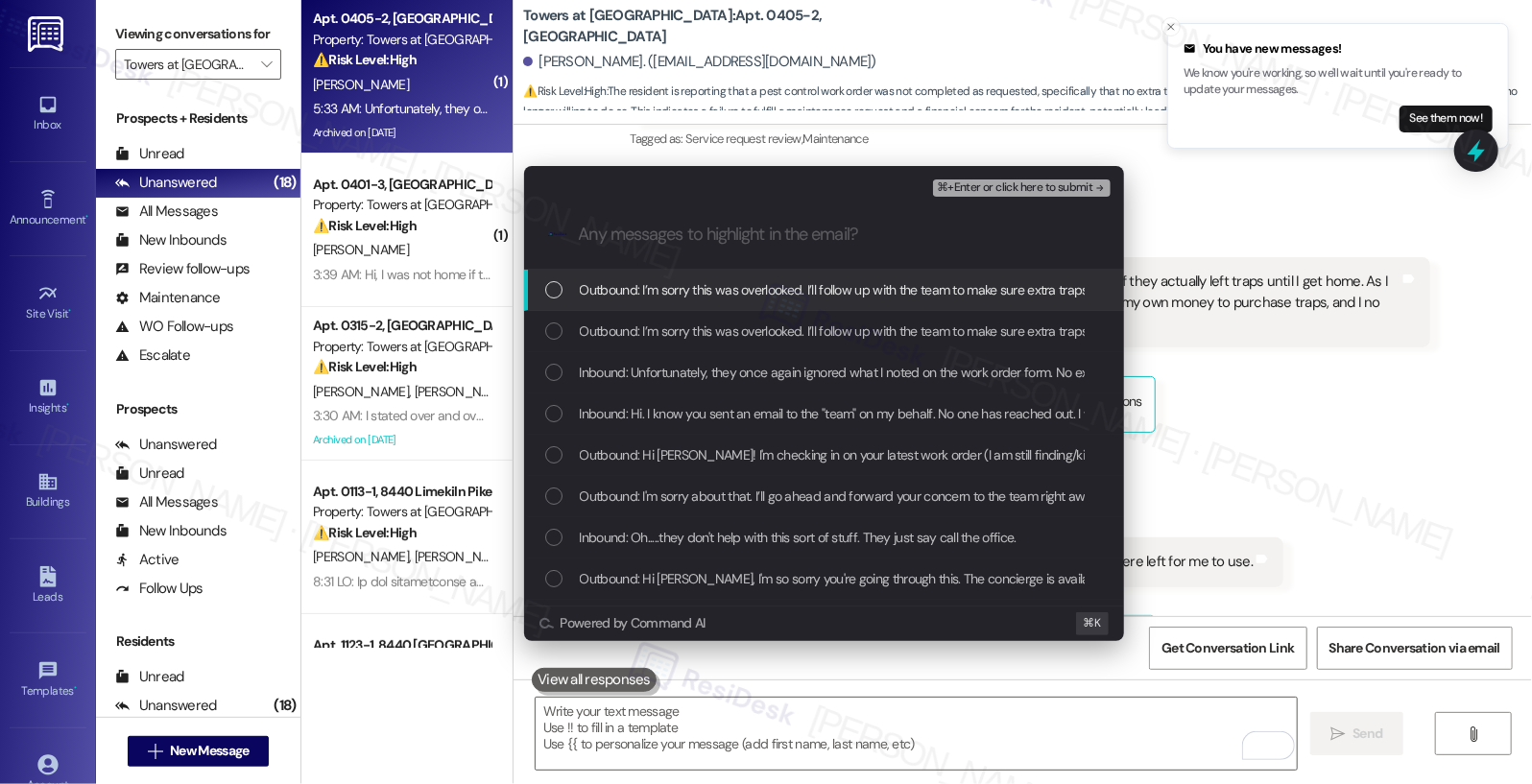
scroll to position [20170, 0]
click at [679, 292] on span "Outbound: I’m sorry this was overlooked. I’ll follow up with the team to make s…" at bounding box center [977, 290] width 795 height 21
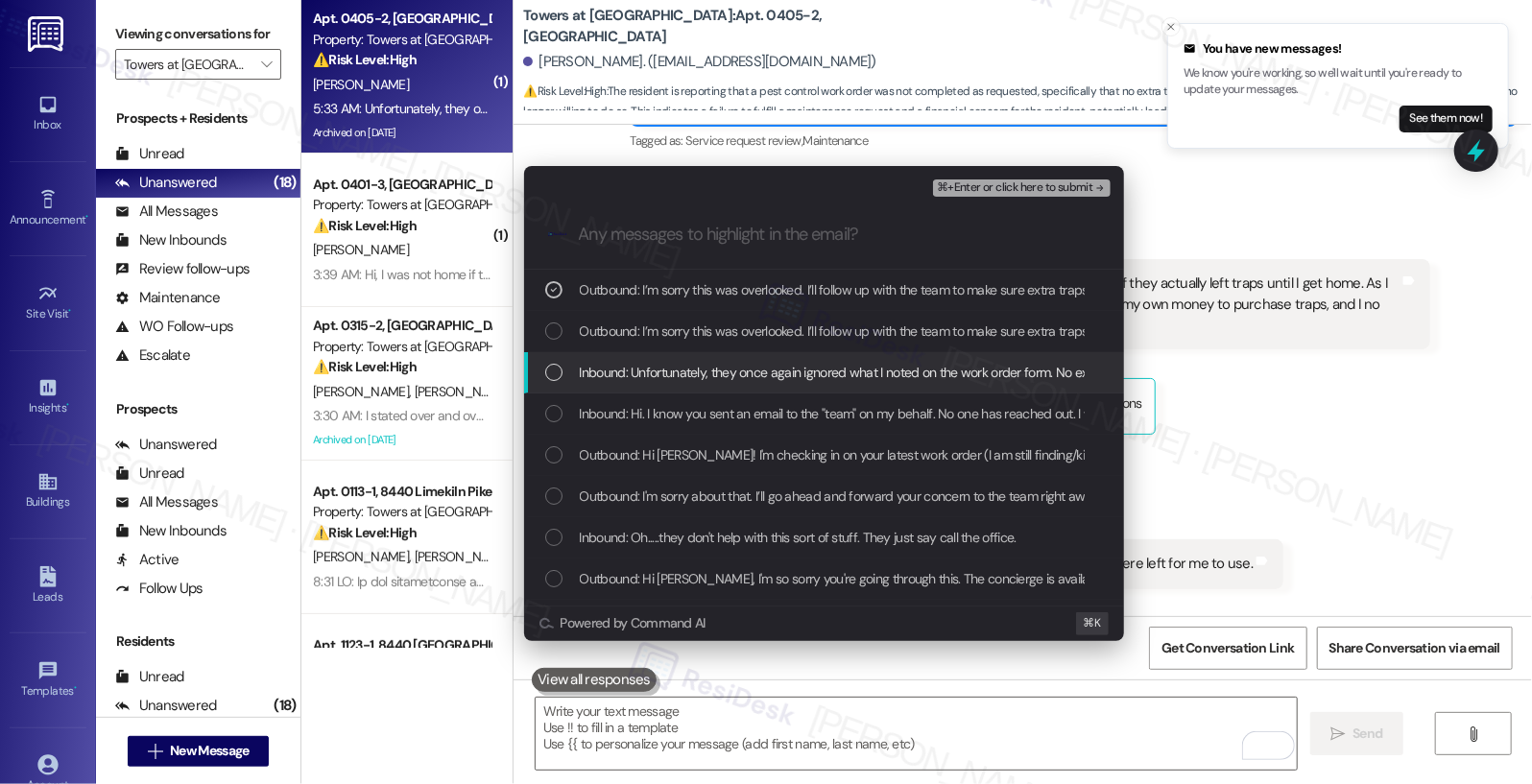
click at [729, 378] on span "Inbound: Unfortunately, they once again ignored what I noted on the work order …" at bounding box center [923, 373] width 688 height 21
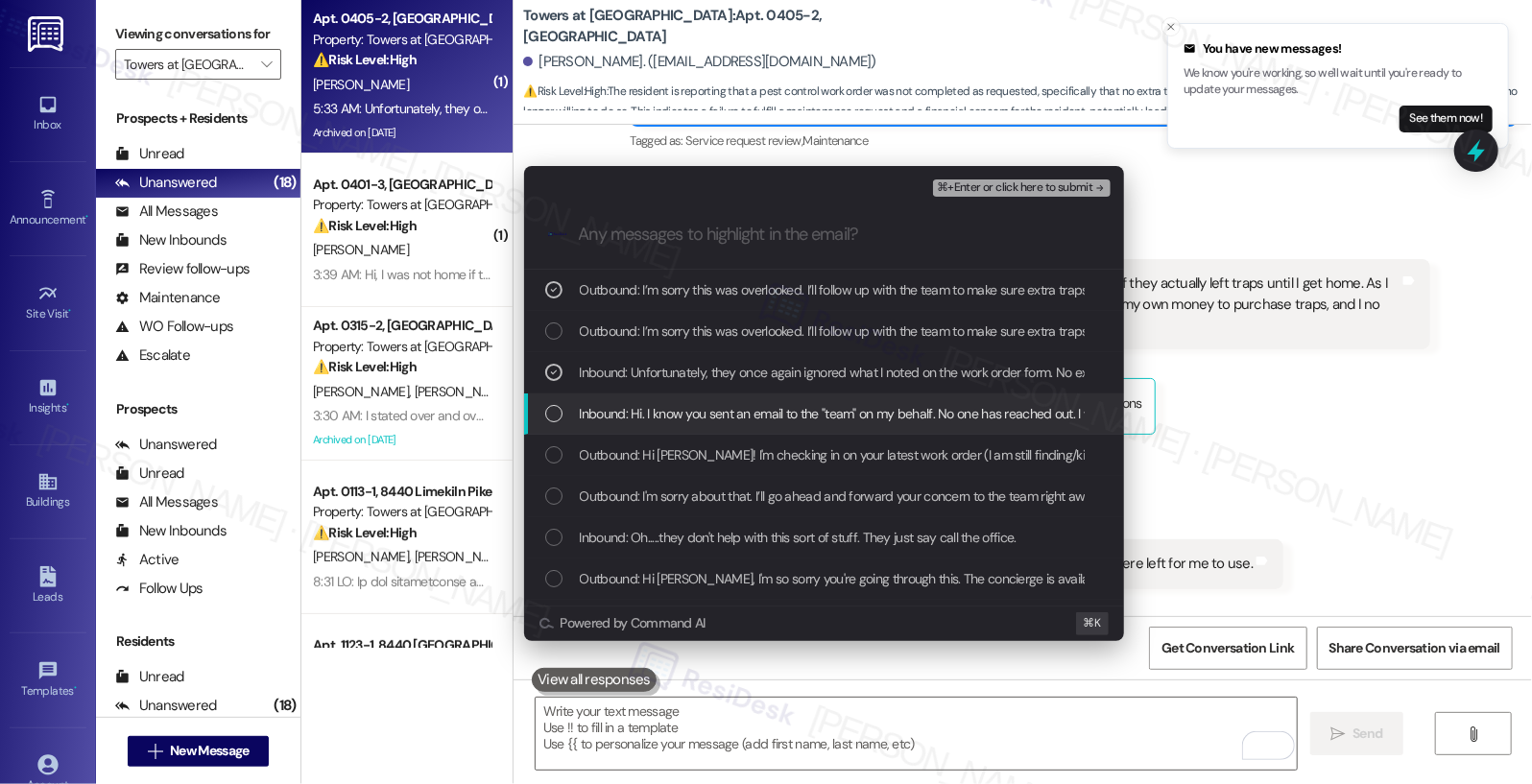
click at [740, 419] on span "Inbound: Hi. I know you sent an email to the "team" on my behalf. No one has re…" at bounding box center [1429, 413] width 1698 height 21
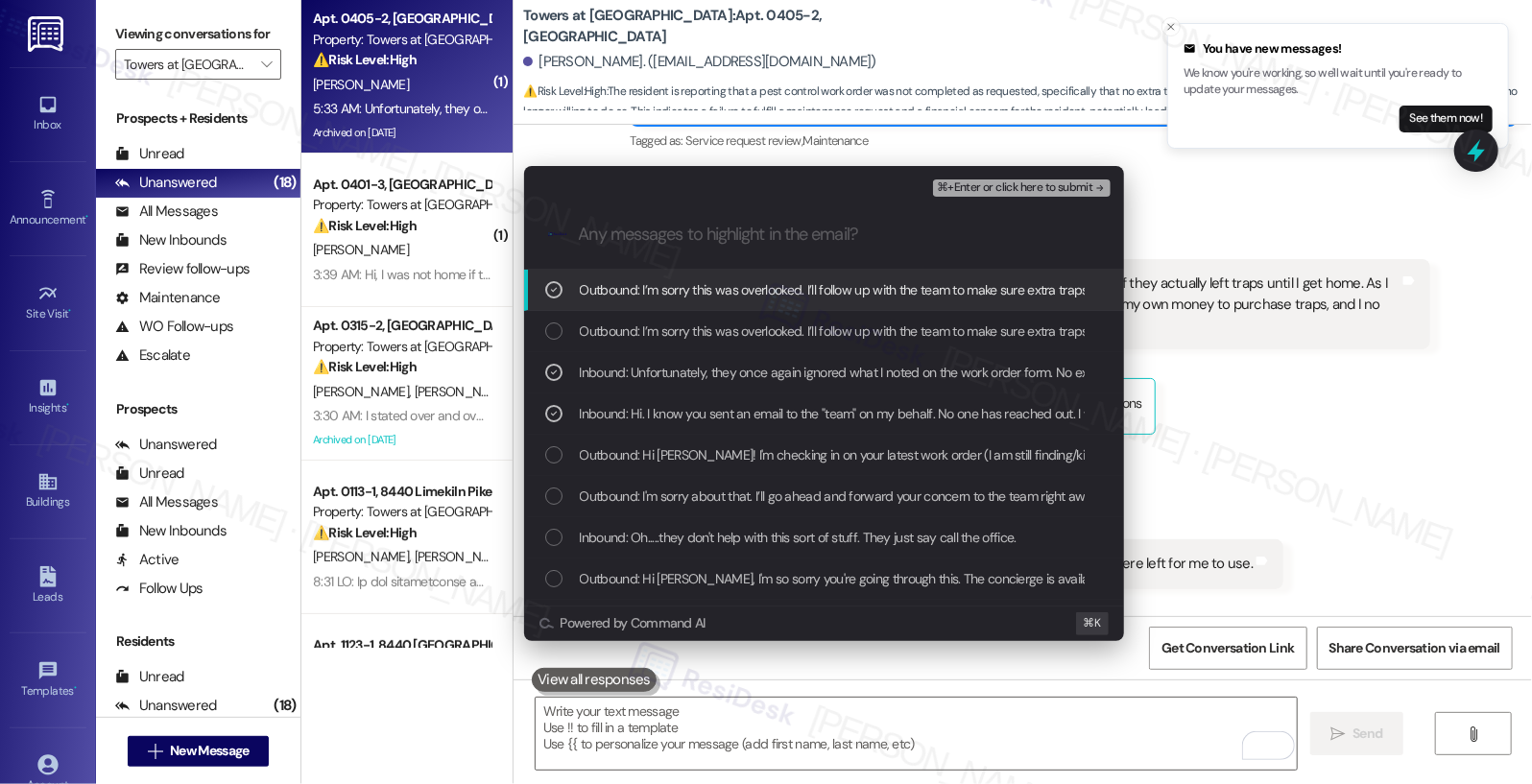
click at [1041, 184] on span "⌘+Enter or click here to submit" at bounding box center [1015, 189] width 156 height 14
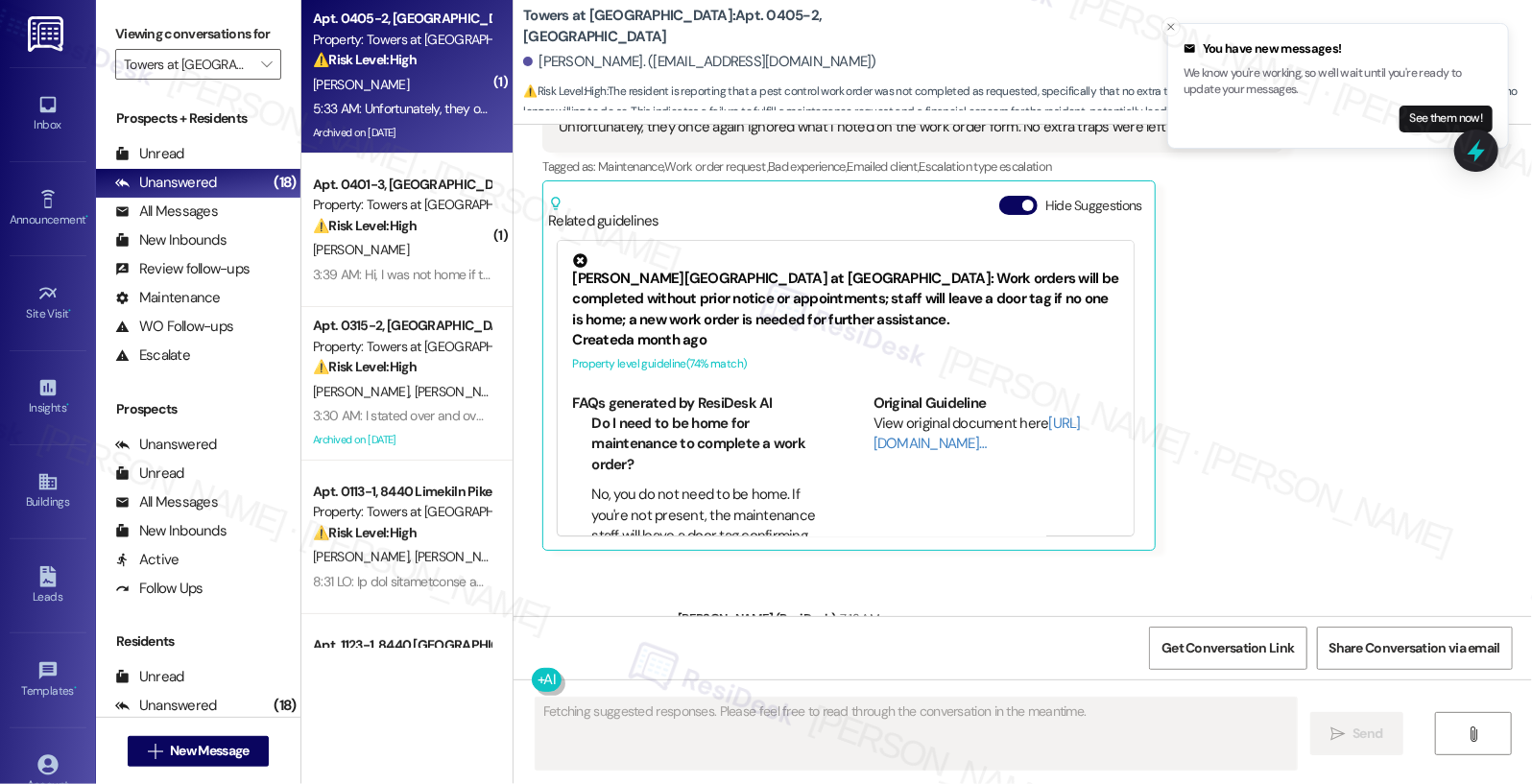
scroll to position [20782, 0]
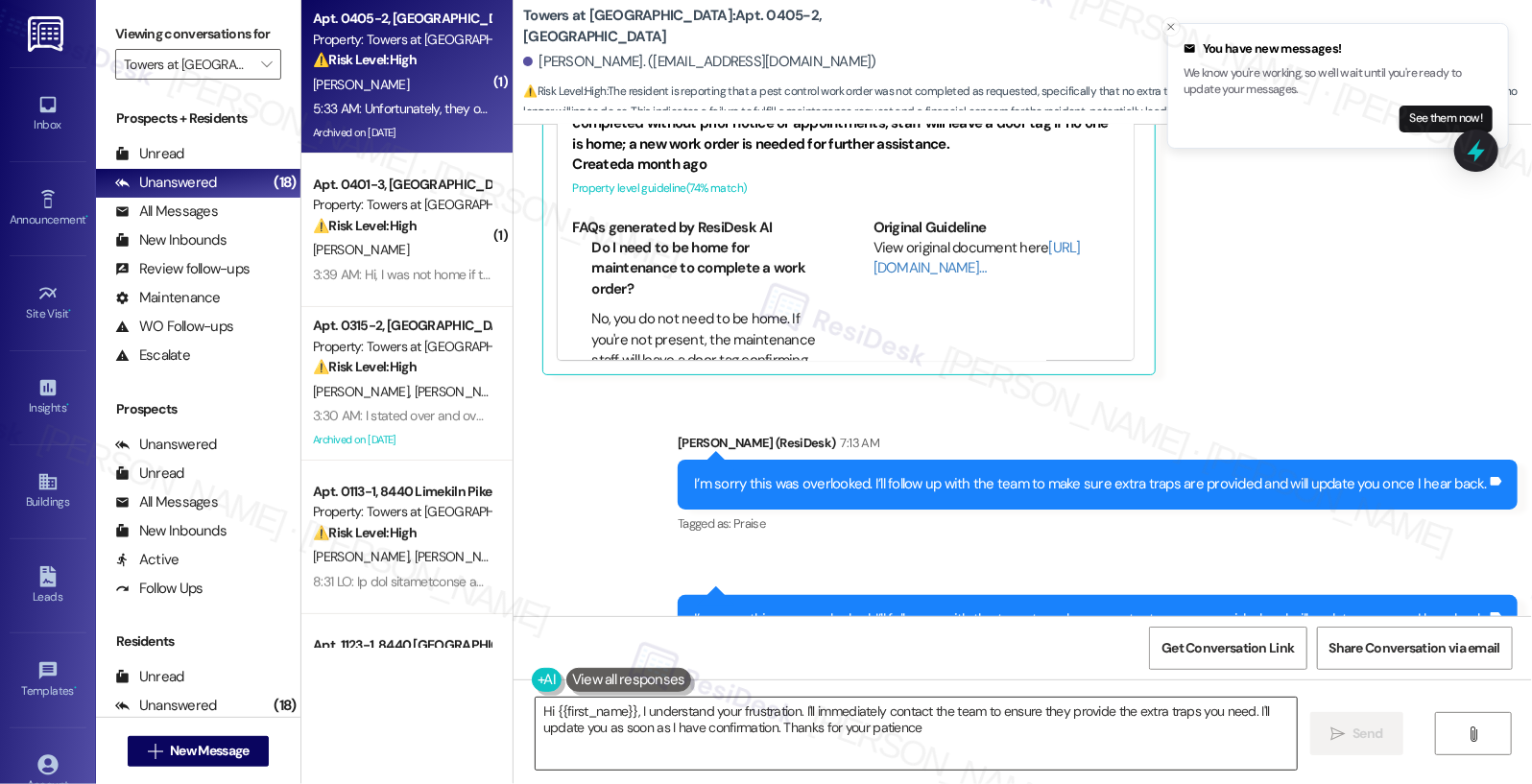
type textarea "Hi {{first_name}}, I understand your frustration. I'll immediately contact the …"
click at [711, 715] on textarea "Hi {{first_name}}, I understand your frustration. I'll immediately contact the …" at bounding box center [917, 733] width 763 height 72
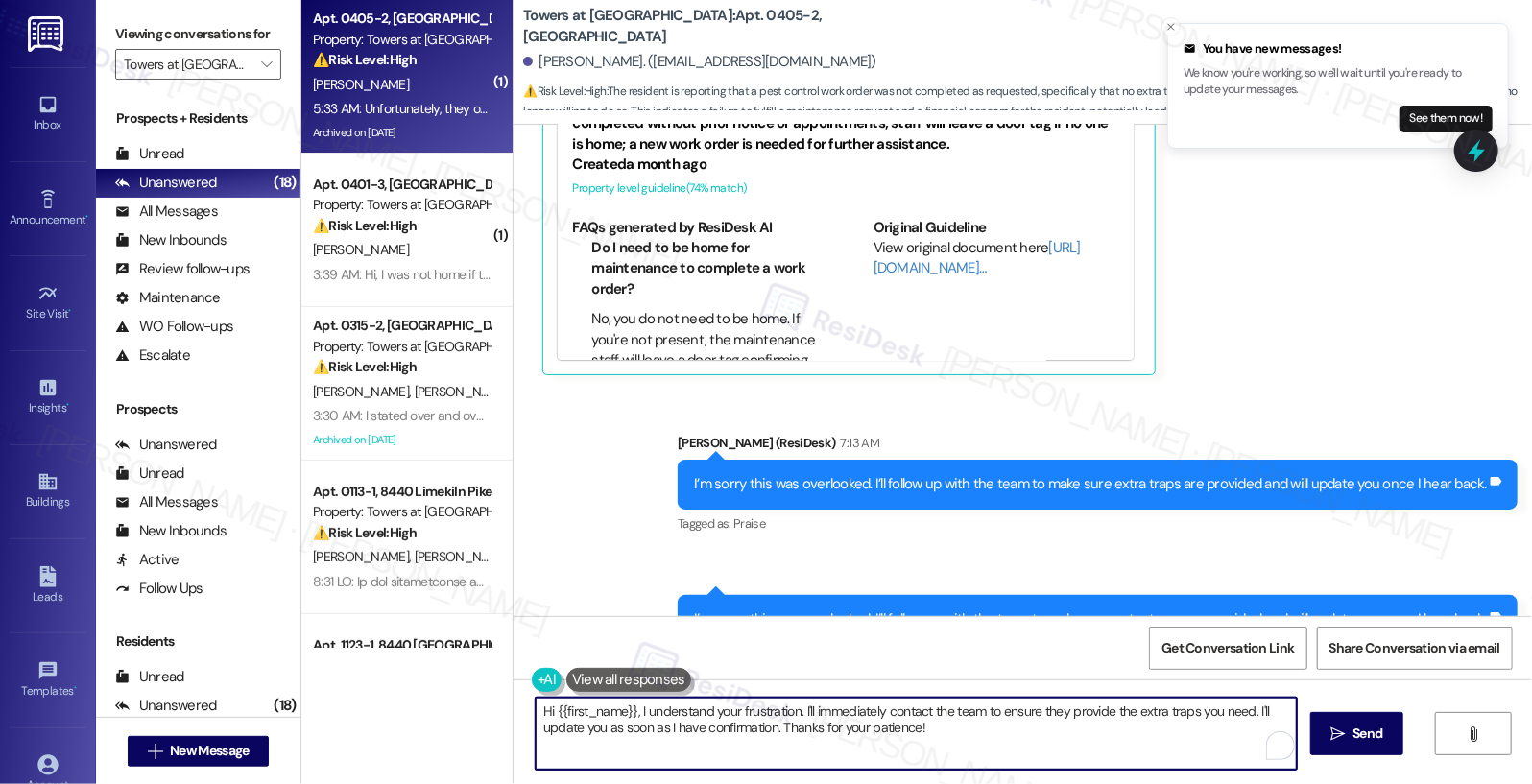
click at [711, 715] on textarea "Hi {{first_name}}, I understand your frustration. I'll immediately contact the …" at bounding box center [917, 733] width 763 height 72
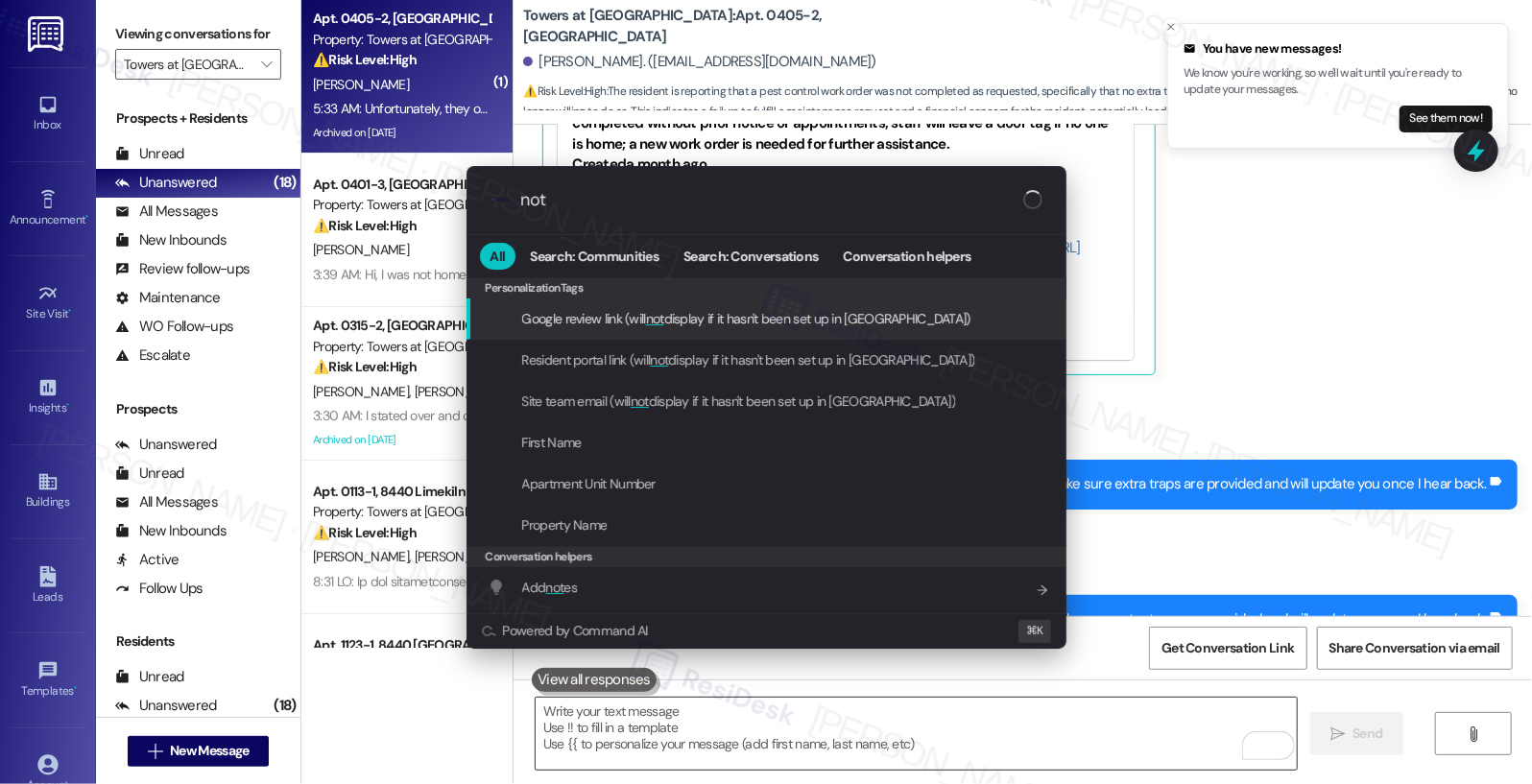
type input "note"
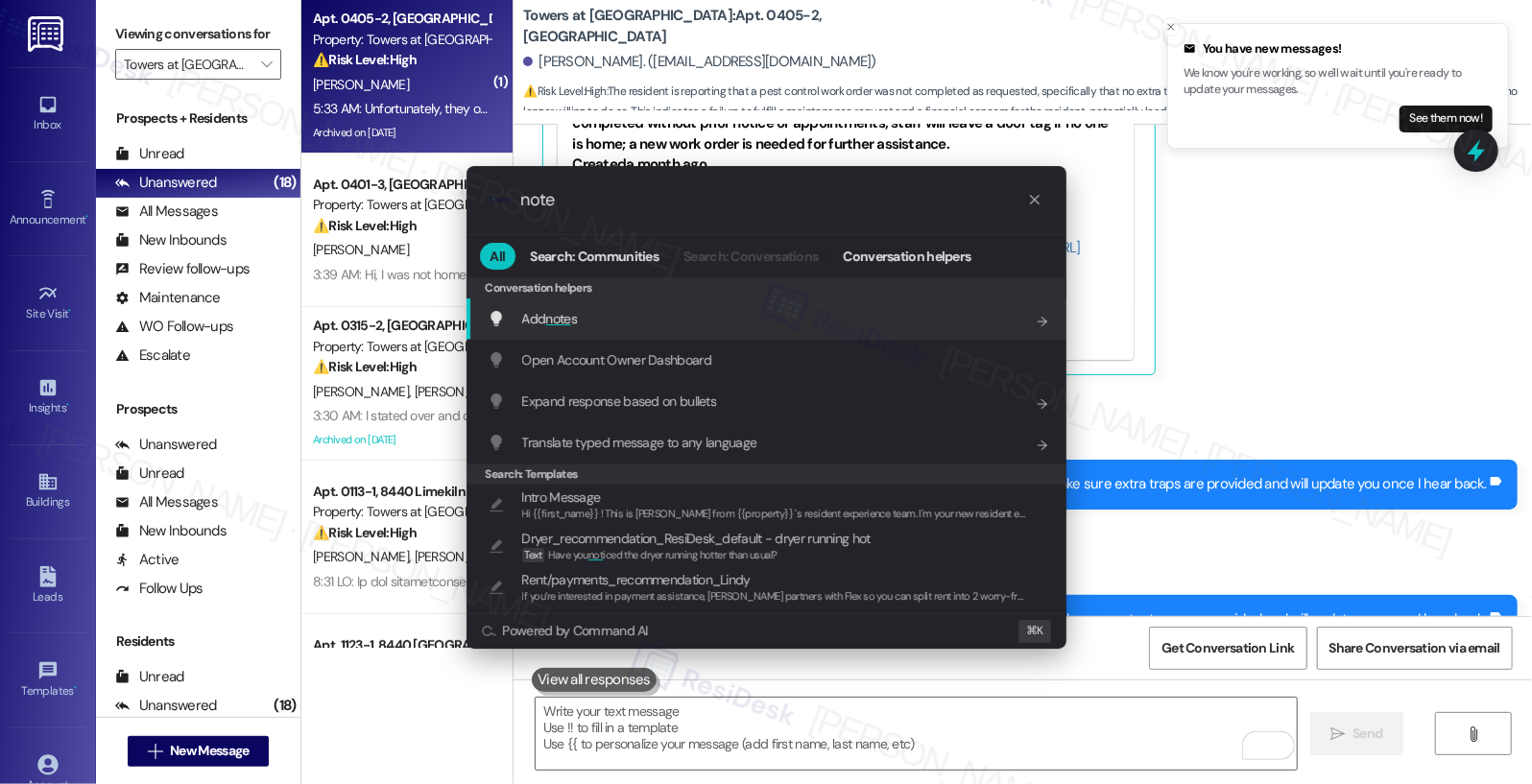
click at [626, 317] on div "Add note s Add shortcut" at bounding box center [767, 319] width 561 height 21
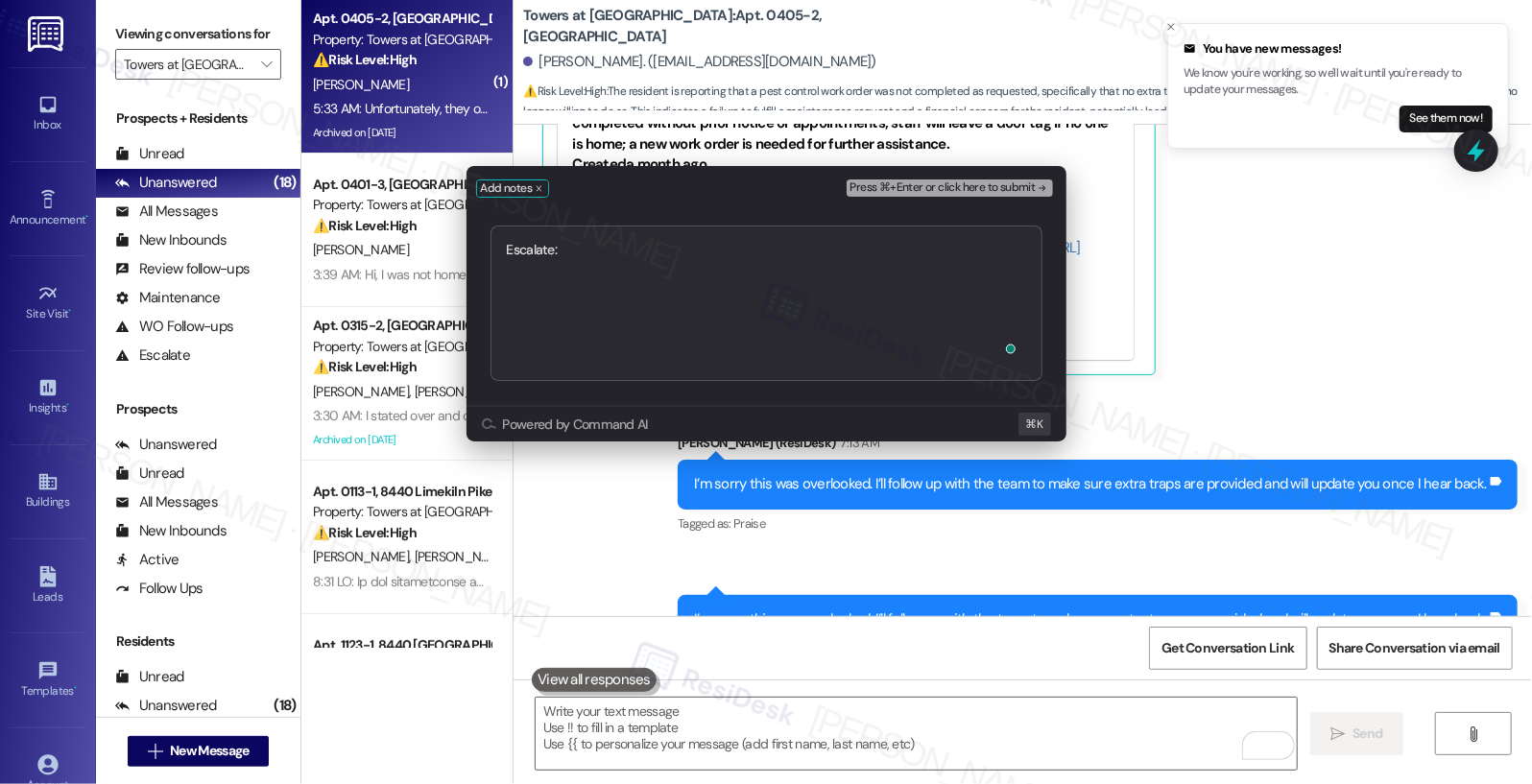
type textarea "Escalate: Requesting for Extra Traps"
click at [902, 188] on span "Press ⌘+Enter or click here to submit" at bounding box center [943, 189] width 185 height 14
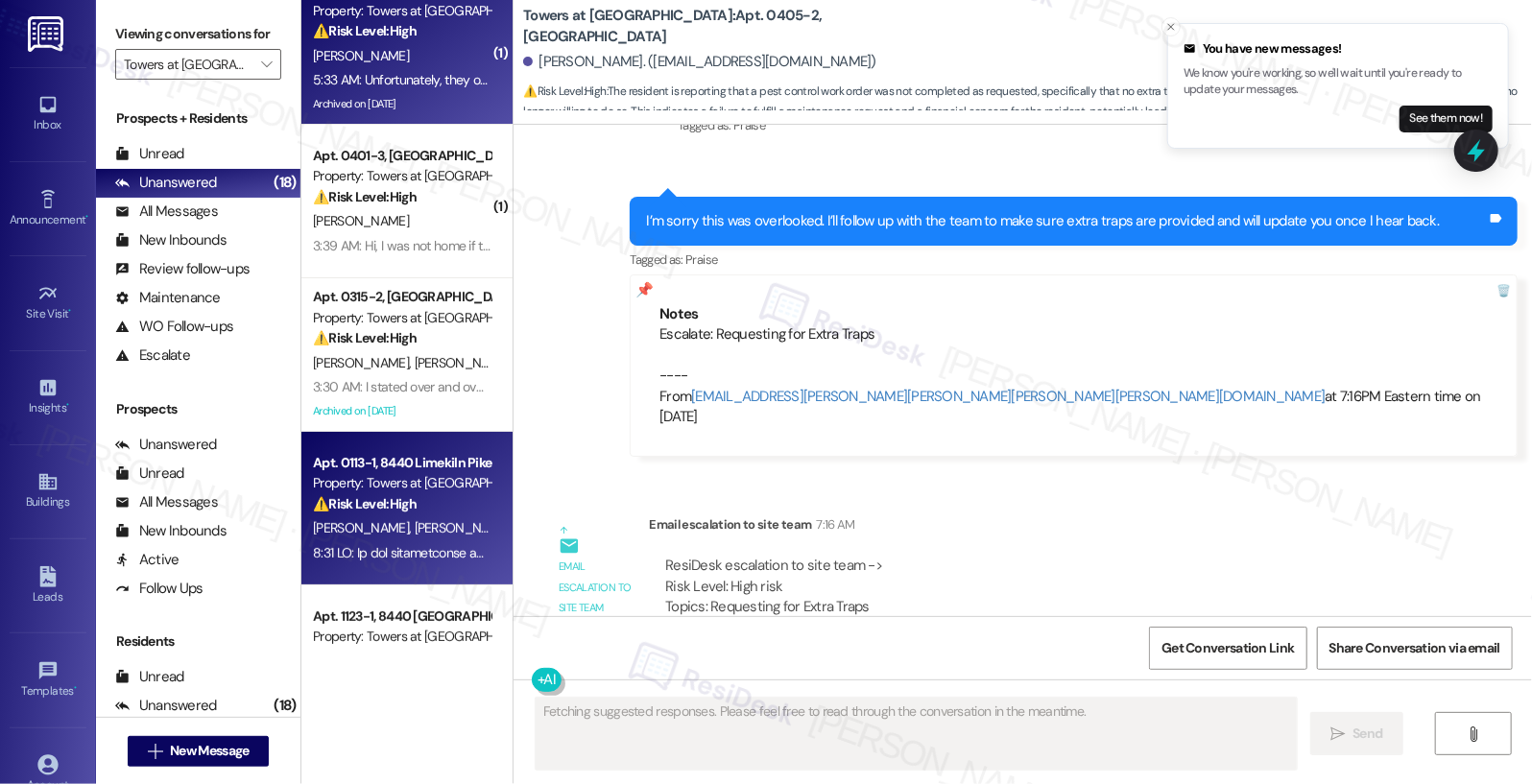
scroll to position [20, 0]
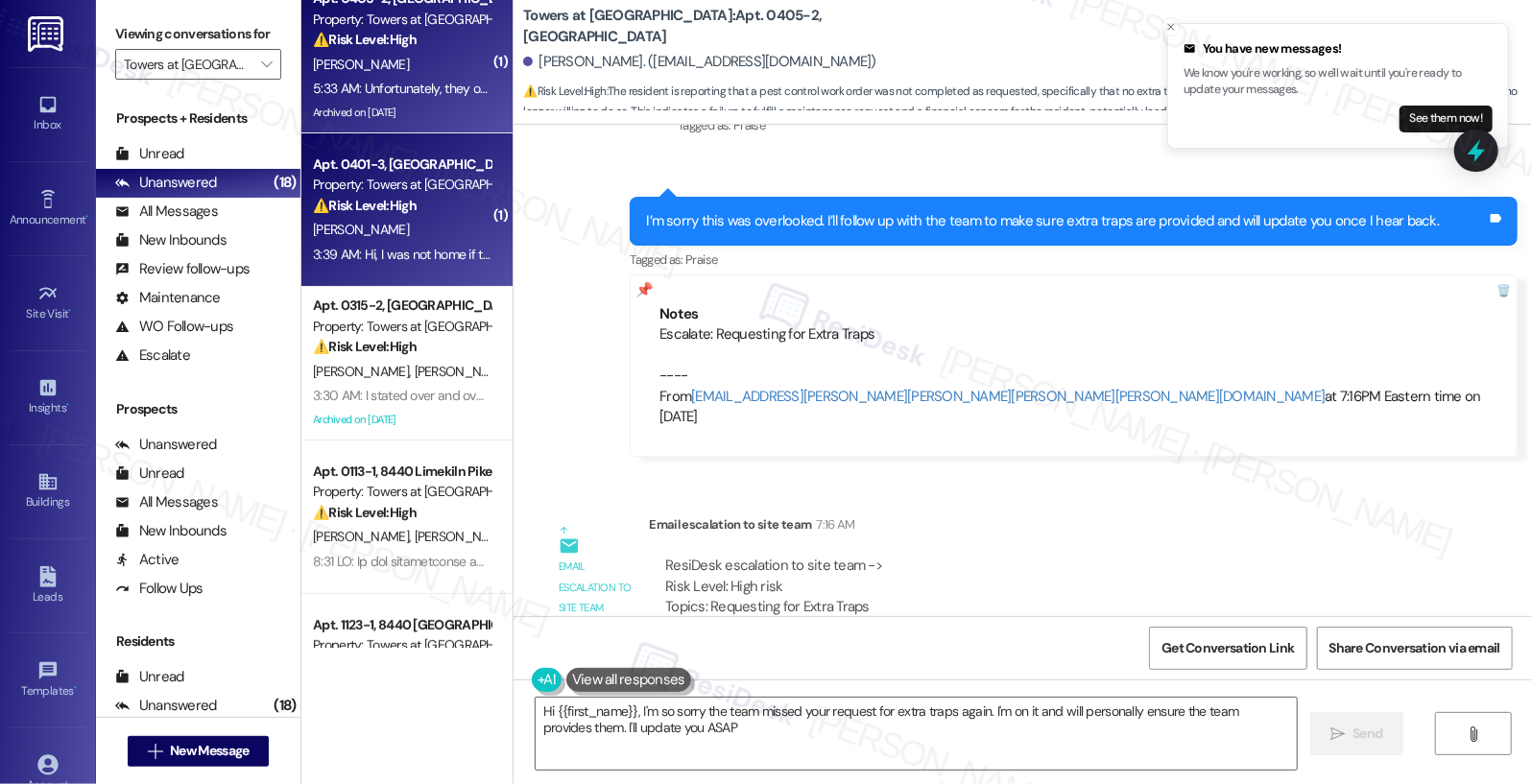
type textarea "Hi {{first_name}}, I'm so sorry the team missed your request for extra traps ag…"
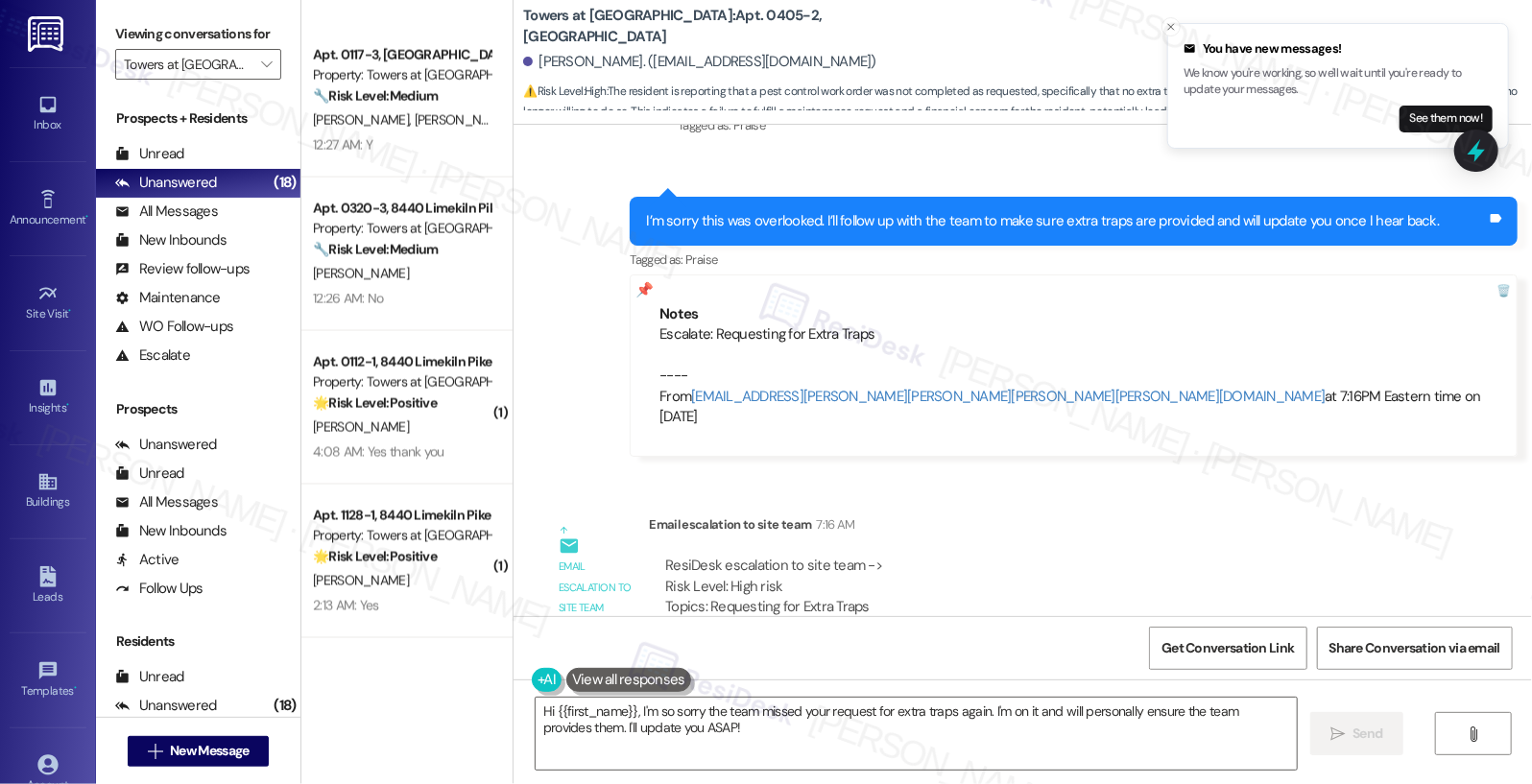
scroll to position [2269, 0]
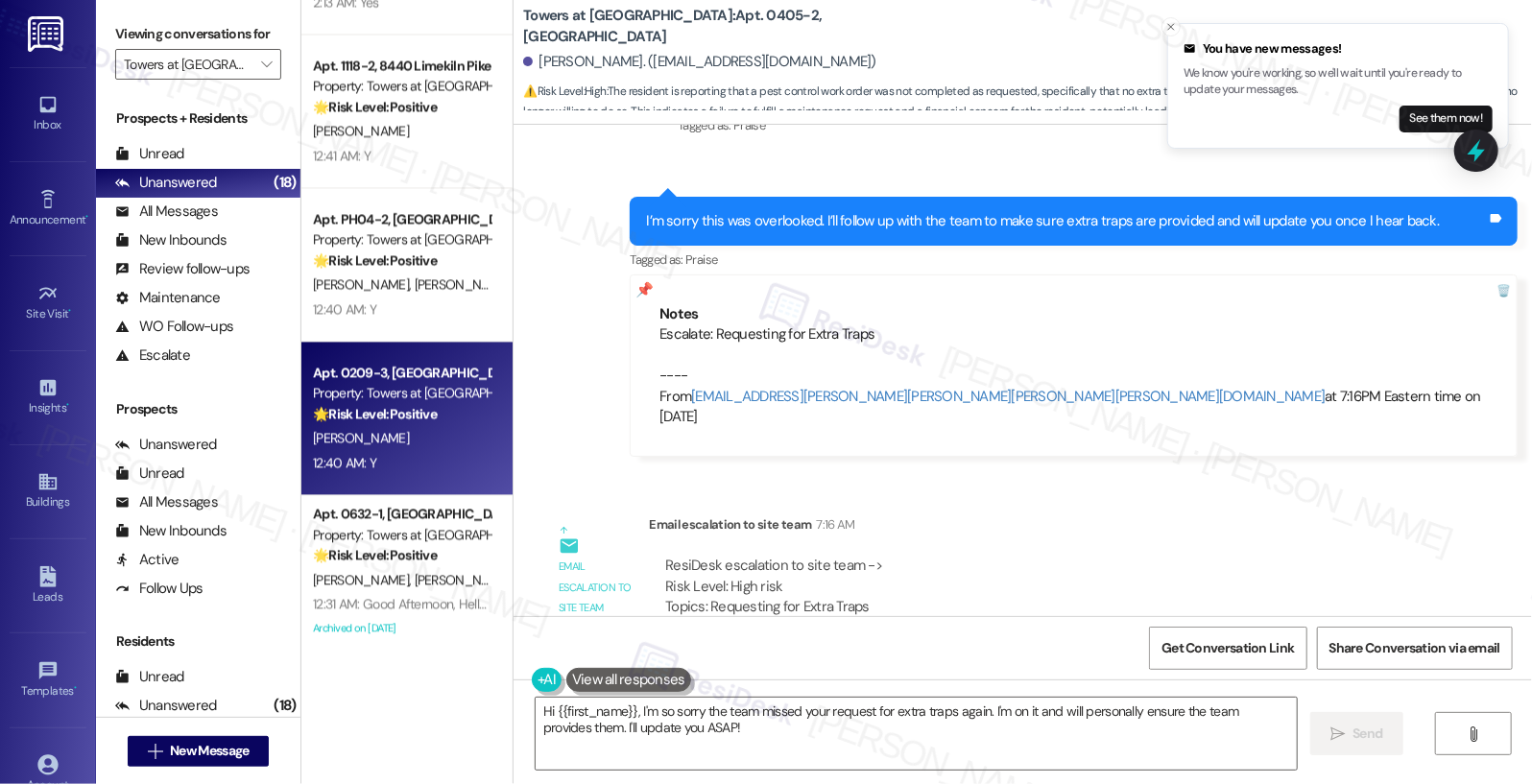
click at [398, 451] on div "12:40 AM: Y 12:40 AM: Y" at bounding box center [402, 463] width 182 height 24
type textarea "Fetching suggested responses. Please feel free to read through the conversation…"
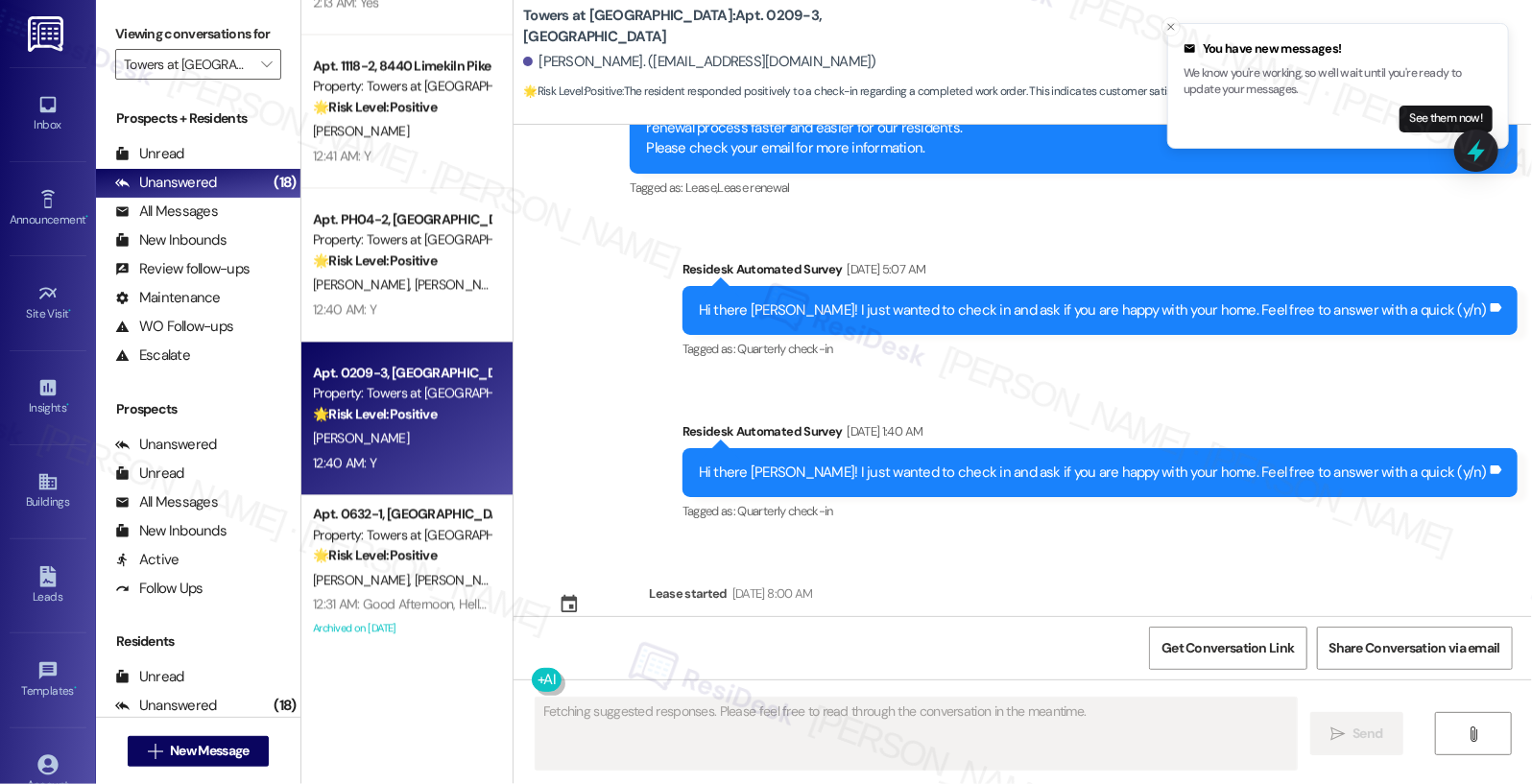
scroll to position [1524, 0]
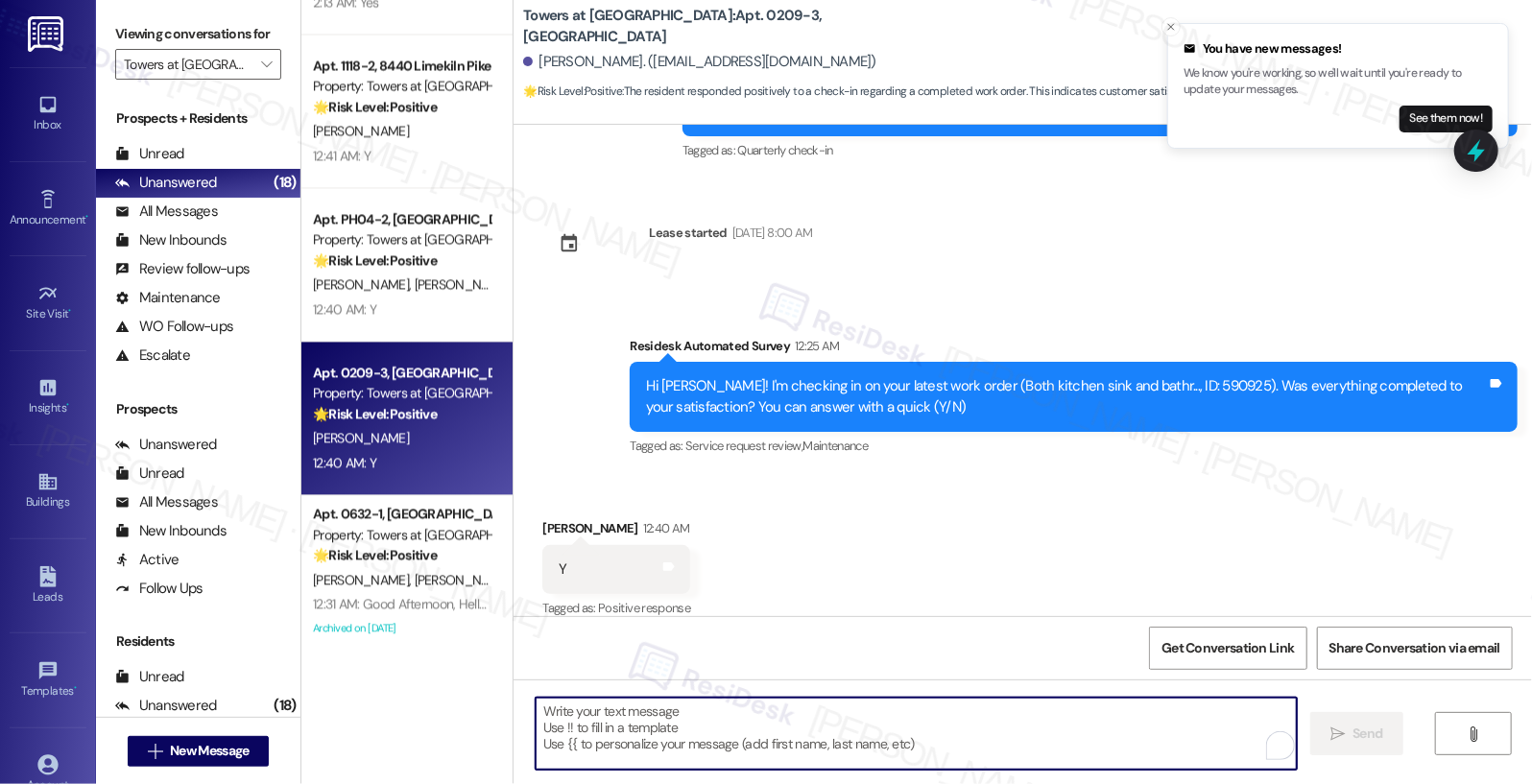
click at [663, 739] on textarea "To enrich screen reader interactions, please activate Accessibility in Grammarl…" at bounding box center [917, 733] width 763 height 72
paste textarea "I'm so glad to hear the work order was completed to your satisfaction. Please l…"
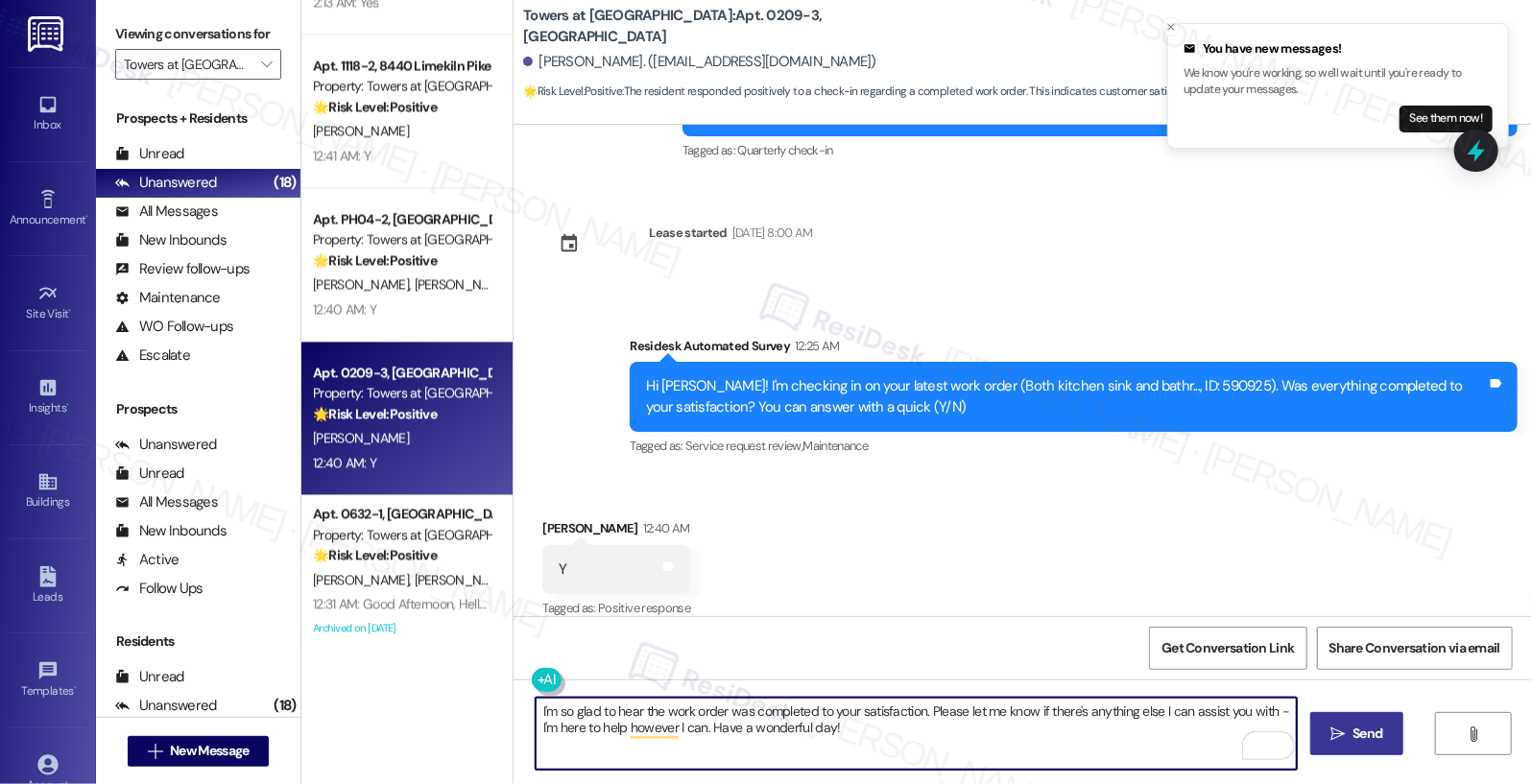
type textarea "I'm so glad to hear the work order was completed to your satisfaction. Please l…"
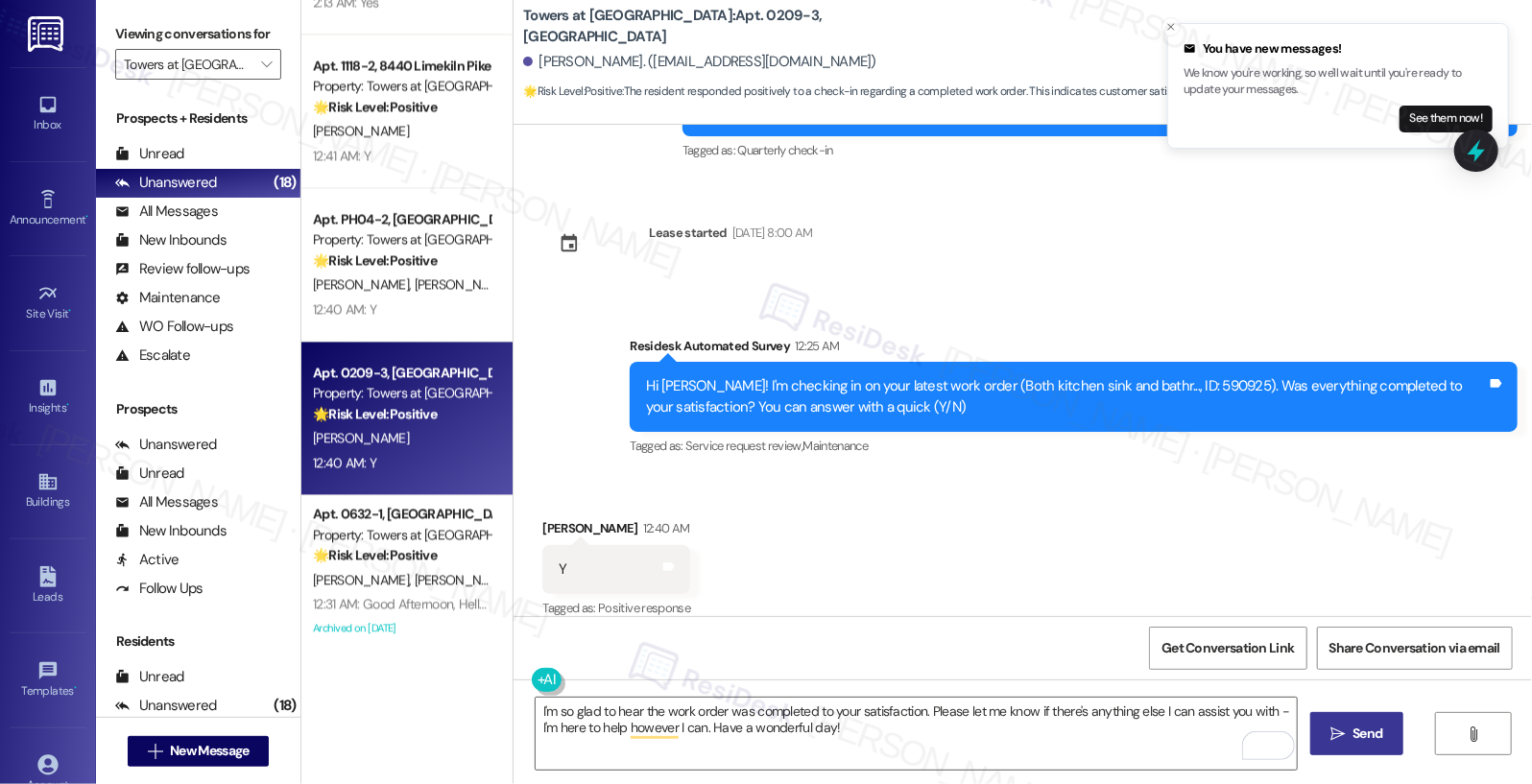
click at [1336, 735] on icon "" at bounding box center [1337, 734] width 15 height 16
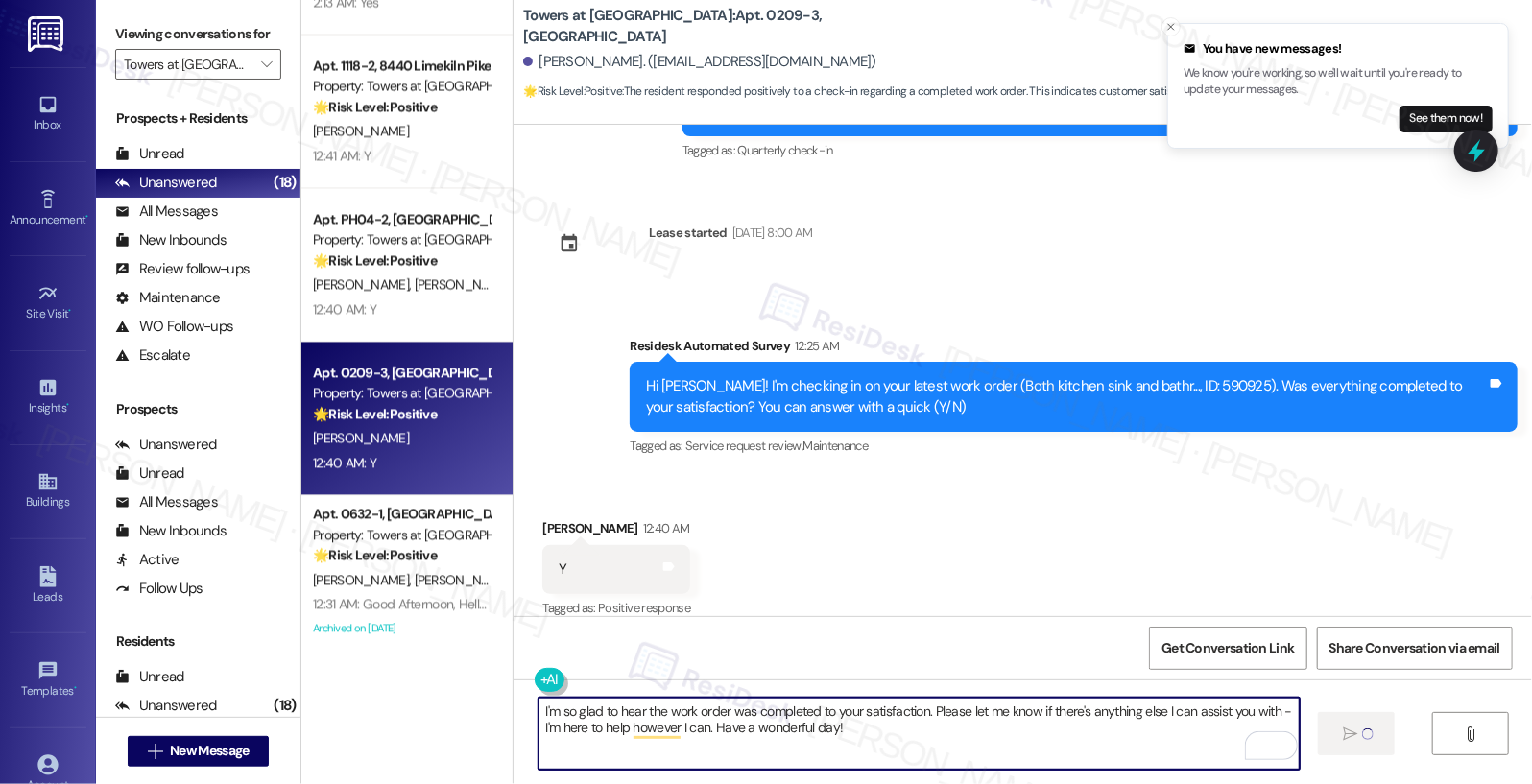
click at [881, 739] on textarea "I'm so glad to hear the work order was completed to your satisfaction. Please l…" at bounding box center [920, 733] width 763 height 72
click at [1191, 727] on textarea "I'm so glad to hear the work order was completed to your satisfaction. Please l…" at bounding box center [920, 733] width 763 height 72
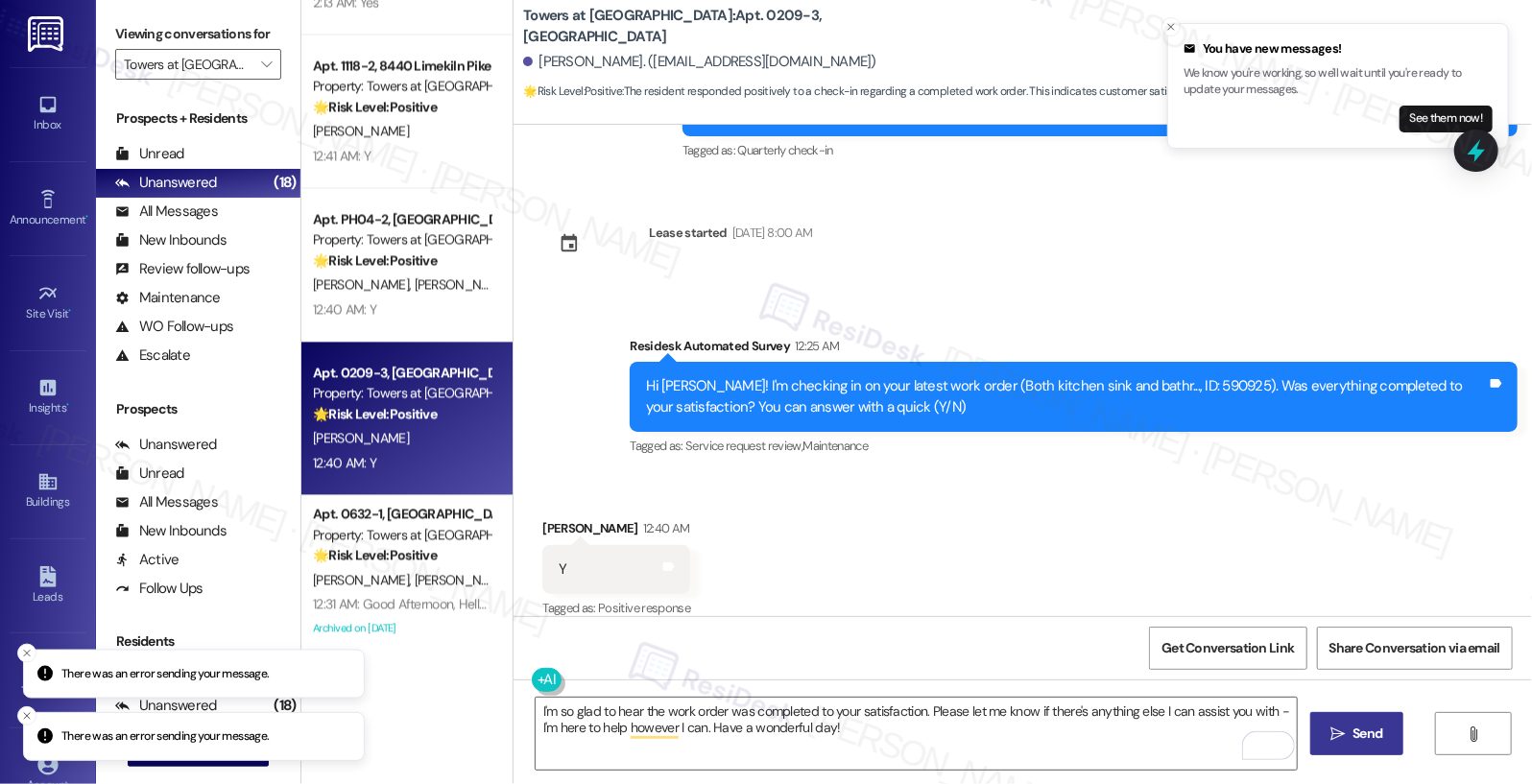
click at [1355, 740] on span "Send" at bounding box center [1368, 733] width 30 height 20
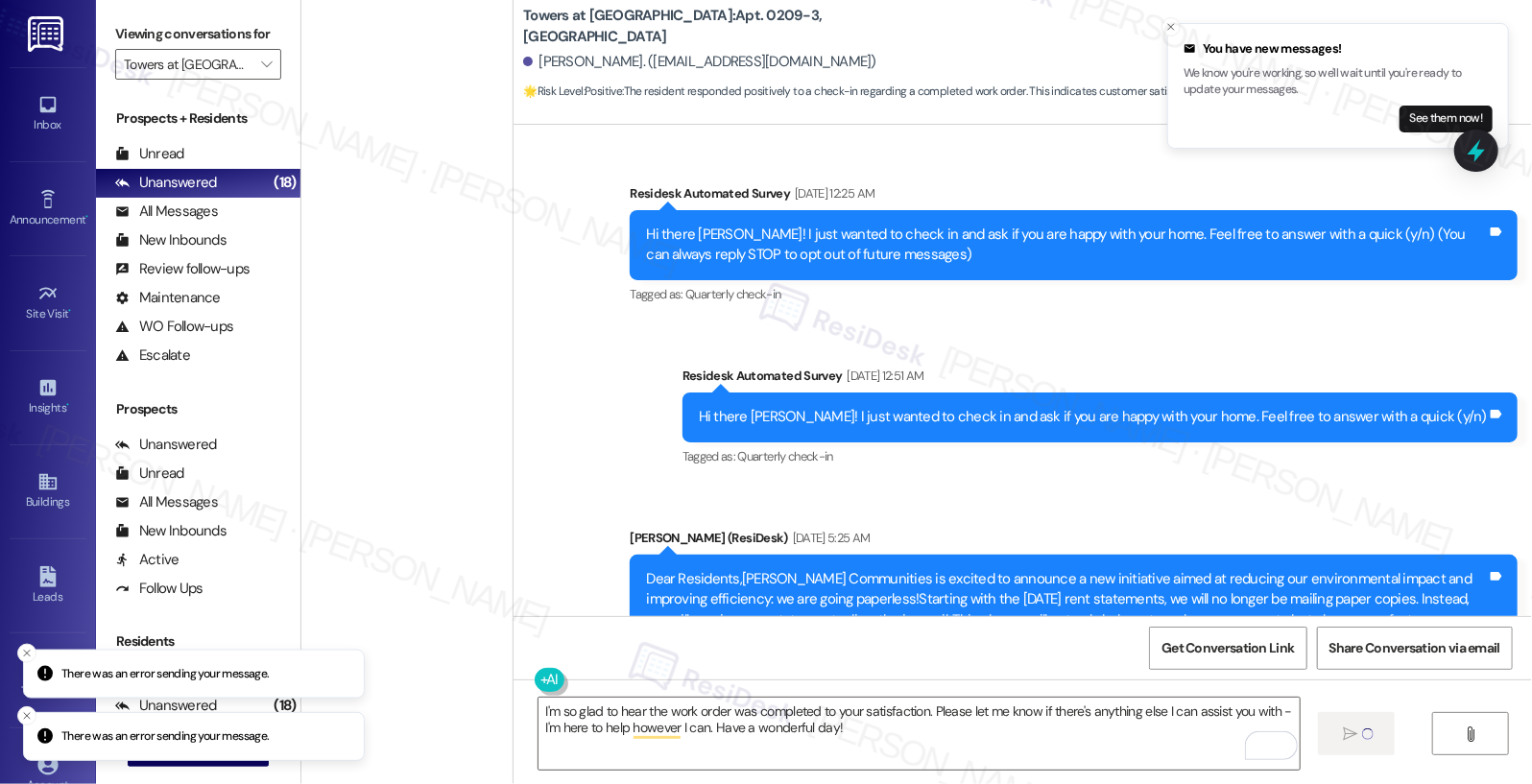
scroll to position [1524, 0]
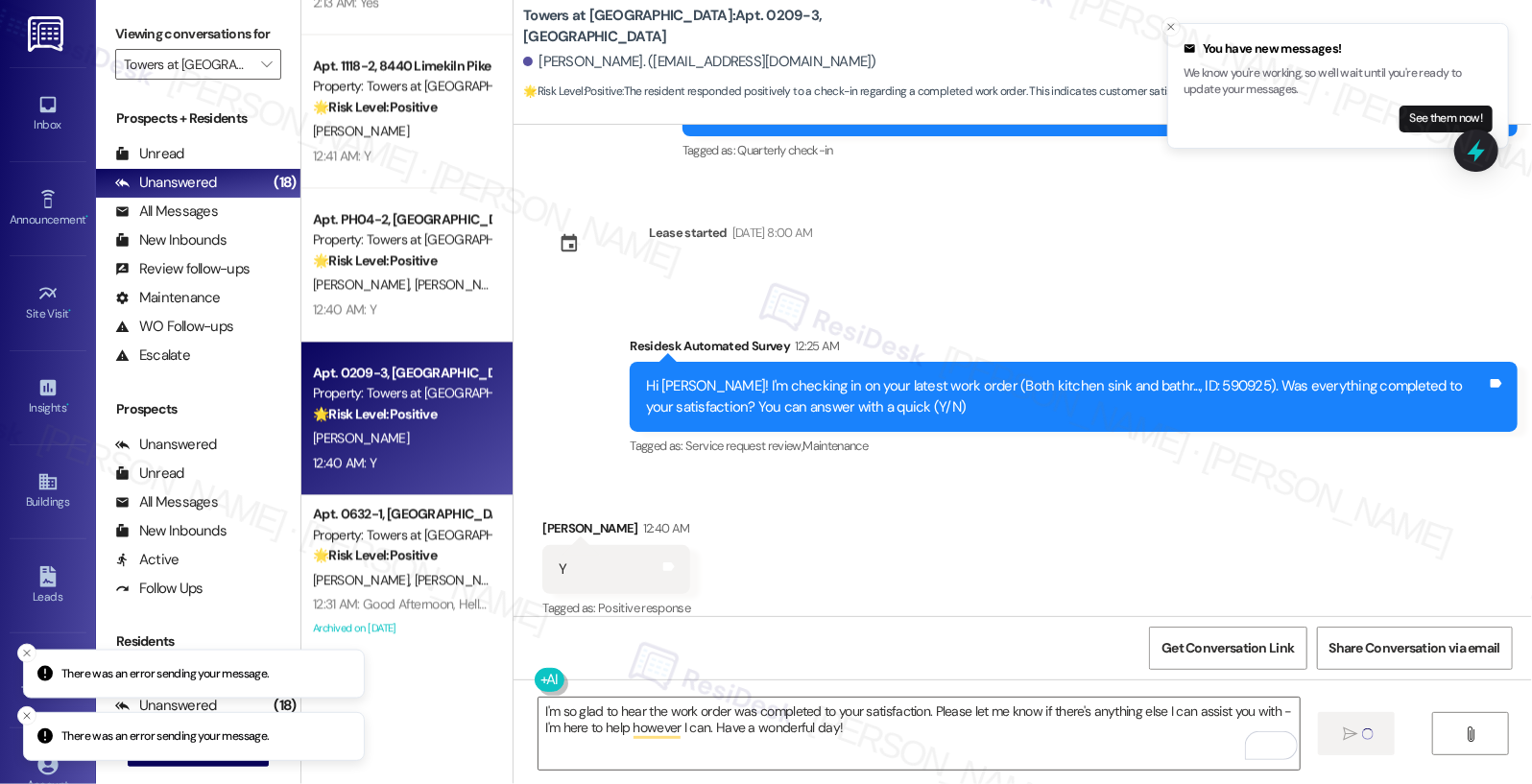
drag, startPoint x: 21, startPoint y: 650, endPoint x: 25, endPoint y: 692, distance: 42.2
click at [21, 650] on icon "Close toast" at bounding box center [27, 653] width 12 height 12
click at [27, 715] on line "Close toast" at bounding box center [27, 716] width 6 height 6
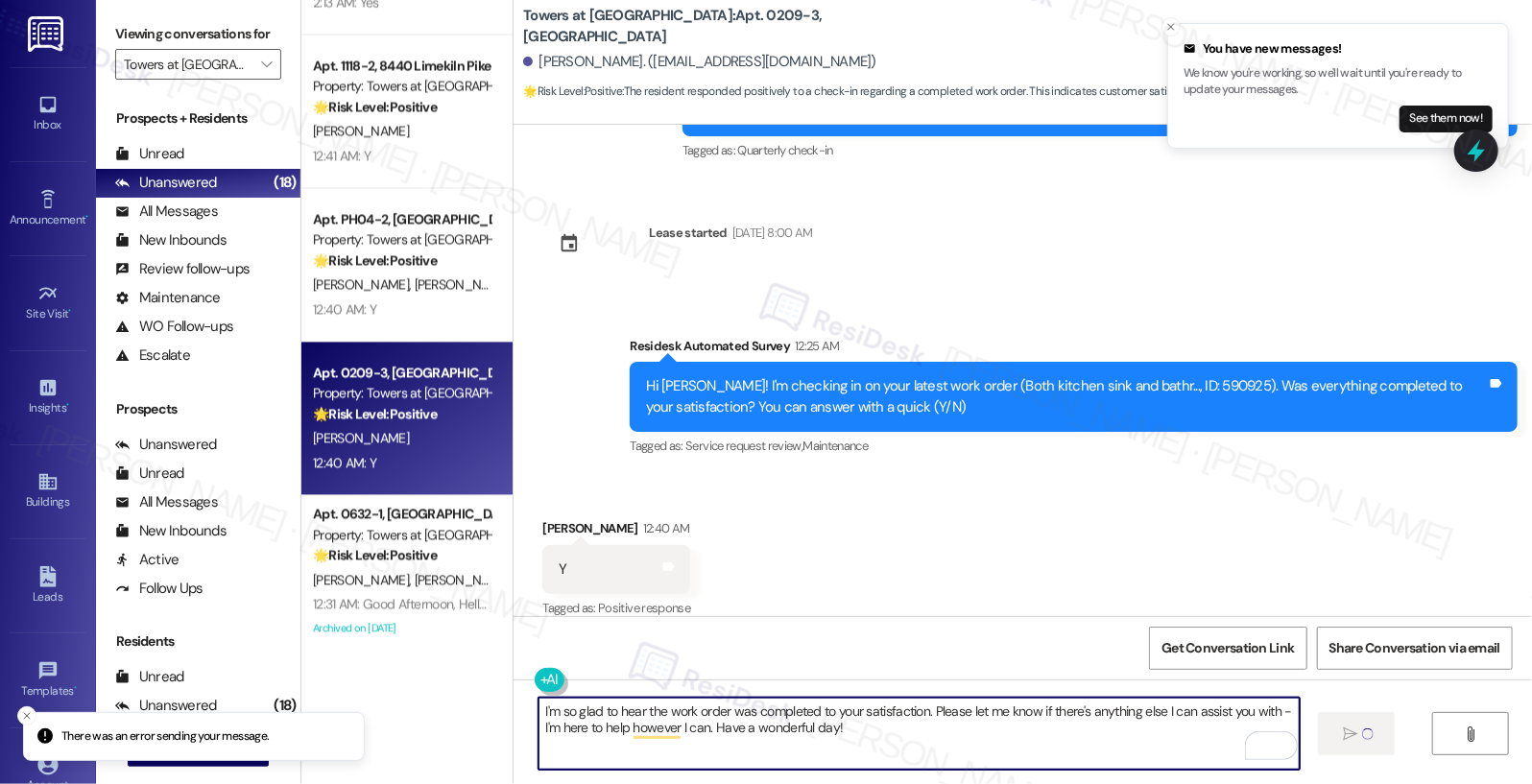
click at [864, 739] on textarea "I'm so glad to hear the work order was completed to your satisfaction. Please l…" at bounding box center [920, 733] width 763 height 72
click at [993, 730] on textarea "I'm so glad to hear the work order was completed to your satisfaction. Please l…" at bounding box center [920, 733] width 763 height 72
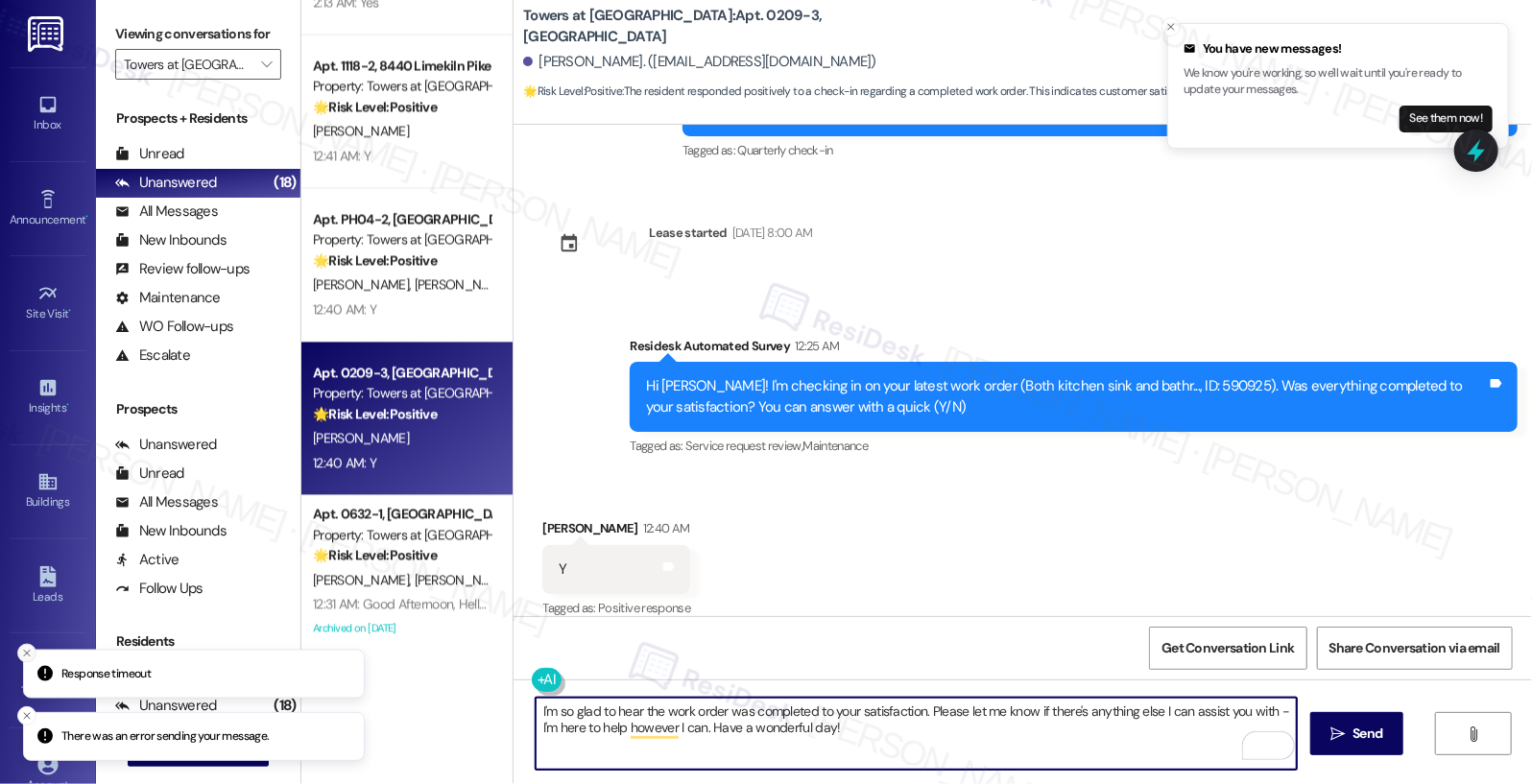
click at [28, 656] on icon "Close toast" at bounding box center [27, 653] width 12 height 12
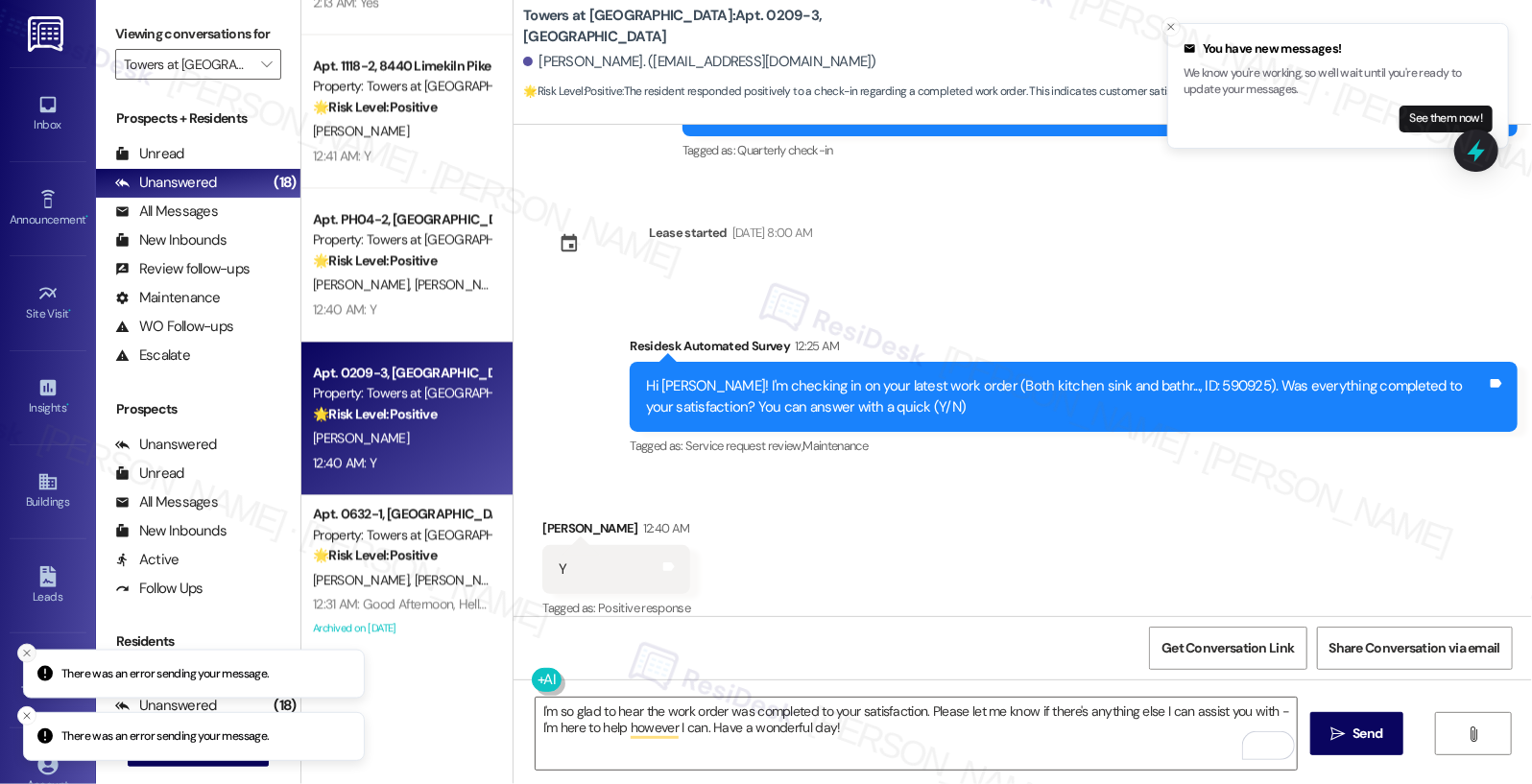
click at [24, 658] on icon "Close toast" at bounding box center [27, 653] width 12 height 12
click at [26, 710] on icon "Close toast" at bounding box center [27, 716] width 12 height 12
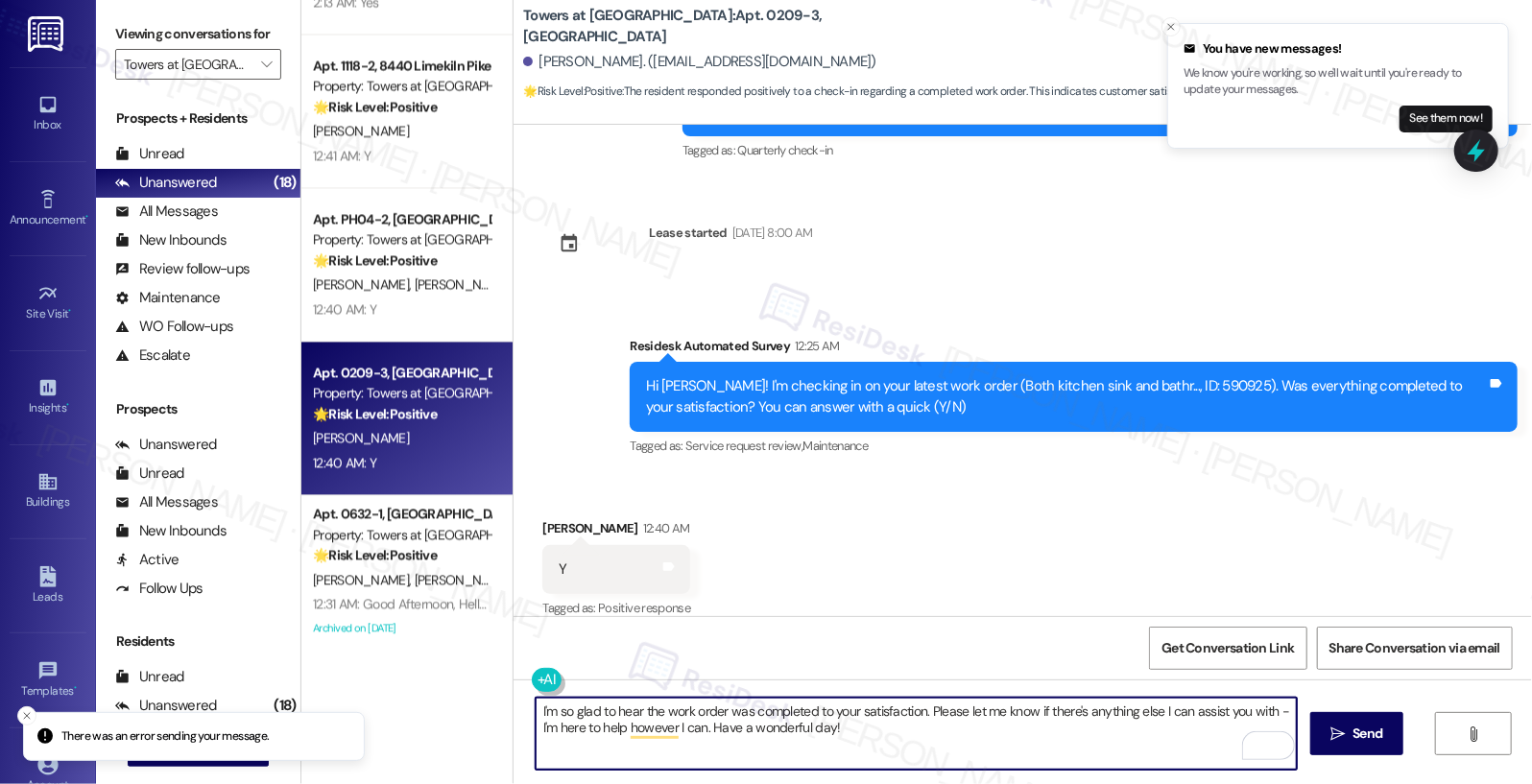
click at [591, 731] on textarea "I'm so glad to hear the work order was completed to your satisfaction. Please l…" at bounding box center [917, 733] width 763 height 72
click at [25, 714] on line "Close toast" at bounding box center [27, 716] width 6 height 6
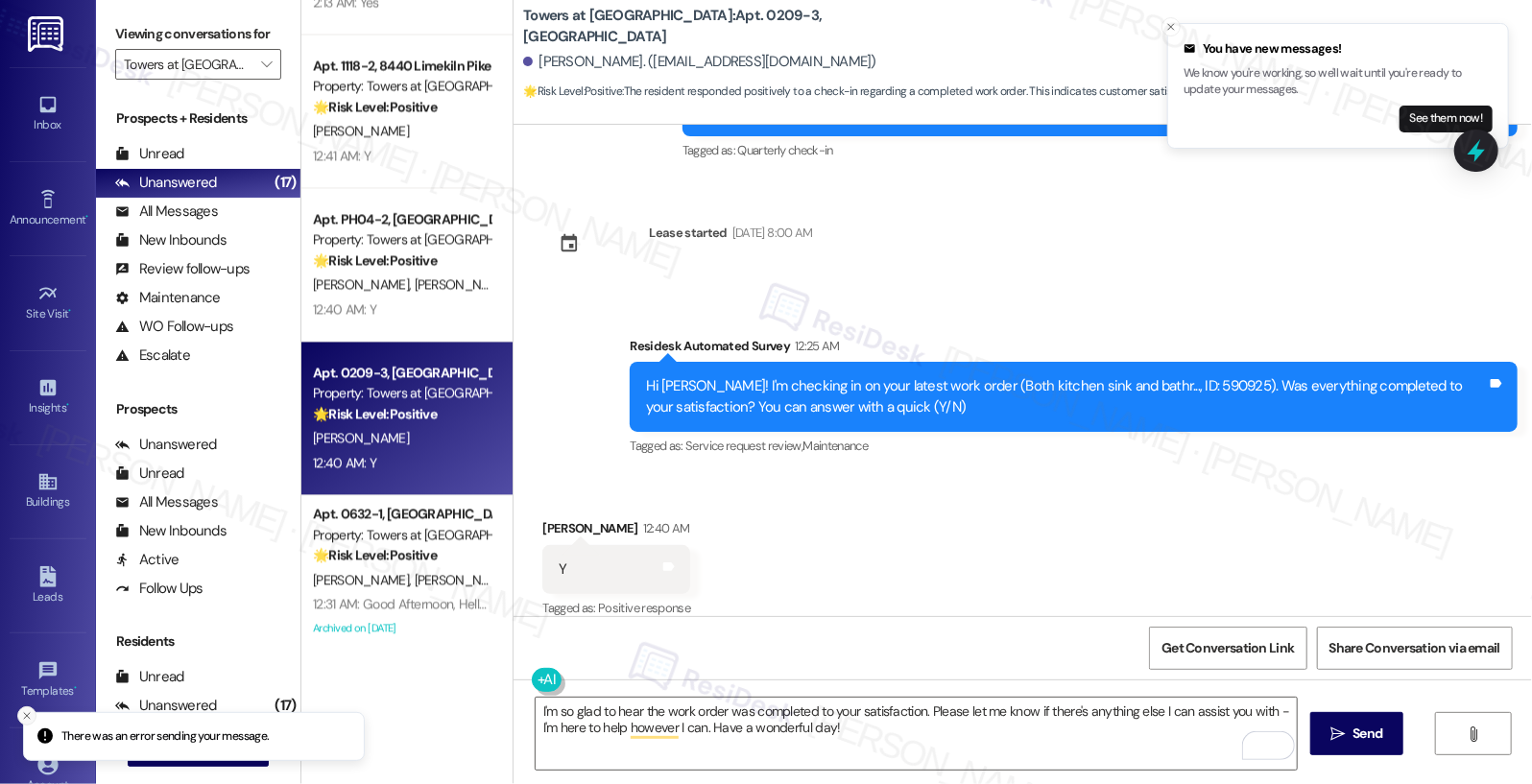
click at [27, 719] on icon "Close toast" at bounding box center [27, 716] width 12 height 12
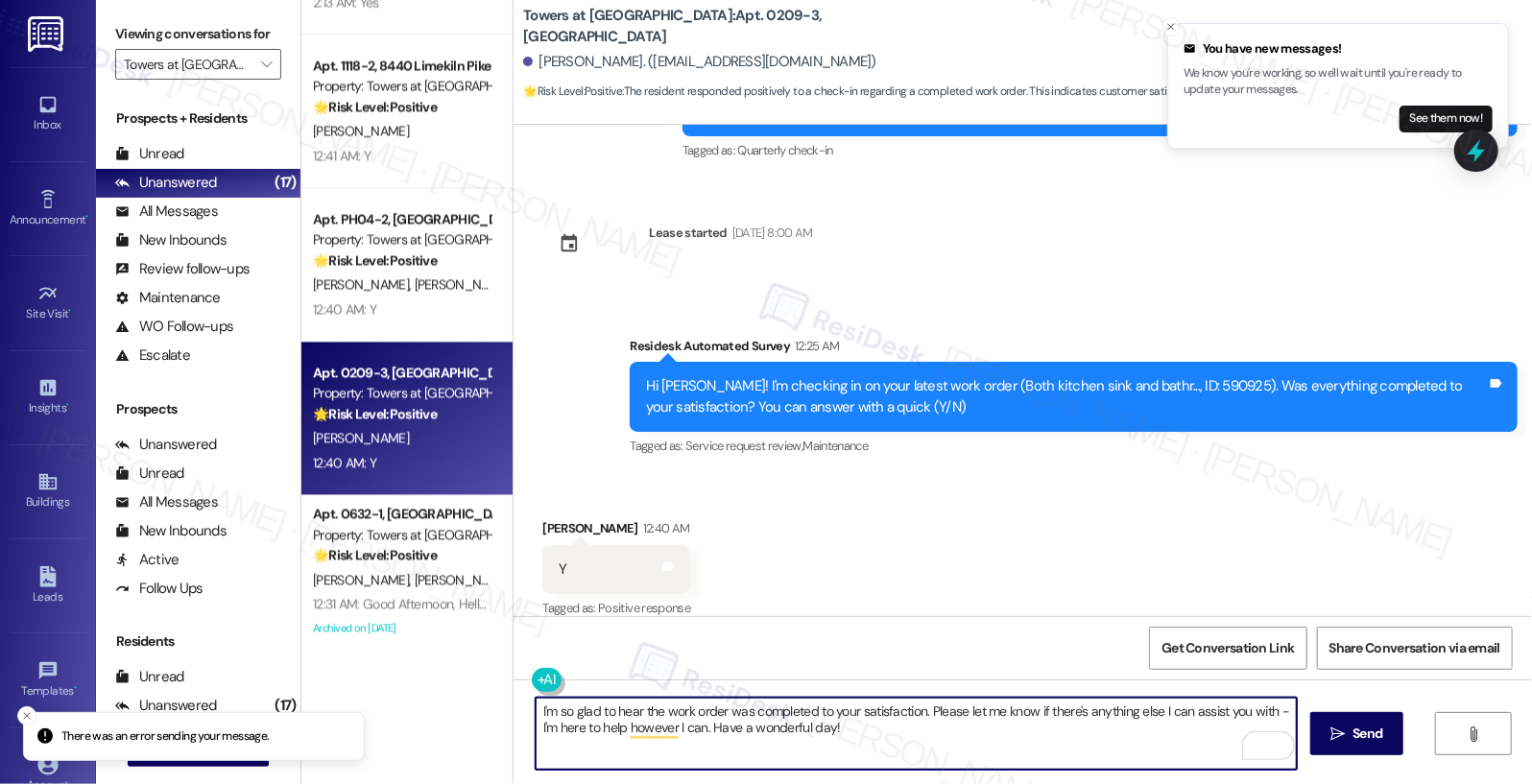
click at [642, 719] on textarea "I'm so glad to hear the work order was completed to your satisfaction. Please l…" at bounding box center [917, 733] width 763 height 72
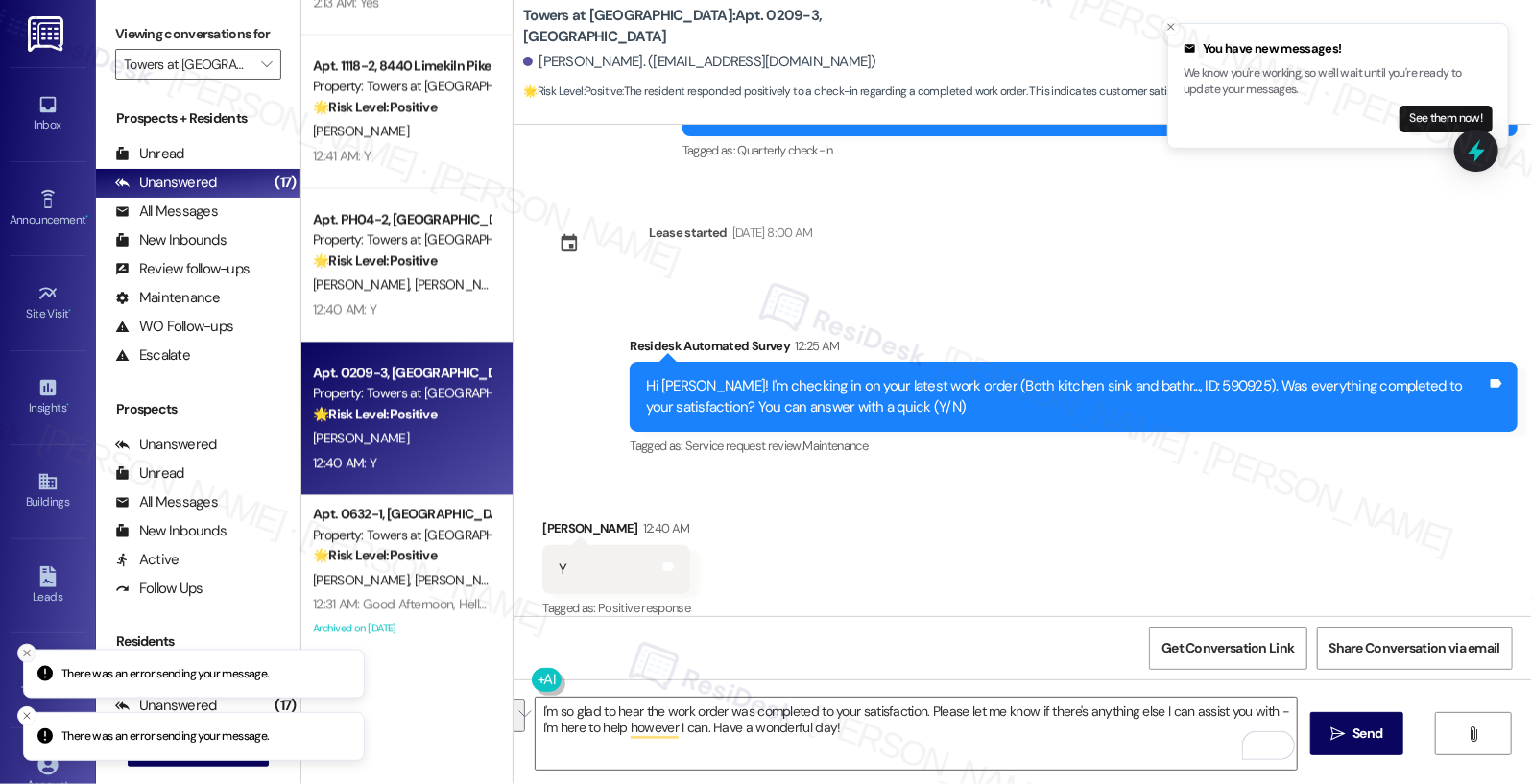
click at [23, 659] on icon "Close toast" at bounding box center [27, 653] width 12 height 12
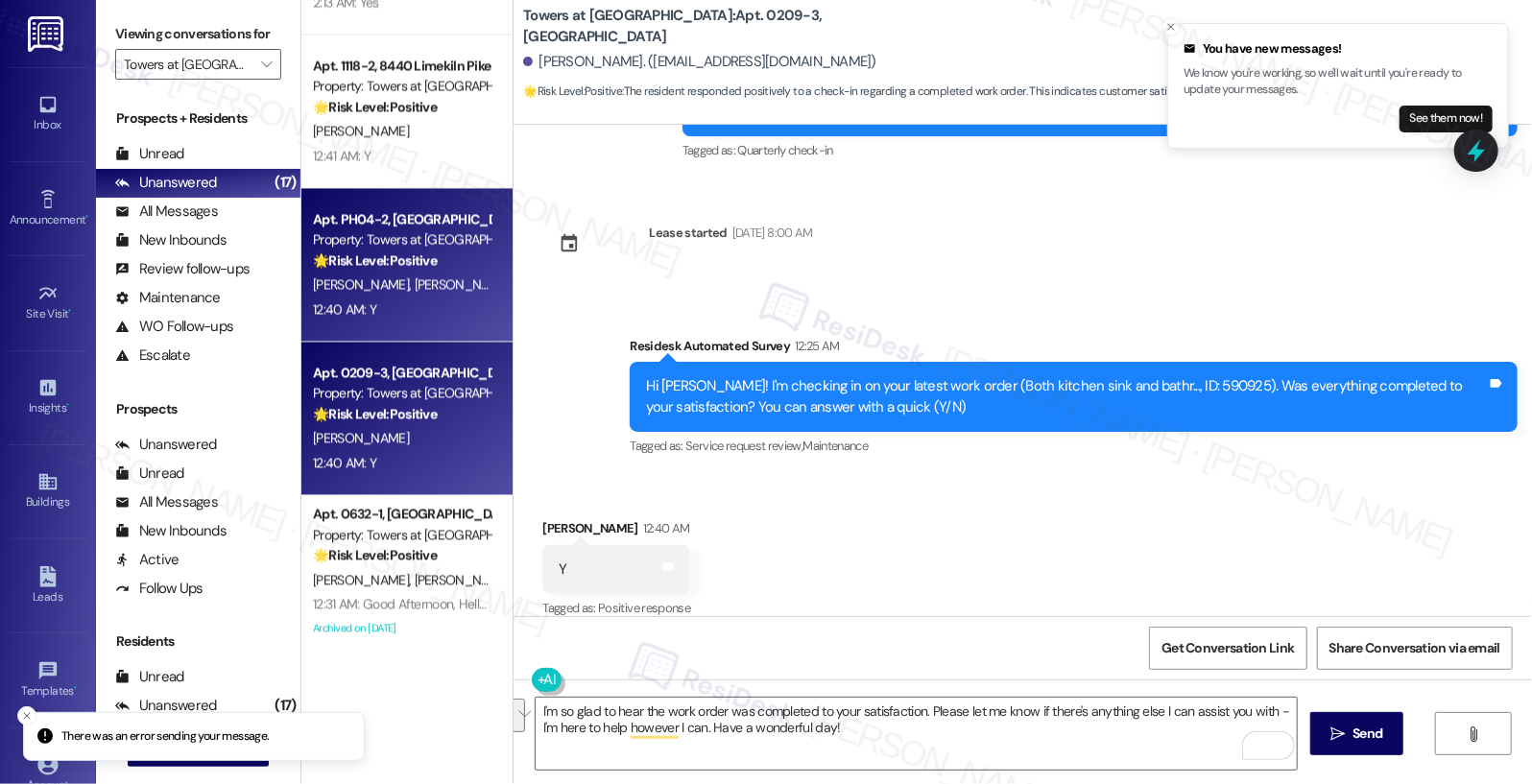
click at [355, 321] on div "Apt. PH04-2, 8440 Limekiln Pike Property: Towers at Wyncote 🌟 Risk Level: Posit…" at bounding box center [407, 265] width 211 height 154
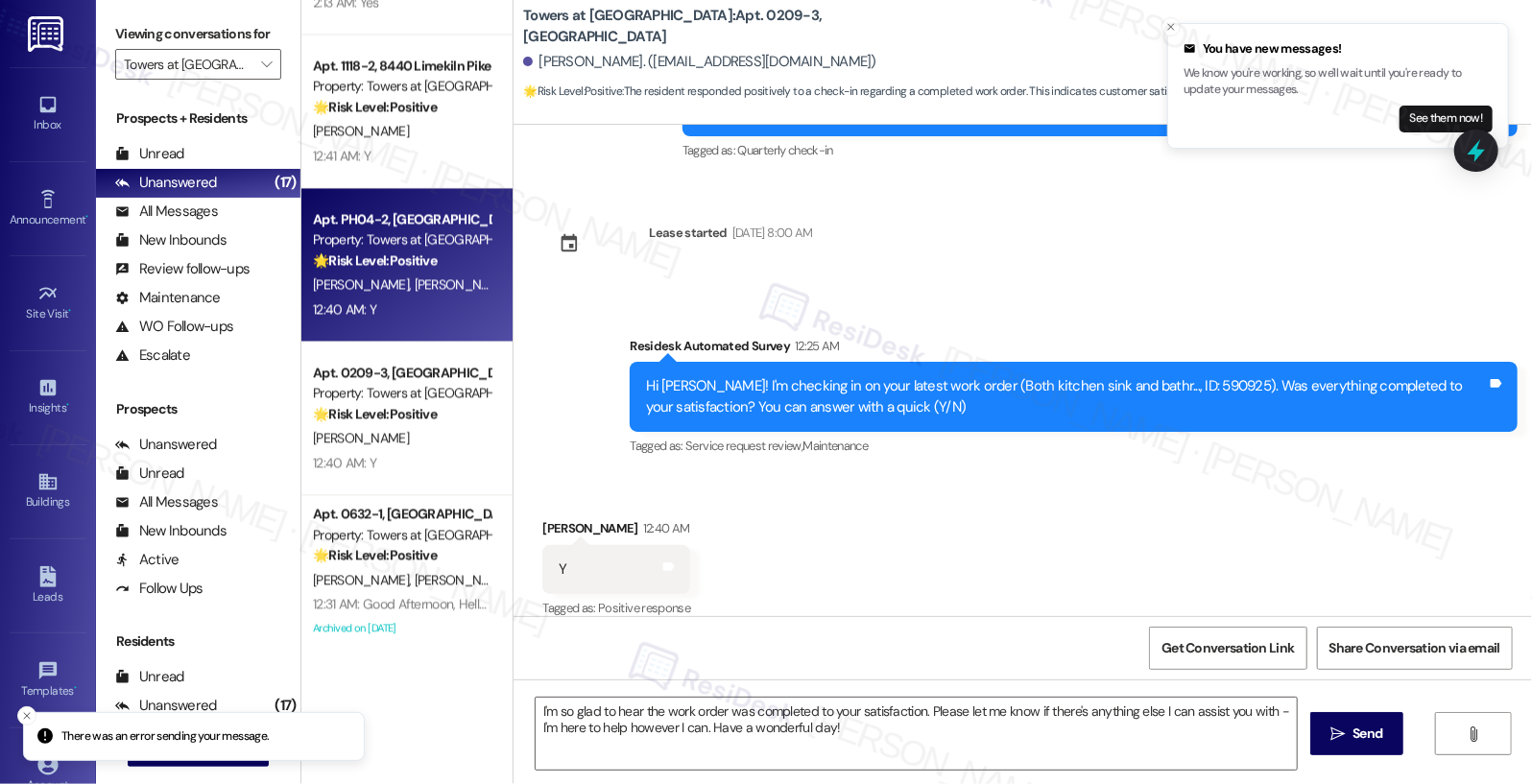
type textarea "Fetching suggested responses. Please feel free to read through the conversation…"
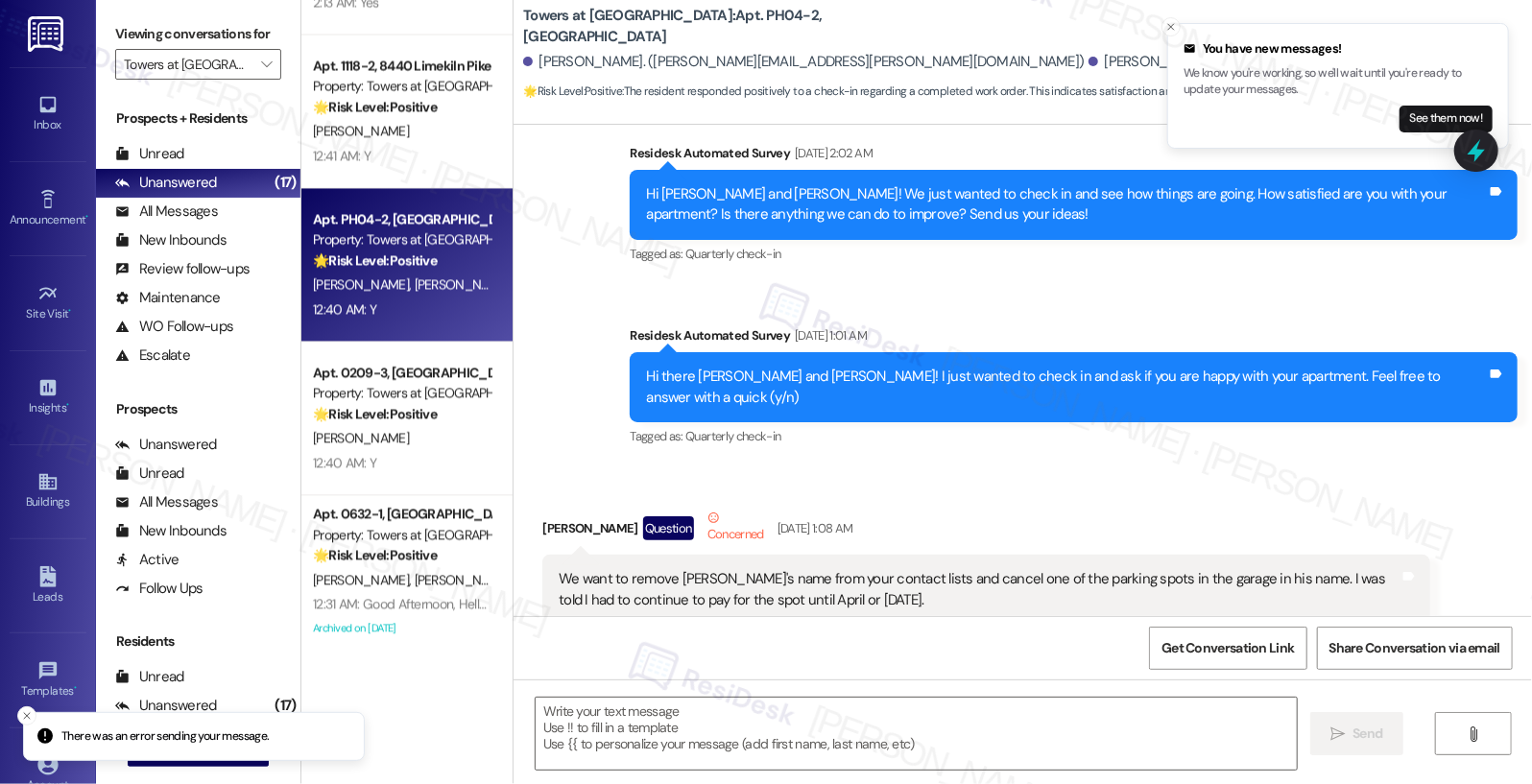
type textarea "Fetching suggested responses. Please feel free to read through the conversation…"
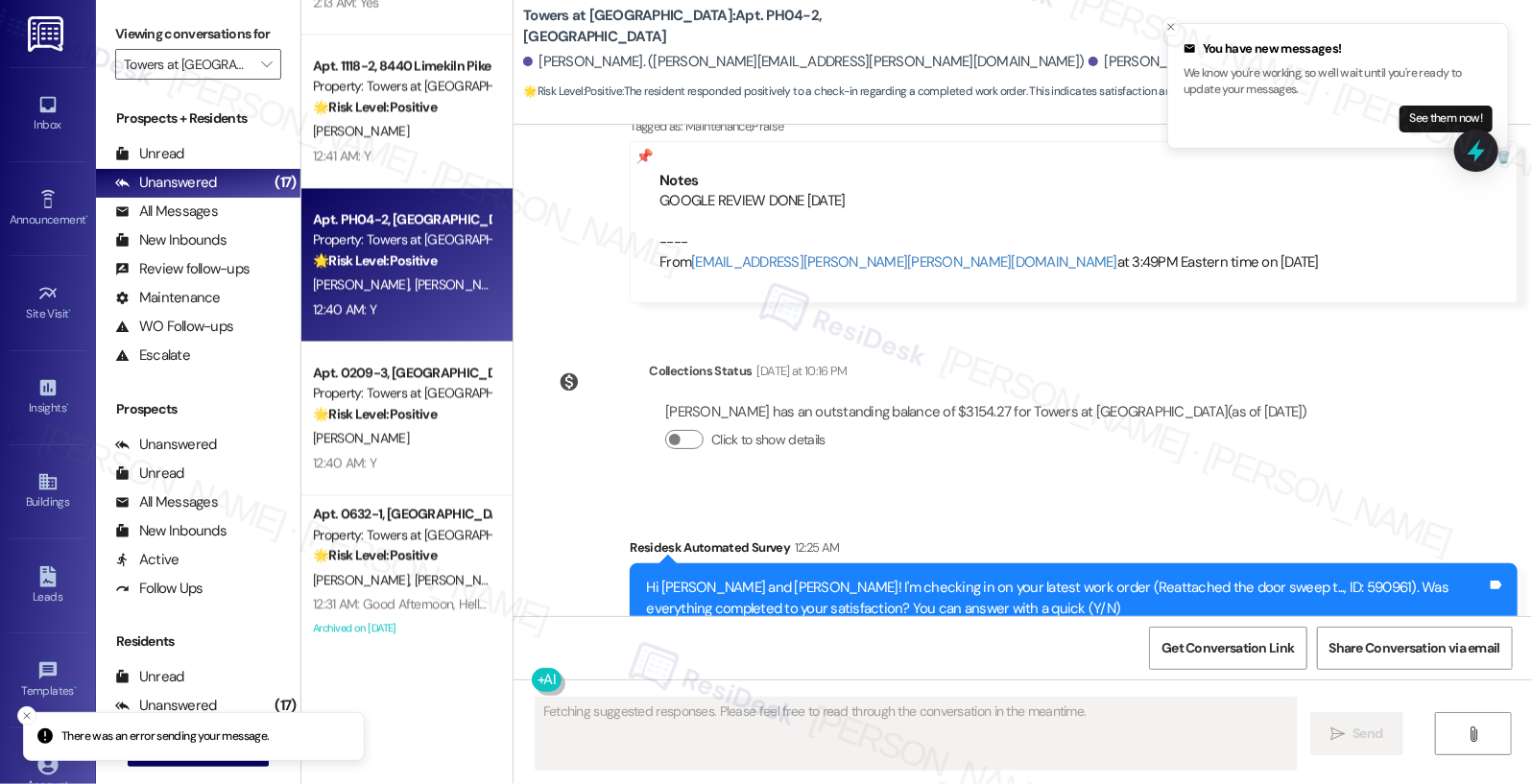
scroll to position [8496, 0]
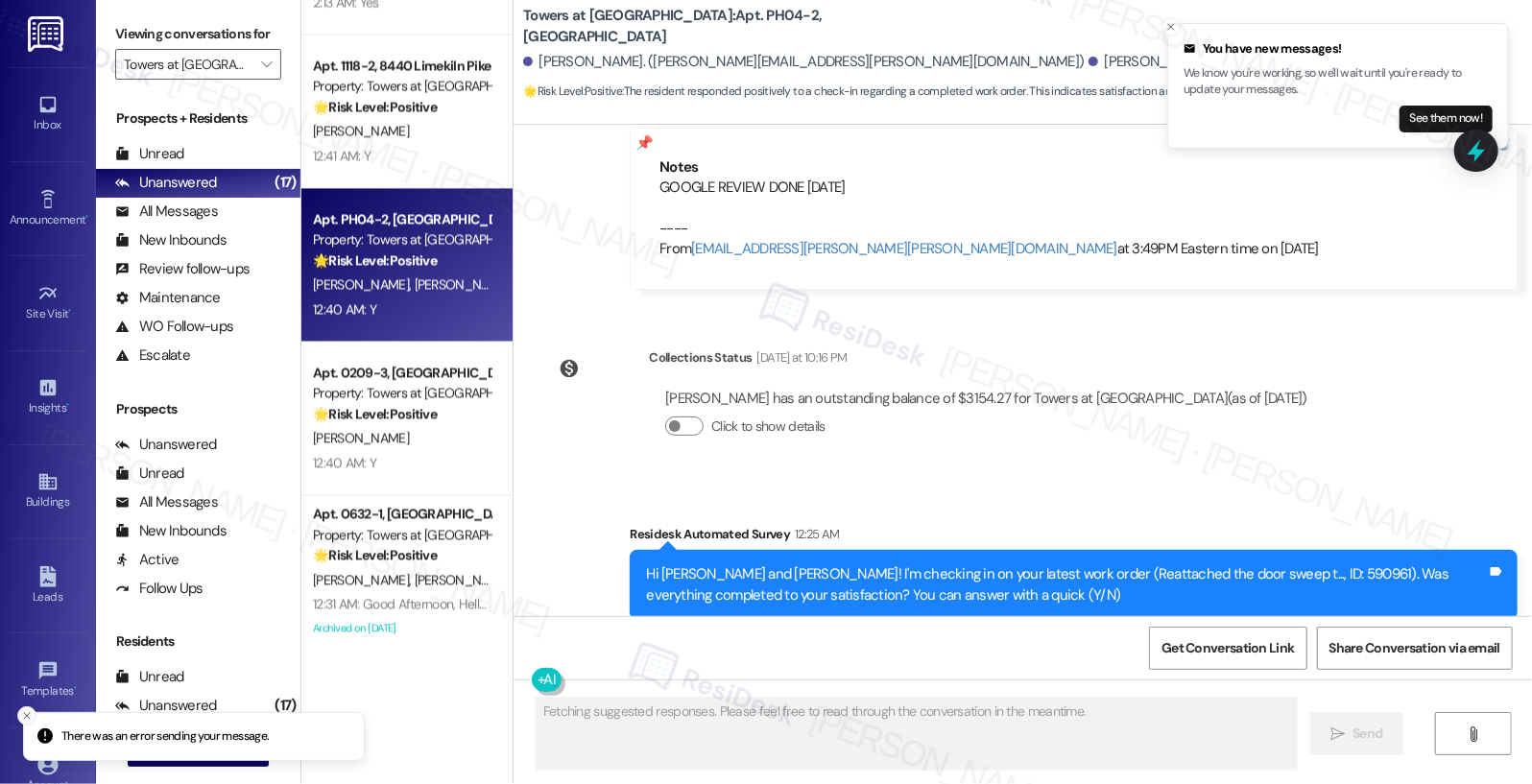
click at [25, 716] on icon "Close toast" at bounding box center [27, 716] width 12 height 12
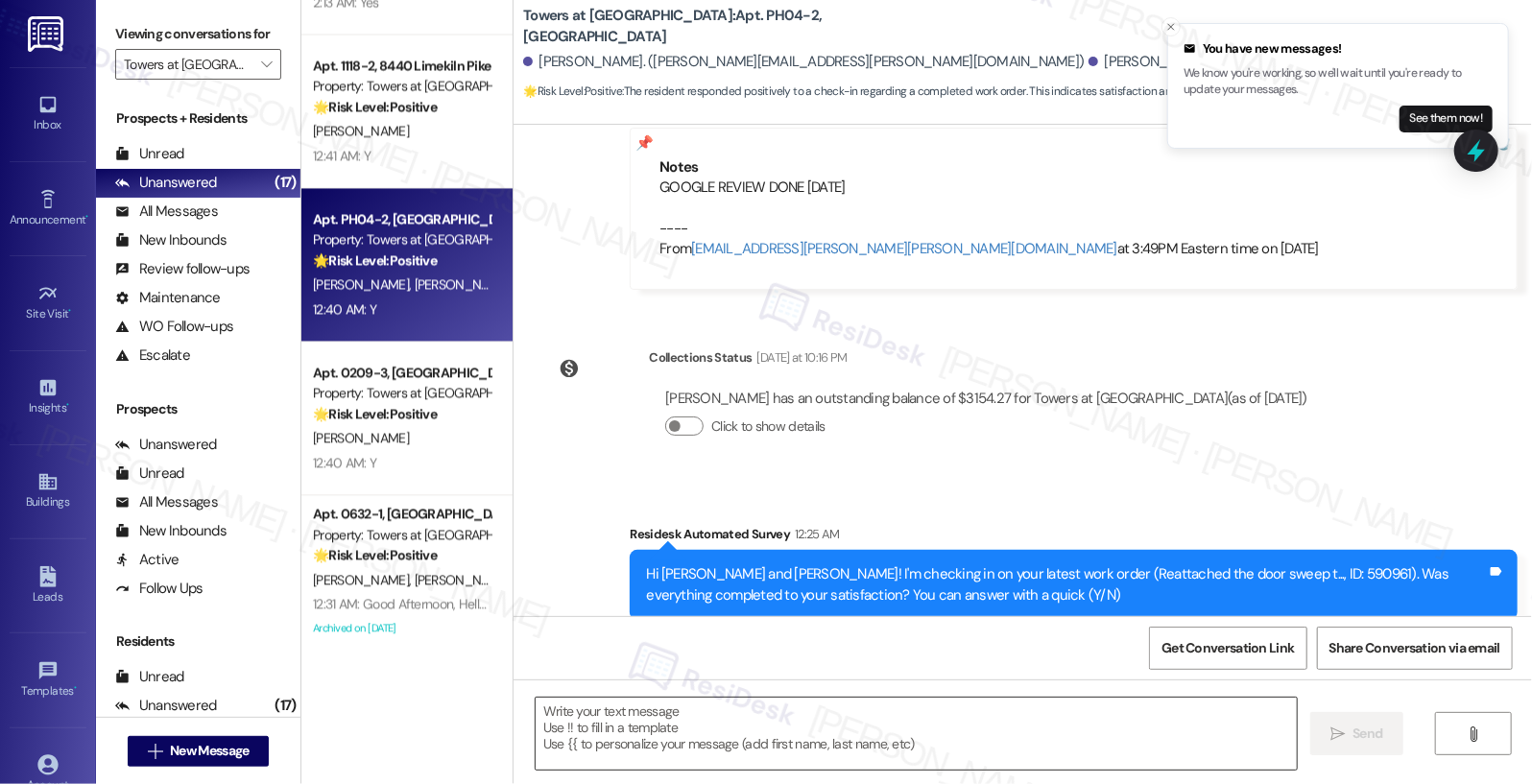
click at [575, 728] on textarea at bounding box center [917, 733] width 763 height 72
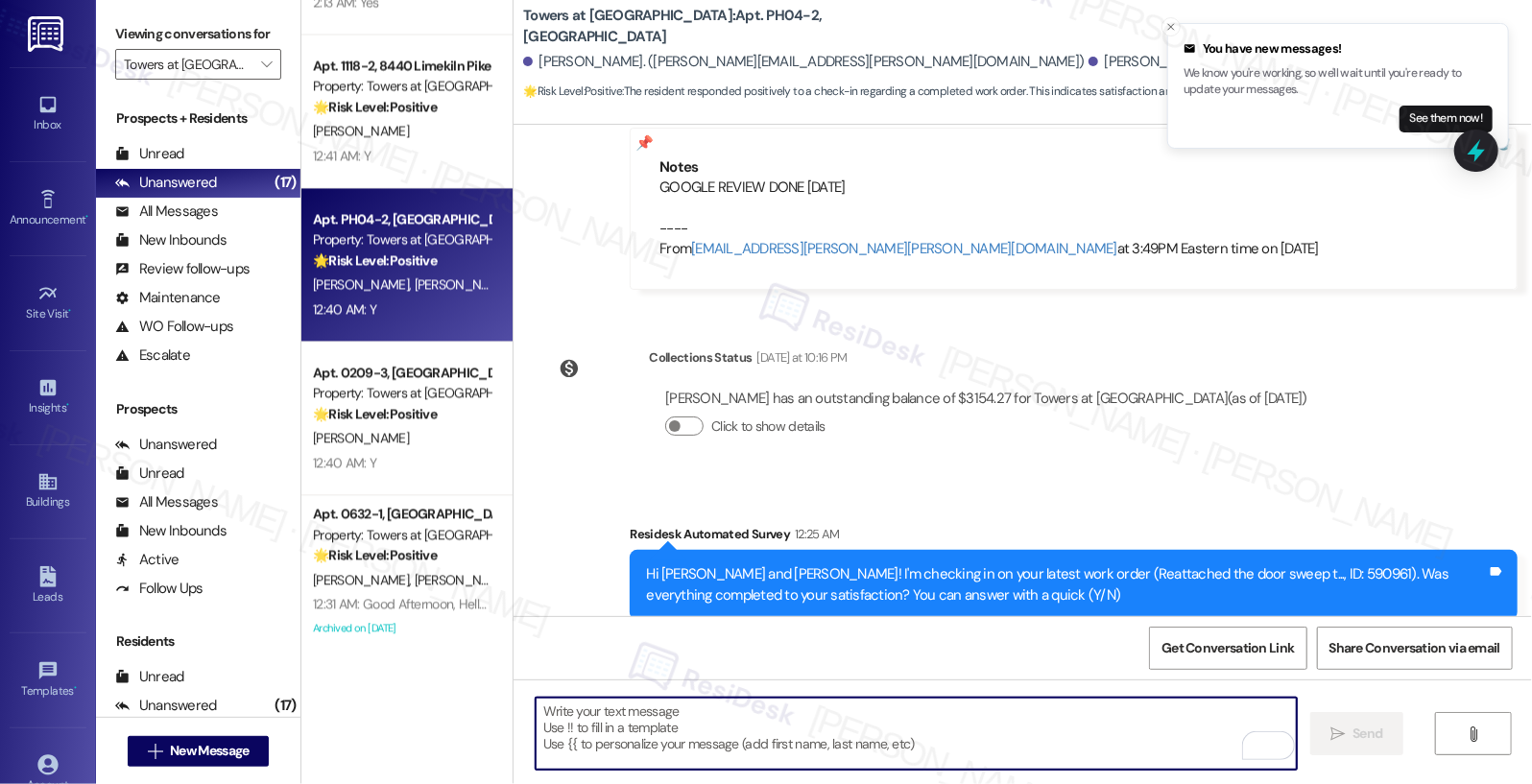
paste textarea "I'm so glad to hear the work order was completed to your satisfaction. Please l…"
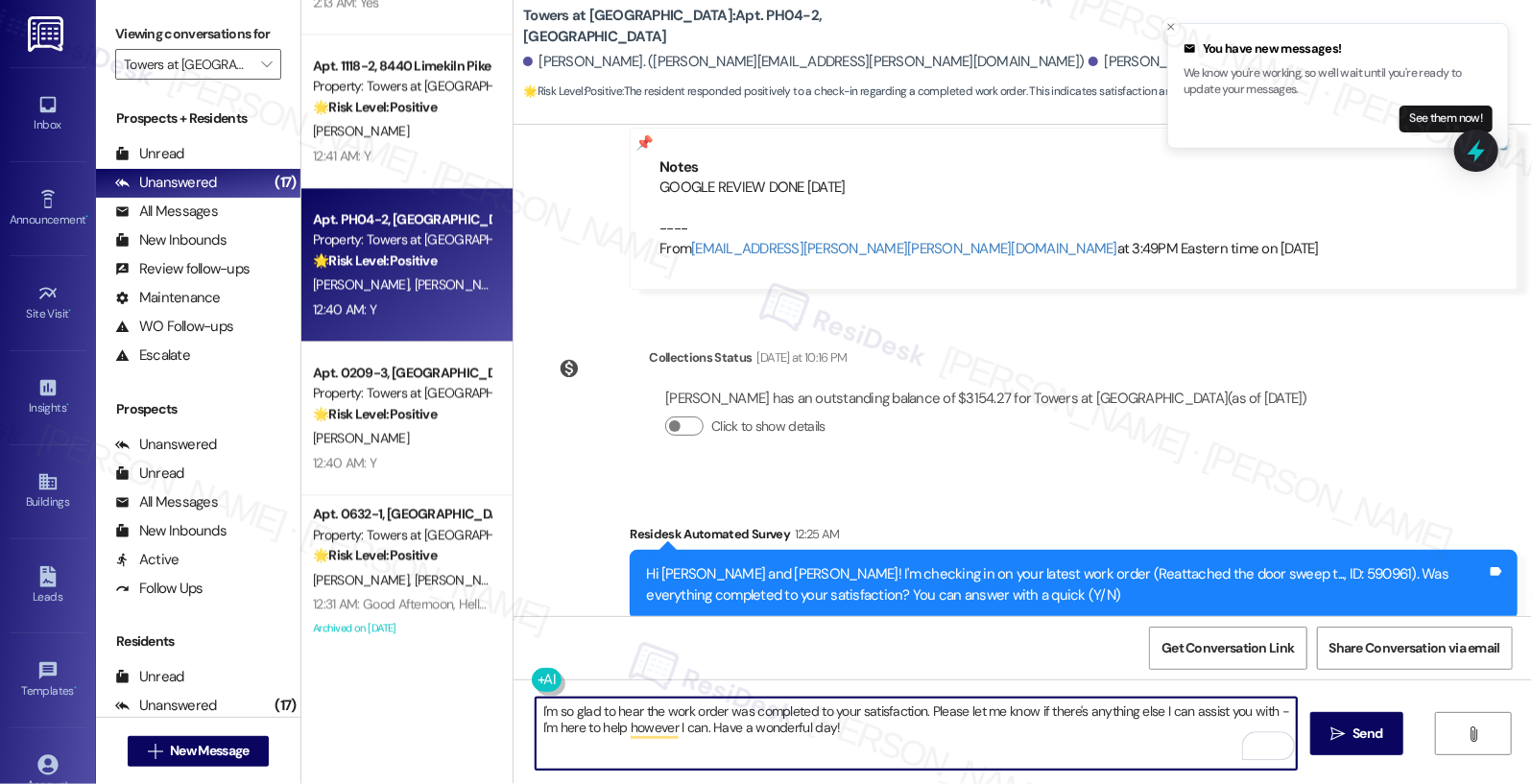
click at [857, 729] on textarea "I'm so glad to hear the work order was completed to your satisfaction. Please l…" at bounding box center [917, 733] width 763 height 72
type textarea "I'm so glad to hear the work order was completed to your satisfaction. Please l…"
click at [1354, 736] on span "Send" at bounding box center [1368, 733] width 30 height 20
click at [860, 749] on textarea "I'm so glad to hear the work order was completed to your satisfaction. Please l…" at bounding box center [917, 733] width 763 height 72
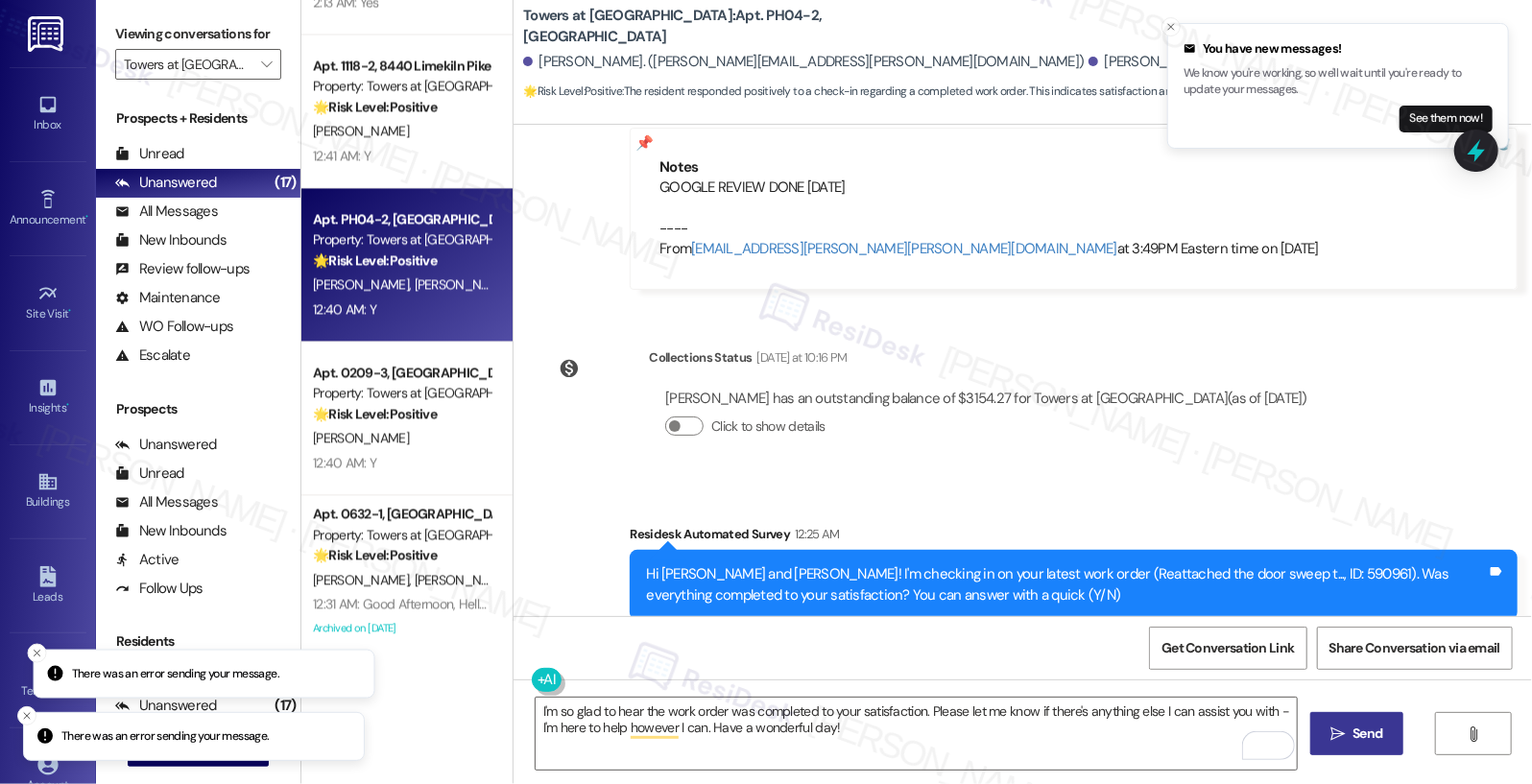
drag, startPoint x: 162, startPoint y: 739, endPoint x: 194, endPoint y: 739, distance: 32.0
click at [194, 683] on p "There was an error sending your message." at bounding box center [176, 674] width 208 height 18
drag, startPoint x: 110, startPoint y: 740, endPoint x: 210, endPoint y: 740, distance: 100.0
click at [210, 740] on p "There was an error sending your message." at bounding box center [181, 737] width 208 height 18
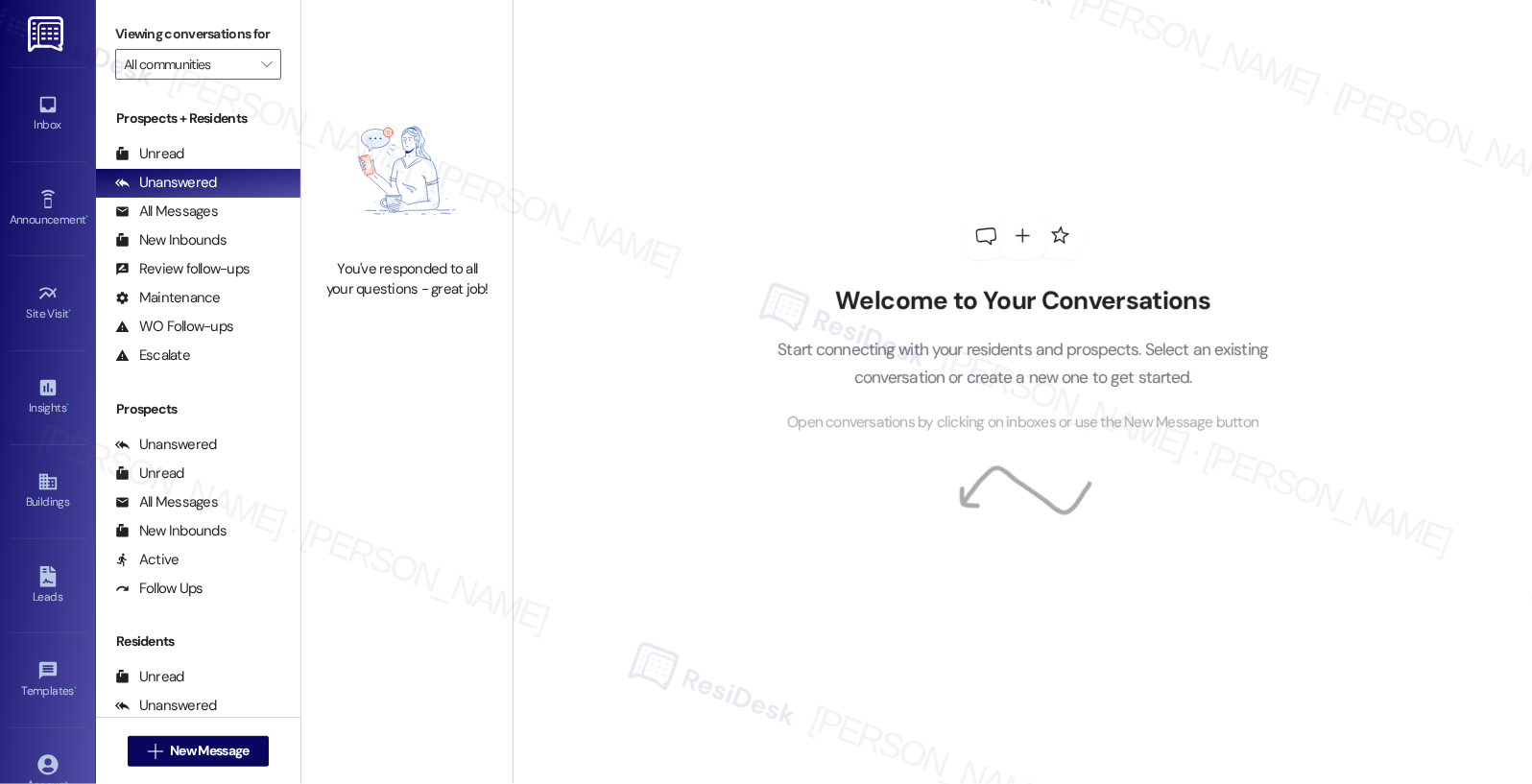
type input "Towers at [GEOGRAPHIC_DATA]"
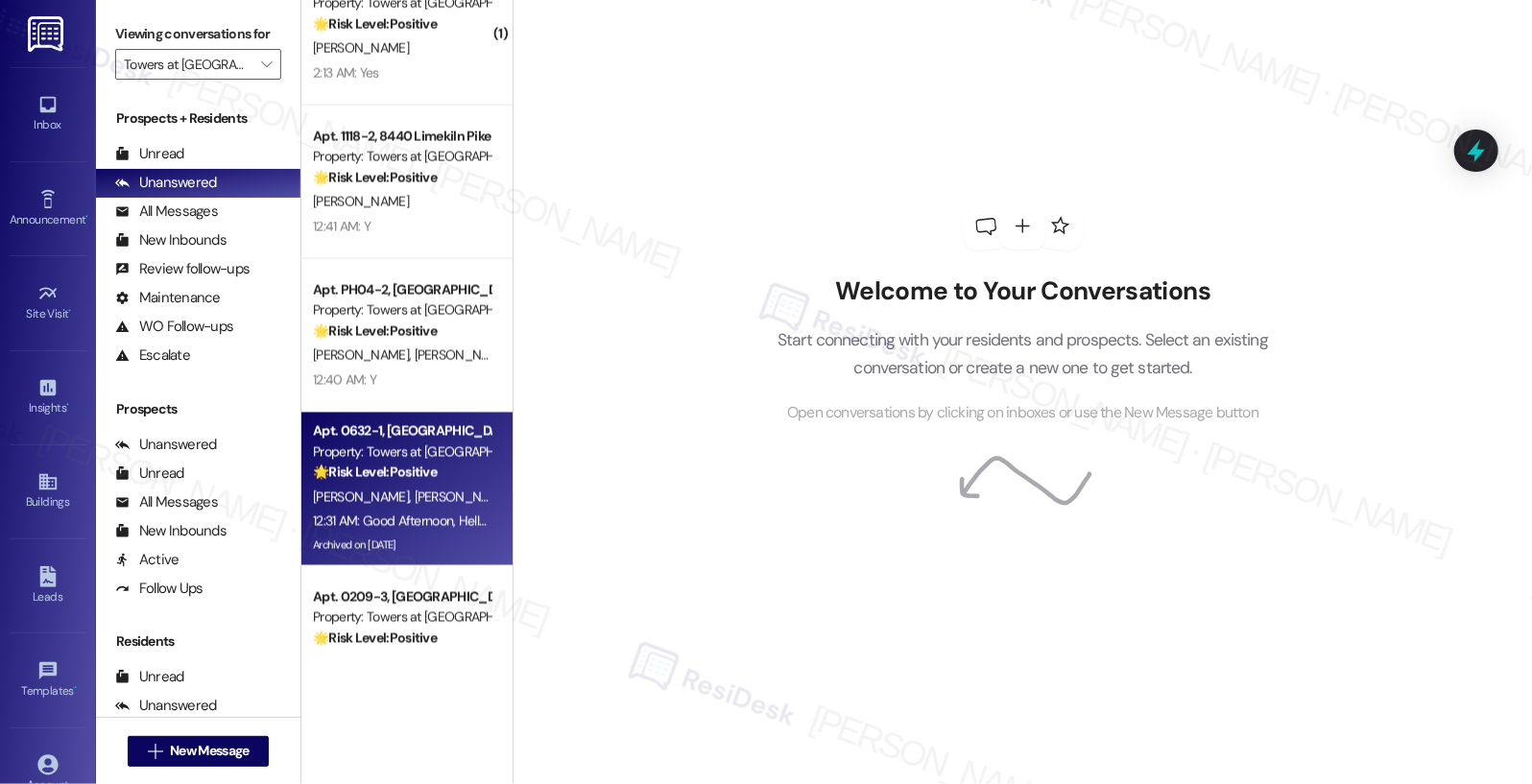
scroll to position [1714, 0]
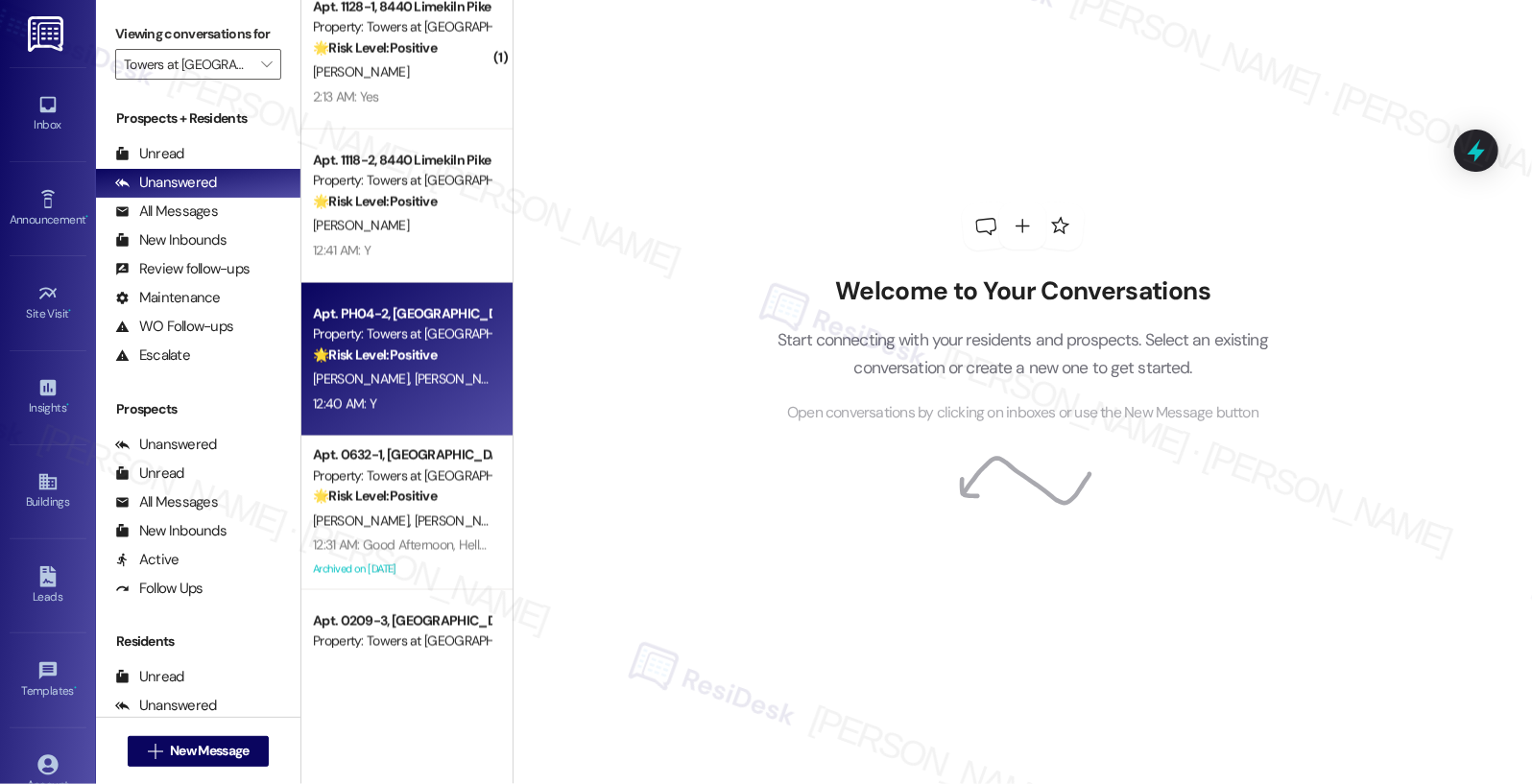
click at [419, 404] on div "12:40 AM: Y 12:40 AM: Y" at bounding box center [402, 405] width 182 height 24
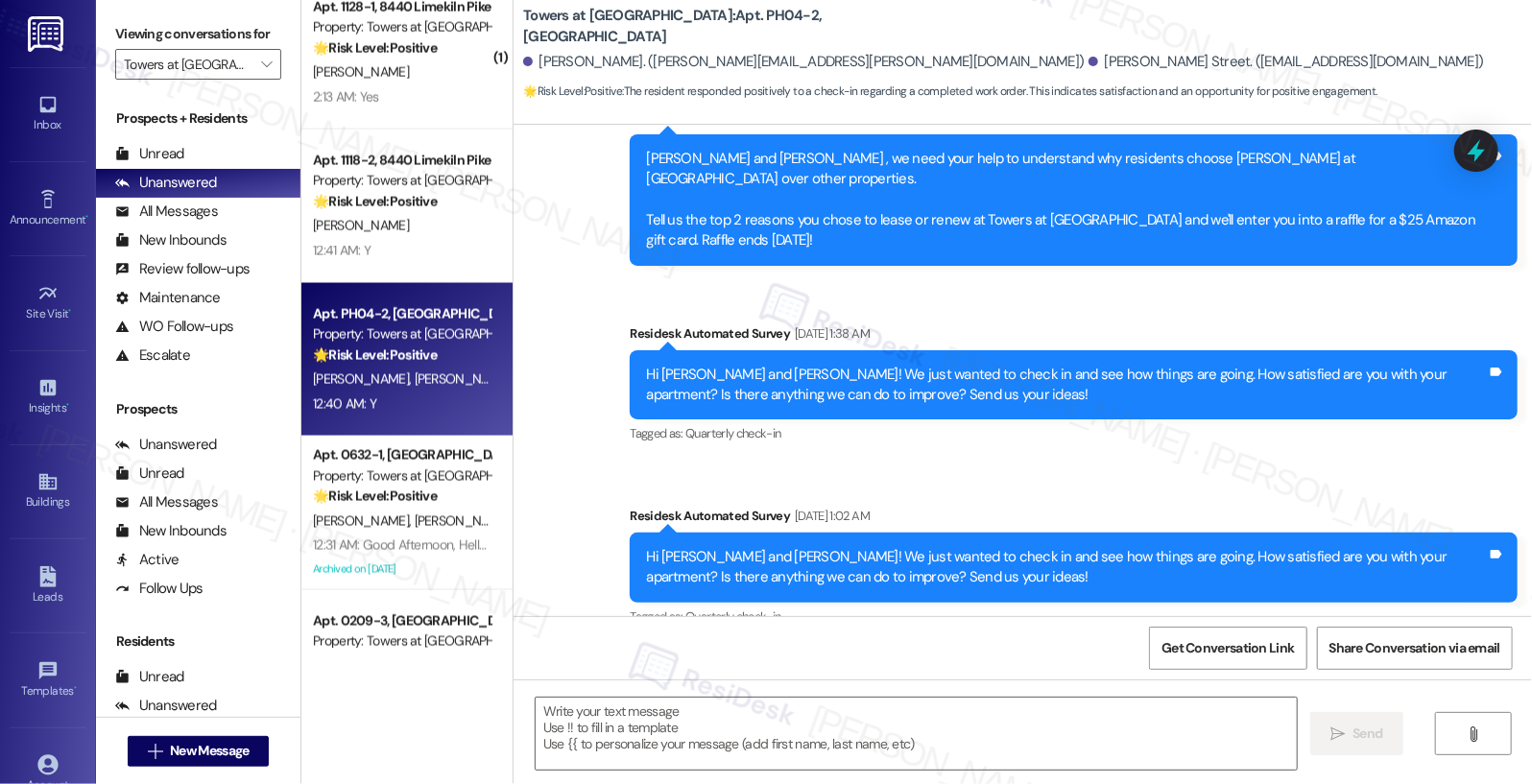
click at [419, 404] on div "12:40 AM: Y 12:40 AM: Y" at bounding box center [402, 405] width 182 height 24
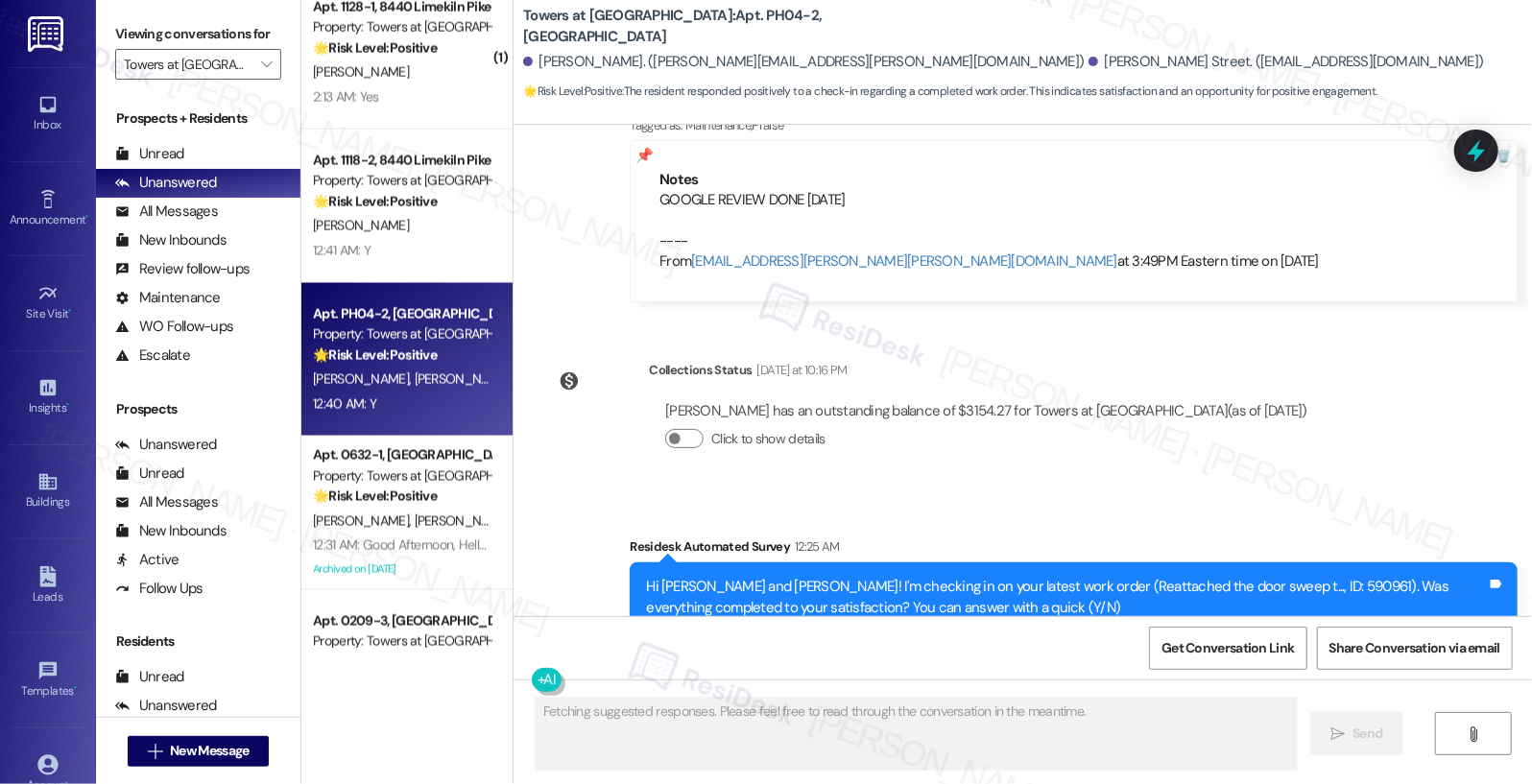
scroll to position [8496, 0]
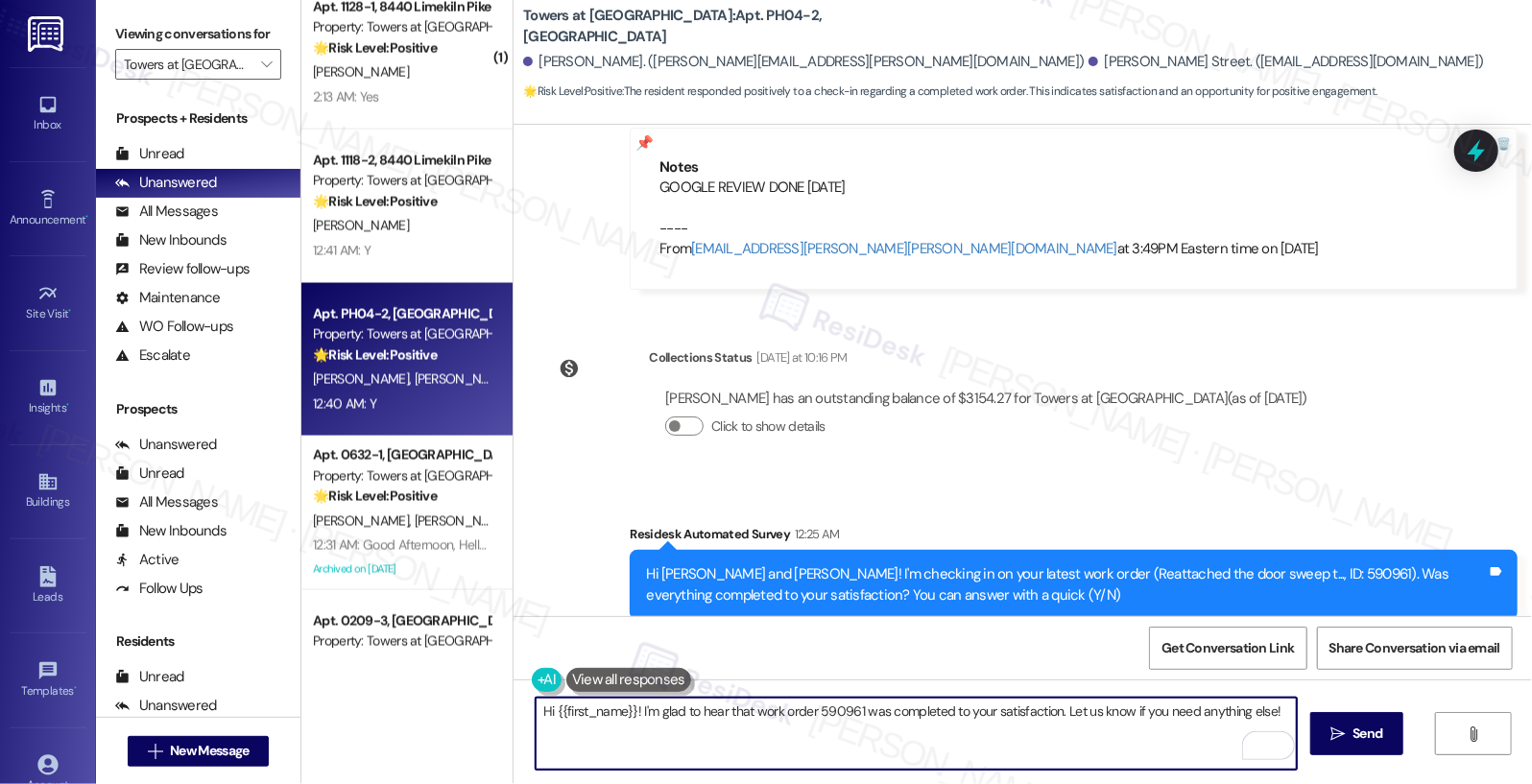
drag, startPoint x: 550, startPoint y: 711, endPoint x: 626, endPoint y: 712, distance: 76.0
click at [626, 712] on textarea "Hi {{first_name}}! I'm glad to hear that work order 590961 was completed to you…" at bounding box center [917, 733] width 763 height 72
click at [1015, 718] on textarea "Hi [PERSON_NAME]! I'm glad to hear that work order 590961 was completed to your…" at bounding box center [917, 733] width 763 height 72
type textarea "Hi [PERSON_NAME]! I'm glad to hear that work order 590961 was completed to your…"
click at [1353, 743] on span "Send" at bounding box center [1368, 733] width 30 height 20
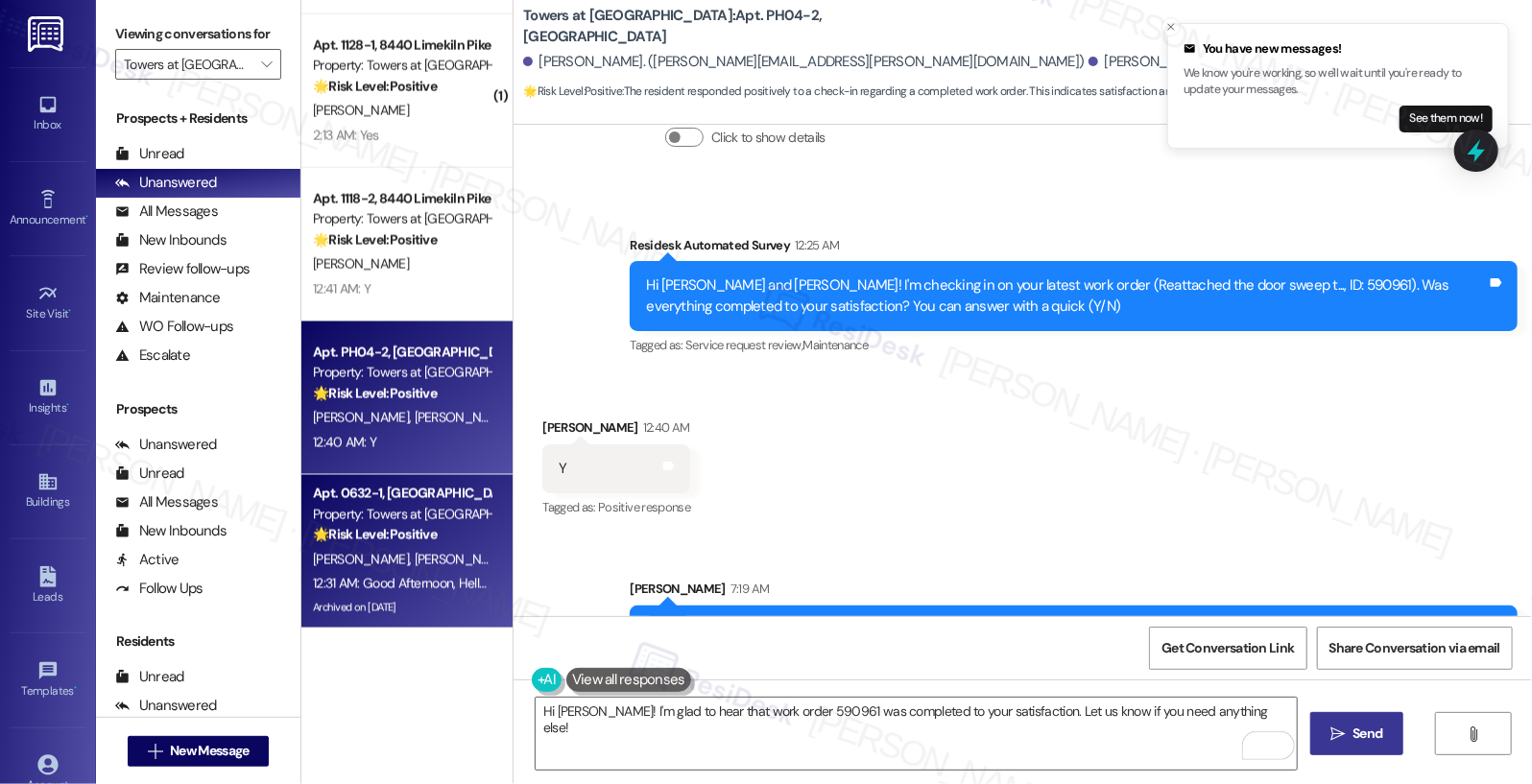
scroll to position [1658, 0]
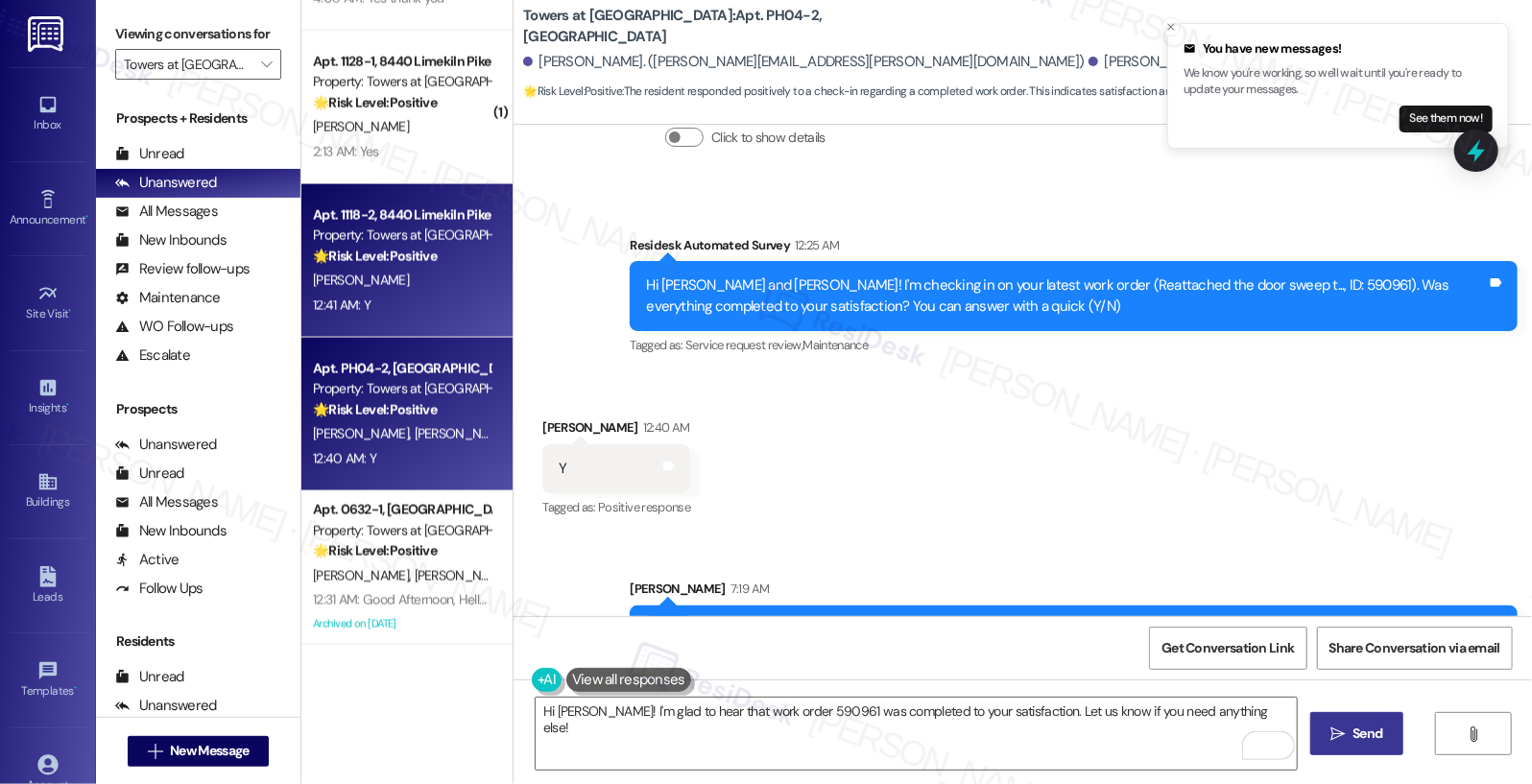
click at [408, 292] on div "[PERSON_NAME]" at bounding box center [402, 280] width 182 height 24
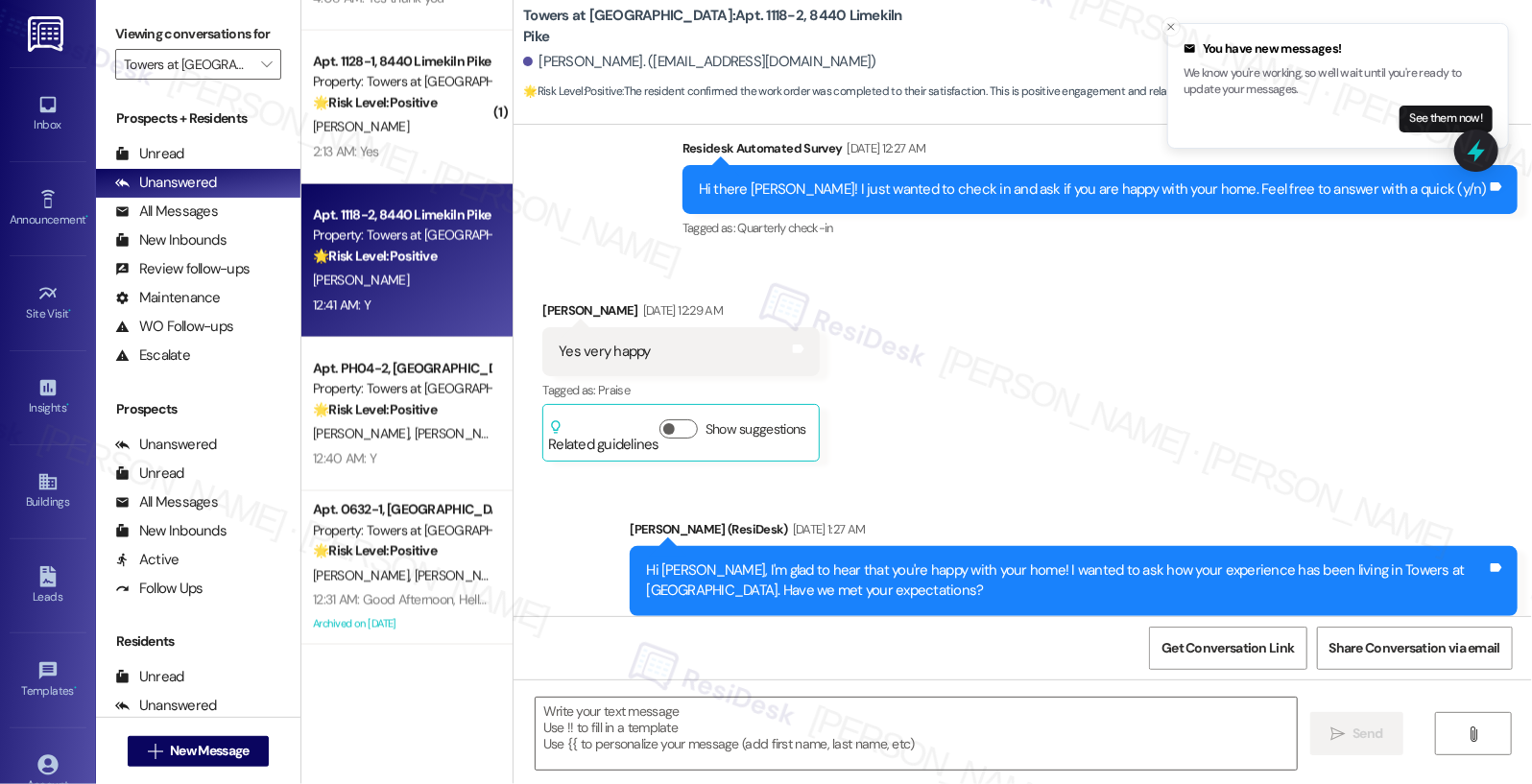
type textarea "Fetching suggested responses. Please feel free to read through the conversation…"
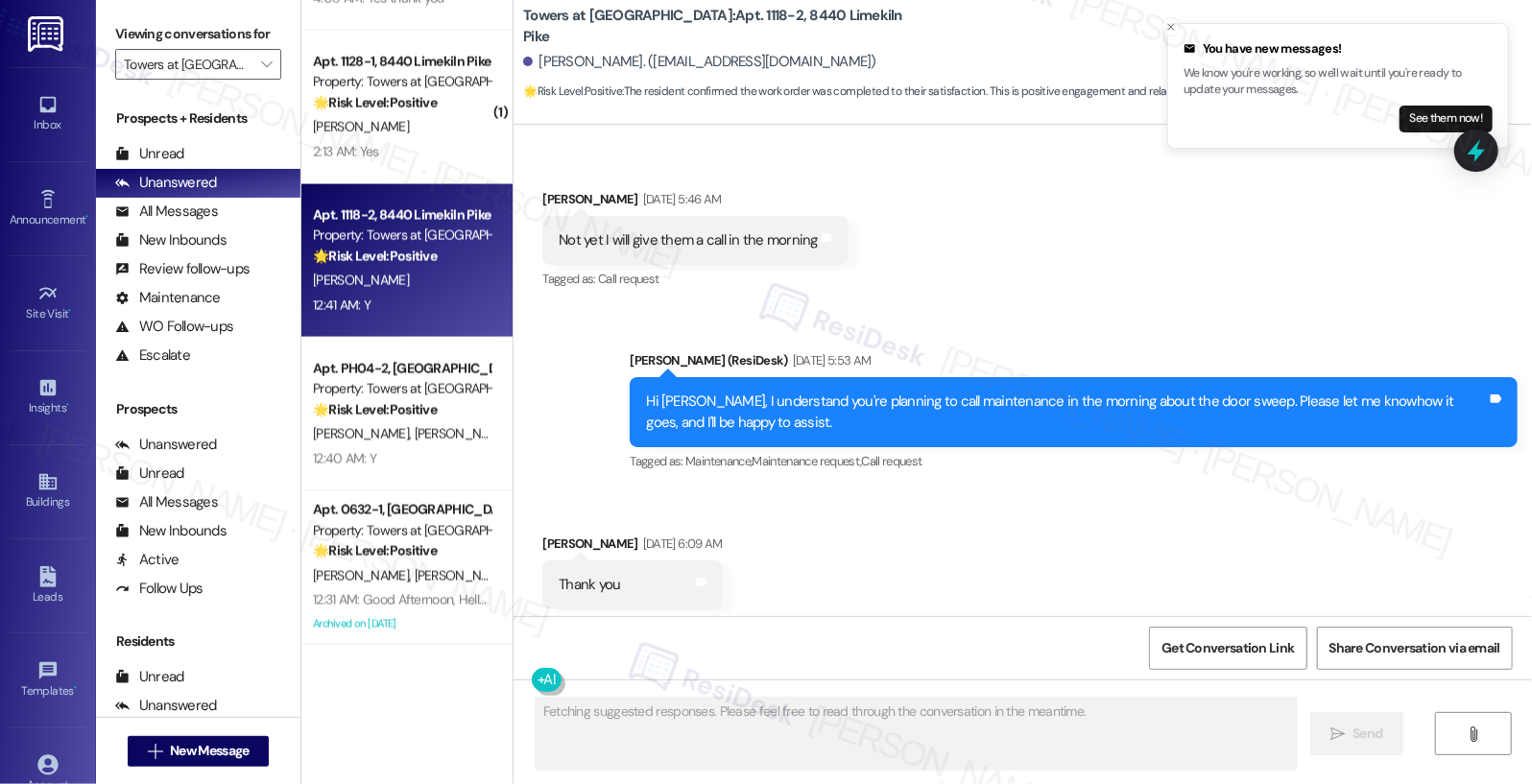
scroll to position [8212, 0]
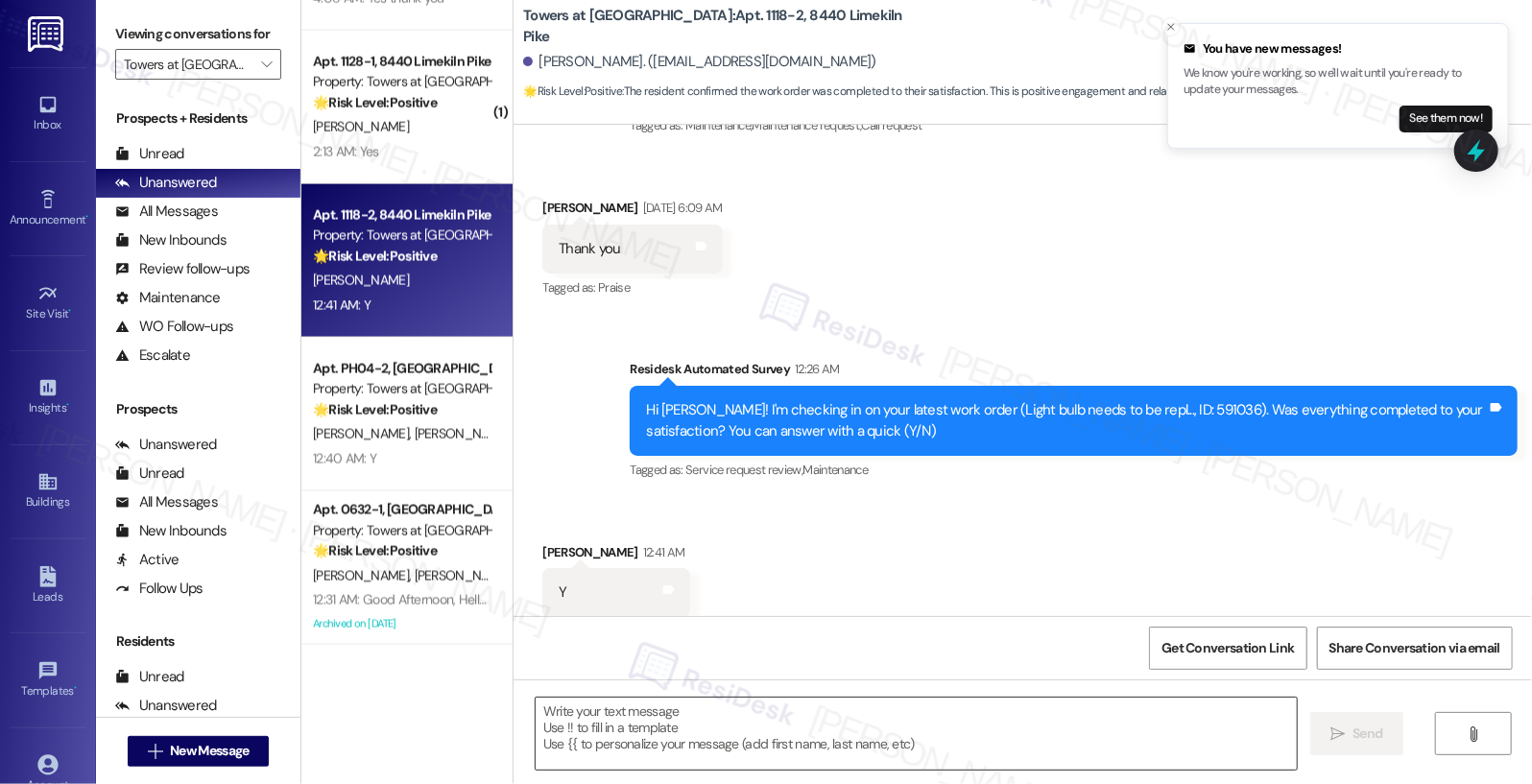
click at [641, 729] on textarea at bounding box center [917, 733] width 763 height 72
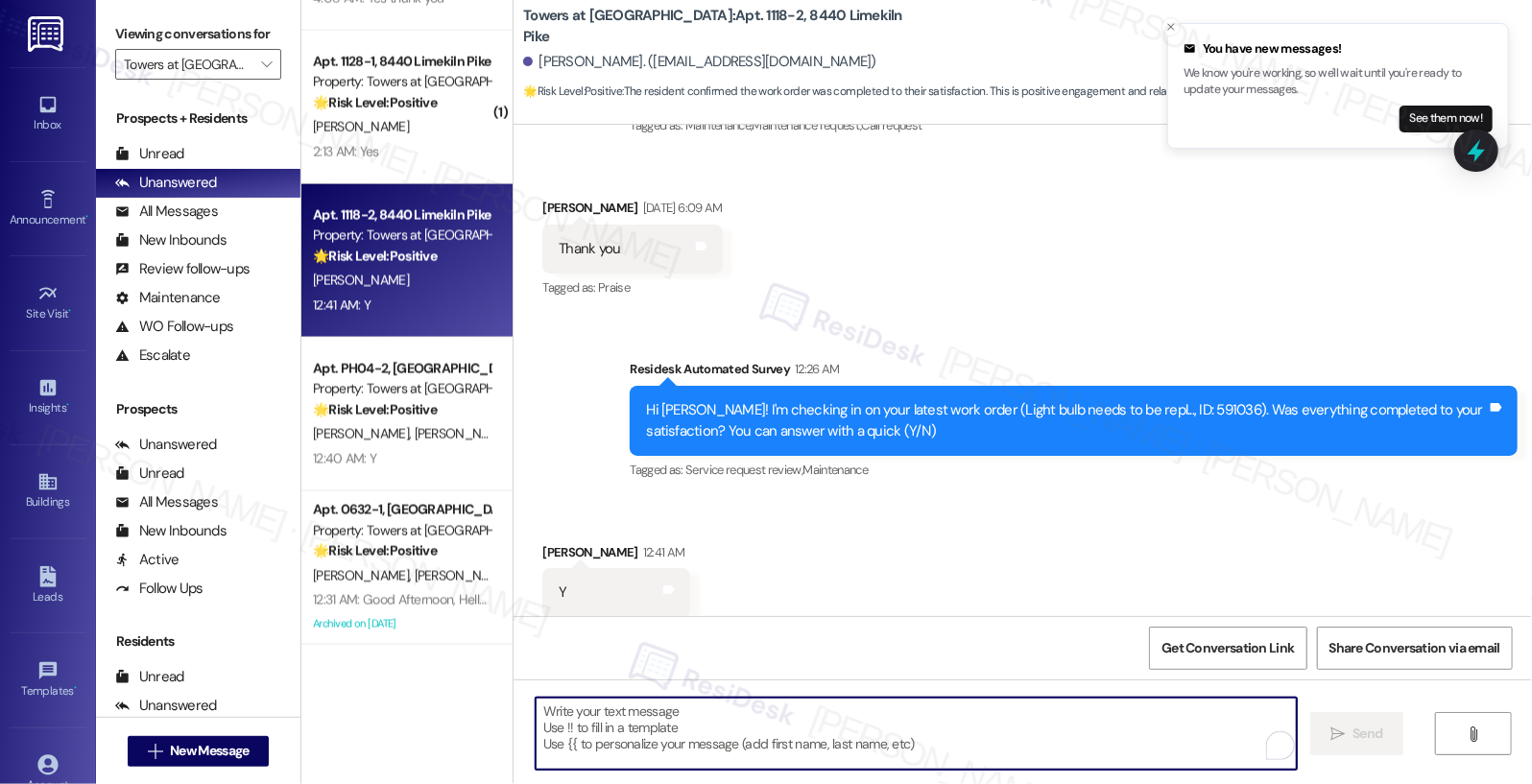
paste textarea "I'm so glad to hear the work order was completed to your satisfaction. Please l…"
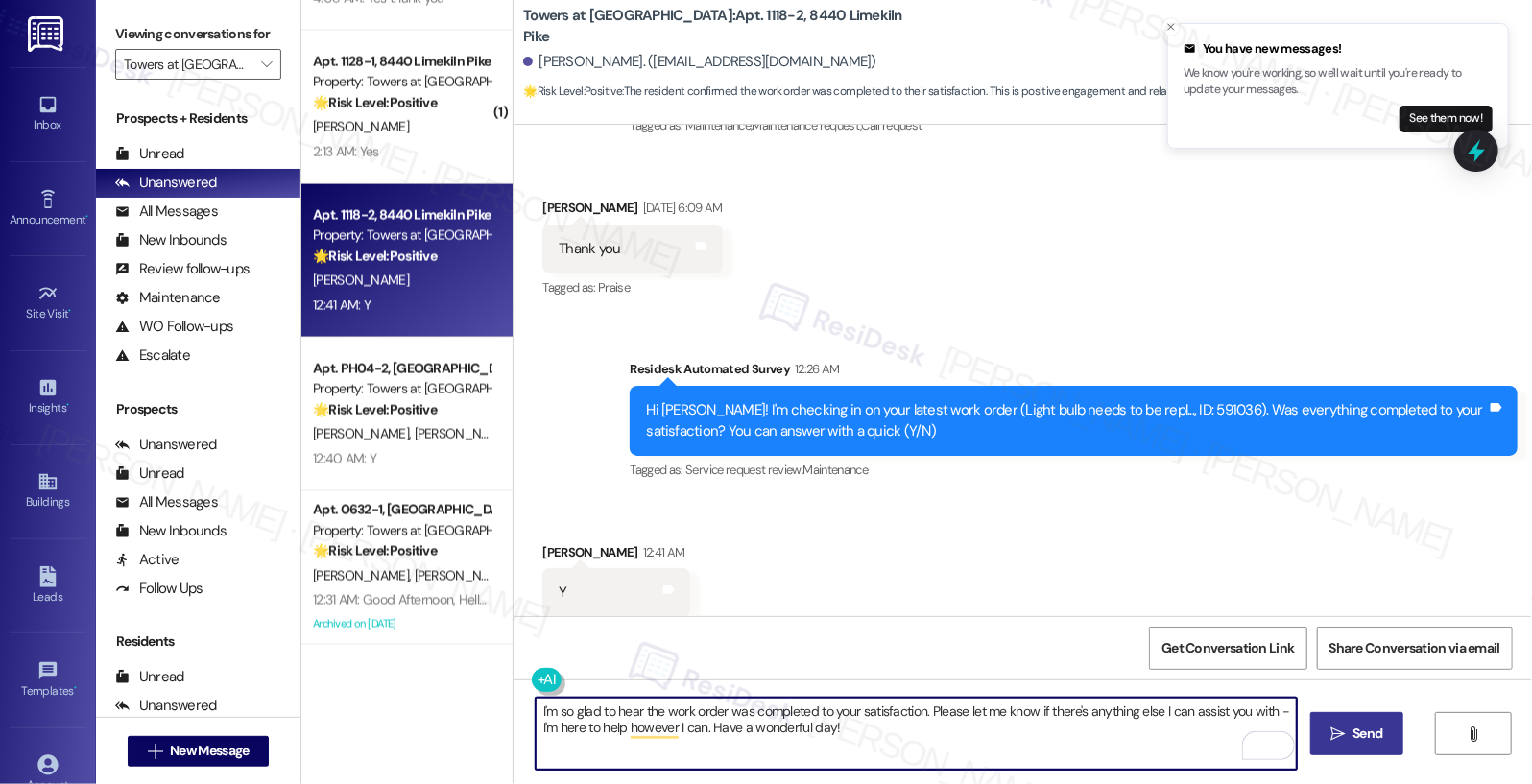
type textarea "I'm so glad to hear the work order was completed to your satisfaction. Please l…"
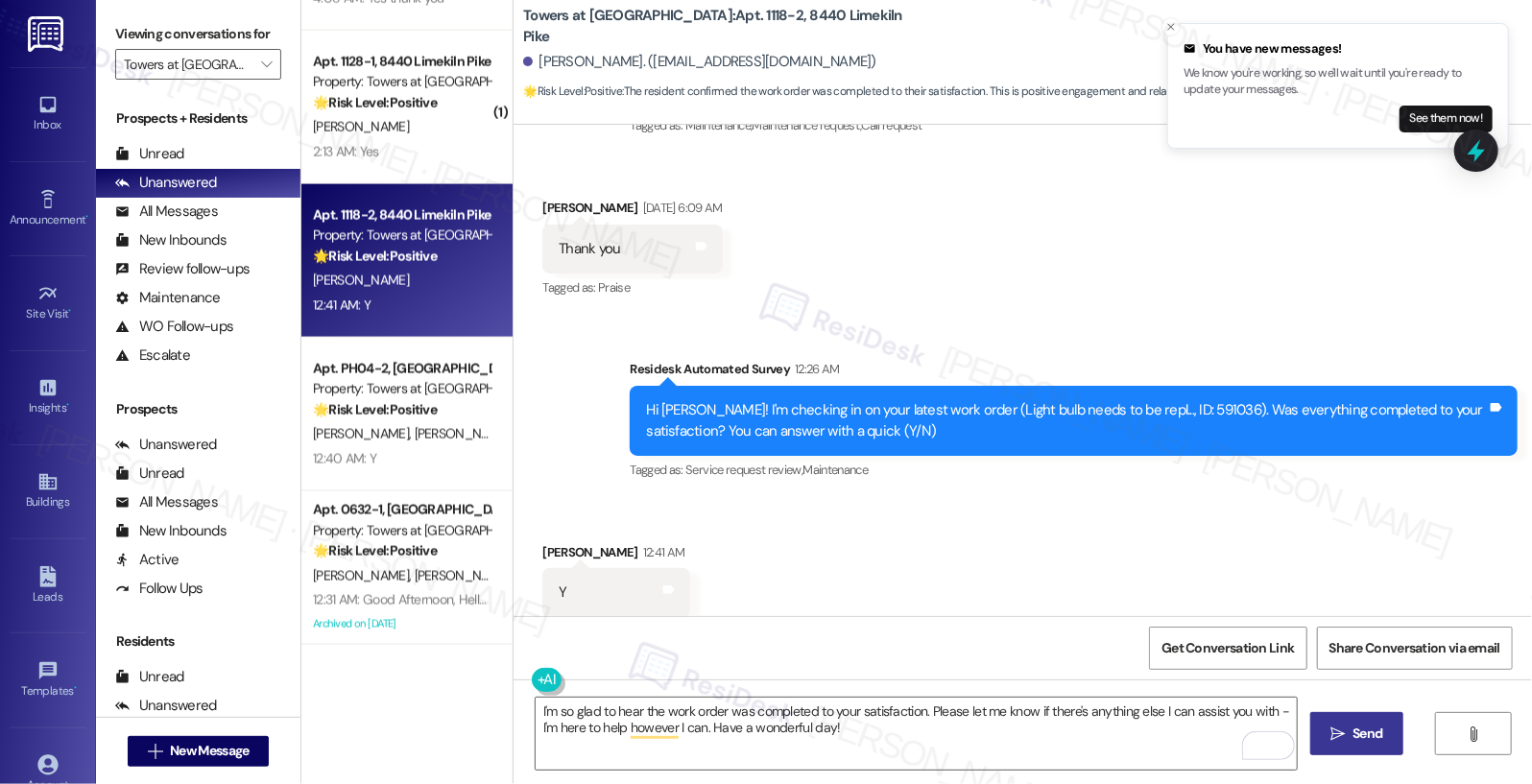
click at [1349, 737] on span "Send" at bounding box center [1368, 733] width 37 height 20
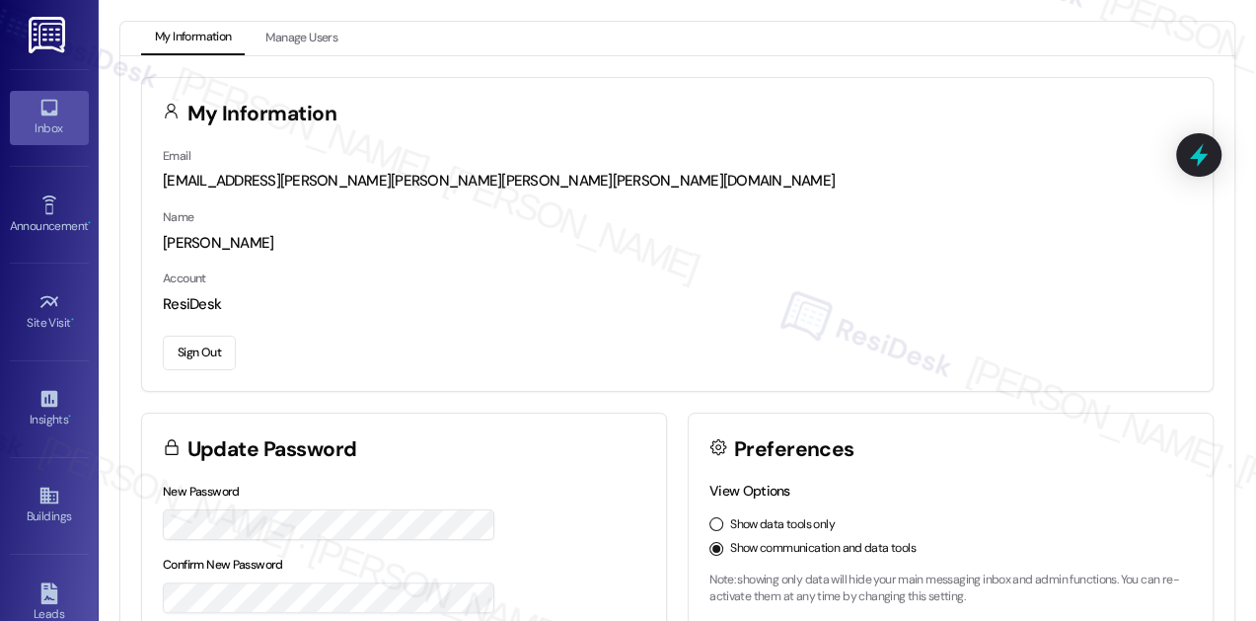
click at [32, 107] on link "Inbox" at bounding box center [49, 117] width 79 height 53
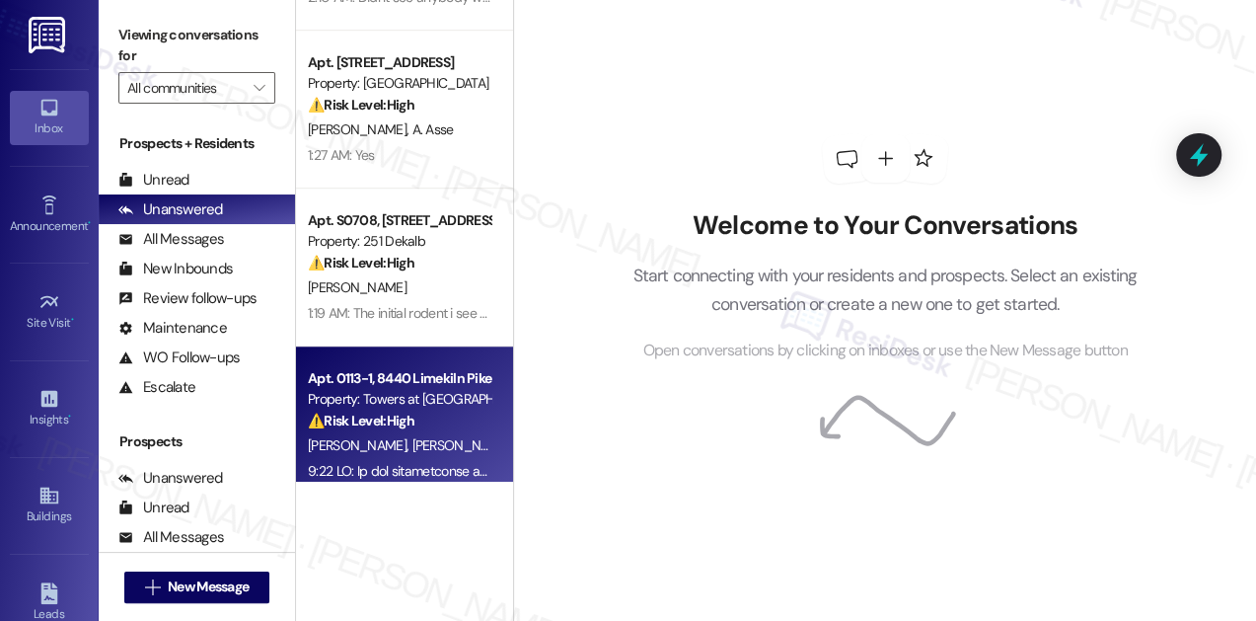
scroll to position [742, 0]
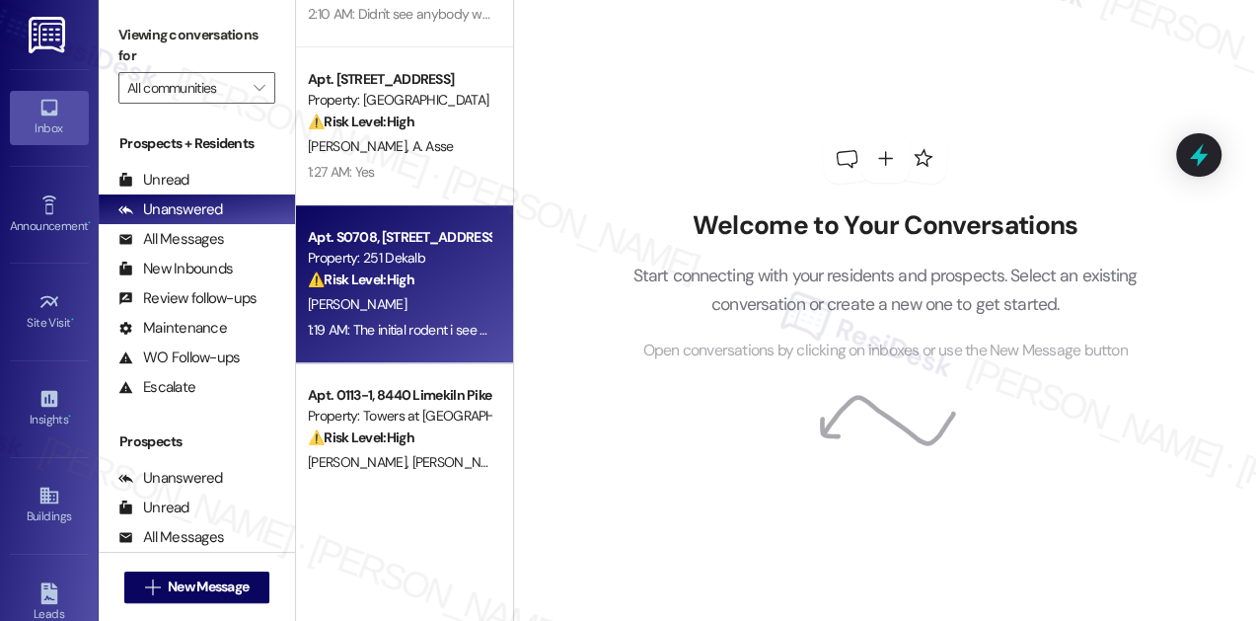
click at [435, 311] on div "[PERSON_NAME]" at bounding box center [399, 304] width 187 height 25
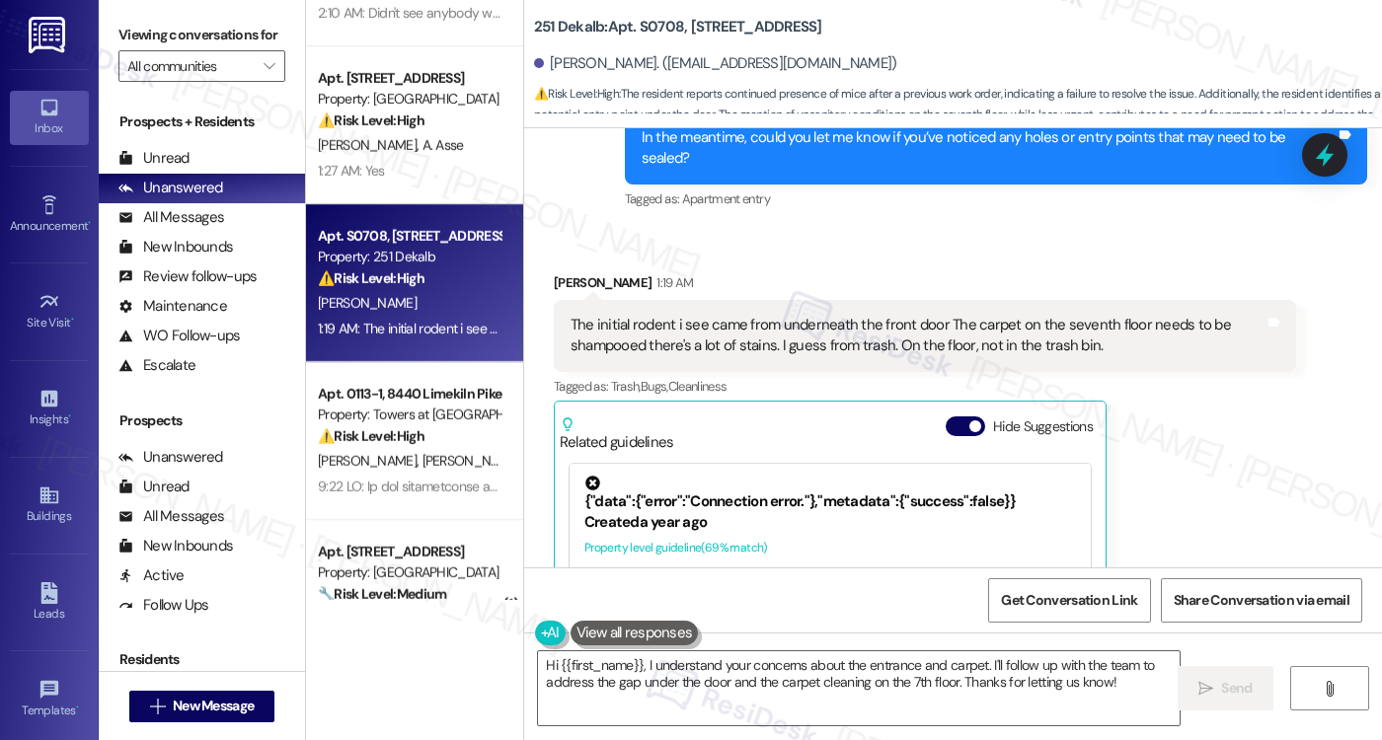
scroll to position [2315, 0]
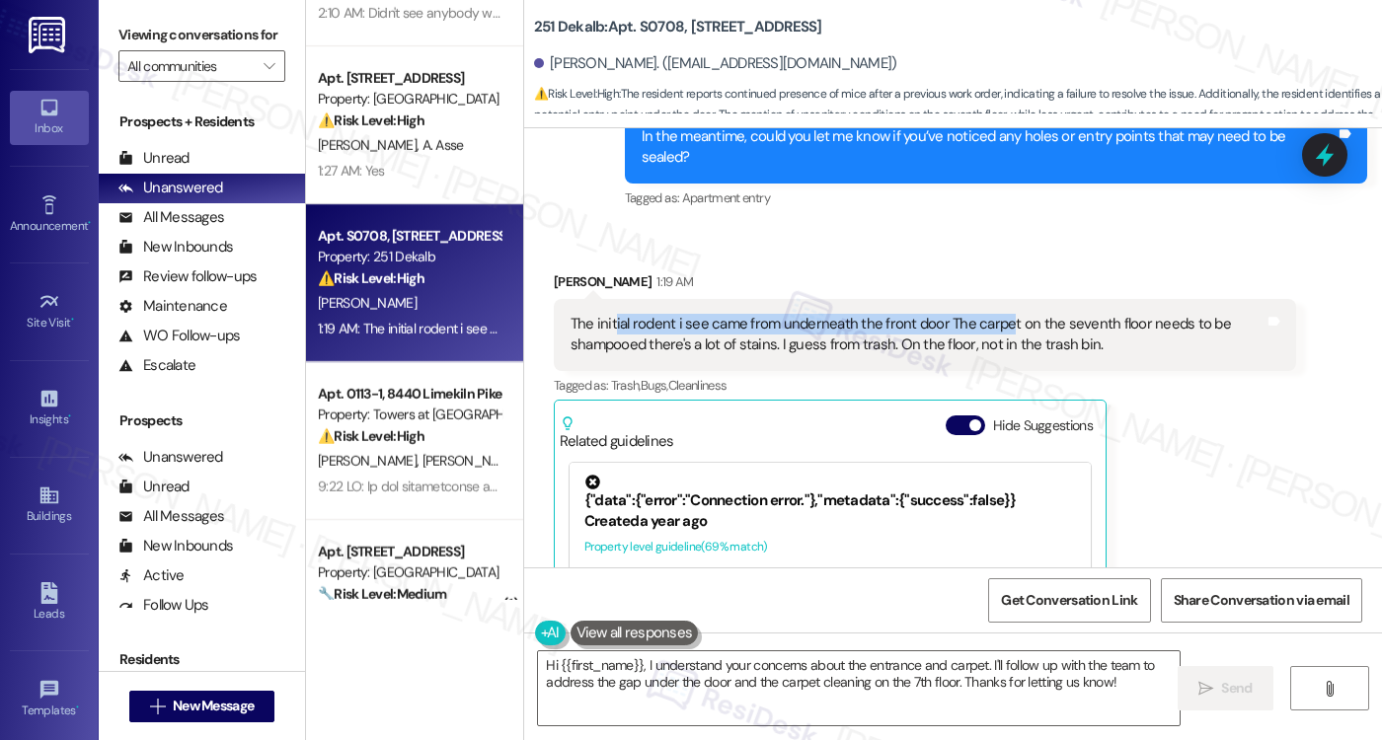
drag, startPoint x: 603, startPoint y: 276, endPoint x: 993, endPoint y: 290, distance: 390.1
click at [993, 314] on div "The initial rodent i see came from underneath the front door The carpet on the …" at bounding box center [917, 335] width 694 height 42
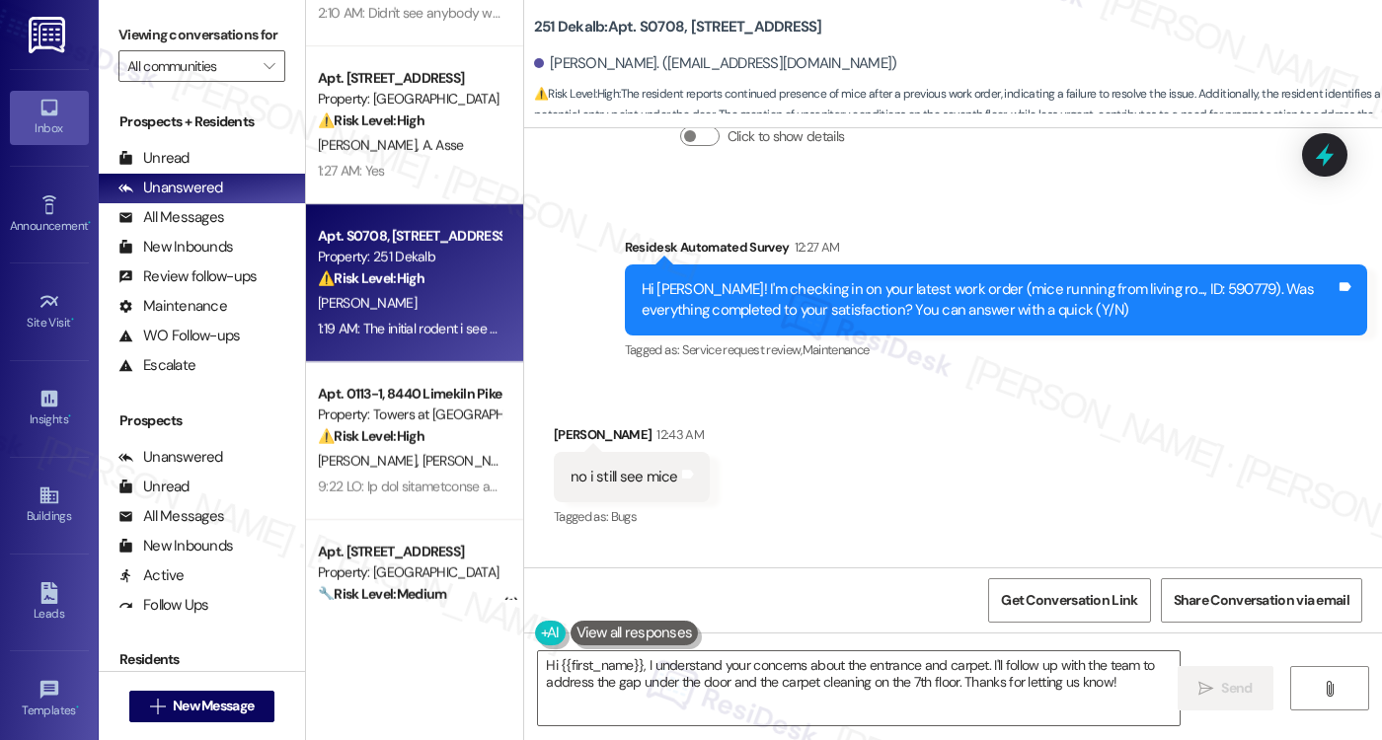
scroll to position [1649, 0]
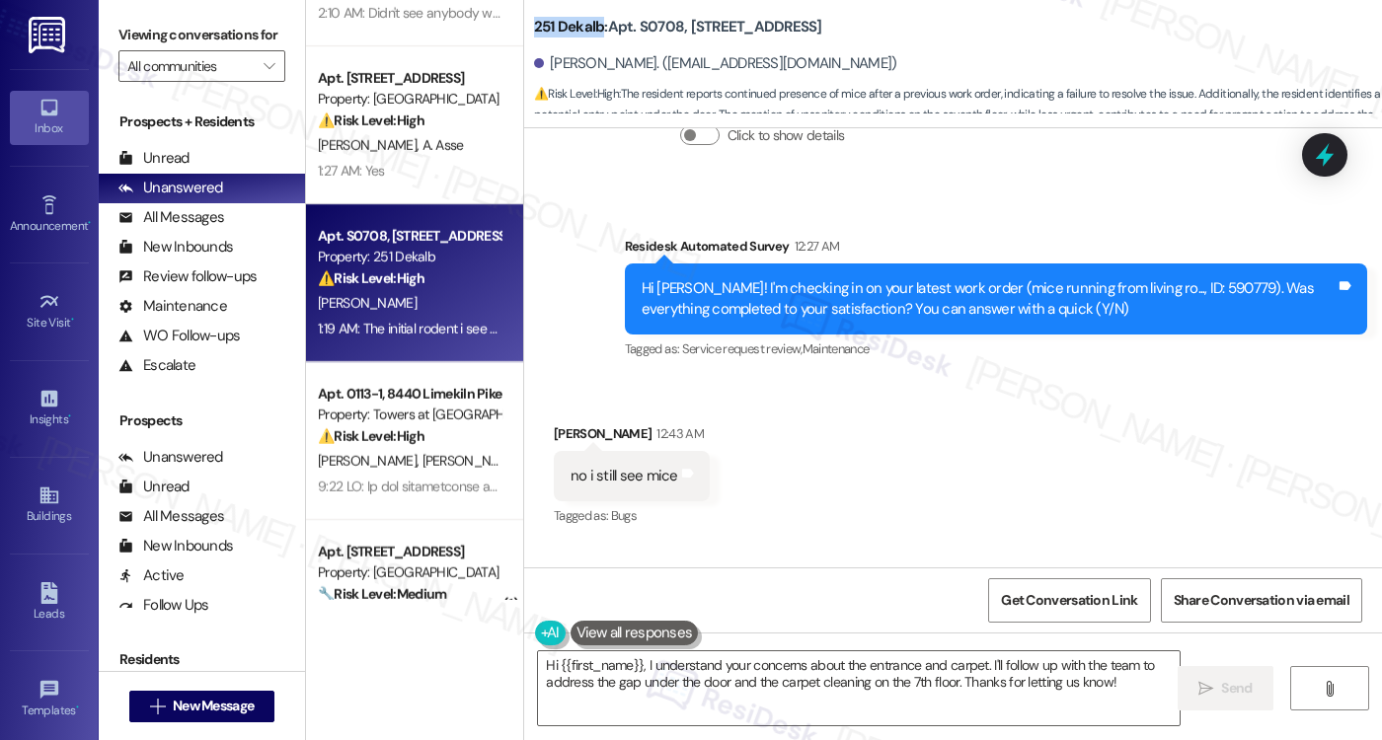
drag, startPoint x: 523, startPoint y: 30, endPoint x: 592, endPoint y: 24, distance: 69.3
click at [592, 24] on b "251 Dekalb: Apt. S0708, 251 W Dekalb Pike" at bounding box center [678, 27] width 288 height 21
copy b "251 Dekalb"
click at [655, 32] on b "251 Dekalb: Apt. S0708, 251 W Dekalb Pike" at bounding box center [678, 27] width 288 height 21
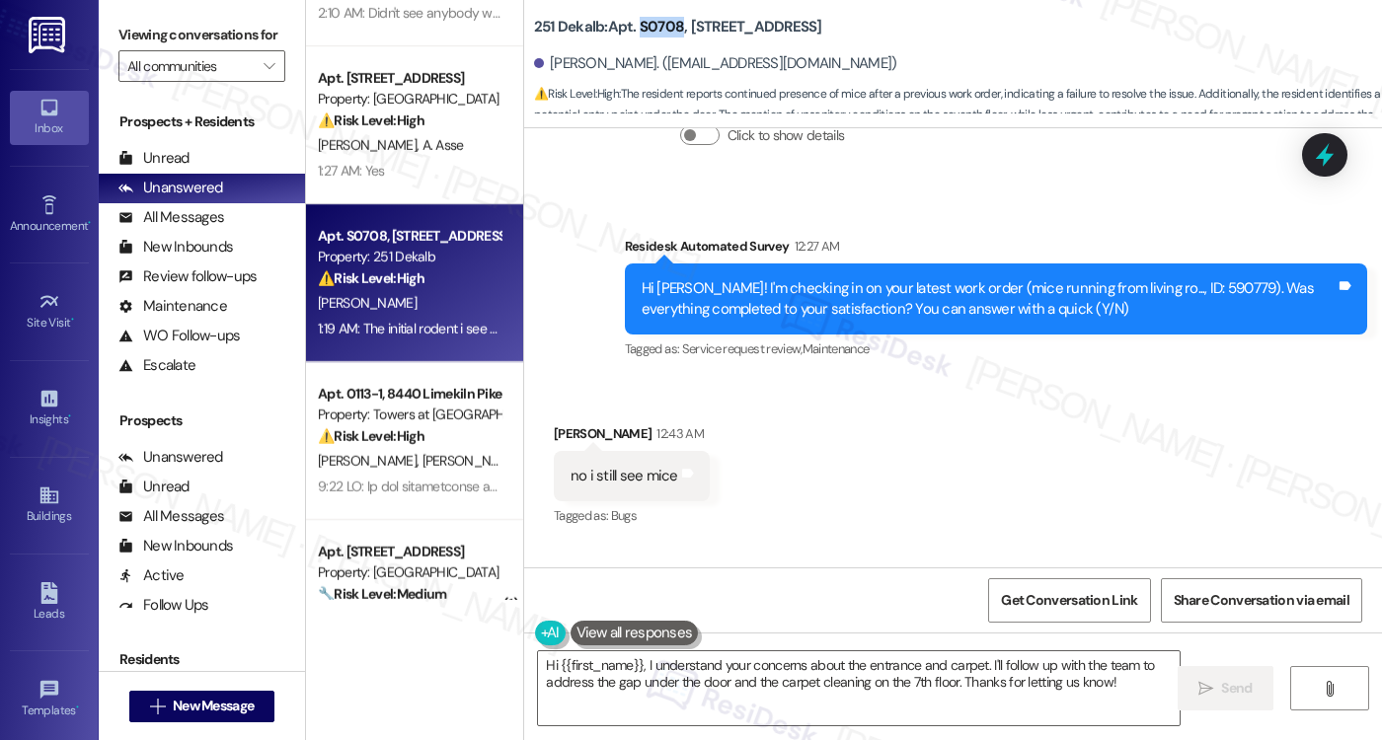
copy b "S0708"
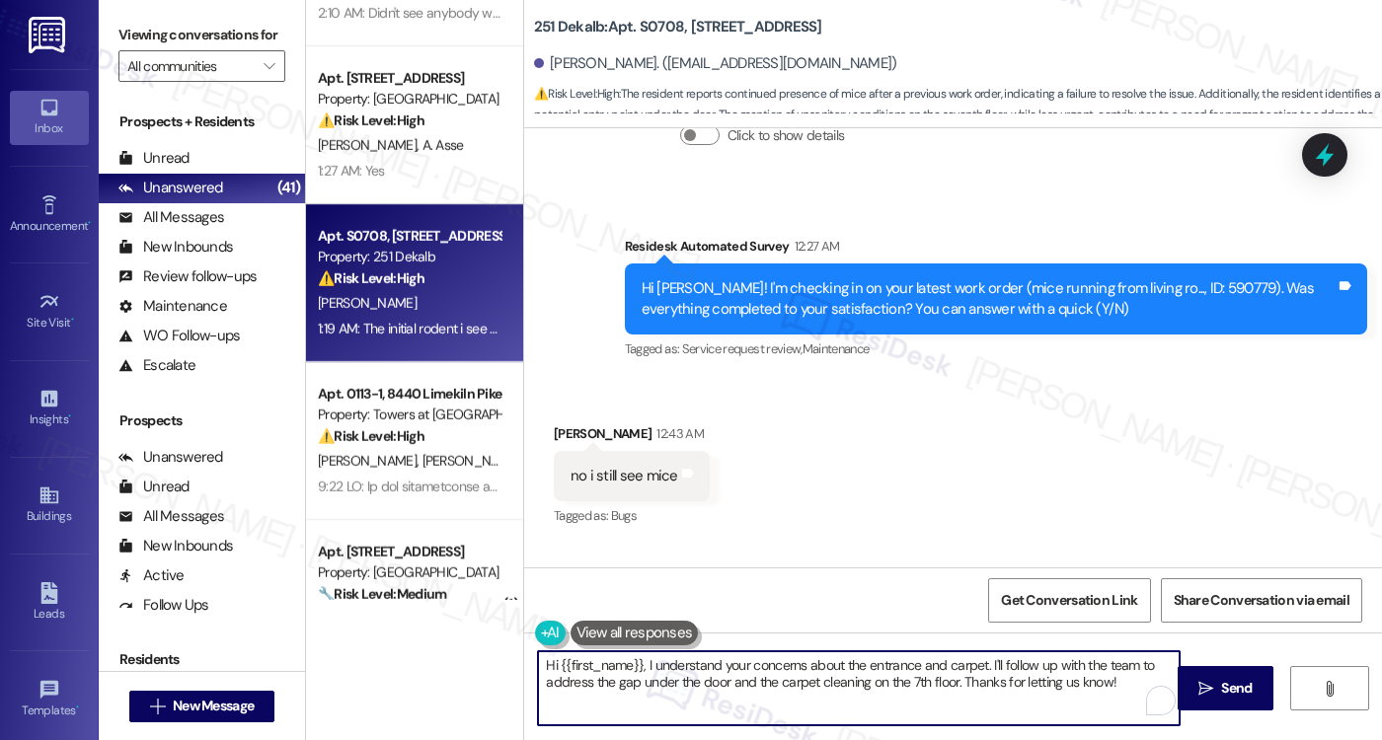
drag, startPoint x: 639, startPoint y: 666, endPoint x: 730, endPoint y: 726, distance: 109.8
click at [730, 620] on div "Hi {{first_name}}, I understand your concerns about the entrance and carpet. I'…" at bounding box center [953, 707] width 858 height 148
paste textarea "apologies for the confusion. Work orders are automatically marked complete once…"
click at [1012, 620] on textarea "Hi {{first_name}}, apologies for the confusion. Work orders are automatically m…" at bounding box center [858, 688] width 641 height 74
click at [1026, 620] on textarea "Hi {{first_name}}, apologies for the confusion. Work orders are automatically m…" at bounding box center [858, 688] width 641 height 74
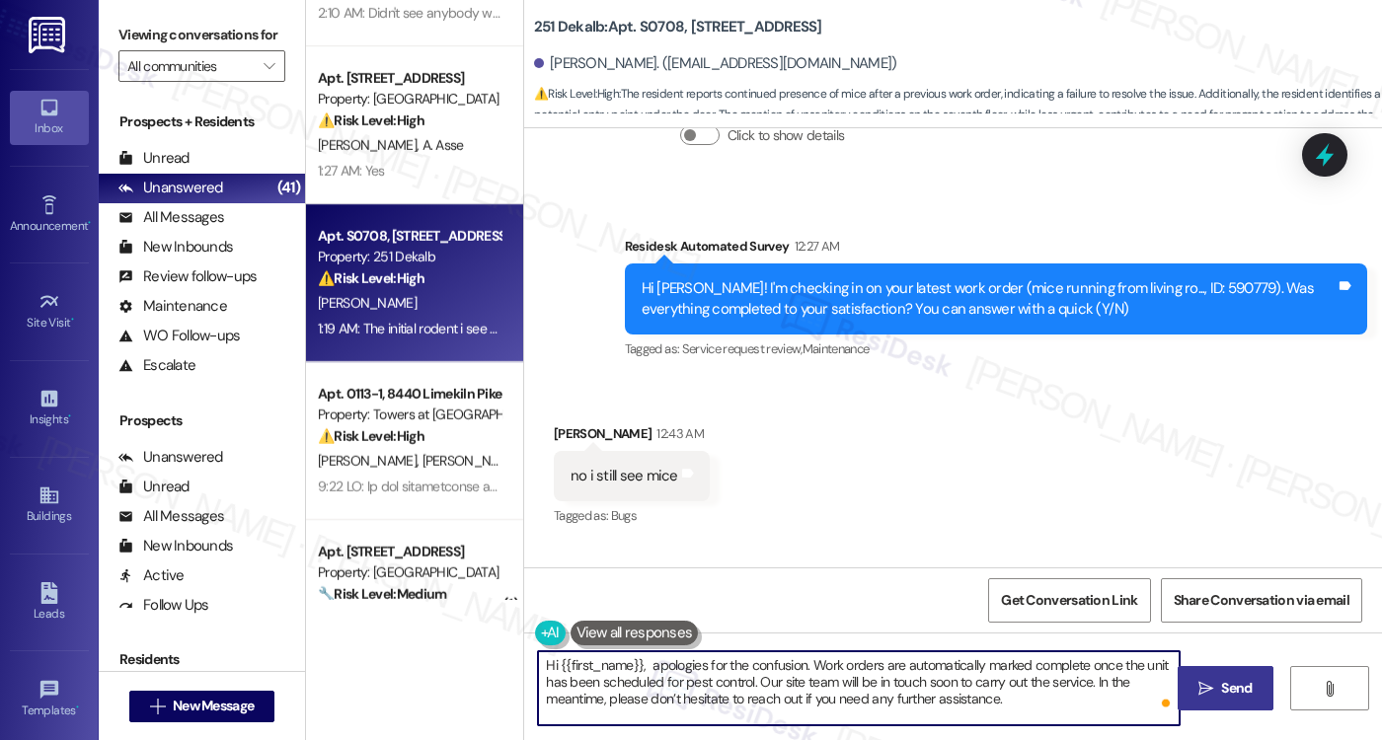
type textarea "Hi {{first_name}}, apologies for the confusion. Work orders are automatically m…"
click at [1217, 620] on span "Send" at bounding box center [1236, 688] width 38 height 21
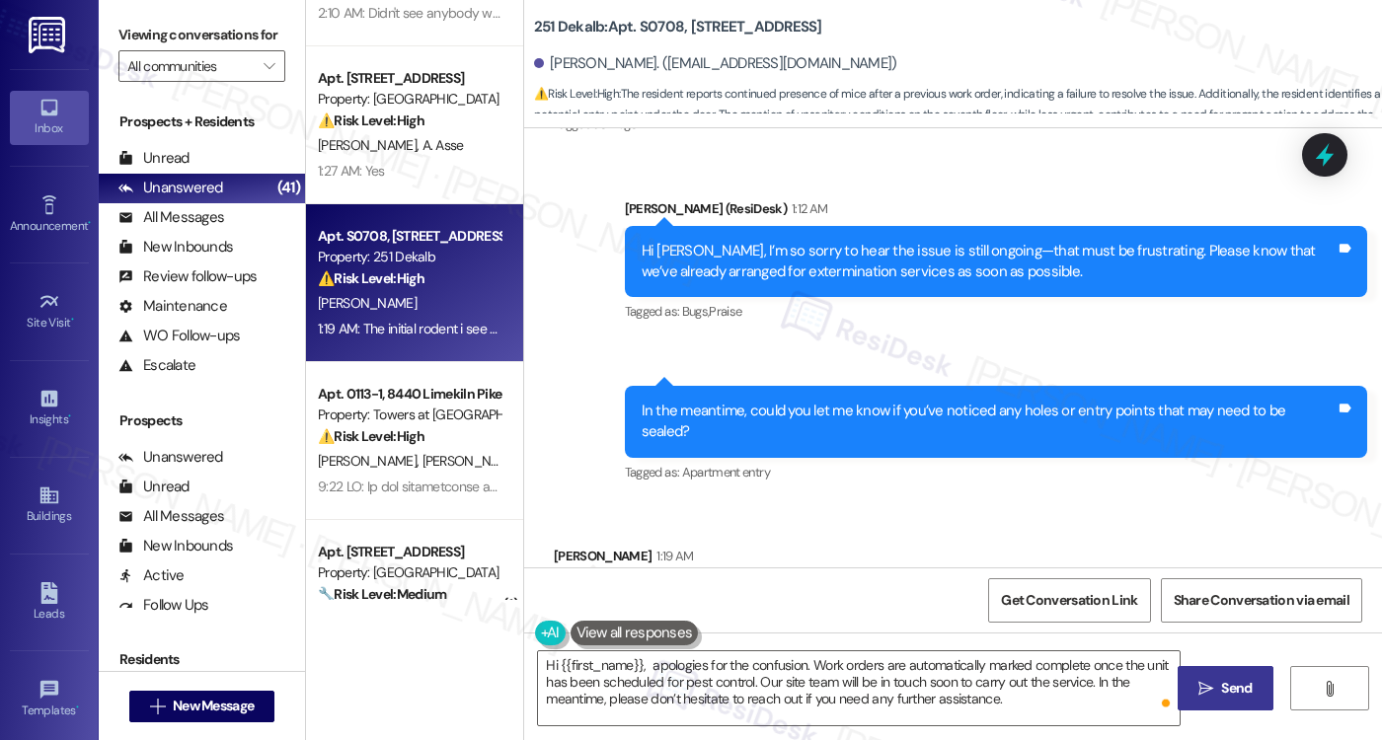
scroll to position [2476, 0]
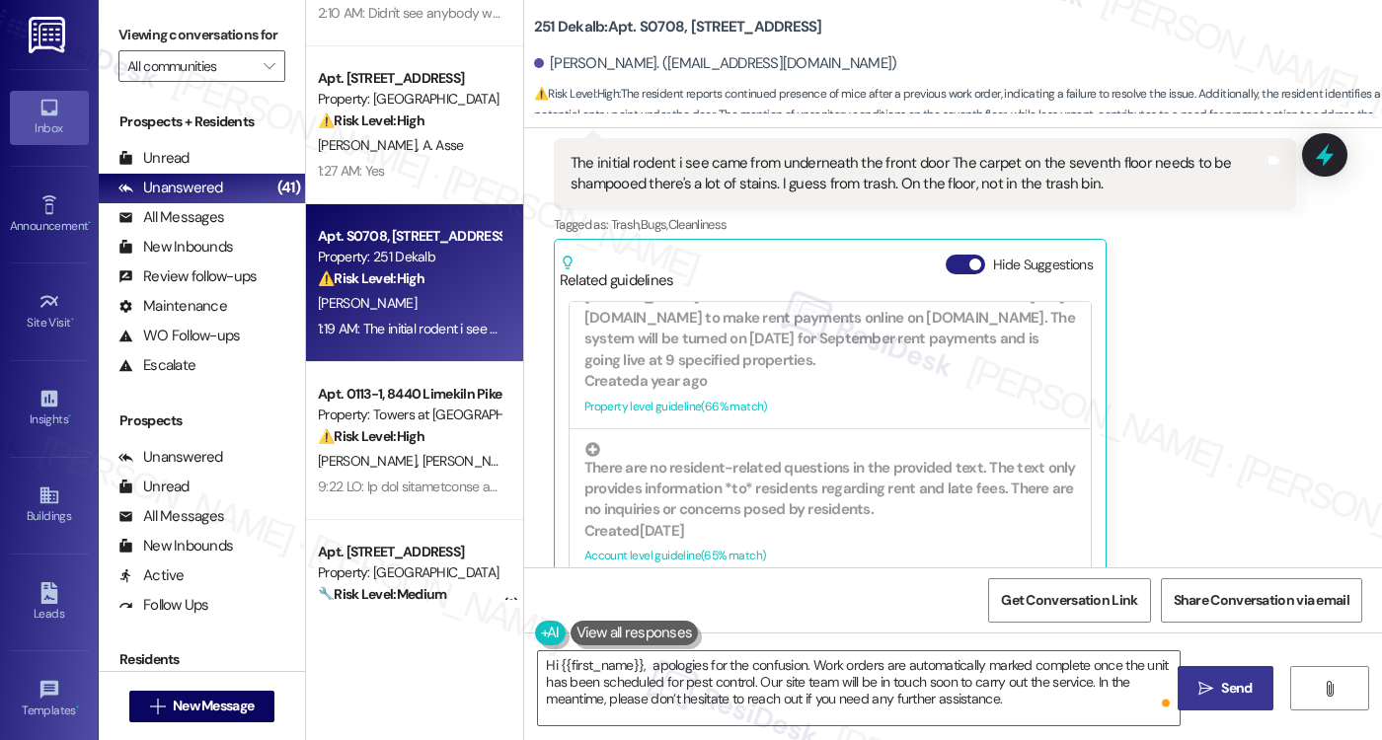
click at [958, 255] on button "Hide Suggestions" at bounding box center [964, 265] width 39 height 20
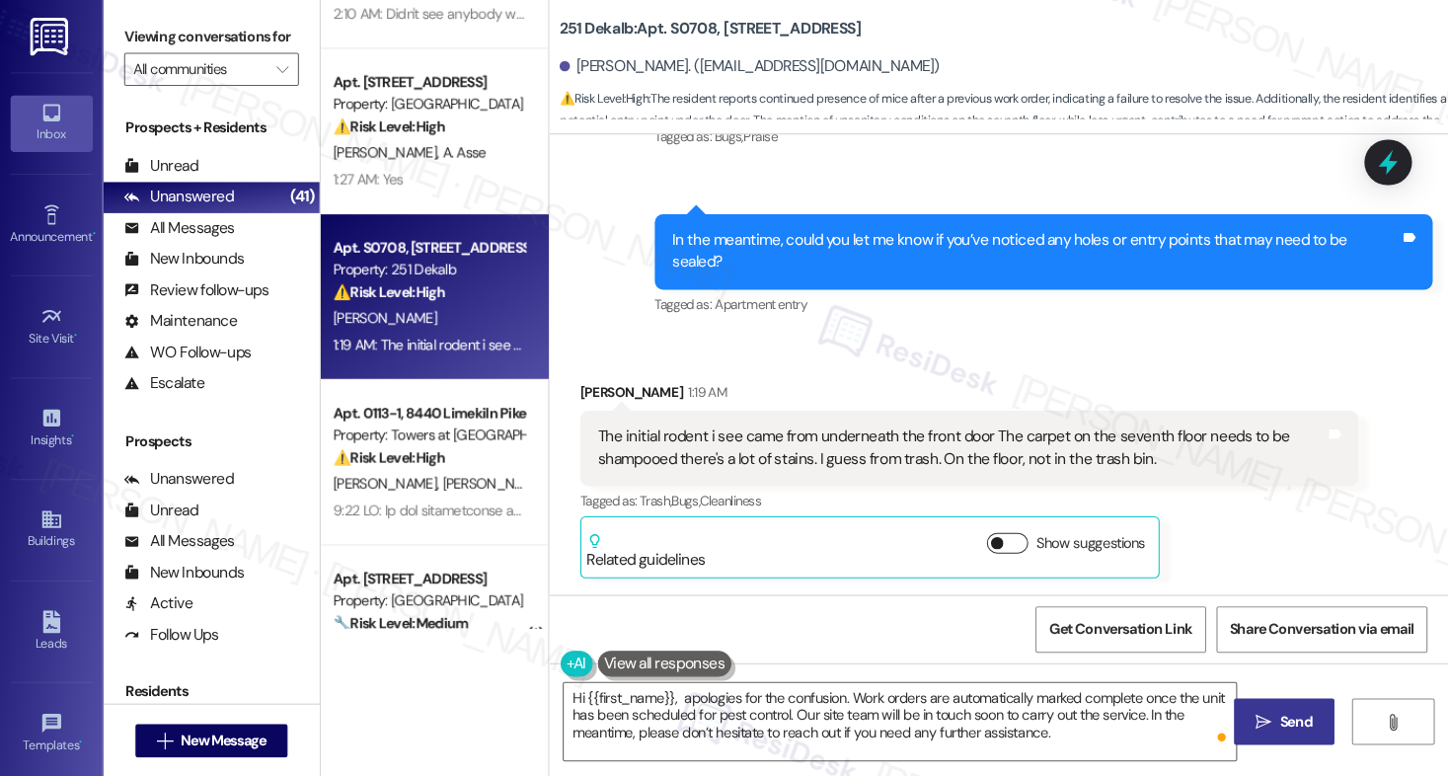
scroll to position [2180, 0]
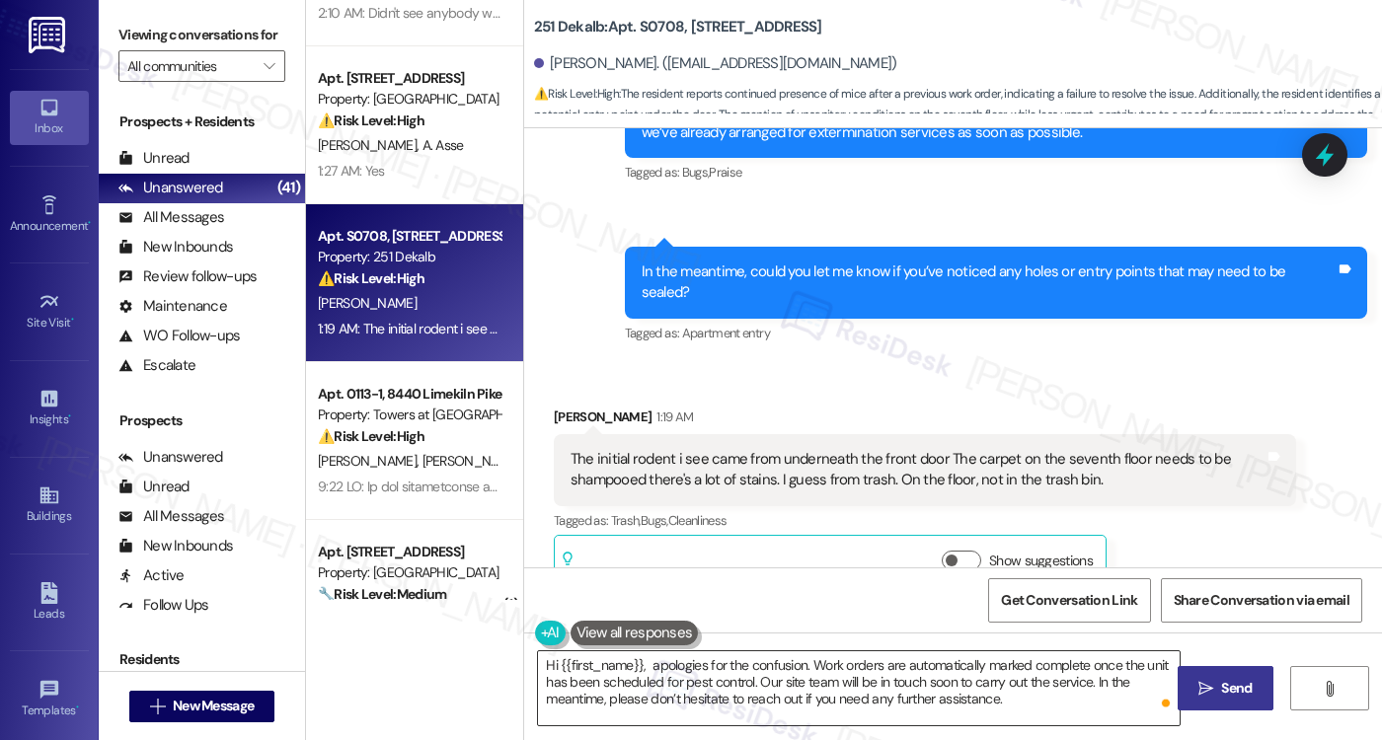
click at [642, 620] on textarea "Hi {{first_name}}, apologies for the confusion. Work orders are automatically m…" at bounding box center [858, 688] width 641 height 74
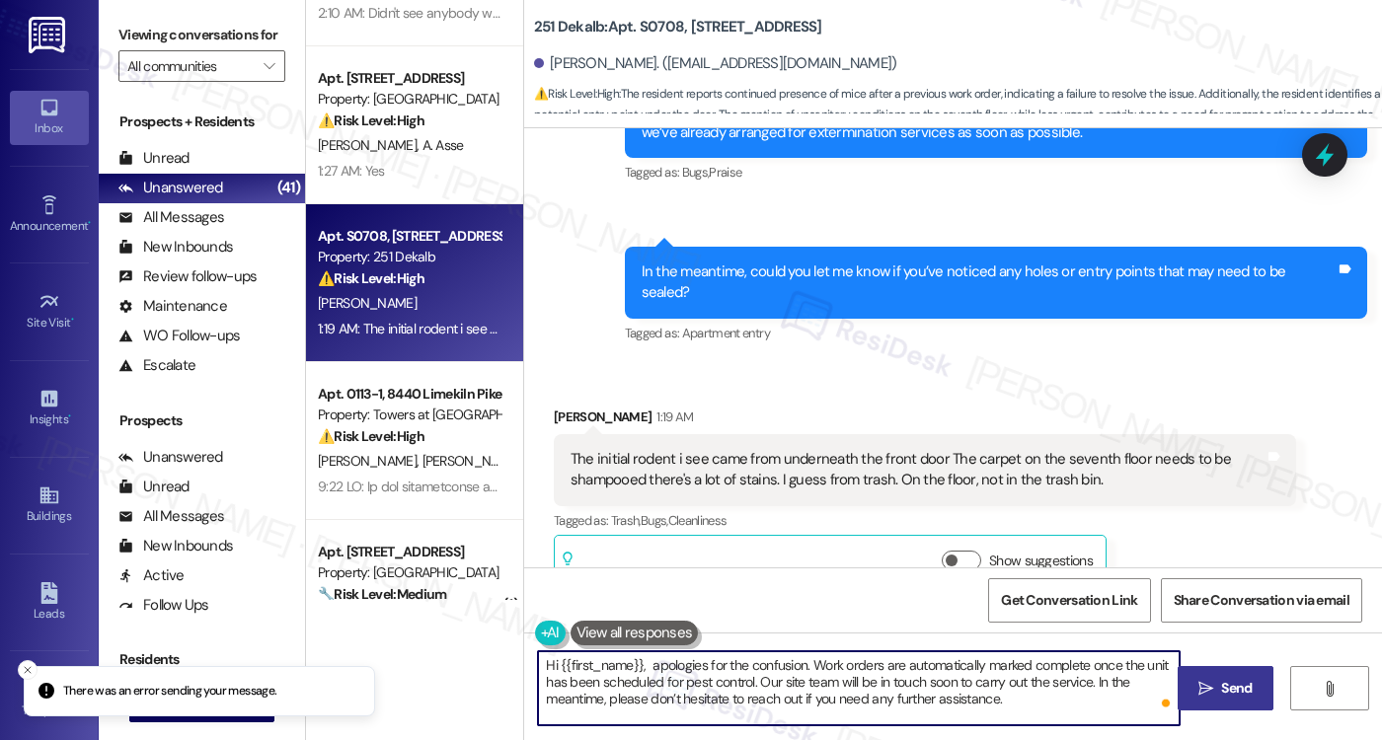
click at [642, 620] on textarea "Hi {{first_name}}, apologies for the confusion. Work orders are automatically m…" at bounding box center [858, 688] width 641 height 74
click at [1048, 620] on textarea "Hi {{first_name}}, apologies for the confusion. Work orders are automatically m…" at bounding box center [858, 688] width 641 height 74
click at [1243, 620] on span "Send" at bounding box center [1236, 688] width 31 height 21
click at [836, 620] on textarea "Hi {{first_name}}, apologies for the confusion. Work orders are automatically m…" at bounding box center [861, 688] width 641 height 74
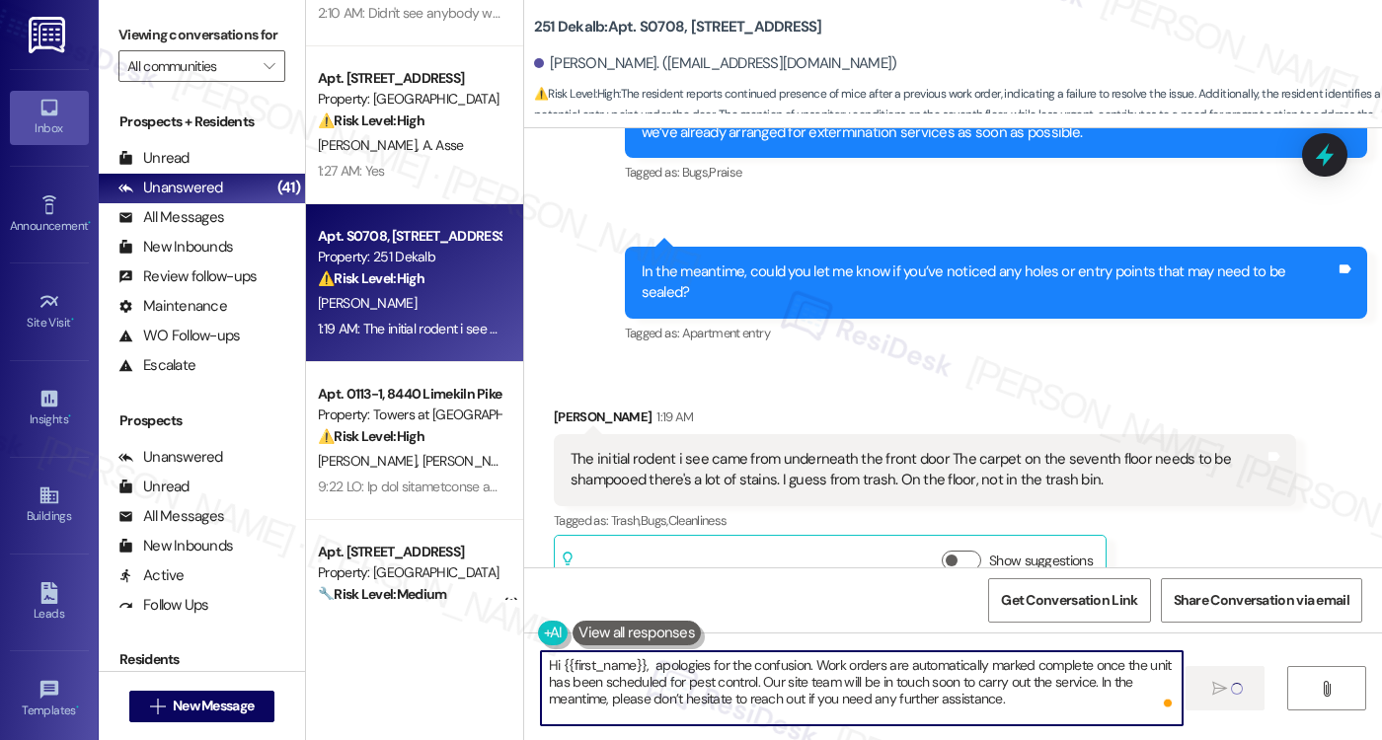
click at [786, 620] on textarea "Hi {{first_name}}, apologies for the confusion. Work orders are automatically m…" at bounding box center [861, 688] width 641 height 74
click at [791, 620] on textarea "Hi {{first_name}}, apologies for the confusion. Work orders are automatically m…" at bounding box center [861, 688] width 641 height 74
click at [788, 620] on textarea "Hi {{first_name}}, apologies for the confusion. Work orders are automatically m…" at bounding box center [861, 688] width 641 height 74
click at [1175, 501] on div "Damon Nock 1:19 AM The initial rodent i see came from underneath the front door…" at bounding box center [925, 501] width 742 height 188
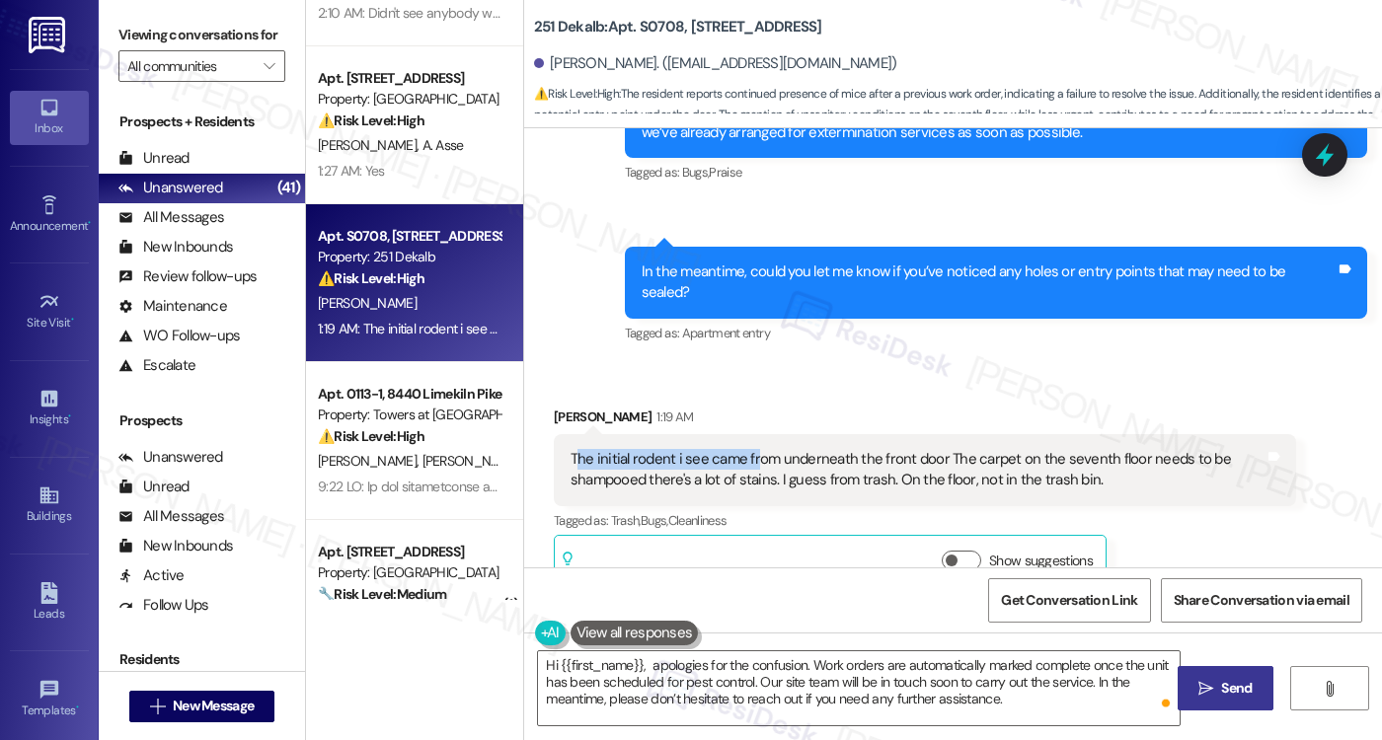
drag, startPoint x: 571, startPoint y: 415, endPoint x: 743, endPoint y: 417, distance: 171.7
click at [743, 449] on div "The initial rodent i see came from underneath the front door The carpet on the …" at bounding box center [917, 470] width 694 height 42
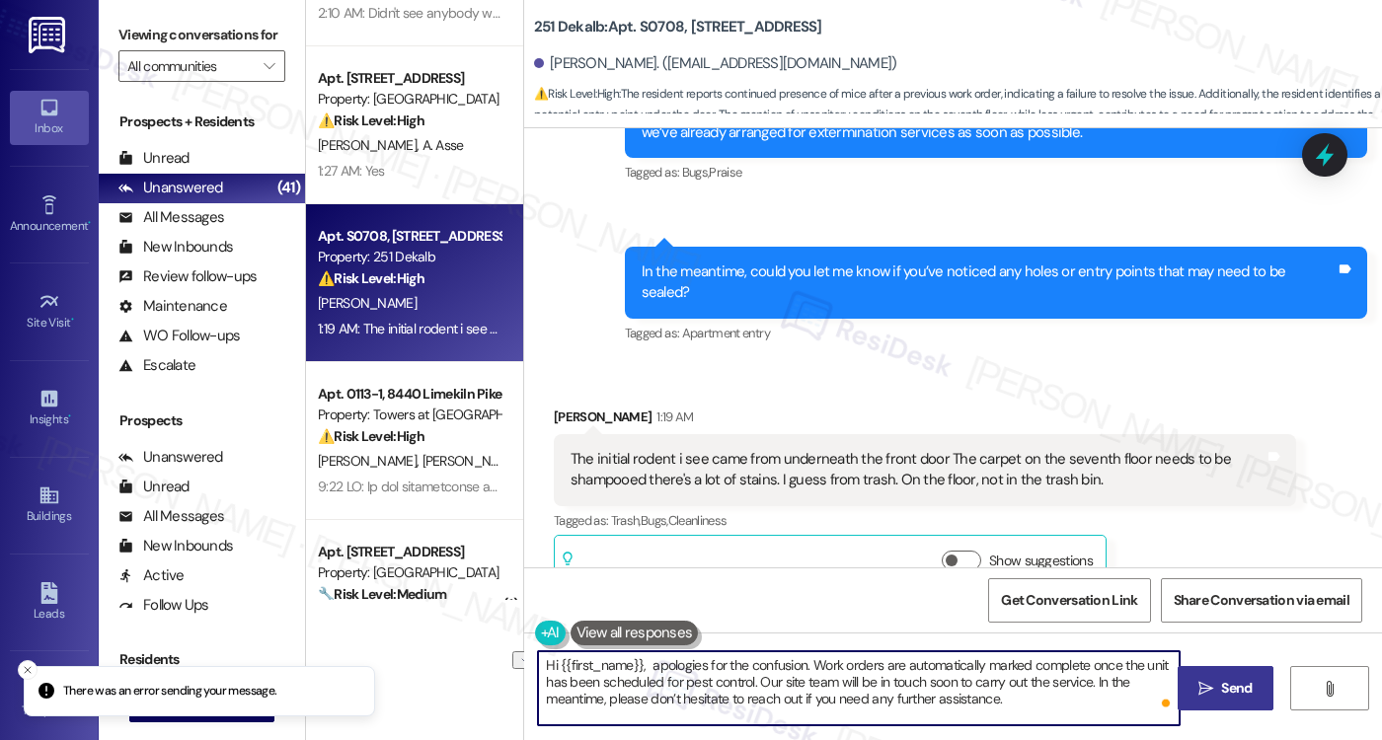
drag, startPoint x: 681, startPoint y: 671, endPoint x: 859, endPoint y: 668, distance: 177.7
click at [859, 620] on textarea "Hi {{first_name}}, apologies for the confusion. Work orders are automatically m…" at bounding box center [858, 688] width 641 height 74
click at [38, 620] on li "There was an error sending your message." at bounding box center [199, 691] width 351 height 51
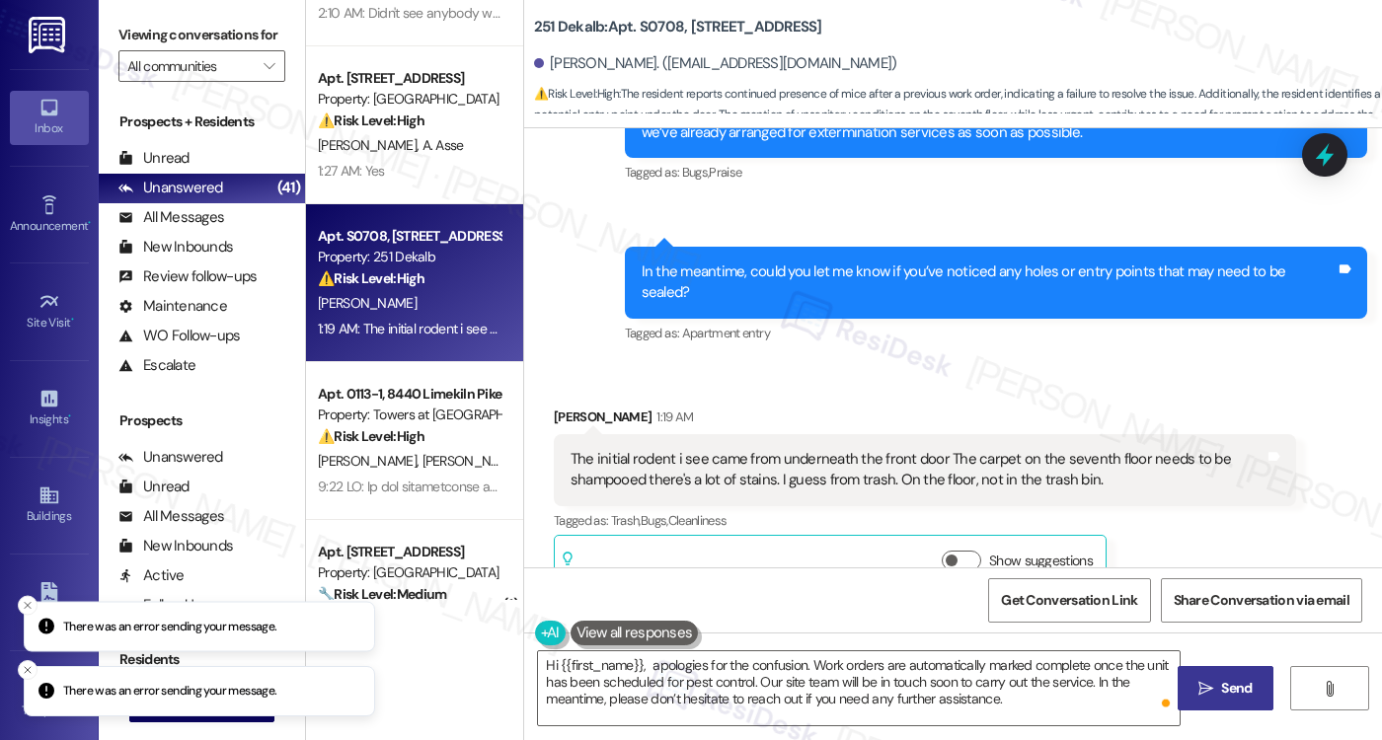
click at [28, 620] on icon "Close toast" at bounding box center [28, 670] width 12 height 12
click at [27, 620] on icon "Close toast" at bounding box center [28, 670] width 12 height 12
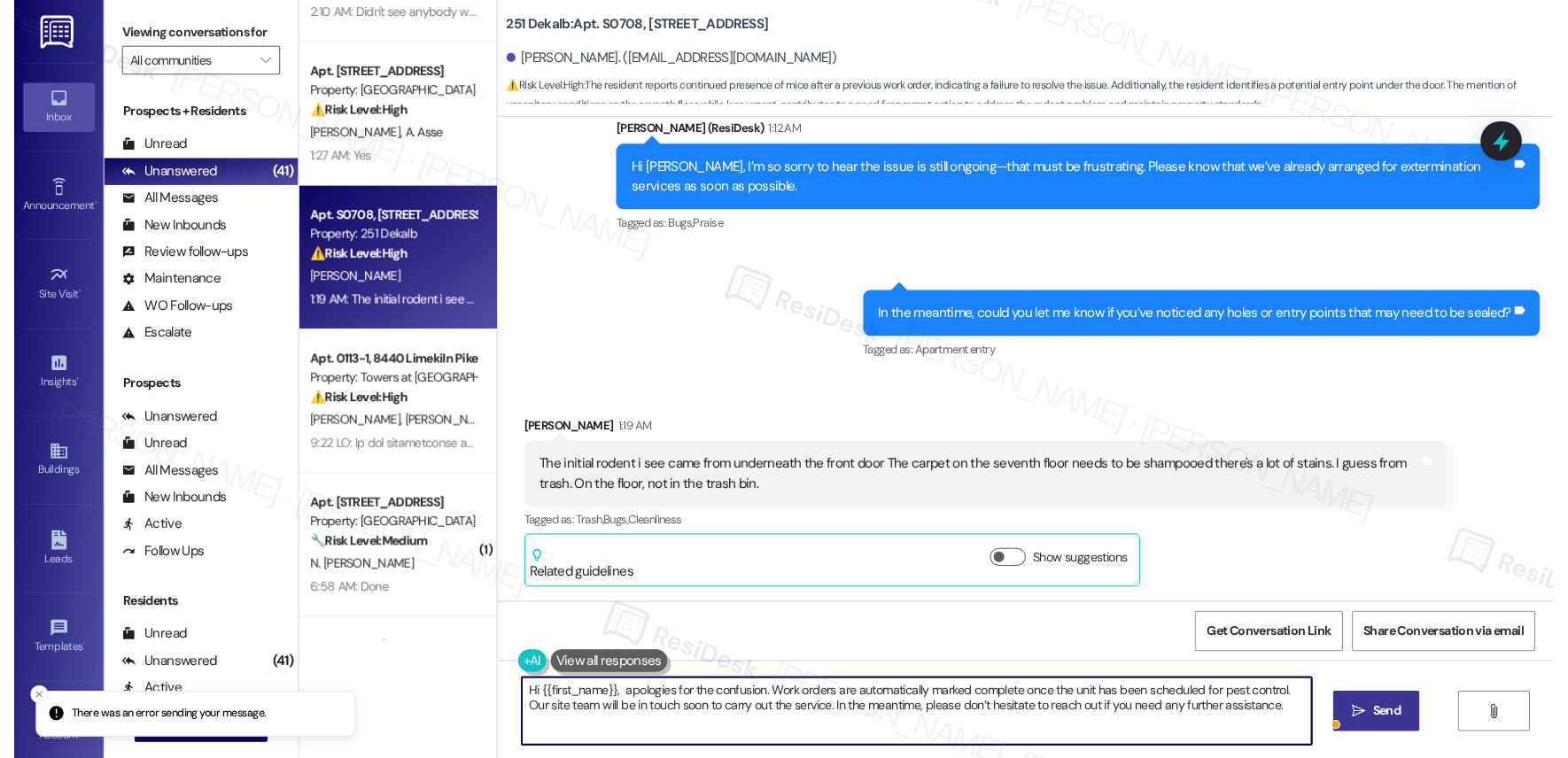
scroll to position [1824, 0]
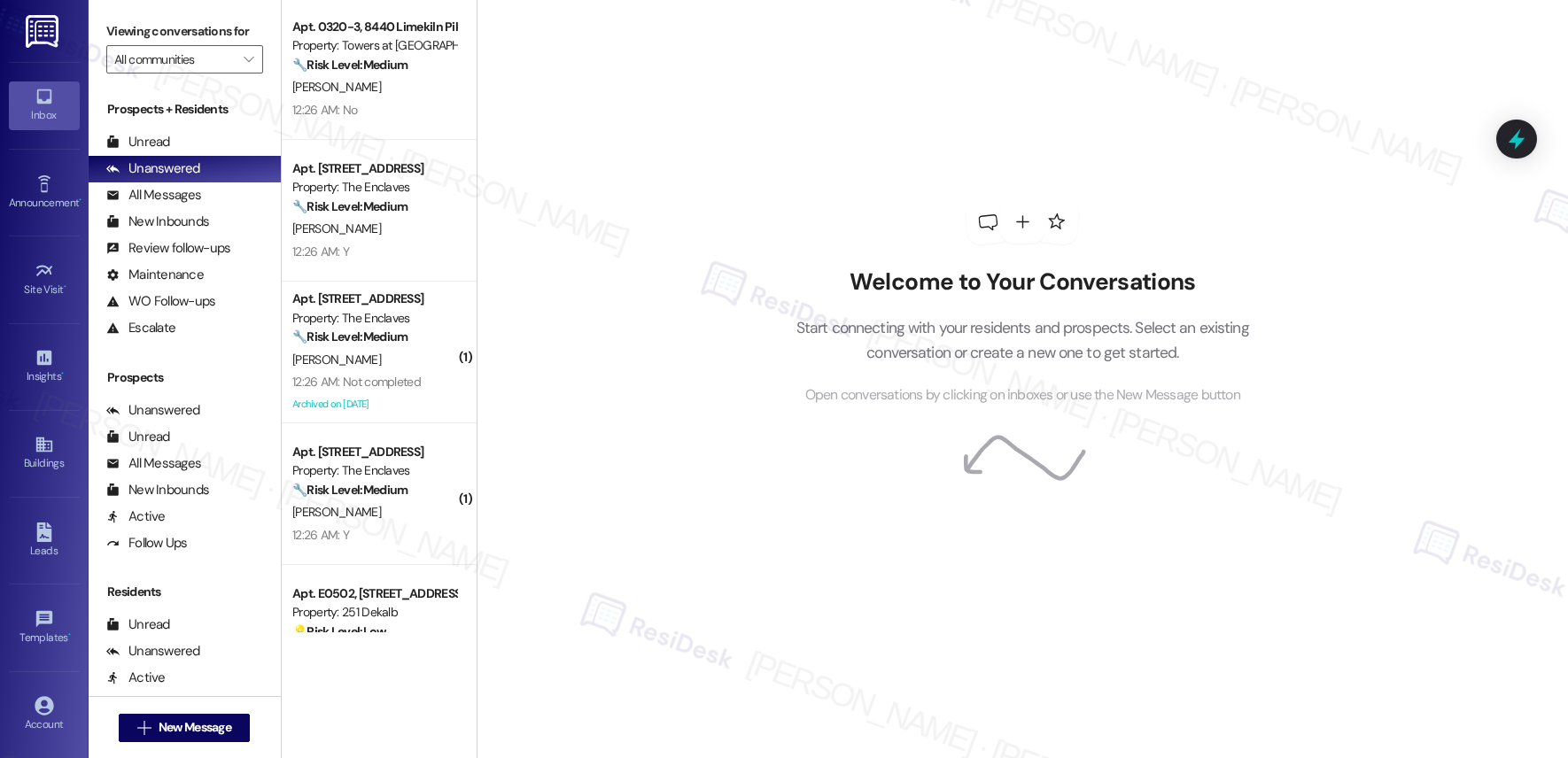
scroll to position [3129, 0]
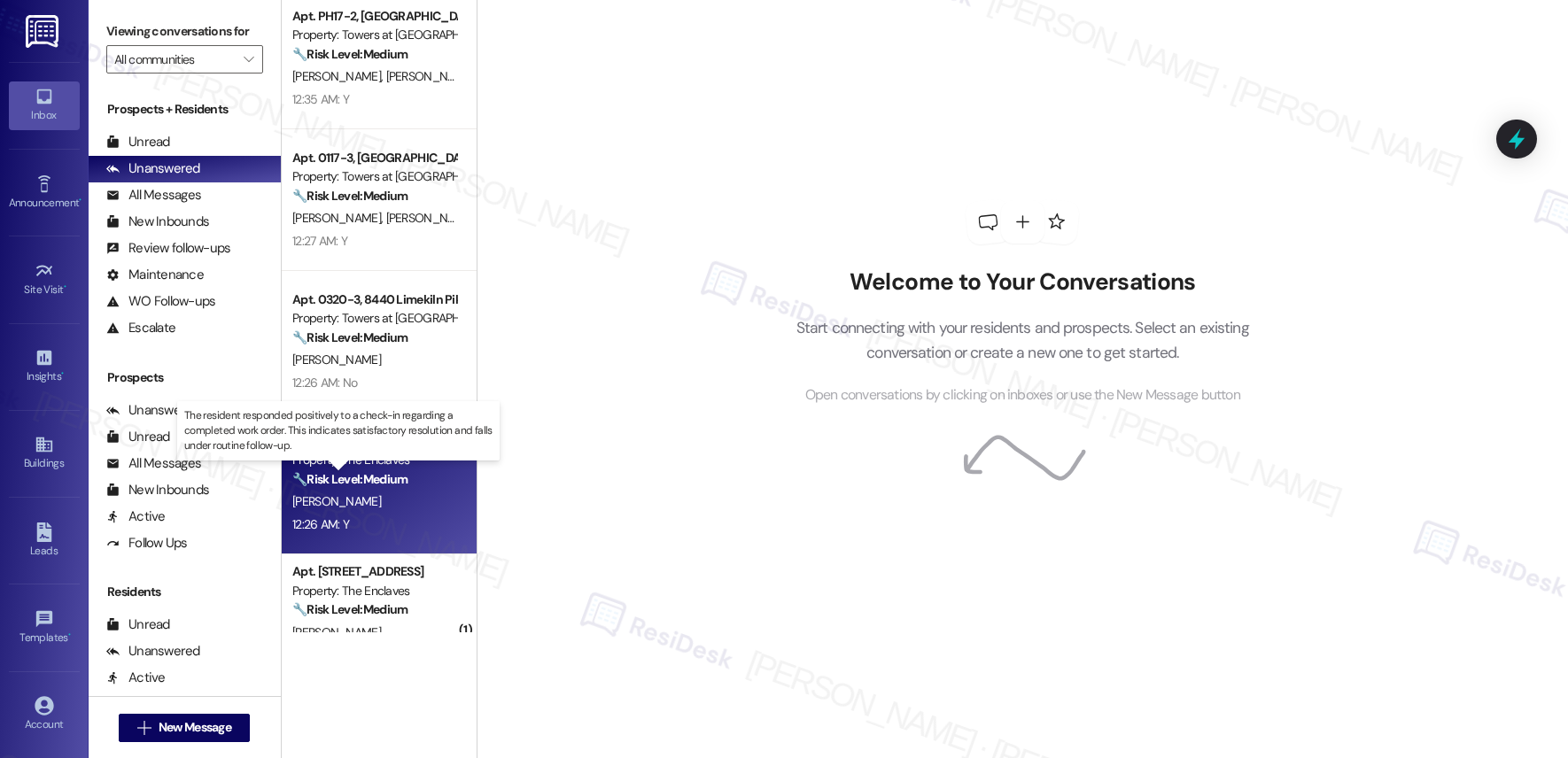
click at [372, 483] on strong "🔧 Risk Level: Medium" at bounding box center [350, 479] width 115 height 16
click at [373, 484] on strong "🔧 Risk Level: Medium" at bounding box center [350, 479] width 115 height 16
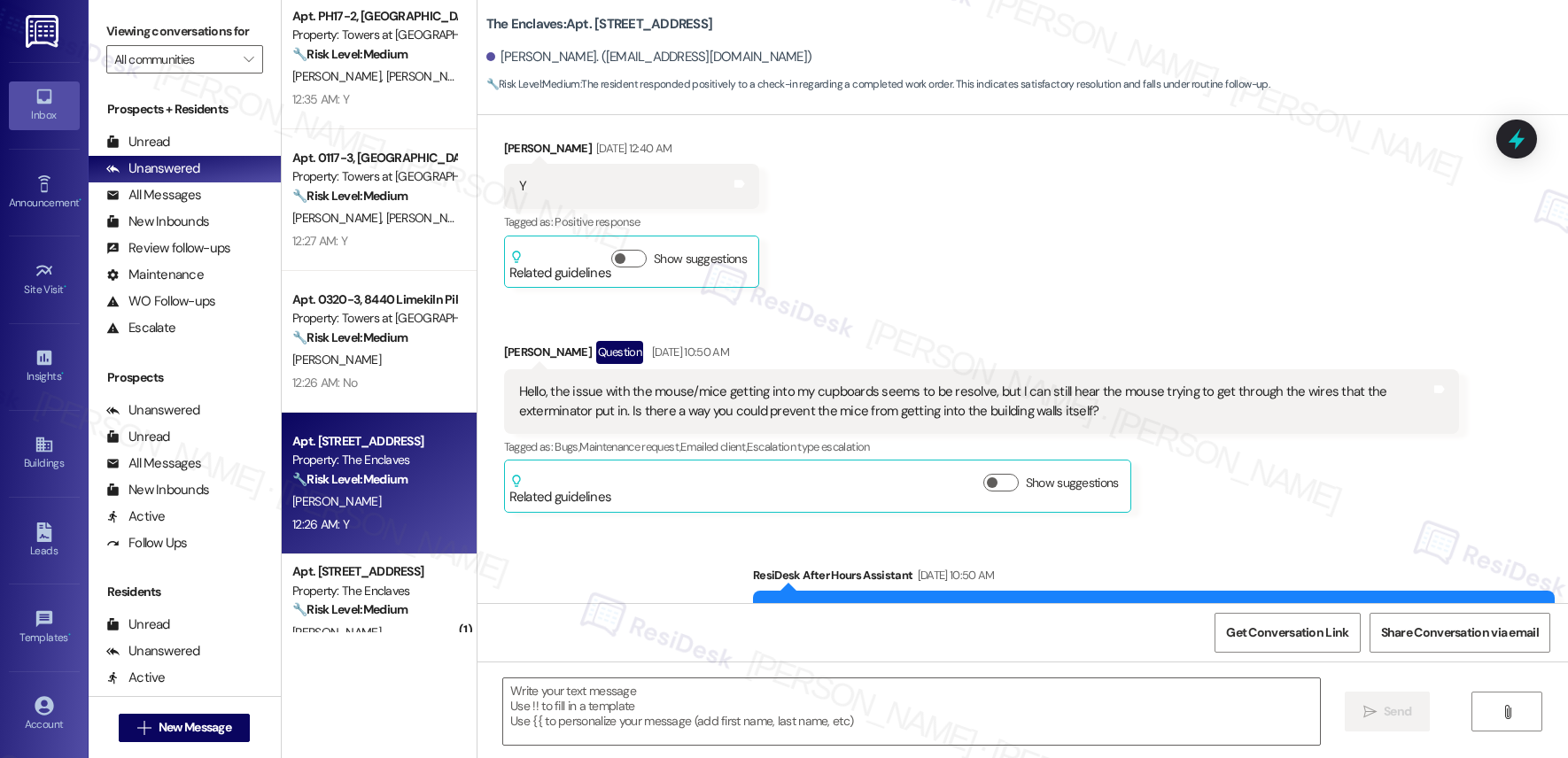
type textarea "Fetching suggested responses. Please feel free to read through the conversation…"
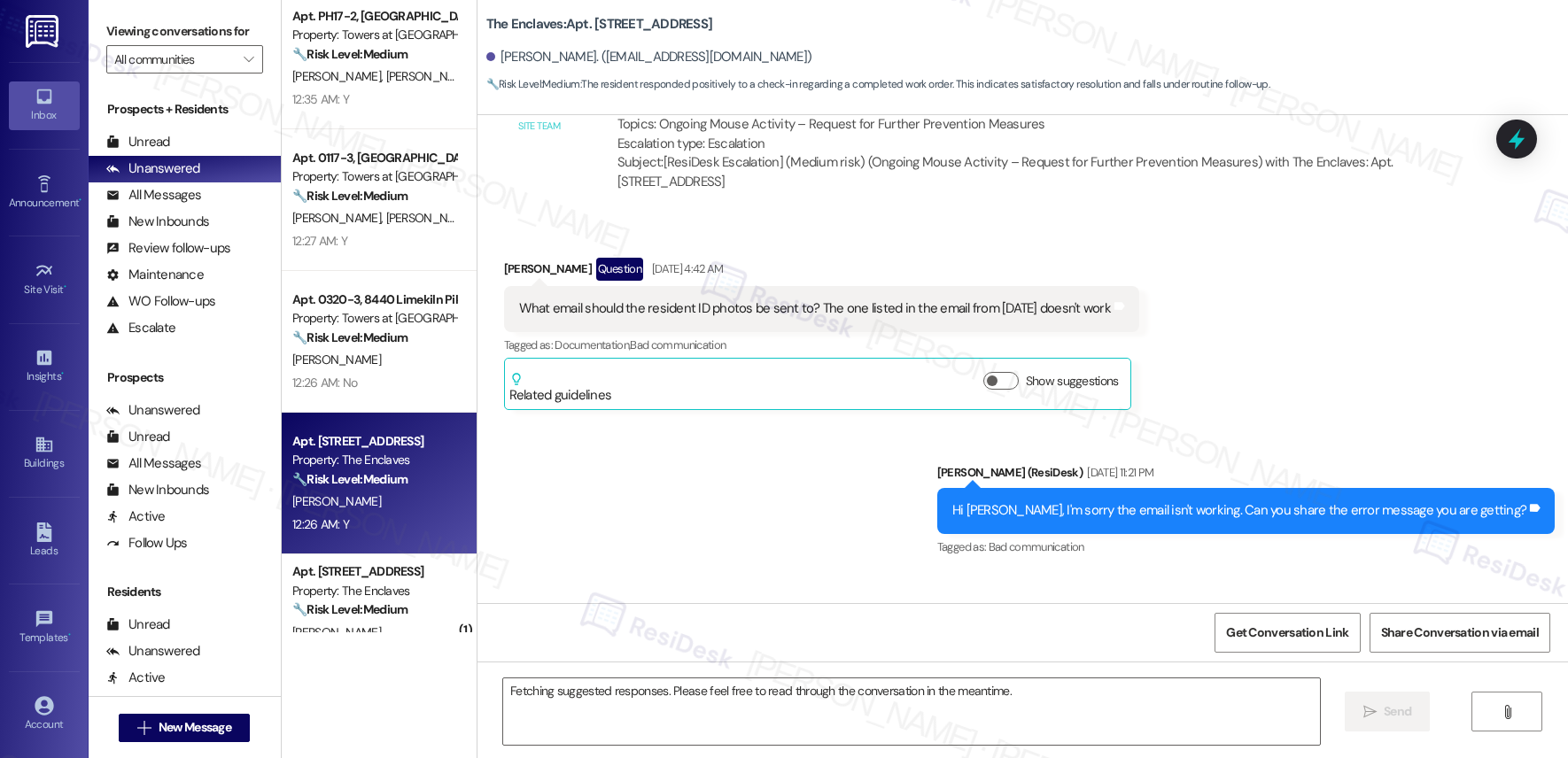
scroll to position [19288, 0]
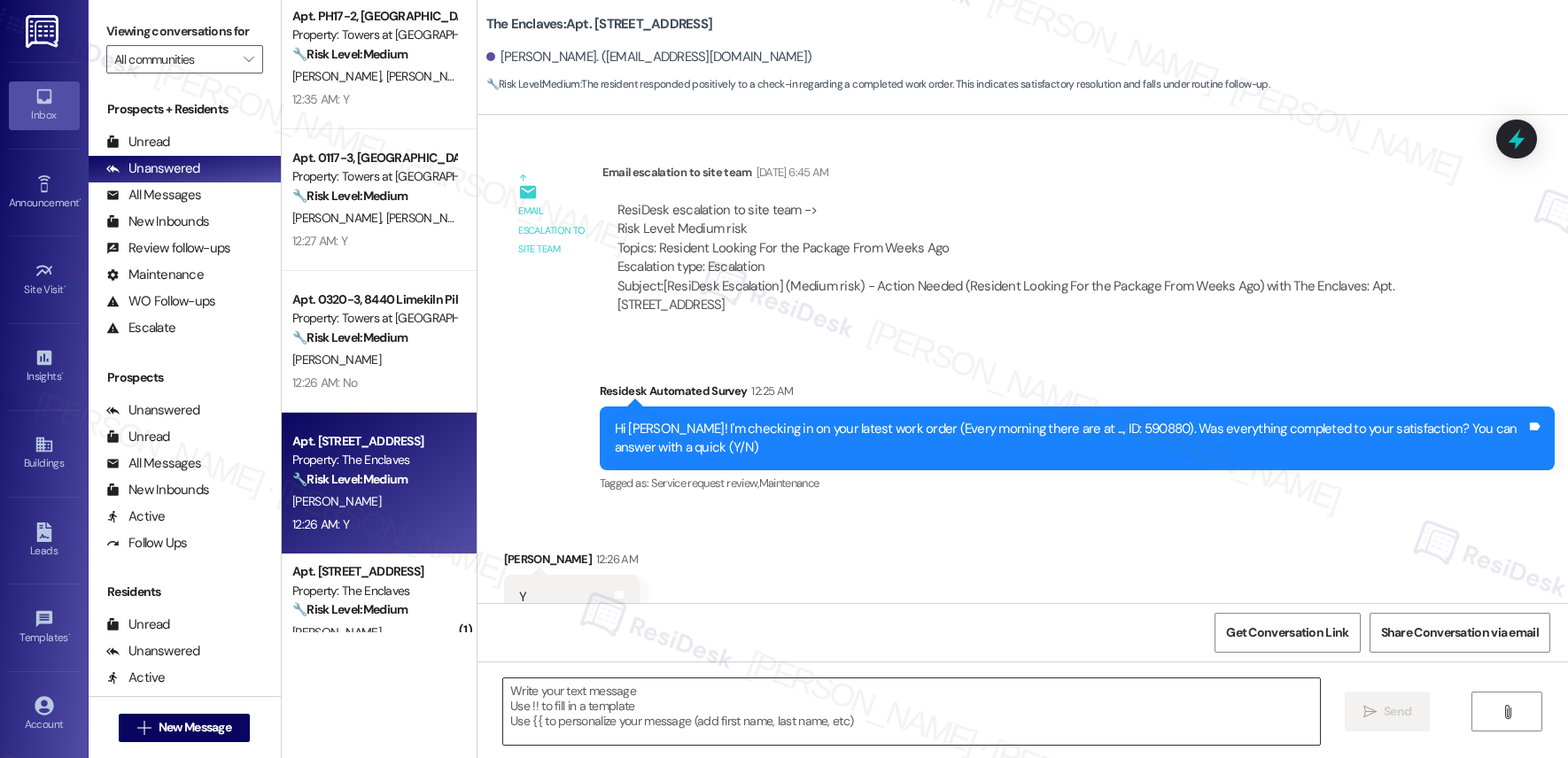
click at [600, 696] on textarea at bounding box center [912, 711] width 817 height 66
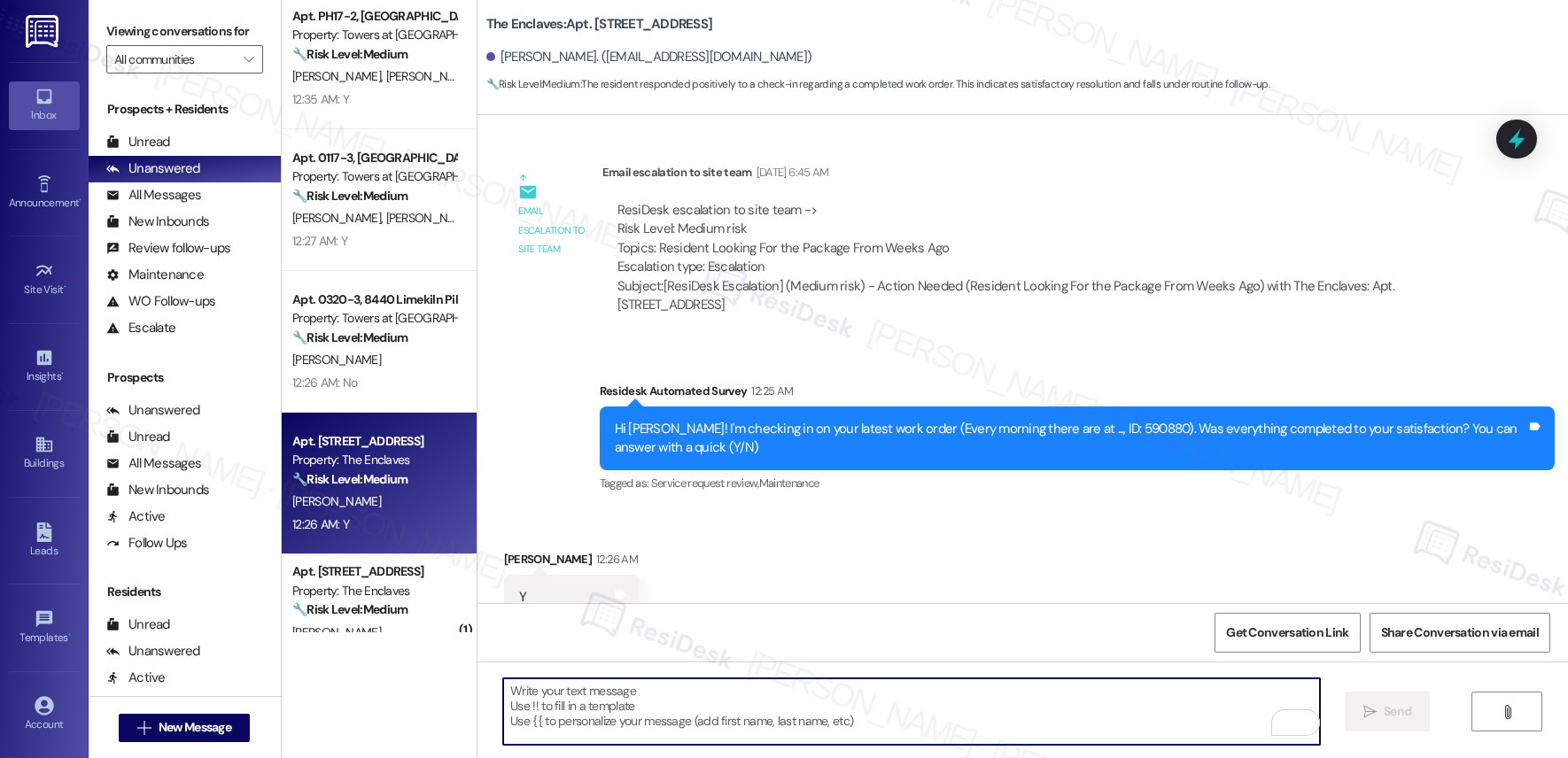
paste textarea "Hi {{first_name}}, I'm so glad to hear the work order was completed to your sat…"
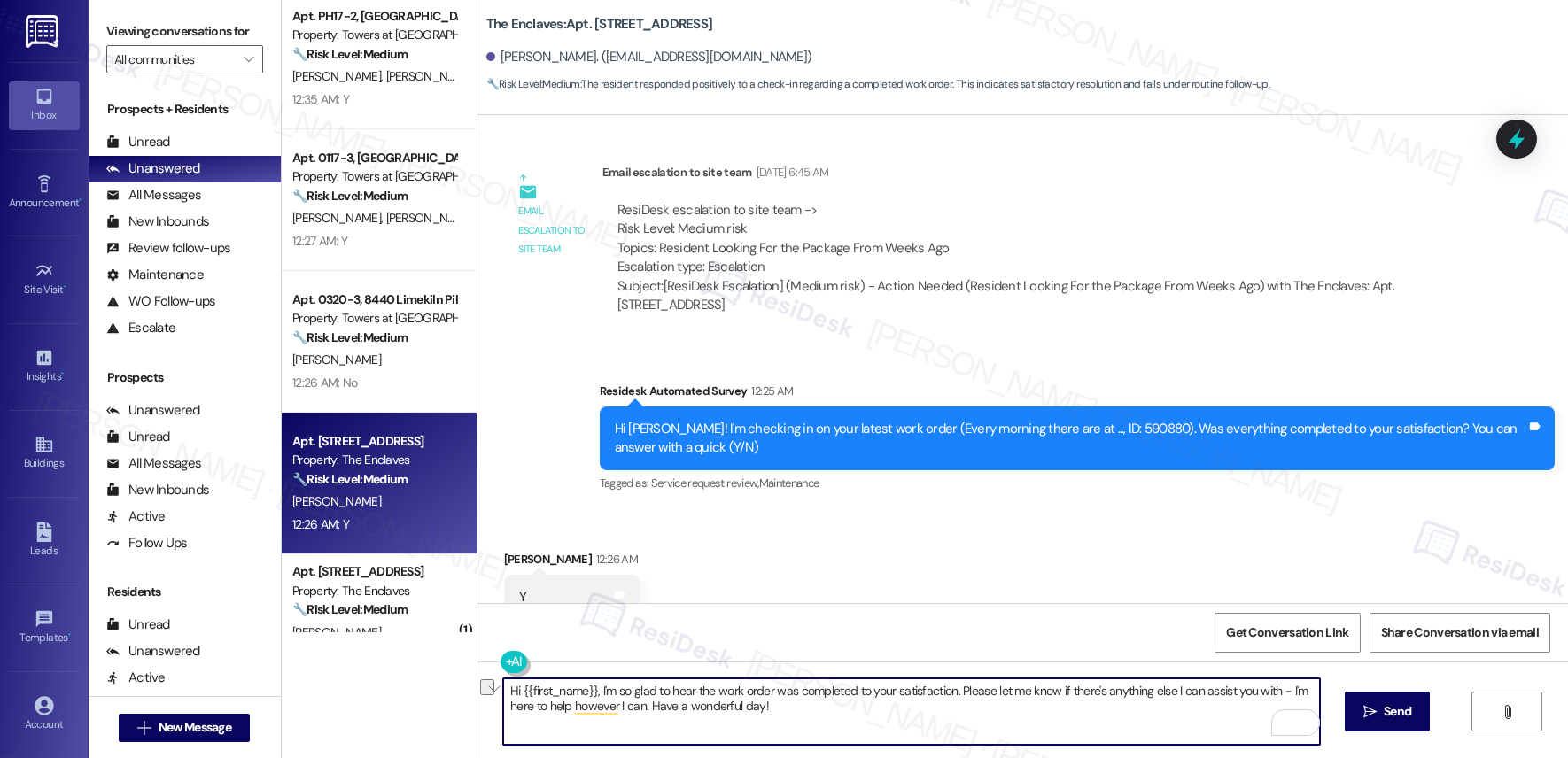
drag, startPoint x: 671, startPoint y: 708, endPoint x: 754, endPoint y: 707, distance: 83.0
click at [754, 707] on textarea "Hi {{first_name}}, I'm so glad to hear the work order was completed to your sat…" at bounding box center [912, 711] width 817 height 66
type textarea "Hi {{first_name}}, I'm so glad to hear the work order was completed to your sat…"
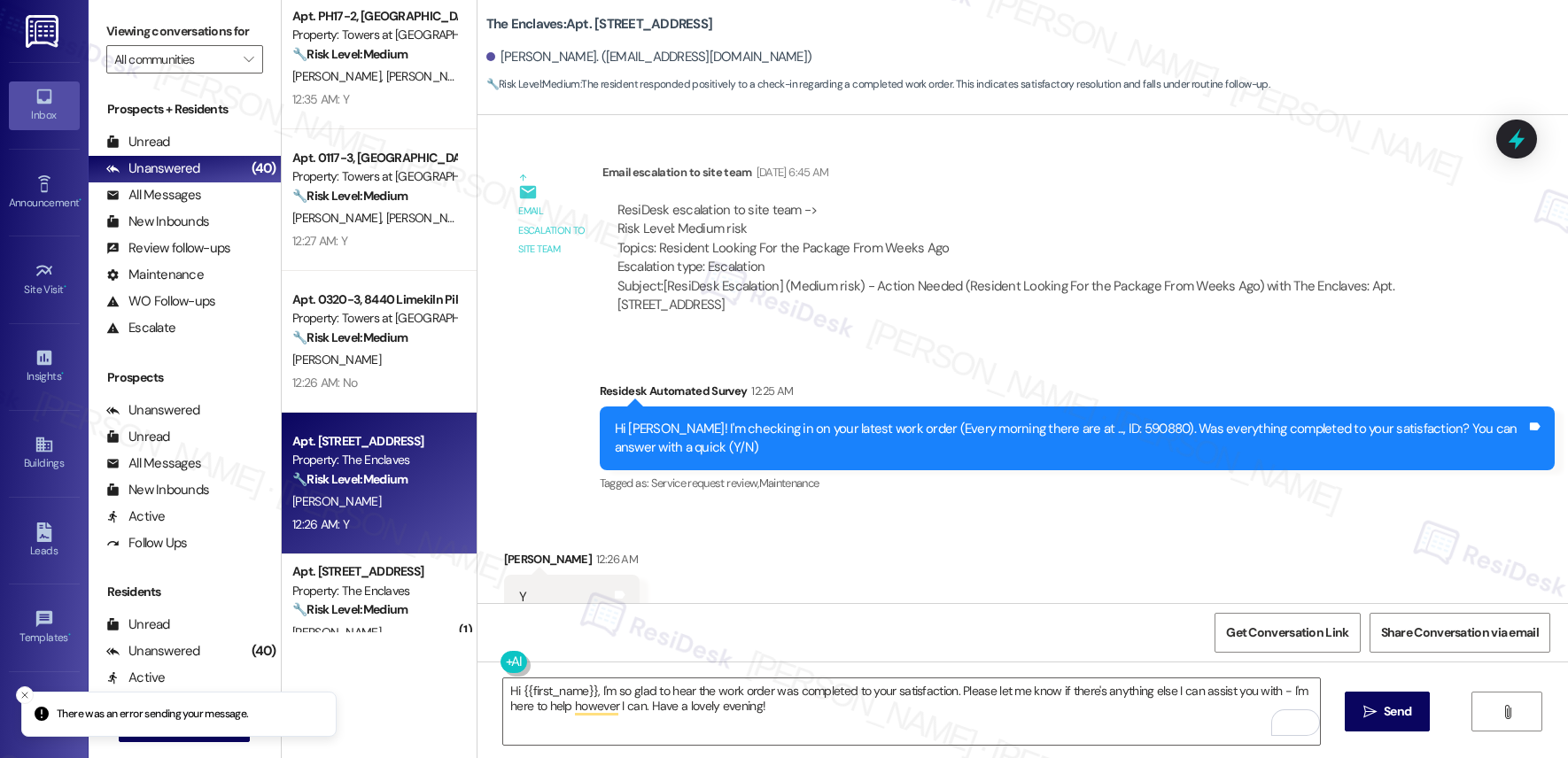
scroll to position [19287, 0]
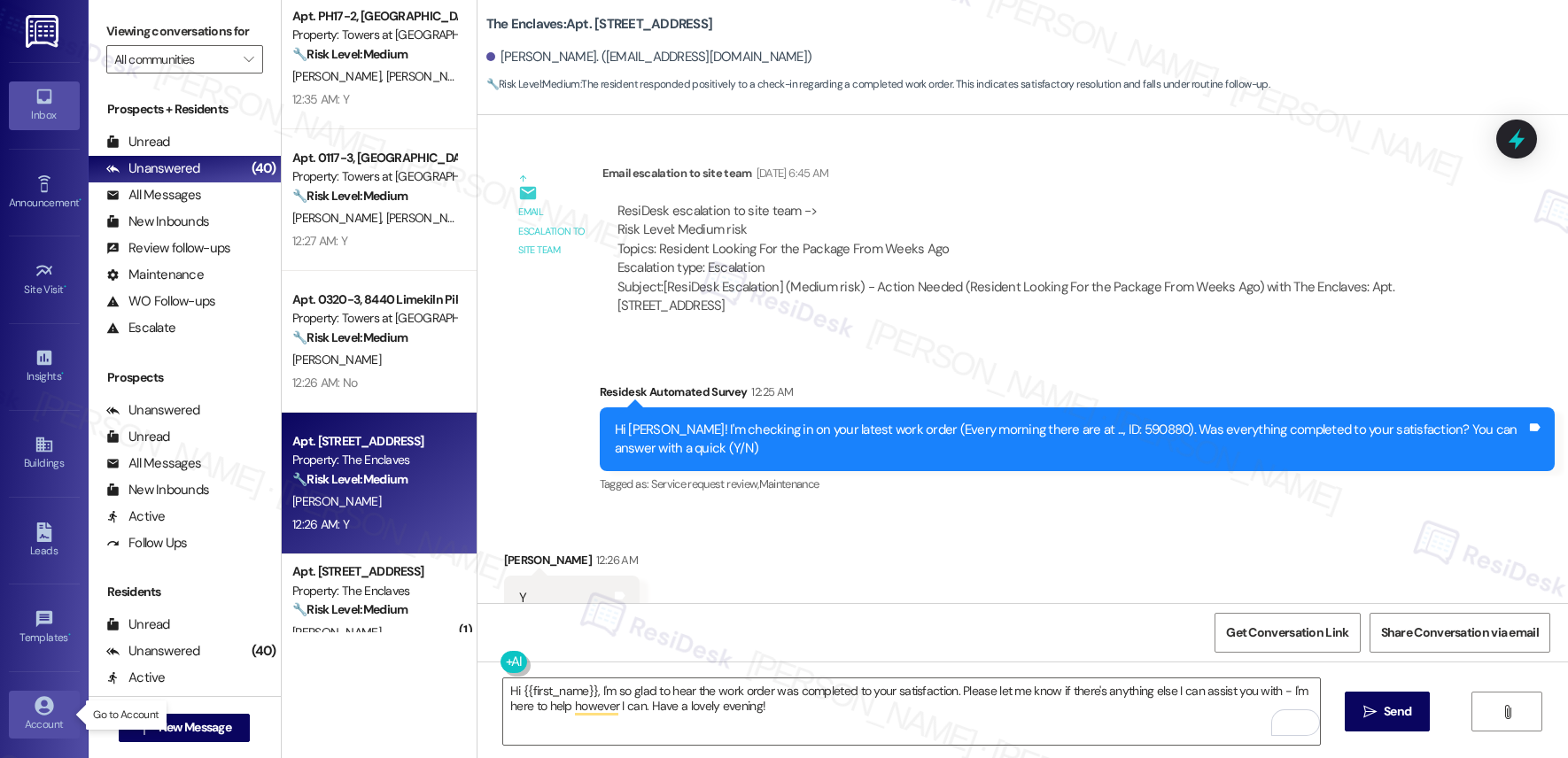
click at [50, 712] on link "Account" at bounding box center [44, 714] width 71 height 48
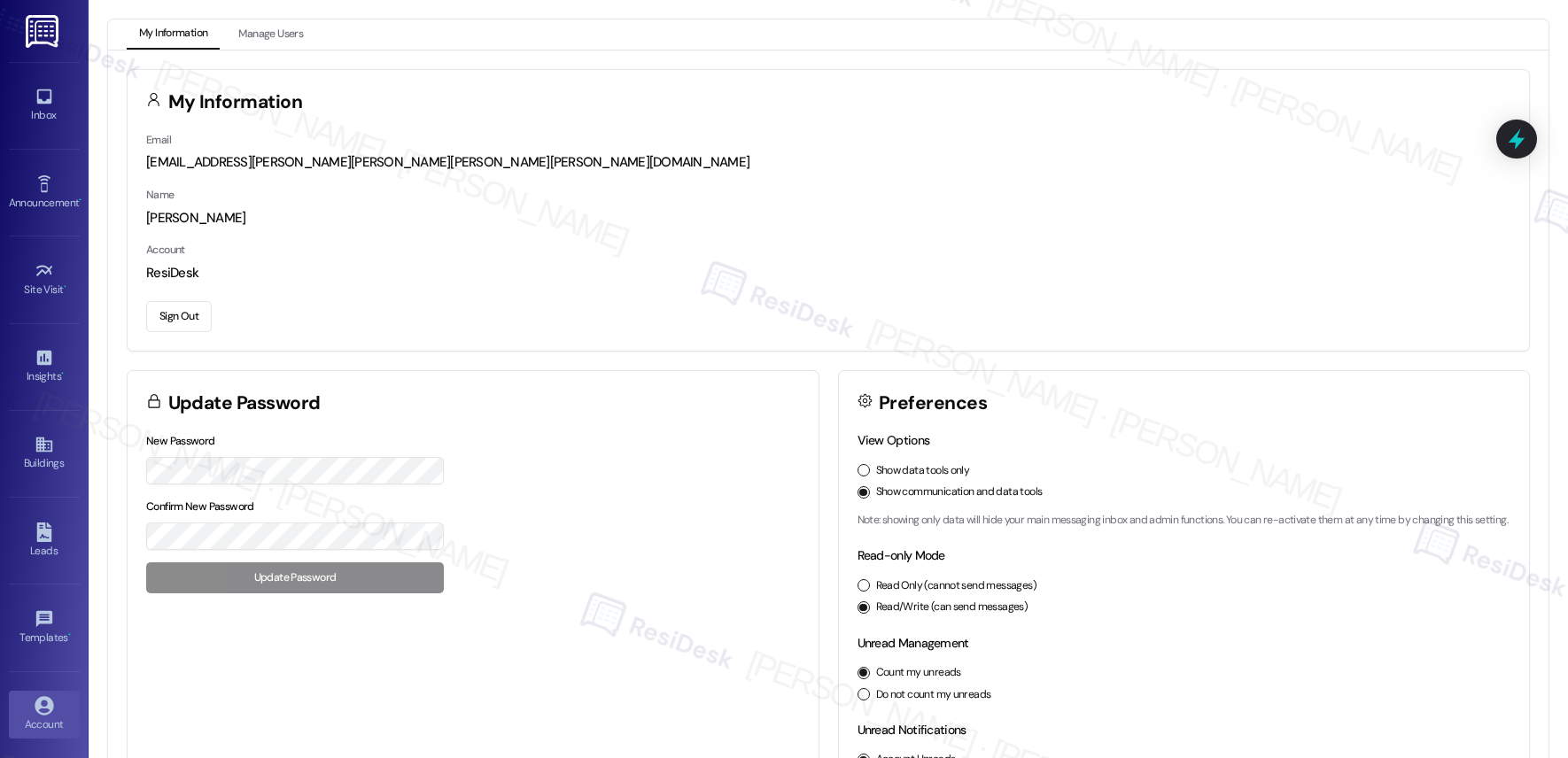
click at [295, 160] on div "[EMAIL_ADDRESS][PERSON_NAME][PERSON_NAME][PERSON_NAME][PERSON_NAME][DOMAIN_NAME]" at bounding box center [828, 162] width 1364 height 19
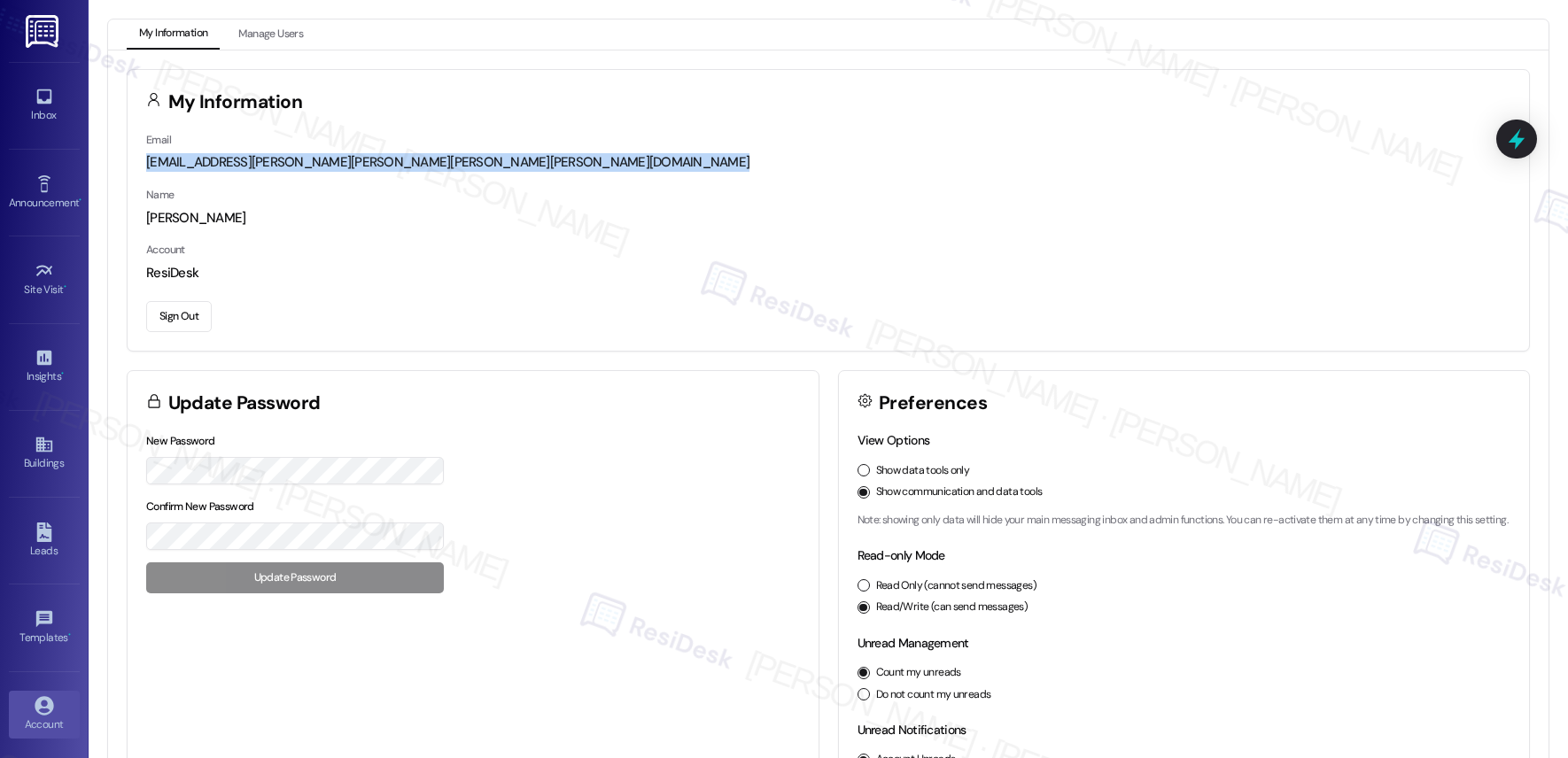
click at [295, 160] on div "[EMAIL_ADDRESS][PERSON_NAME][PERSON_NAME][PERSON_NAME][PERSON_NAME][DOMAIN_NAME]" at bounding box center [828, 162] width 1364 height 19
copy div "[EMAIL_ADDRESS][PERSON_NAME][PERSON_NAME][PERSON_NAME][PERSON_NAME][DOMAIN_NAME]"
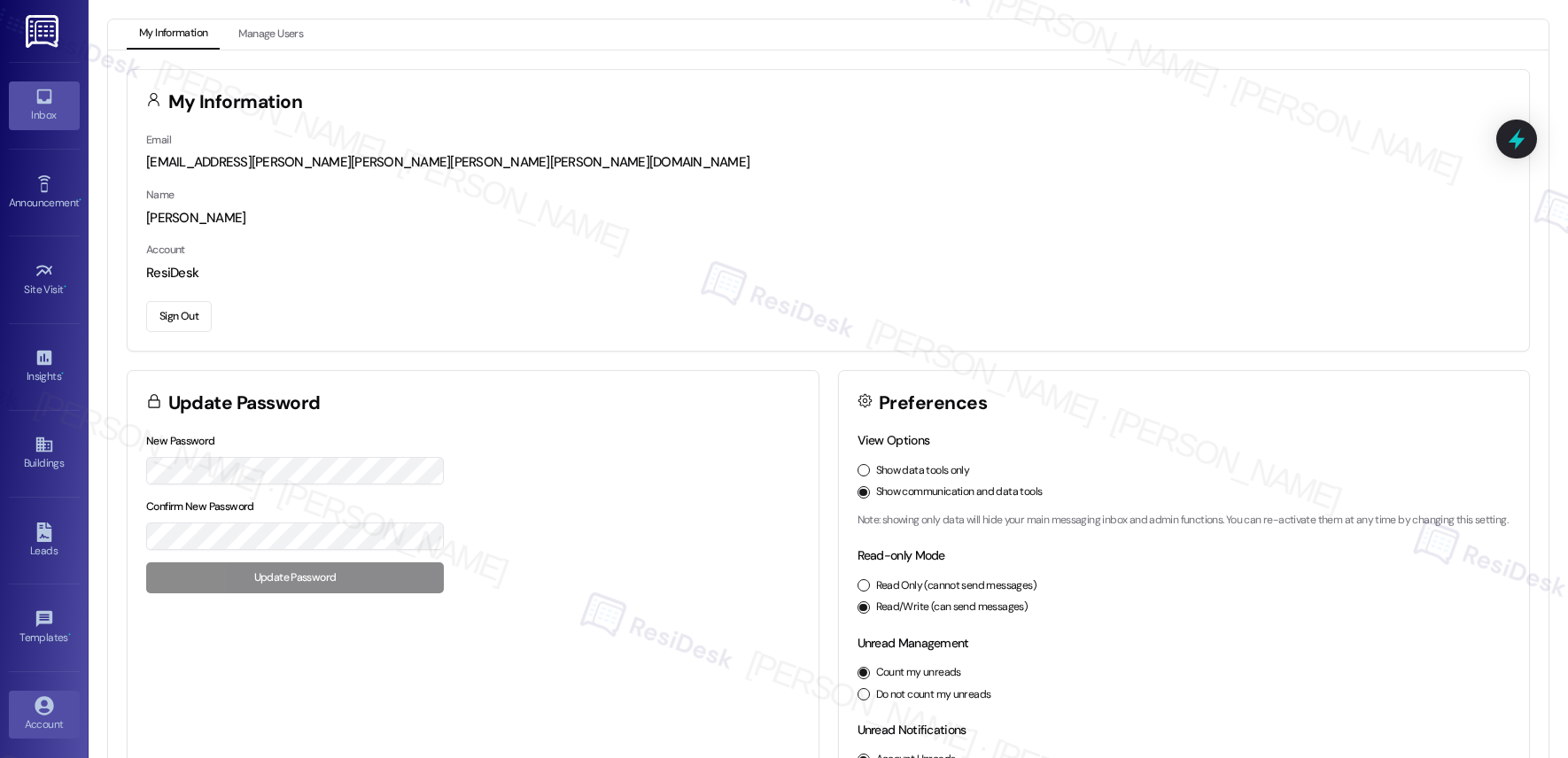
click at [43, 116] on div "Inbox" at bounding box center [44, 115] width 89 height 18
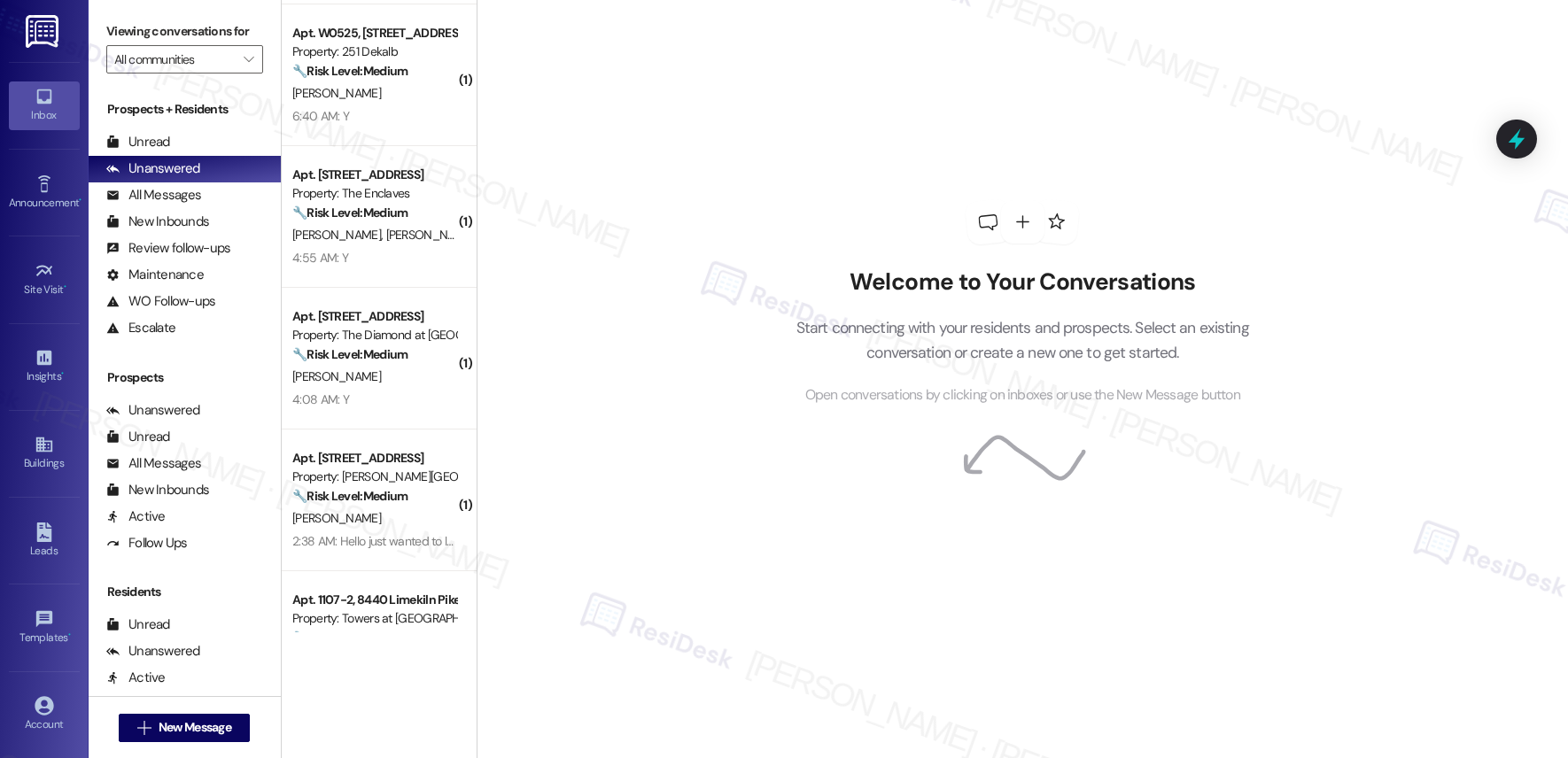
scroll to position [1416, 0]
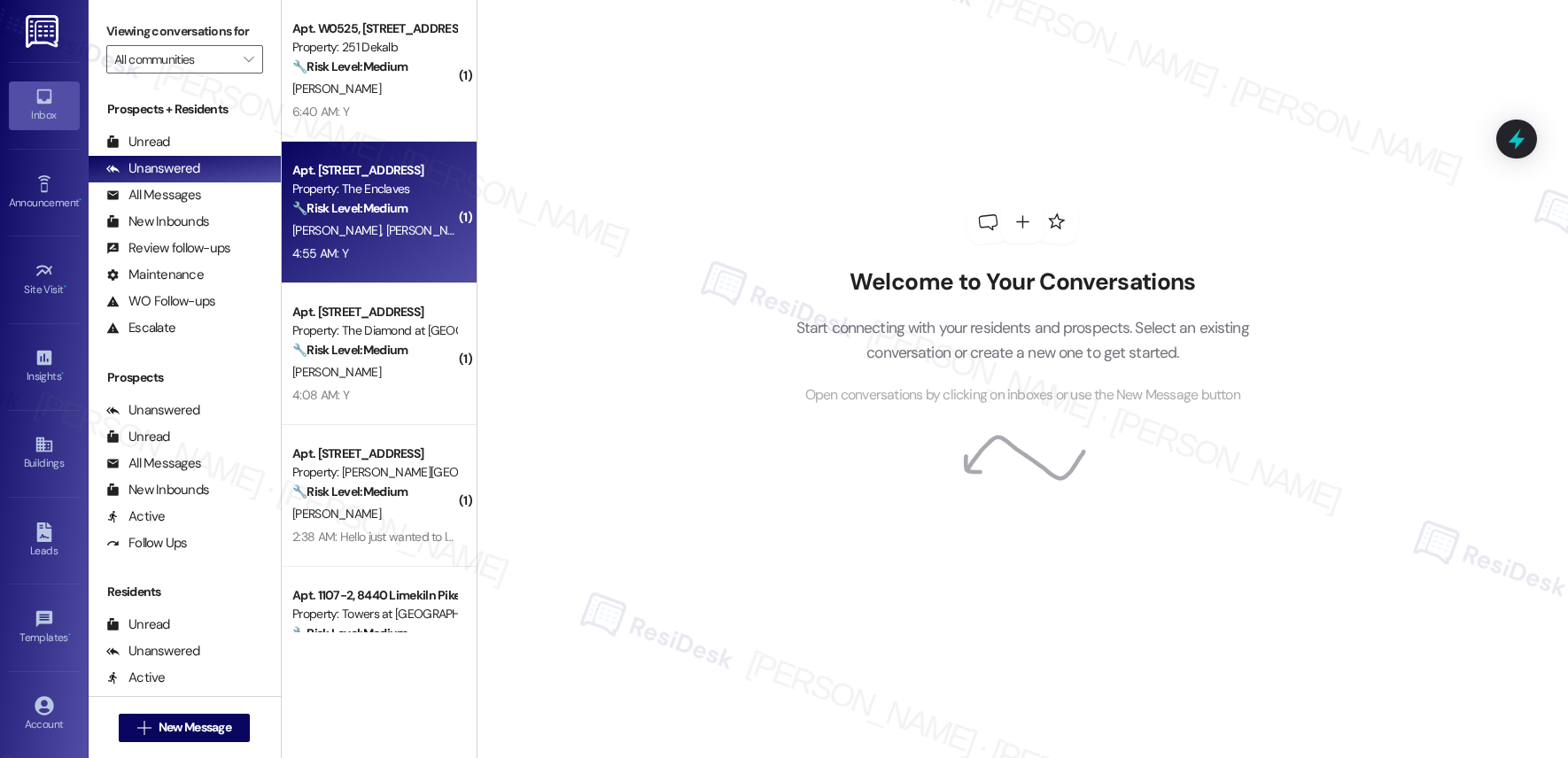
click at [349, 244] on div "4:55 AM: Y 4:55 AM: Y" at bounding box center [374, 253] width 168 height 22
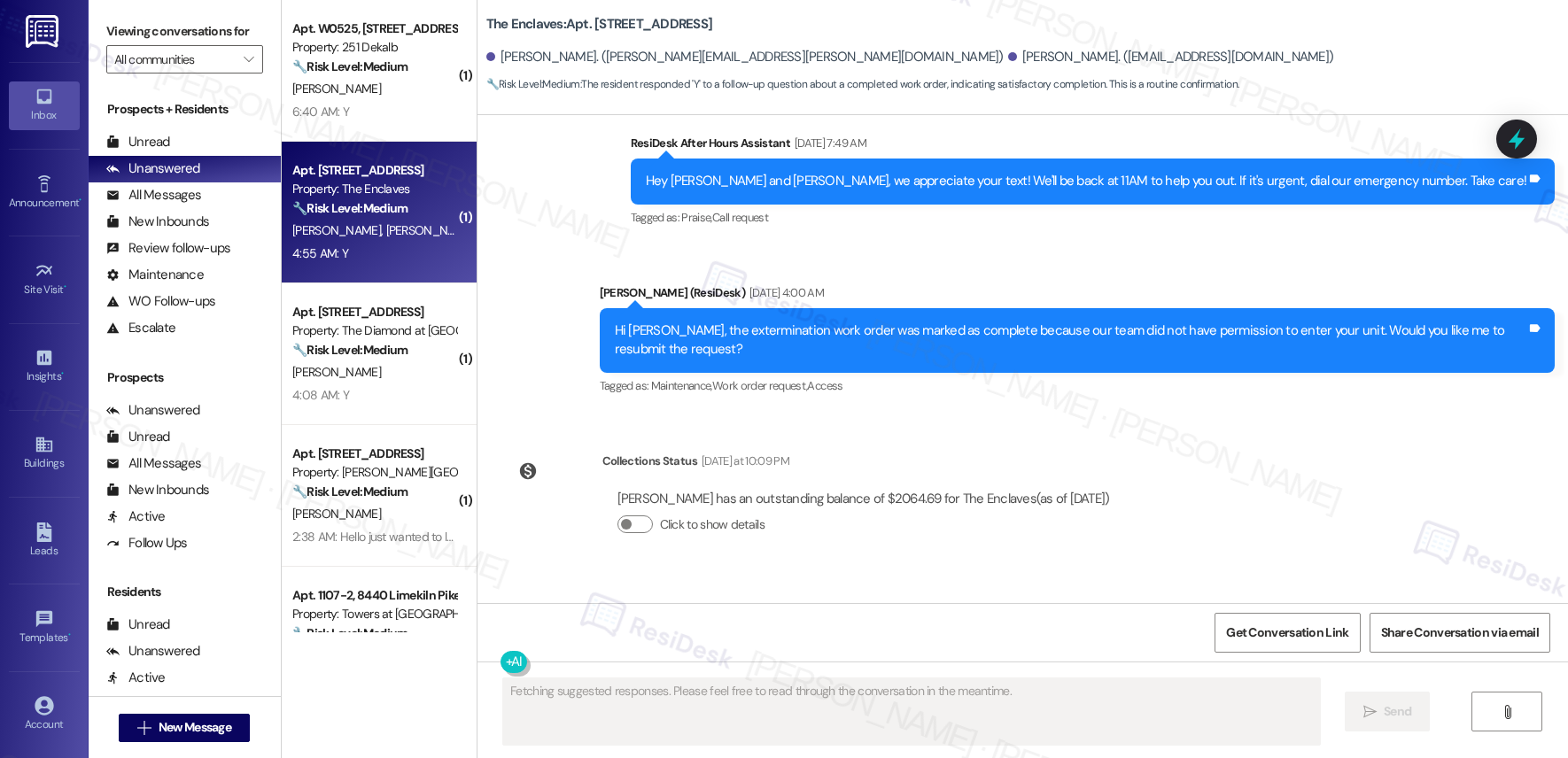
scroll to position [7065, 0]
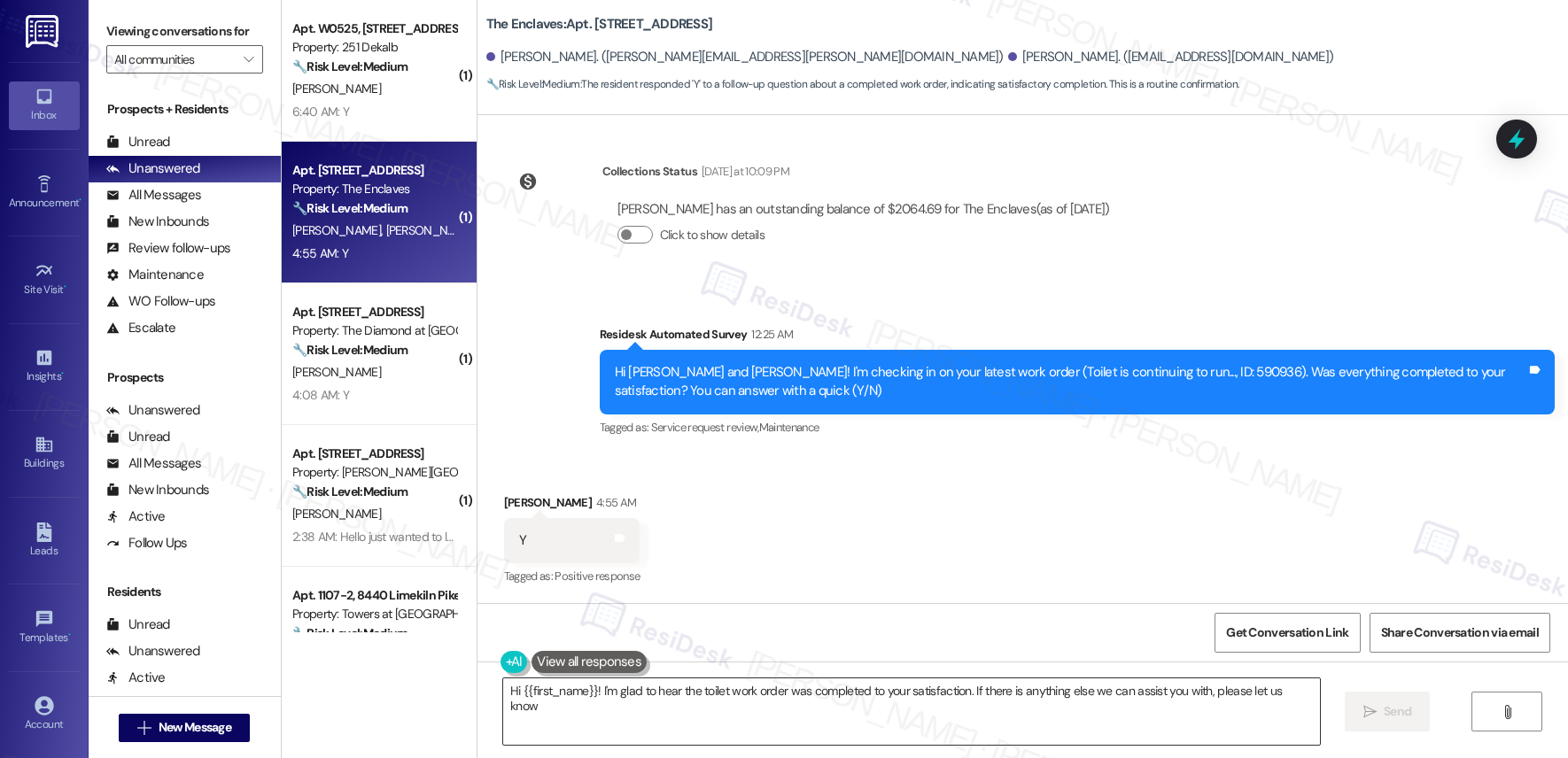
type textarea "Hi {{first_name}}! I'm glad to hear the toilet work order was completed to your…"
click at [736, 698] on textarea "Hi {{first_name}}! I'm glad to hear the toilet work order was completed to your…" at bounding box center [912, 711] width 817 height 66
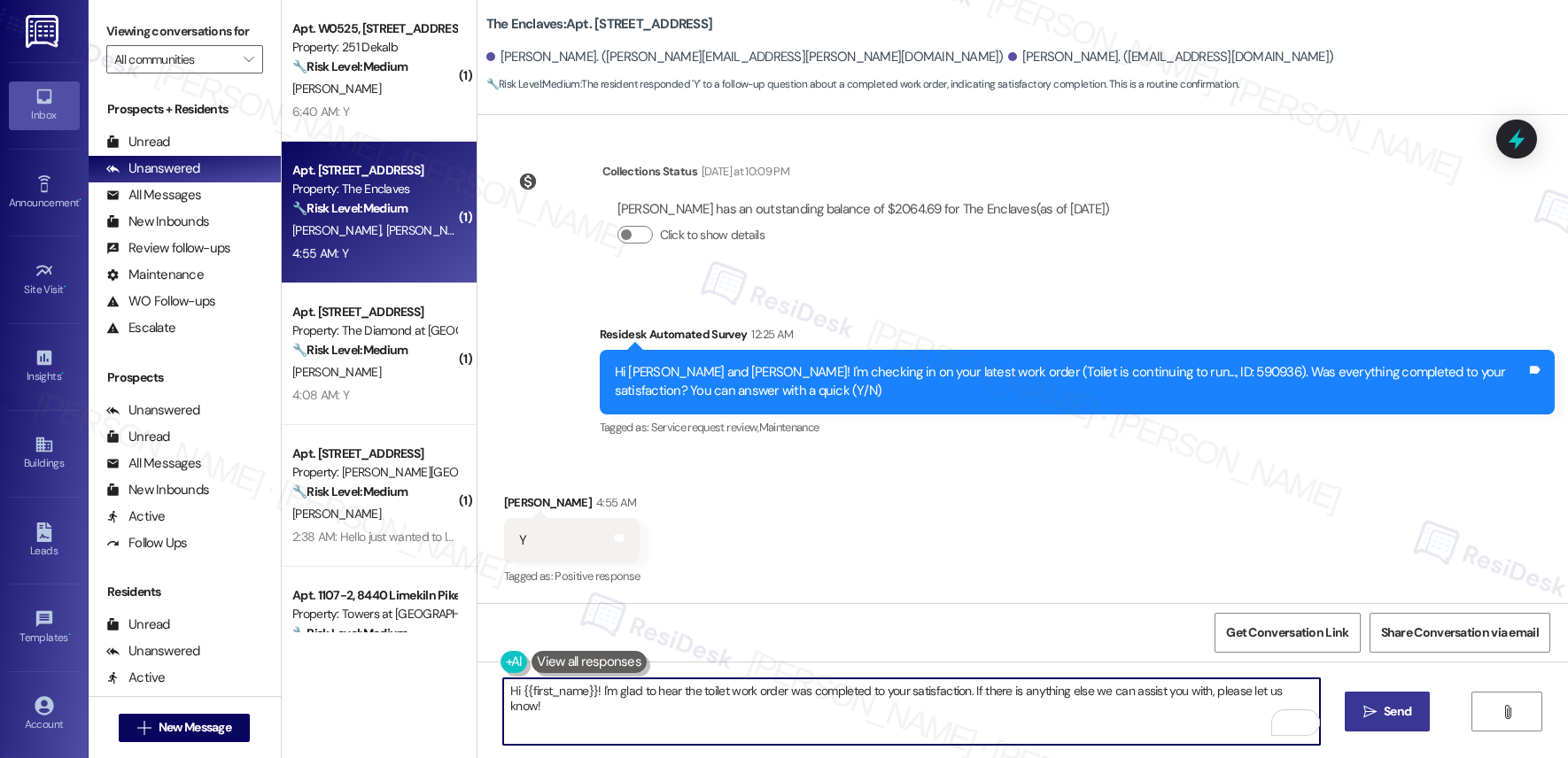
click at [1360, 705] on span " Send" at bounding box center [1388, 711] width 56 height 19
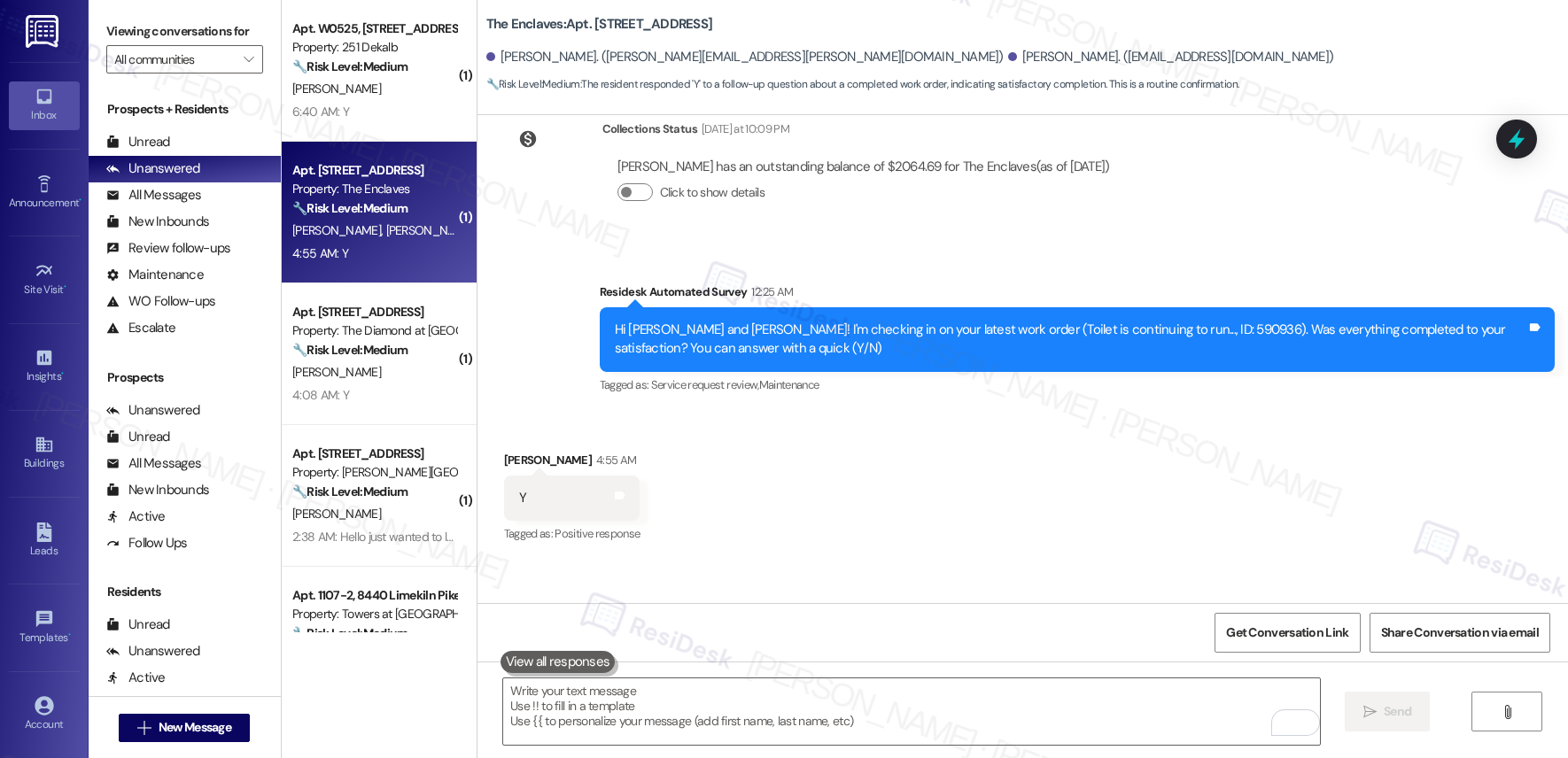
scroll to position [7190, 0]
